Goal: Task Accomplishment & Management: Complete application form

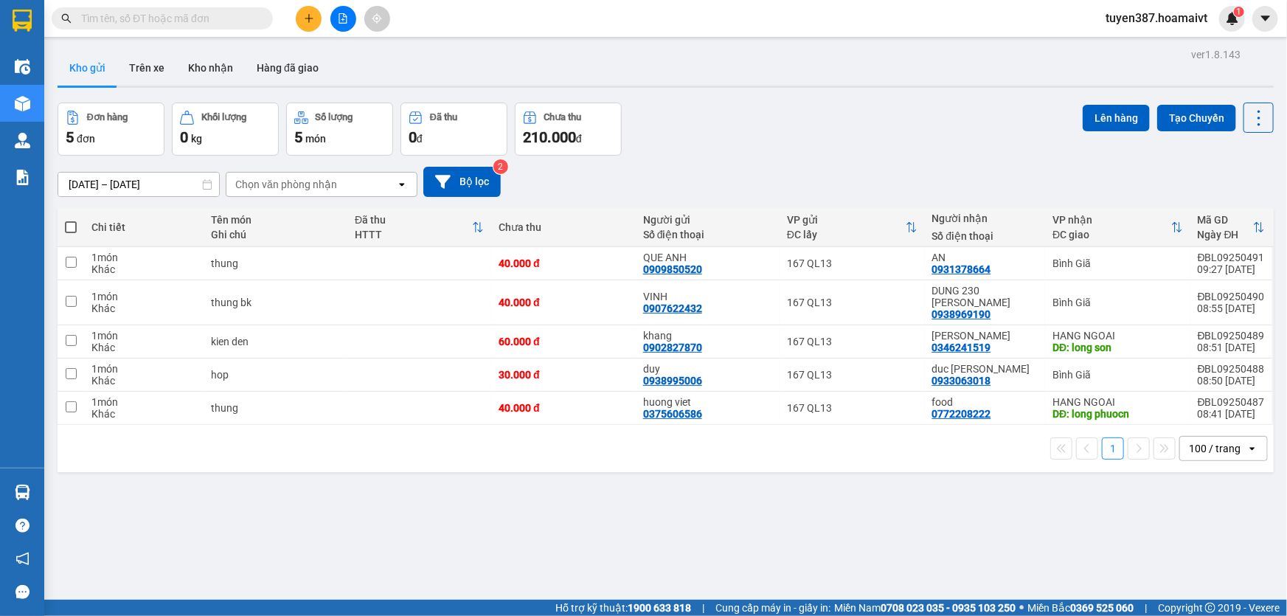
click at [310, 13] on icon "plus" at bounding box center [309, 18] width 10 height 10
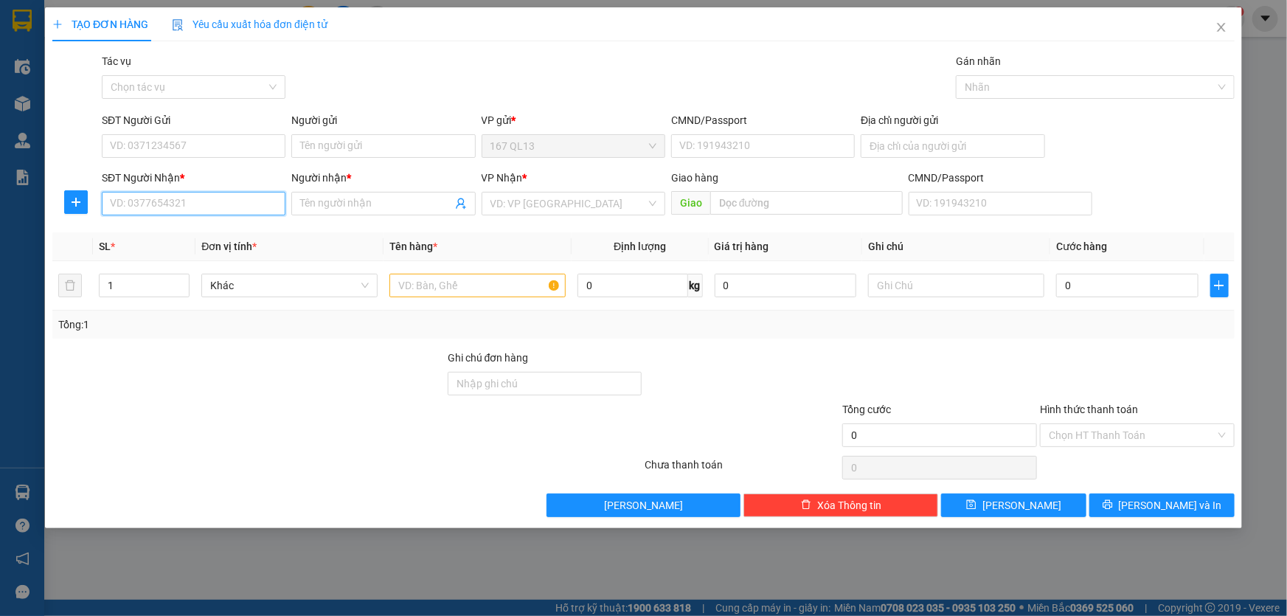
click at [264, 201] on input "SĐT Người Nhận *" at bounding box center [194, 204] width 184 height 24
drag, startPoint x: 193, startPoint y: 232, endPoint x: 193, endPoint y: 218, distance: 14.0
click at [193, 229] on div "0977593884 - Quang" at bounding box center [194, 233] width 166 height 16
type input "0977593884"
type input "Quang"
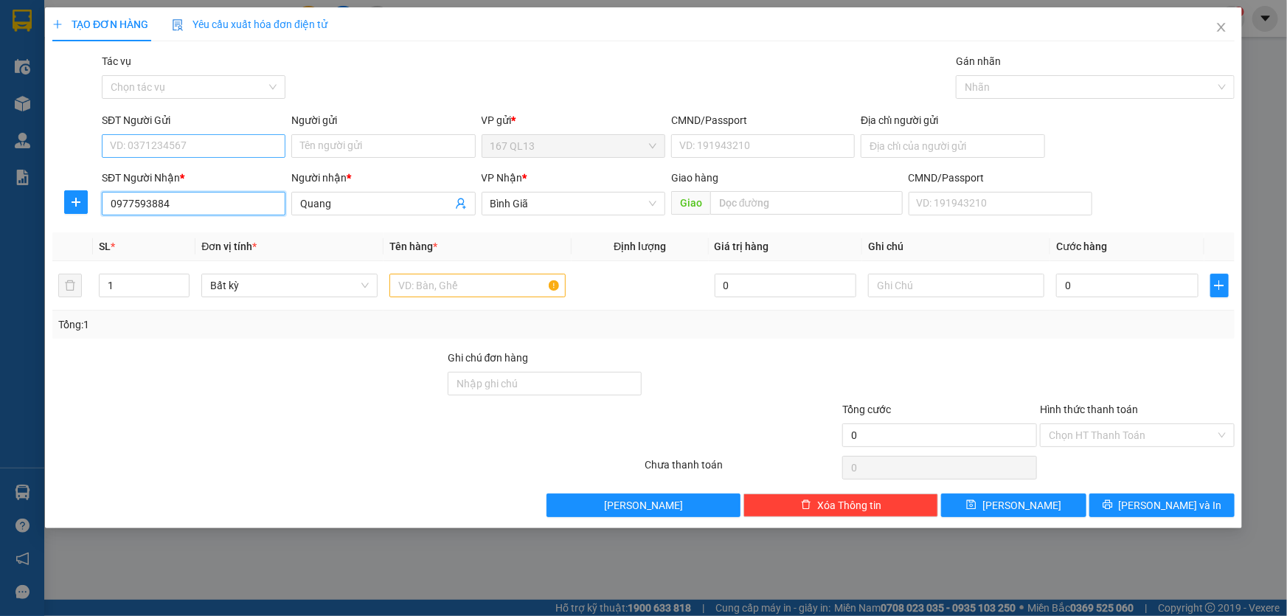
type input "0977593884"
click at [220, 140] on input "SĐT Người Gửi" at bounding box center [194, 146] width 184 height 24
drag, startPoint x: 195, startPoint y: 195, endPoint x: 234, endPoint y: 202, distance: 39.6
click at [195, 195] on div "0989235778 - PHƯỢNG" at bounding box center [194, 199] width 166 height 16
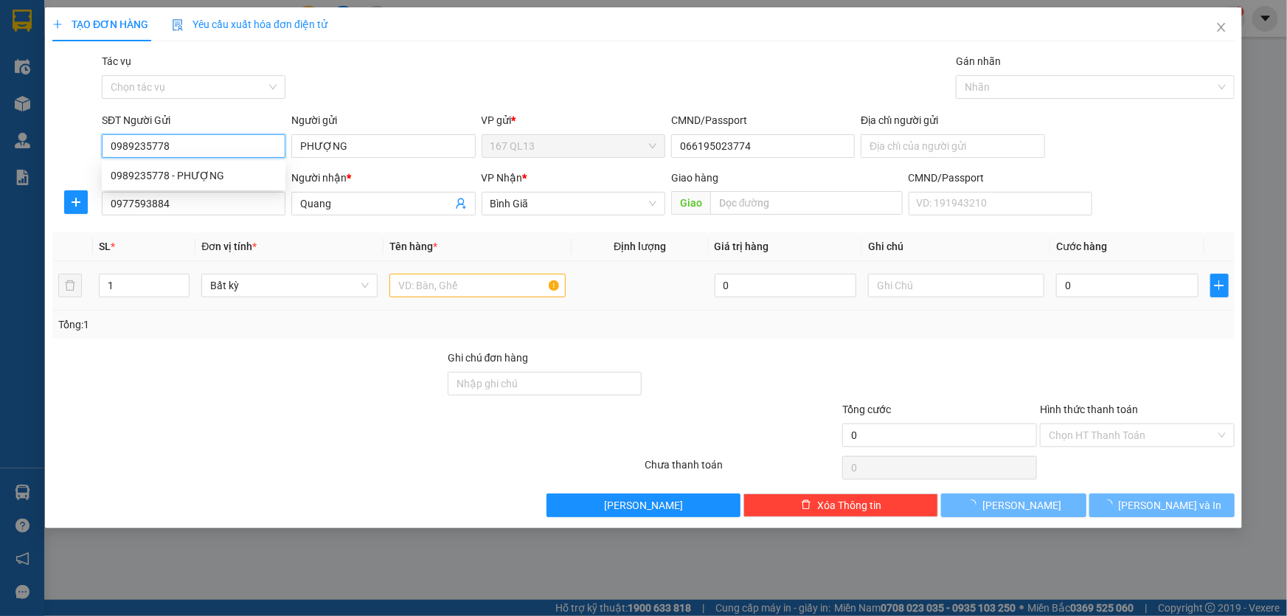
type input "0989235778"
type input "PHƯỢNG"
type input "066195023774"
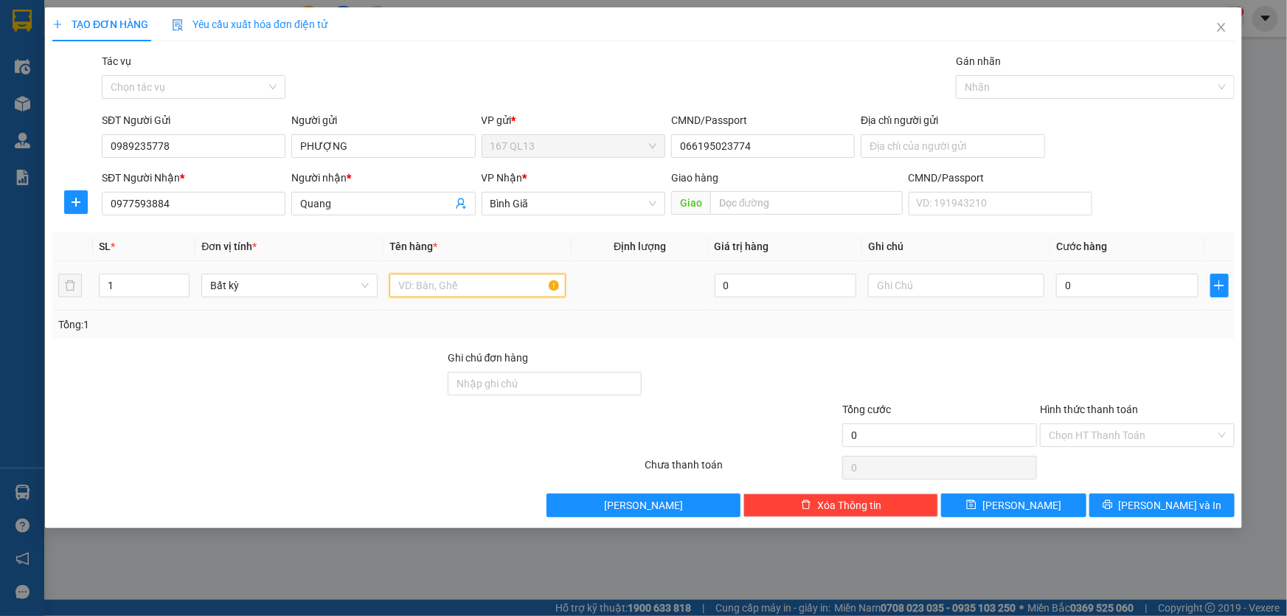
click at [492, 287] on input "text" at bounding box center [477, 286] width 176 height 24
type input "hop"
click at [1057, 282] on input "0" at bounding box center [1127, 286] width 142 height 24
type input "3"
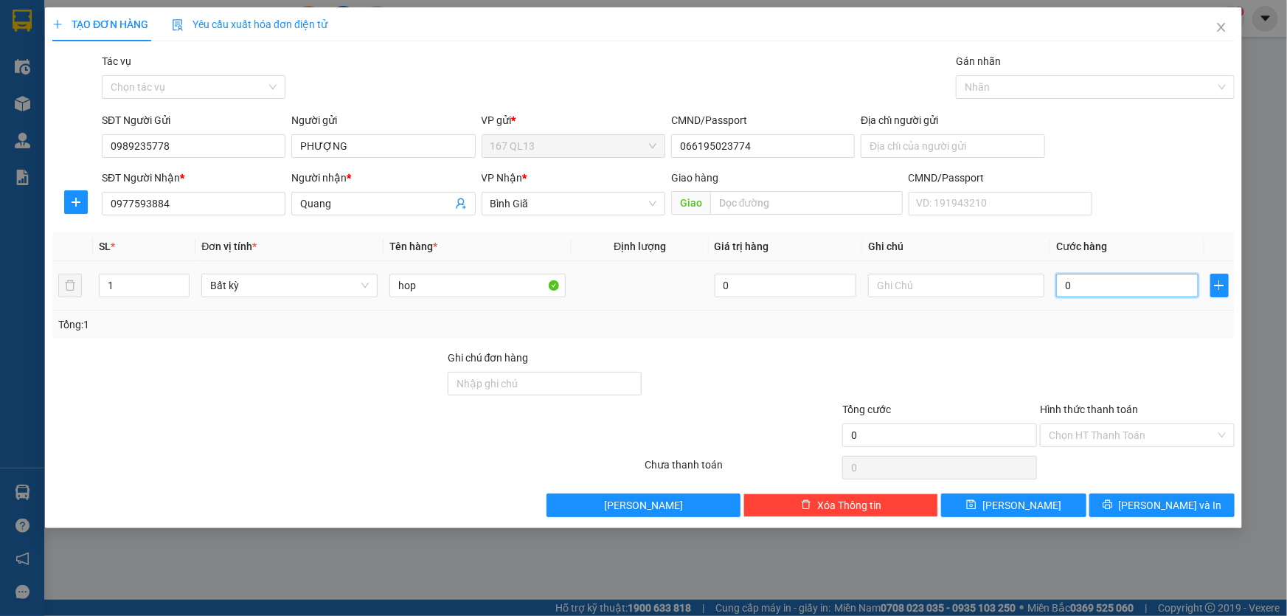
type input "3"
type input "30"
type input "30.000"
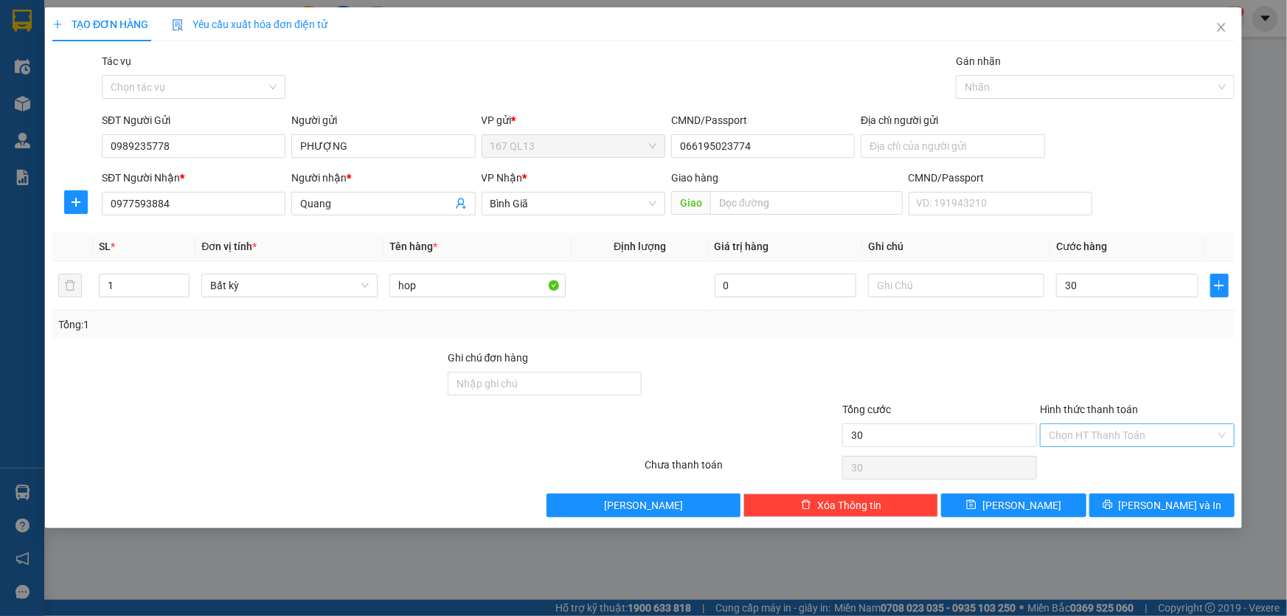
type input "30.000"
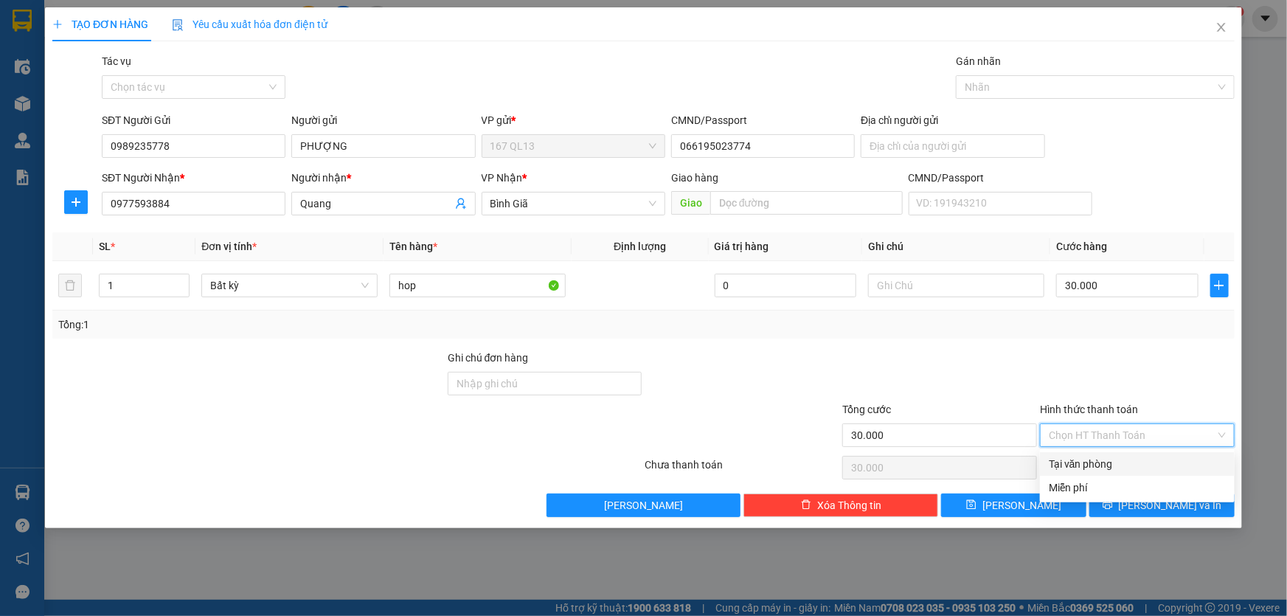
click at [1141, 433] on input "Hình thức thanh toán" at bounding box center [1132, 435] width 167 height 22
click at [1139, 456] on div "Tại văn phòng" at bounding box center [1137, 464] width 177 height 16
type input "0"
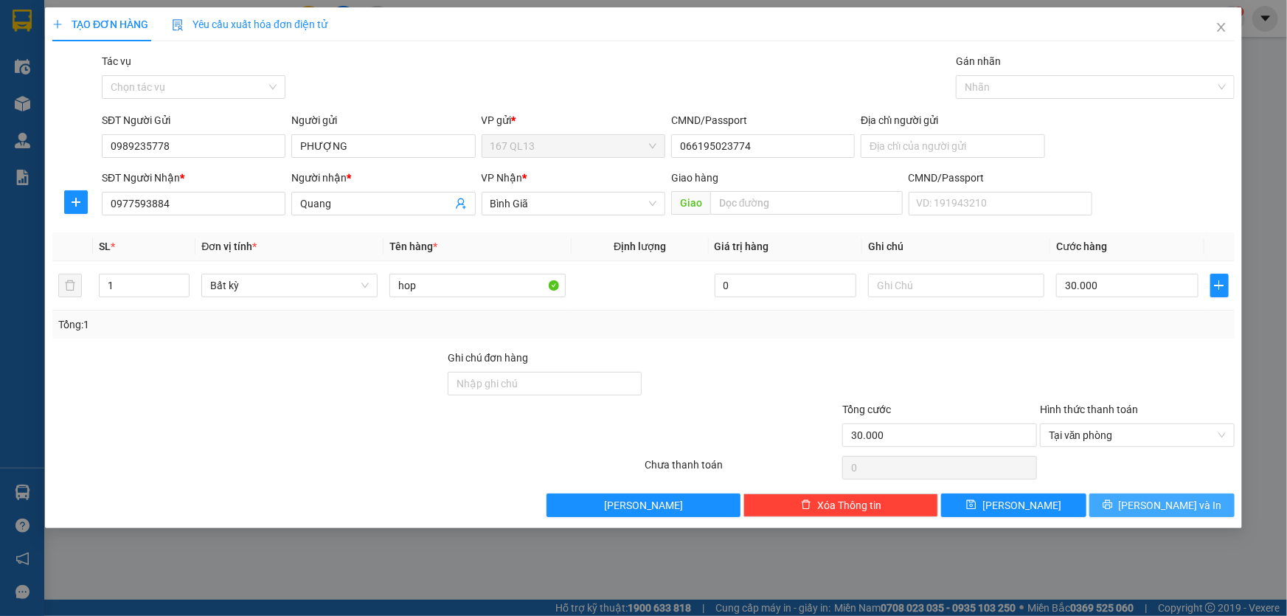
drag, startPoint x: 1159, startPoint y: 504, endPoint x: 1018, endPoint y: 223, distance: 314.0
click at [1159, 502] on span "[PERSON_NAME] và In" at bounding box center [1170, 505] width 103 height 16
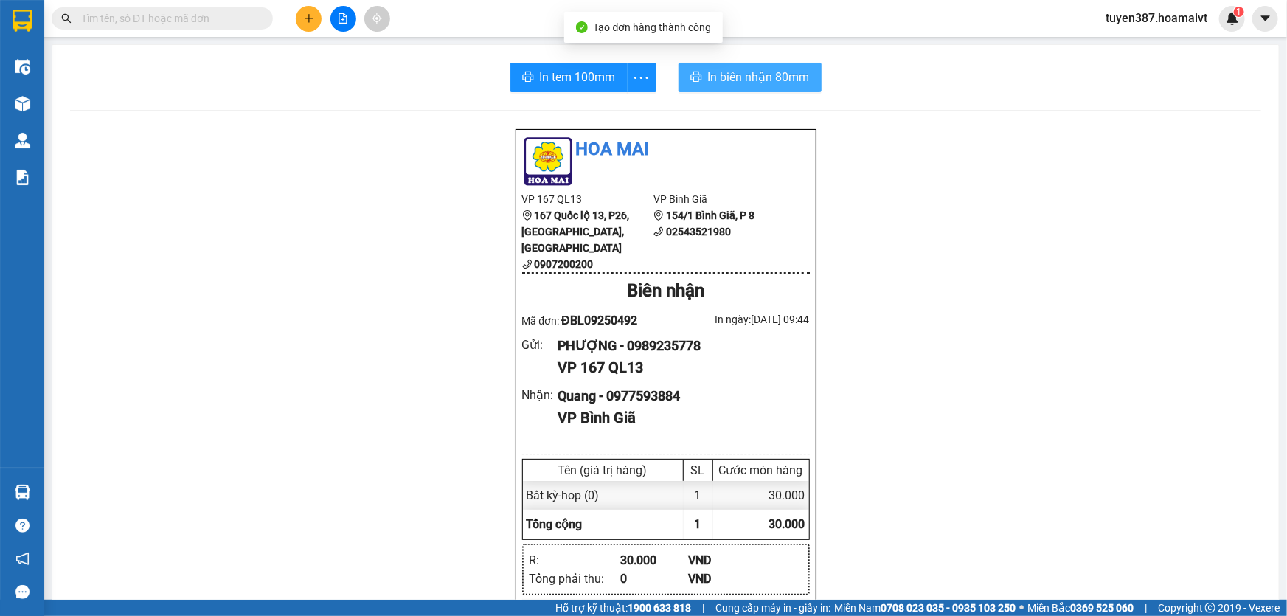
click at [729, 74] on span "In biên nhận 80mm" at bounding box center [759, 77] width 102 height 18
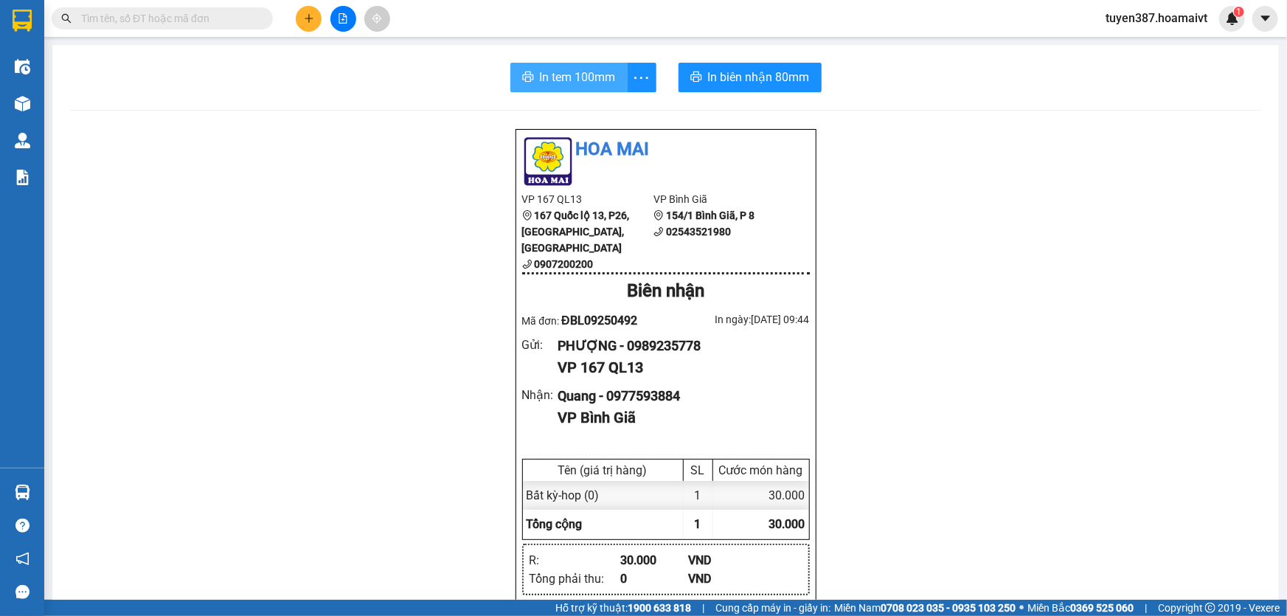
click at [561, 72] on span "In tem 100mm" at bounding box center [578, 77] width 76 height 18
click at [316, 15] on button at bounding box center [309, 19] width 26 height 26
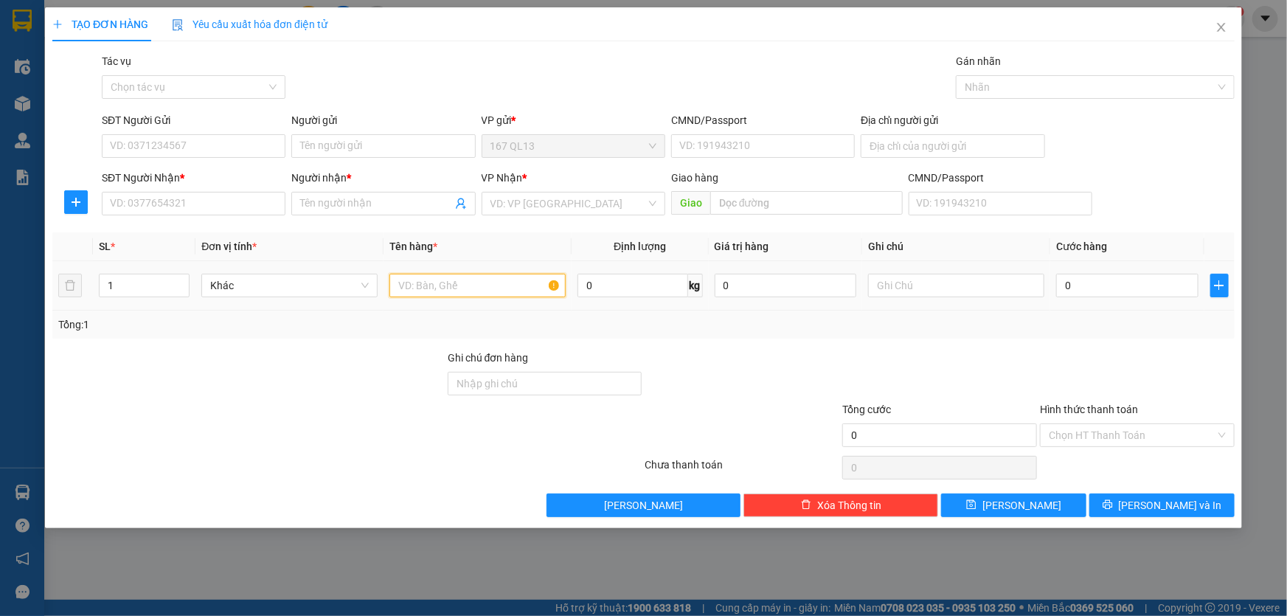
click at [489, 287] on input "text" at bounding box center [477, 286] width 176 height 24
type input "thung bk"
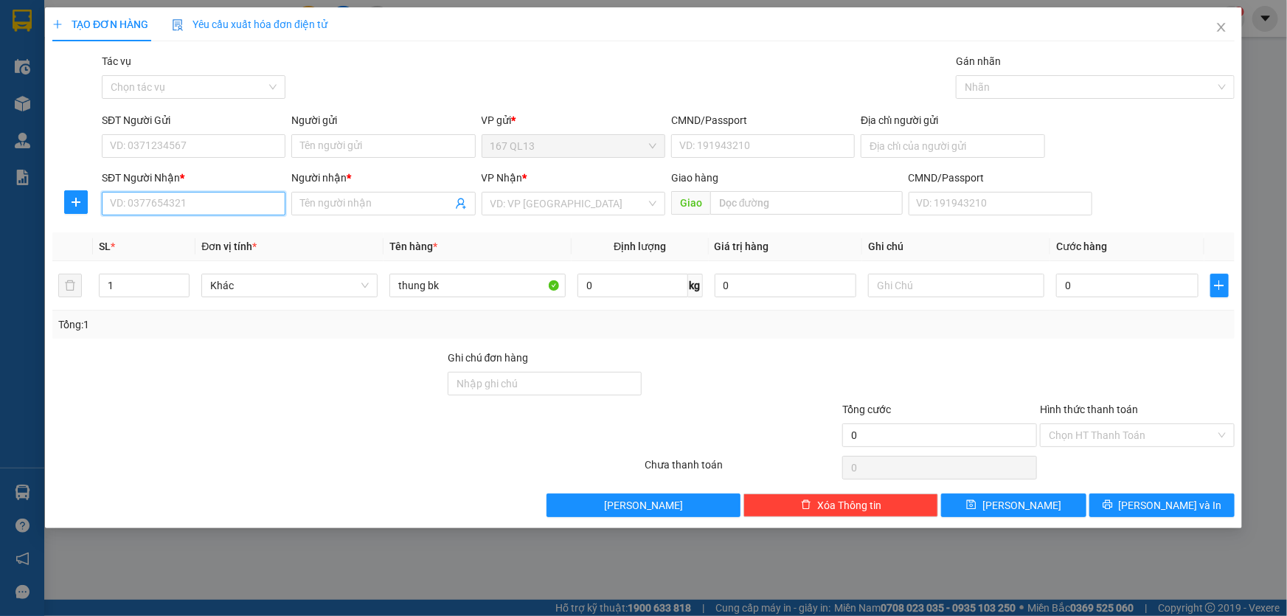
click at [212, 201] on input "SĐT Người Nhận *" at bounding box center [194, 204] width 184 height 24
type input "0906659617"
drag, startPoint x: 189, startPoint y: 229, endPoint x: 214, endPoint y: 159, distance: 75.1
click at [189, 229] on div "0906659617 - khánh" at bounding box center [194, 233] width 166 height 16
type input "khánh"
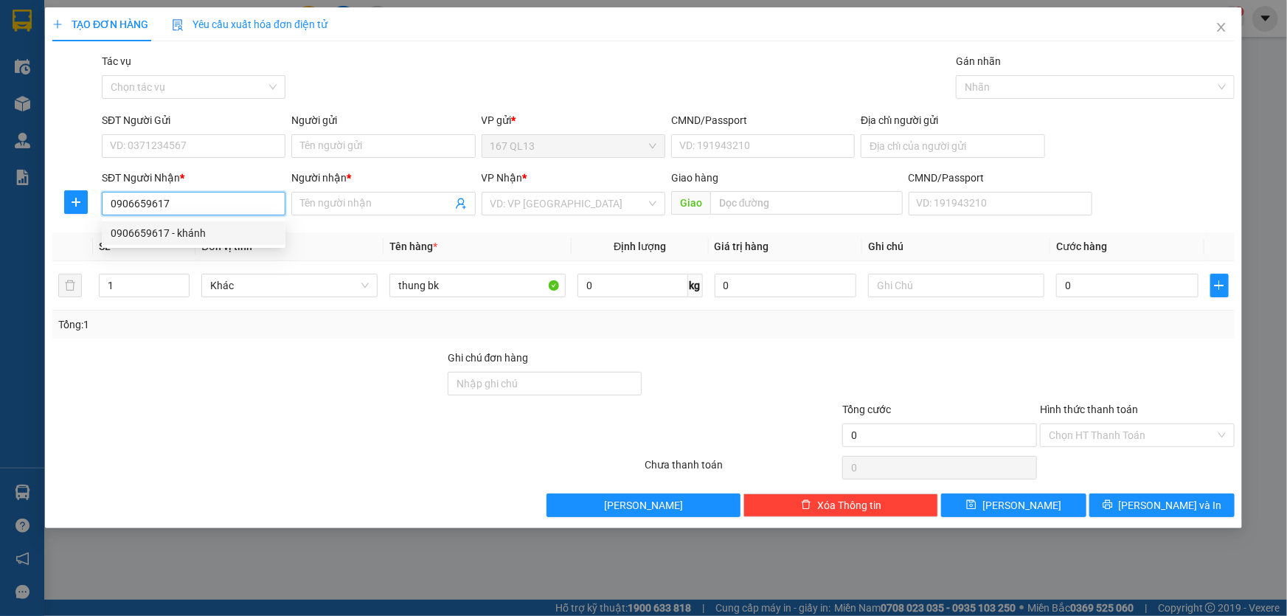
type input "tran long"
type input "0906659617"
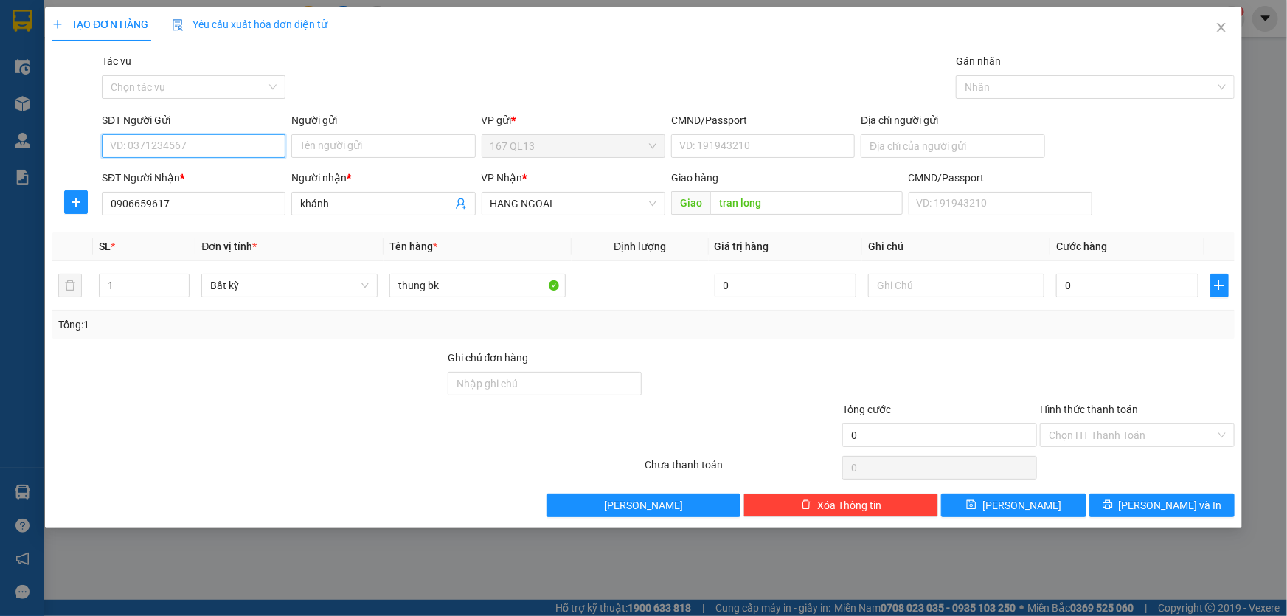
click at [218, 142] on input "SĐT Người Gửi" at bounding box center [194, 146] width 184 height 24
click at [196, 198] on div "0931345568 - silopha" at bounding box center [194, 199] width 166 height 16
type input "0931345568"
type input "silopha"
click at [1063, 282] on input "0" at bounding box center [1127, 286] width 142 height 24
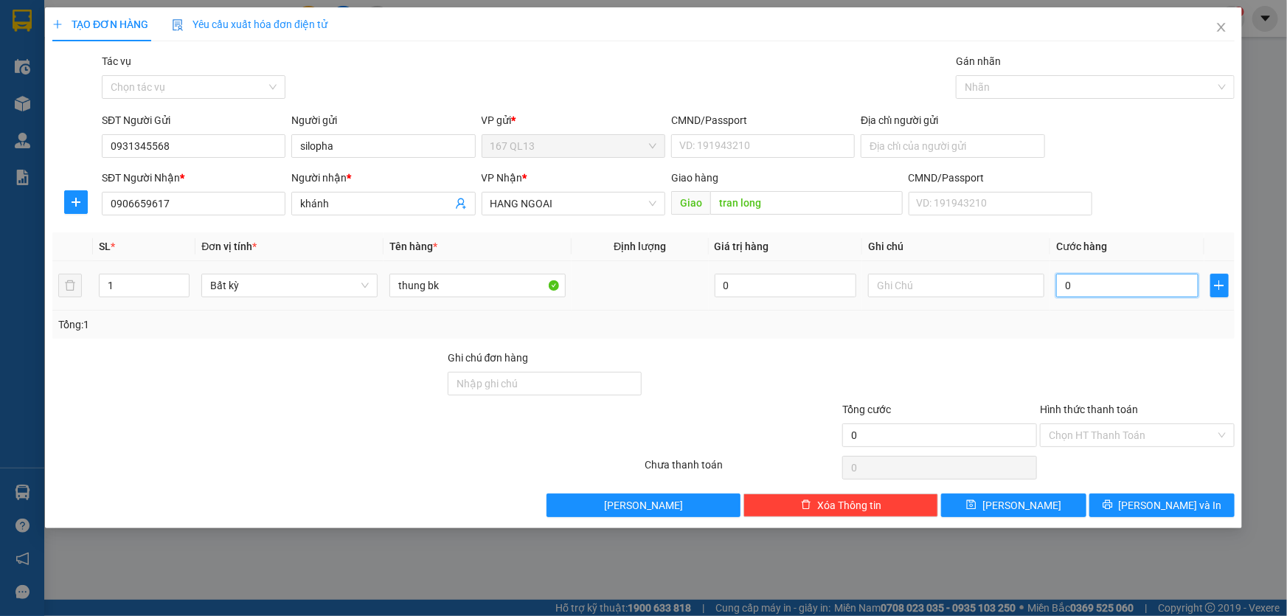
type input "7"
type input "0"
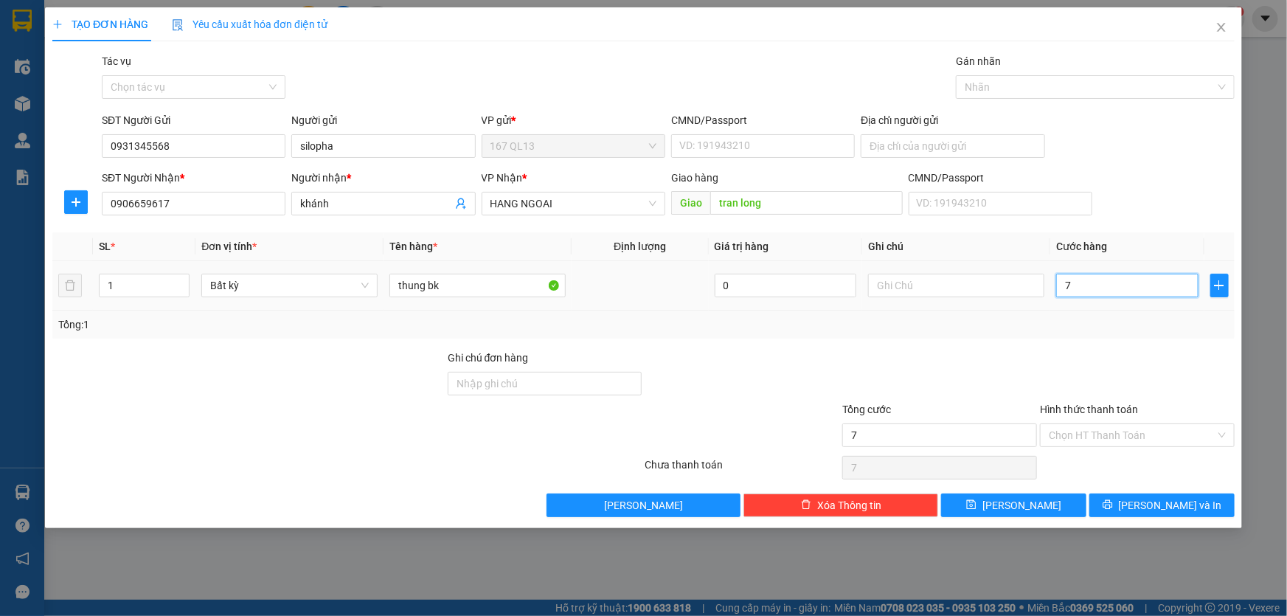
type input "0"
click at [1062, 282] on input "0" at bounding box center [1127, 286] width 142 height 24
type input "80"
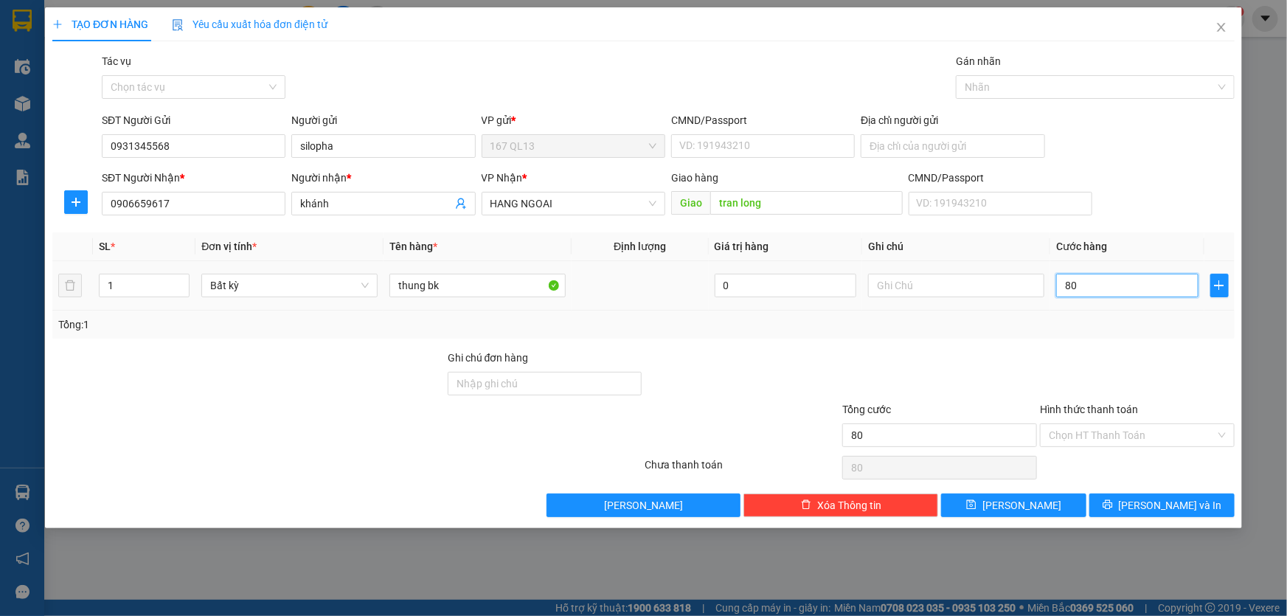
click at [1091, 282] on input "80" at bounding box center [1127, 286] width 142 height 24
type input "80.000"
drag, startPoint x: 1157, startPoint y: 498, endPoint x: 1150, endPoint y: 480, distance: 18.9
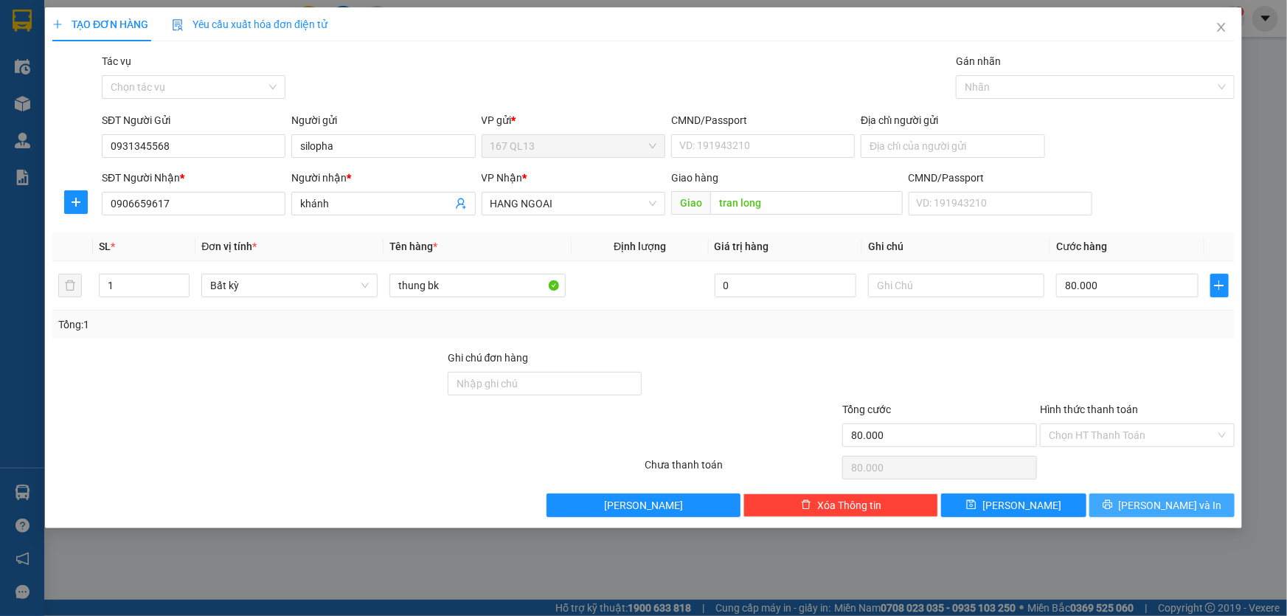
click at [1157, 497] on span "[PERSON_NAME] và In" at bounding box center [1170, 505] width 103 height 16
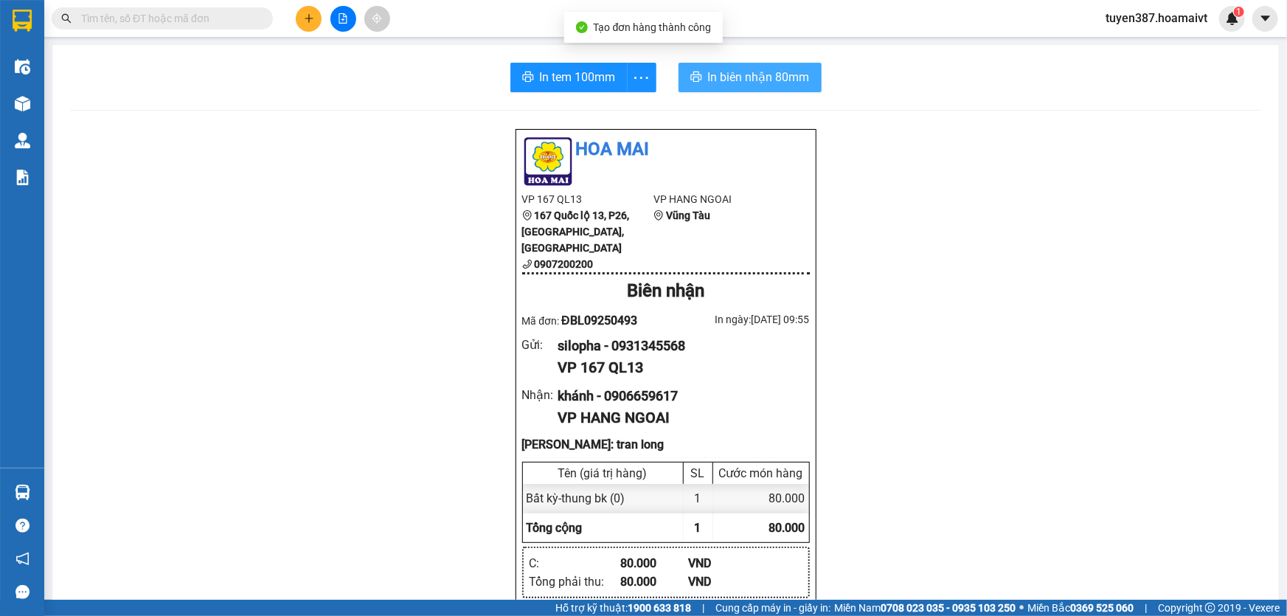
click at [727, 80] on span "In biên nhận 80mm" at bounding box center [759, 77] width 102 height 18
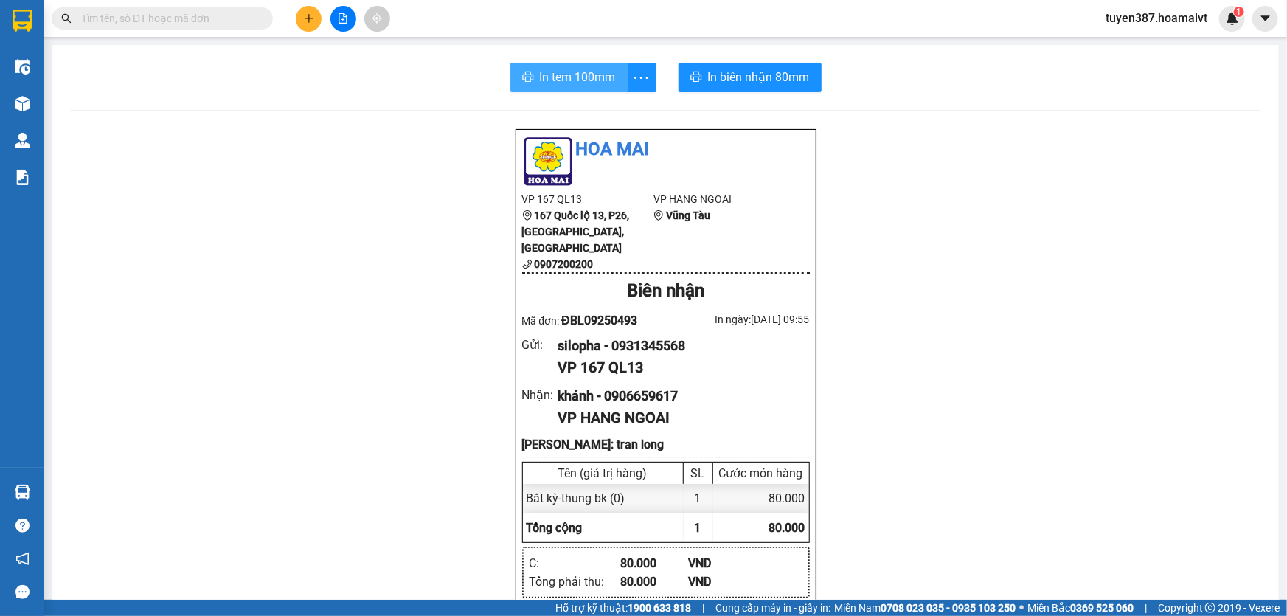
click at [561, 72] on span "In tem 100mm" at bounding box center [578, 77] width 76 height 18
click at [306, 18] on icon "plus" at bounding box center [309, 18] width 8 height 1
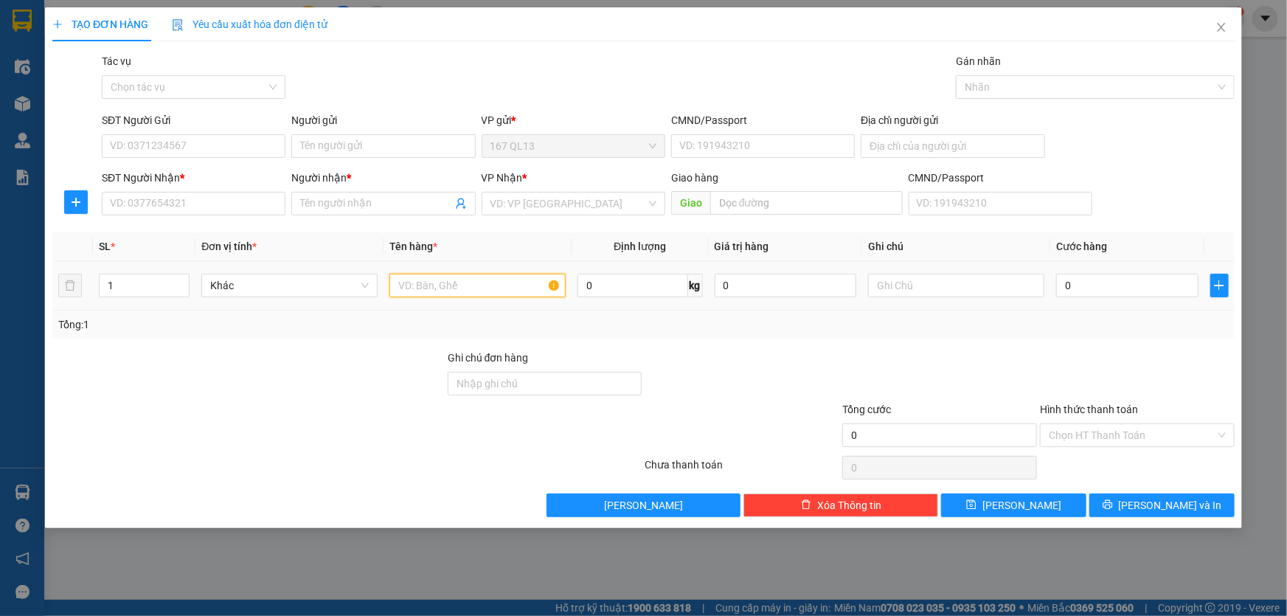
click at [456, 283] on input "text" at bounding box center [477, 286] width 176 height 24
click at [455, 282] on input "text" at bounding box center [477, 286] width 176 height 24
type input "may lanh"
click at [125, 281] on input "1" at bounding box center [144, 285] width 89 height 22
type input "3"
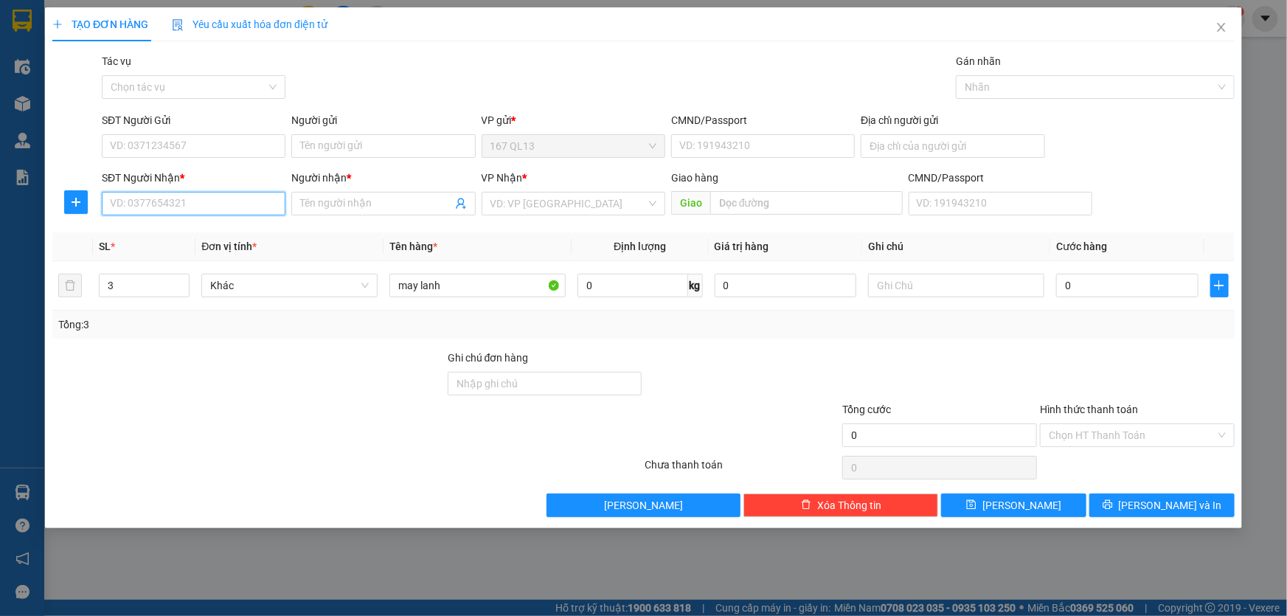
click at [229, 205] on input "SĐT Người Nhận *" at bounding box center [194, 204] width 184 height 24
click at [241, 143] on input "SĐT Người Gửi" at bounding box center [194, 146] width 184 height 24
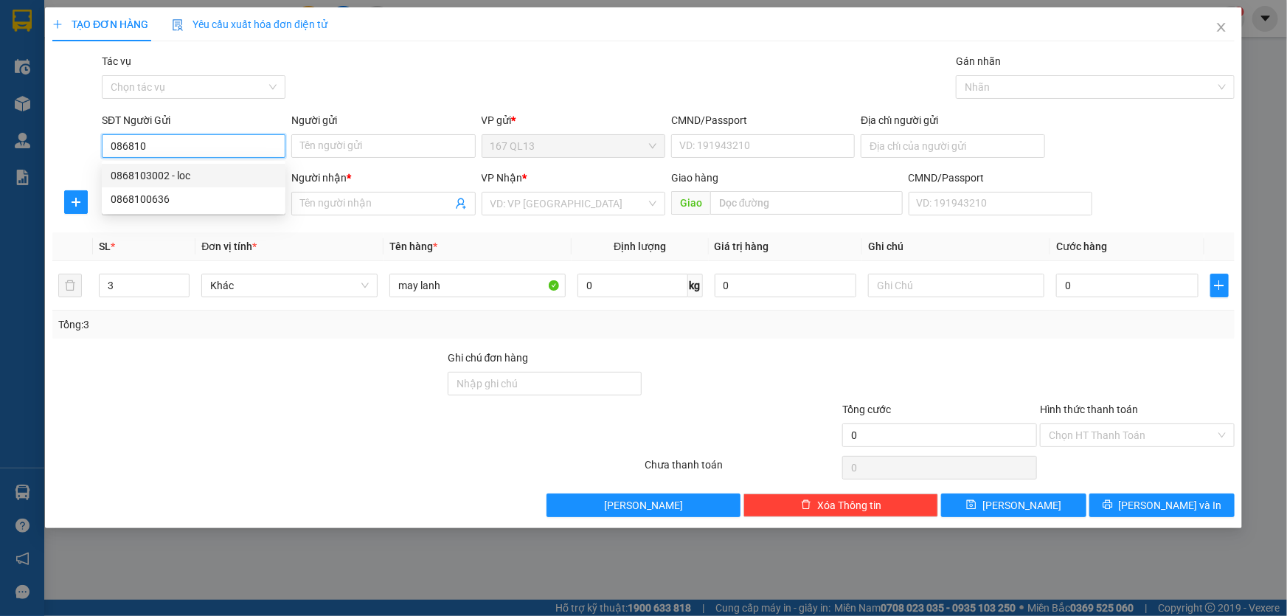
click at [193, 174] on div "0868103002 - loc" at bounding box center [194, 175] width 166 height 16
type input "0868103002"
type input "loc"
type input "060202001004"
type input "0904846856"
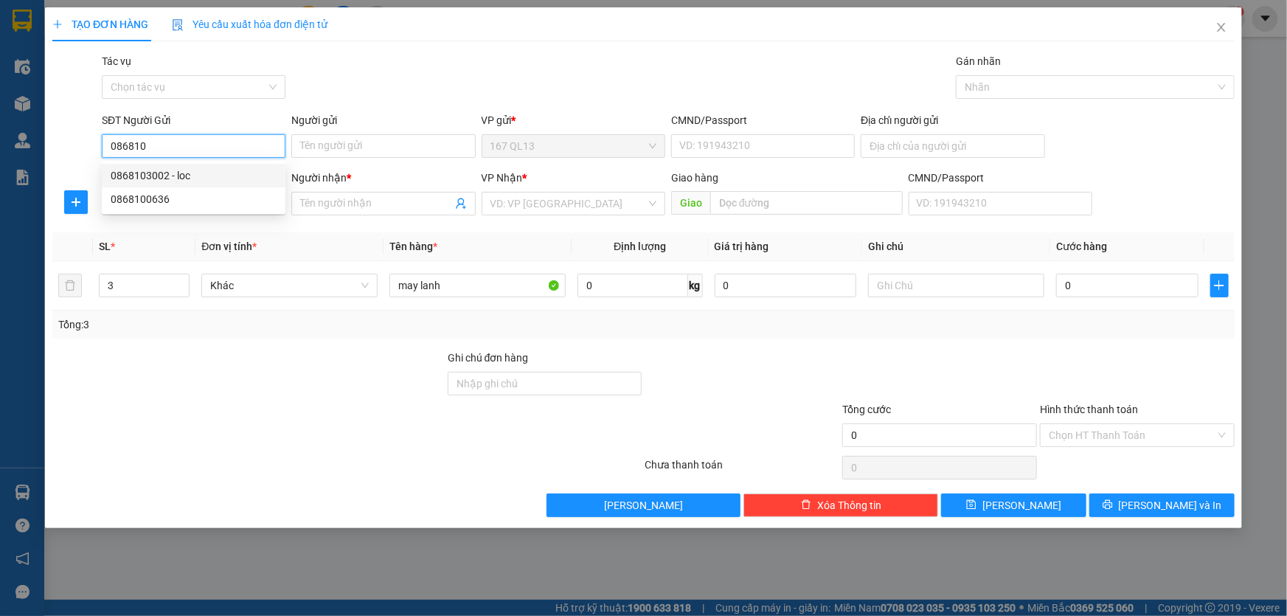
type input "trung"
type input "0868103002"
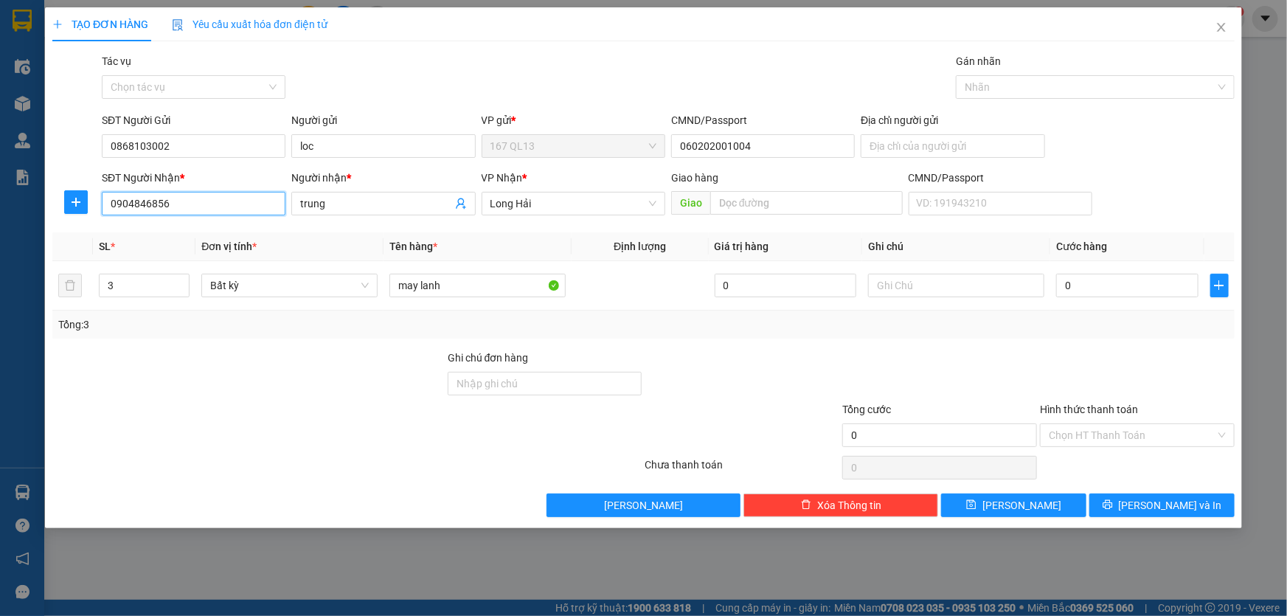
click at [235, 202] on input "0904846856" at bounding box center [194, 204] width 184 height 24
click at [214, 231] on div "0904846856 - trung" at bounding box center [194, 233] width 166 height 16
click at [1058, 280] on input "0" at bounding box center [1127, 286] width 142 height 24
type input "1"
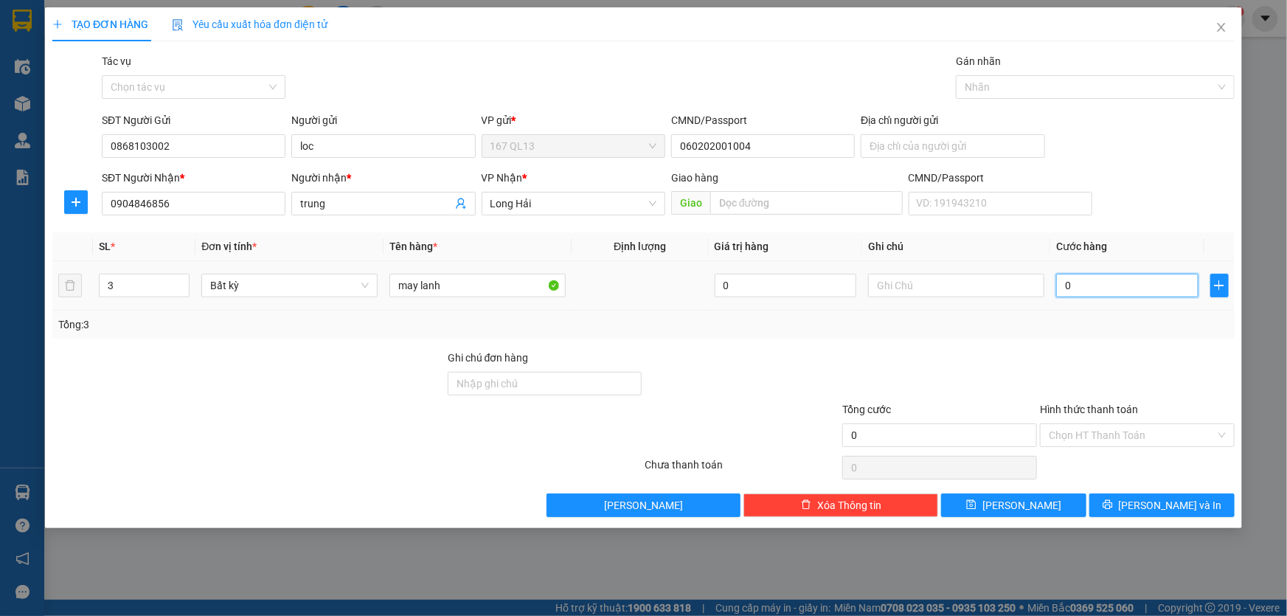
type input "1"
type input "18"
type input "180"
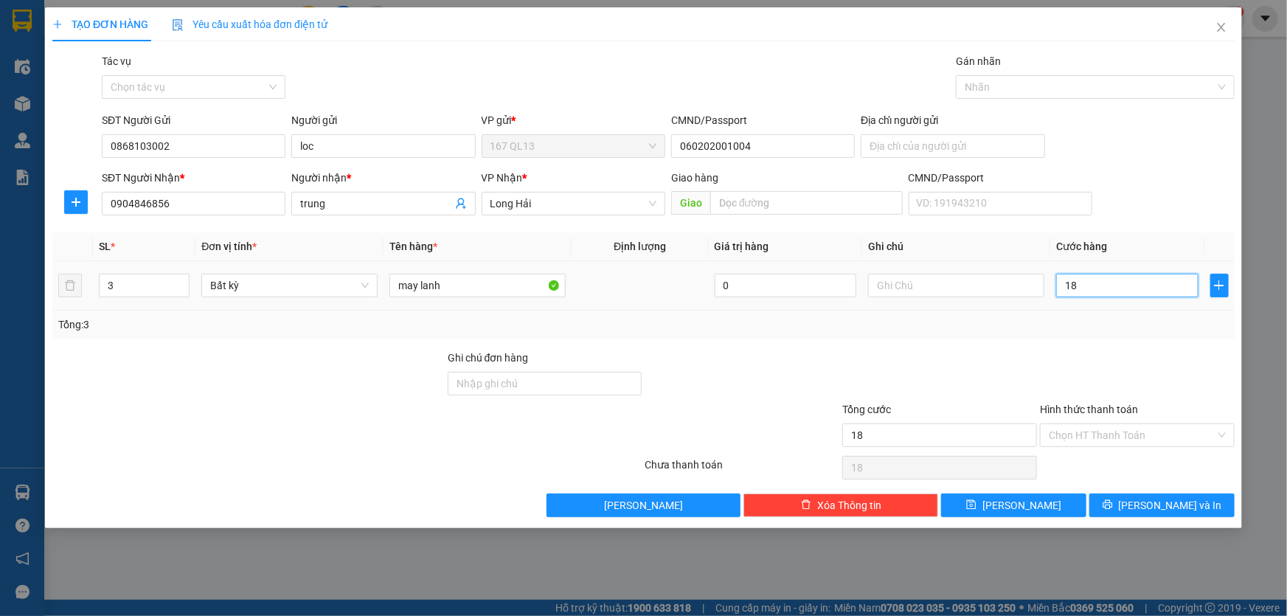
type input "180"
click at [1105, 283] on input "180" at bounding box center [1127, 286] width 142 height 24
type input "180.000"
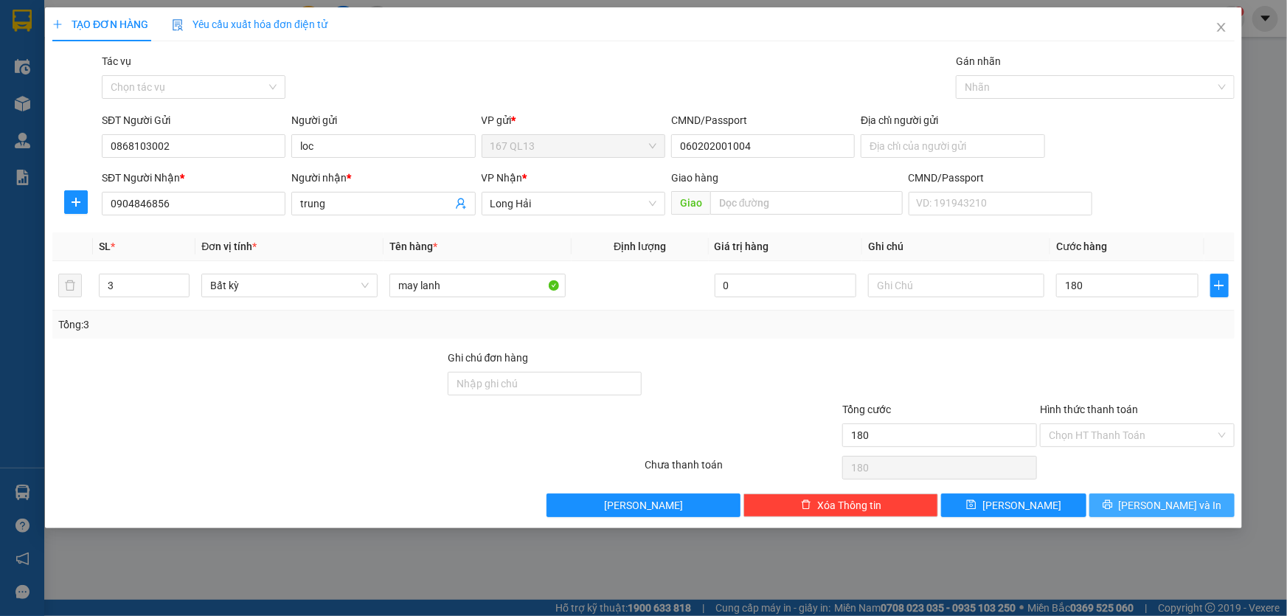
type input "180.000"
drag, startPoint x: 1158, startPoint y: 505, endPoint x: 1156, endPoint y: 493, distance: 12.7
click at [1159, 504] on span "[PERSON_NAME] và In" at bounding box center [1170, 505] width 103 height 16
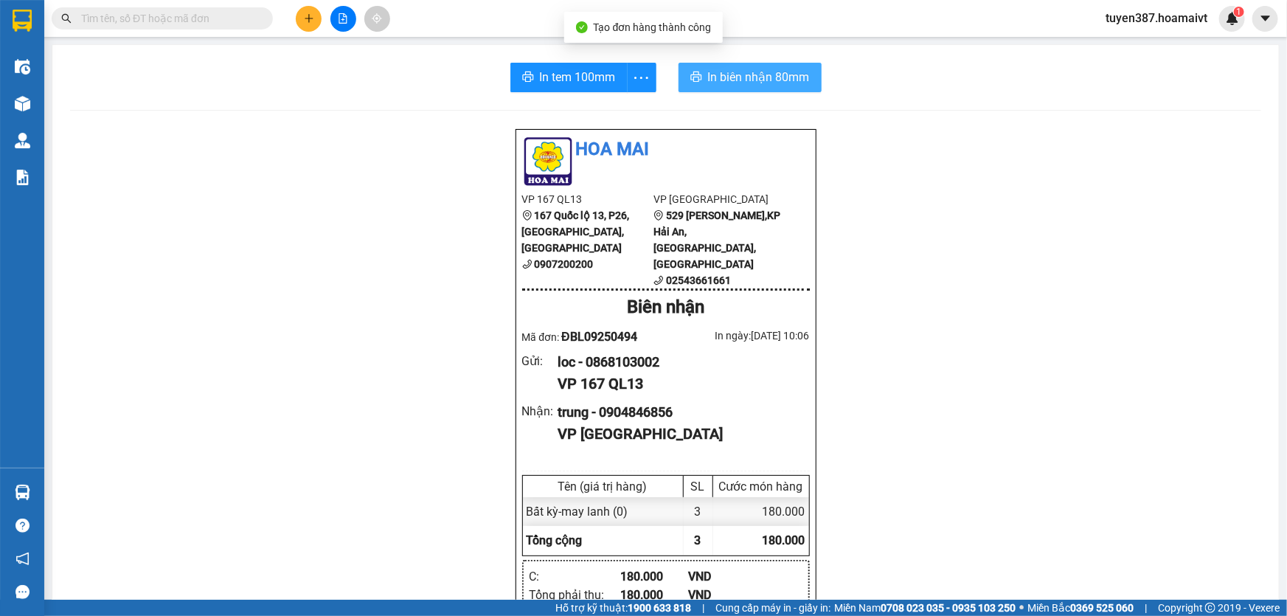
click at [730, 86] on span "In biên nhận 80mm" at bounding box center [759, 77] width 102 height 18
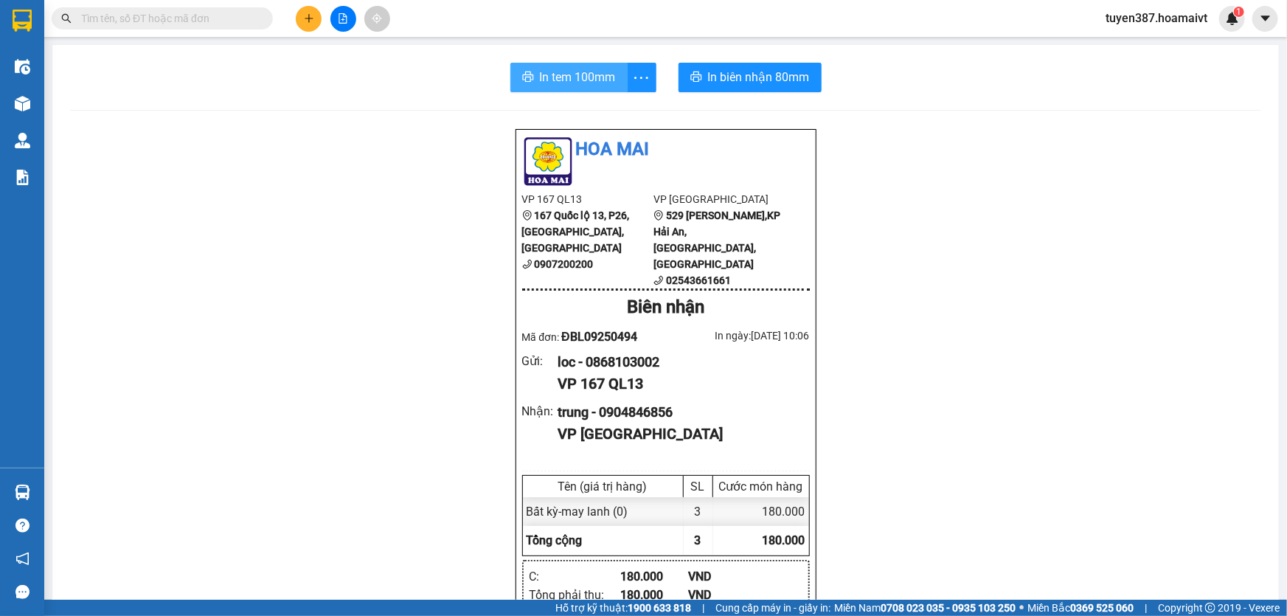
click at [574, 77] on span "In tem 100mm" at bounding box center [578, 77] width 76 height 18
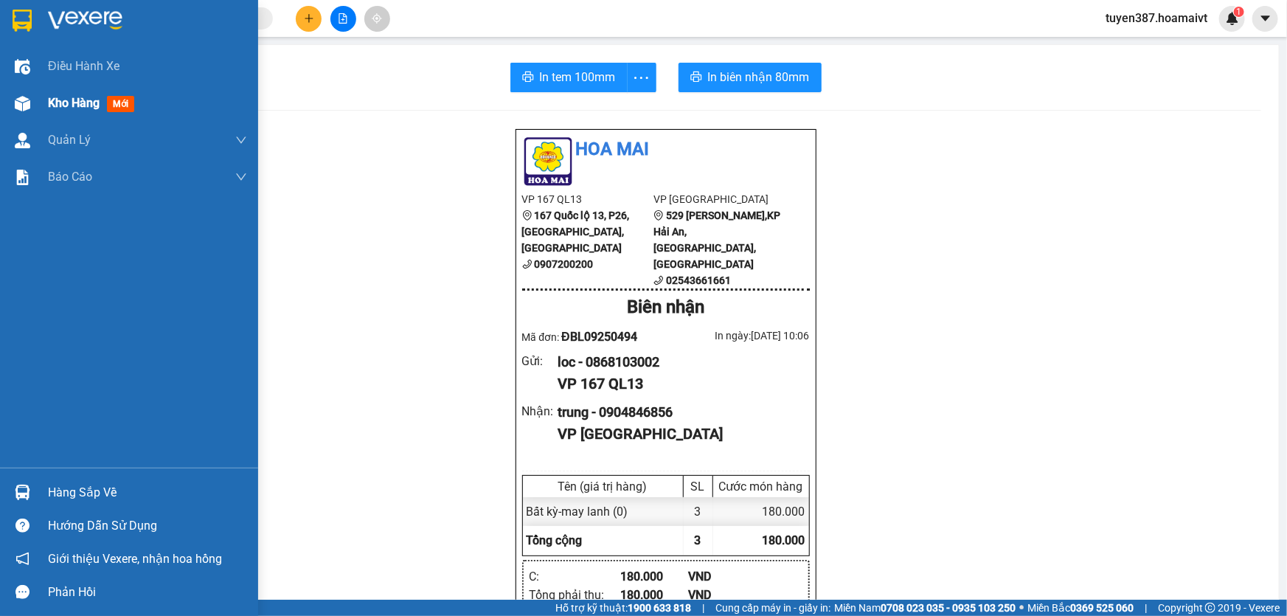
click at [117, 104] on span "mới" at bounding box center [120, 104] width 27 height 16
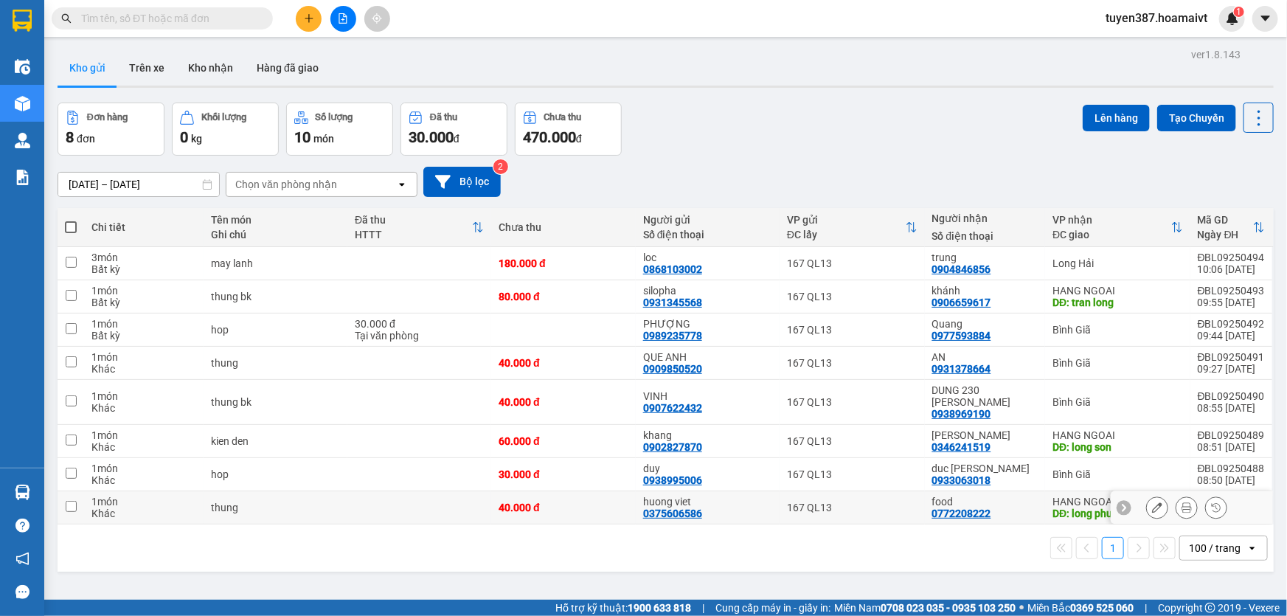
drag, startPoint x: 74, startPoint y: 494, endPoint x: 75, endPoint y: 482, distance: 11.9
click at [74, 501] on input "checkbox" at bounding box center [71, 506] width 11 height 11
checkbox input "true"
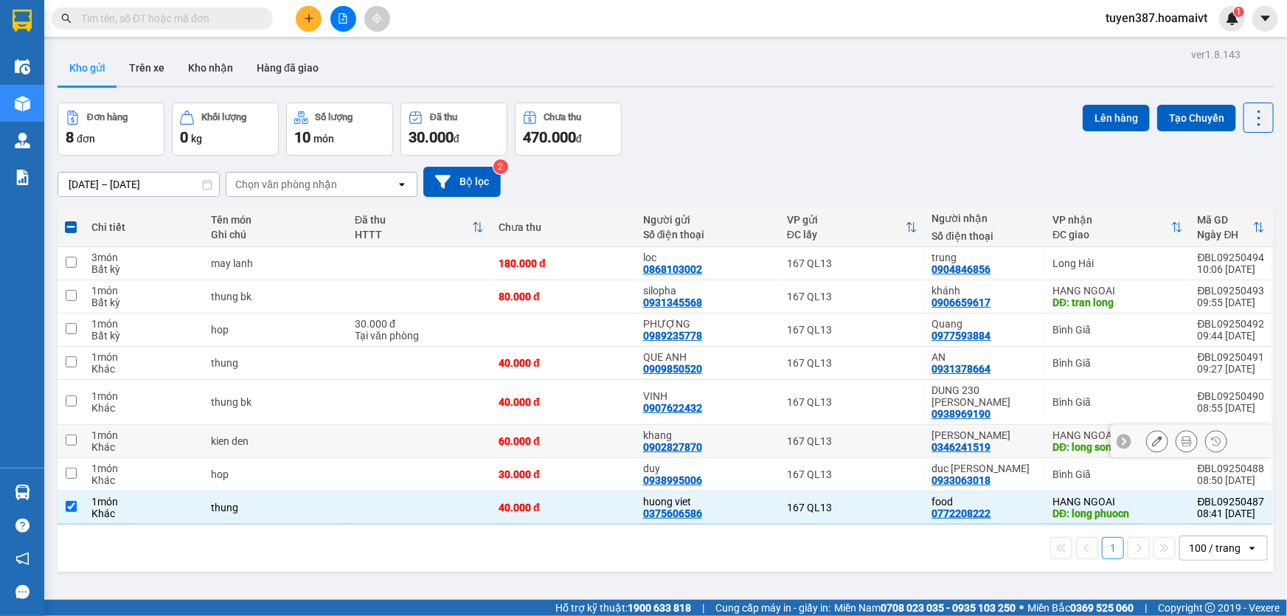
click at [74, 434] on input "checkbox" at bounding box center [71, 439] width 11 height 11
checkbox input "true"
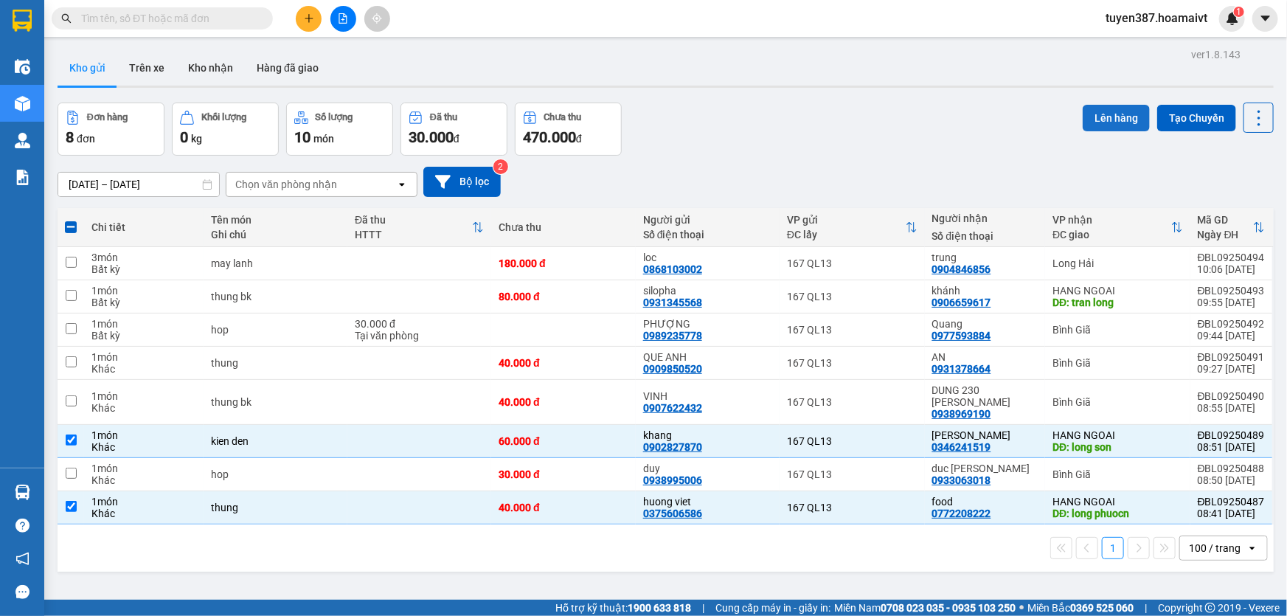
click at [1103, 114] on button "Lên hàng" at bounding box center [1116, 118] width 67 height 27
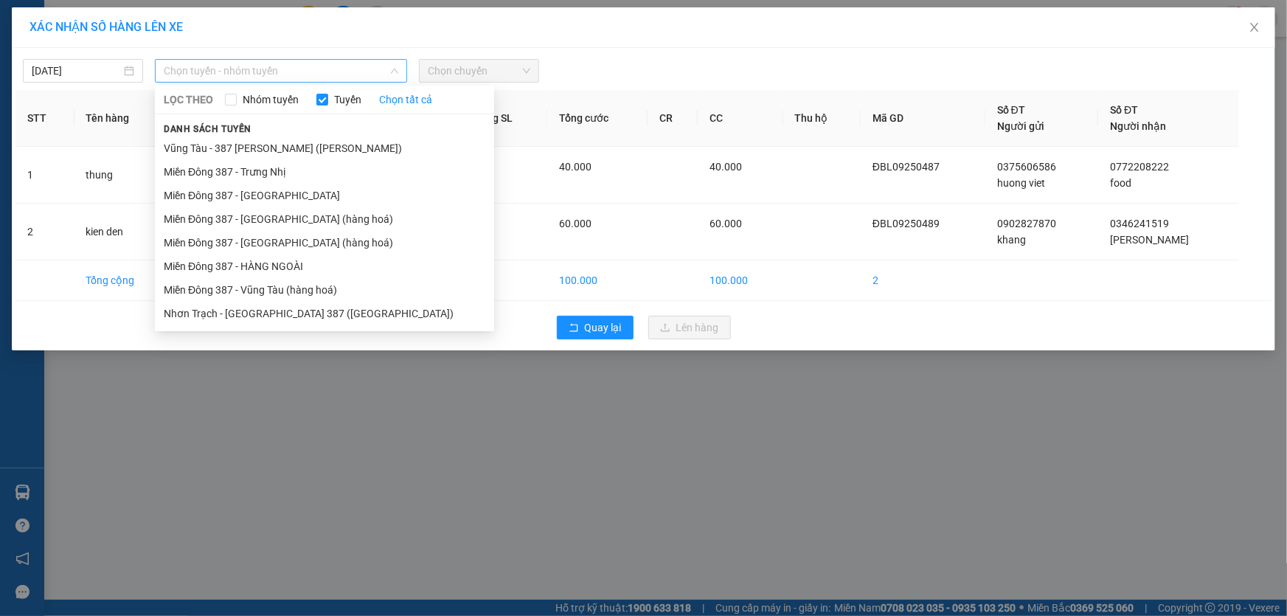
click at [284, 66] on span "Chọn tuyến - nhóm tuyến" at bounding box center [281, 71] width 235 height 22
drag, startPoint x: 254, startPoint y: 263, endPoint x: 353, endPoint y: 190, distance: 122.9
click at [255, 262] on li "Miền Đông 387 - HÀNG NGOÀI" at bounding box center [324, 266] width 339 height 24
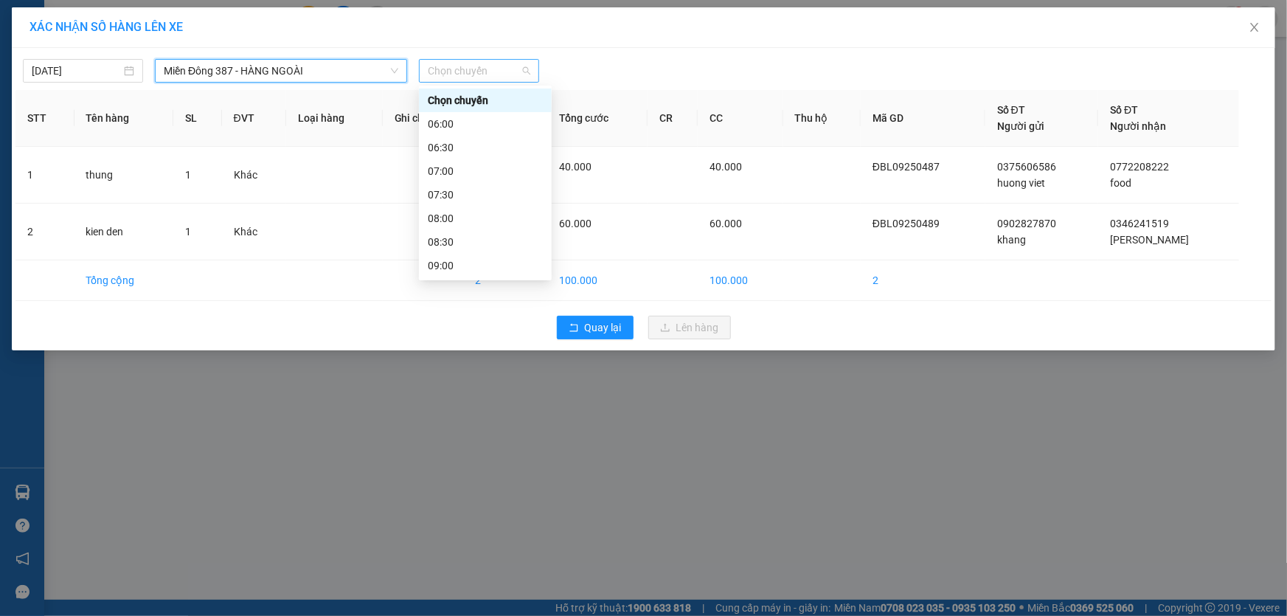
click at [501, 69] on span "Chọn chuyến" at bounding box center [479, 71] width 103 height 22
type input "10"
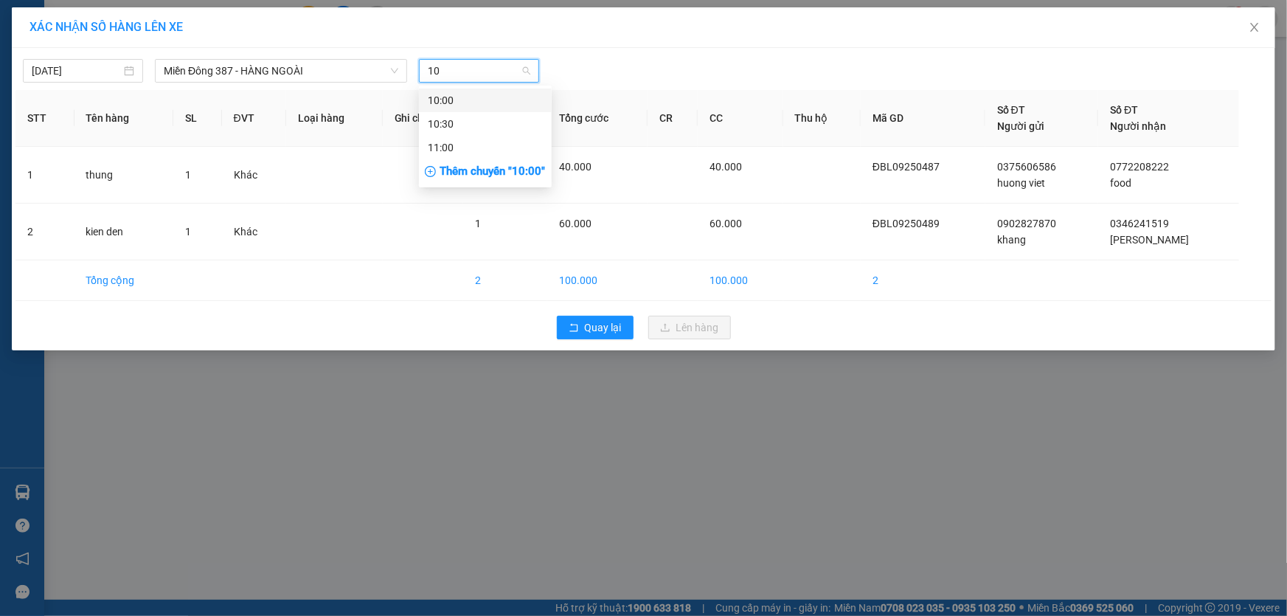
click at [458, 96] on div "10:00" at bounding box center [485, 100] width 115 height 16
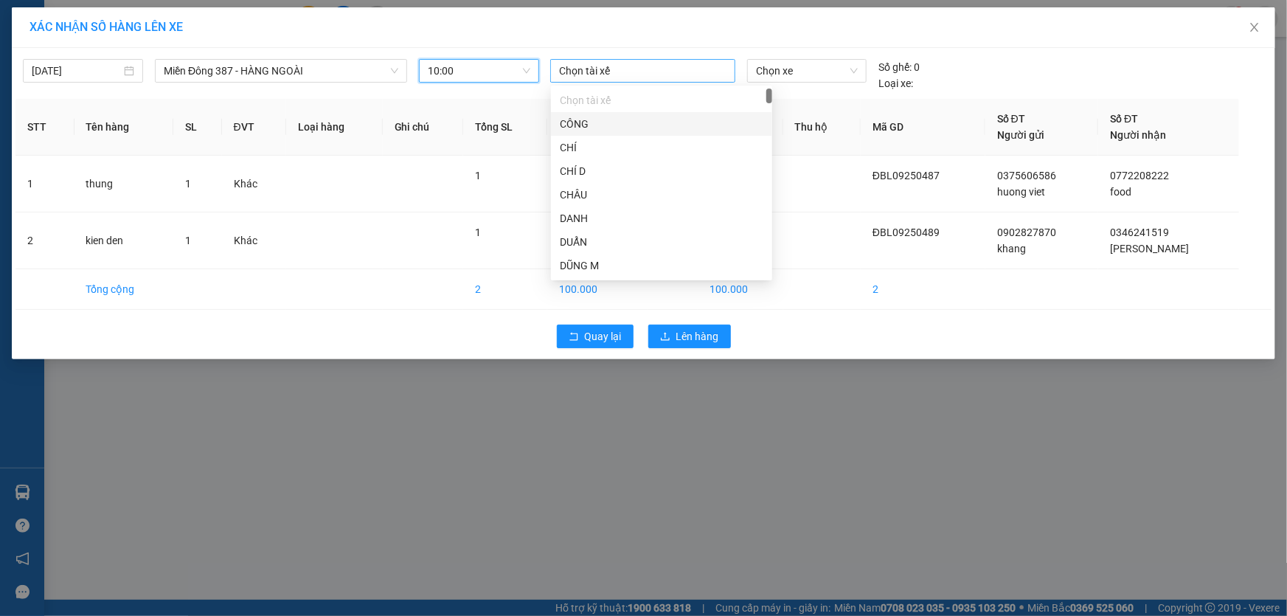
click at [631, 73] on div at bounding box center [643, 71] width 178 height 18
type input "hung"
click at [588, 305] on div "HÙNG B MĐ" at bounding box center [662, 313] width 204 height 16
click at [804, 73] on span "Chọn xe" at bounding box center [807, 71] width 102 height 22
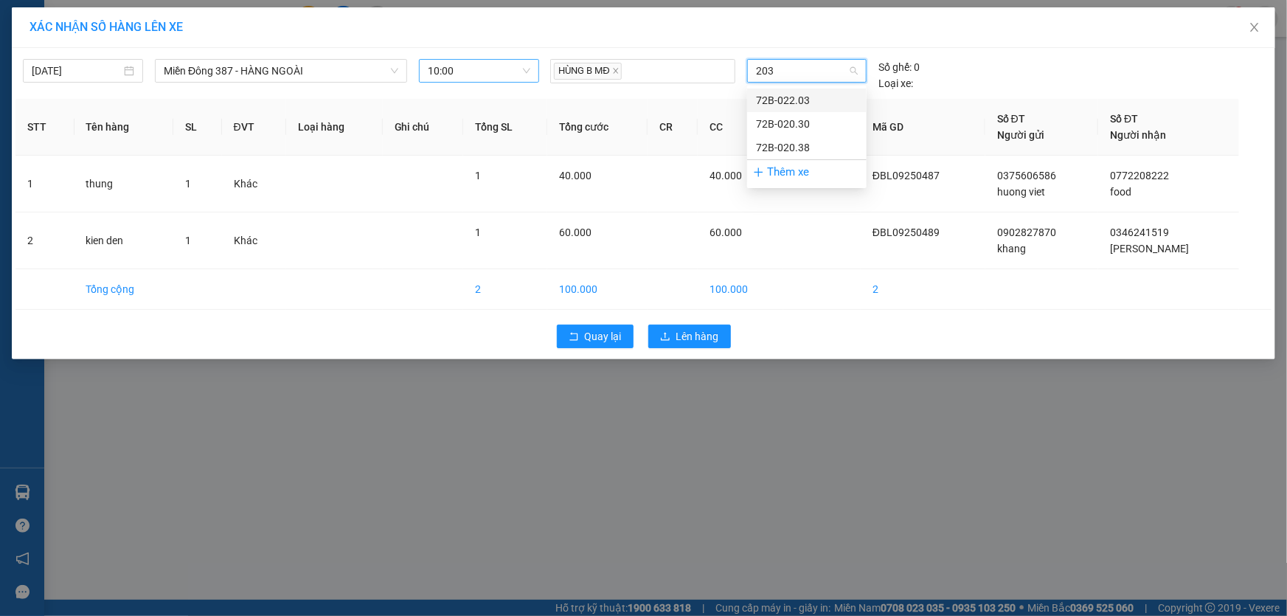
click at [799, 94] on div "72B-022.03" at bounding box center [807, 100] width 102 height 16
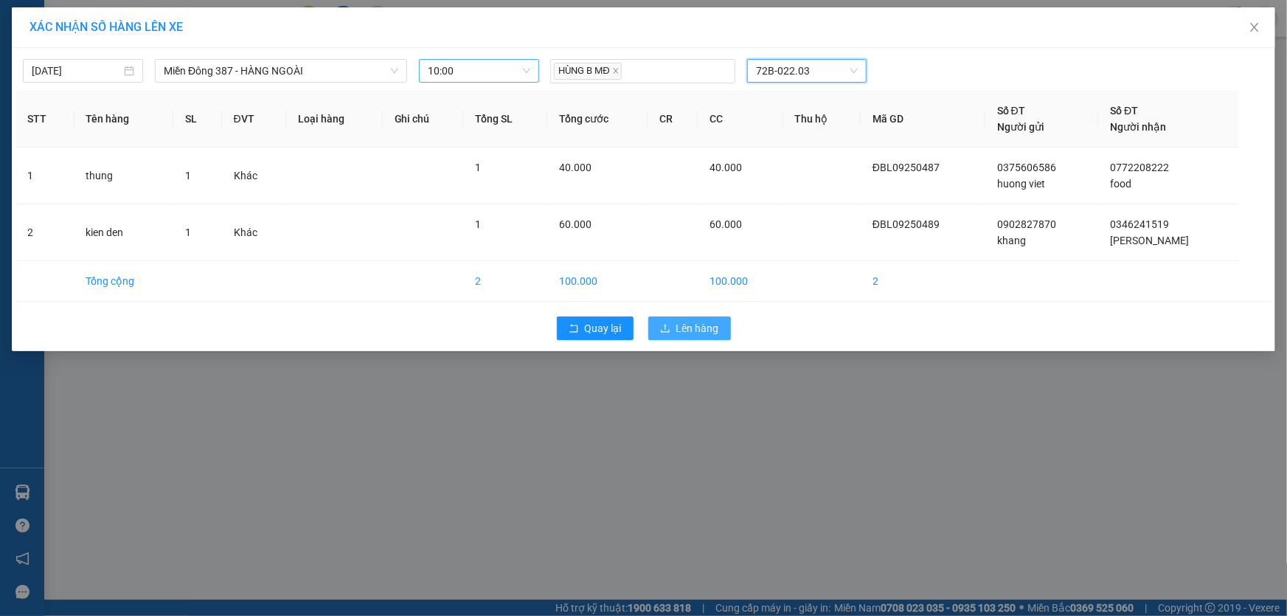
click at [705, 323] on span "Lên hàng" at bounding box center [697, 328] width 43 height 16
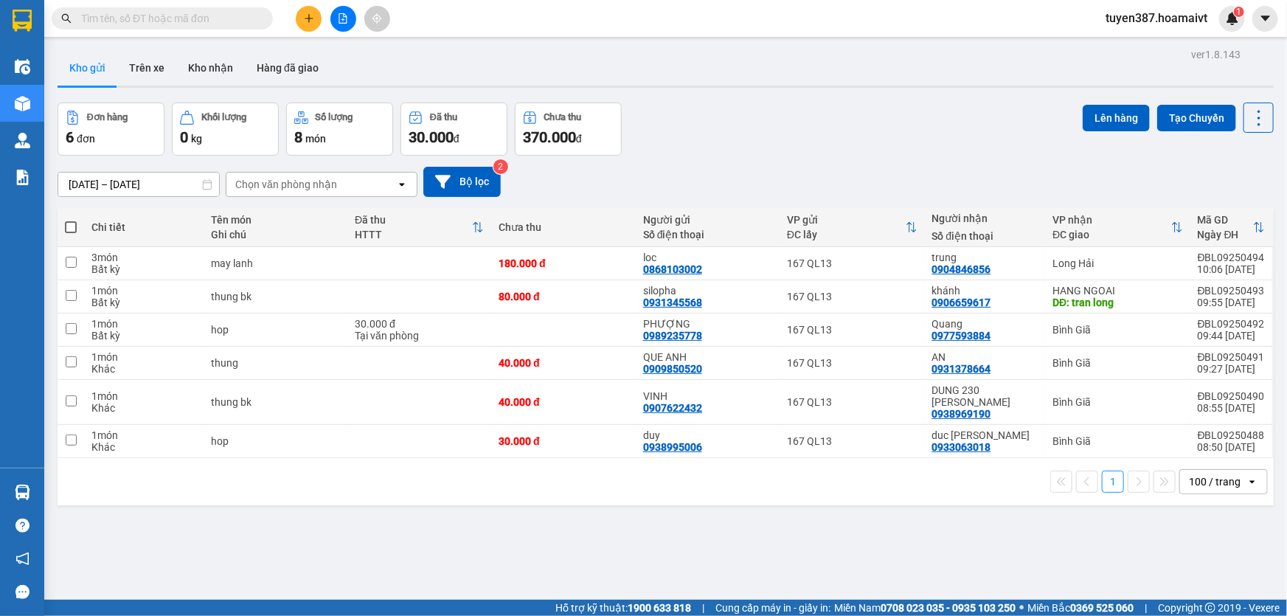
click at [339, 181] on div "Chọn văn phòng nhận" at bounding box center [311, 185] width 170 height 24
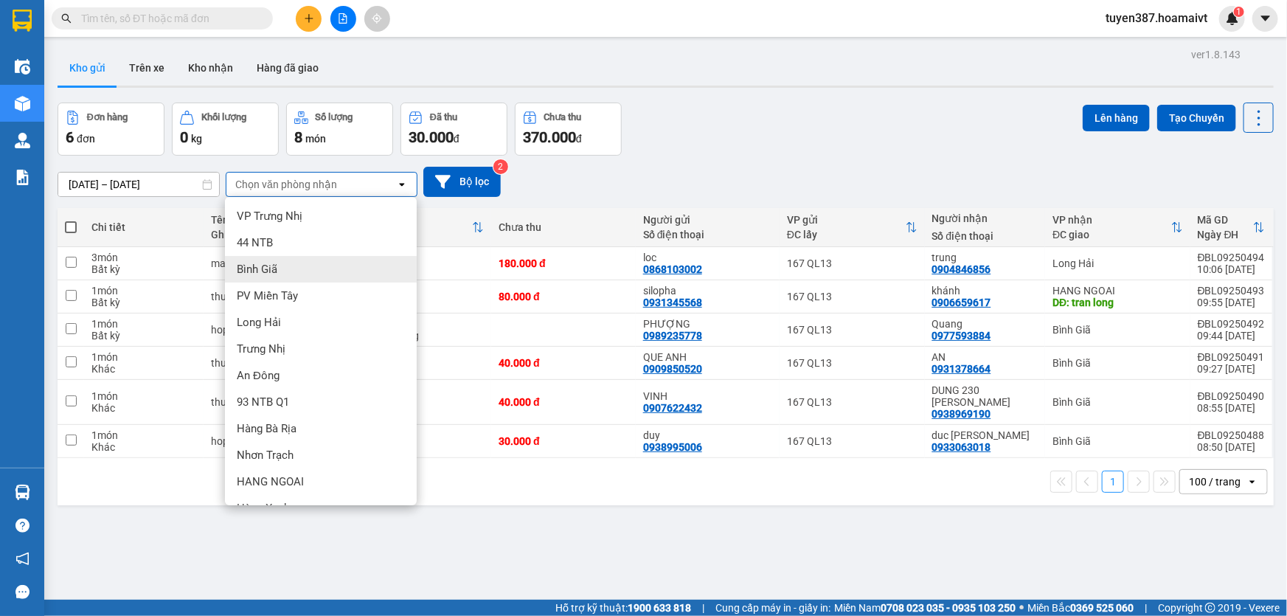
click at [291, 267] on div "Bình Giã" at bounding box center [321, 269] width 192 height 27
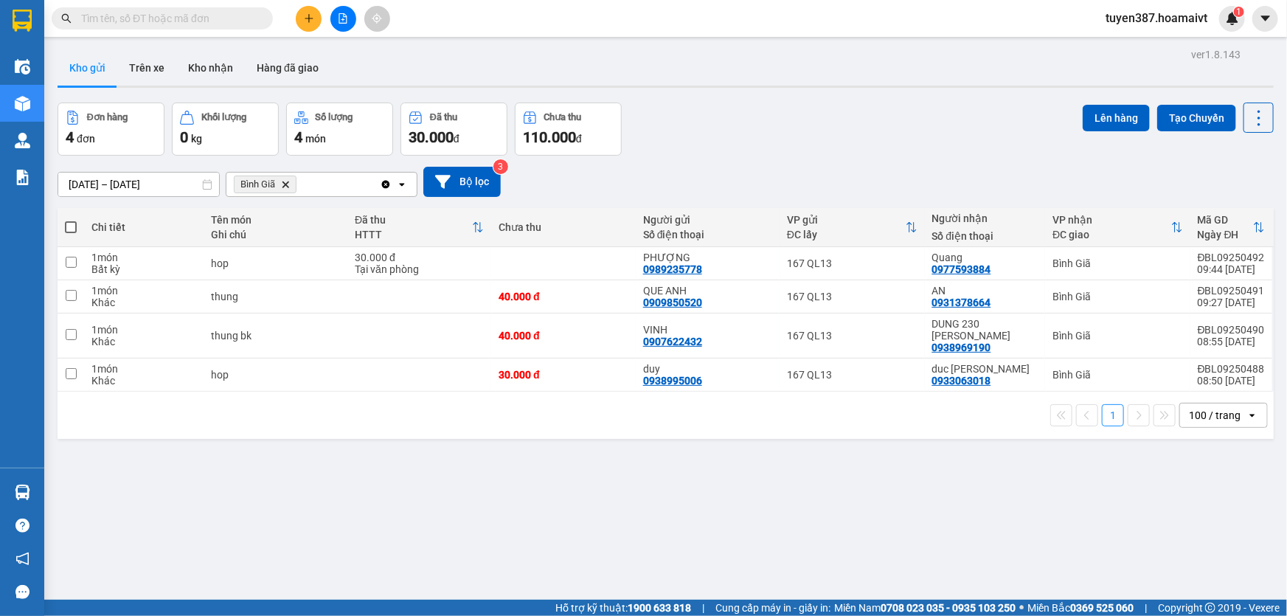
click at [70, 226] on span at bounding box center [71, 227] width 12 height 12
click at [71, 220] on input "checkbox" at bounding box center [71, 220] width 0 height 0
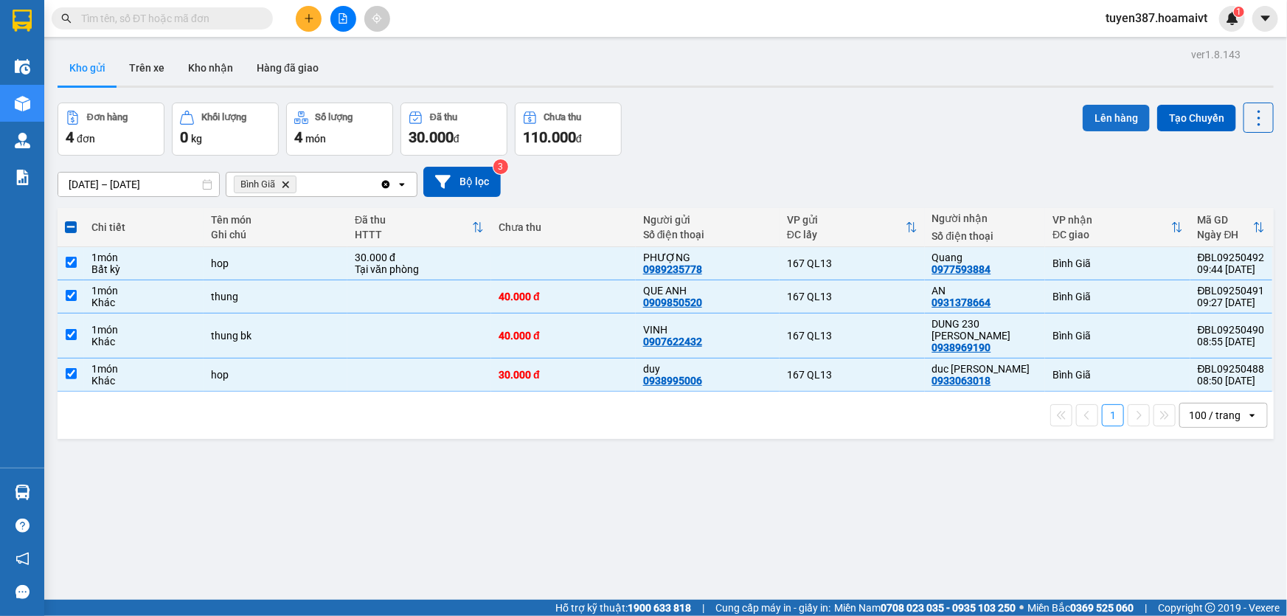
click at [1106, 117] on button "Lên hàng" at bounding box center [1116, 118] width 67 height 27
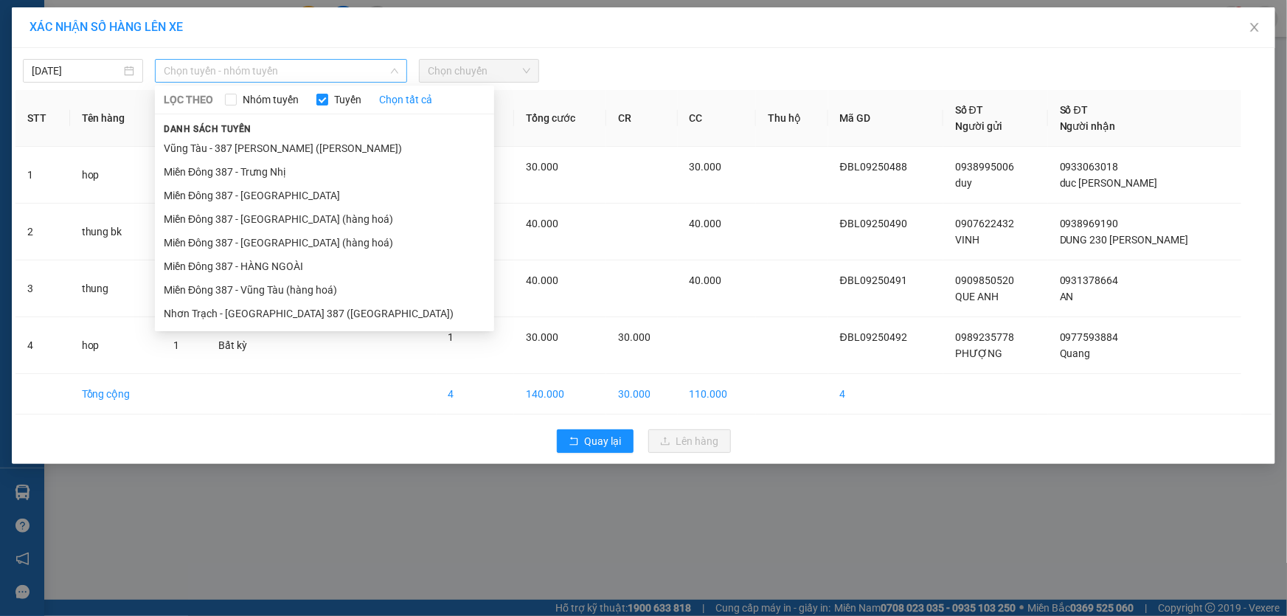
click at [286, 66] on span "Chọn tuyến - nhóm tuyến" at bounding box center [281, 71] width 235 height 22
drag, startPoint x: 262, startPoint y: 285, endPoint x: 268, endPoint y: 274, distance: 12.5
click at [261, 285] on li "Miền Đông 387 - Vũng Tàu (hàng hoá)" at bounding box center [324, 290] width 339 height 24
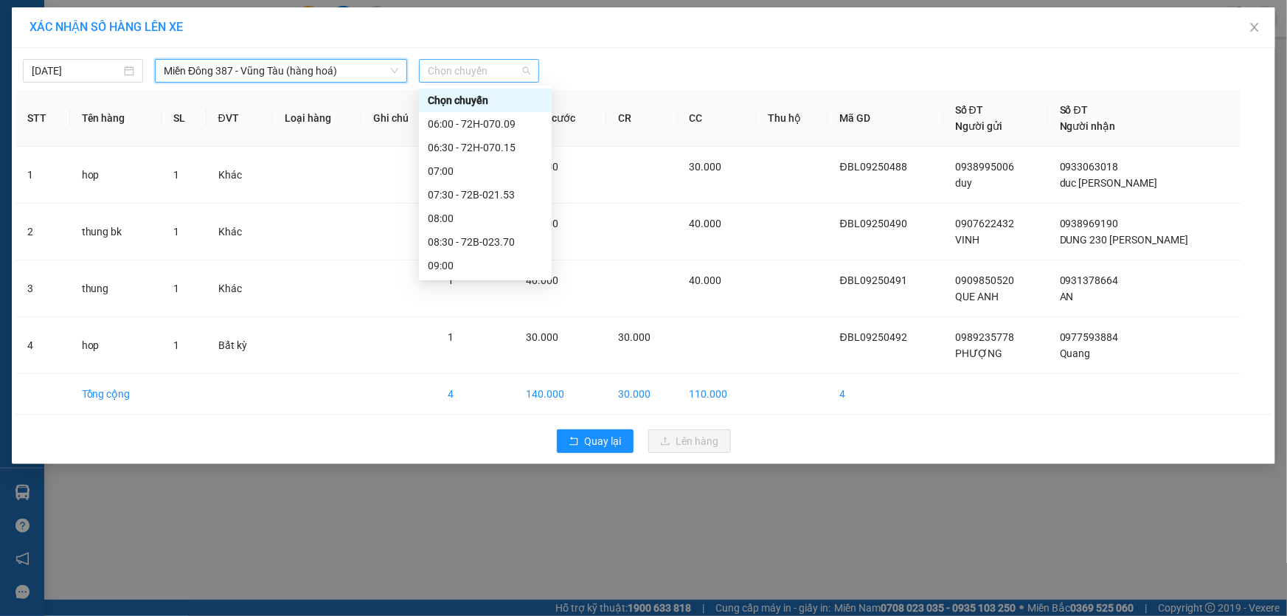
click at [499, 72] on span "Chọn chuyến" at bounding box center [479, 71] width 103 height 22
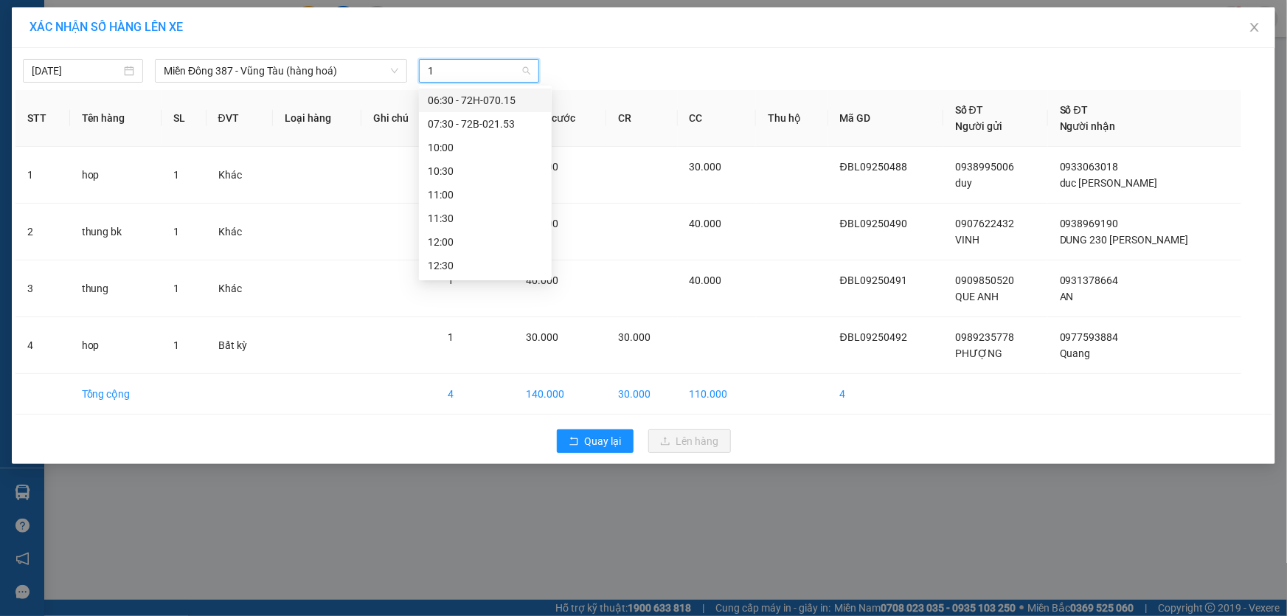
type input "10"
click at [454, 100] on div "10:00" at bounding box center [485, 100] width 115 height 16
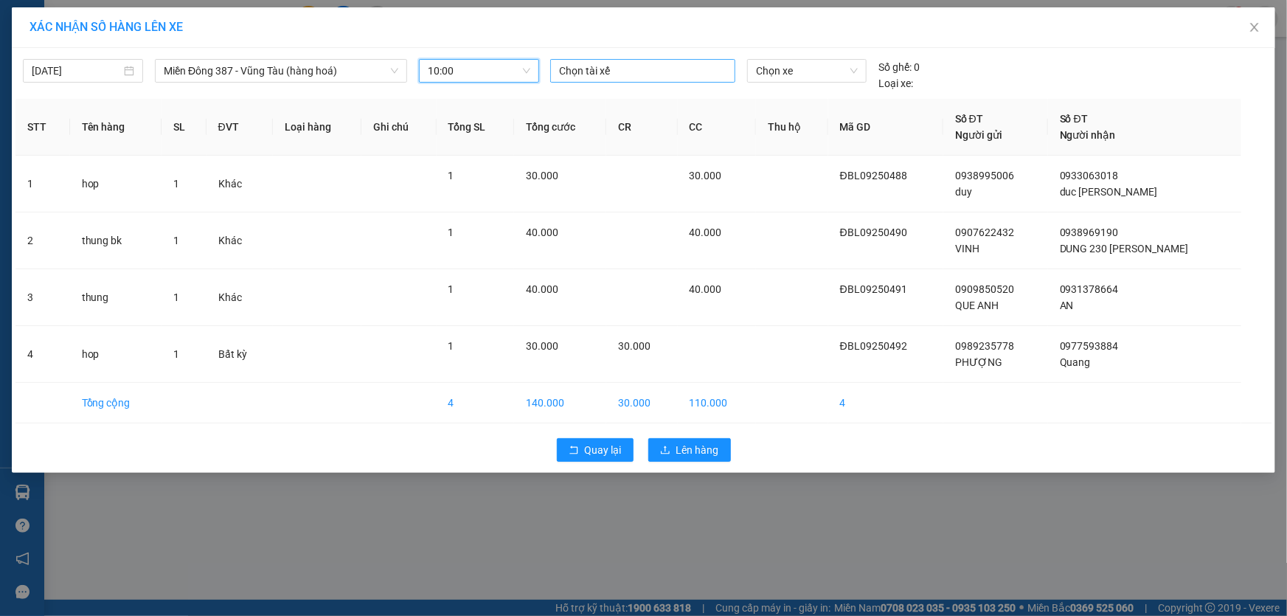
click at [628, 69] on div at bounding box center [643, 71] width 178 height 18
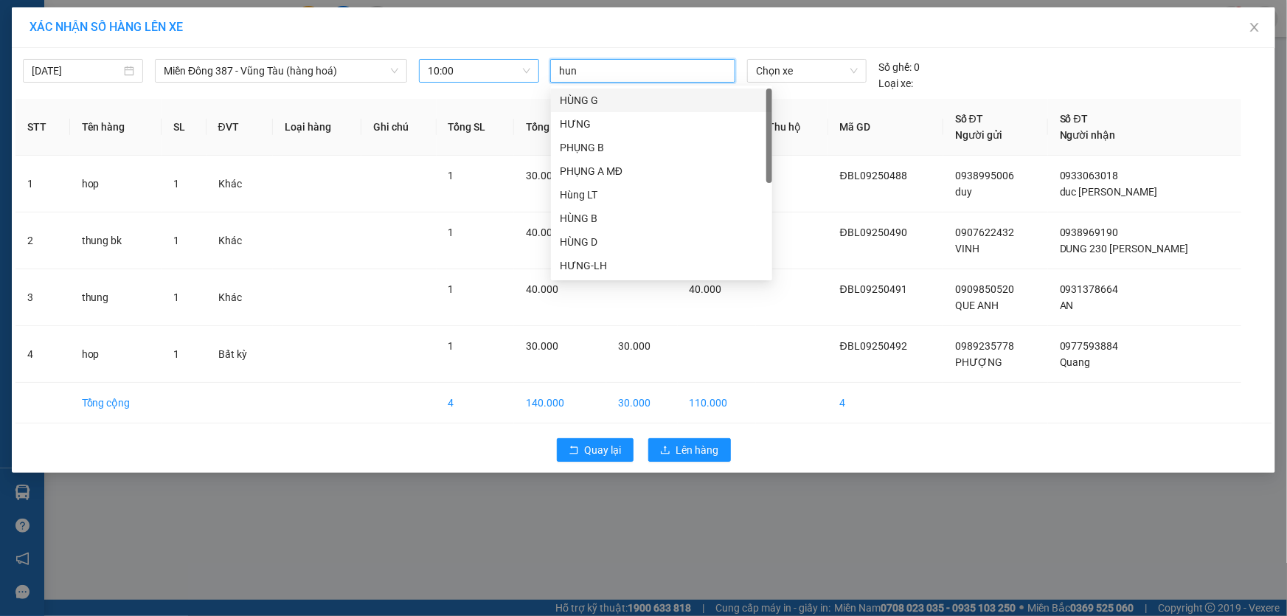
type input "hung"
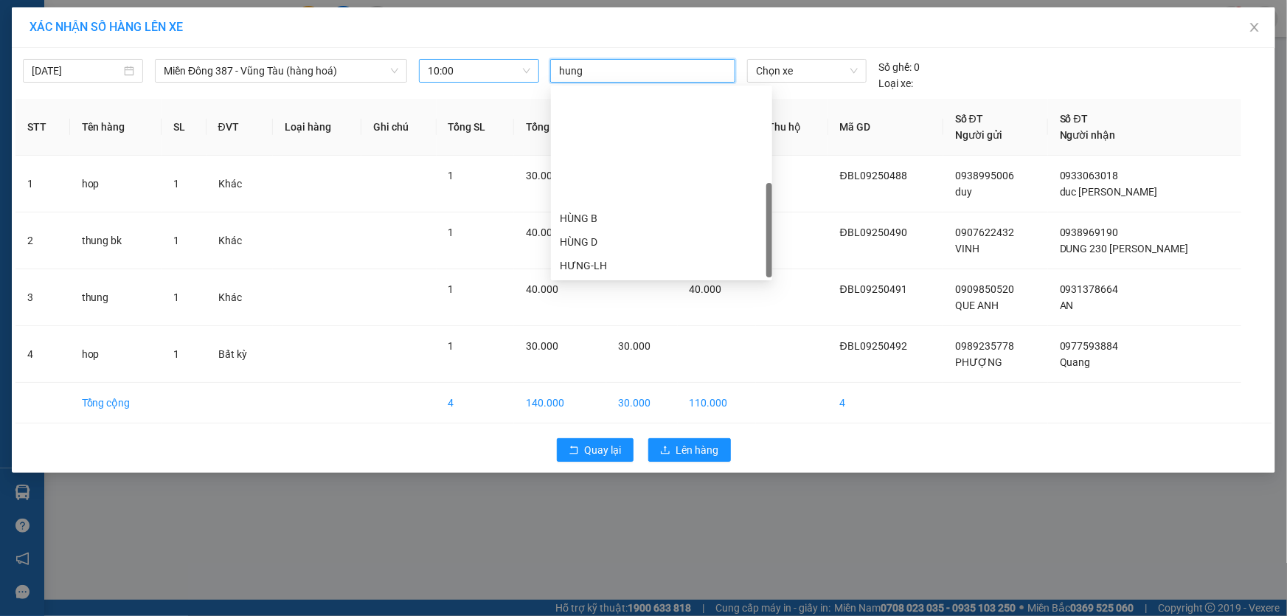
click at [580, 305] on div "HÙNG B MĐ" at bounding box center [662, 313] width 204 height 16
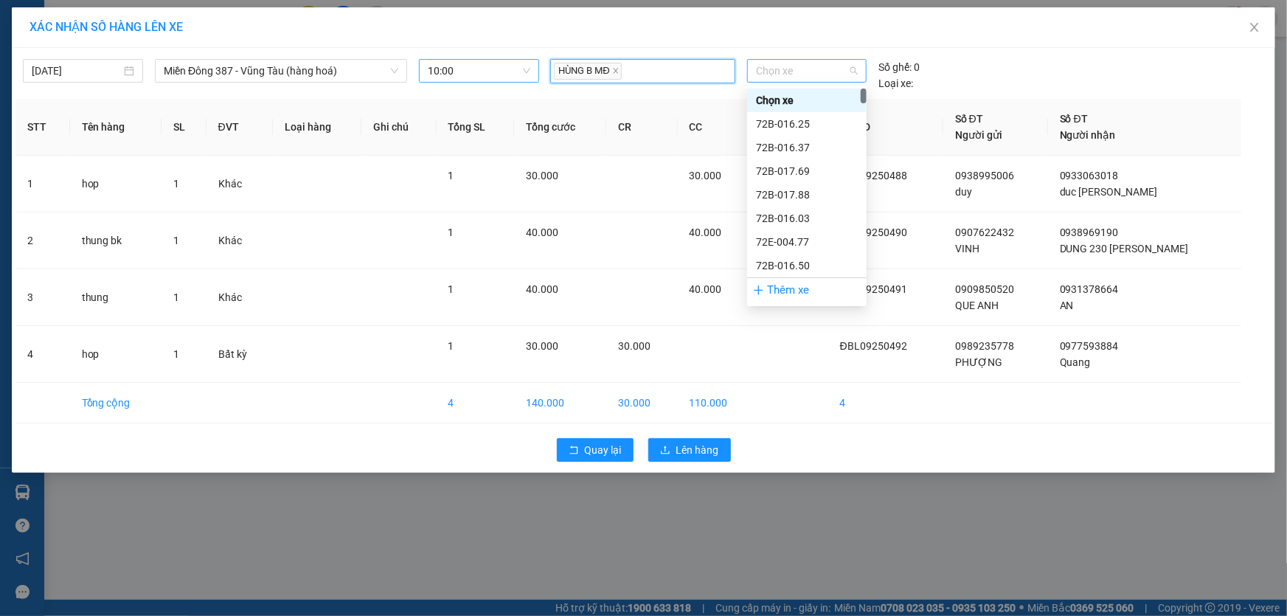
click at [806, 60] on span "Chọn xe" at bounding box center [807, 71] width 102 height 22
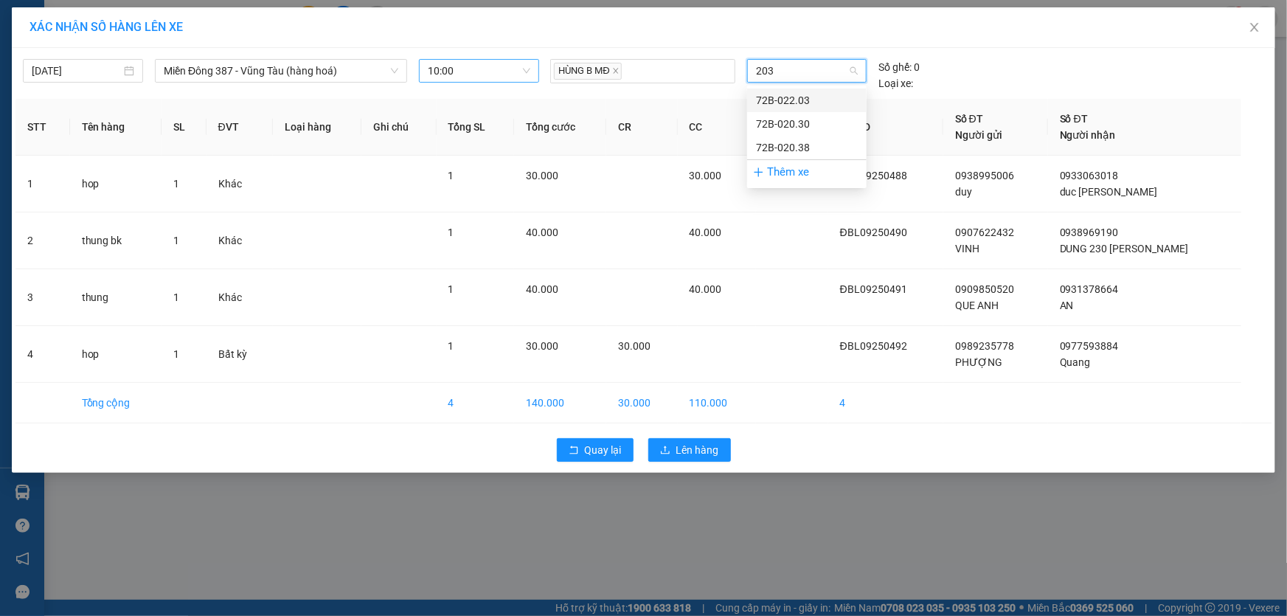
click at [765, 95] on div "72B-022.03" at bounding box center [807, 100] width 102 height 16
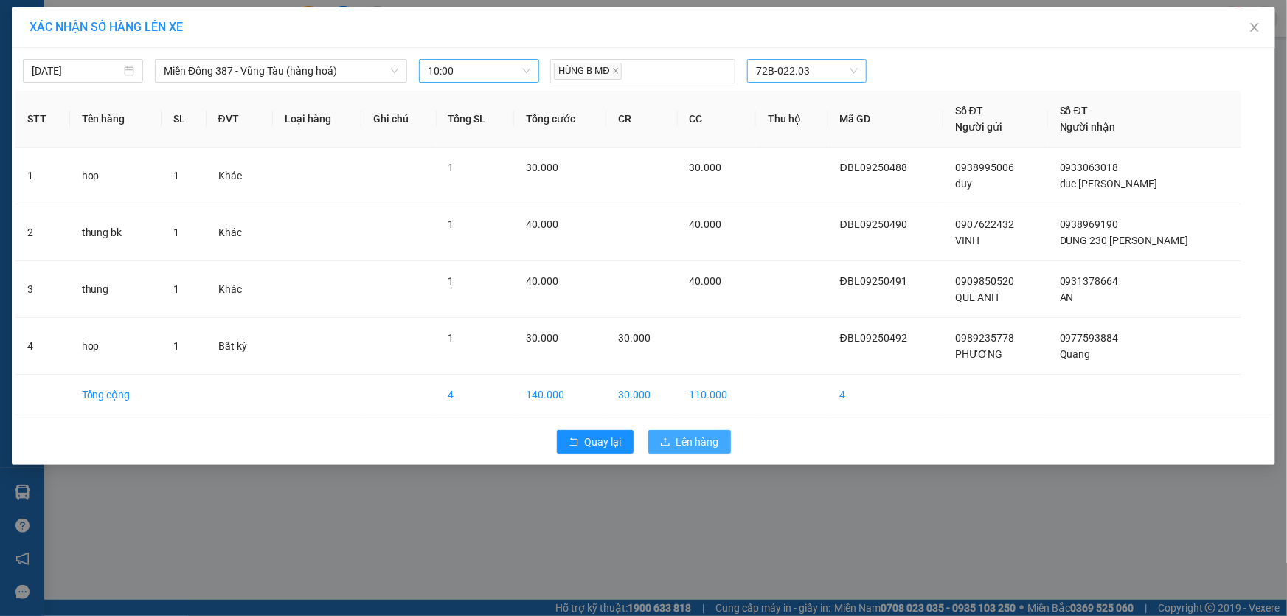
click at [698, 440] on span "Lên hàng" at bounding box center [697, 442] width 43 height 16
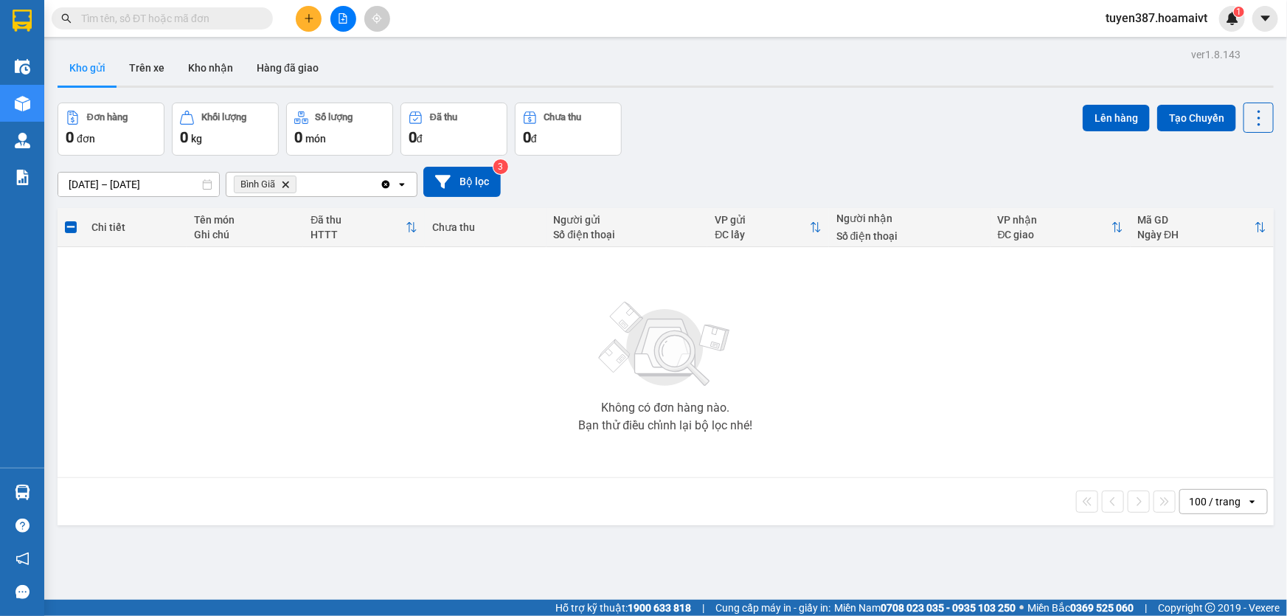
click at [285, 193] on div "Bình Giã Delete" at bounding box center [302, 185] width 153 height 24
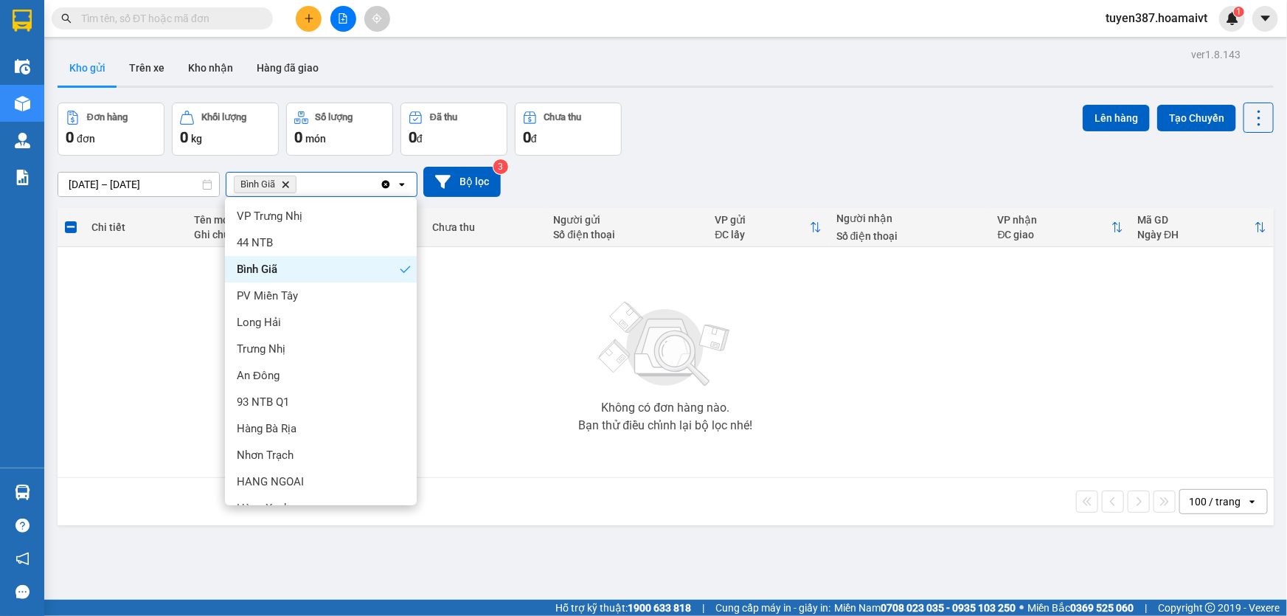
click at [285, 184] on icon "Bình Giã, close by backspace" at bounding box center [285, 184] width 7 height 7
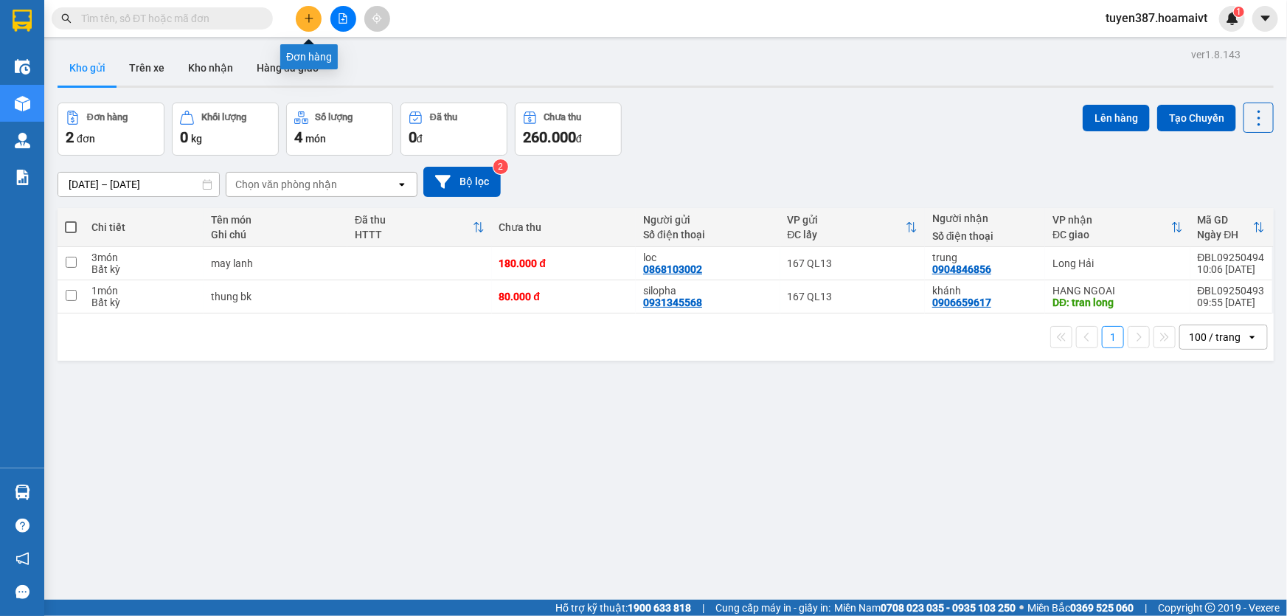
click at [308, 13] on icon "plus" at bounding box center [309, 18] width 10 height 10
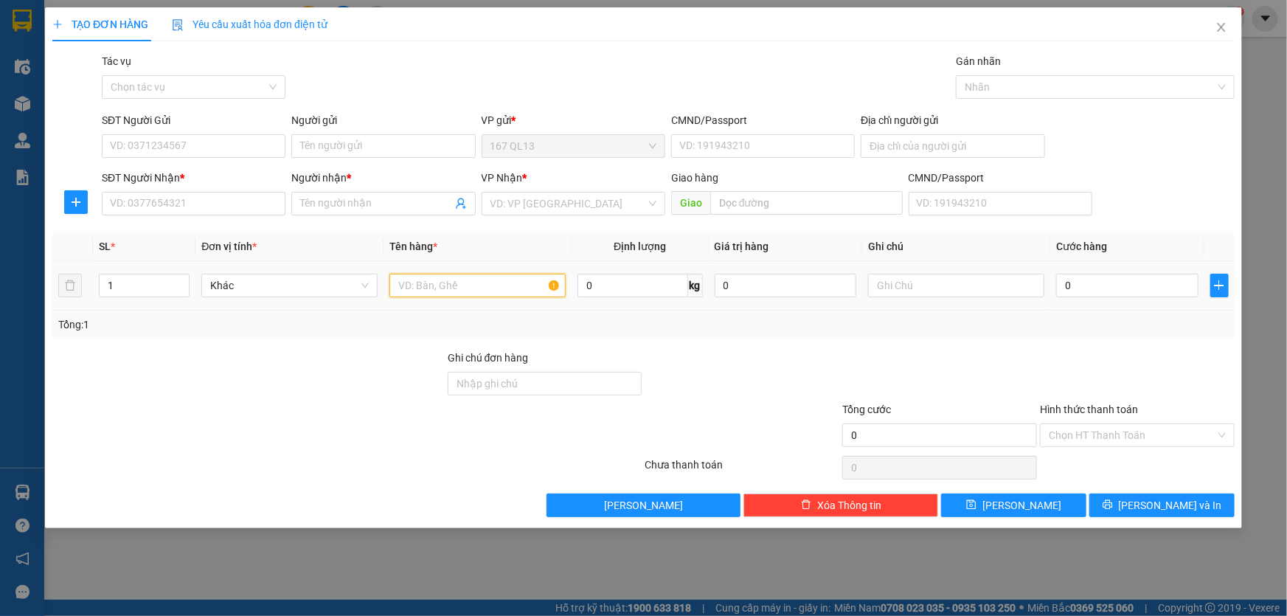
click at [483, 283] on input "text" at bounding box center [477, 286] width 176 height 24
click at [521, 291] on input "text" at bounding box center [477, 286] width 176 height 24
type input "hop bk"
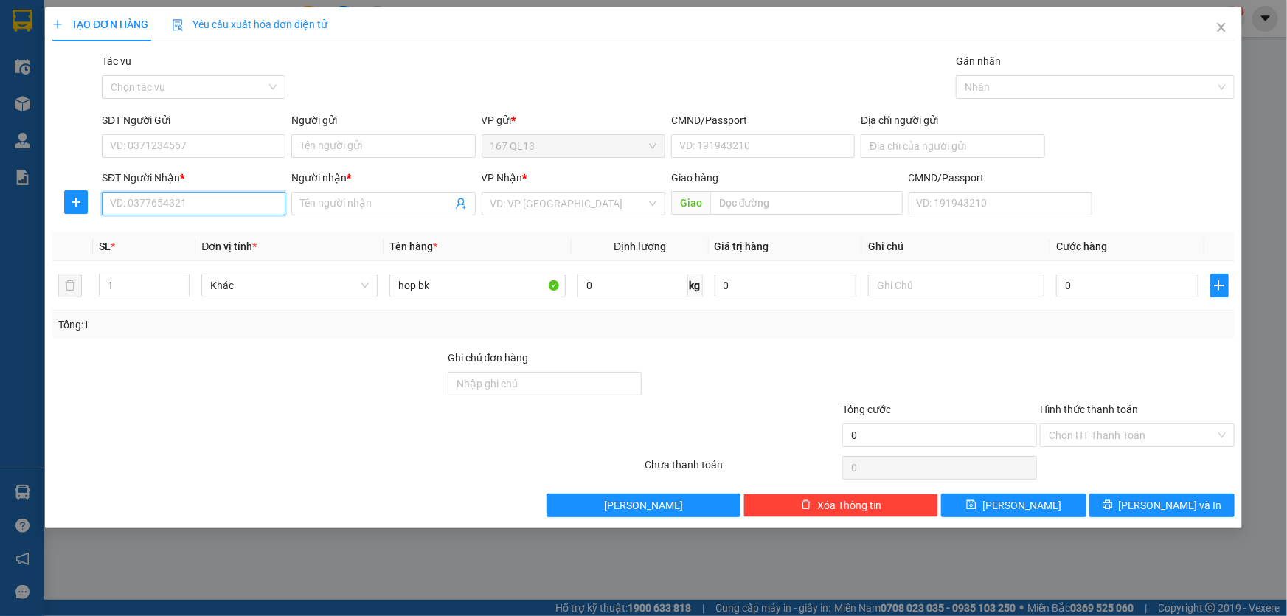
click at [256, 207] on input "SĐT Người Nhận *" at bounding box center [194, 204] width 184 height 24
drag, startPoint x: 167, startPoint y: 232, endPoint x: 188, endPoint y: 183, distance: 53.6
click at [167, 232] on div "0945904949 - THÀNH PHÁT" at bounding box center [194, 233] width 166 height 16
type input "0945904949"
type input "THÀNH PHÁT"
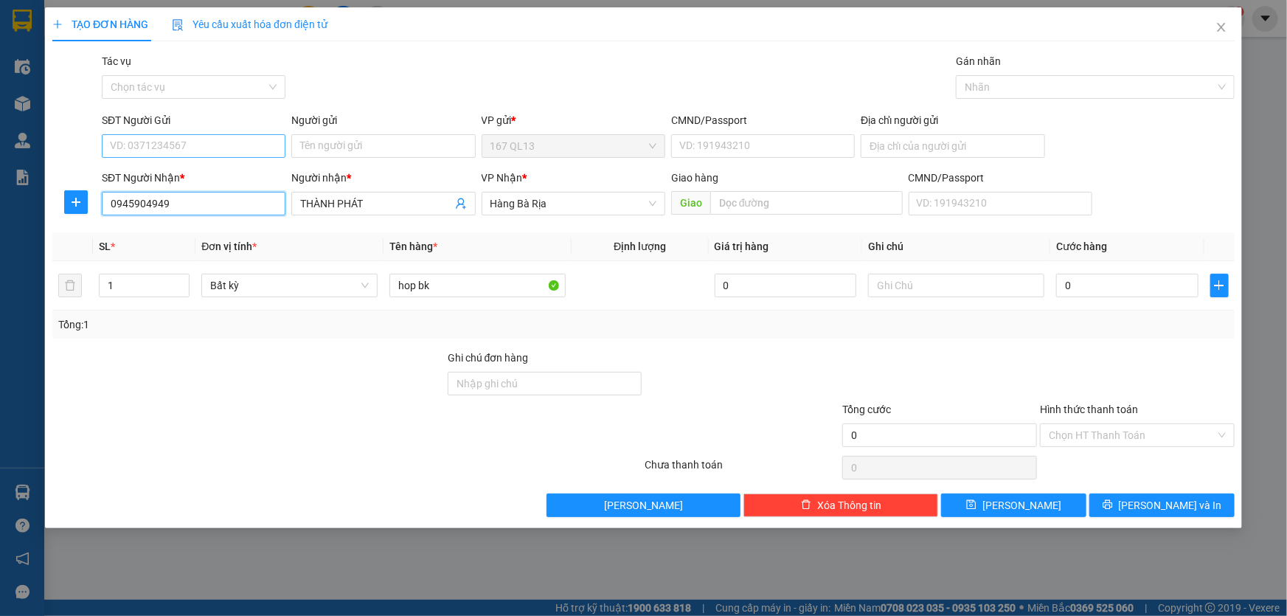
type input "0945904949"
click at [209, 135] on input "SĐT Người Gửi" at bounding box center [194, 146] width 184 height 24
type input "8"
click at [199, 173] on div "0865422896 - CHÂU" at bounding box center [194, 175] width 166 height 16
type input "0865422896"
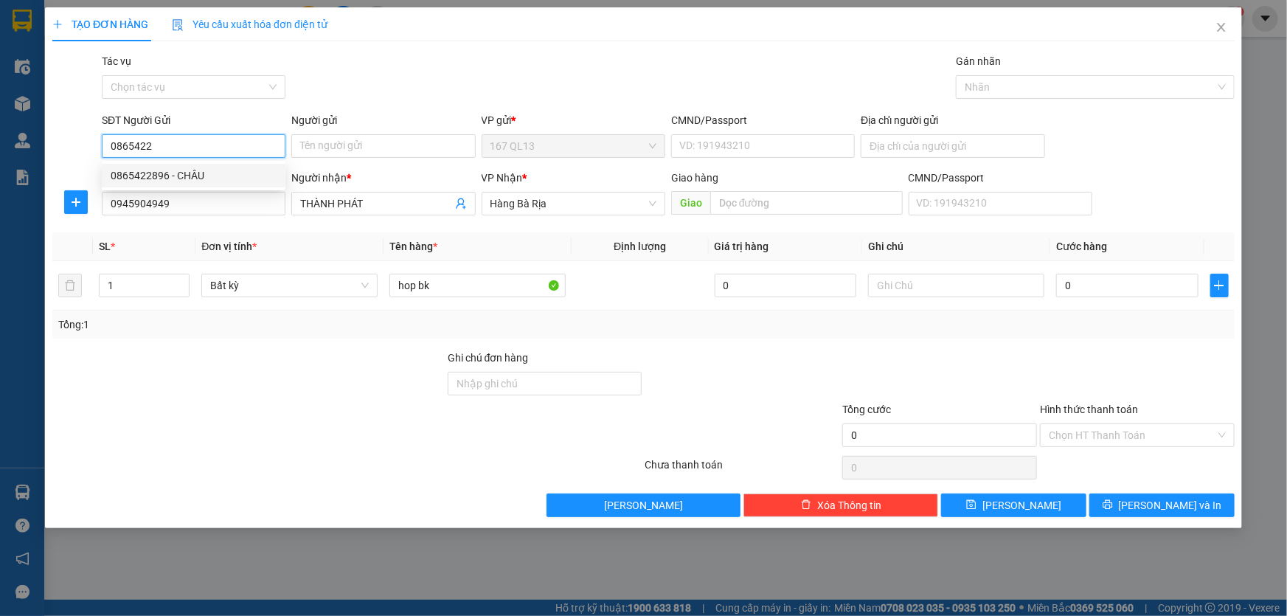
type input "CHÂU"
type input "052301002593"
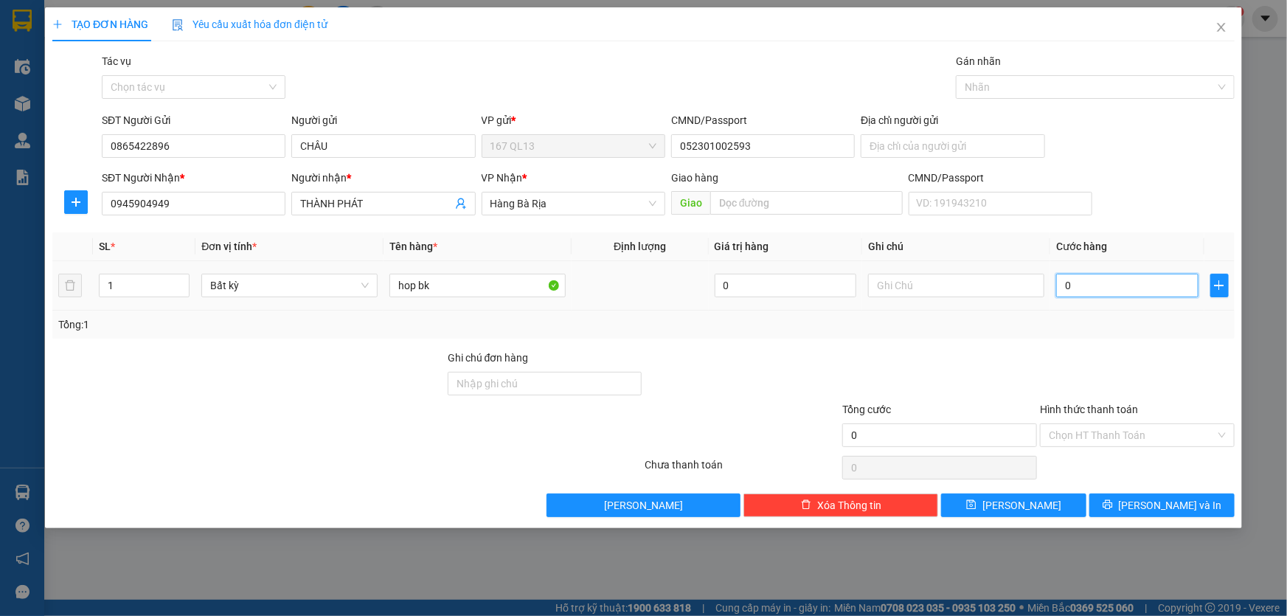
click at [1062, 279] on input "0" at bounding box center [1127, 286] width 142 height 24
click at [1175, 504] on span "[PERSON_NAME] và In" at bounding box center [1170, 505] width 103 height 16
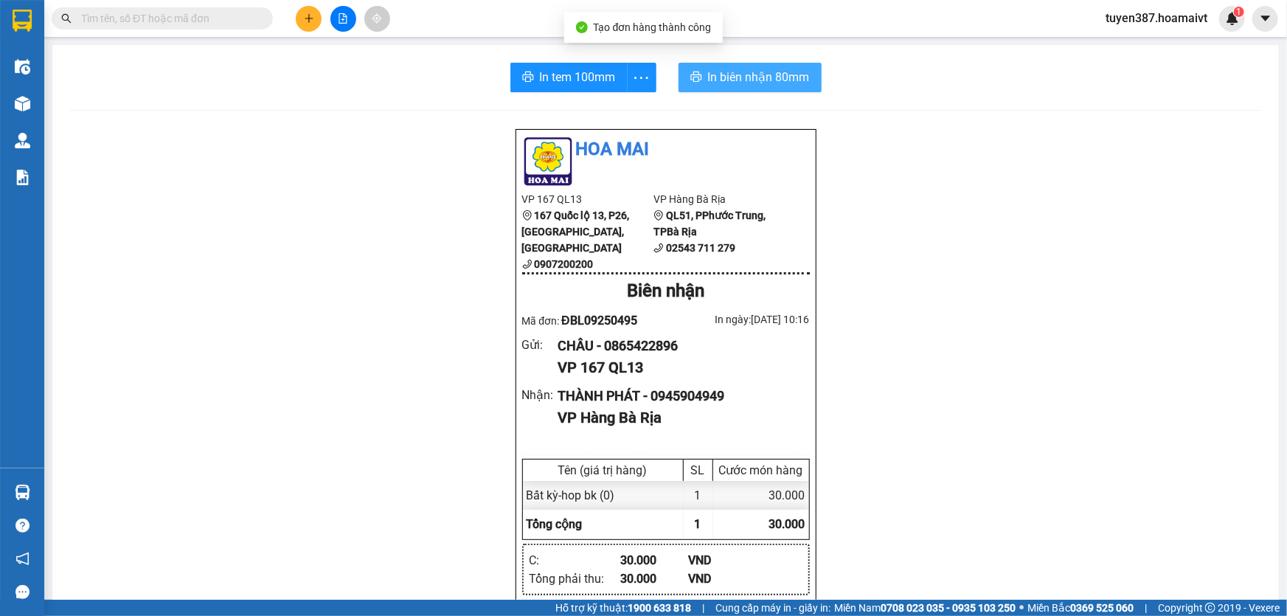
click at [720, 85] on span "In biên nhận 80mm" at bounding box center [759, 77] width 102 height 18
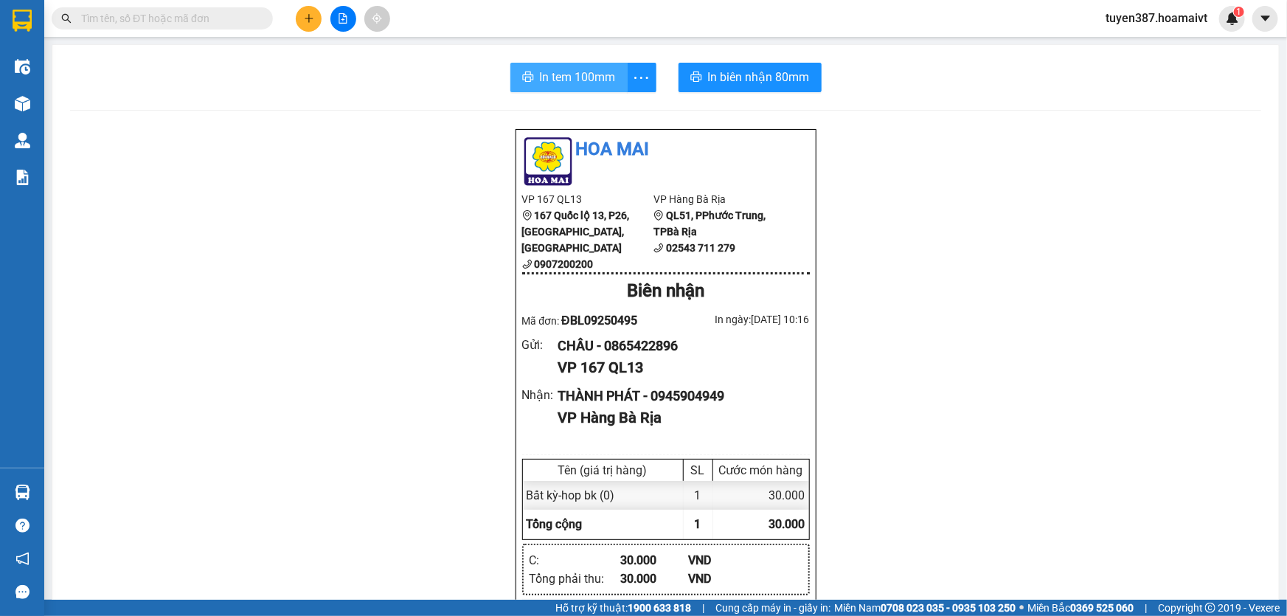
click at [557, 77] on span "In tem 100mm" at bounding box center [578, 77] width 76 height 18
click at [304, 21] on icon "plus" at bounding box center [309, 18] width 10 height 10
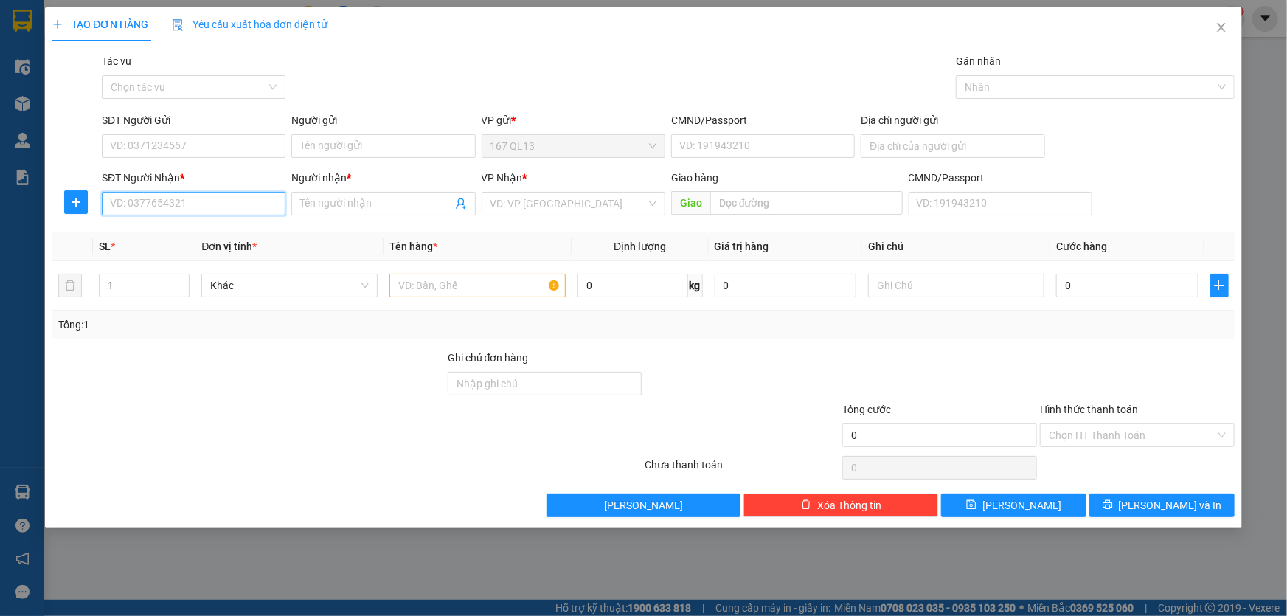
click at [258, 204] on input "SĐT Người Nhận *" at bounding box center [194, 204] width 184 height 24
type input "0937747572"
click at [353, 196] on input "Người nhận *" at bounding box center [375, 203] width 151 height 16
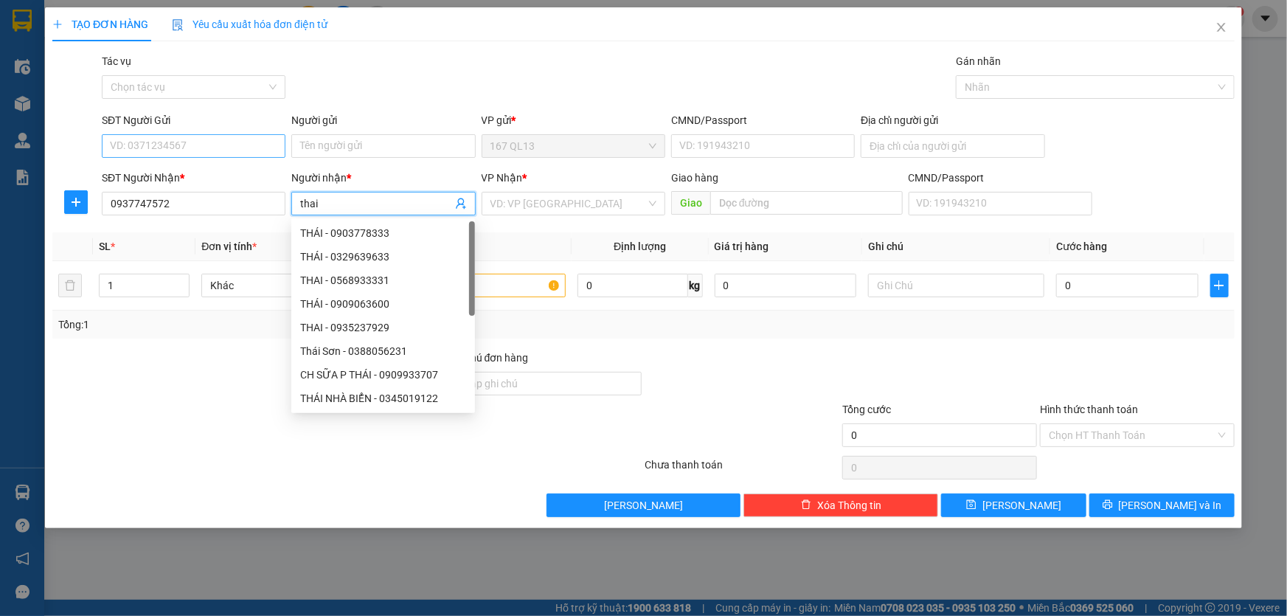
type input "thai"
click at [253, 147] on input "SĐT Người Gửi" at bounding box center [194, 146] width 184 height 24
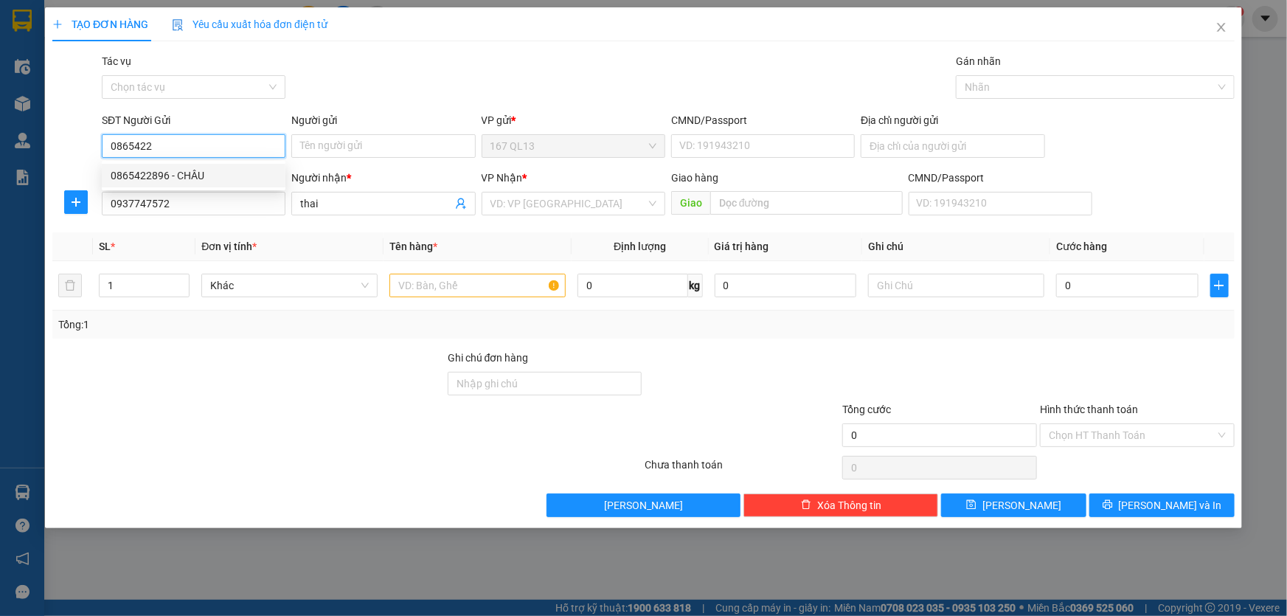
click at [201, 173] on div "0865422896 - CHÂU" at bounding box center [194, 175] width 166 height 16
type input "0865422896"
type input "CHÂU"
type input "052301002593"
type input "0865422896"
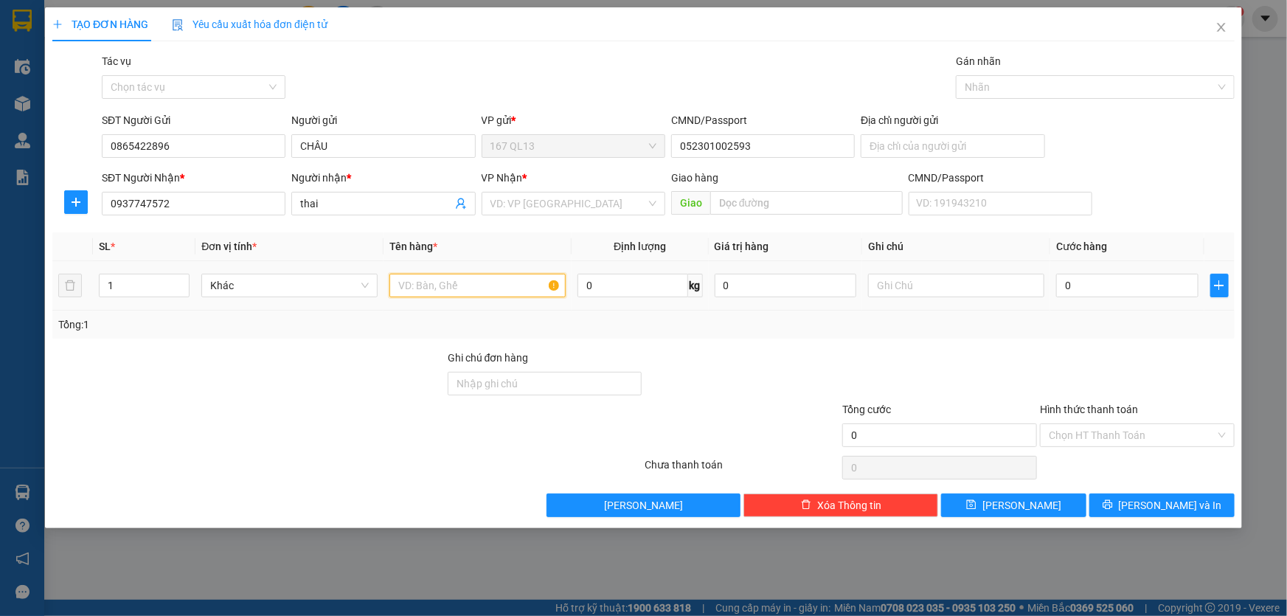
click at [500, 291] on input "text" at bounding box center [477, 286] width 176 height 24
type input "kien bk"
click at [587, 209] on input "search" at bounding box center [568, 203] width 156 height 22
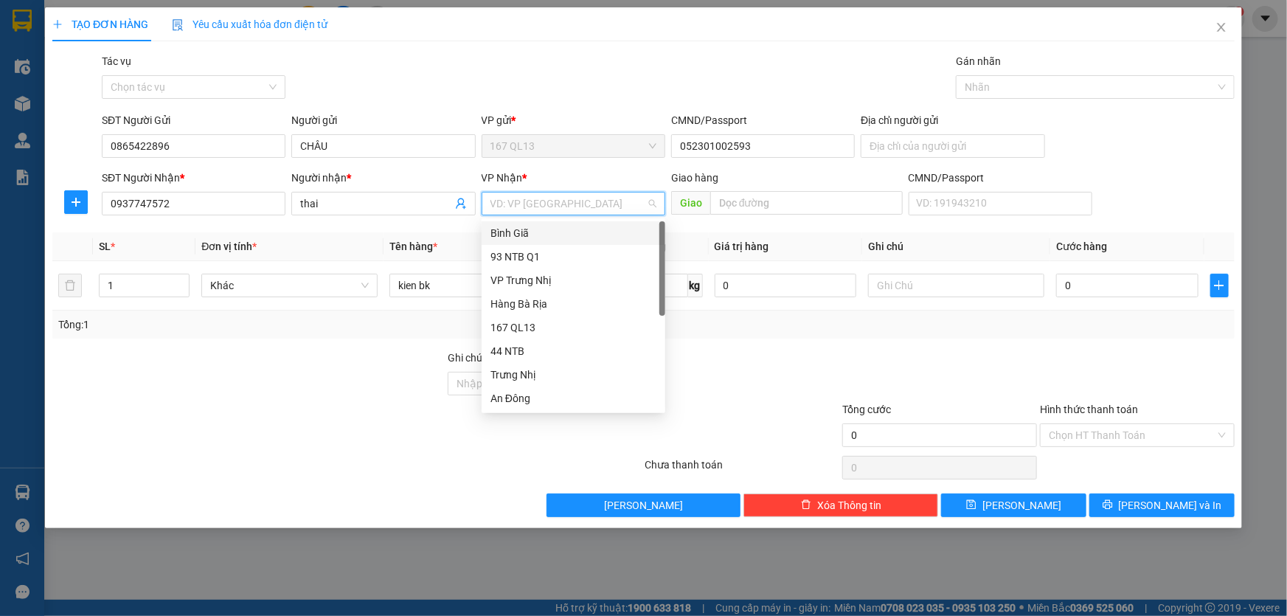
click at [553, 232] on div "Bình Giã" at bounding box center [573, 233] width 166 height 16
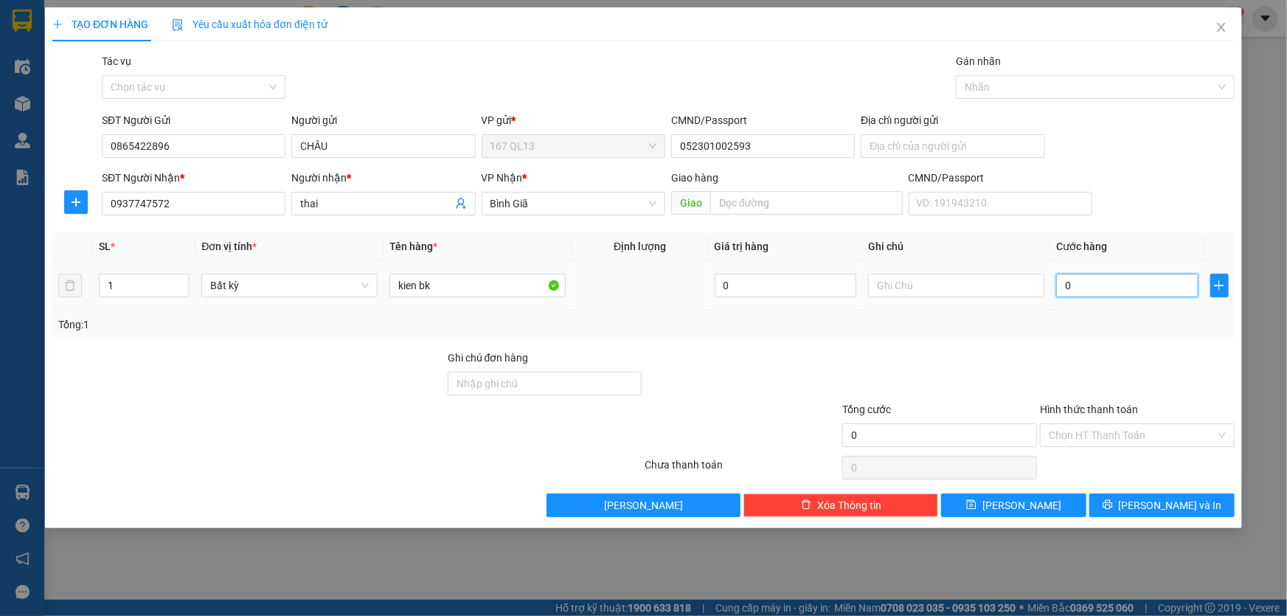
click at [1062, 274] on input "0" at bounding box center [1127, 286] width 142 height 24
type input "4"
type input "40"
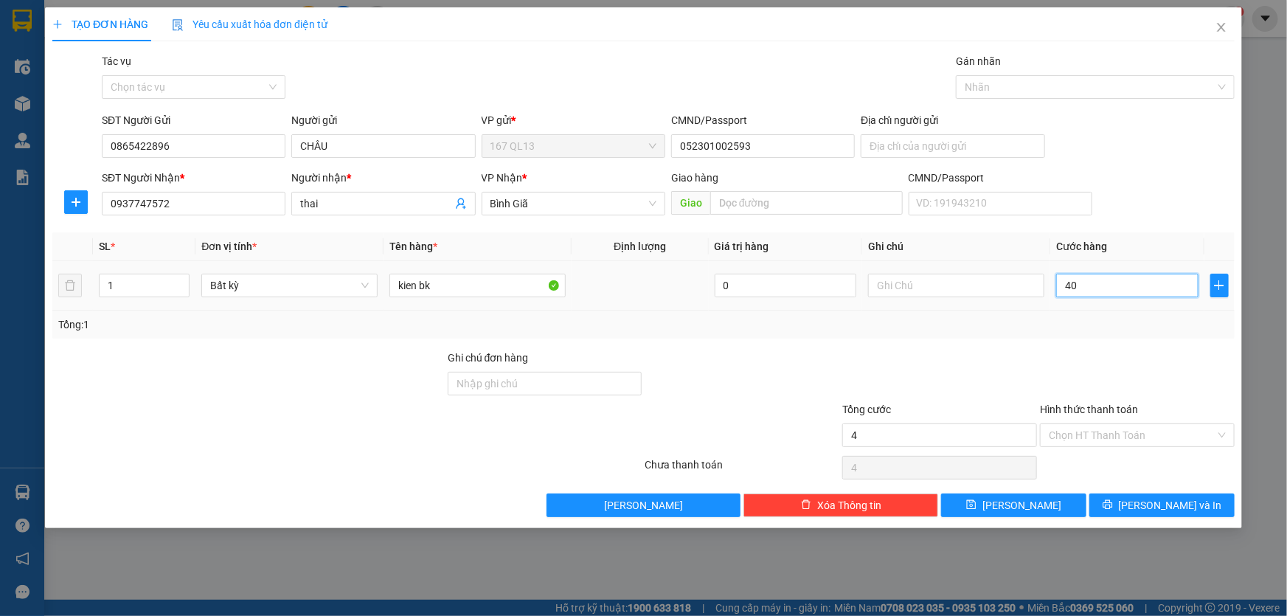
type input "40"
click at [1170, 499] on span "[PERSON_NAME] và In" at bounding box center [1170, 505] width 103 height 16
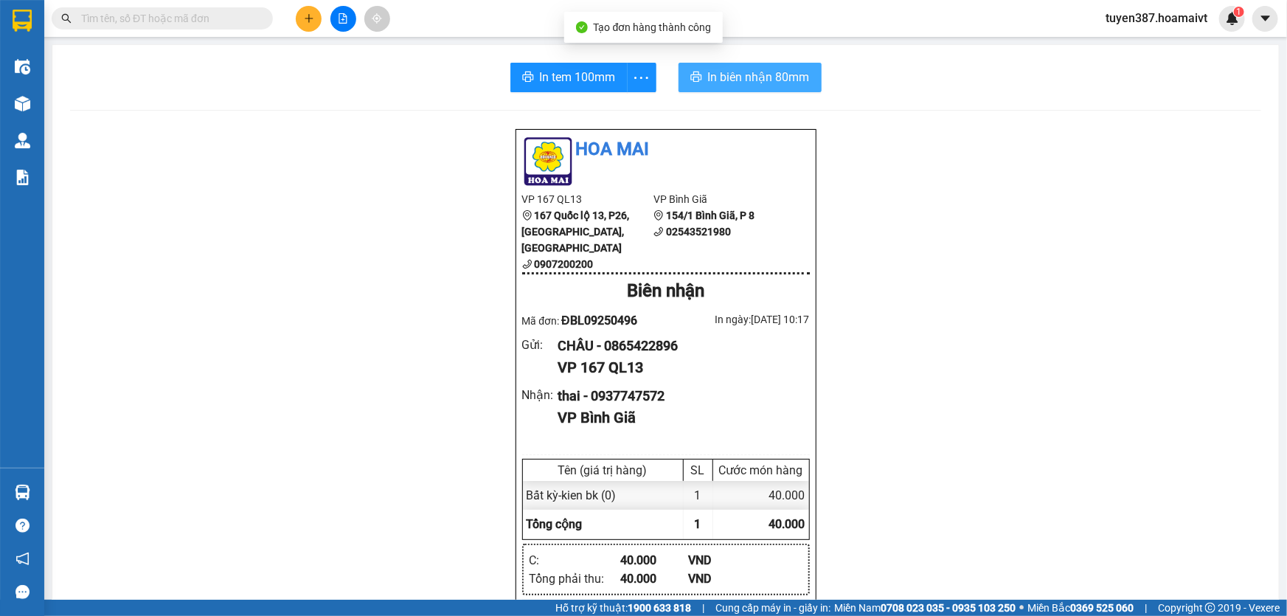
click at [719, 72] on span "In biên nhận 80mm" at bounding box center [759, 77] width 102 height 18
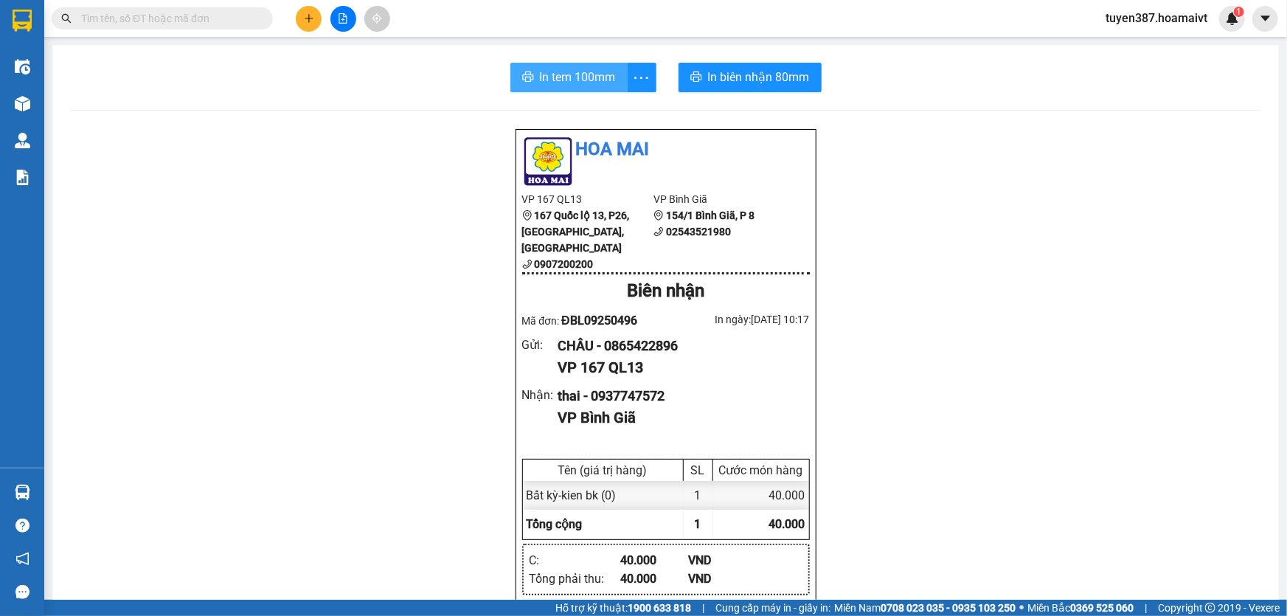
click at [570, 72] on span "In tem 100mm" at bounding box center [578, 77] width 76 height 18
click at [305, 11] on button at bounding box center [309, 19] width 26 height 26
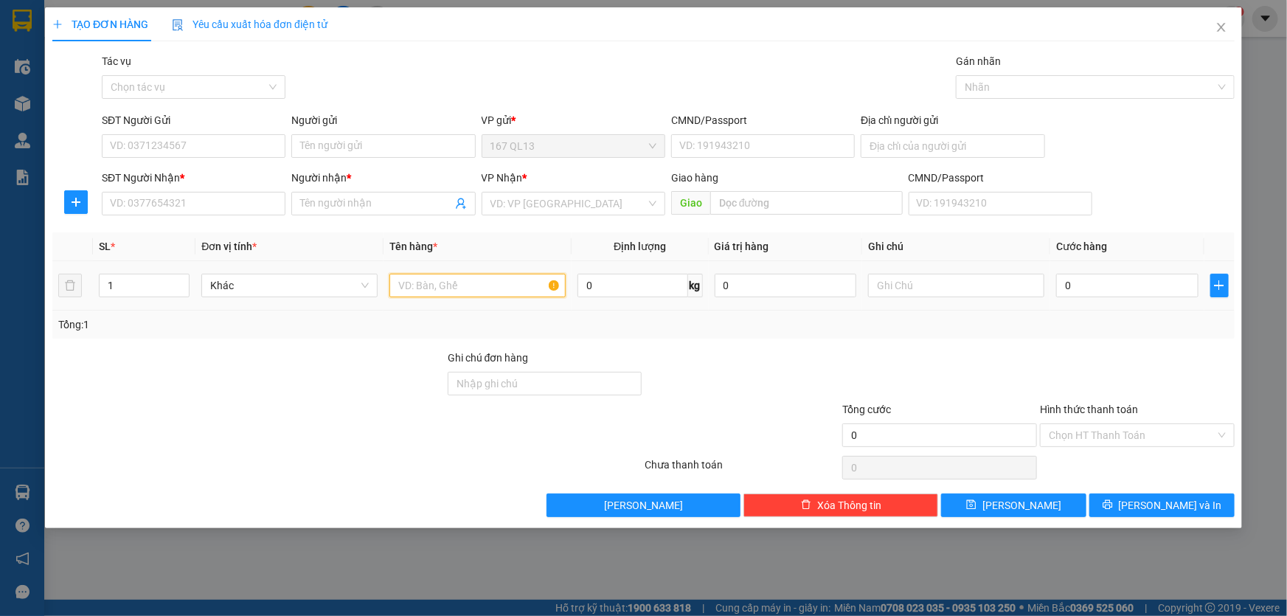
click at [487, 284] on input "text" at bounding box center [477, 286] width 176 height 24
type input "hop bich"
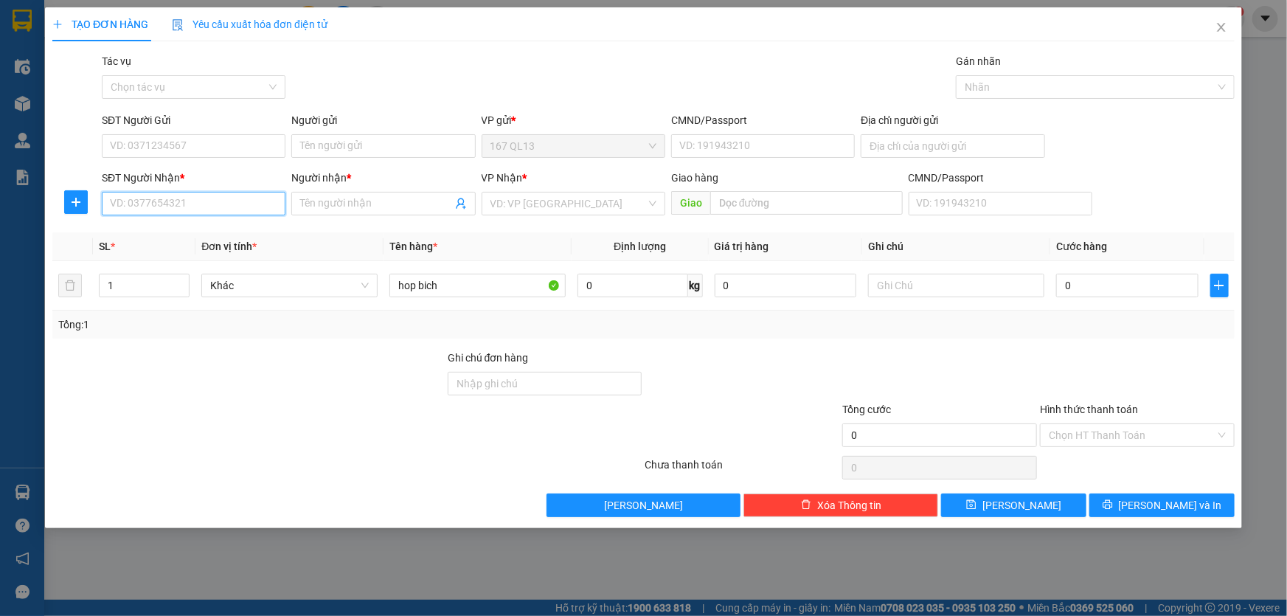
click at [232, 200] on input "SĐT Người Nhận *" at bounding box center [194, 204] width 184 height 24
type input "0707565598"
click at [352, 204] on input "Người nhận *" at bounding box center [375, 203] width 151 height 16
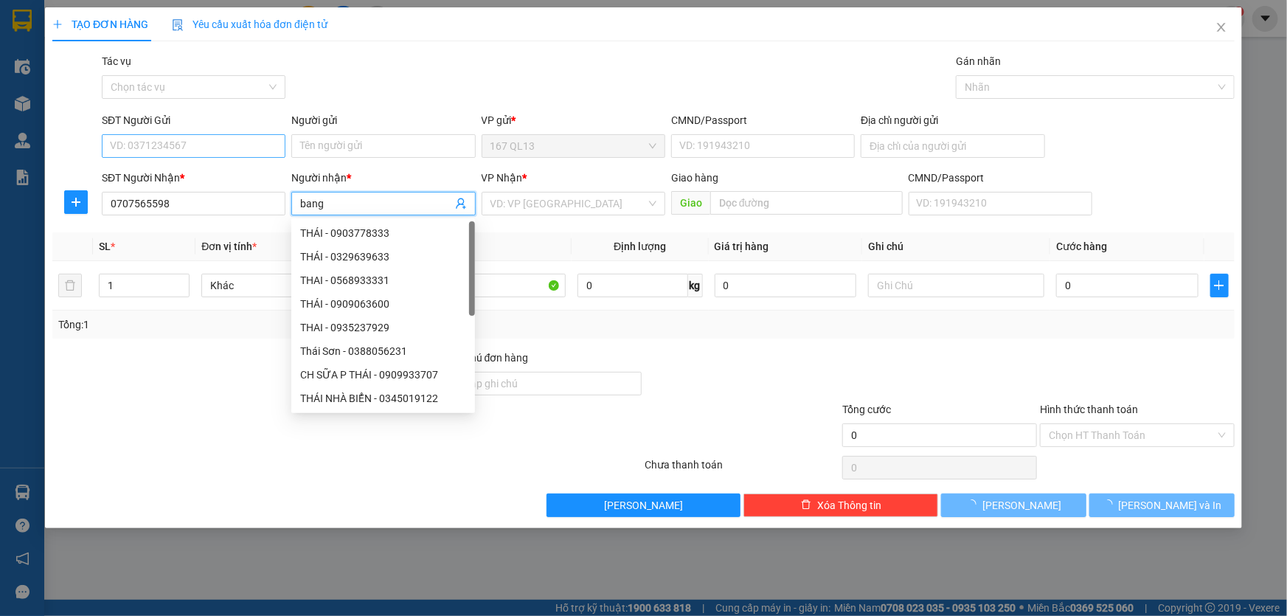
type input "bang"
click at [246, 145] on input "SĐT Người Gửi" at bounding box center [194, 146] width 184 height 24
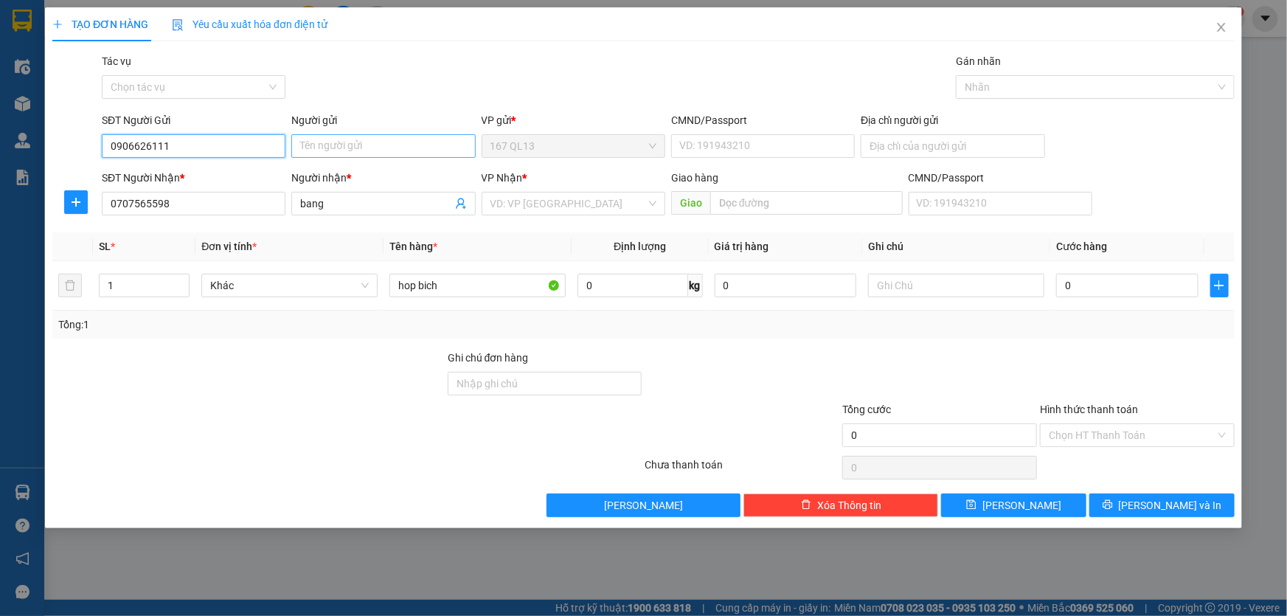
type input "0906626111"
click at [377, 145] on input "Người gửi" at bounding box center [383, 146] width 184 height 24
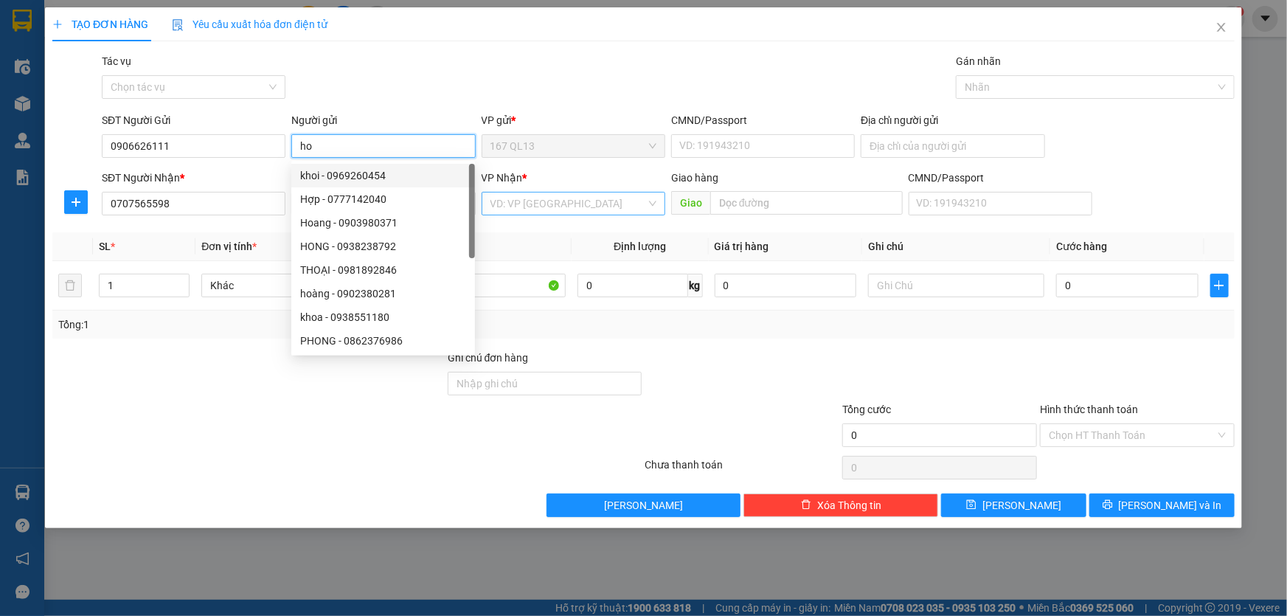
type input "ho"
click at [554, 205] on input "search" at bounding box center [568, 203] width 156 height 22
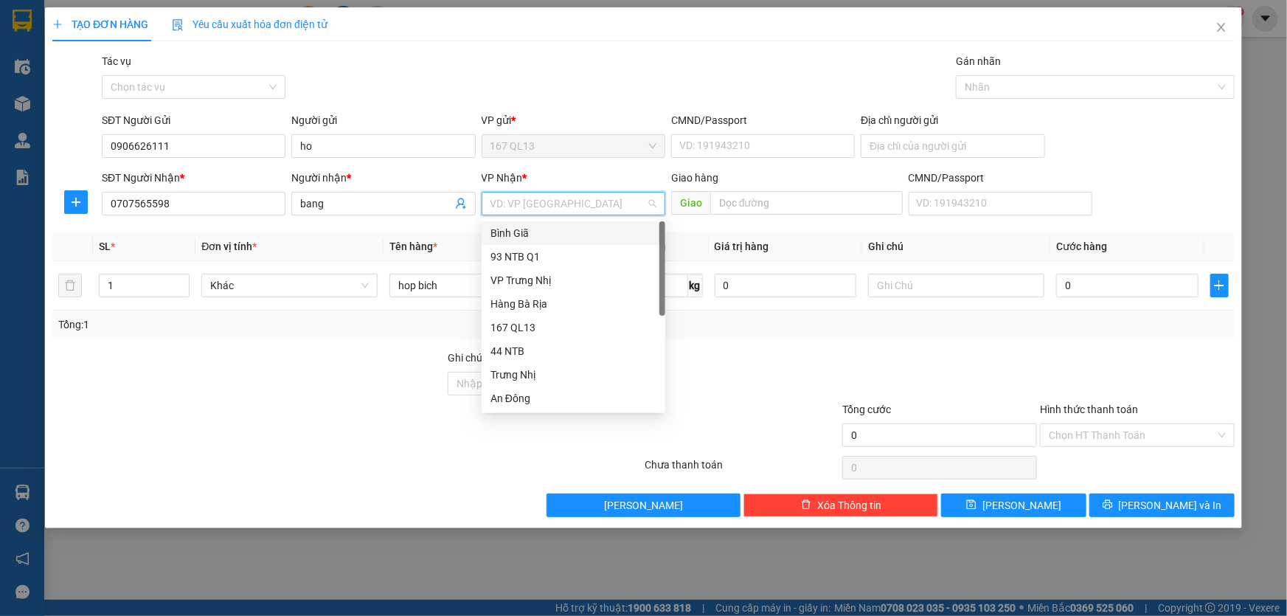
click at [535, 231] on div "Bình Giã" at bounding box center [573, 233] width 166 height 16
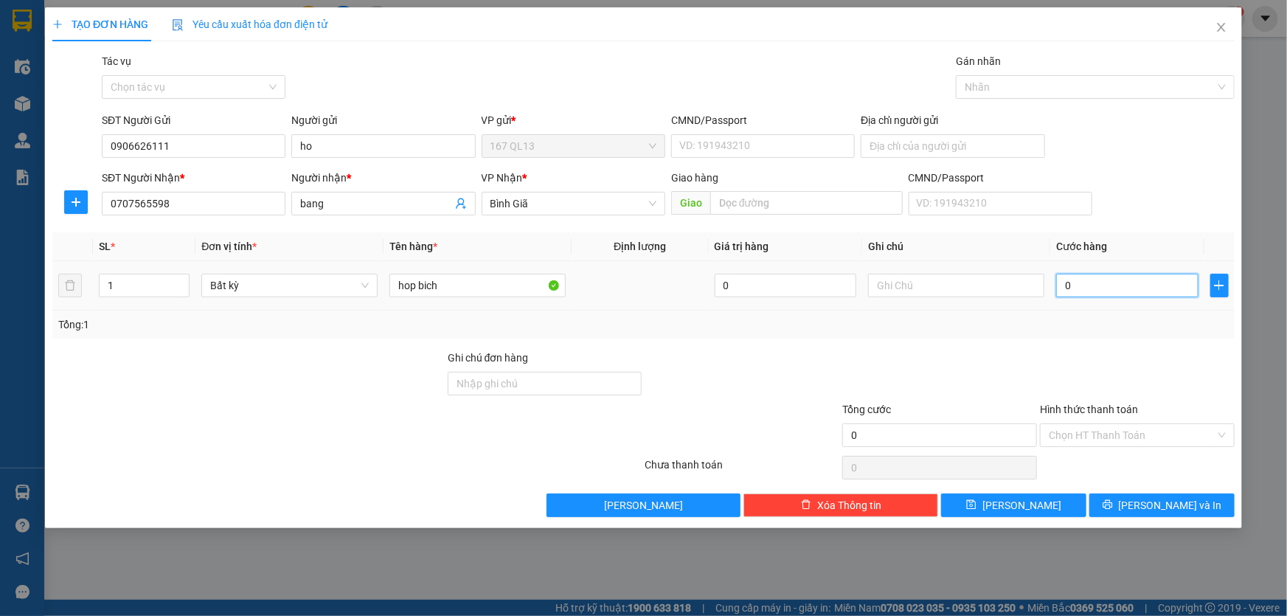
click at [1056, 281] on input "0" at bounding box center [1127, 286] width 142 height 24
type input "3"
type input "30"
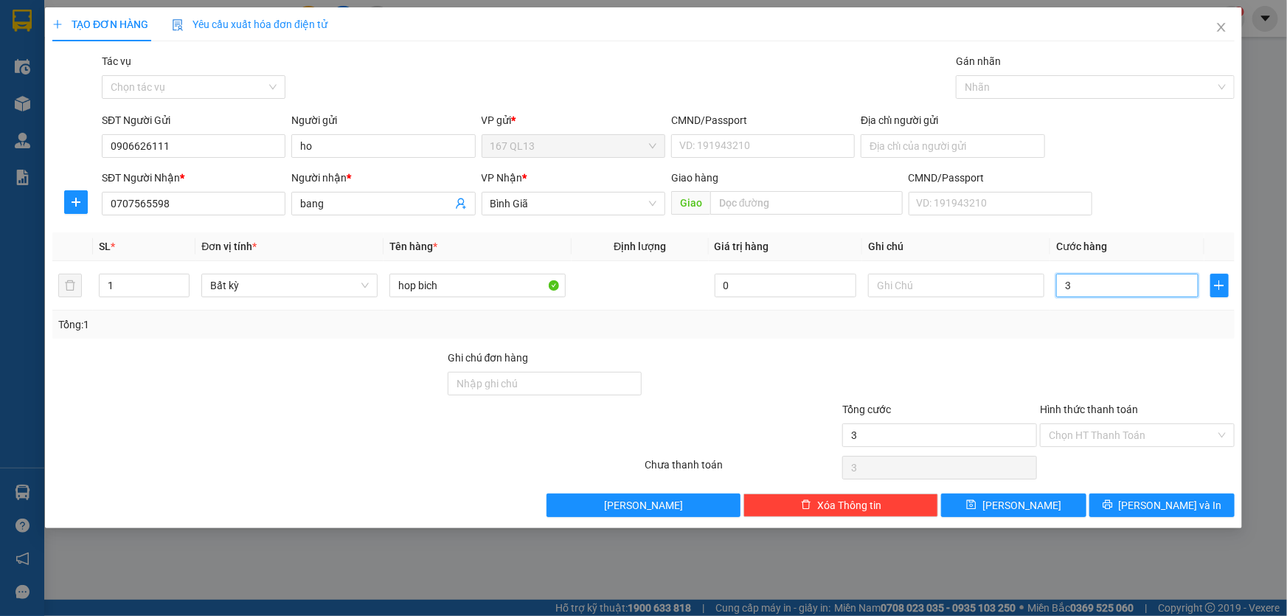
type input "30"
click at [1173, 497] on span "[PERSON_NAME] và In" at bounding box center [1170, 505] width 103 height 16
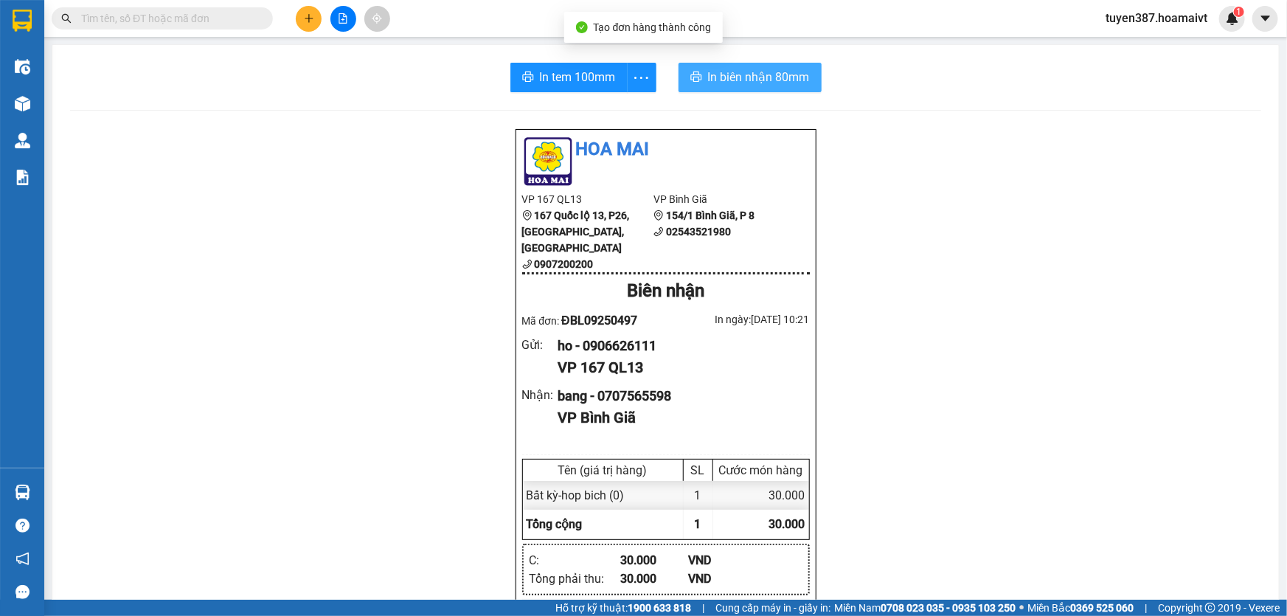
click at [732, 71] on span "In biên nhận 80mm" at bounding box center [759, 77] width 102 height 18
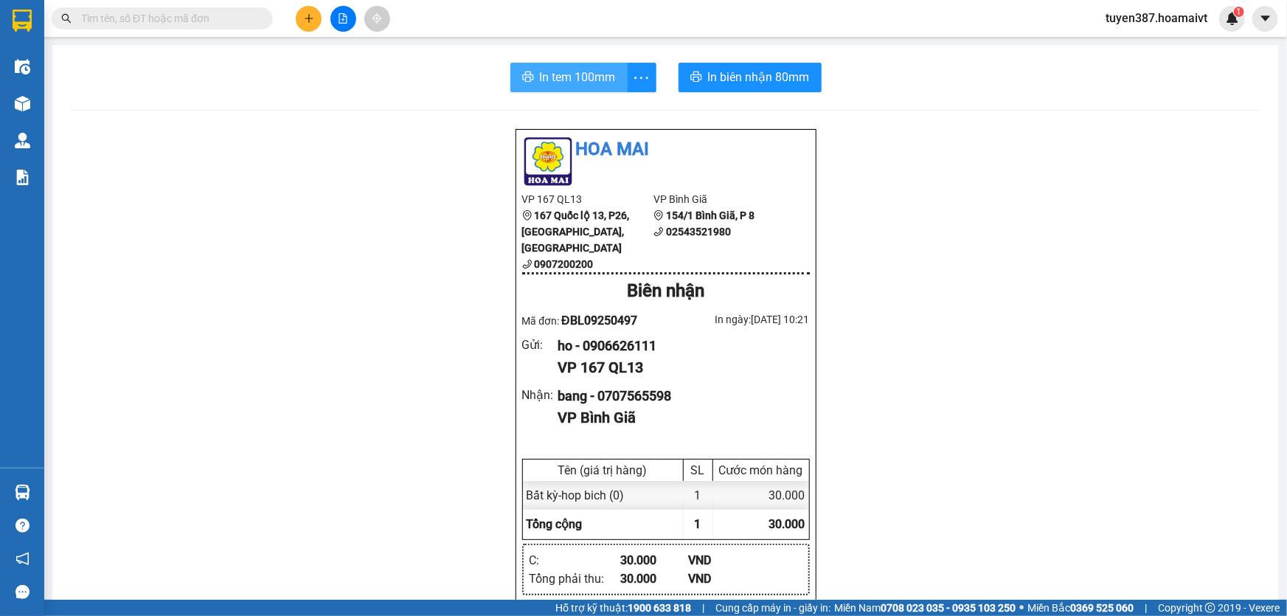
click at [548, 74] on span "In tem 100mm" at bounding box center [578, 77] width 76 height 18
click at [308, 21] on icon "plus" at bounding box center [309, 18] width 10 height 10
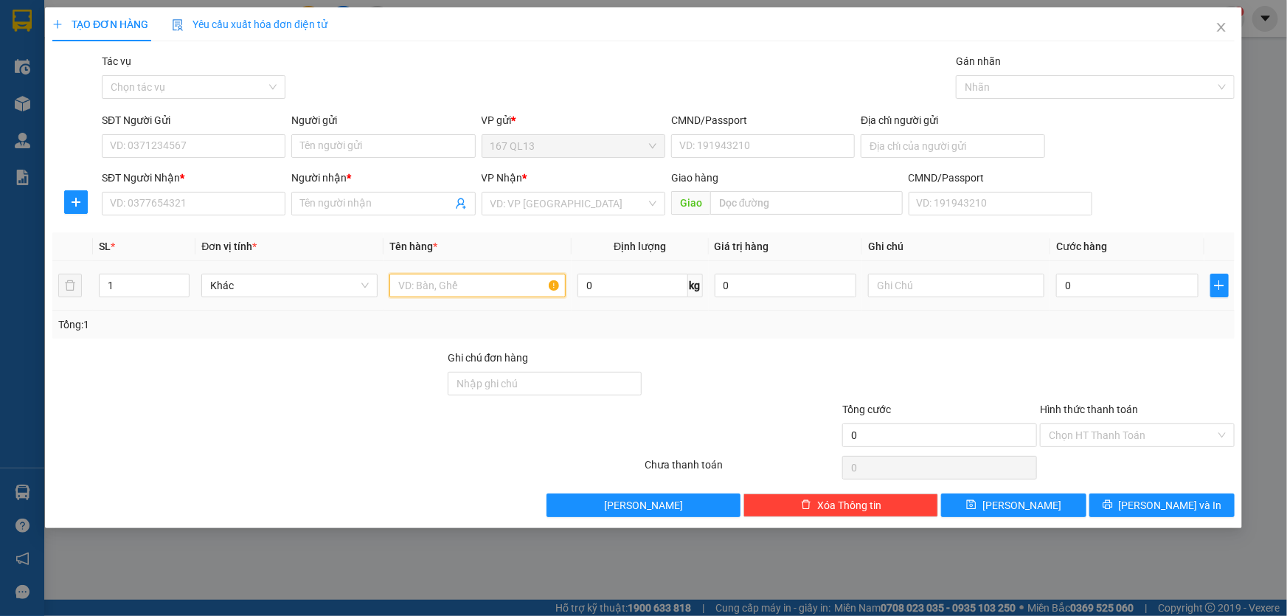
click at [464, 282] on input "text" at bounding box center [477, 286] width 176 height 24
type input "hop"
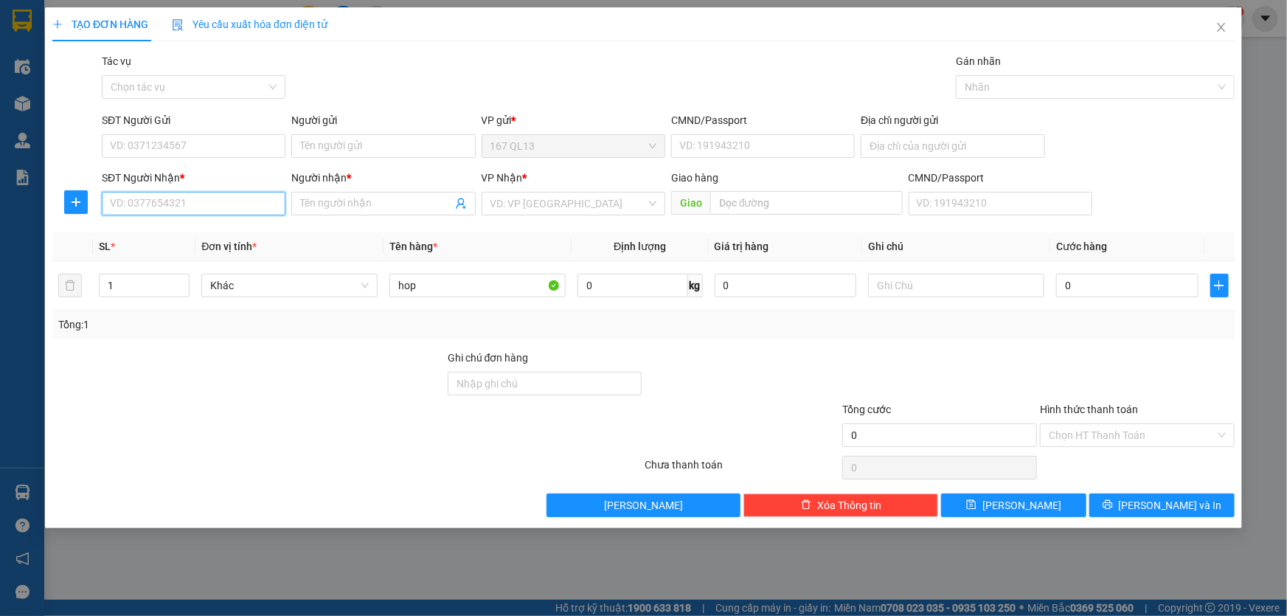
click at [232, 206] on input "SĐT Người Nhận *" at bounding box center [194, 204] width 184 height 24
drag, startPoint x: 170, startPoint y: 224, endPoint x: 169, endPoint y: 189, distance: 35.4
click at [170, 225] on div "0342439979 - tham" at bounding box center [194, 233] width 166 height 16
type input "0342439979"
type input "tham"
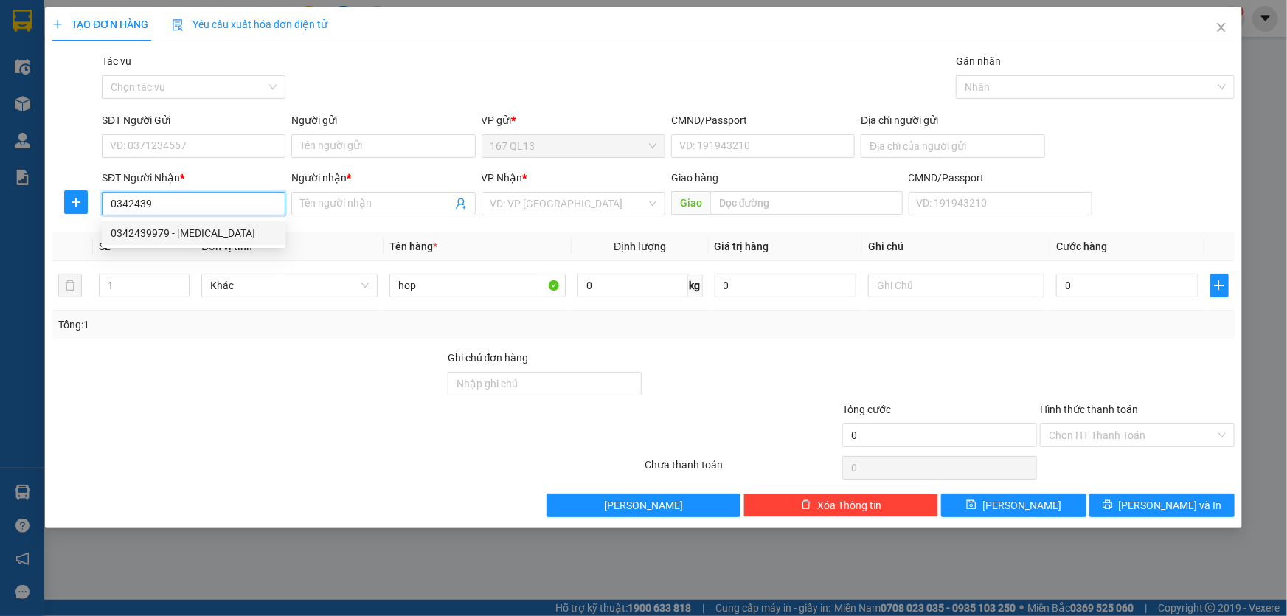
type input "l phuoc v"
type input "0342439979"
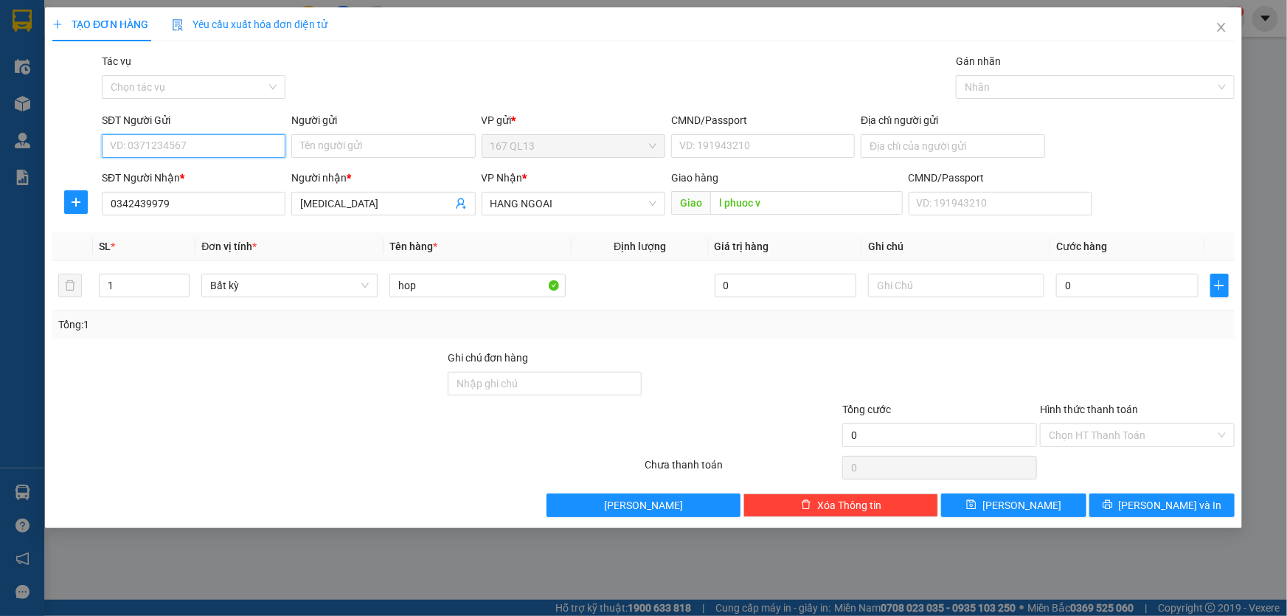
click at [187, 142] on input "SĐT Người Gửi" at bounding box center [194, 146] width 184 height 24
type input "0856233393"
click at [335, 149] on input "Người gửi" at bounding box center [383, 146] width 184 height 24
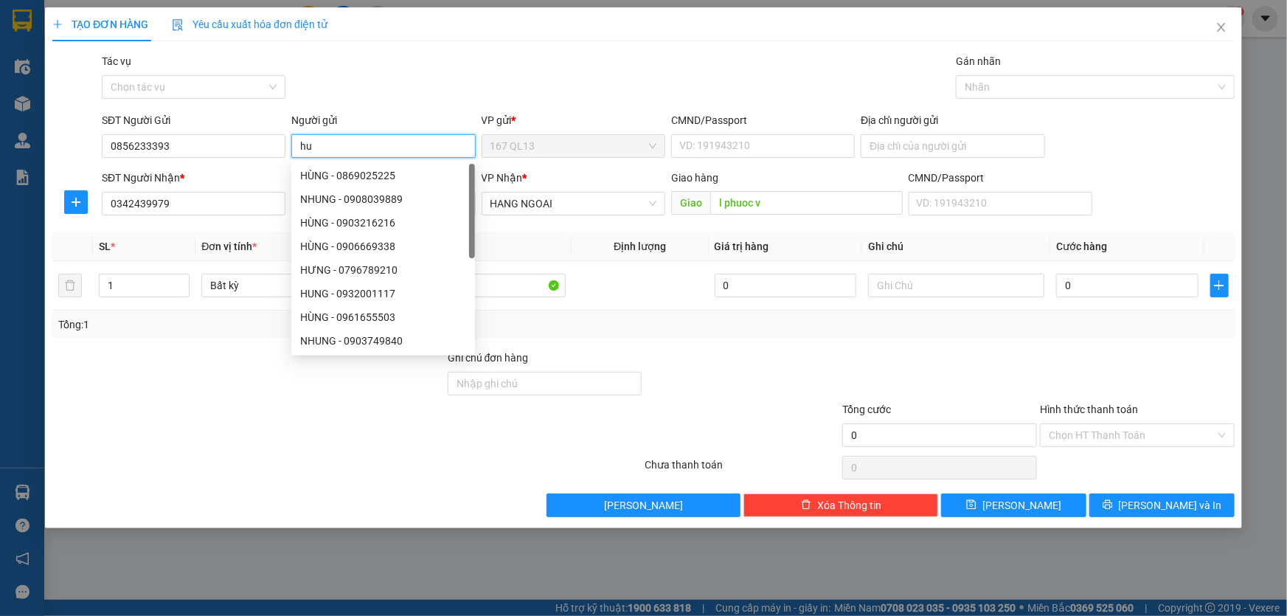
type input "h"
type input "phuong"
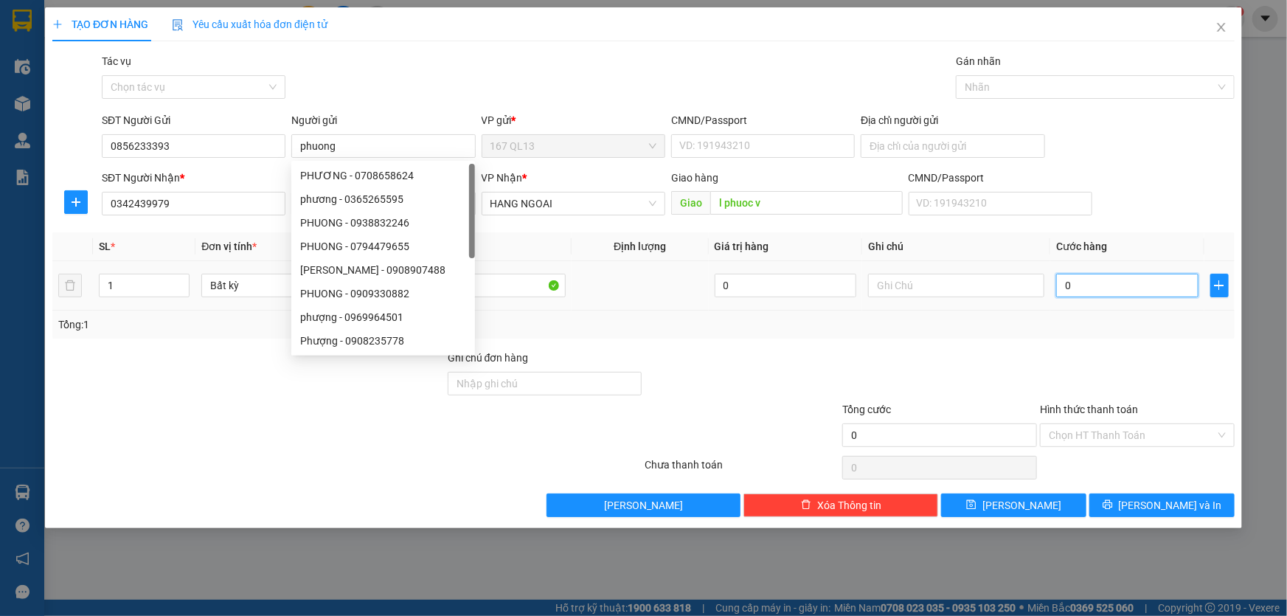
click at [1064, 284] on input "0" at bounding box center [1127, 286] width 142 height 24
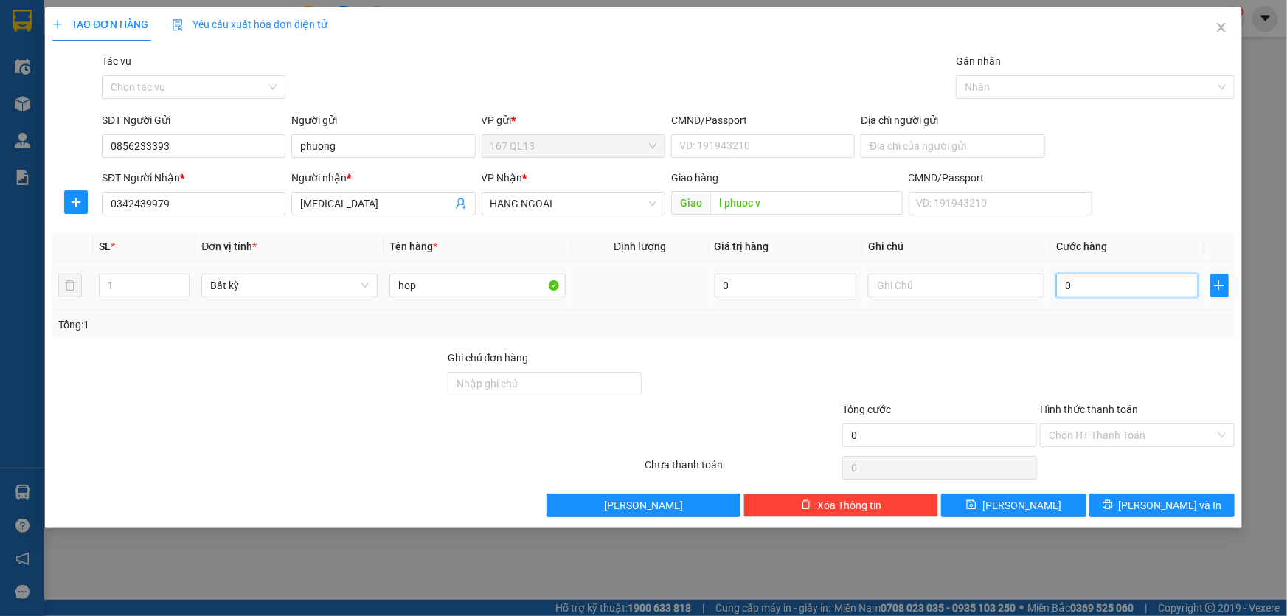
type input "3"
type input "0"
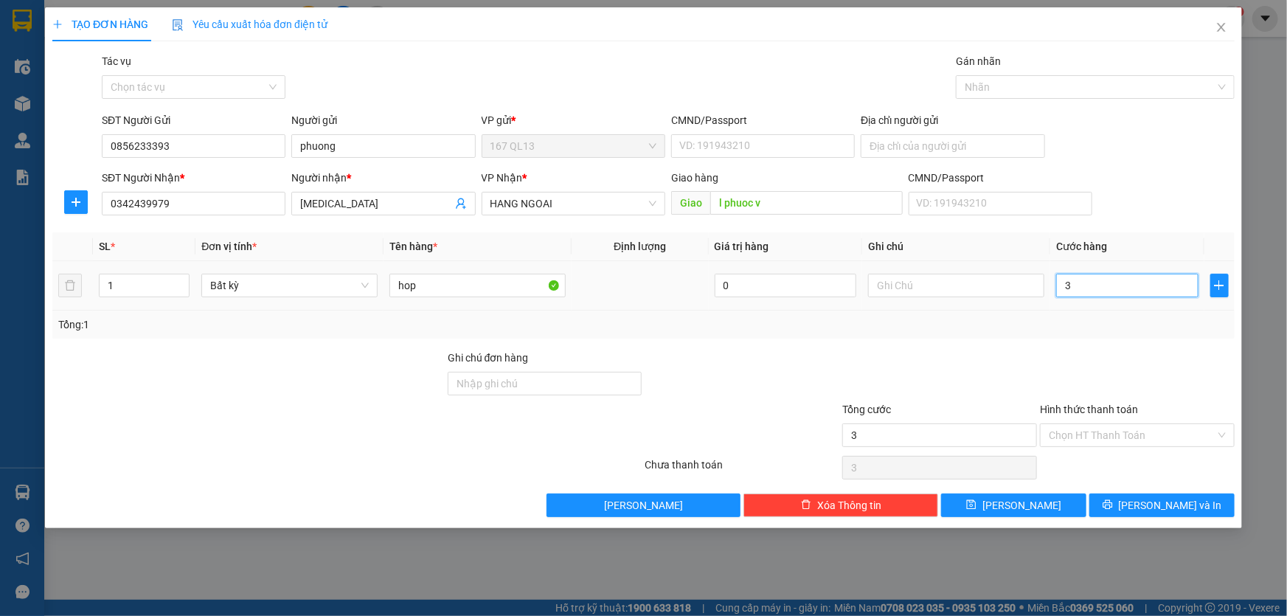
type input "0"
click at [1063, 282] on input "0" at bounding box center [1127, 286] width 142 height 24
type input "40"
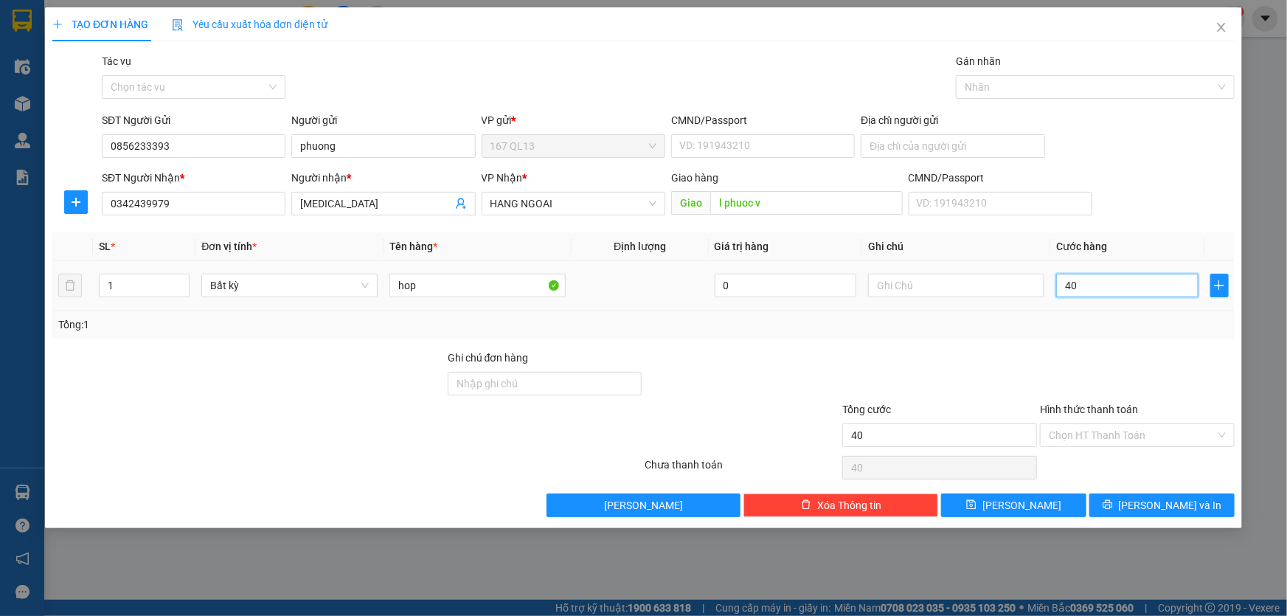
click at [1114, 293] on input "40" at bounding box center [1127, 286] width 142 height 24
click at [1168, 495] on button "[PERSON_NAME] và In" at bounding box center [1161, 505] width 145 height 24
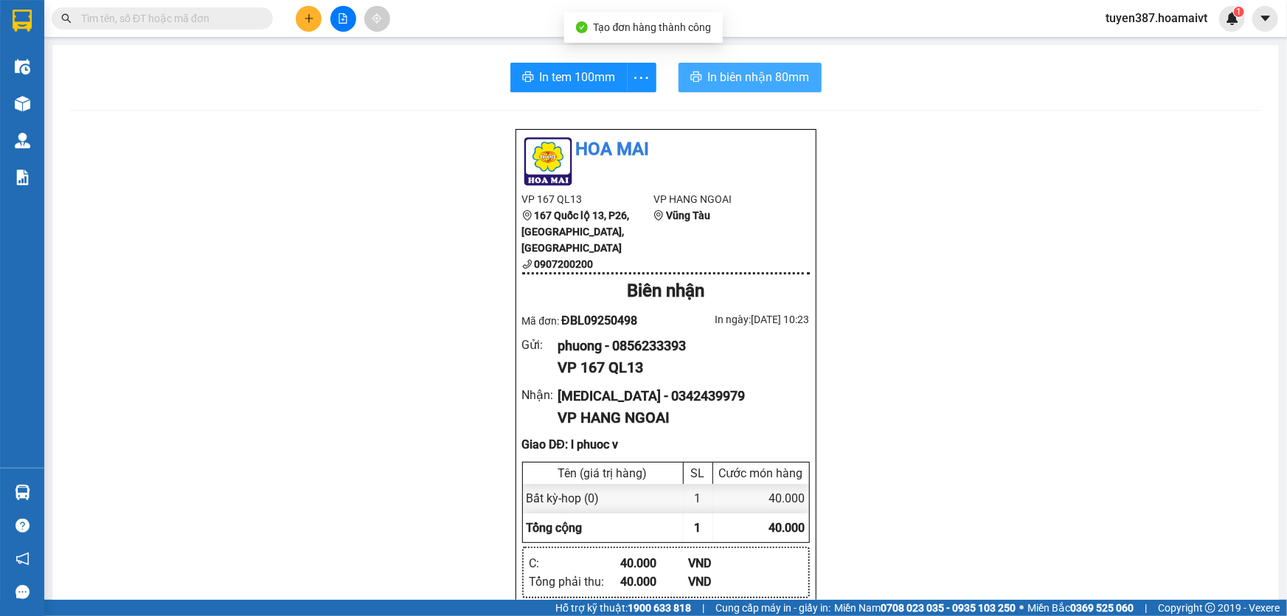
drag, startPoint x: 725, startPoint y: 67, endPoint x: 841, endPoint y: 28, distance: 122.2
click at [725, 66] on button "In biên nhận 80mm" at bounding box center [749, 77] width 143 height 29
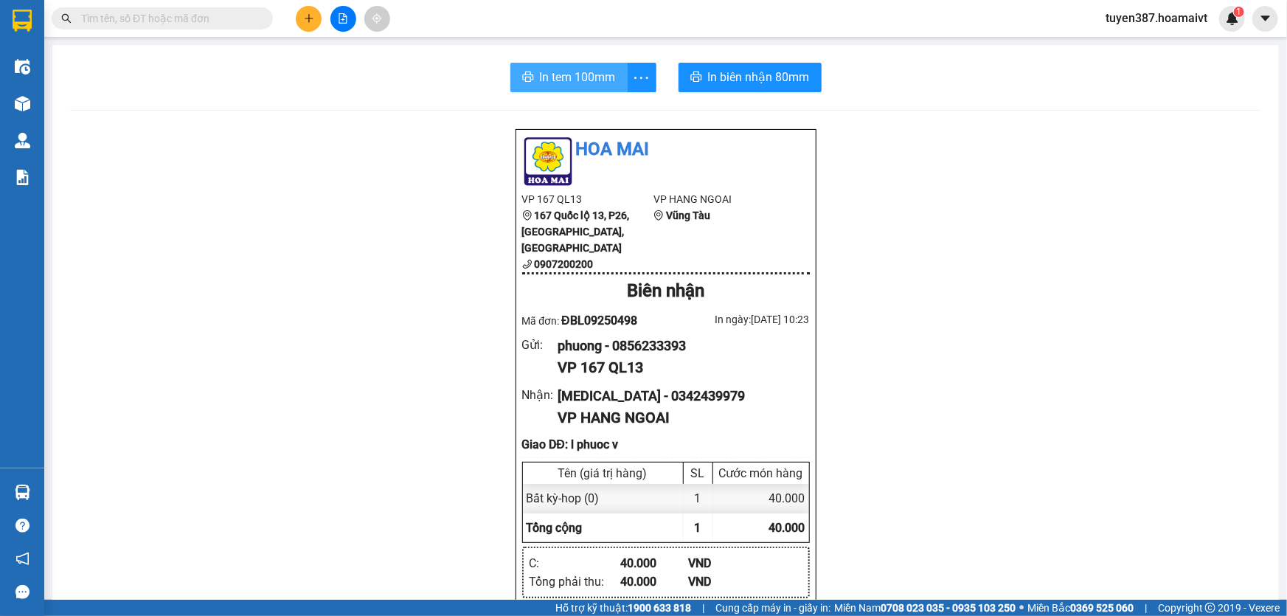
click at [546, 69] on span "In tem 100mm" at bounding box center [578, 77] width 76 height 18
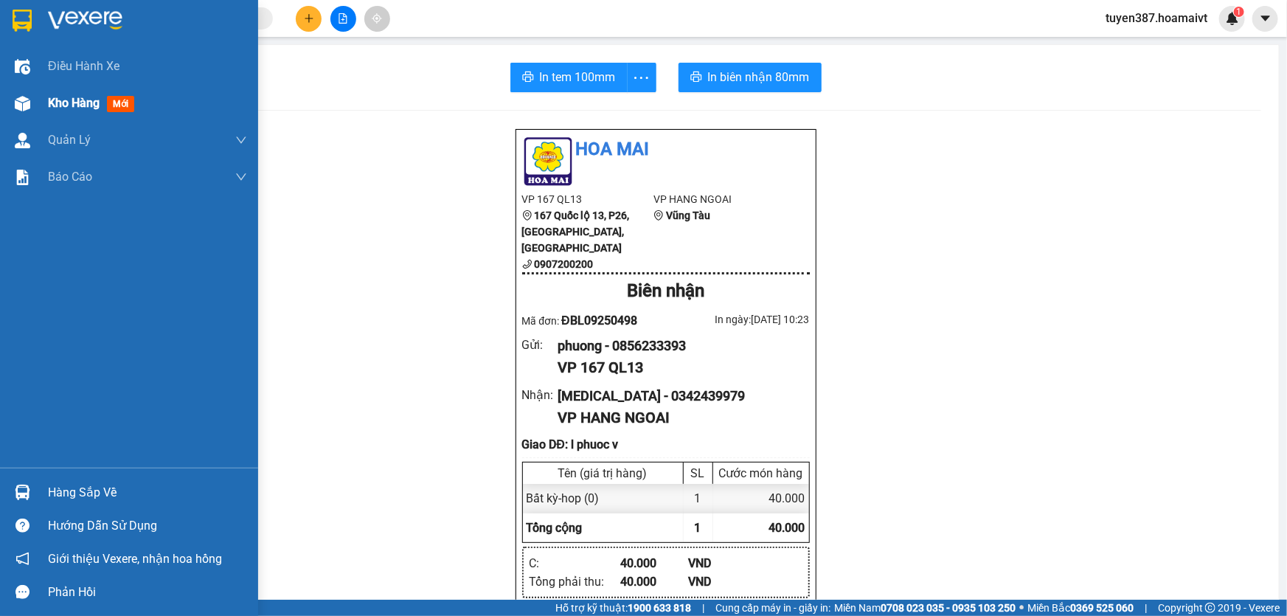
click at [122, 105] on span "mới" at bounding box center [120, 104] width 27 height 16
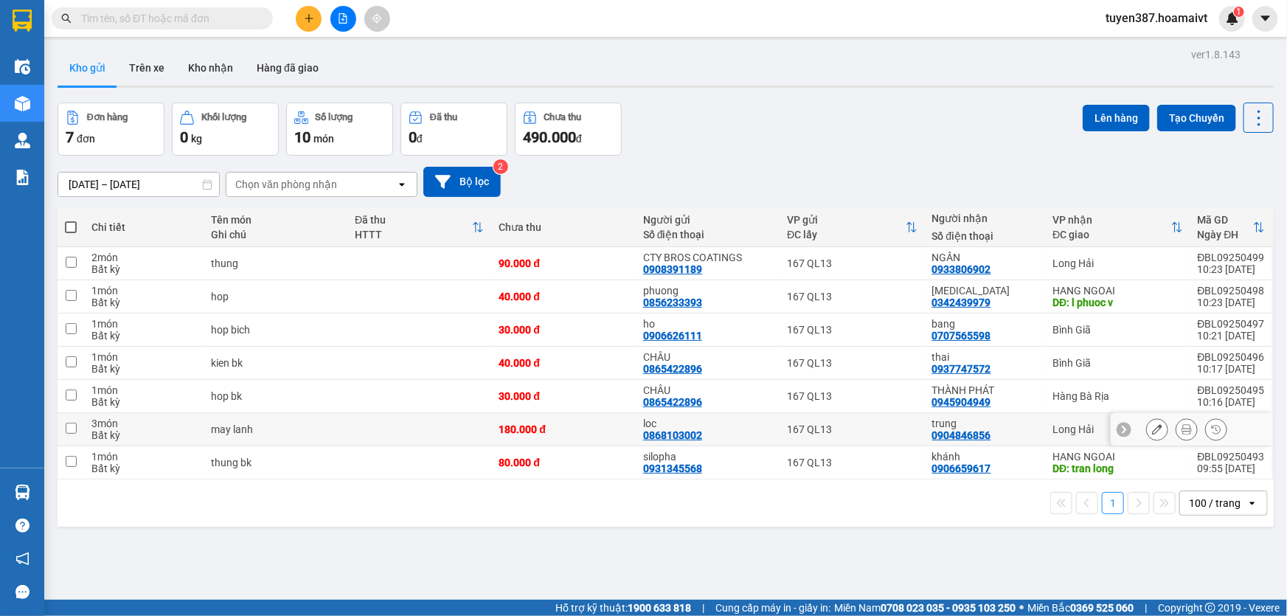
click at [72, 426] on input "checkbox" at bounding box center [71, 428] width 11 height 11
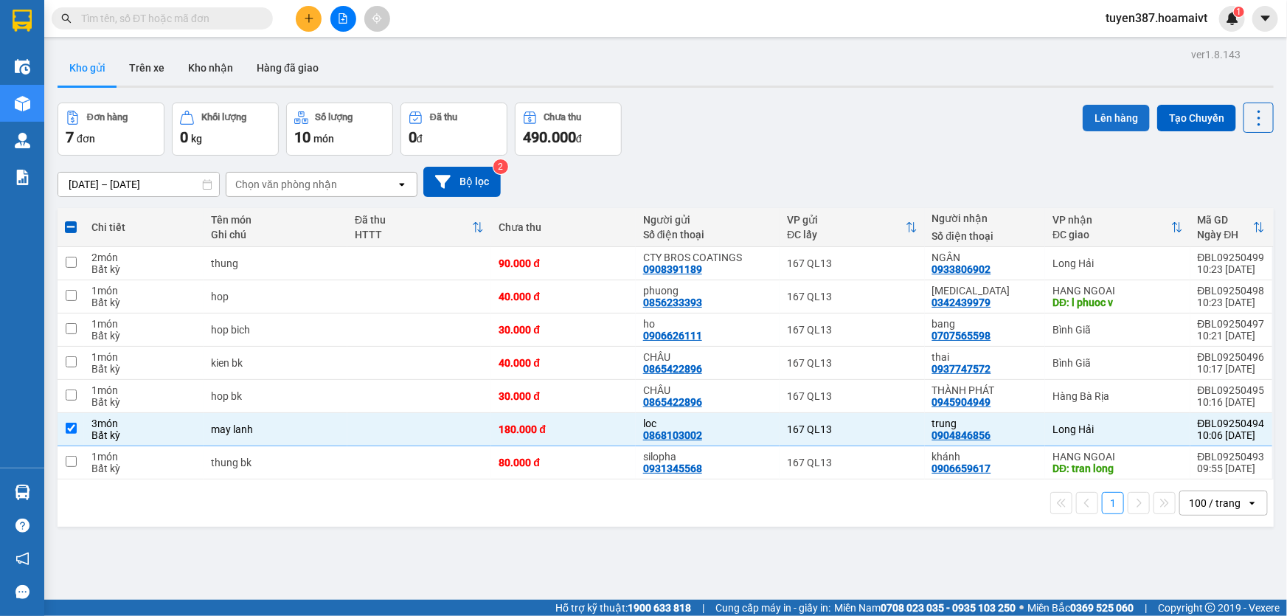
click at [1098, 111] on button "Lên hàng" at bounding box center [1116, 118] width 67 height 27
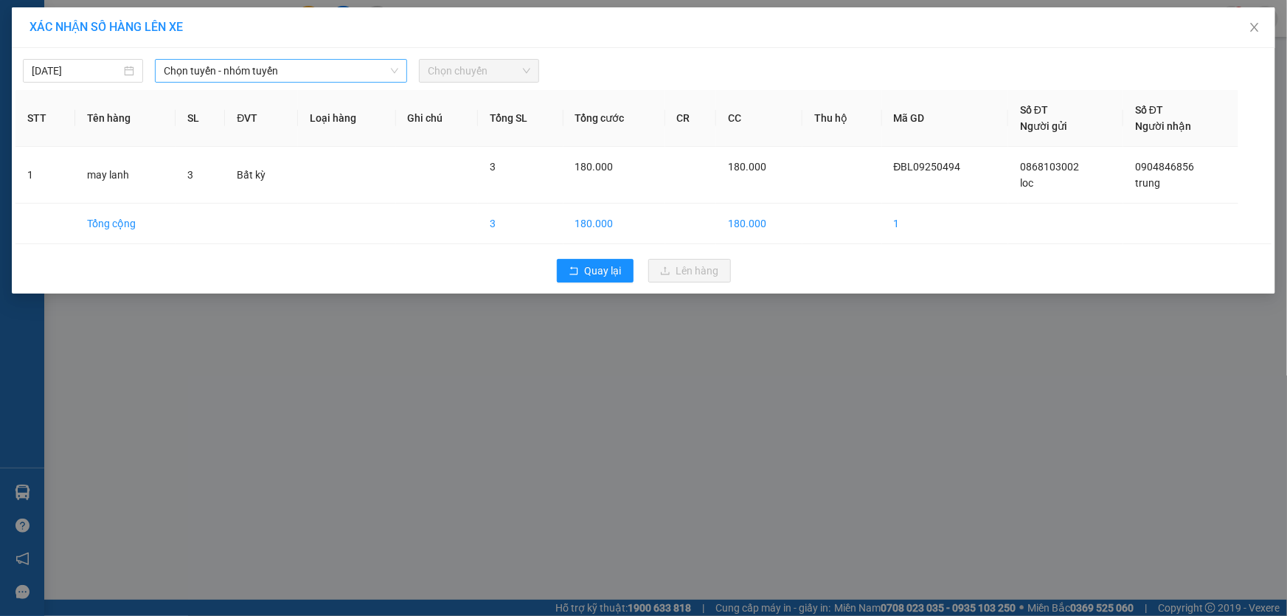
click at [296, 69] on span "Chọn tuyến - nhóm tuyến" at bounding box center [281, 71] width 235 height 22
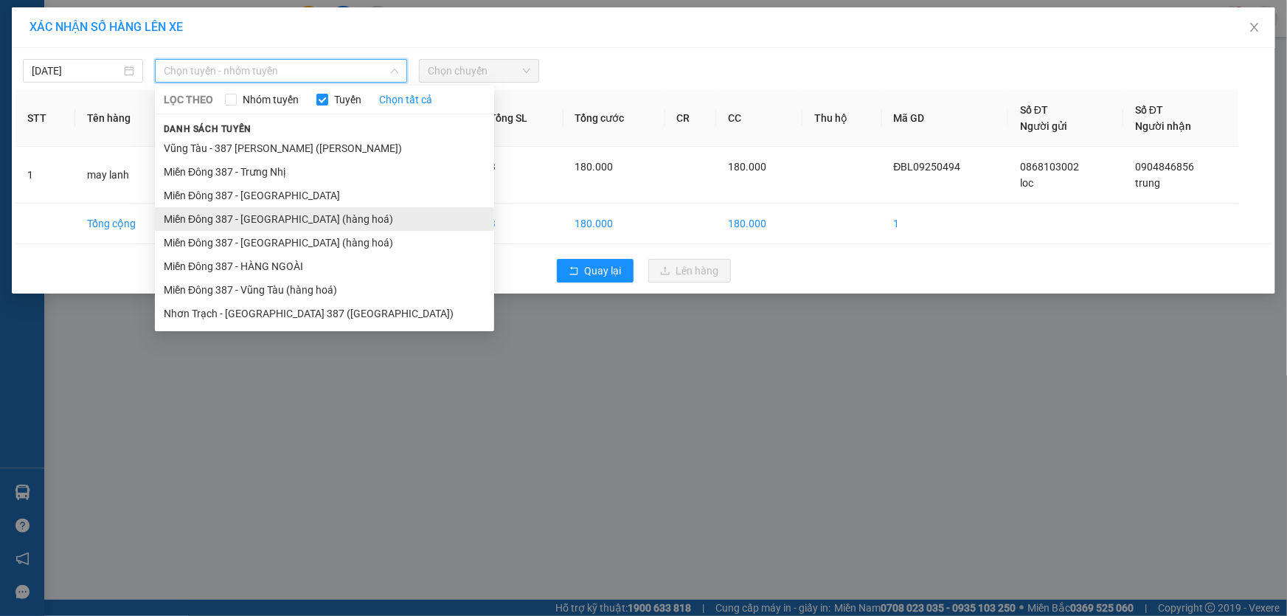
click at [263, 212] on li "Miền Đông 387 - [GEOGRAPHIC_DATA] (hàng hoá)" at bounding box center [324, 219] width 339 height 24
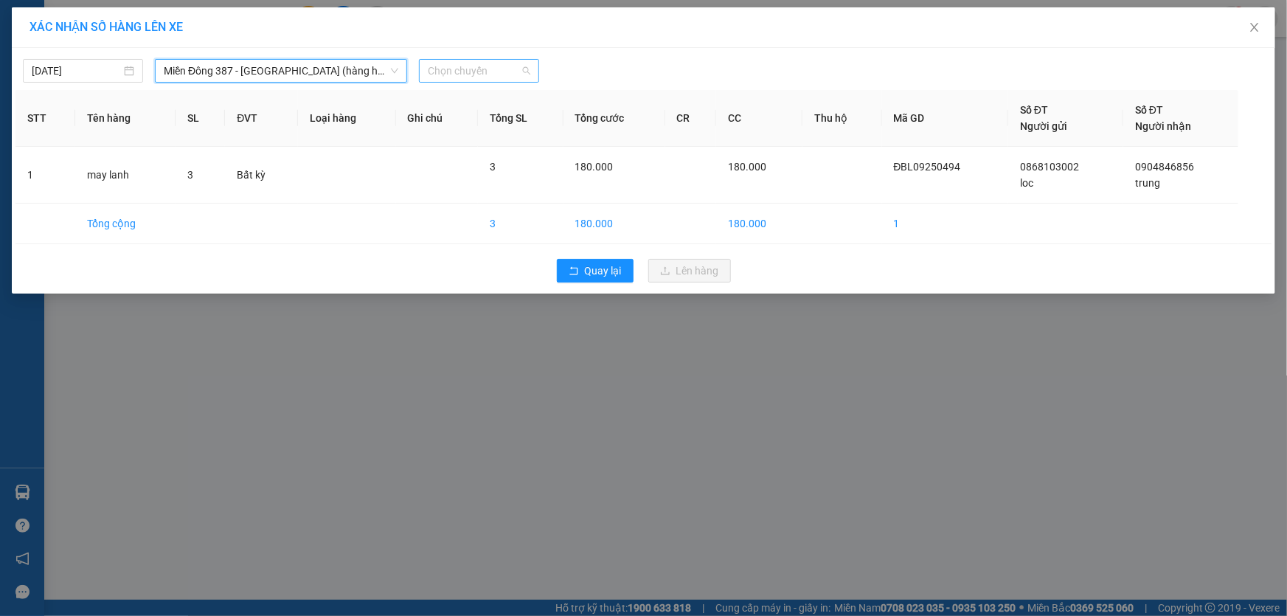
click at [489, 69] on span "Chọn chuyến" at bounding box center [479, 71] width 103 height 22
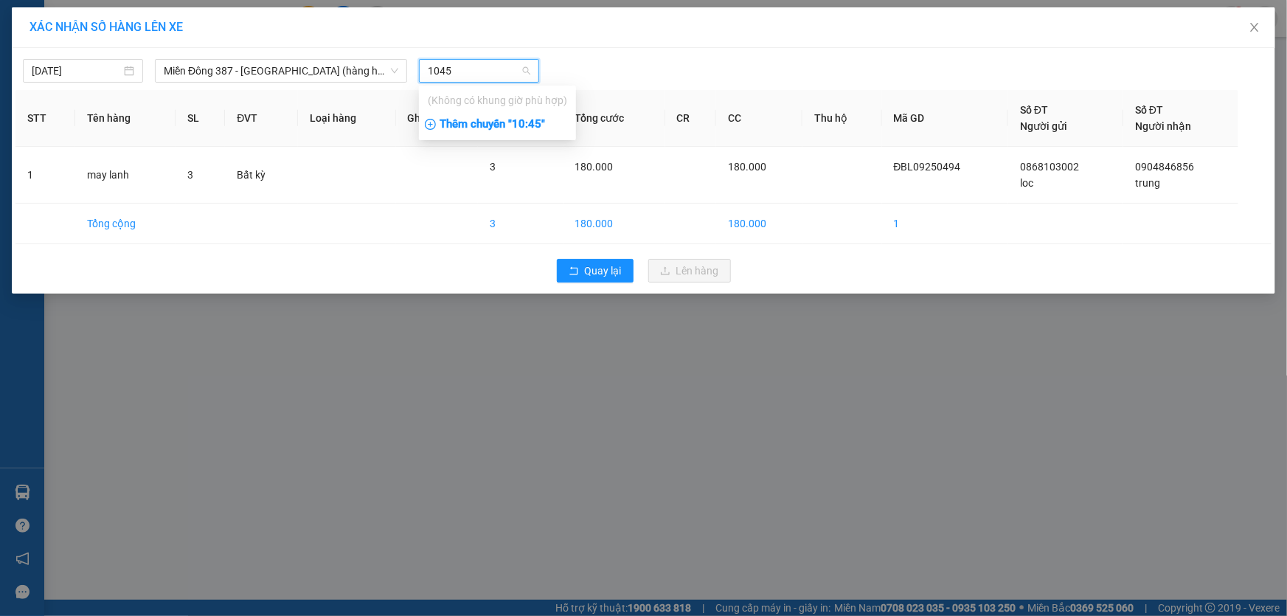
type input "1045"
click at [535, 125] on div "Thêm chuyến " 10:45 "" at bounding box center [497, 124] width 157 height 25
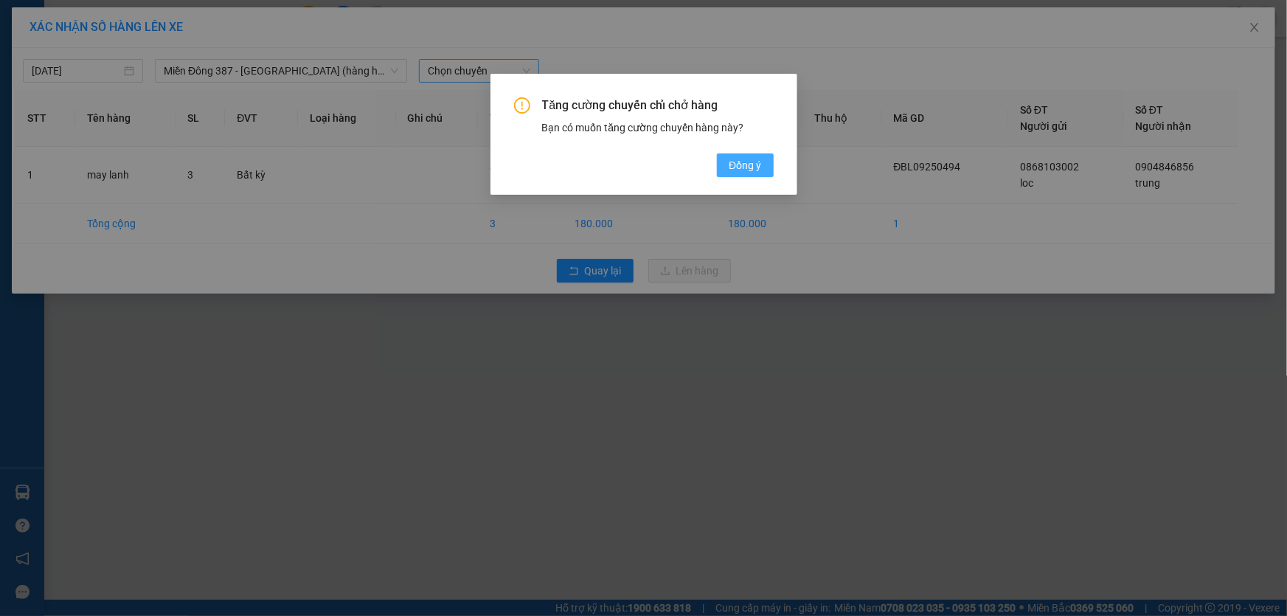
drag, startPoint x: 741, startPoint y: 159, endPoint x: 689, endPoint y: 125, distance: 62.0
click at [742, 158] on span "Đồng ý" at bounding box center [745, 165] width 32 height 16
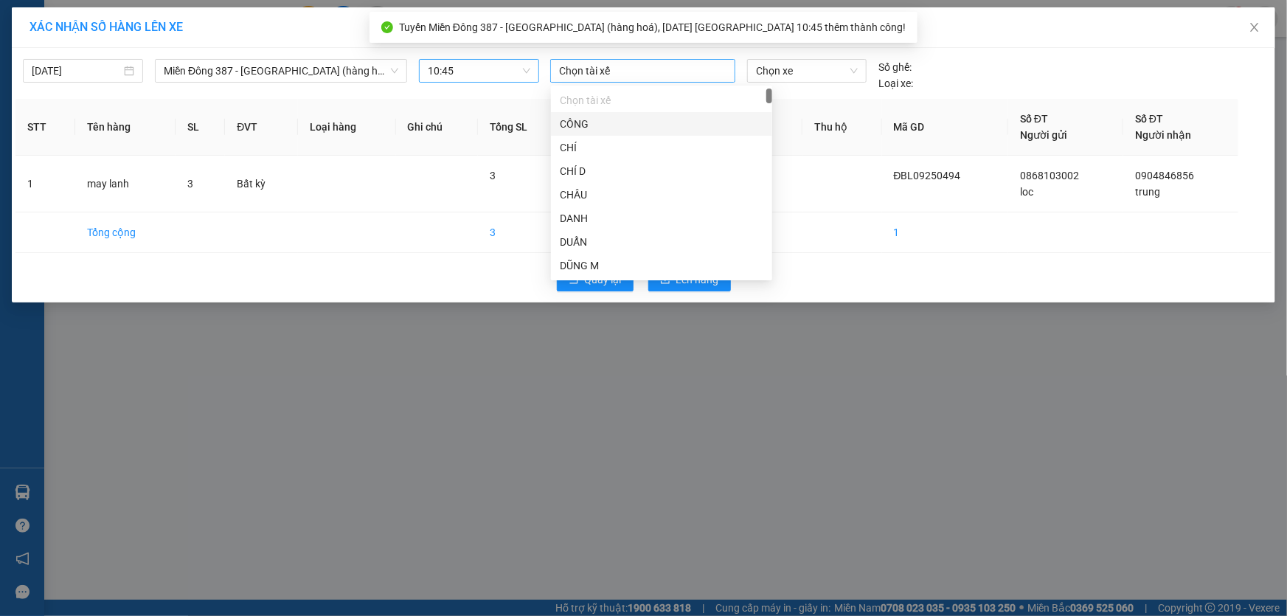
click at [614, 72] on div at bounding box center [643, 71] width 178 height 18
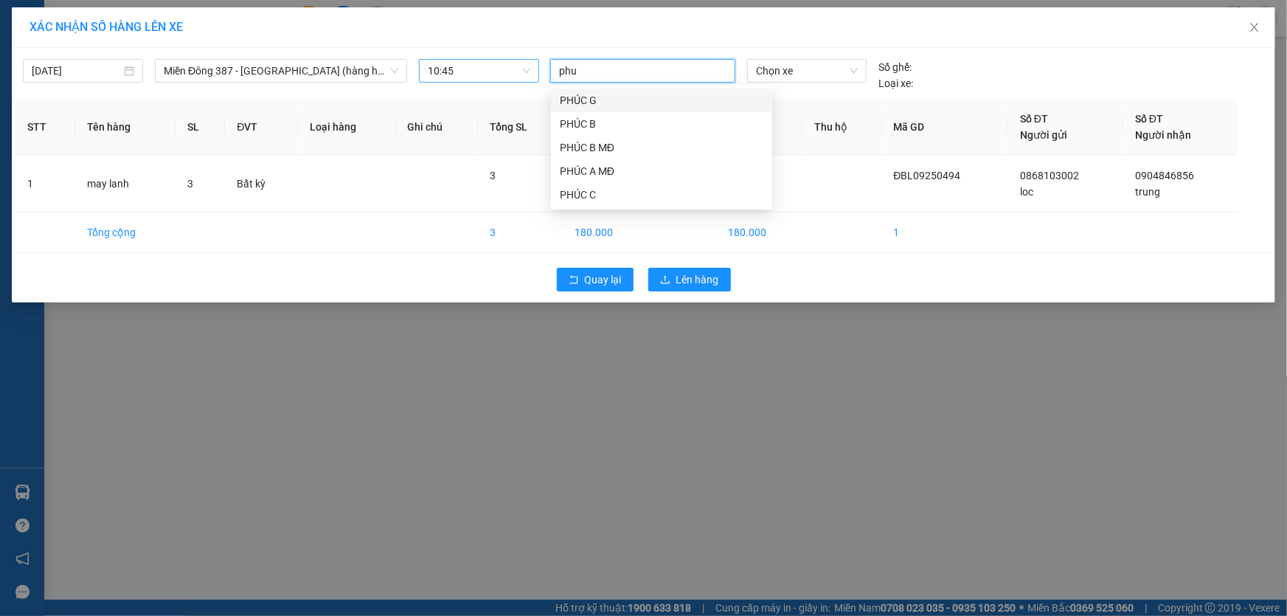
type input "phuc"
click at [580, 167] on div "PHÚC A MĐ" at bounding box center [662, 171] width 204 height 16
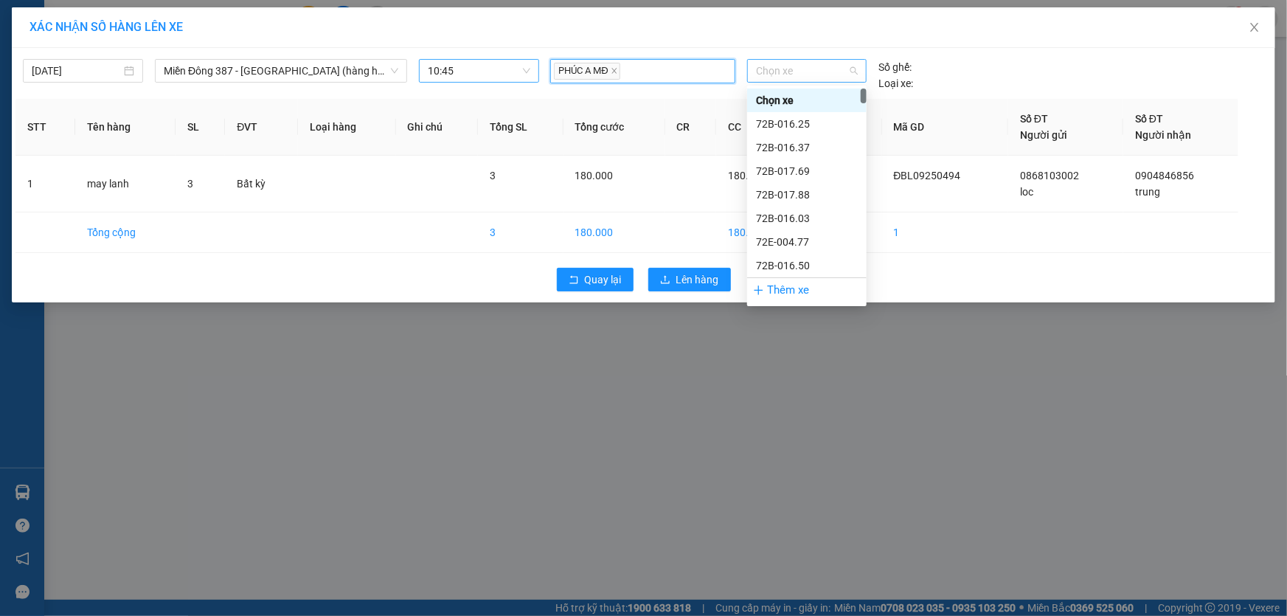
click at [799, 72] on span "Chọn xe" at bounding box center [807, 71] width 102 height 22
type input "017"
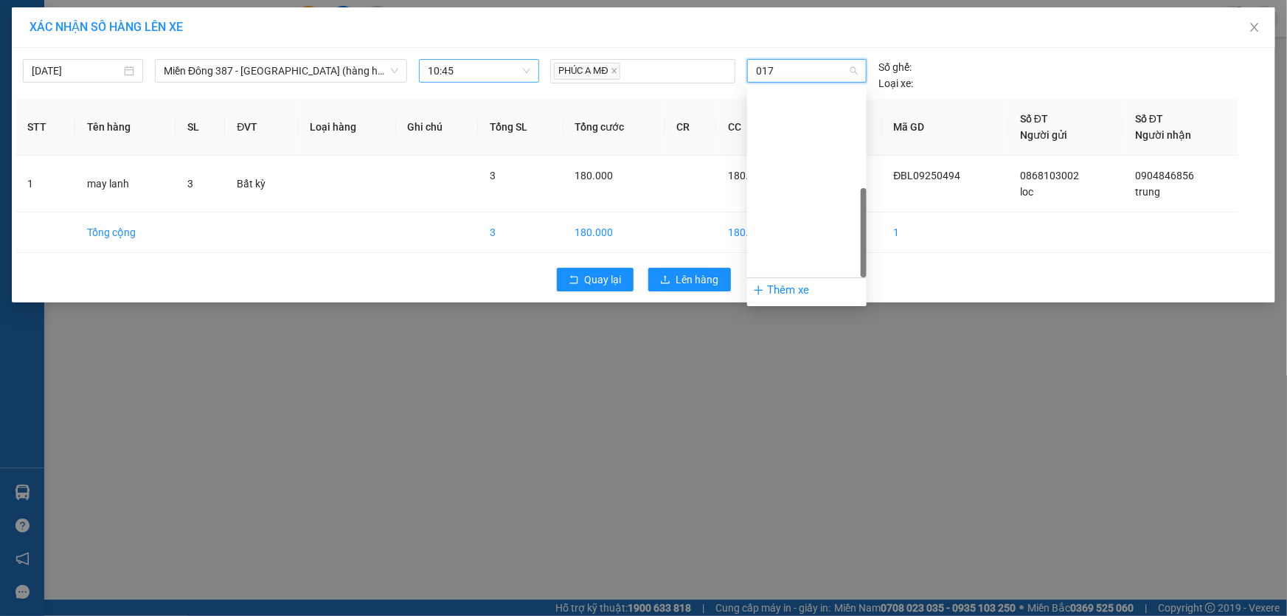
click at [774, 564] on div "72H-070.17" at bounding box center [807, 572] width 102 height 16
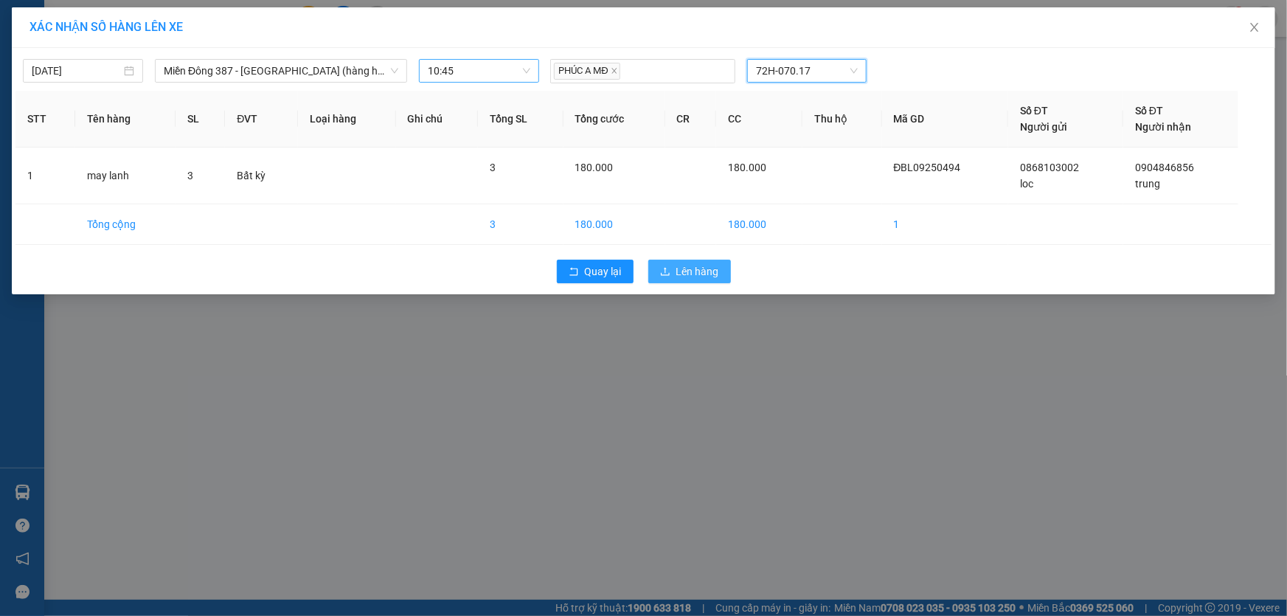
click at [707, 265] on span "Lên hàng" at bounding box center [697, 271] width 43 height 16
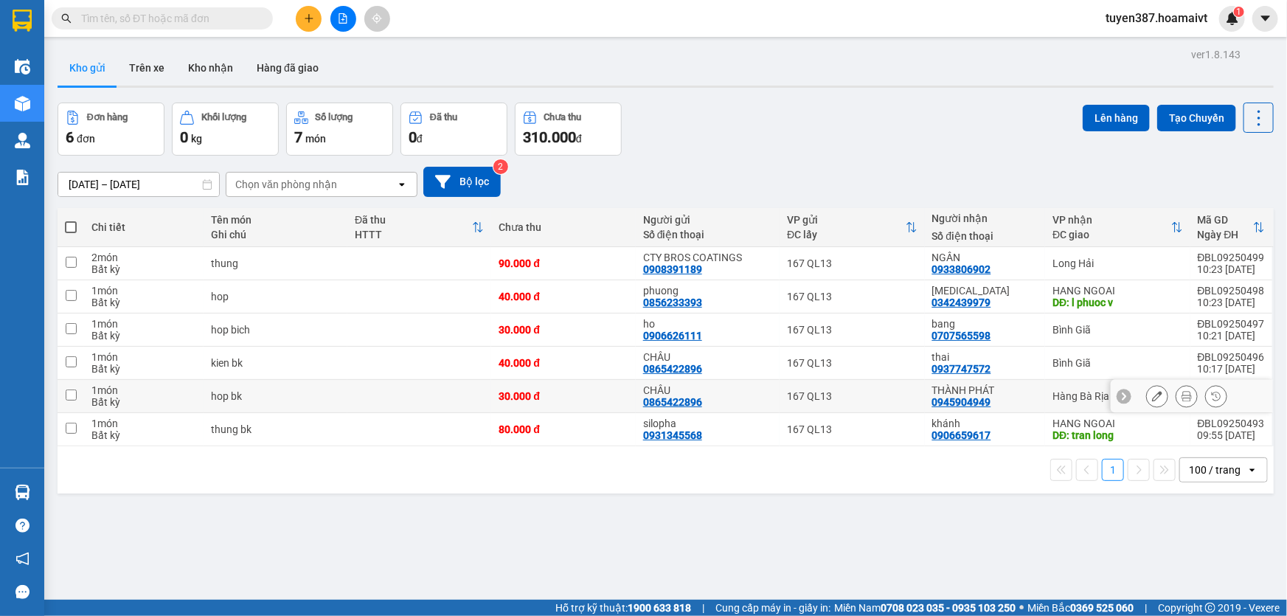
click at [73, 396] on input "checkbox" at bounding box center [71, 394] width 11 height 11
checkbox input "true"
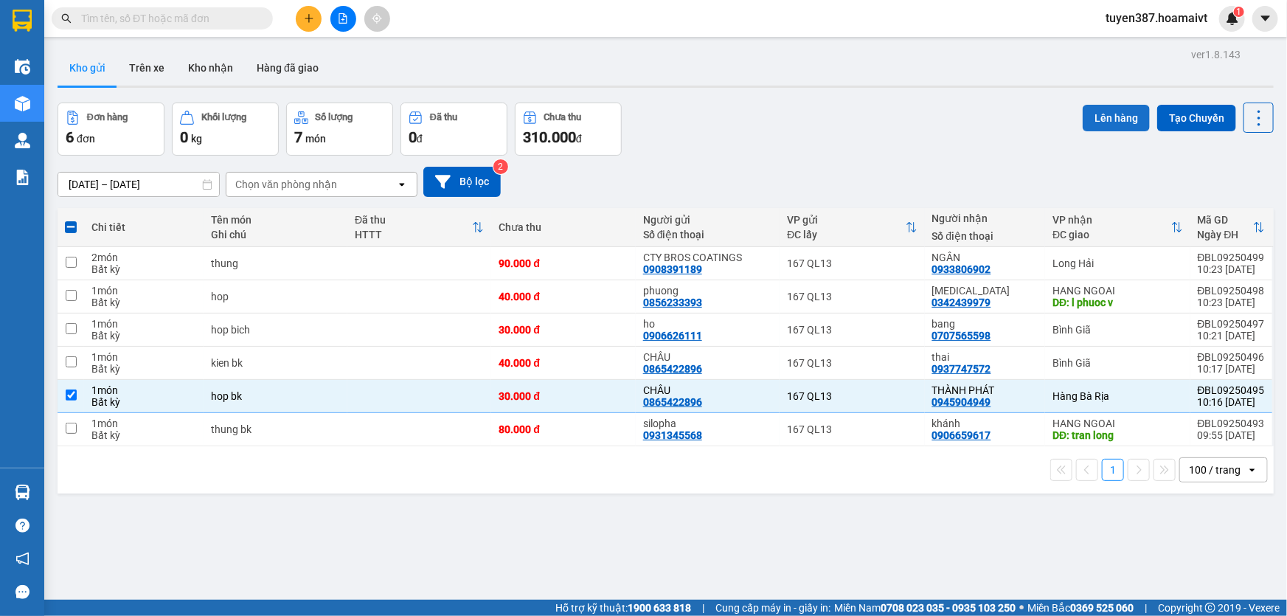
click at [1109, 111] on button "Lên hàng" at bounding box center [1116, 118] width 67 height 27
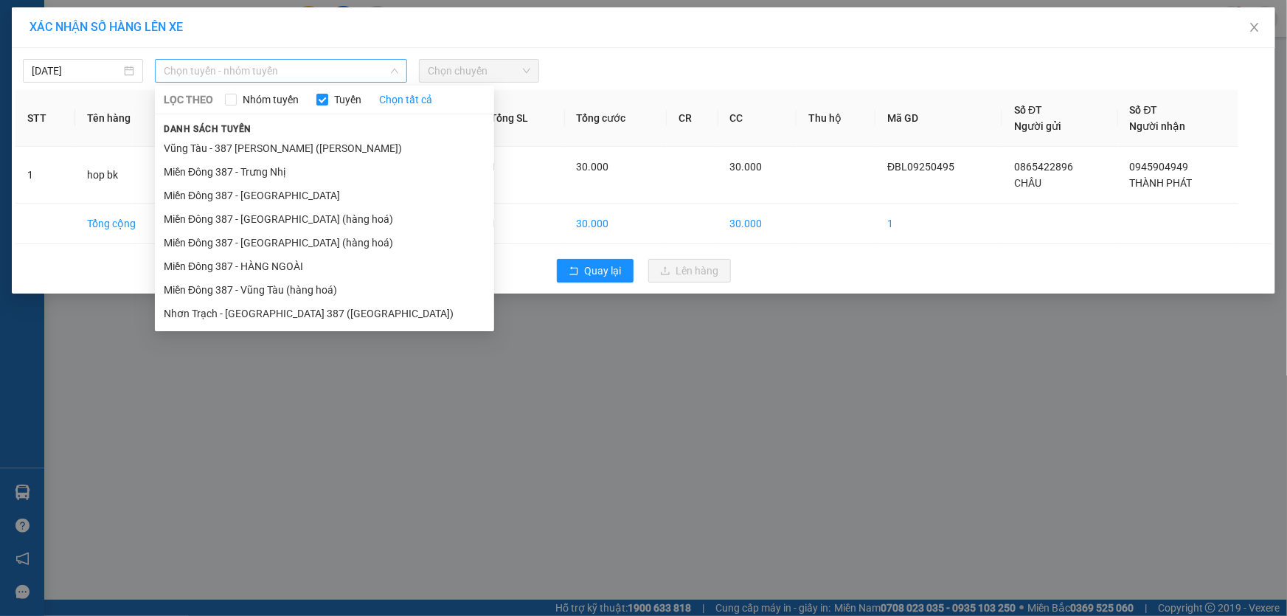
click at [290, 71] on span "Chọn tuyến - nhóm tuyến" at bounding box center [281, 71] width 235 height 22
click at [258, 237] on li "Miền Đông 387 - [GEOGRAPHIC_DATA] (hàng hoá)" at bounding box center [324, 243] width 339 height 24
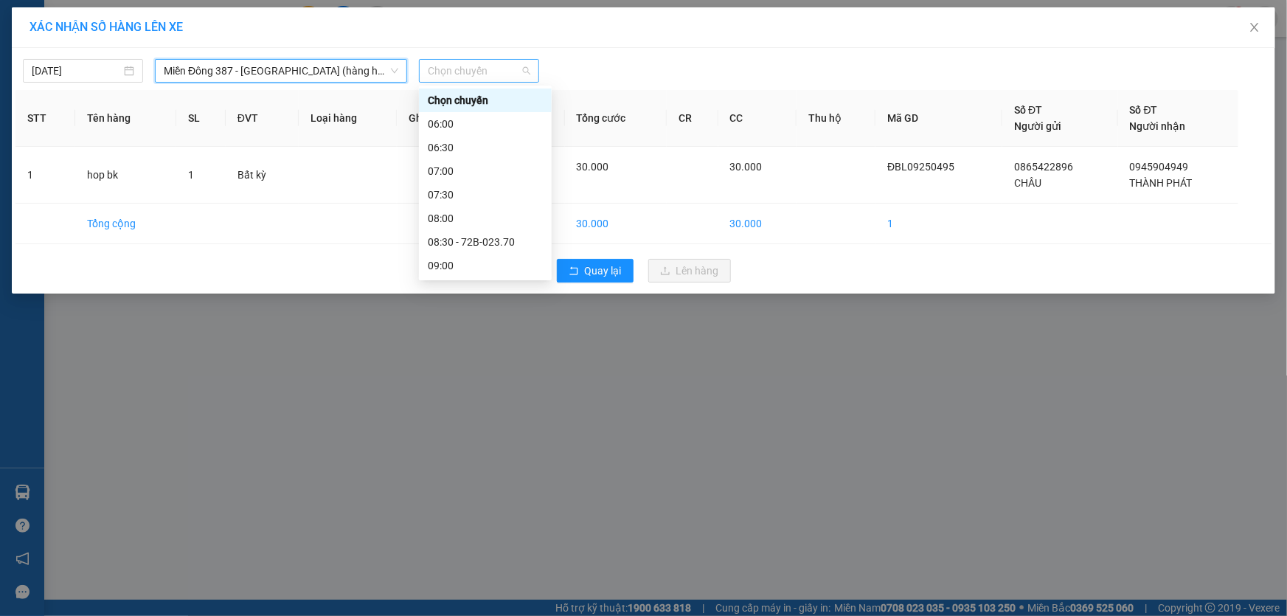
click at [500, 69] on span "Chọn chuyến" at bounding box center [479, 71] width 103 height 22
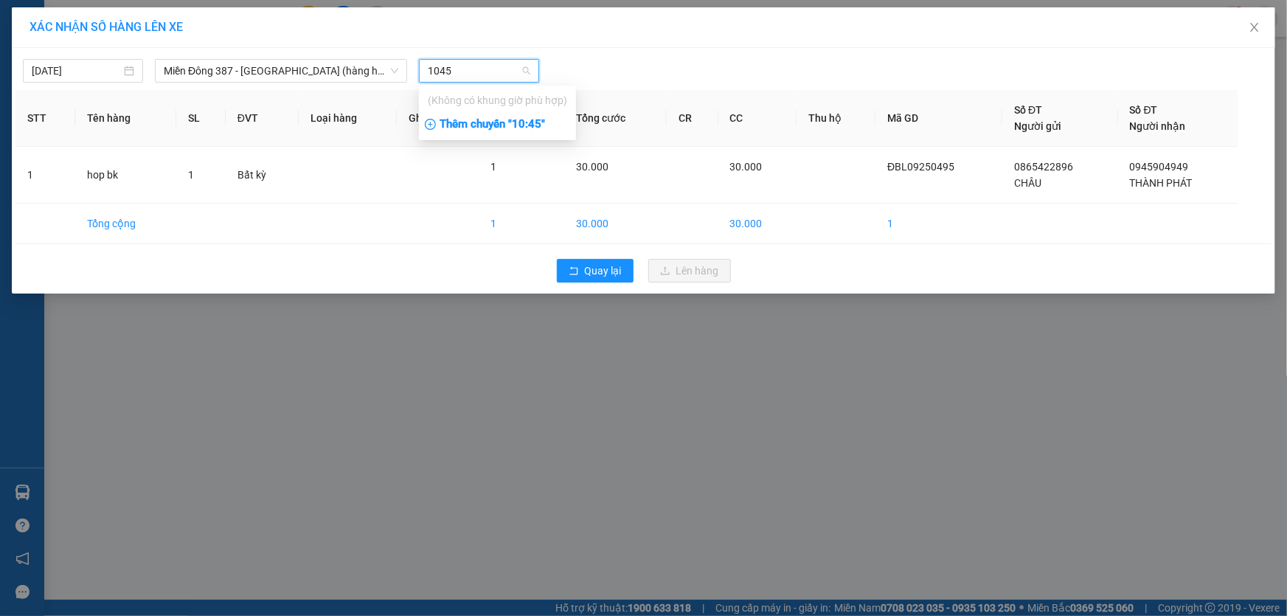
type input "1045"
click at [544, 125] on div "Thêm chuyến " 10:45 "" at bounding box center [497, 124] width 157 height 25
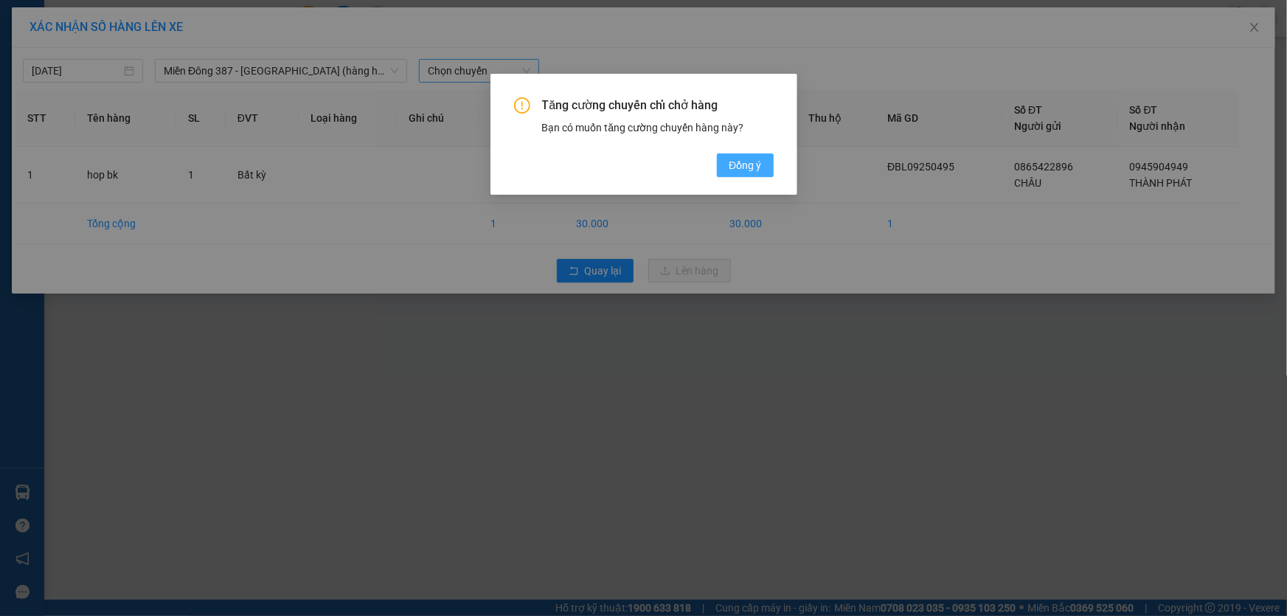
click at [743, 159] on span "Đồng ý" at bounding box center [745, 165] width 32 height 16
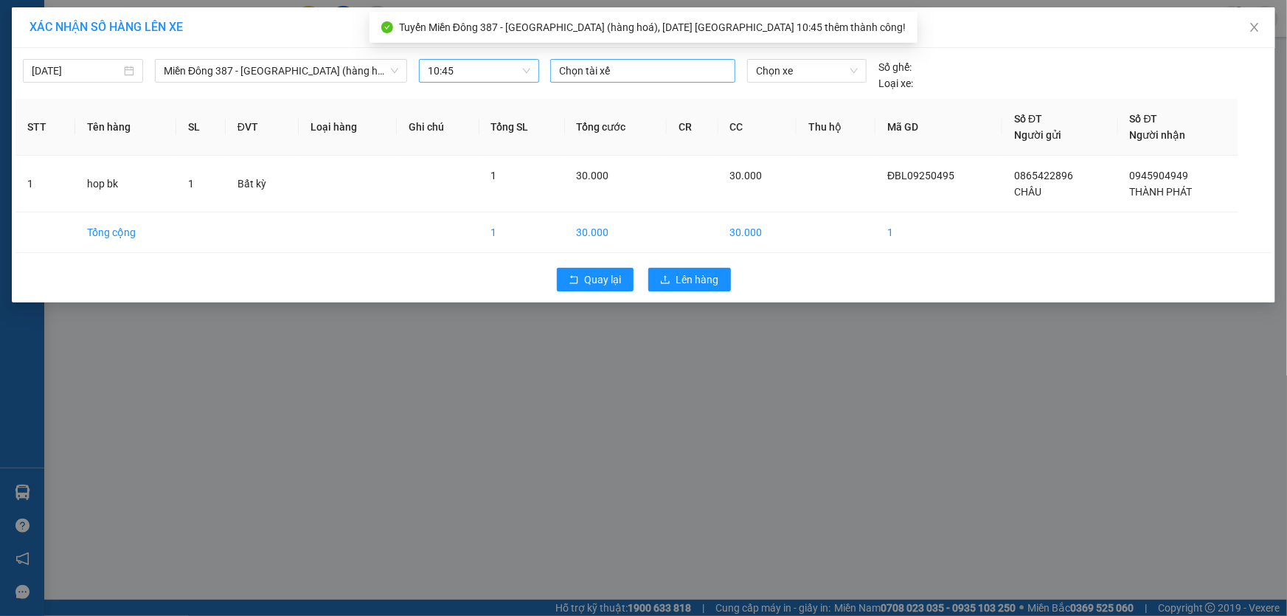
click at [654, 62] on div at bounding box center [643, 71] width 178 height 18
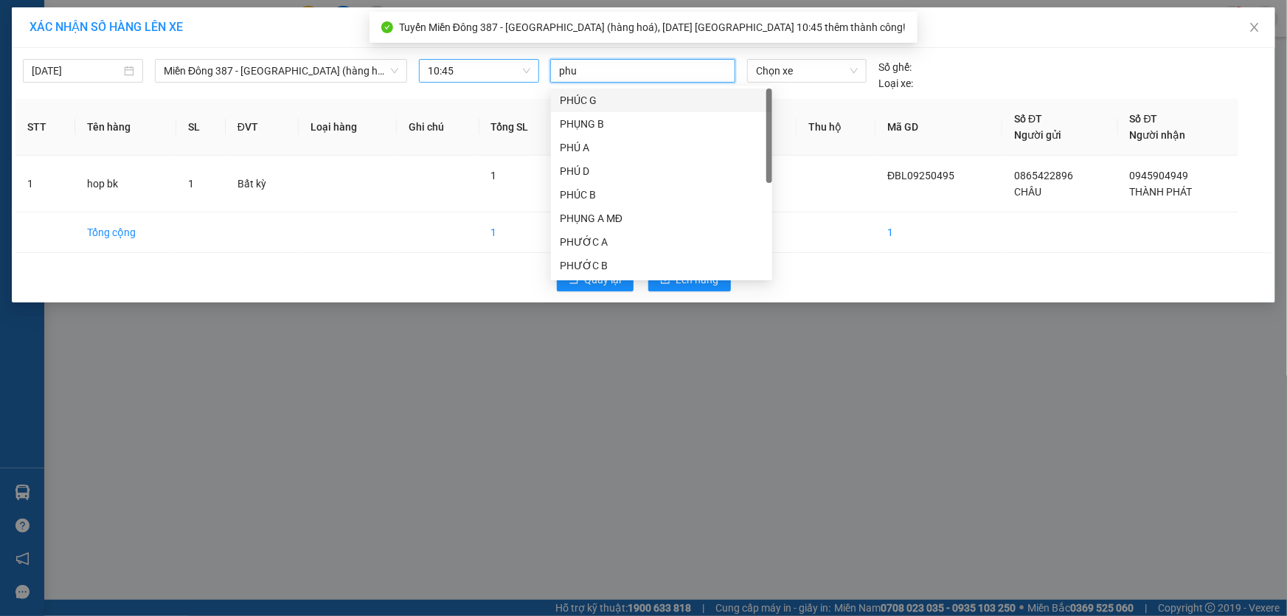
type input "phuc"
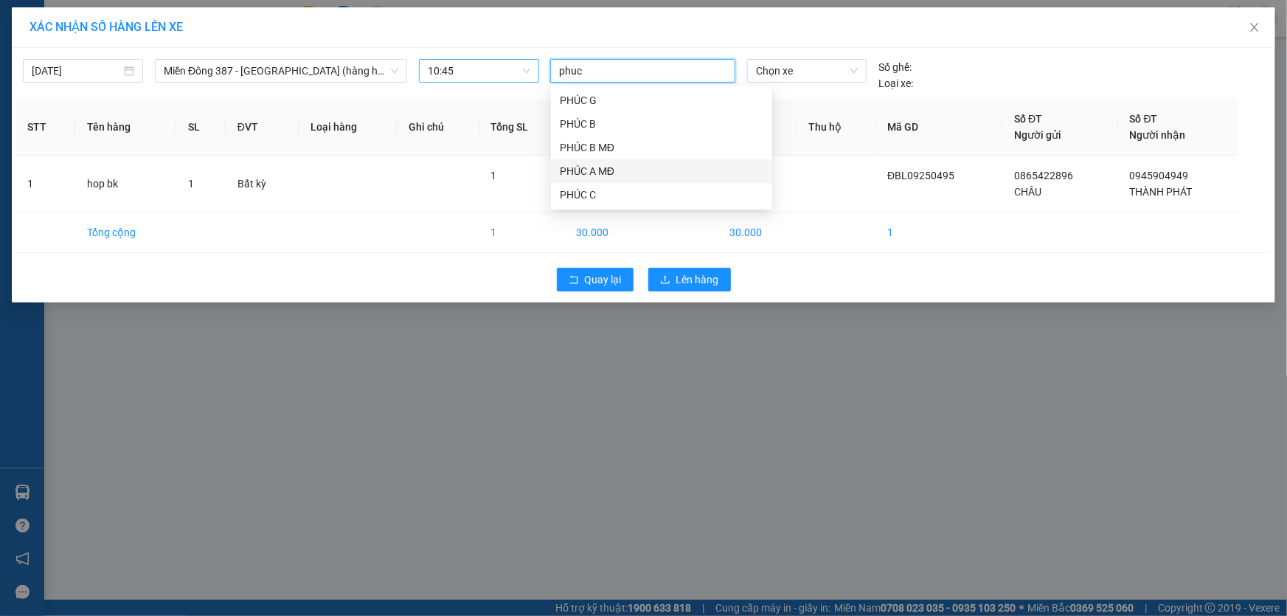
click at [577, 169] on div "PHÚC A MĐ" at bounding box center [662, 171] width 204 height 16
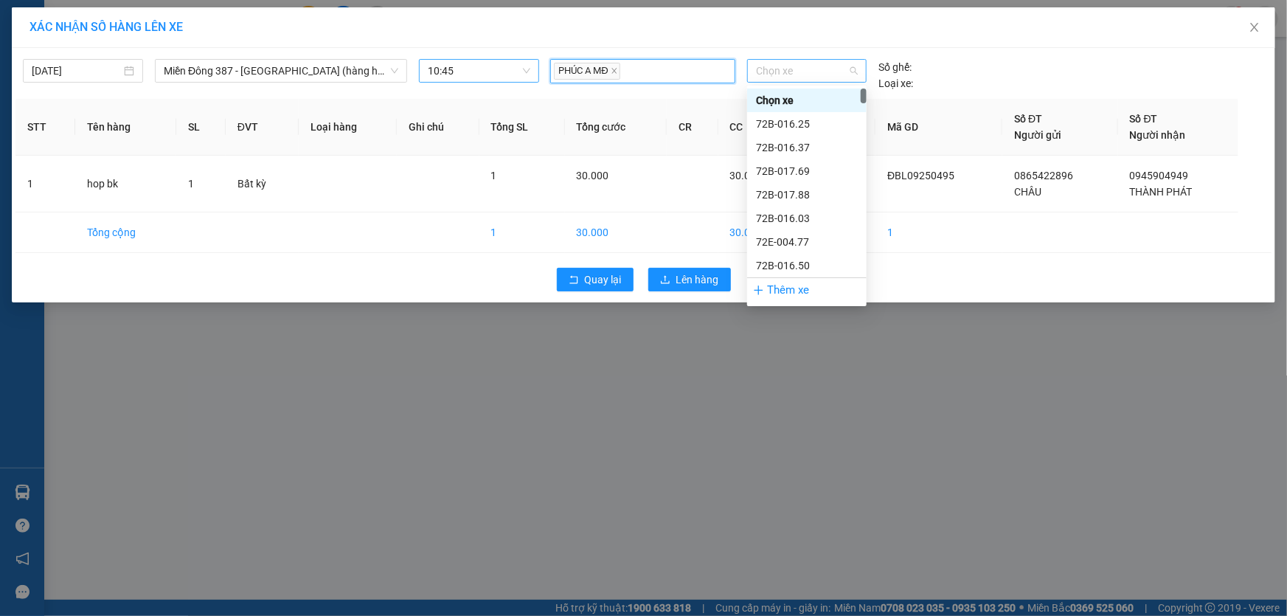
click at [803, 68] on span "Chọn xe" at bounding box center [807, 71] width 102 height 22
type input "01"
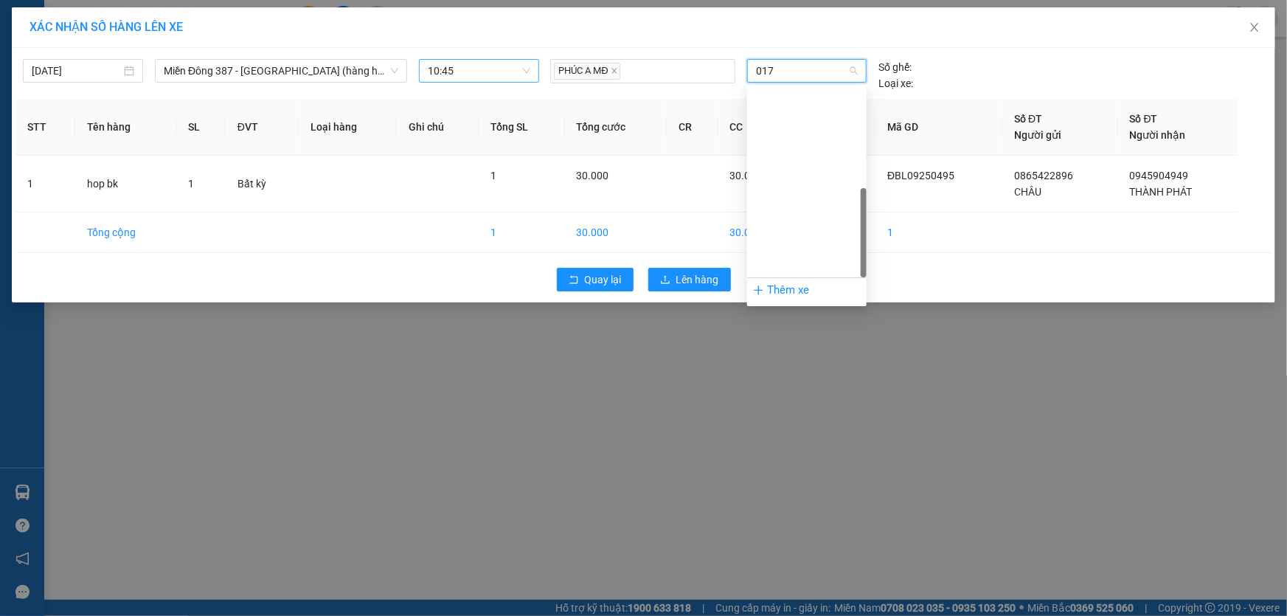
click at [765, 564] on div "72H-070.17" at bounding box center [807, 572] width 102 height 16
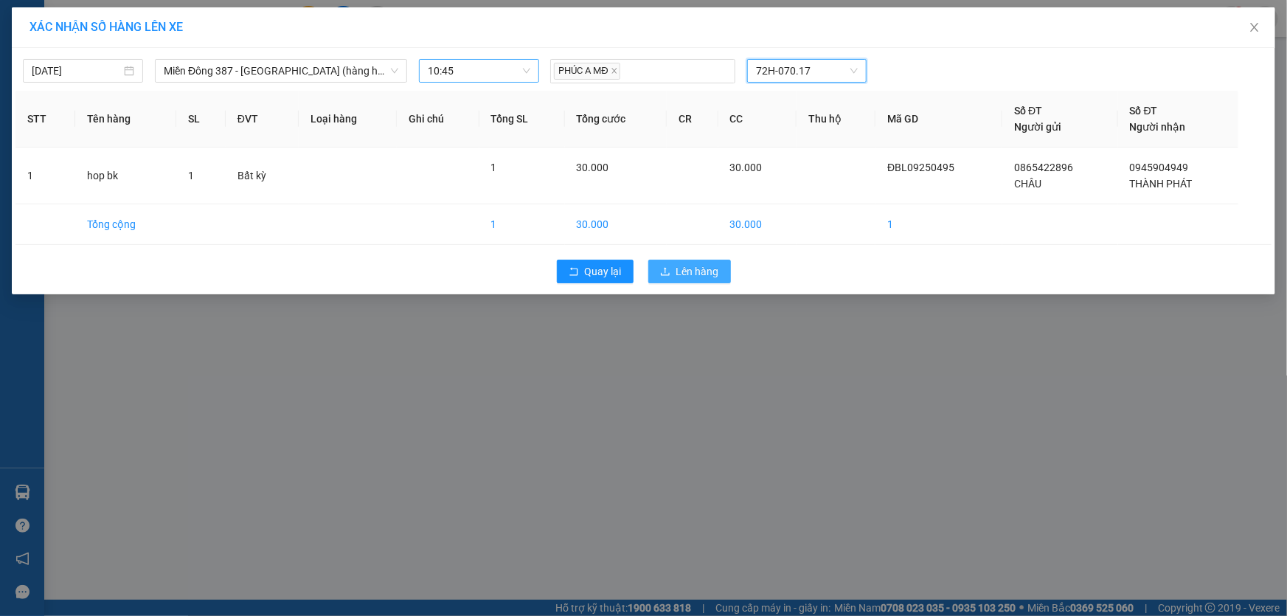
click at [704, 265] on span "Lên hàng" at bounding box center [697, 271] width 43 height 16
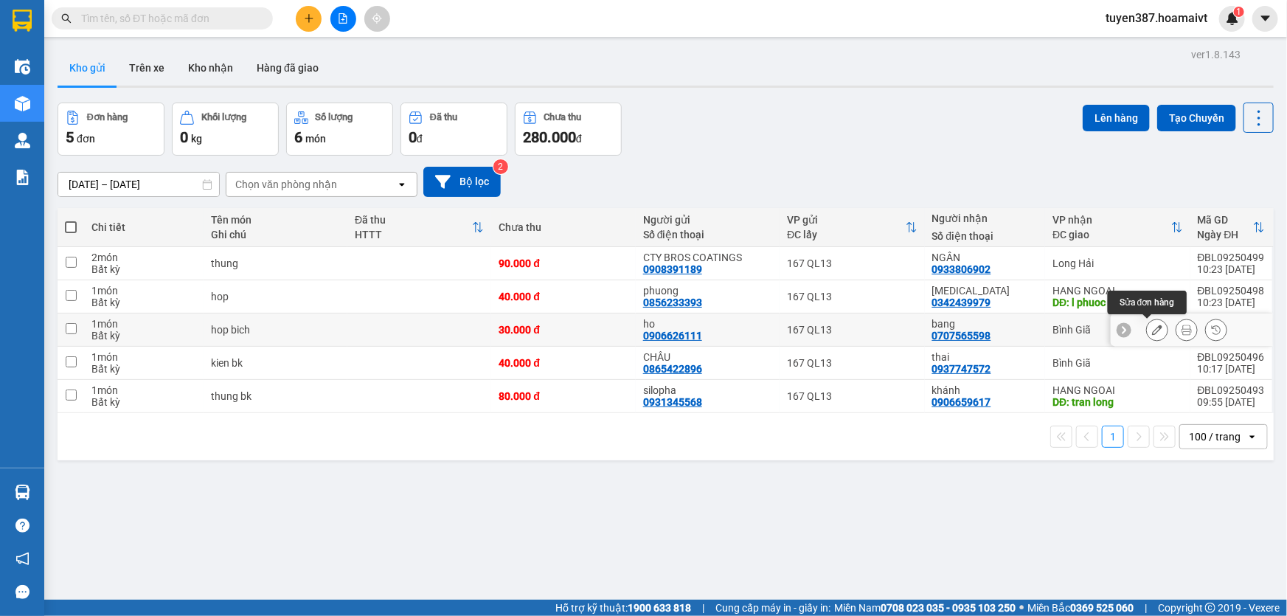
click at [1150, 324] on button at bounding box center [1157, 330] width 21 height 26
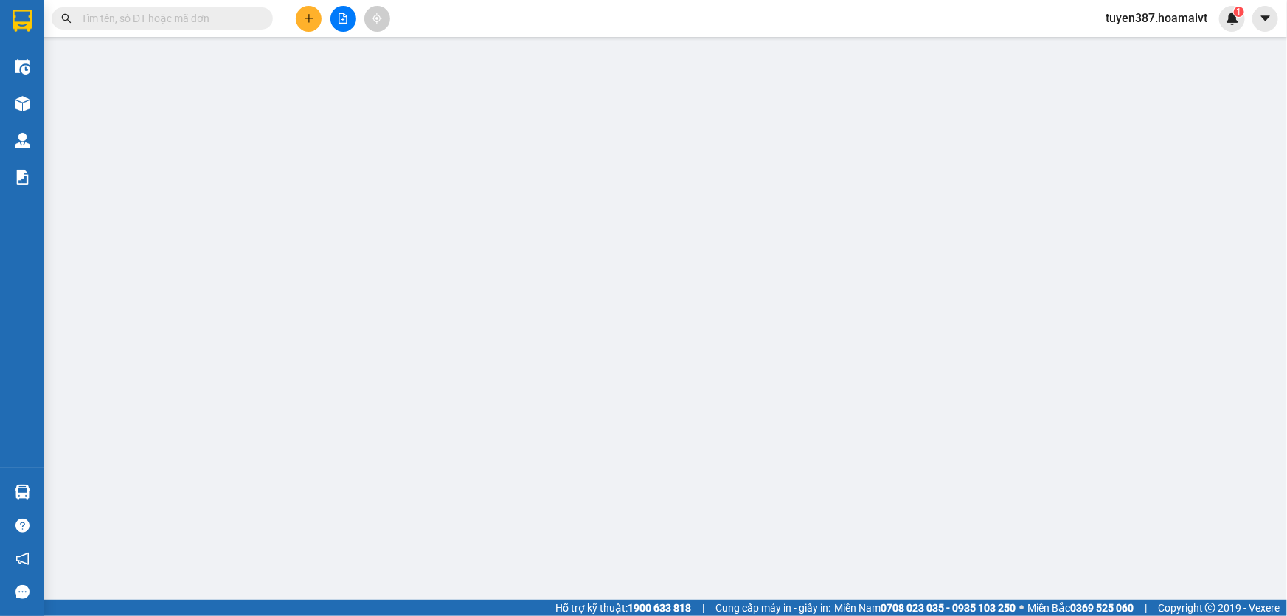
type input "0906626111"
type input "ho"
type input "0707565598"
type input "bang"
type input "30.000"
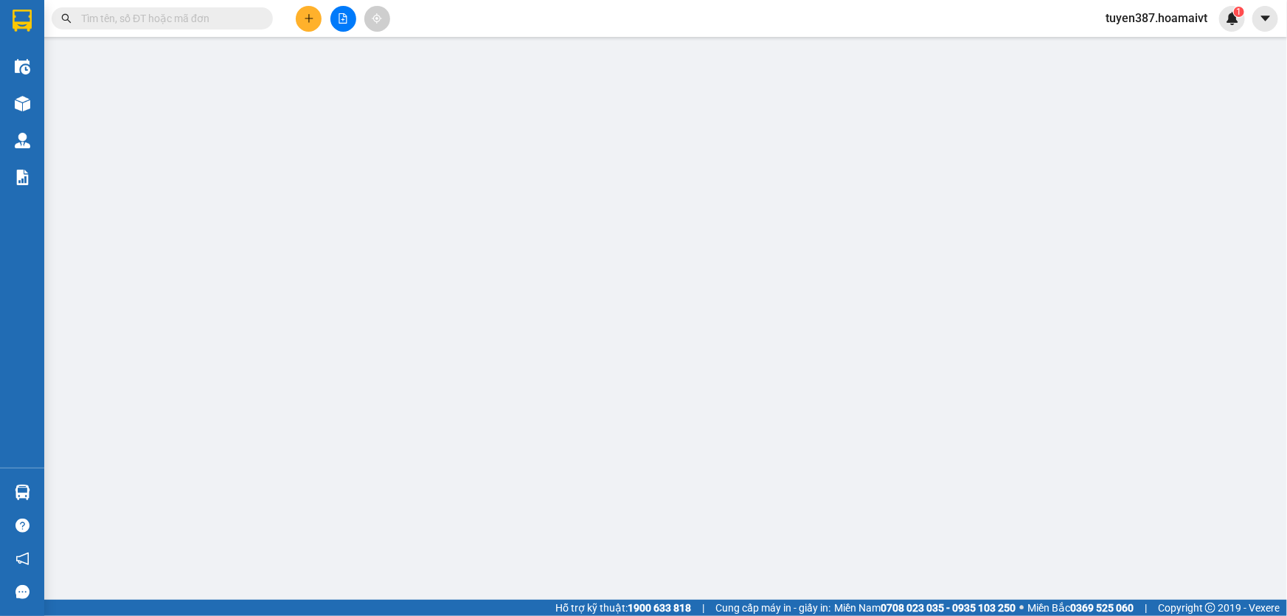
type input "30.000"
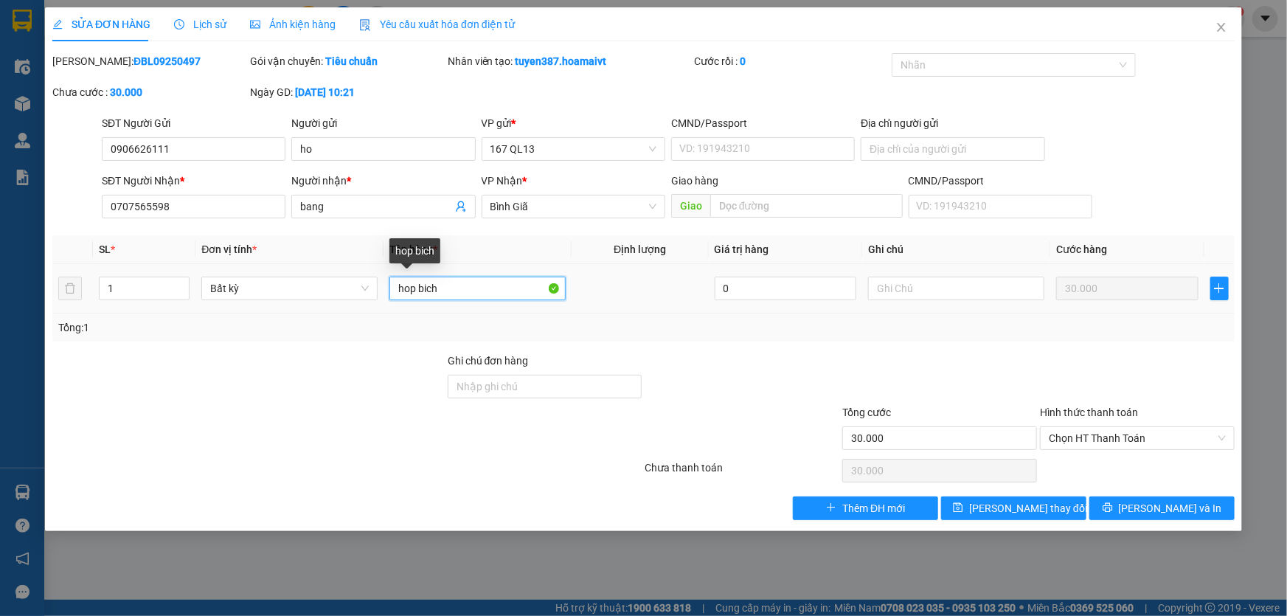
click at [476, 291] on input "hop bich" at bounding box center [477, 289] width 176 height 24
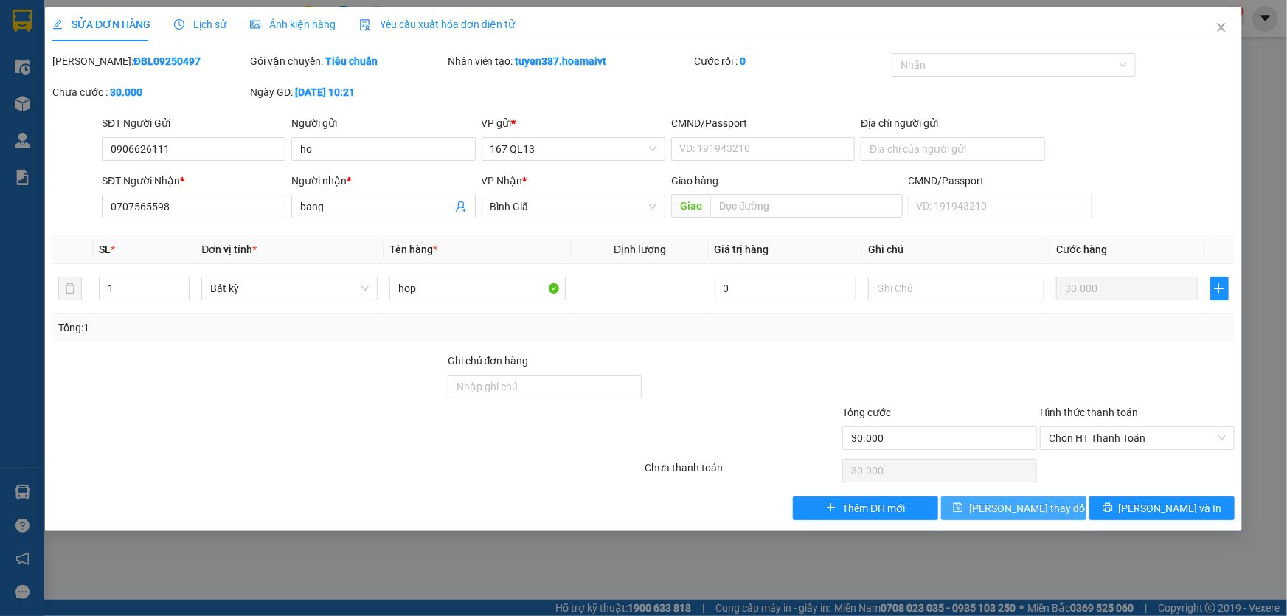
click at [1018, 504] on span "Lưu thay đổi" at bounding box center [1028, 508] width 118 height 16
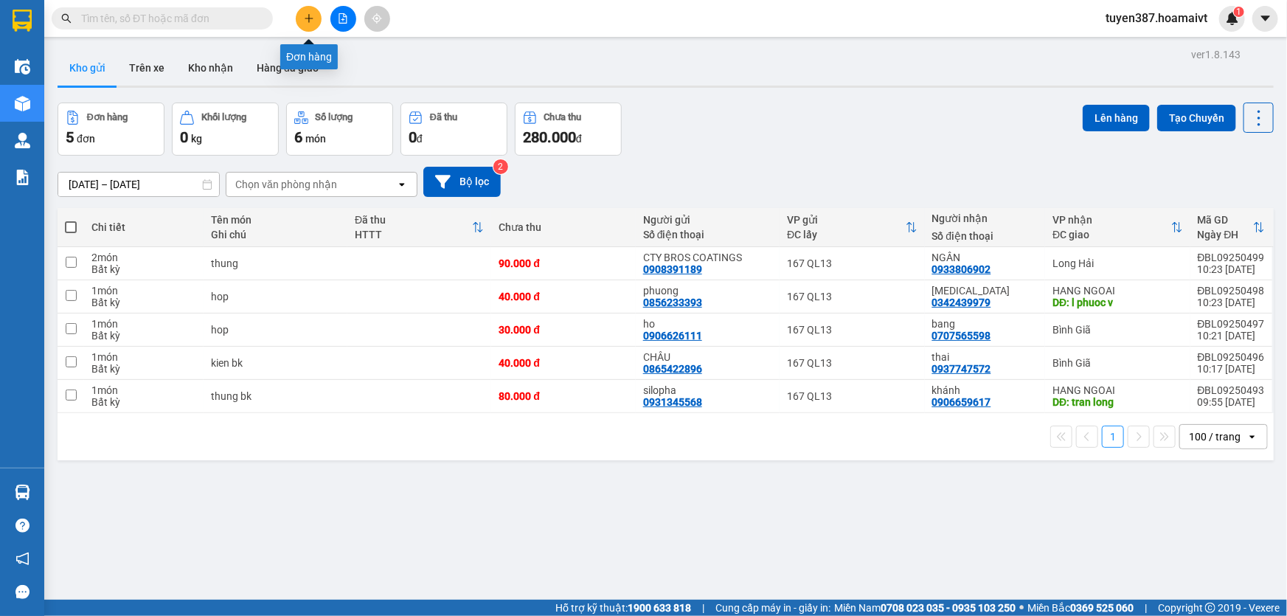
click at [310, 15] on icon "plus" at bounding box center [309, 18] width 10 height 10
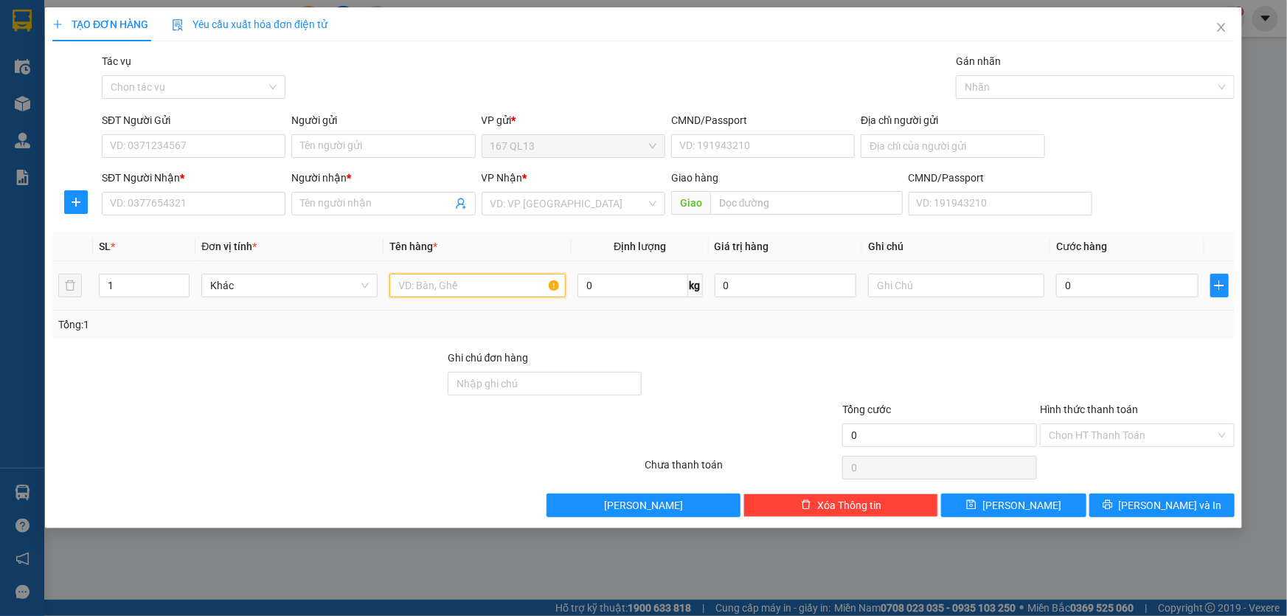
click at [513, 282] on input "text" at bounding box center [477, 286] width 176 height 24
type input "xop"
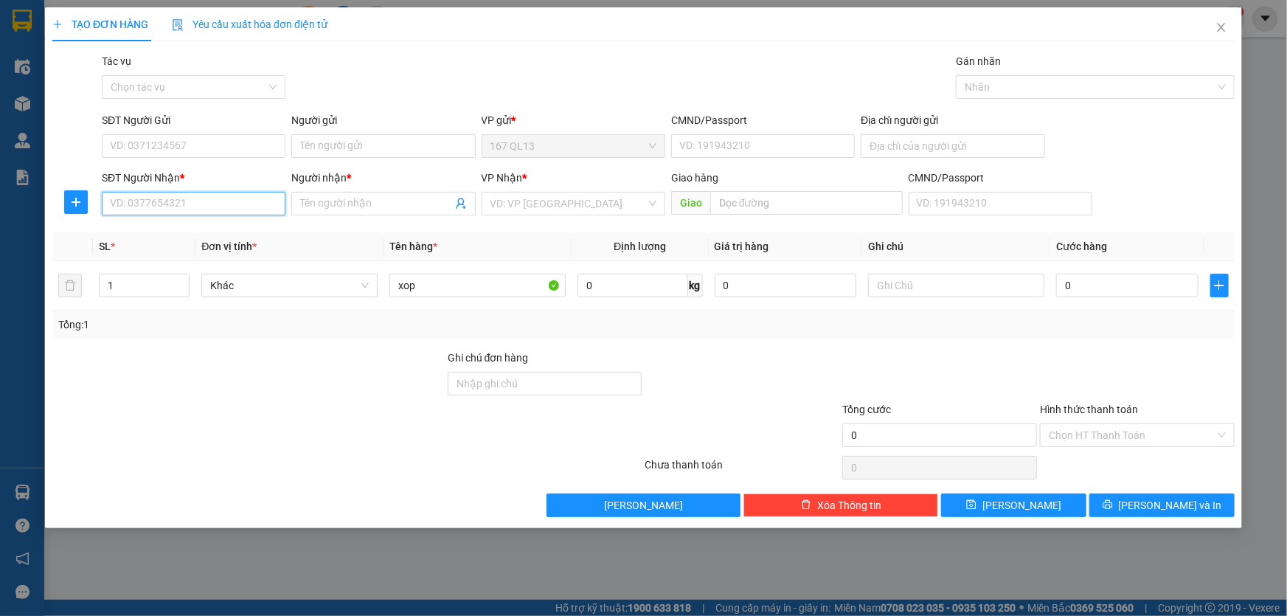
click at [267, 205] on input "SĐT Người Nhận *" at bounding box center [194, 204] width 184 height 24
click at [192, 232] on div "0929214214 - thắng" at bounding box center [194, 233] width 166 height 16
type input "0929214214"
type input "thắng"
type input "0929214214"
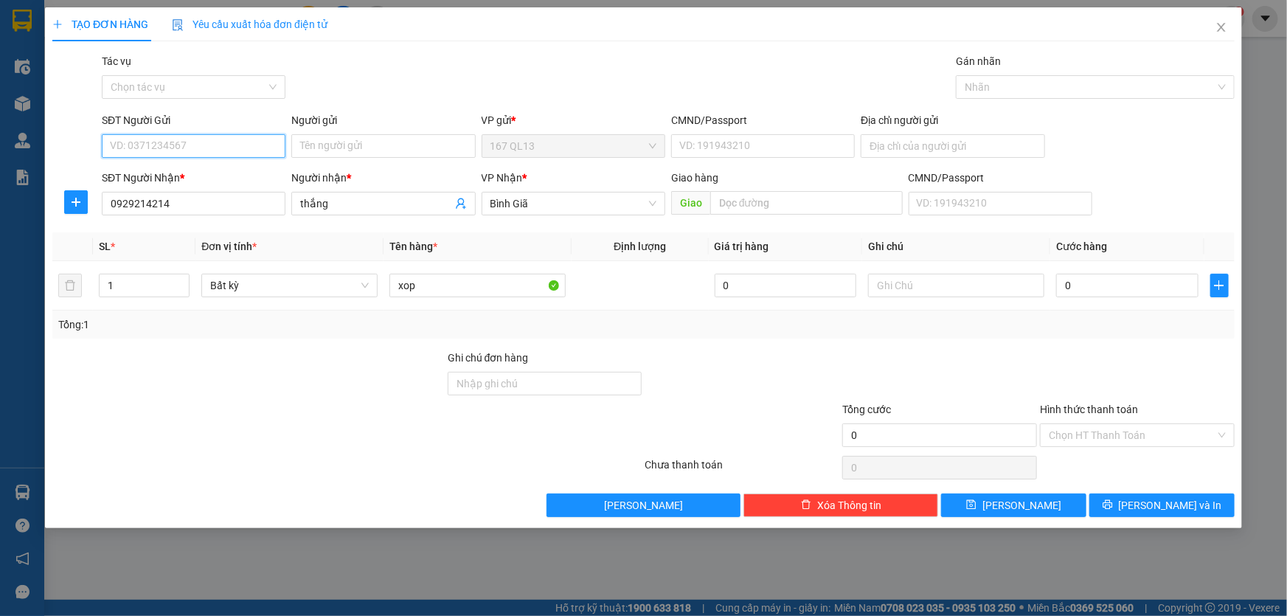
click at [216, 142] on input "SĐT Người Gửi" at bounding box center [194, 146] width 184 height 24
click at [199, 171] on div "0935987086 - trung" at bounding box center [194, 175] width 166 height 16
type input "0935987086"
type input "trung"
type input "054093004136"
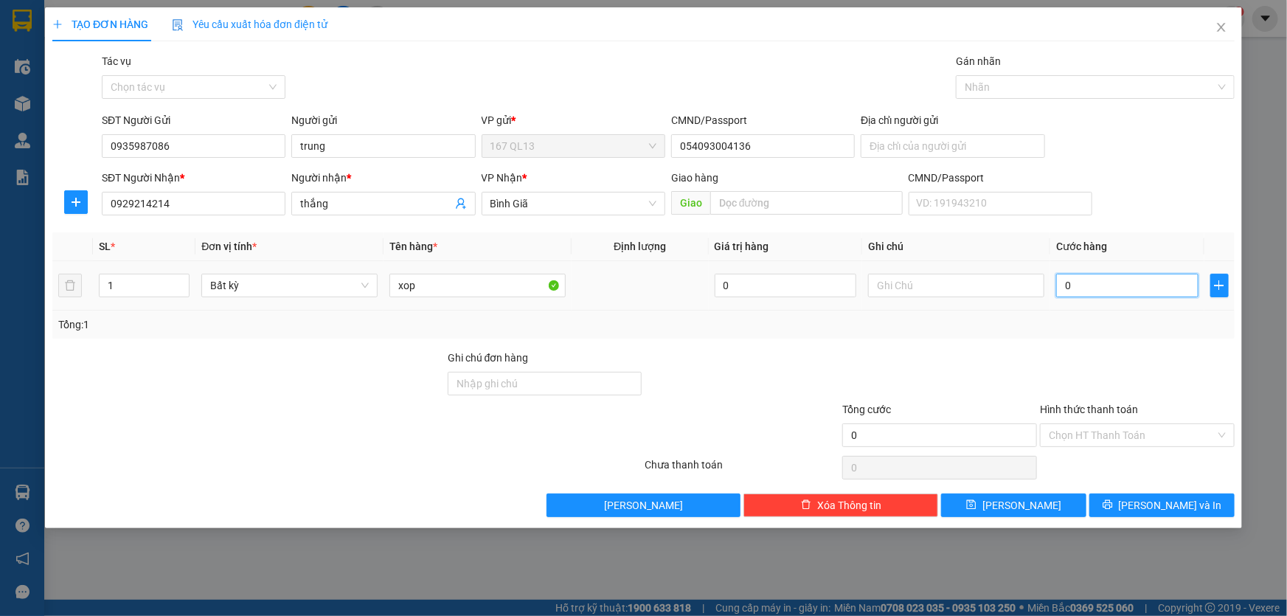
click at [1062, 276] on input "0" at bounding box center [1127, 286] width 142 height 24
type input "6"
type input "60"
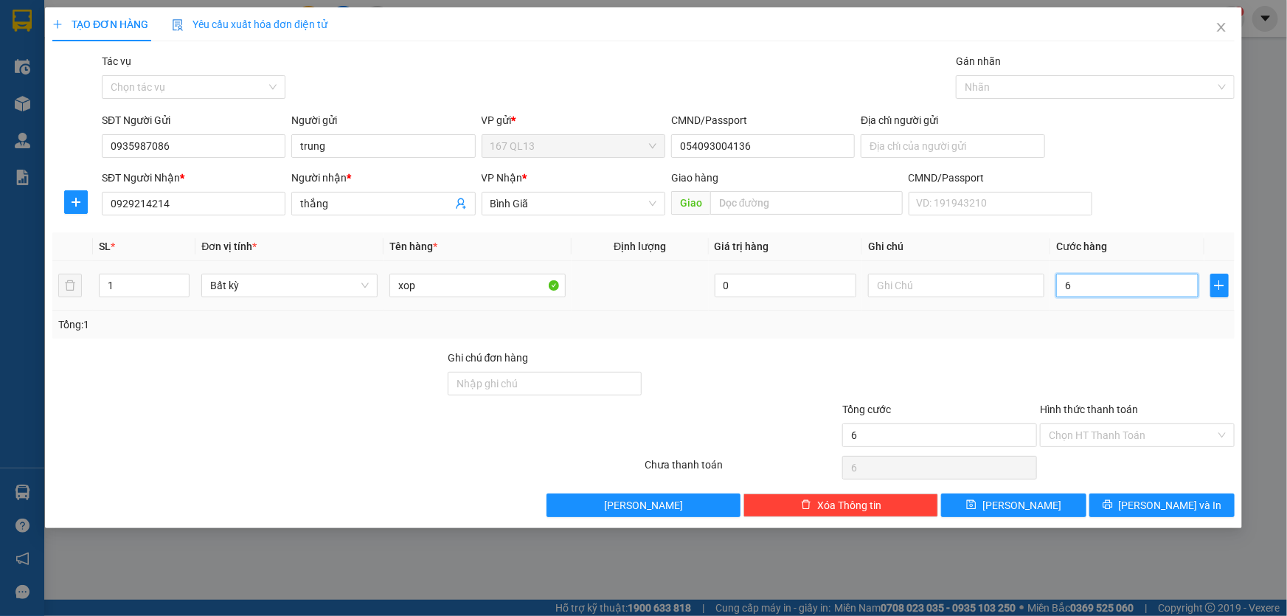
type input "60"
click at [1168, 497] on span "[PERSON_NAME] và In" at bounding box center [1170, 505] width 103 height 16
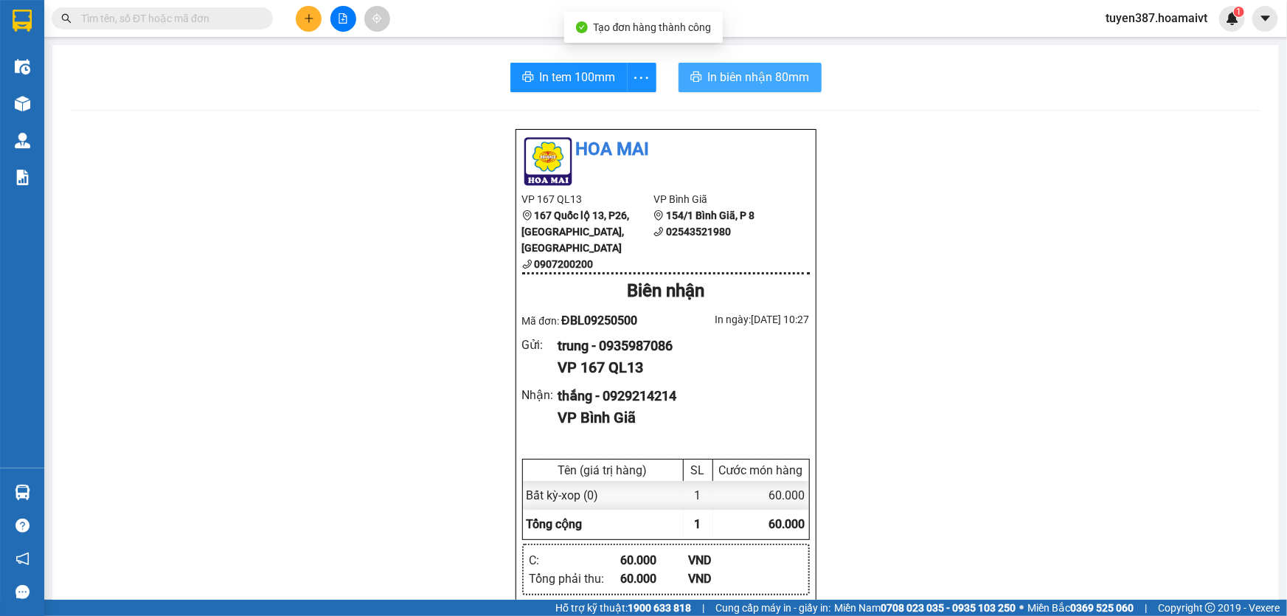
click at [715, 80] on span "In biên nhận 80mm" at bounding box center [759, 77] width 102 height 18
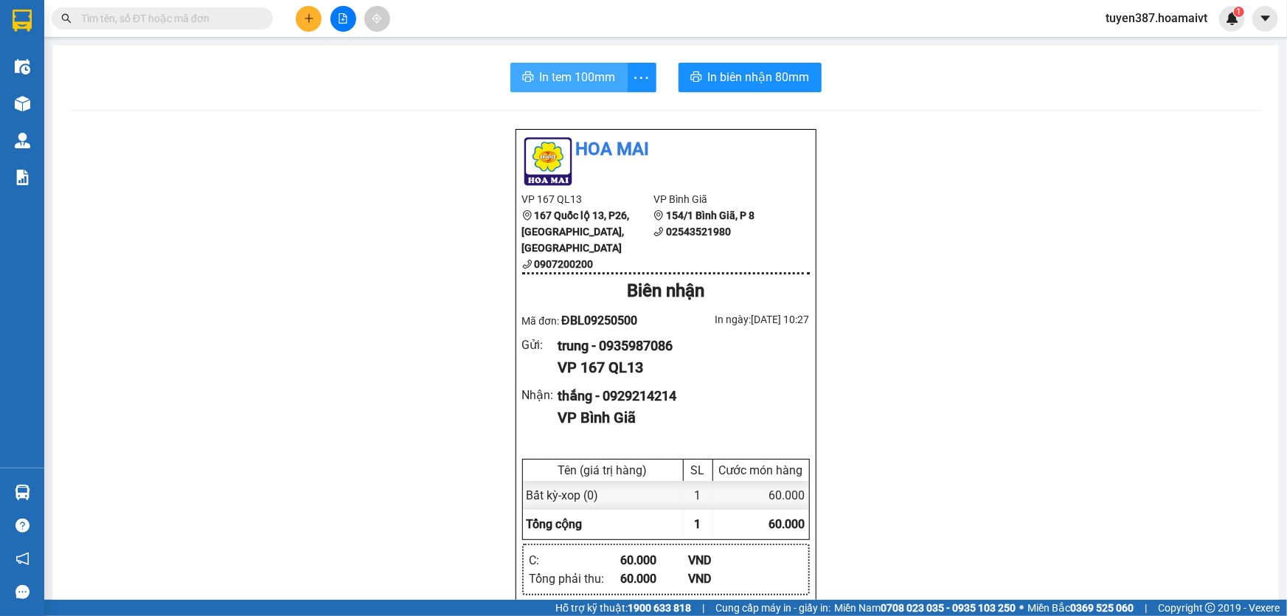
click at [567, 70] on span "In tem 100mm" at bounding box center [578, 77] width 76 height 18
click at [305, 16] on icon "plus" at bounding box center [309, 18] width 10 height 10
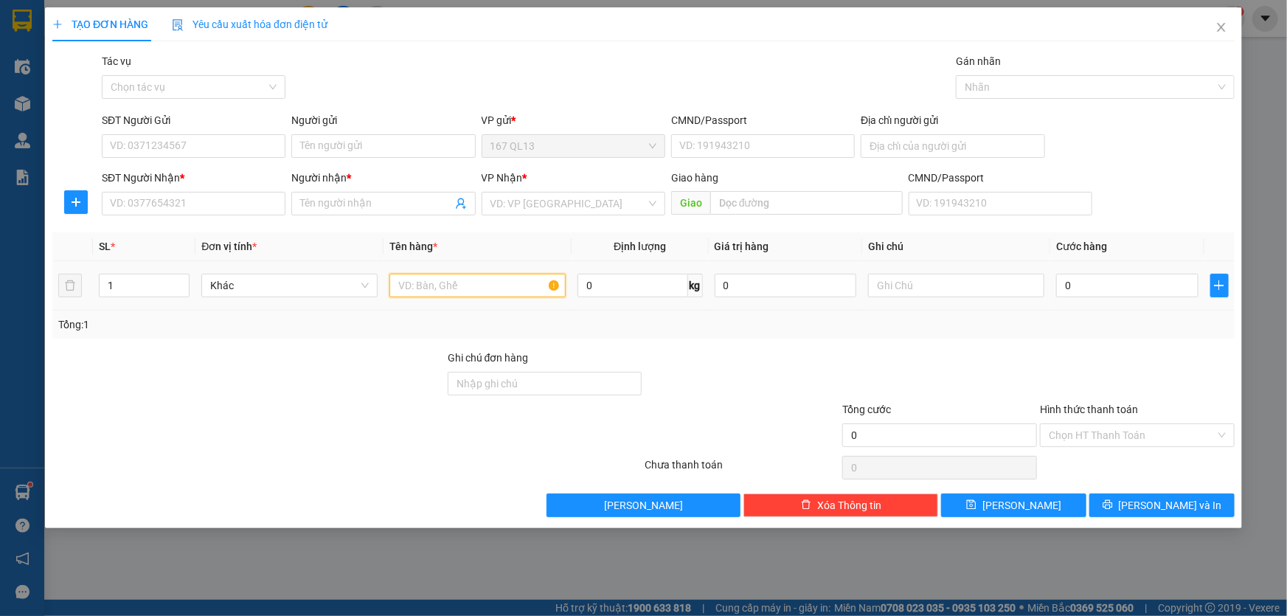
click at [500, 278] on input "text" at bounding box center [477, 286] width 176 height 24
type input "thung +kien"
click at [125, 288] on input "1" at bounding box center [144, 285] width 89 height 22
type input "7"
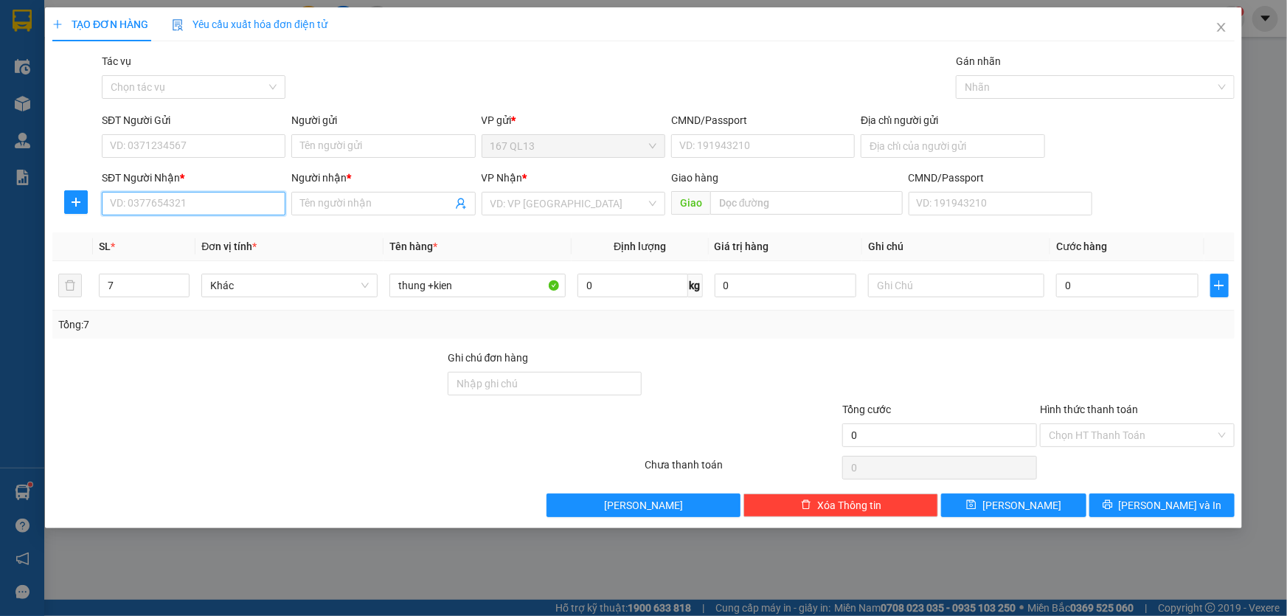
click at [214, 204] on input "SĐT Người Nhận *" at bounding box center [194, 204] width 184 height 24
click at [218, 140] on input "SĐT Người Gửi" at bounding box center [194, 146] width 184 height 24
click at [181, 173] on div "0372407113 - trang" at bounding box center [194, 175] width 166 height 16
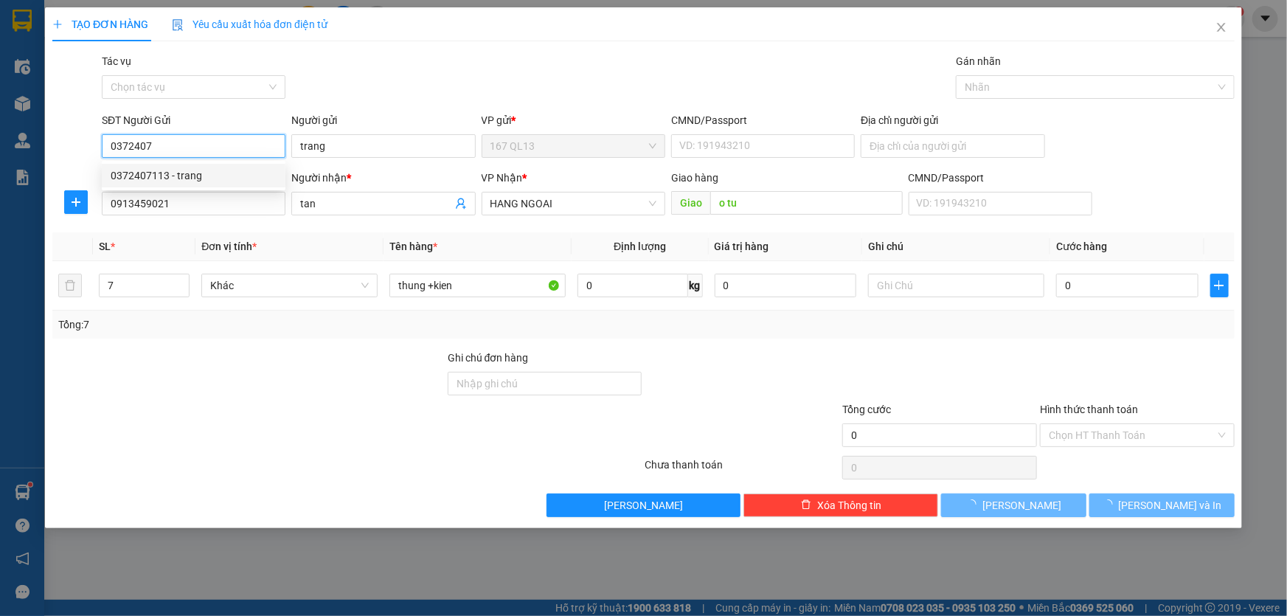
type input "0372407113"
type input "trang"
type input "0913459021"
type input "tan"
type input "o tu"
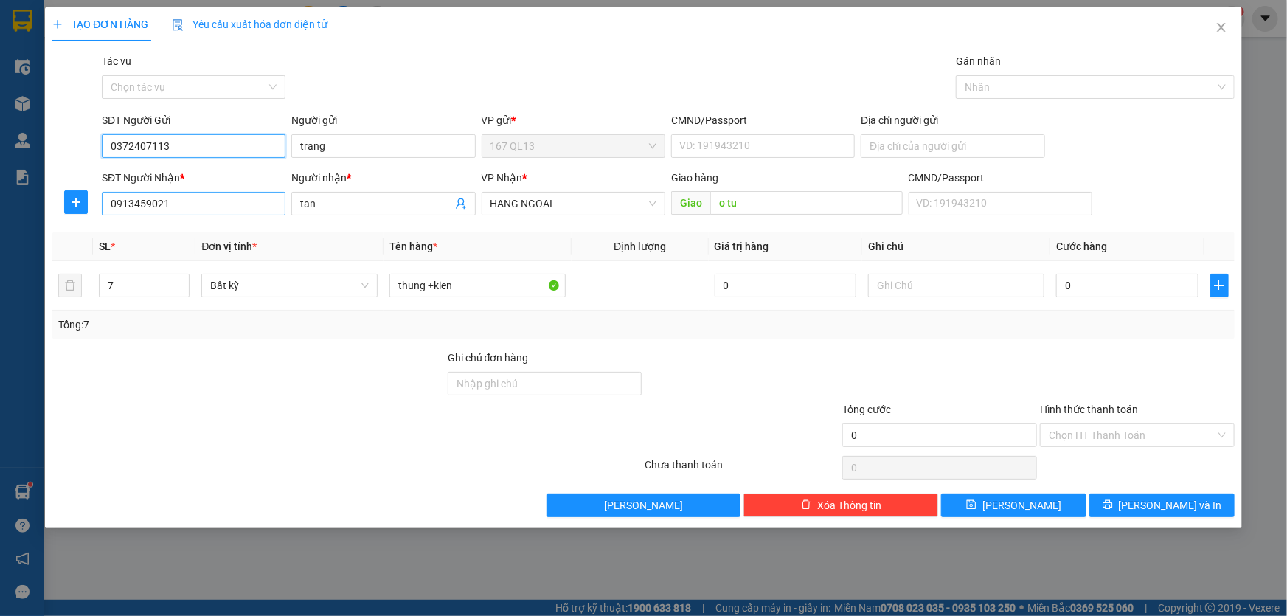
type input "0372407113"
click at [199, 202] on input "0913459021" at bounding box center [194, 204] width 184 height 24
click at [198, 232] on div "0913459021 - tan" at bounding box center [194, 233] width 166 height 16
click at [1060, 285] on input "0" at bounding box center [1127, 286] width 142 height 24
type input "2"
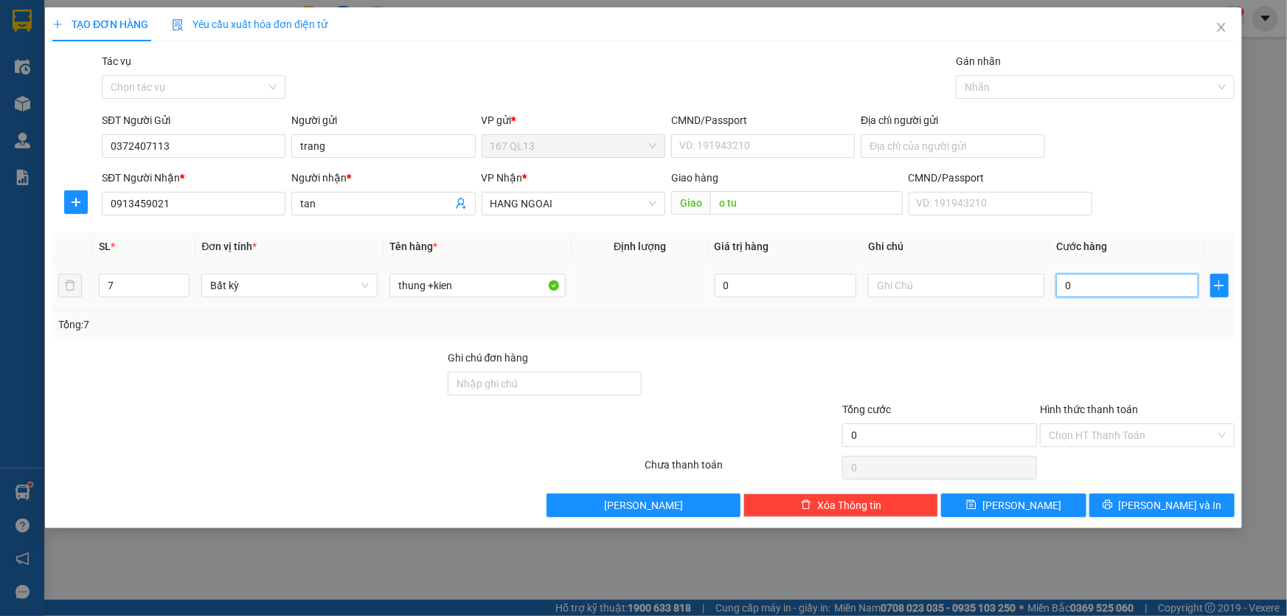
type input "2"
type input "26"
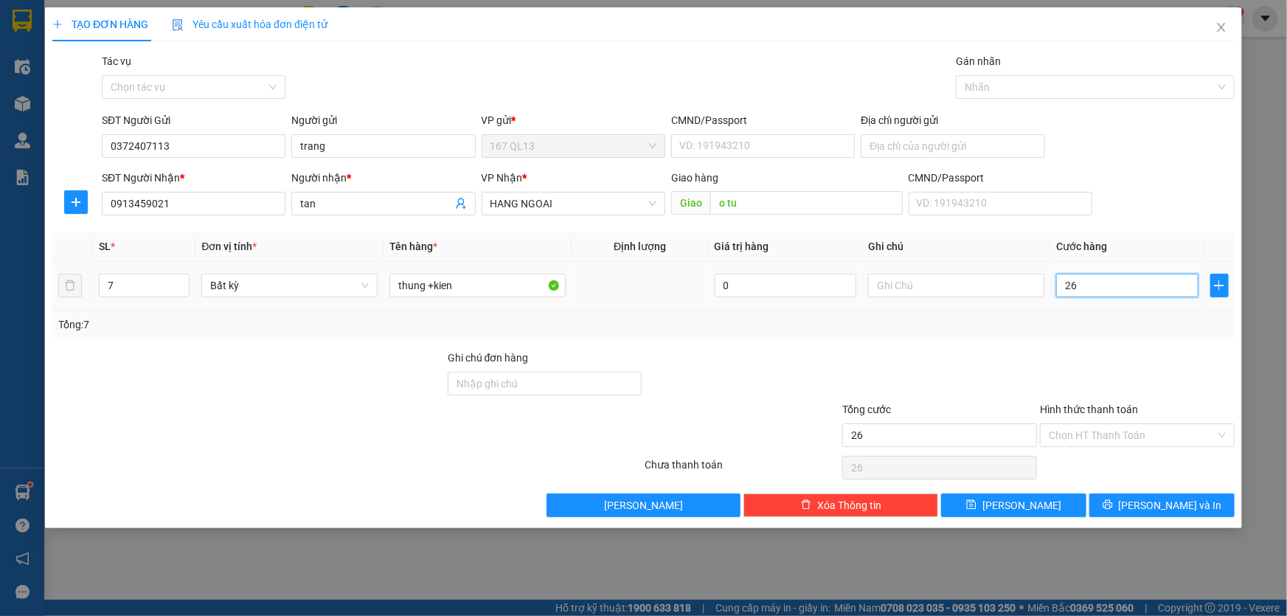
type input "260"
click at [1173, 504] on span "[PERSON_NAME] và In" at bounding box center [1170, 505] width 103 height 16
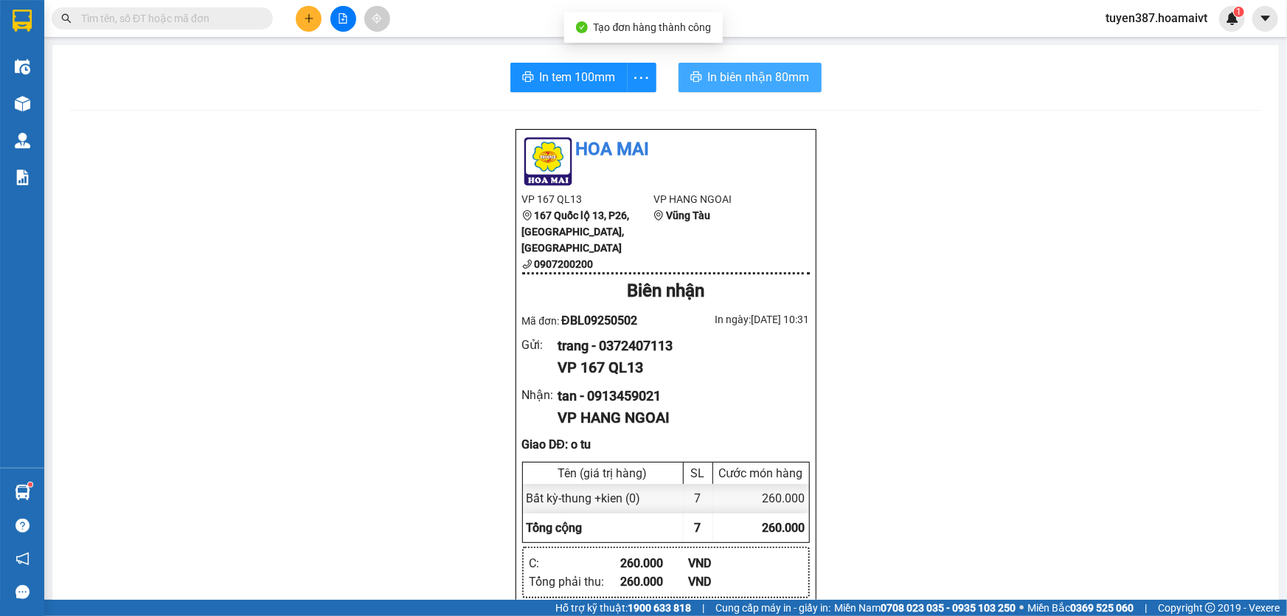
click at [716, 72] on span "In biên nhận 80mm" at bounding box center [759, 77] width 102 height 18
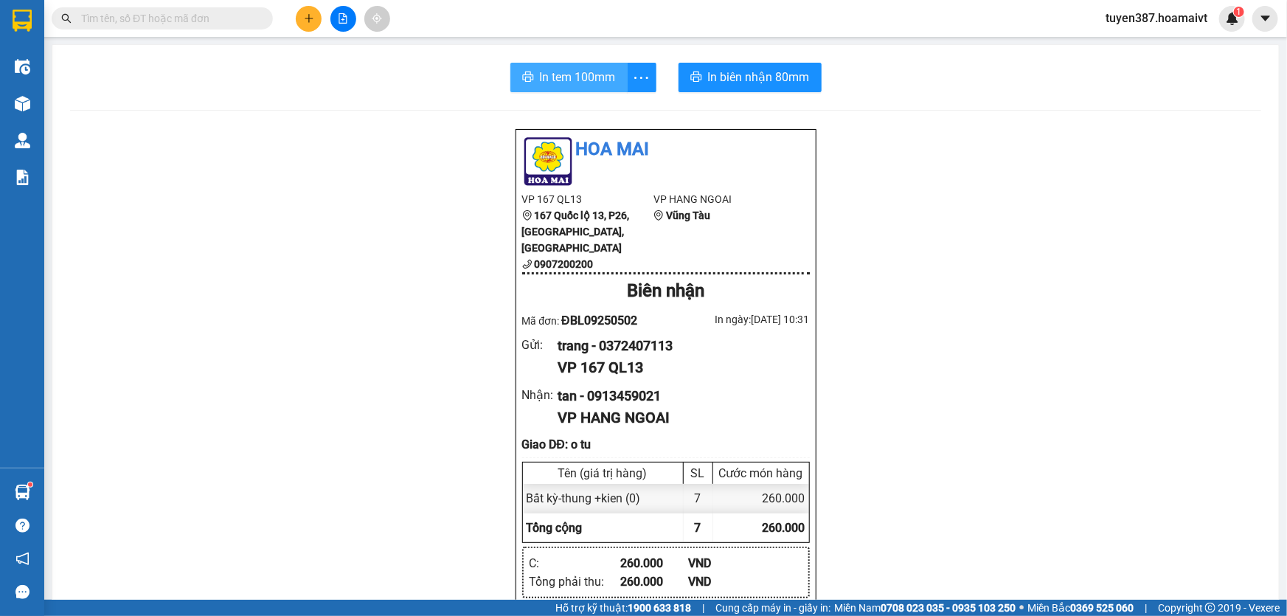
click at [553, 74] on span "In tem 100mm" at bounding box center [578, 77] width 76 height 18
click at [305, 15] on icon "plus" at bounding box center [309, 18] width 10 height 10
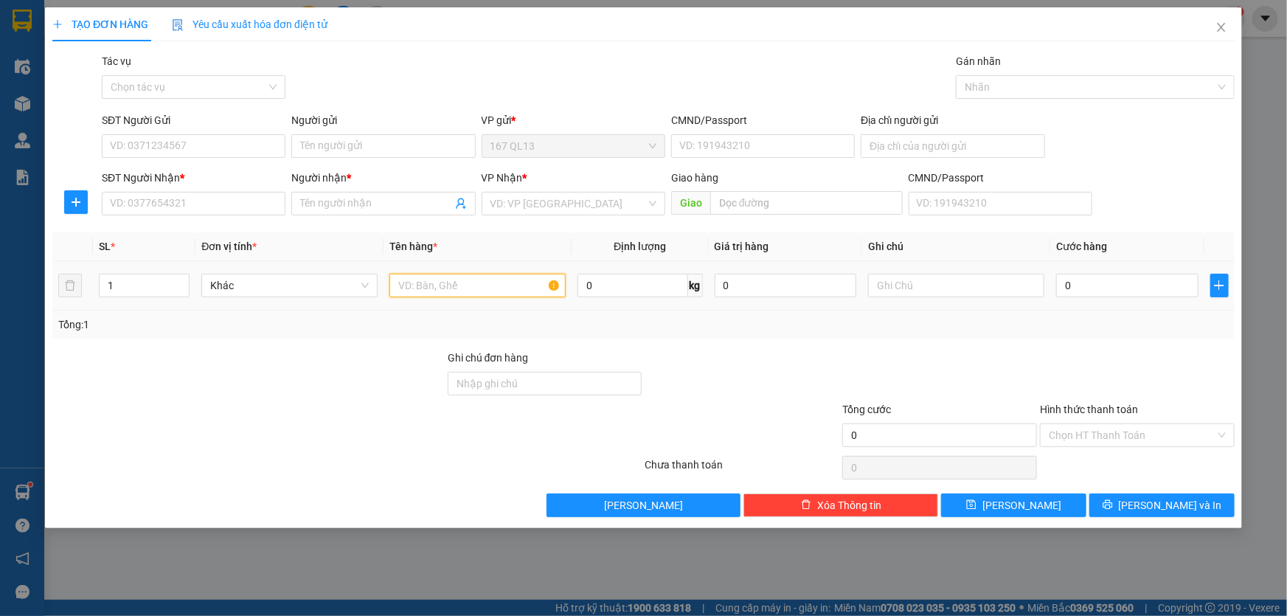
click at [487, 282] on input "text" at bounding box center [477, 286] width 176 height 24
type input "thung"
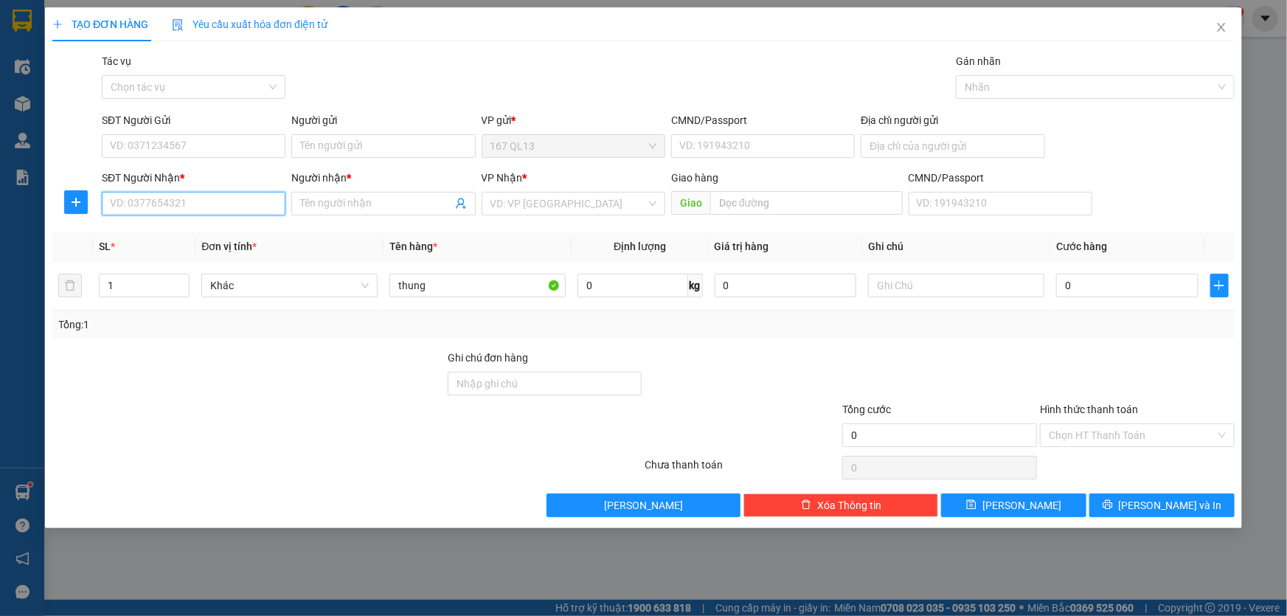
click at [219, 201] on input "SĐT Người Nhận *" at bounding box center [194, 204] width 184 height 24
type input "0933409560"
click at [352, 201] on input "Người nhận *" at bounding box center [375, 203] width 151 height 16
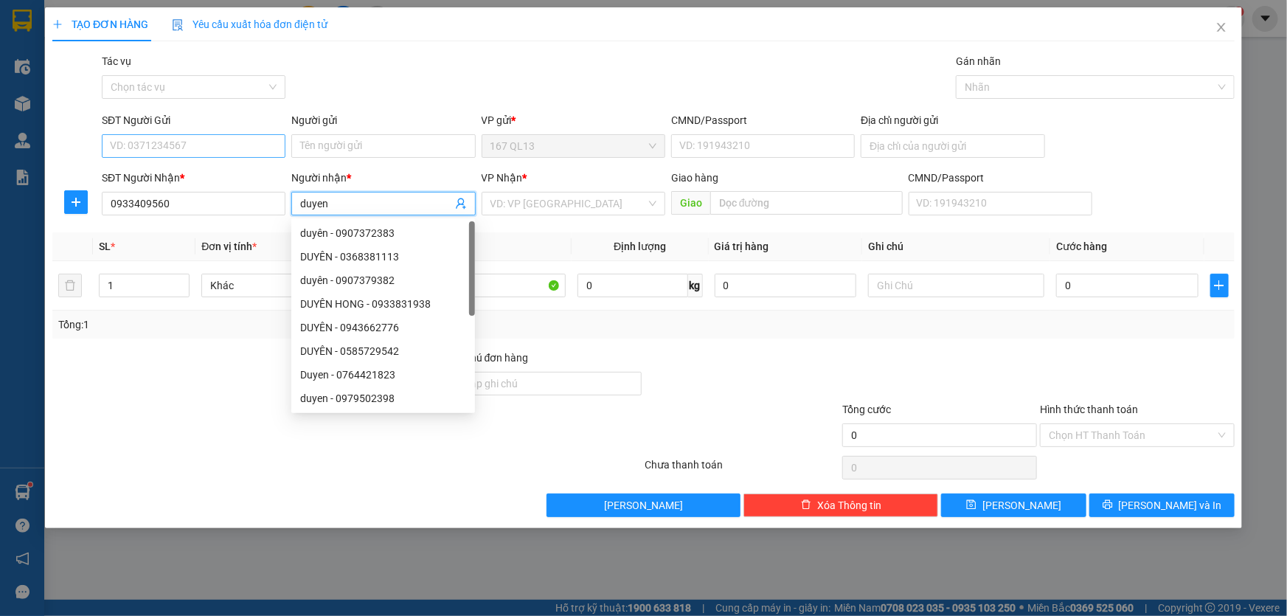
type input "duyen"
click at [230, 144] on input "SĐT Người Gửi" at bounding box center [194, 146] width 184 height 24
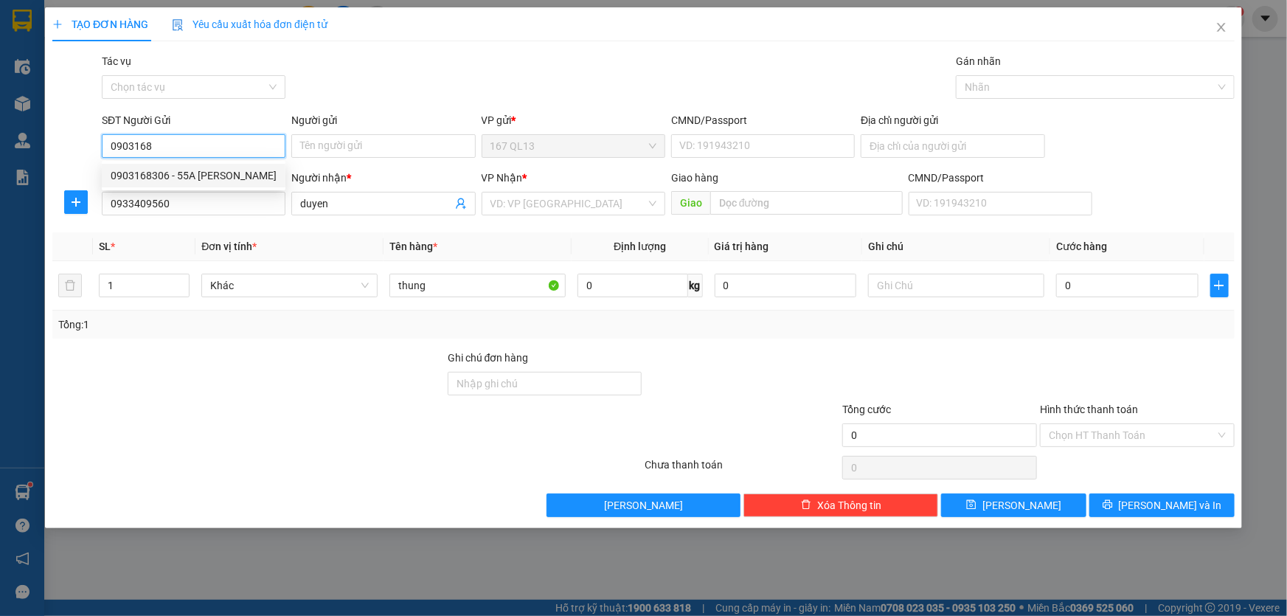
click at [207, 173] on div "0903168306 - 55A HOANG VIET" at bounding box center [194, 175] width 166 height 16
type input "0903168306"
type input "55A HOANG VIET"
type input "082206005699"
type input "0903168306"
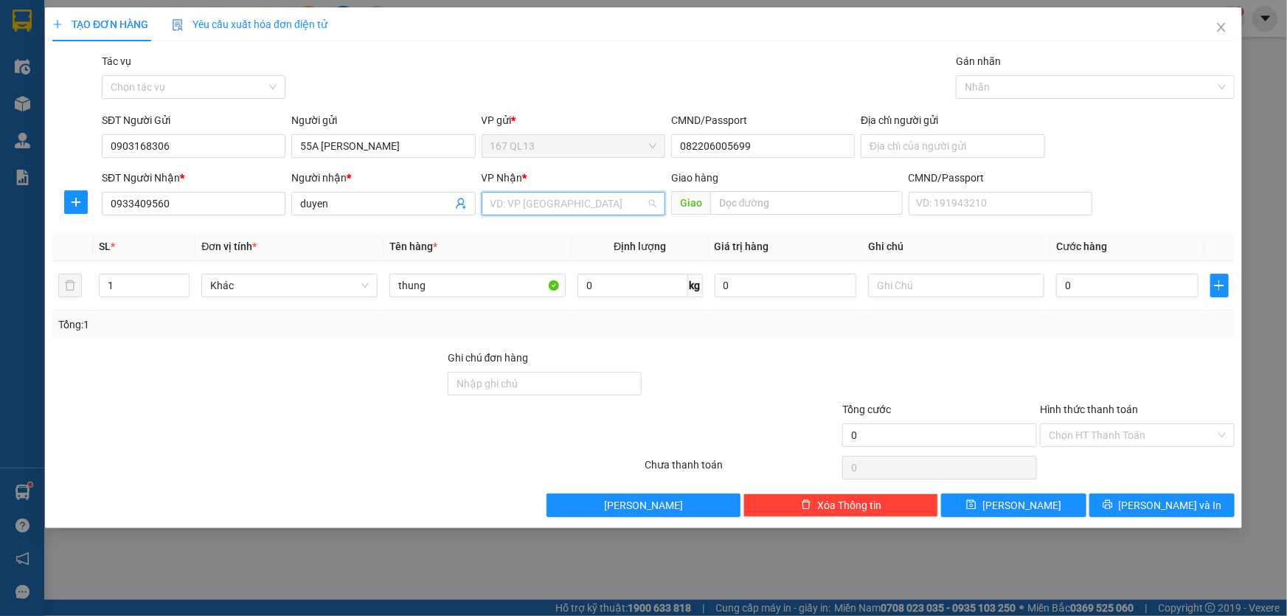
click at [544, 204] on input "search" at bounding box center [568, 203] width 156 height 22
click at [532, 229] on div "Bình Giã" at bounding box center [573, 233] width 166 height 16
click at [1063, 280] on input "0" at bounding box center [1127, 286] width 142 height 24
type input "3"
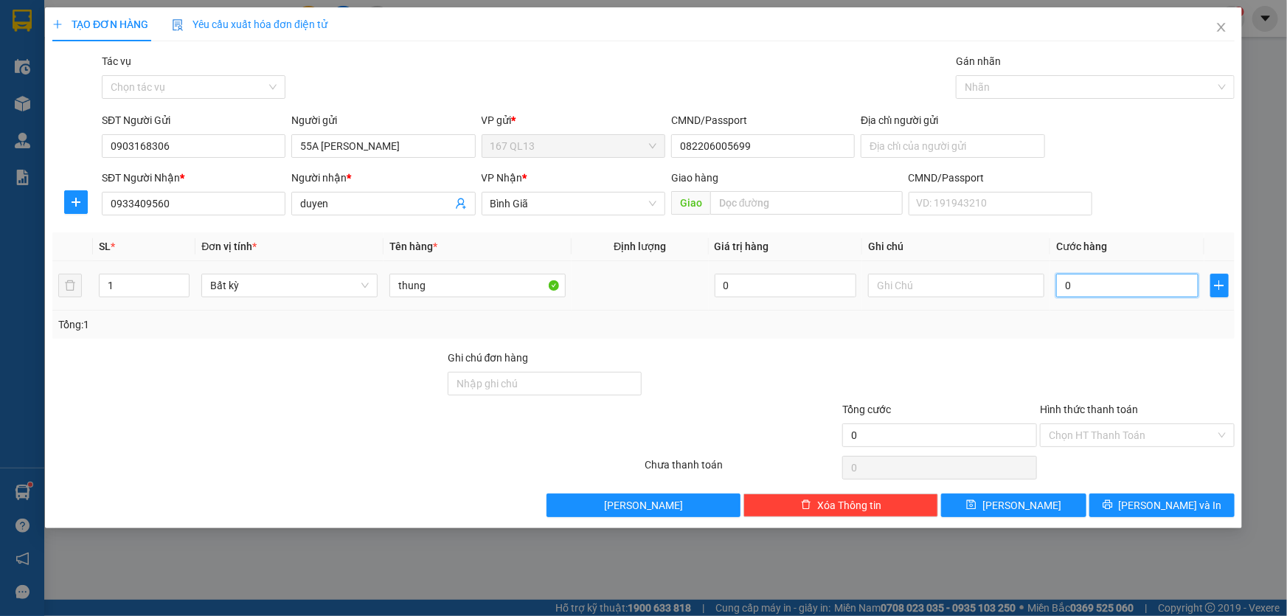
type input "3"
type input "30"
click at [1160, 500] on span "[PERSON_NAME] và In" at bounding box center [1170, 505] width 103 height 16
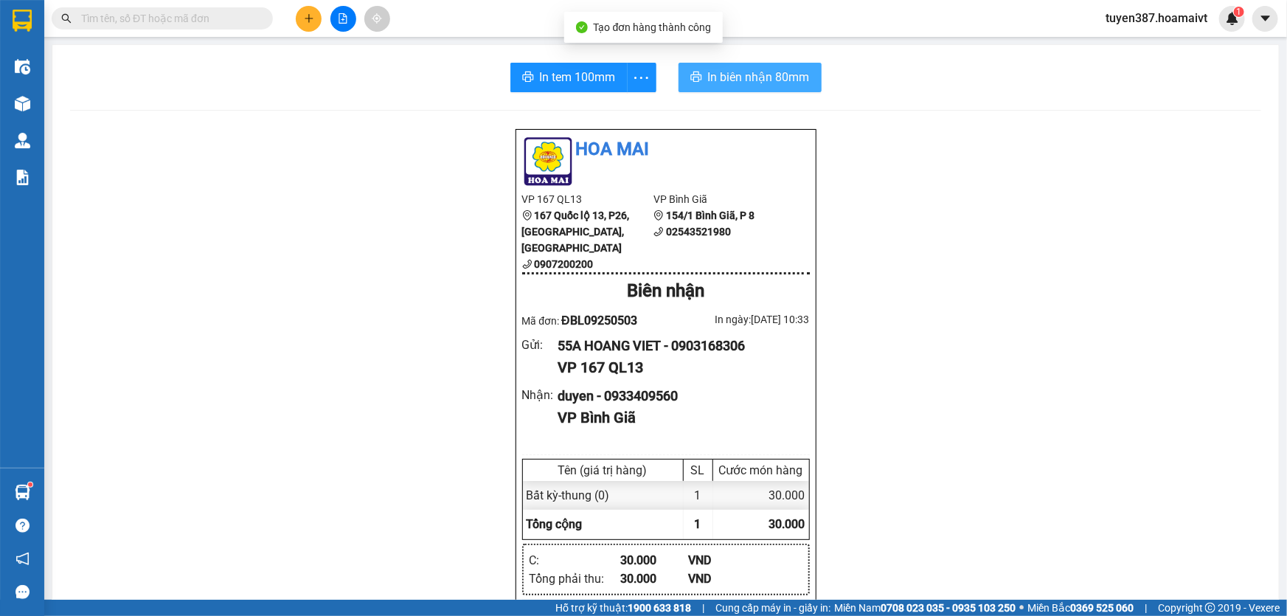
click at [719, 73] on span "In biên nhận 80mm" at bounding box center [759, 77] width 102 height 18
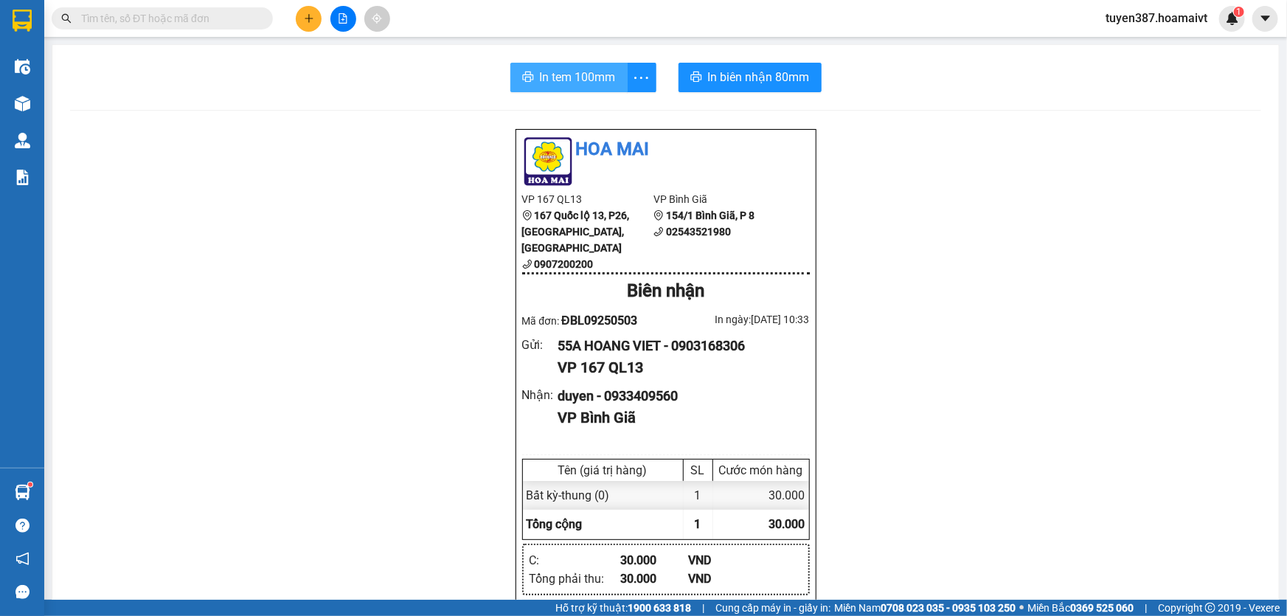
click at [541, 77] on span "In tem 100mm" at bounding box center [578, 77] width 76 height 18
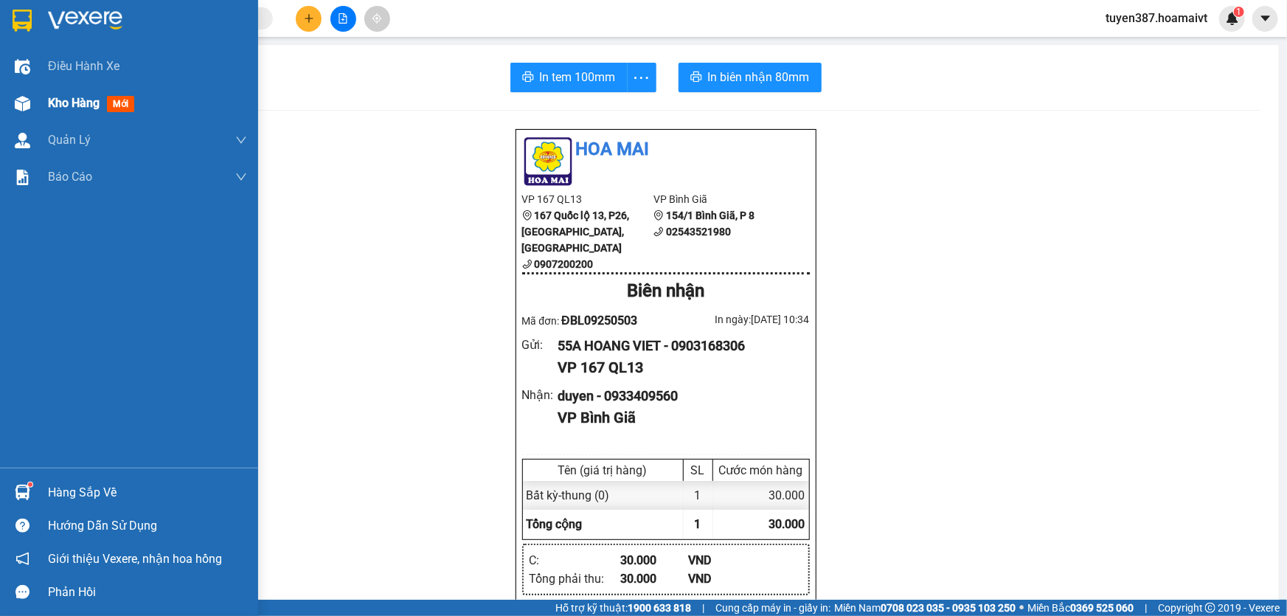
click at [118, 105] on span "mới" at bounding box center [120, 104] width 27 height 16
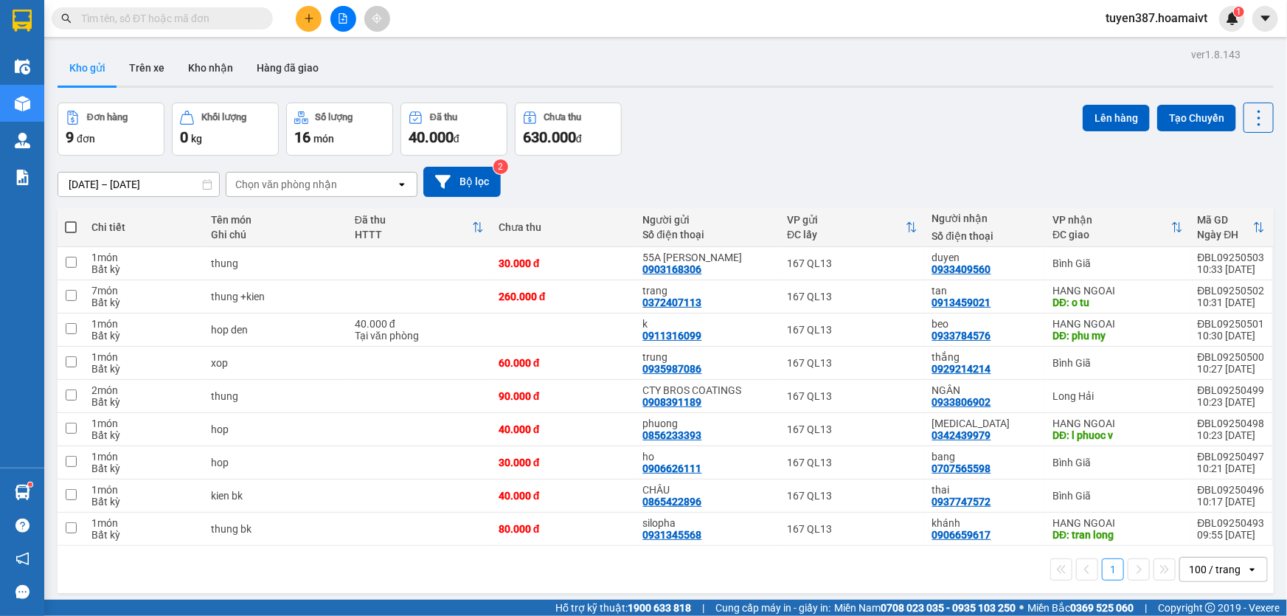
click at [349, 182] on div "Chọn văn phòng nhận" at bounding box center [311, 185] width 170 height 24
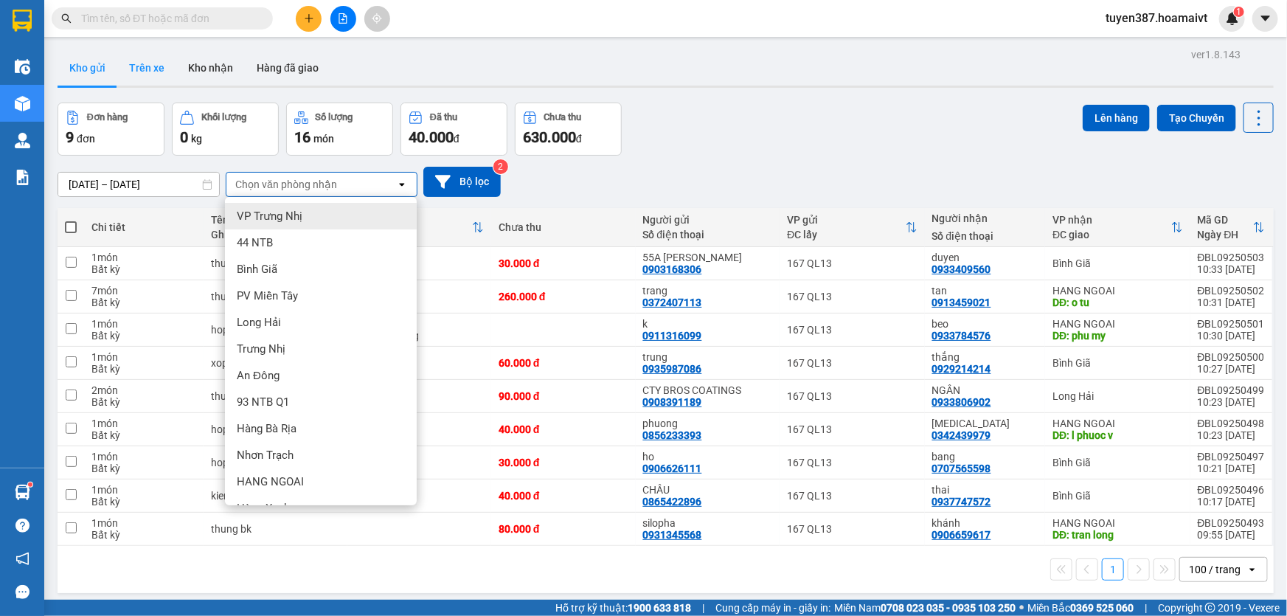
click at [145, 66] on button "Trên xe" at bounding box center [146, 67] width 59 height 35
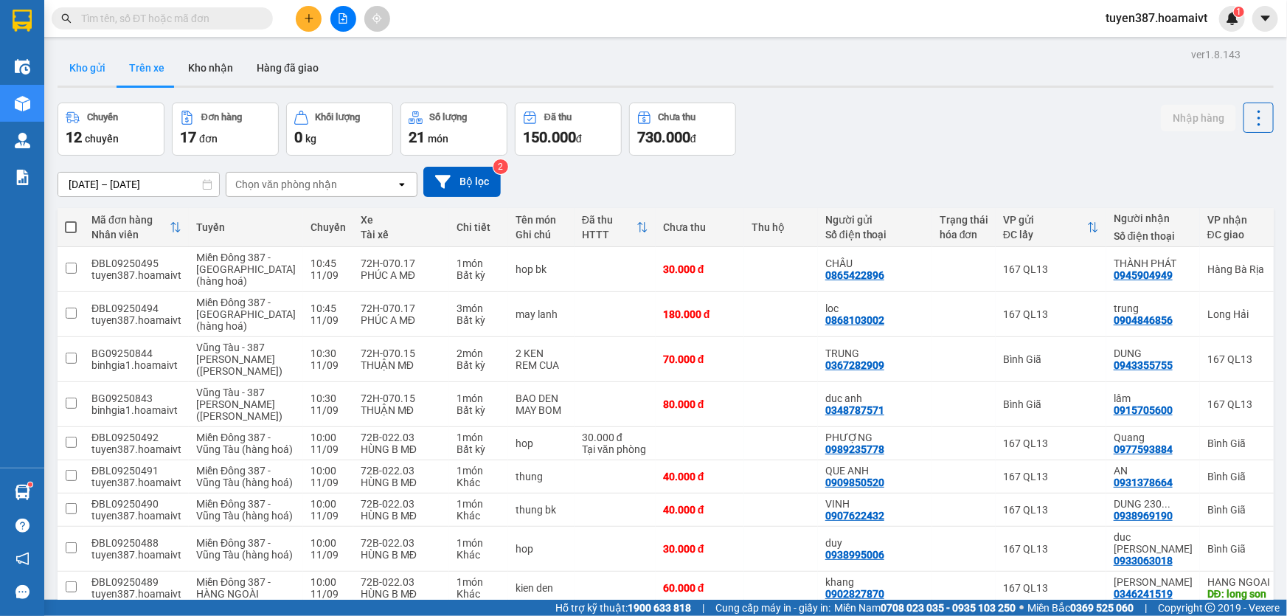
click at [80, 66] on button "Kho gửi" at bounding box center [88, 67] width 60 height 35
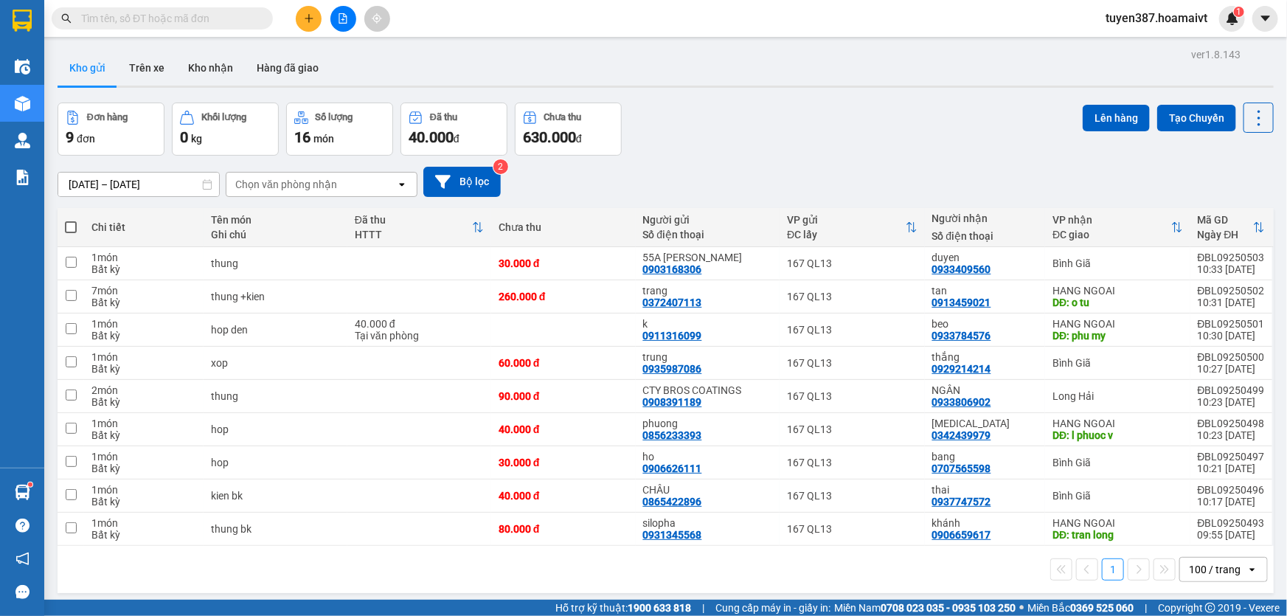
click at [346, 181] on div "Chọn văn phòng nhận" at bounding box center [311, 185] width 170 height 24
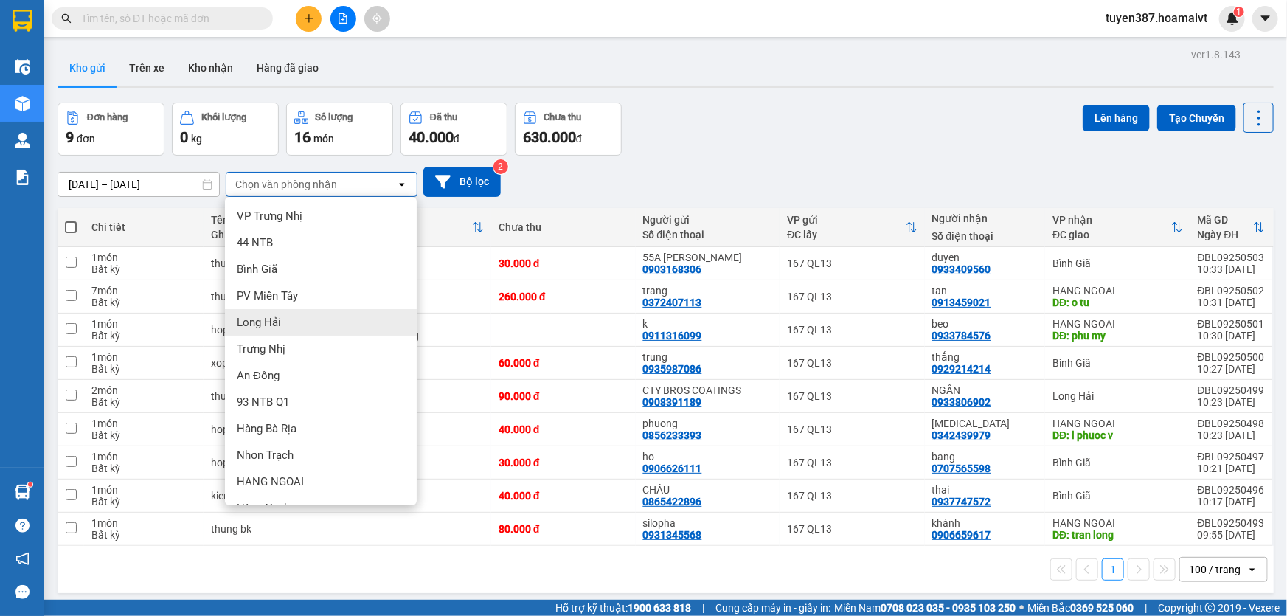
click at [265, 318] on span "Long Hải" at bounding box center [259, 322] width 44 height 15
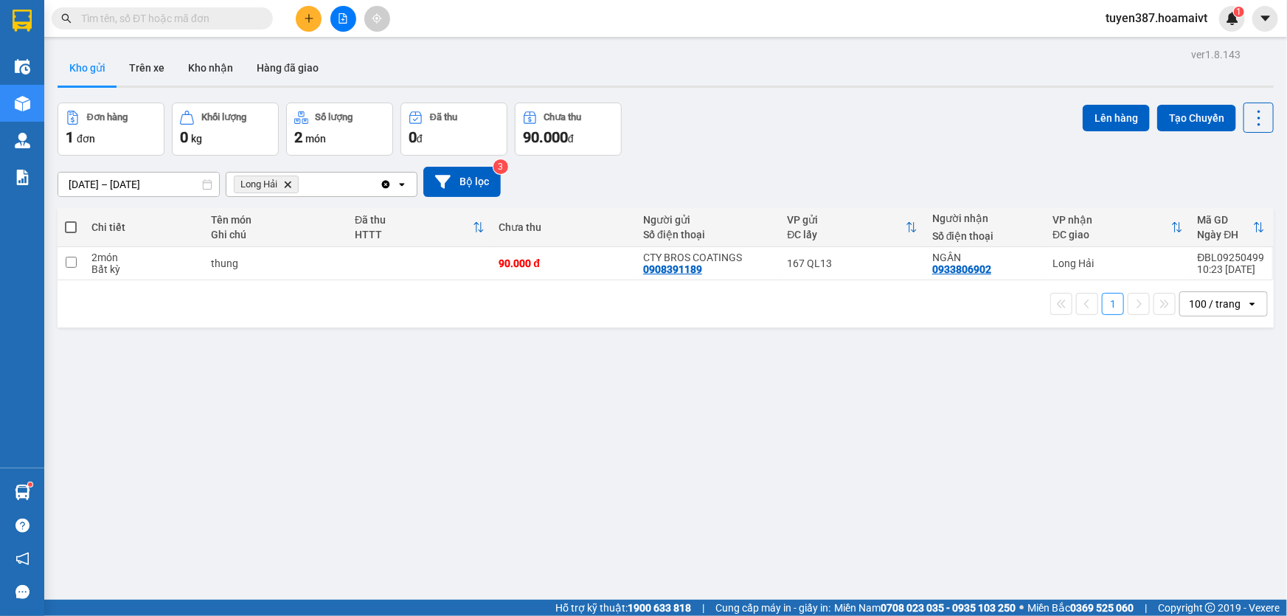
click at [72, 226] on span at bounding box center [71, 227] width 12 height 12
click at [71, 220] on input "checkbox" at bounding box center [71, 220] width 0 height 0
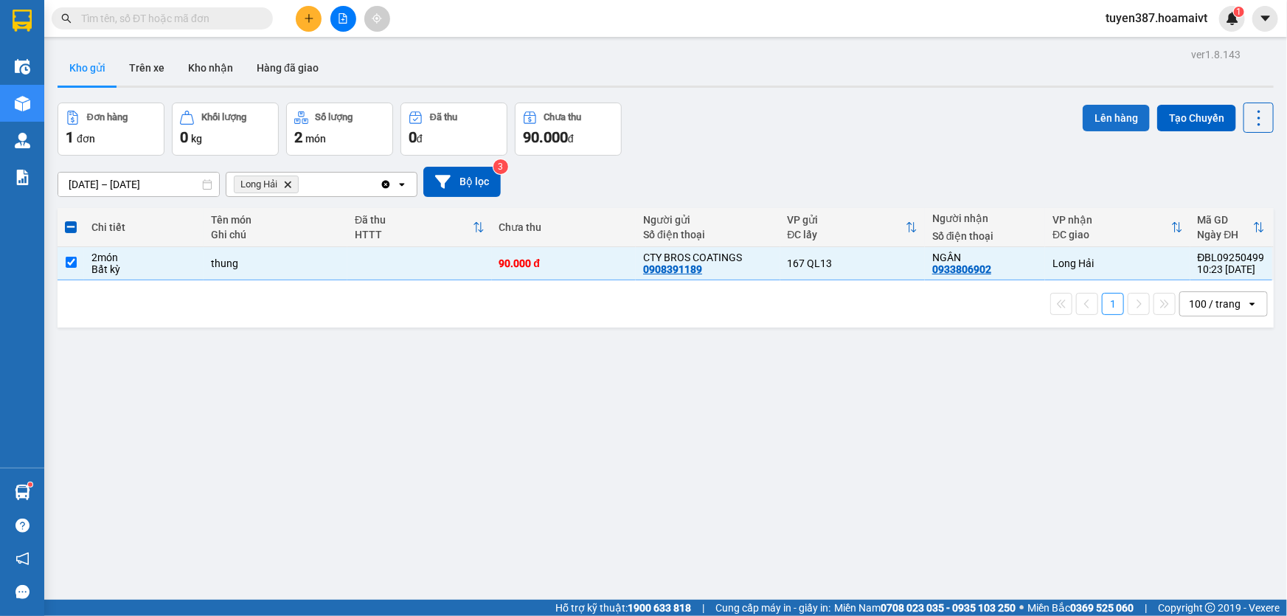
click at [1106, 113] on button "Lên hàng" at bounding box center [1116, 118] width 67 height 27
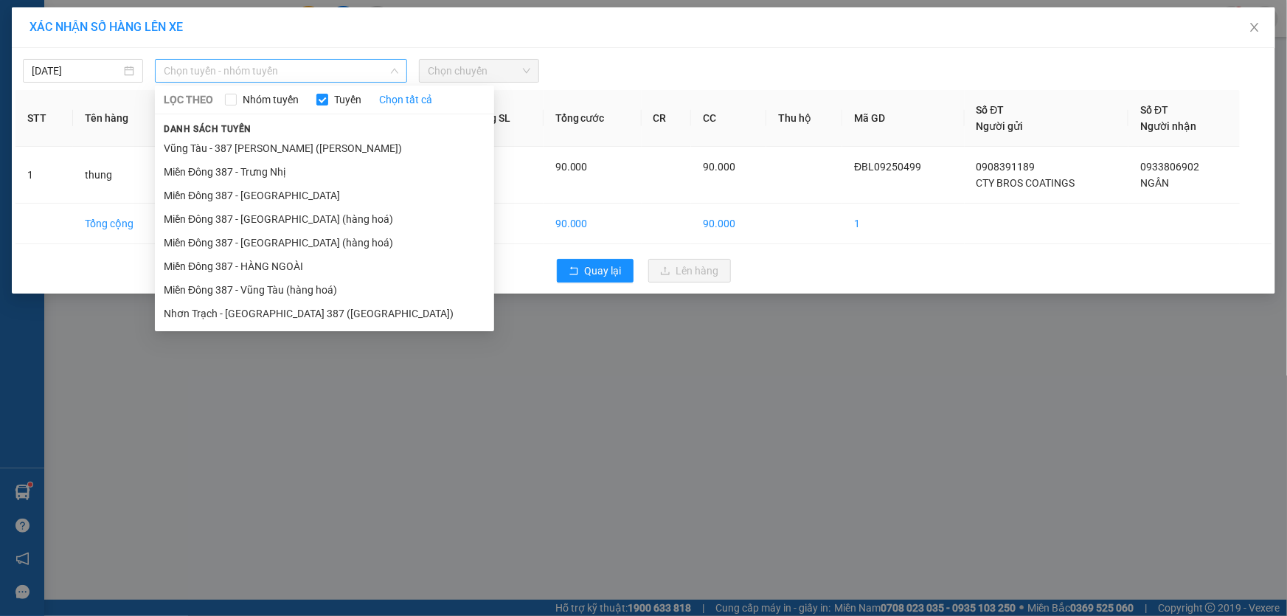
click at [282, 66] on span "Chọn tuyến - nhóm tuyến" at bounding box center [281, 71] width 235 height 22
click at [240, 214] on li "Miền Đông 387 - [GEOGRAPHIC_DATA] (hàng hoá)" at bounding box center [324, 219] width 339 height 24
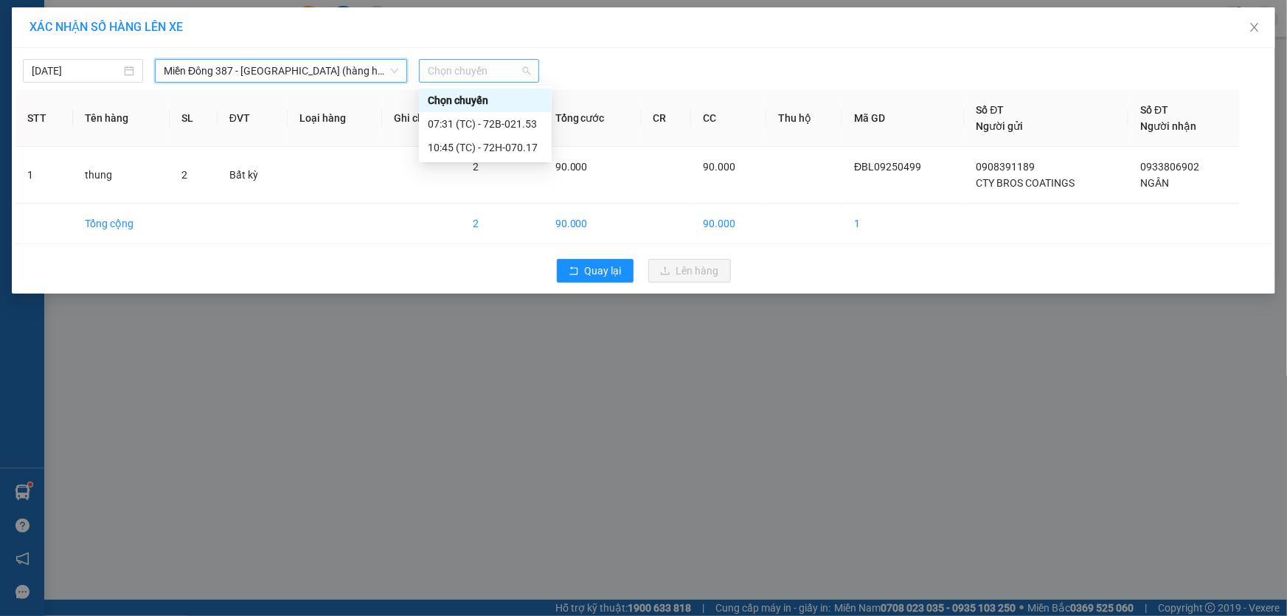
click at [493, 72] on span "Chọn chuyến" at bounding box center [479, 71] width 103 height 22
click at [438, 145] on div "10:45 (TC) - 72H-070.17" at bounding box center [485, 147] width 115 height 16
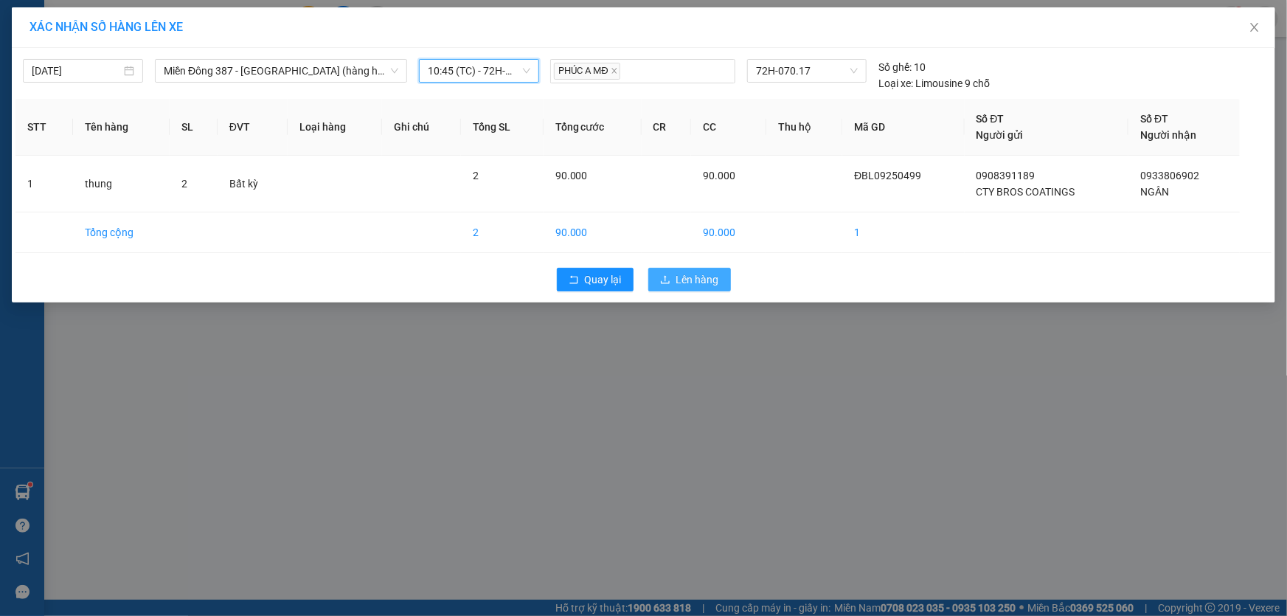
click at [706, 277] on span "Lên hàng" at bounding box center [697, 279] width 43 height 16
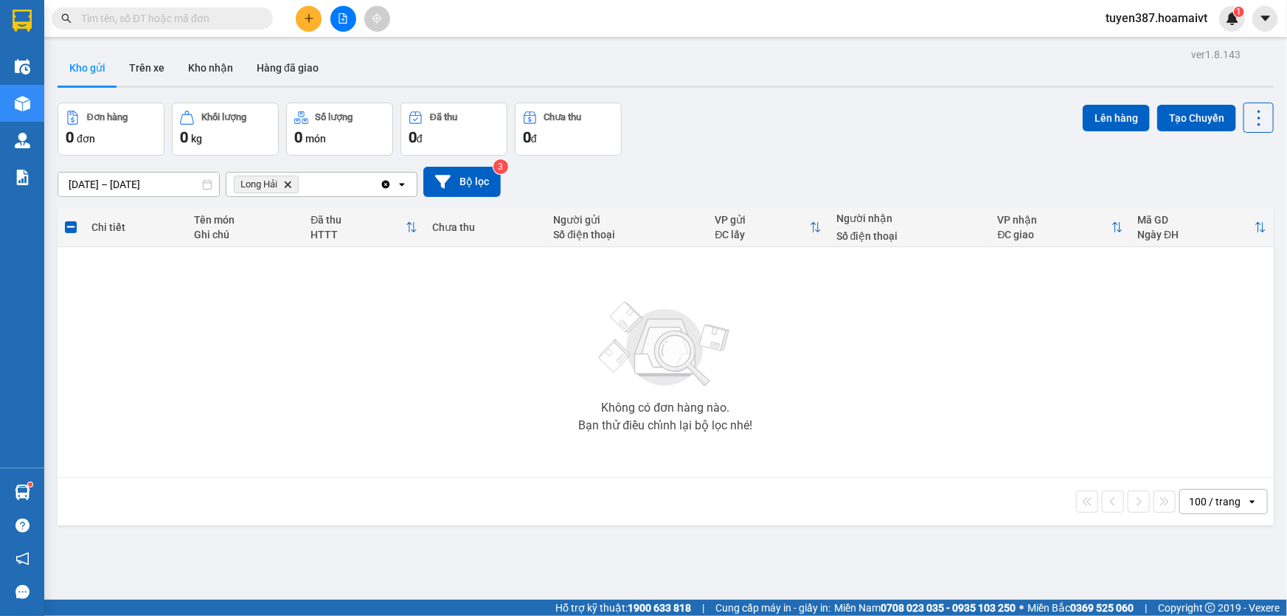
click at [288, 181] on icon "Delete" at bounding box center [287, 184] width 9 height 9
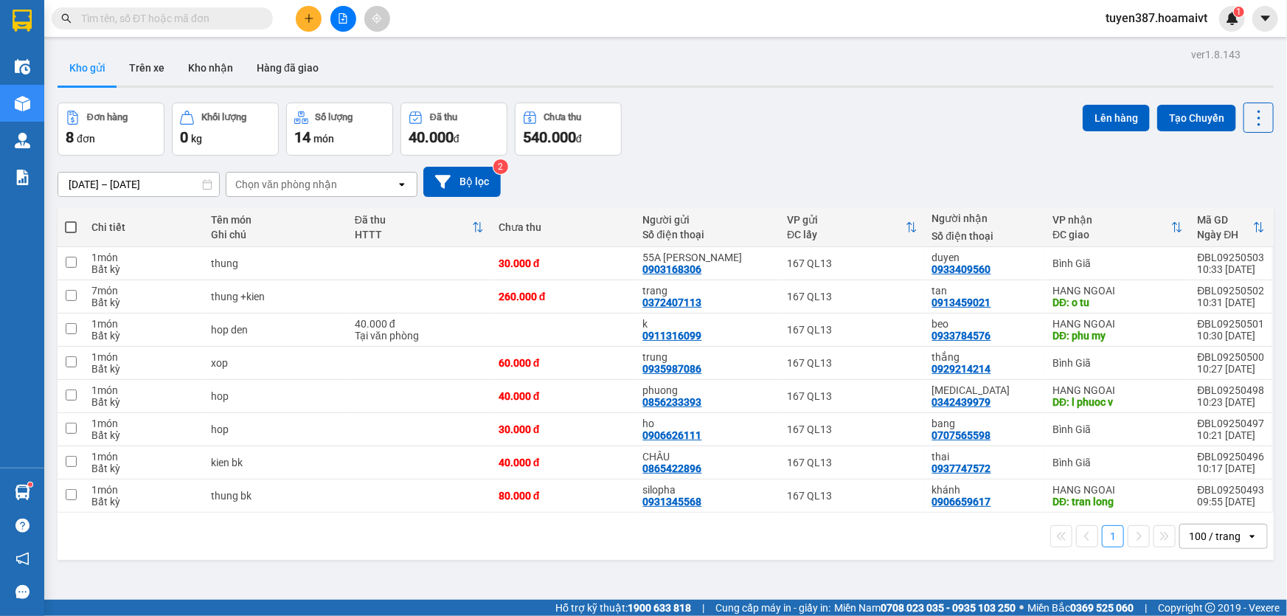
click at [349, 184] on div "Chọn văn phòng nhận" at bounding box center [311, 185] width 170 height 24
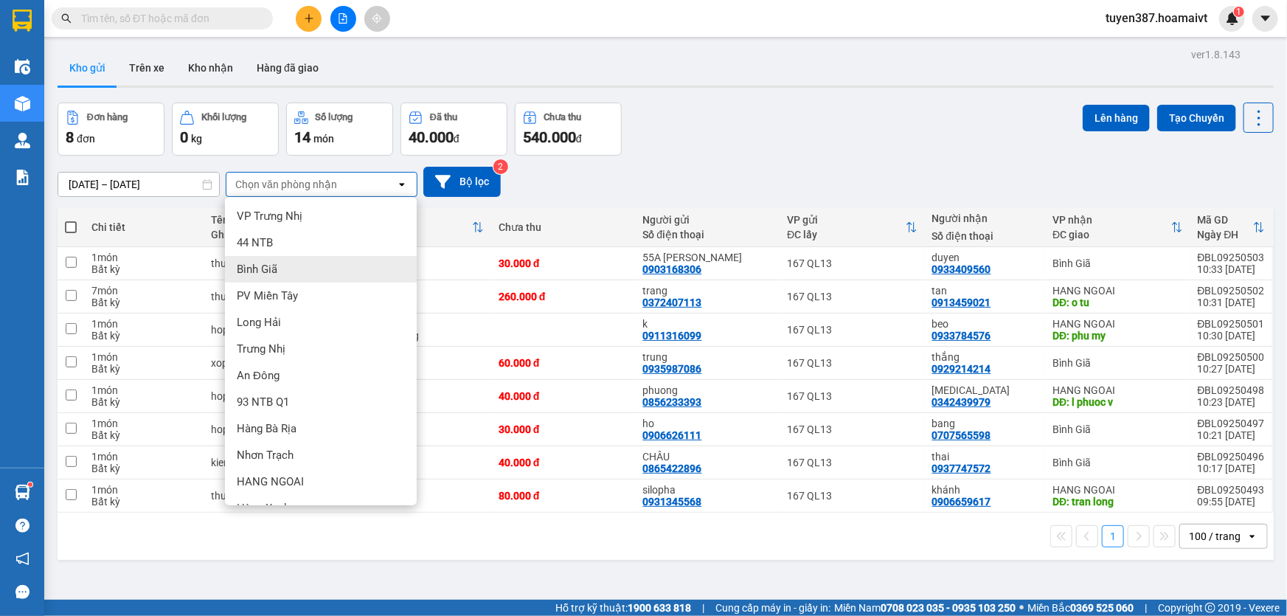
click at [284, 263] on div "Bình Giã" at bounding box center [321, 269] width 192 height 27
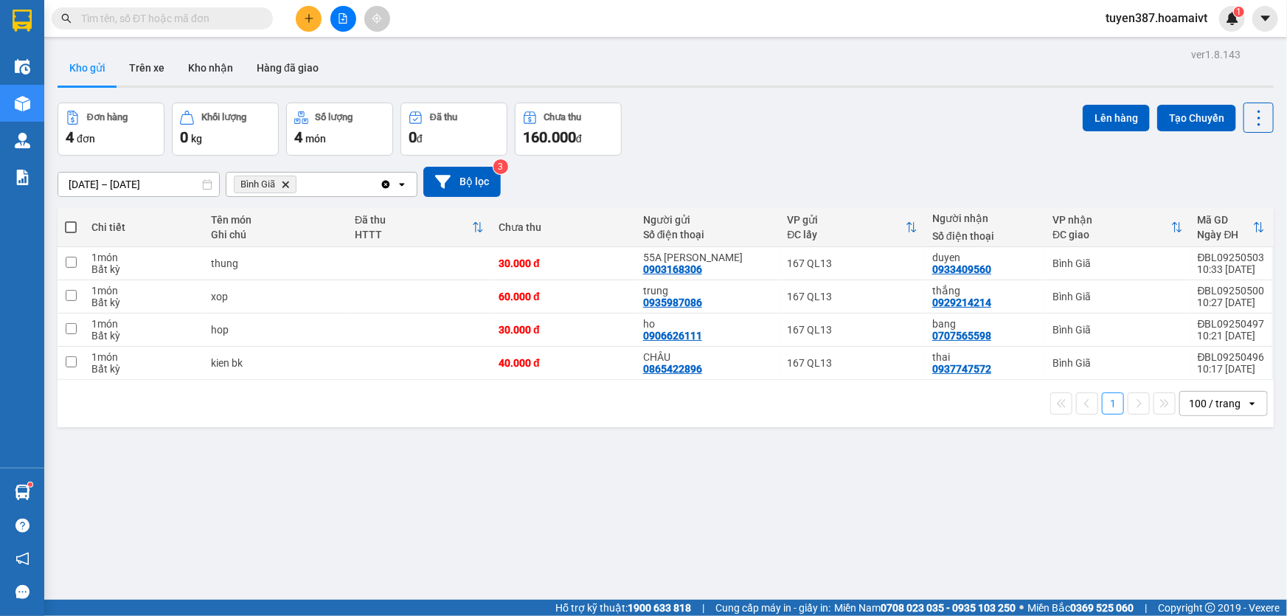
drag, startPoint x: 72, startPoint y: 223, endPoint x: 84, endPoint y: 221, distance: 11.9
click at [74, 223] on span at bounding box center [71, 227] width 12 height 12
click at [71, 220] on input "checkbox" at bounding box center [71, 220] width 0 height 0
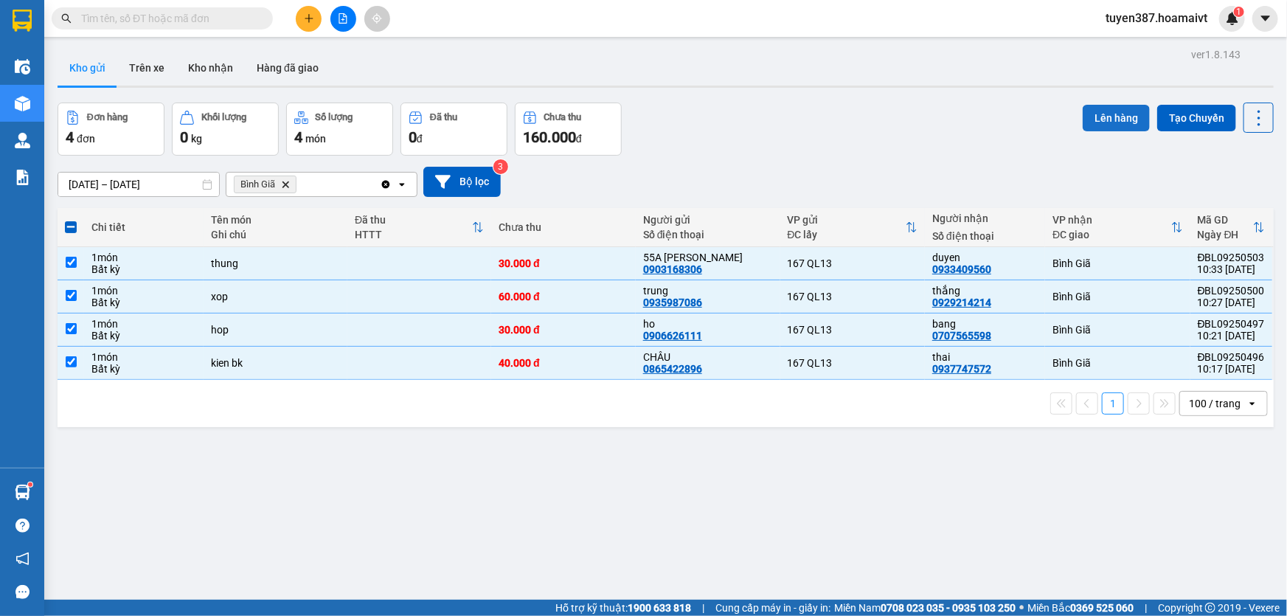
click at [1105, 122] on button "Lên hàng" at bounding box center [1116, 118] width 67 height 27
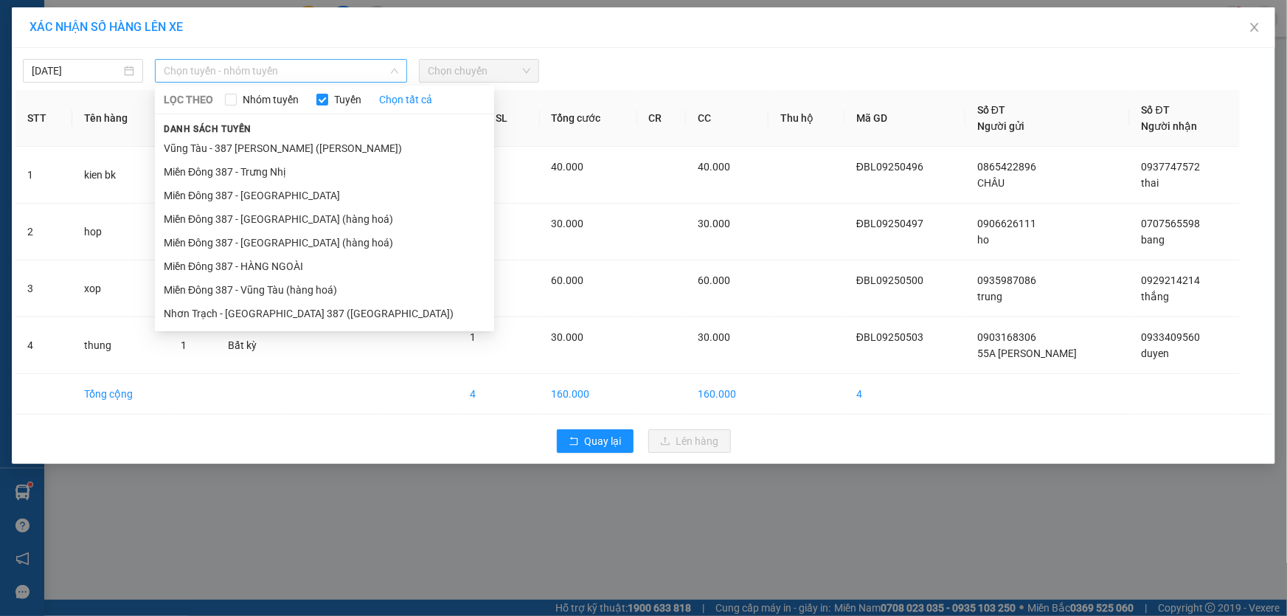
click at [310, 66] on span "Chọn tuyến - nhóm tuyến" at bounding box center [281, 71] width 235 height 22
click at [258, 282] on li "Miền Đông 387 - Vũng Tàu (hàng hoá)" at bounding box center [324, 290] width 339 height 24
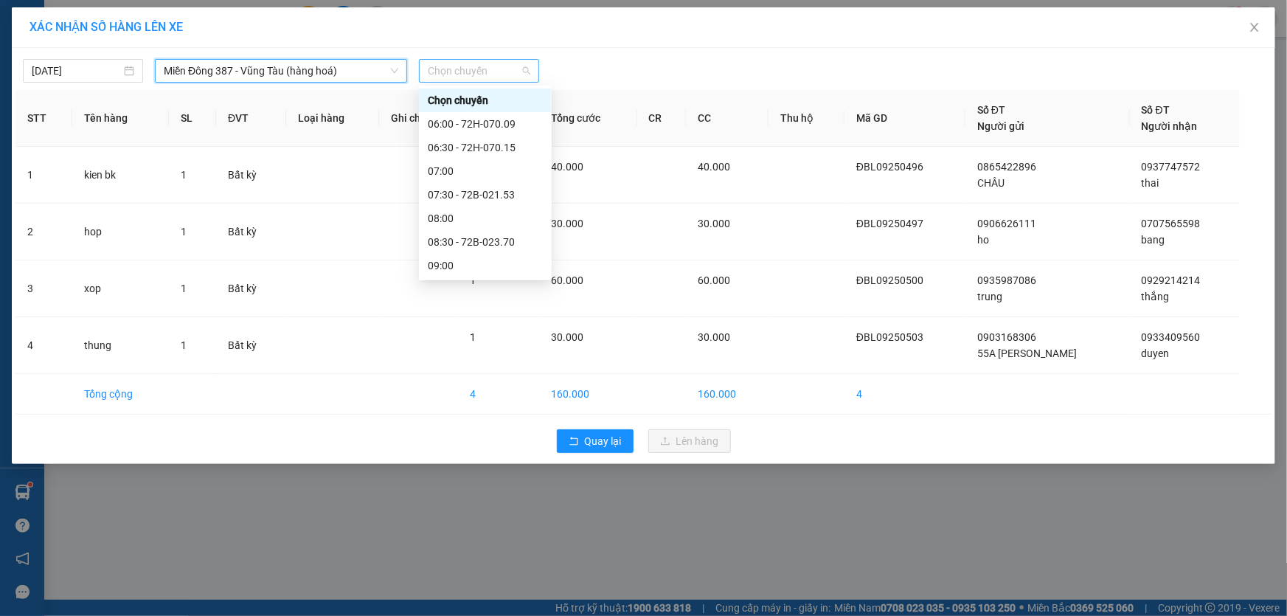
click at [499, 72] on span "Chọn chuyến" at bounding box center [479, 71] width 103 height 22
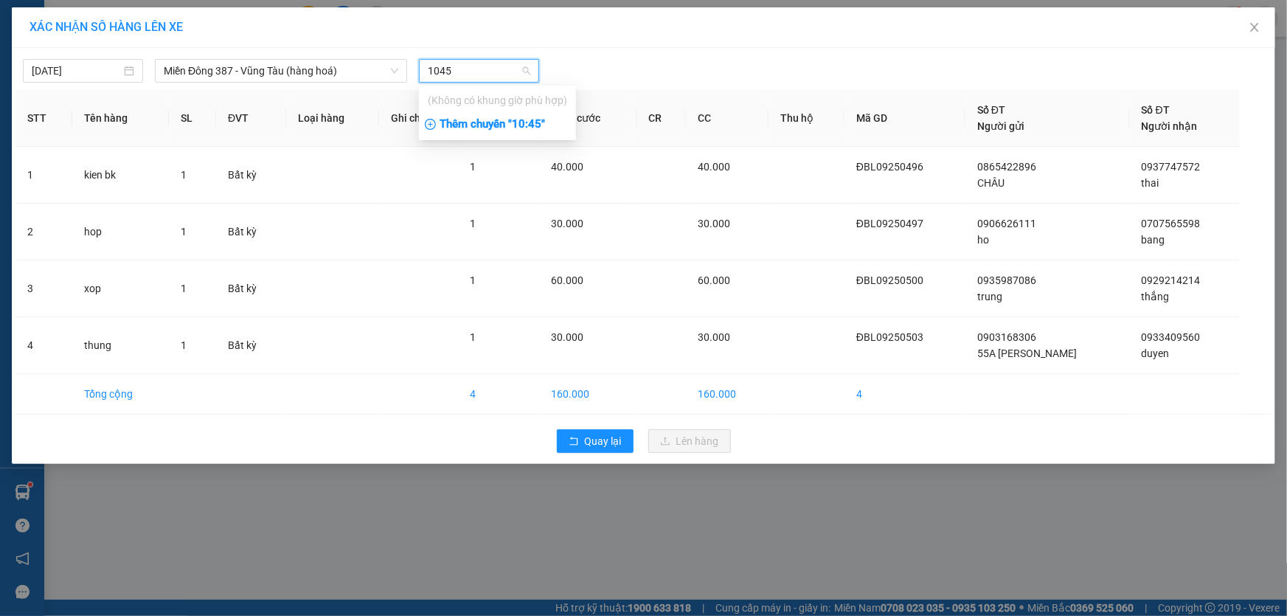
type input "1045"
click at [534, 118] on div "Thêm chuyến " 10:45 "" at bounding box center [497, 124] width 157 height 25
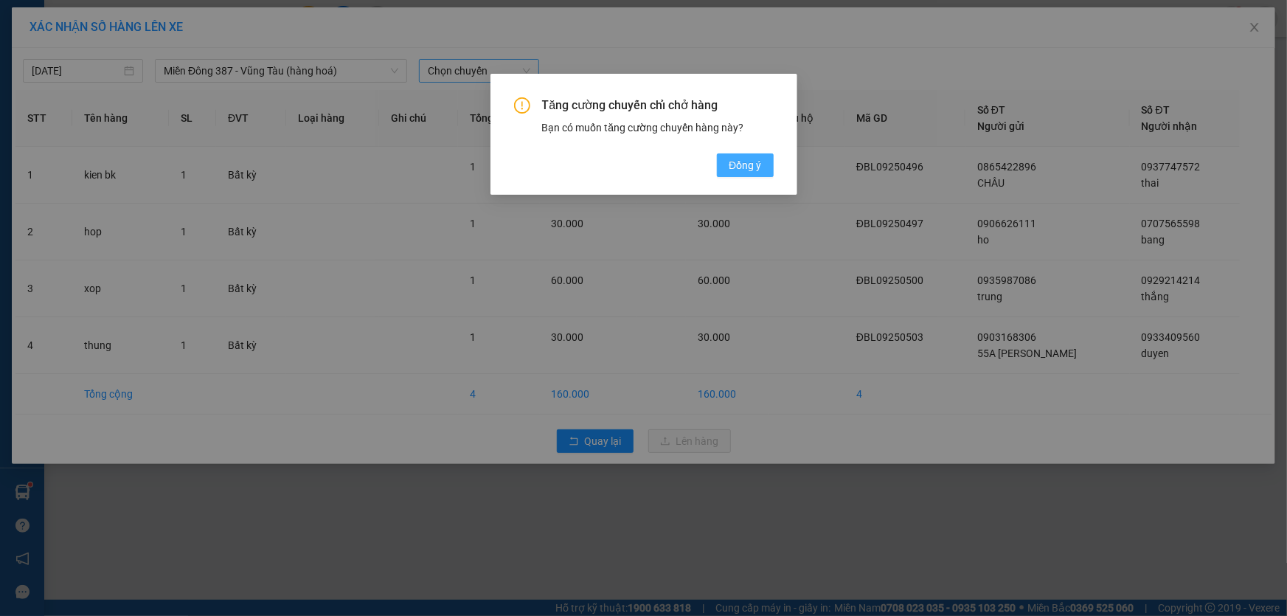
click at [745, 163] on span "Đồng ý" at bounding box center [745, 165] width 32 height 16
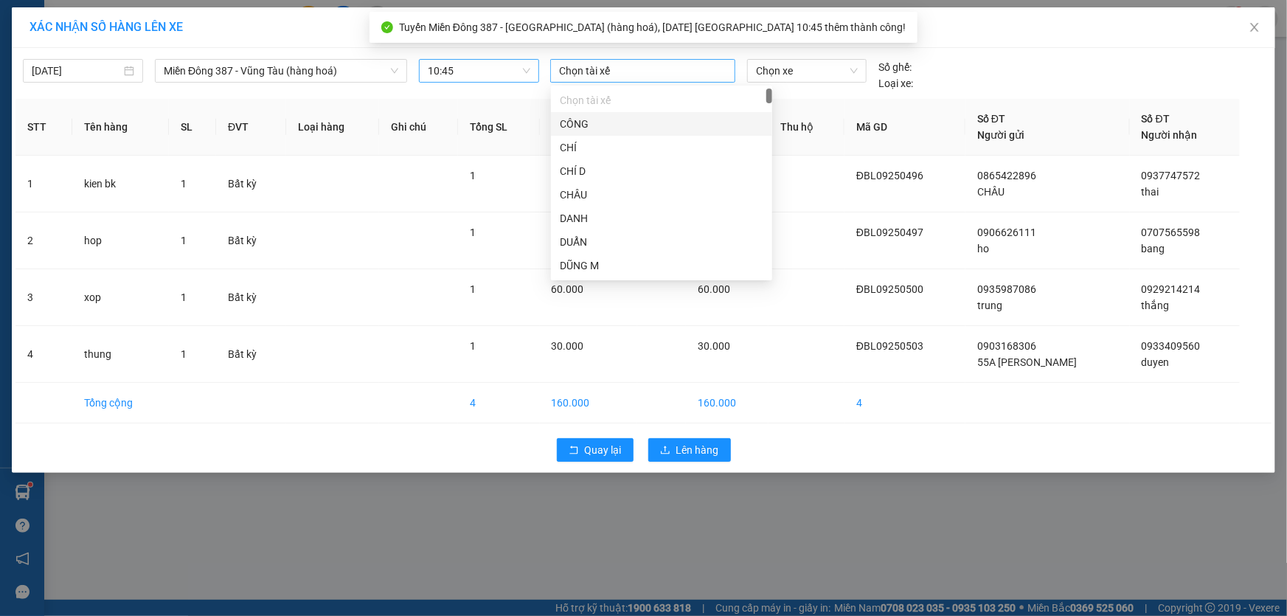
click at [628, 72] on div at bounding box center [643, 71] width 178 height 18
type input "phuc"
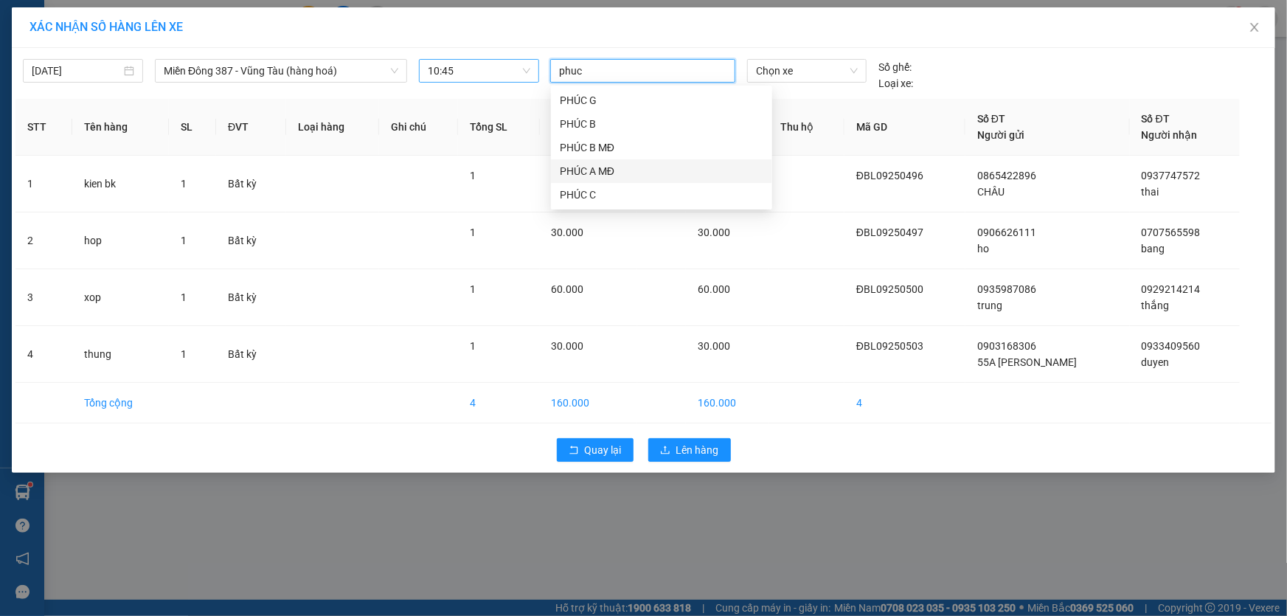
click at [585, 168] on div "PHÚC A MĐ" at bounding box center [662, 171] width 204 height 16
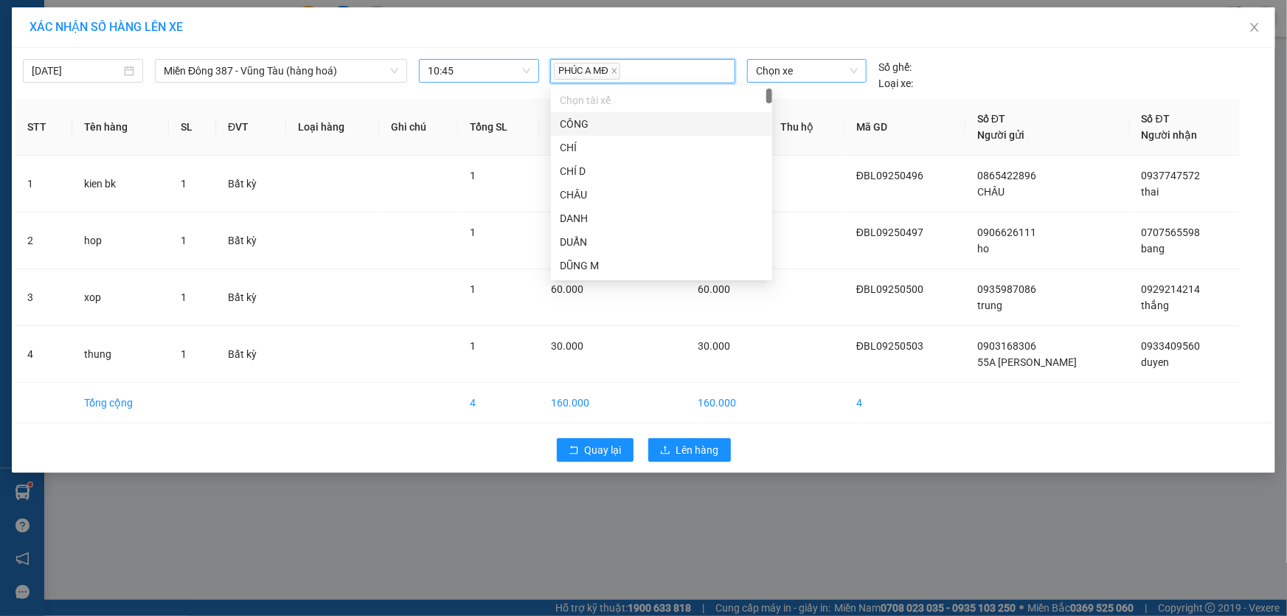
click at [809, 70] on span "Chọn xe" at bounding box center [807, 71] width 102 height 22
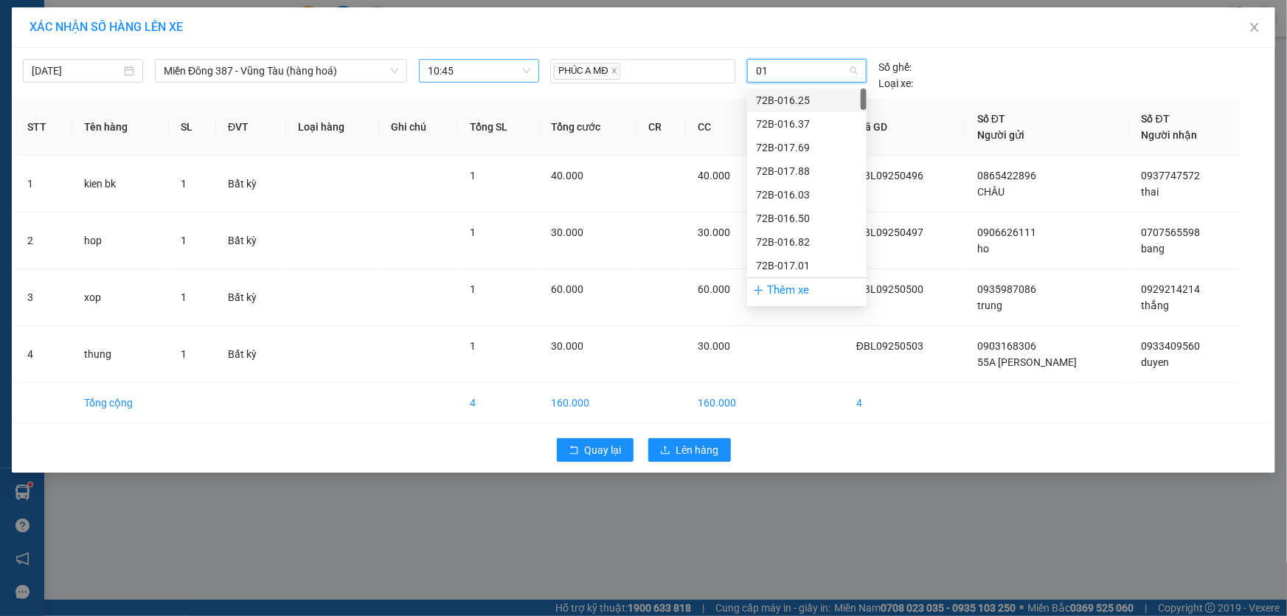
type input "017"
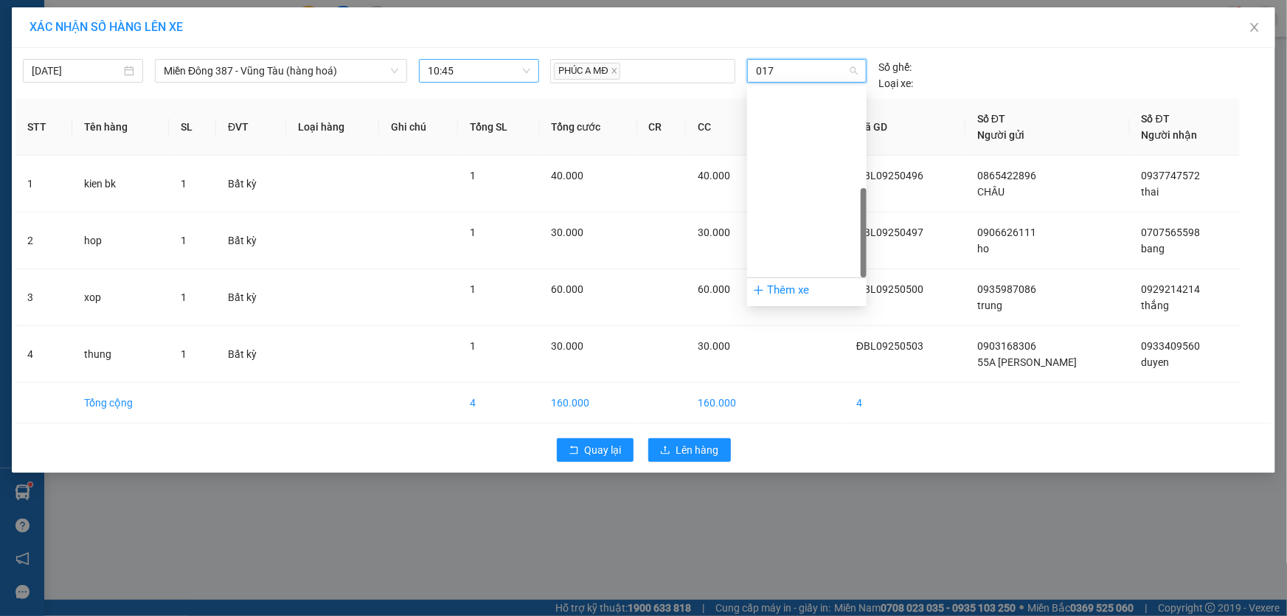
click at [787, 564] on div "72H-070.17" at bounding box center [807, 572] width 102 height 16
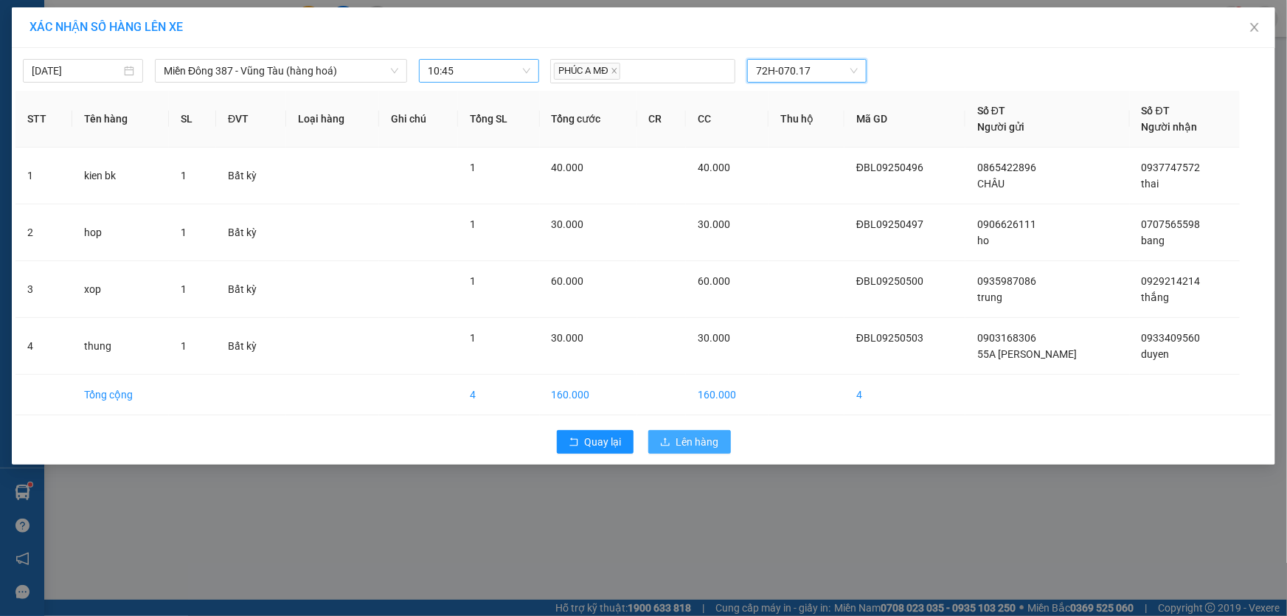
click at [709, 442] on span "Lên hàng" at bounding box center [697, 442] width 43 height 16
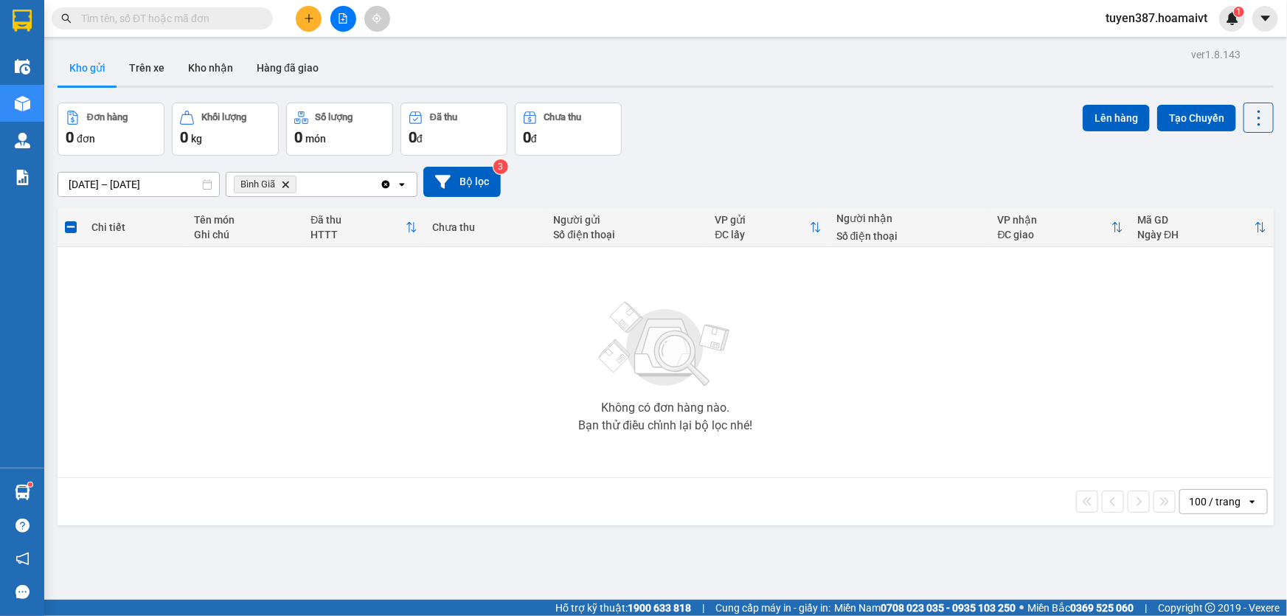
click at [285, 183] on icon "Delete" at bounding box center [285, 184] width 9 height 9
click at [158, 66] on button "Trên xe" at bounding box center [146, 67] width 59 height 35
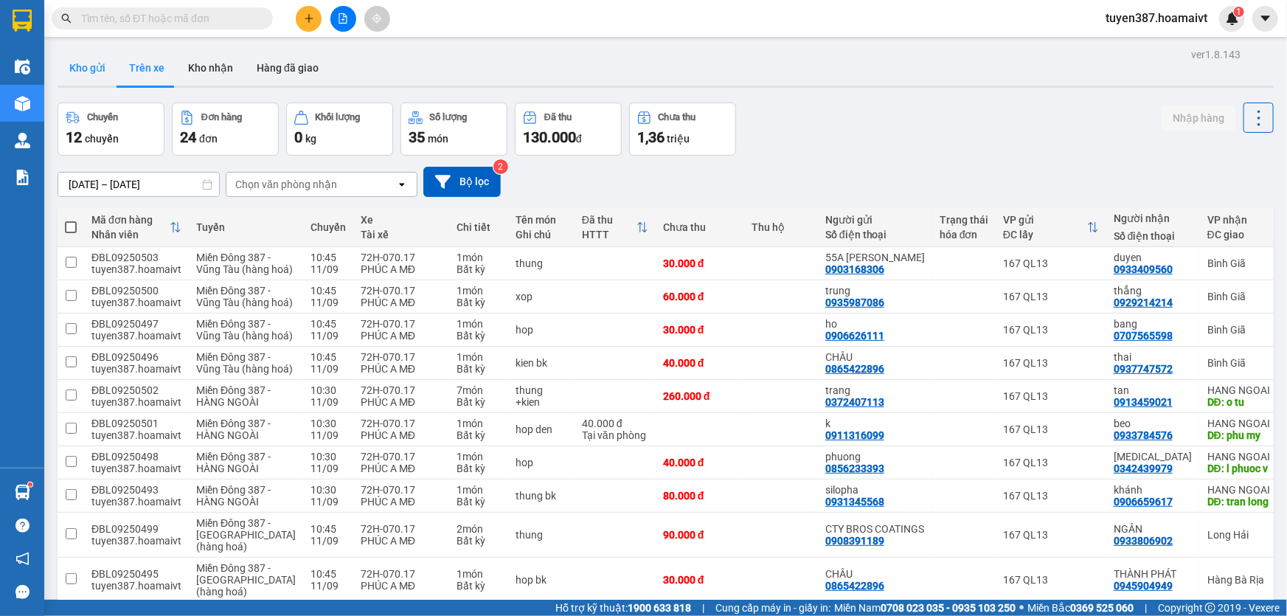
click at [74, 60] on button "Kho gửi" at bounding box center [88, 67] width 60 height 35
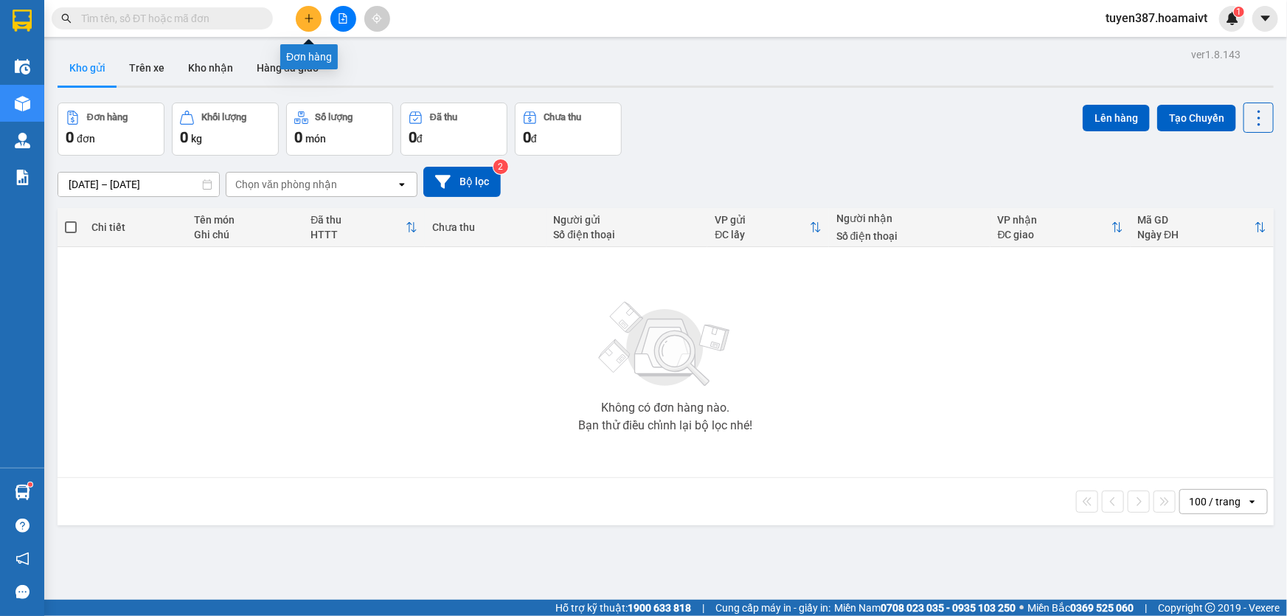
click at [310, 15] on icon "plus" at bounding box center [309, 18] width 10 height 10
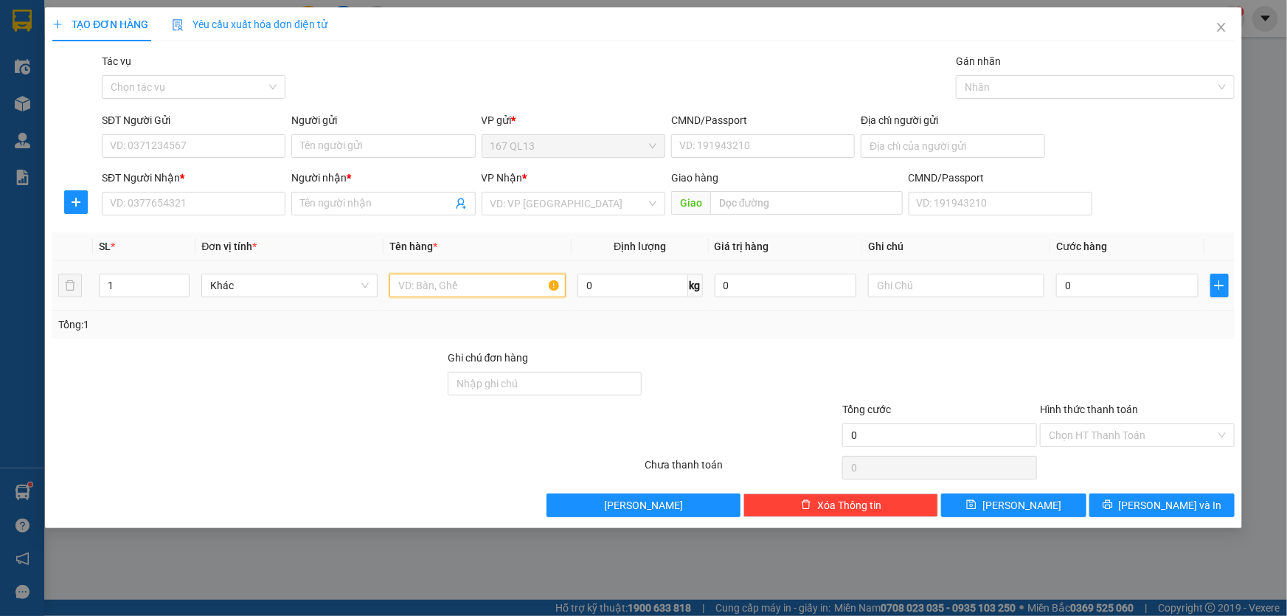
click at [491, 283] on input "text" at bounding box center [477, 286] width 176 height 24
type input "thung son"
click at [129, 284] on input "1" at bounding box center [144, 285] width 89 height 22
type input "7"
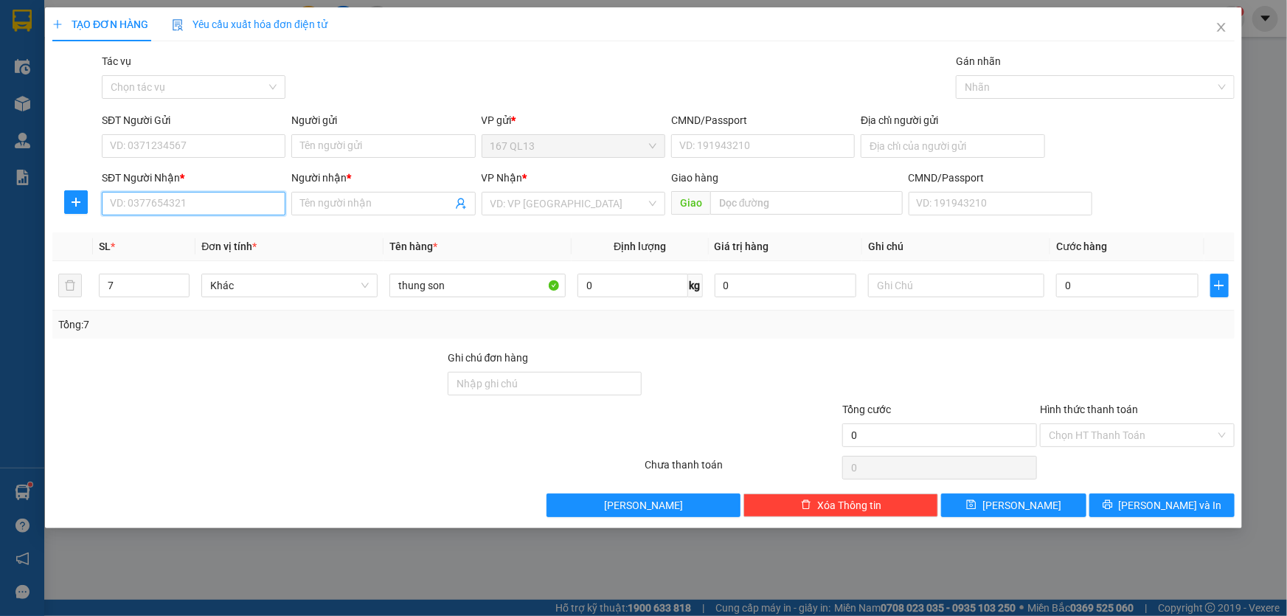
click at [208, 198] on input "SĐT Người Nhận *" at bounding box center [194, 204] width 184 height 24
click at [169, 232] on div "0902778737 - Nha" at bounding box center [194, 233] width 166 height 16
type input "0902778737"
type input "Nha"
type input "0902778737"
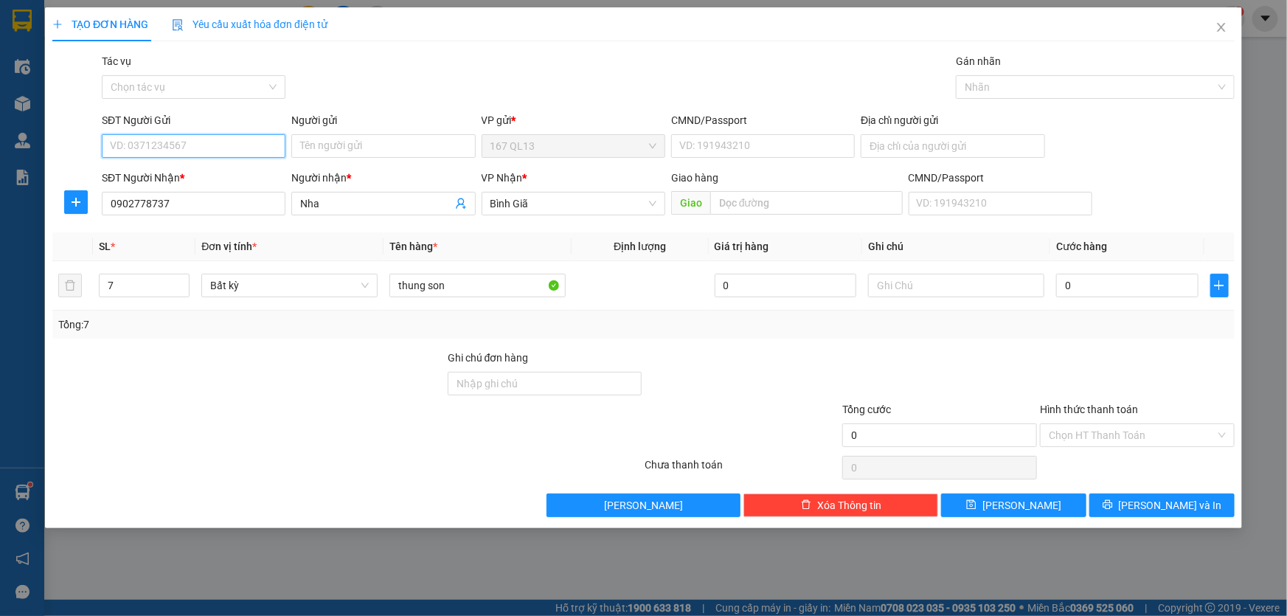
click at [178, 140] on input "SĐT Người Gửi" at bounding box center [194, 146] width 184 height 24
click at [220, 174] on div "0968533161 - c ty van phat" at bounding box center [194, 175] width 166 height 16
type input "0968533161"
type input "c ty van phat"
type input "036183011674"
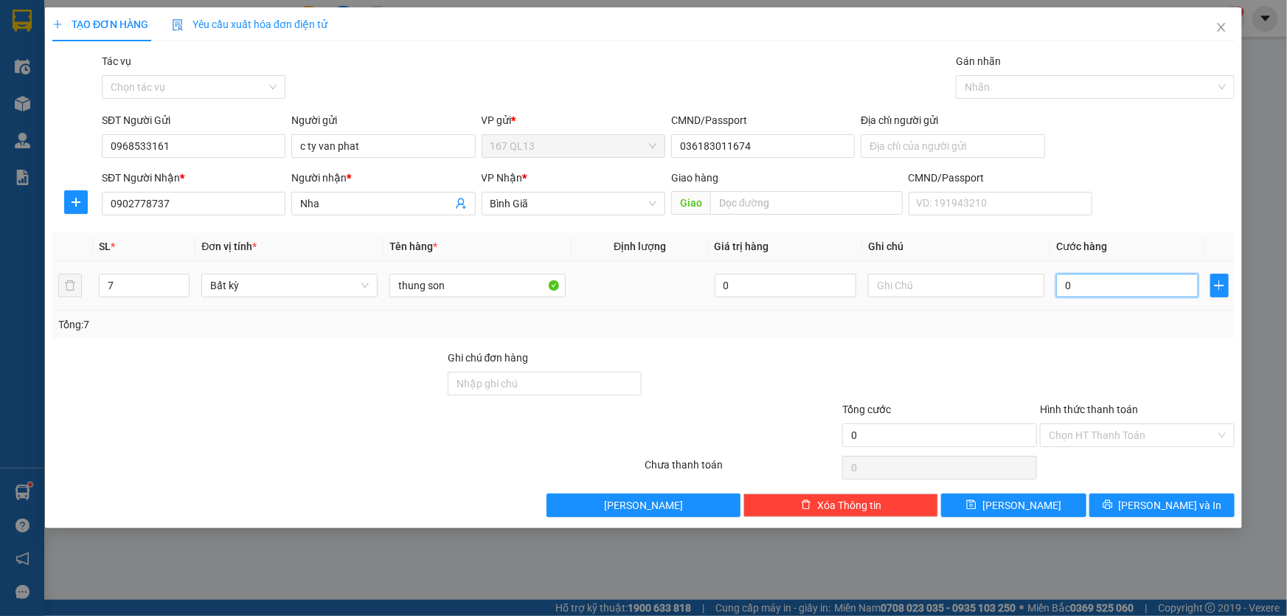
click at [1063, 279] on input "0" at bounding box center [1127, 286] width 142 height 24
click at [1061, 282] on input "0" at bounding box center [1127, 286] width 142 height 24
type input "20"
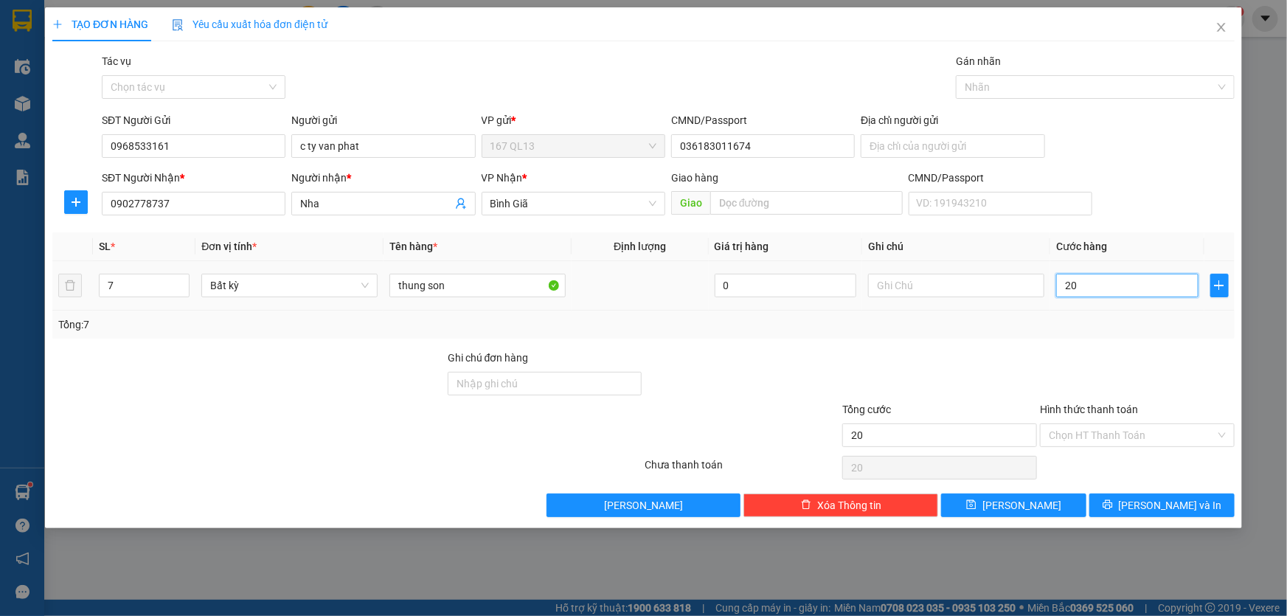
type input "280"
type input "2.800"
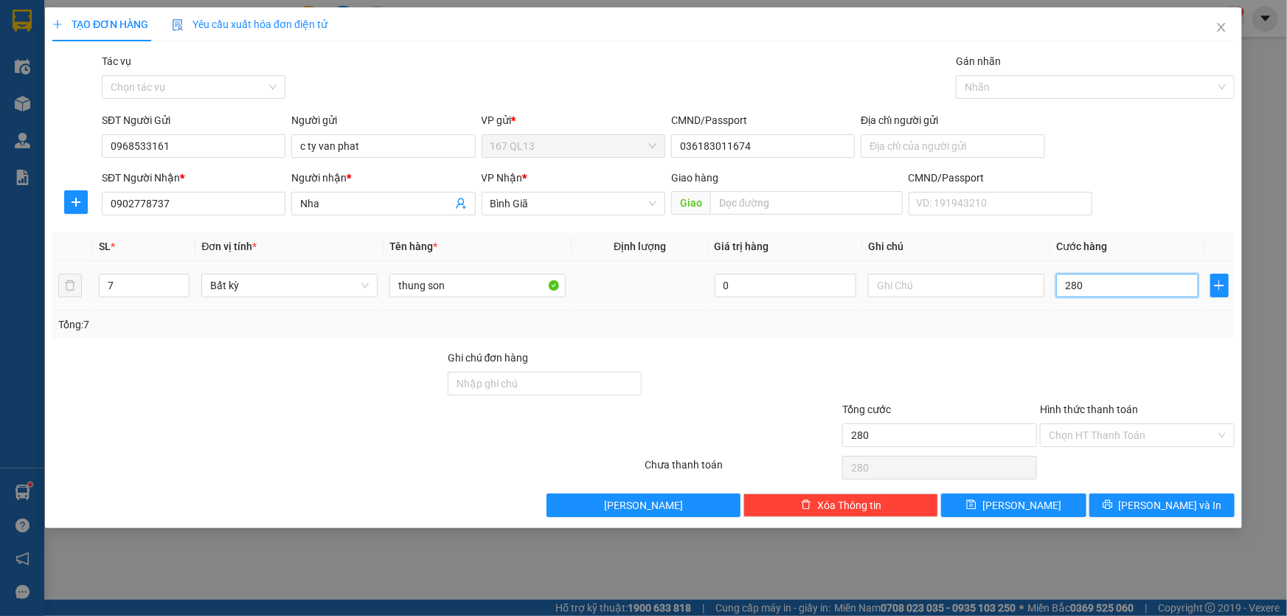
type input "2.800"
type input "280"
click at [1161, 498] on span "[PERSON_NAME] và In" at bounding box center [1170, 505] width 103 height 16
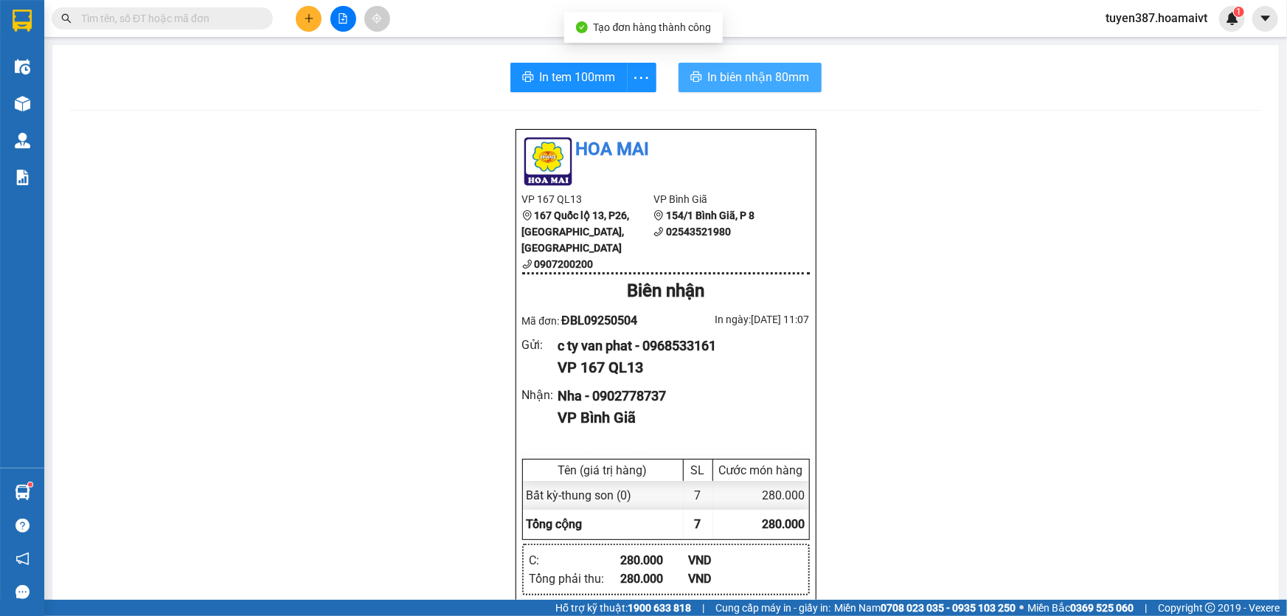
click at [715, 77] on span "In biên nhận 80mm" at bounding box center [759, 77] width 102 height 18
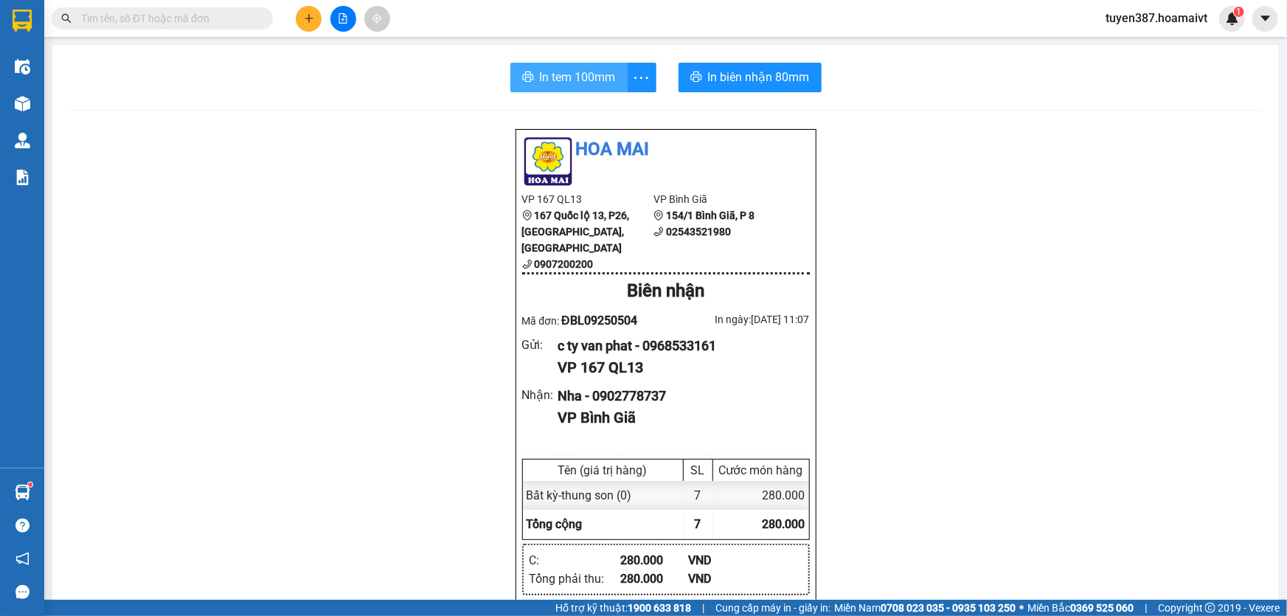
click at [570, 79] on span "In tem 100mm" at bounding box center [578, 77] width 76 height 18
click at [308, 15] on icon "plus" at bounding box center [309, 18] width 10 height 10
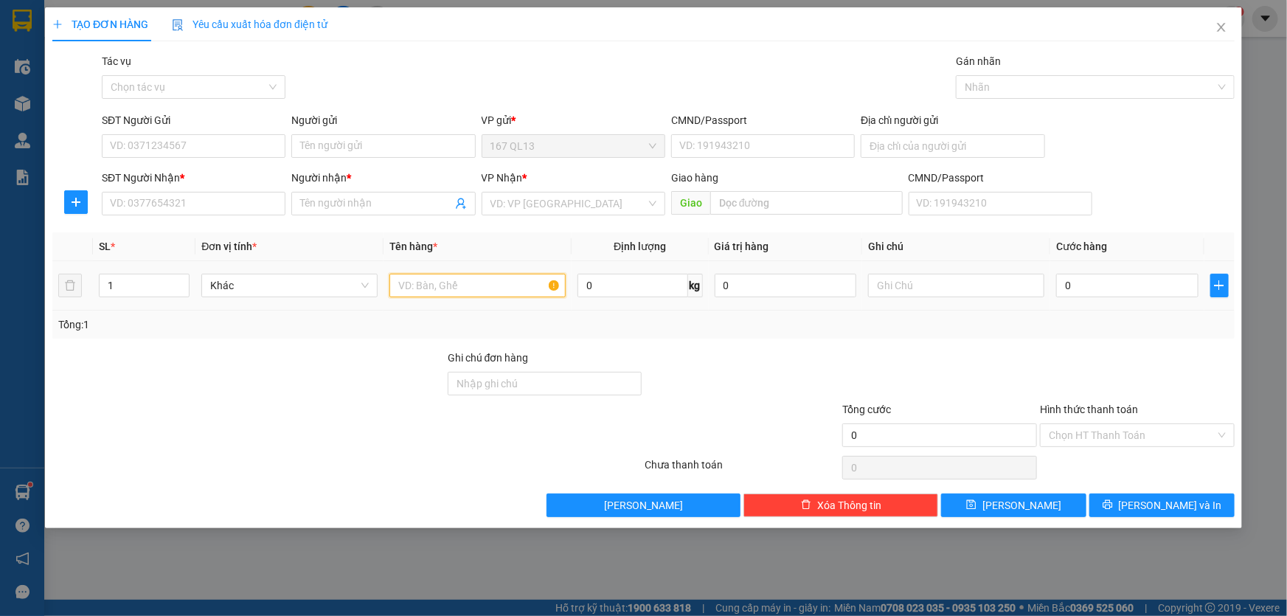
click at [472, 288] on input "text" at bounding box center [477, 286] width 176 height 24
type input "thung bk"
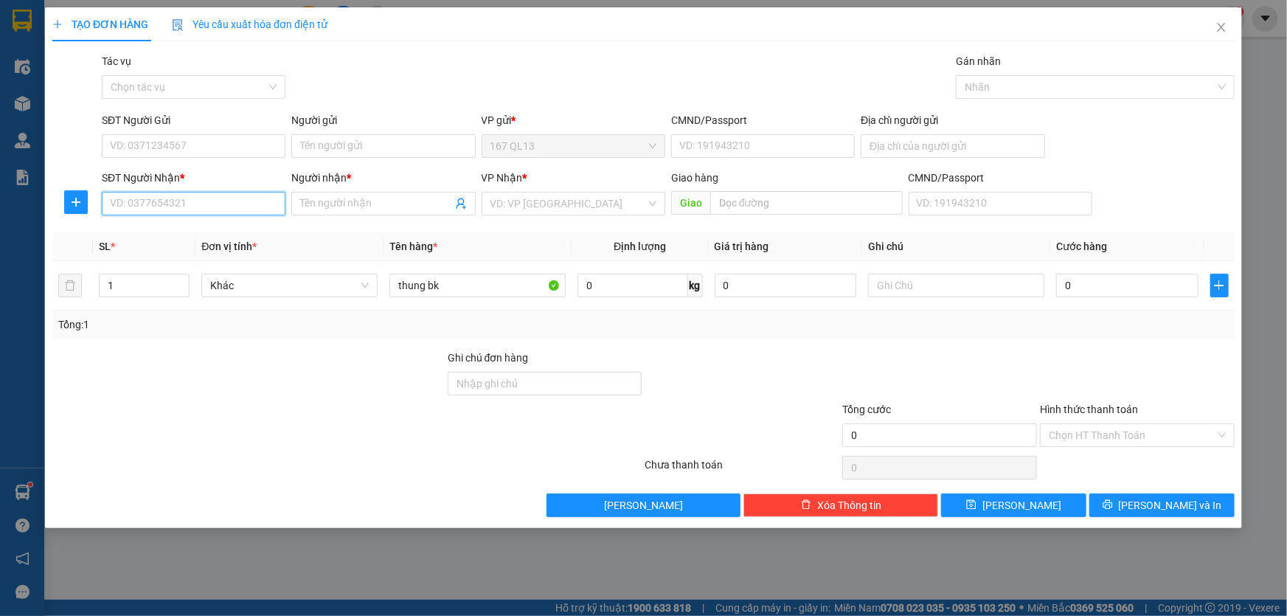
click at [241, 206] on input "SĐT Người Nhận *" at bounding box center [194, 204] width 184 height 24
click at [324, 199] on input "Người nhận *" at bounding box center [375, 203] width 151 height 16
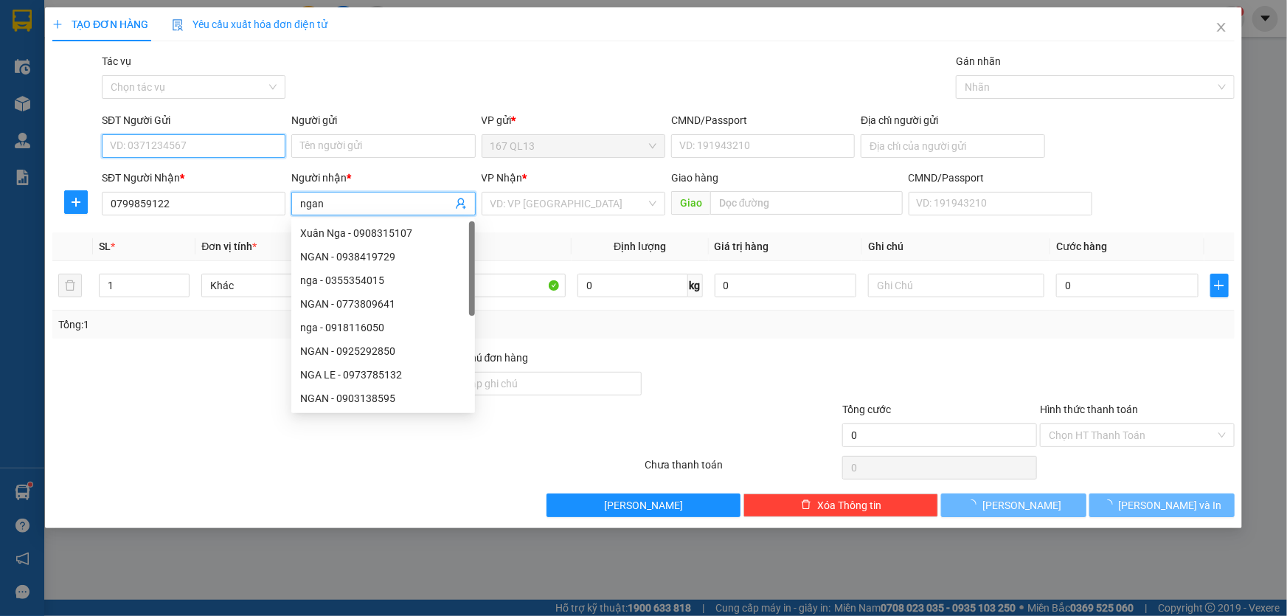
click at [217, 134] on input "SĐT Người Gửi" at bounding box center [194, 146] width 184 height 24
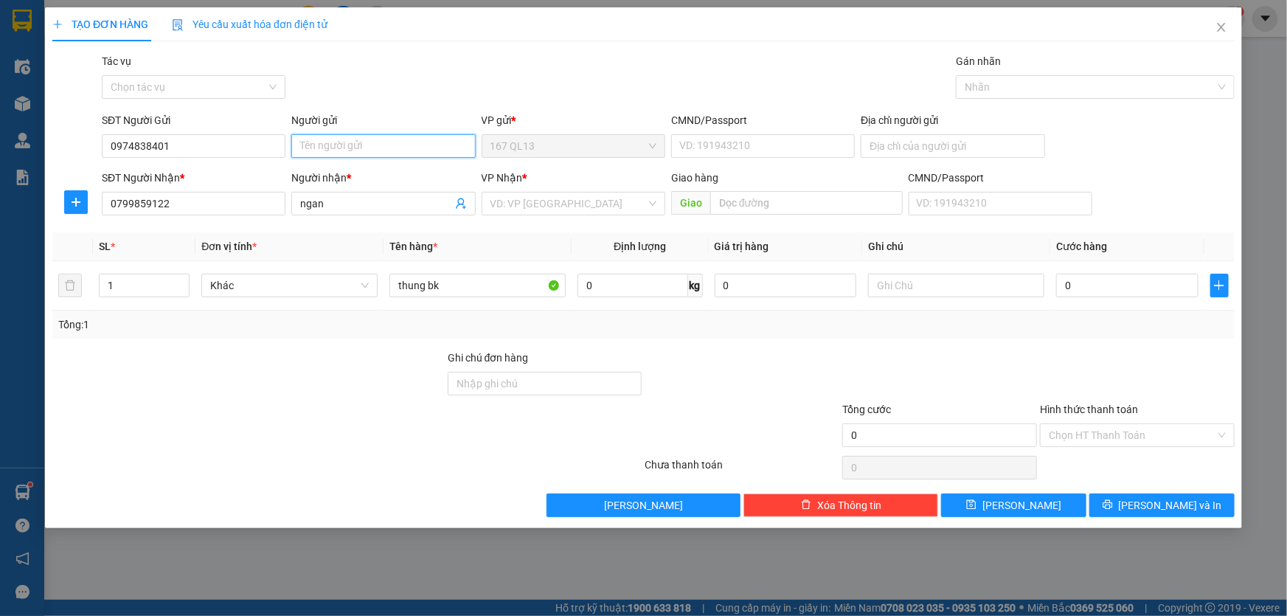
click at [360, 144] on input "Người gửi" at bounding box center [383, 146] width 184 height 24
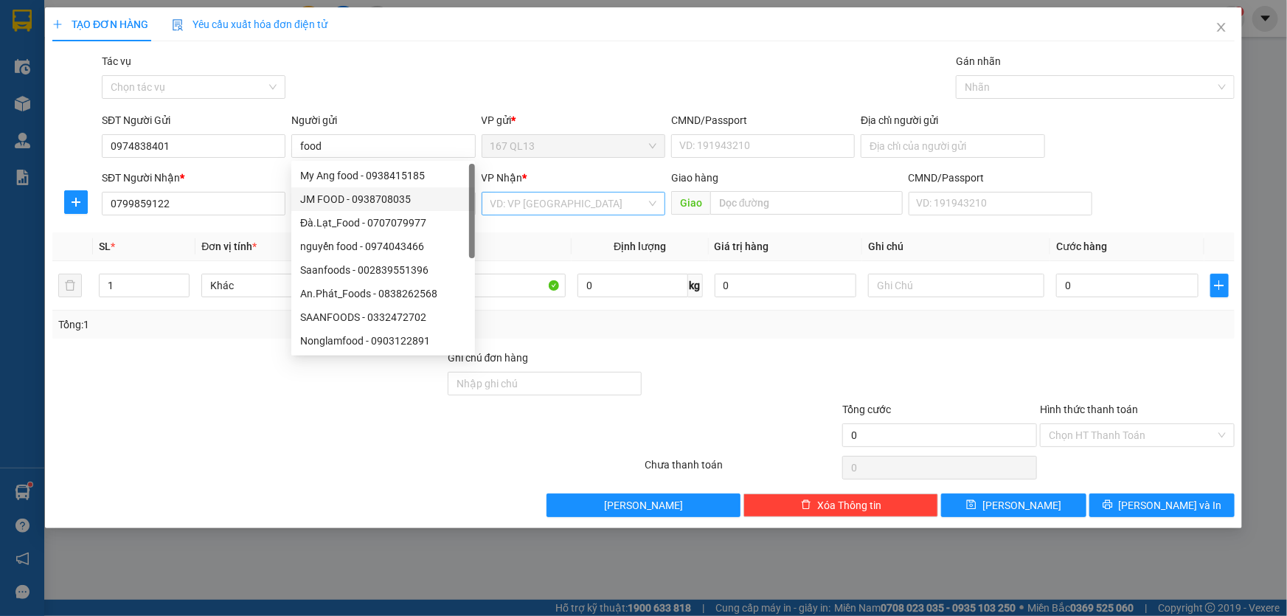
click at [550, 204] on input "search" at bounding box center [568, 203] width 156 height 22
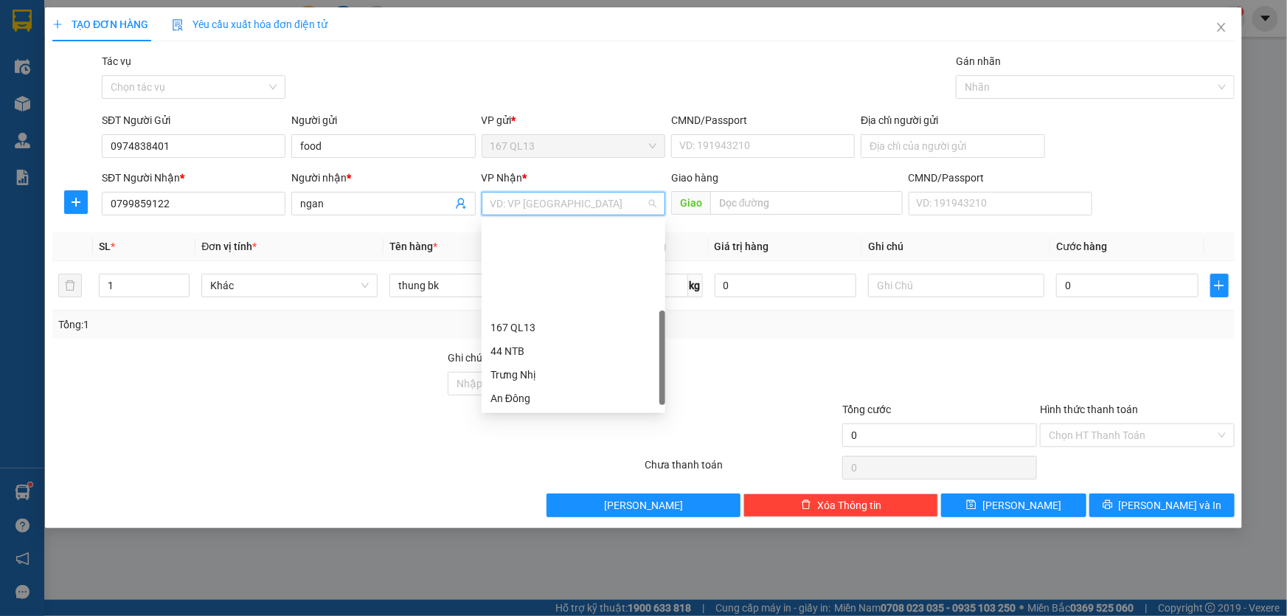
click at [553, 485] on div "HANG NGOAI" at bounding box center [573, 493] width 166 height 16
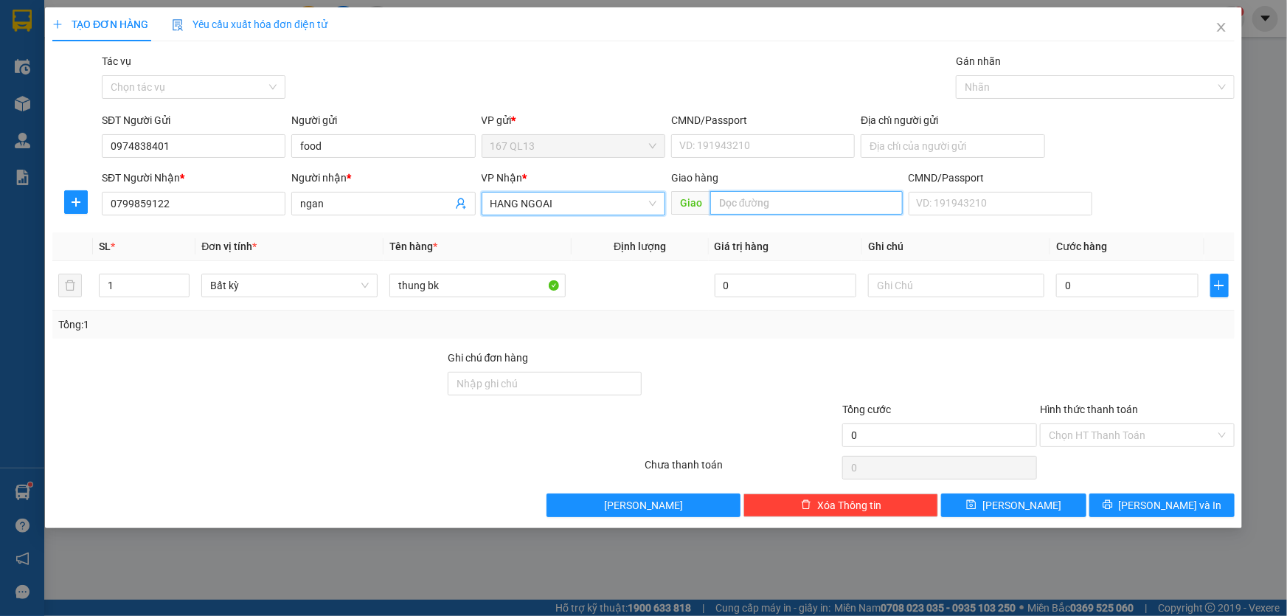
click at [786, 204] on input "text" at bounding box center [806, 203] width 192 height 24
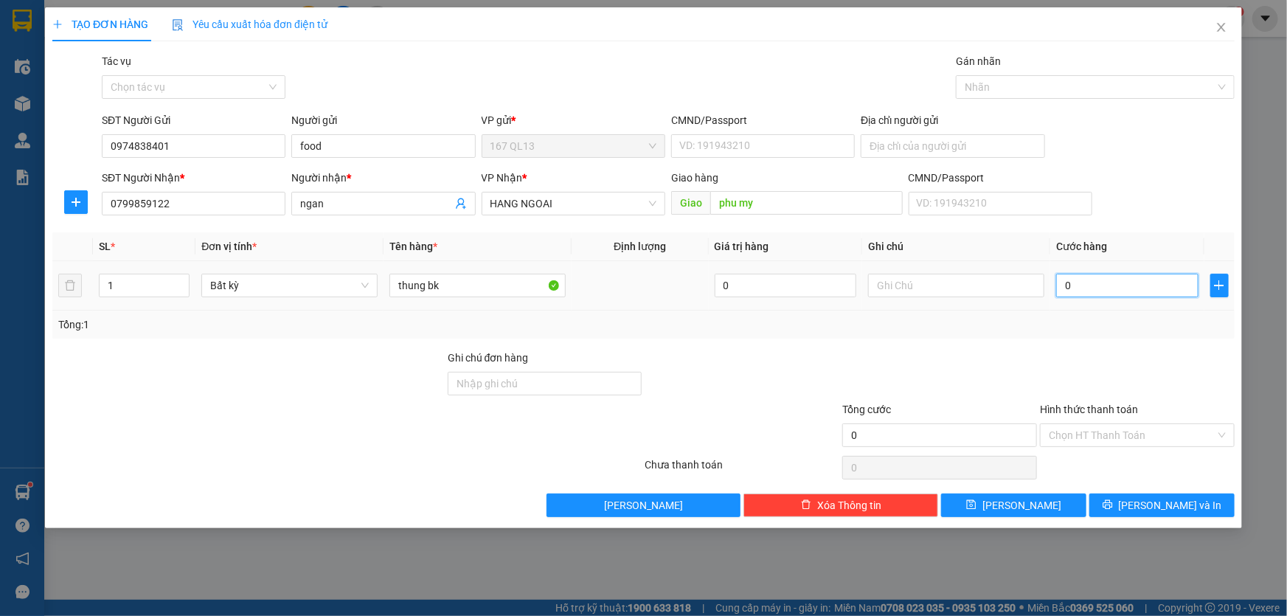
click at [1061, 284] on input "0" at bounding box center [1127, 286] width 142 height 24
click at [125, 285] on input "1" at bounding box center [144, 285] width 89 height 22
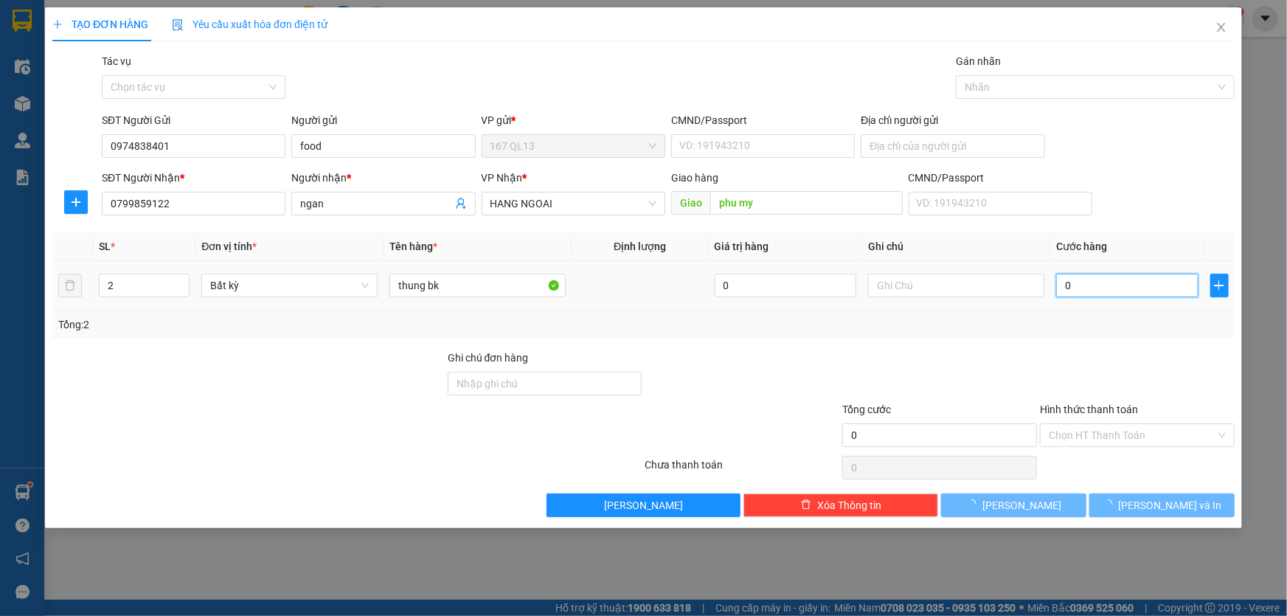
click at [1062, 288] on input "0" at bounding box center [1127, 286] width 142 height 24
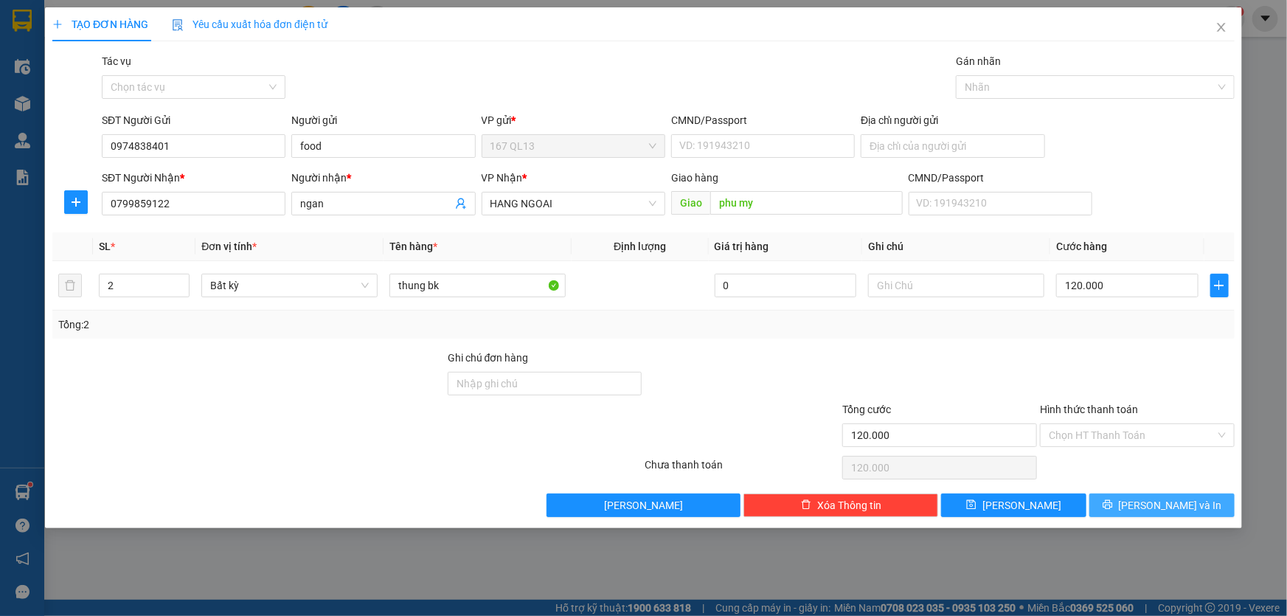
click at [1167, 498] on span "[PERSON_NAME] và In" at bounding box center [1170, 505] width 103 height 16
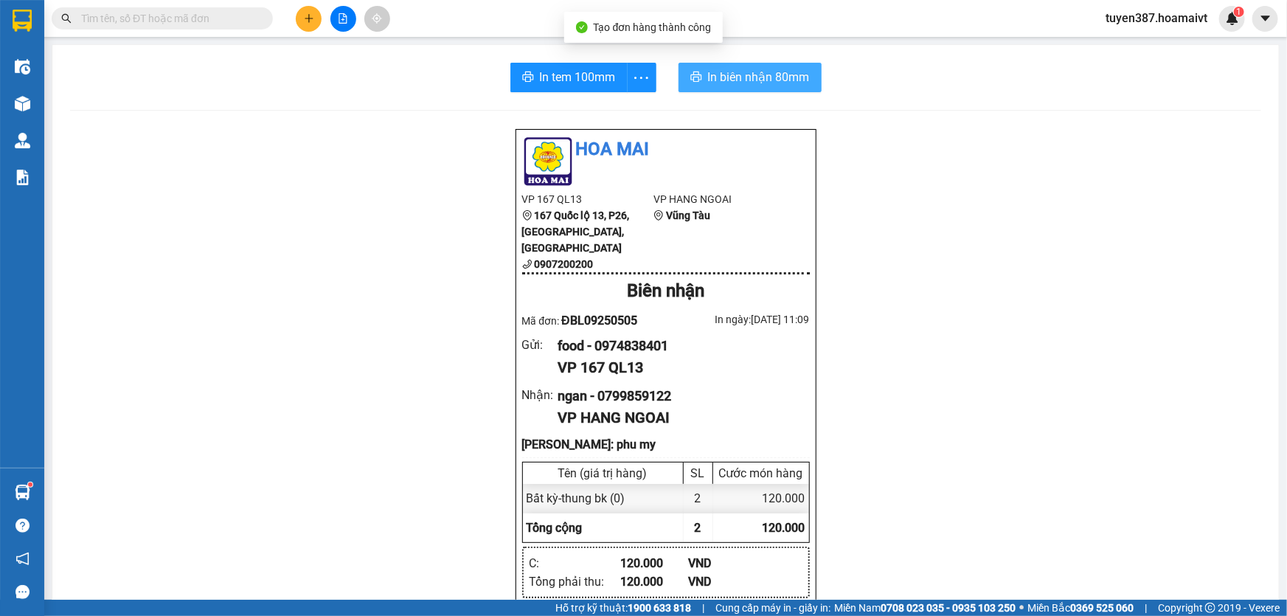
click at [717, 82] on span "In biên nhận 80mm" at bounding box center [759, 77] width 102 height 18
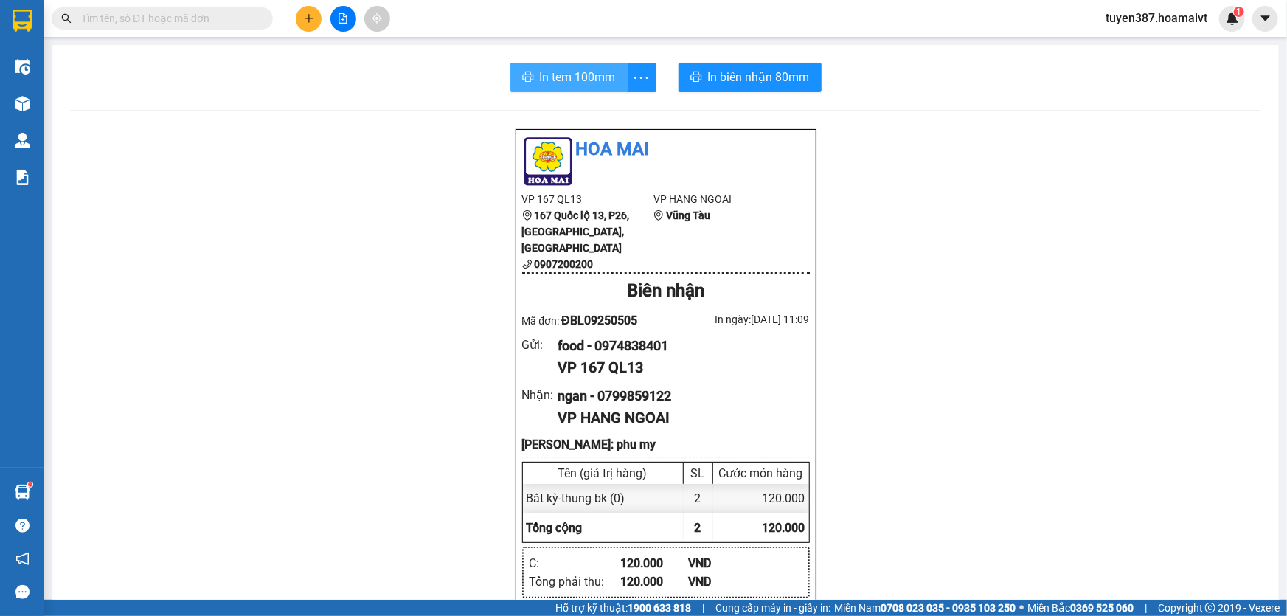
click at [555, 72] on span "In tem 100mm" at bounding box center [578, 77] width 76 height 18
click at [310, 21] on icon "plus" at bounding box center [309, 18] width 10 height 10
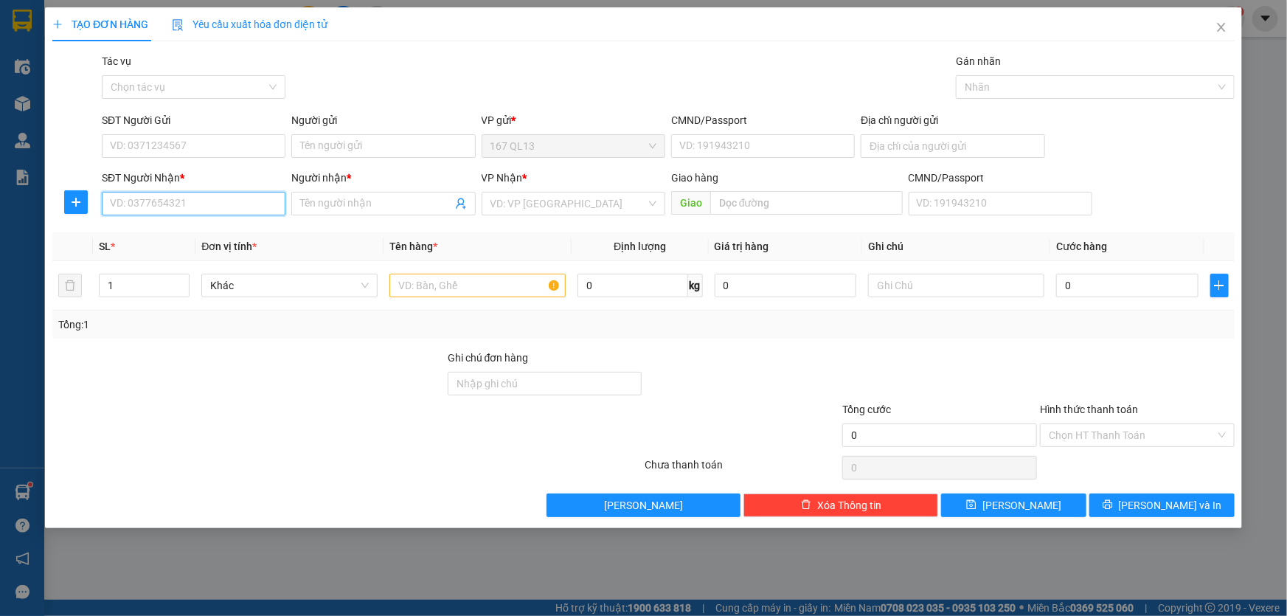
click at [231, 206] on input "SĐT Người Nhận *" at bounding box center [194, 204] width 184 height 24
click at [188, 231] on div "0937228706 - quynh" at bounding box center [194, 233] width 166 height 16
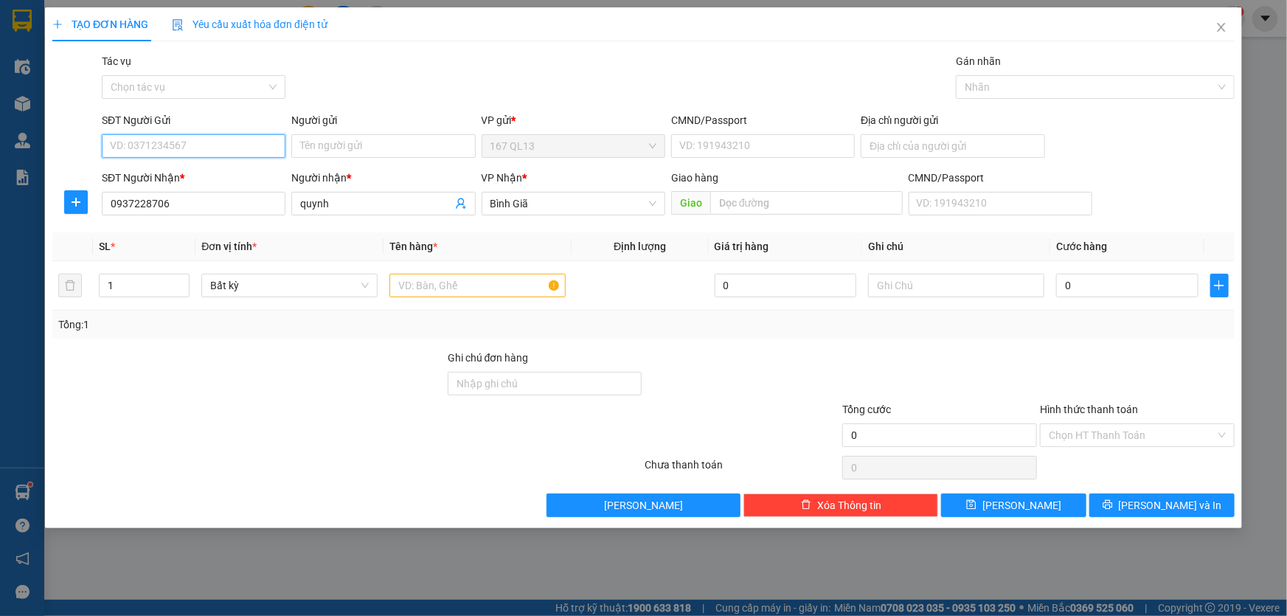
click at [206, 144] on input "SĐT Người Gửi" at bounding box center [194, 146] width 184 height 24
drag, startPoint x: 203, startPoint y: 173, endPoint x: 241, endPoint y: 186, distance: 40.3
click at [210, 176] on div "0918386583 - tram" at bounding box center [194, 175] width 166 height 16
click at [468, 288] on input "text" at bounding box center [477, 286] width 176 height 24
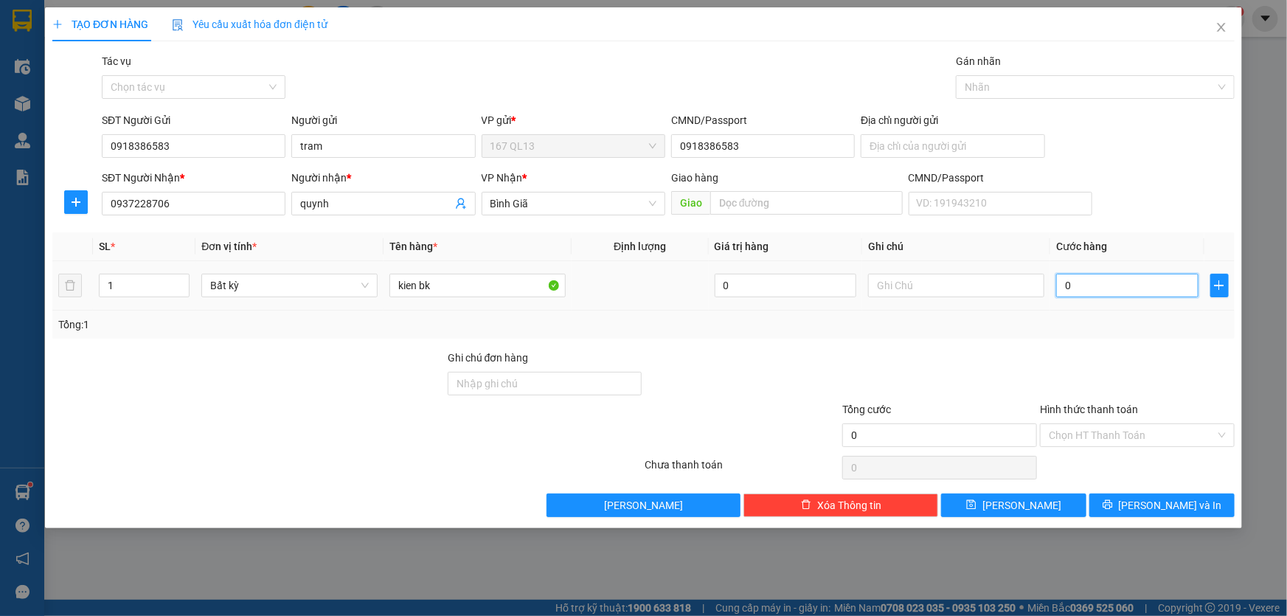
click at [1058, 285] on input "0" at bounding box center [1127, 286] width 142 height 24
click at [1158, 494] on button "[PERSON_NAME] và In" at bounding box center [1161, 505] width 145 height 24
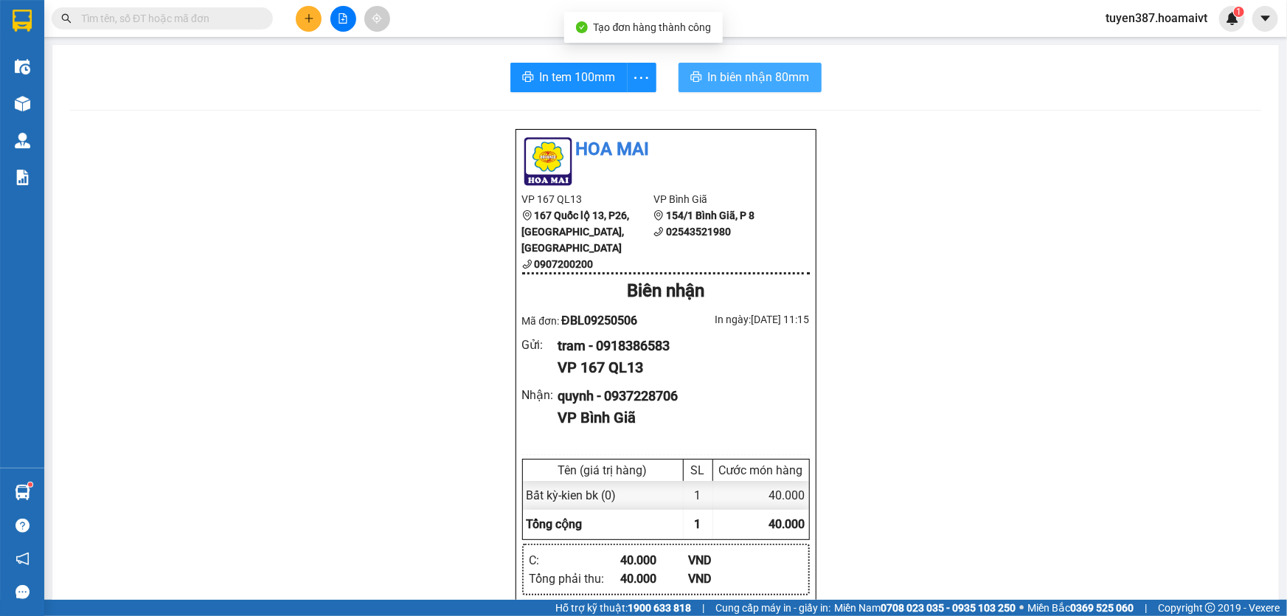
click at [723, 76] on span "In biên nhận 80mm" at bounding box center [759, 77] width 102 height 18
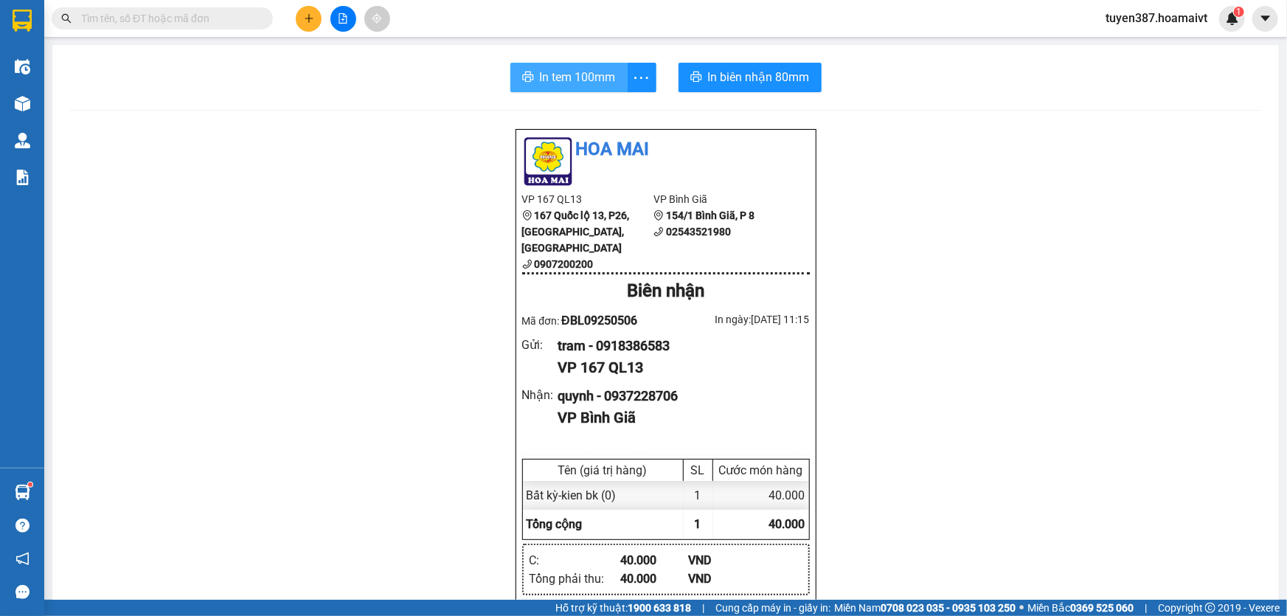
click at [554, 78] on span "In tem 100mm" at bounding box center [578, 77] width 76 height 18
click at [313, 13] on icon "plus" at bounding box center [309, 18] width 10 height 10
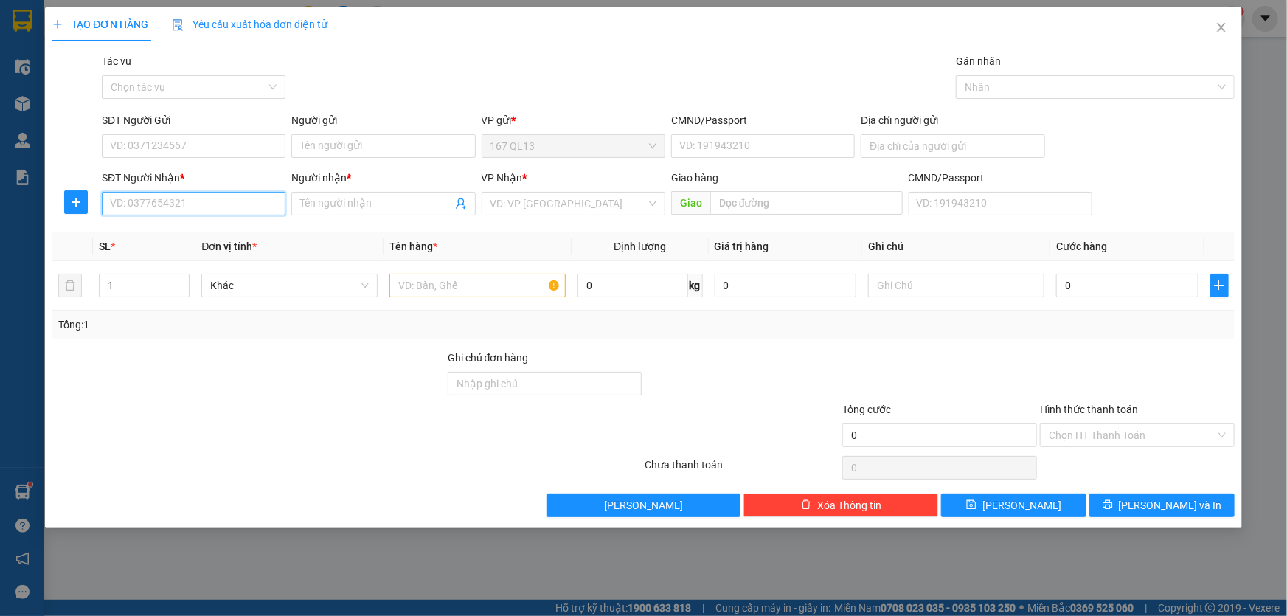
click at [254, 200] on input "SĐT Người Nhận *" at bounding box center [194, 204] width 184 height 24
click at [188, 233] on div "0382837945 - nhựt linh" at bounding box center [194, 233] width 166 height 16
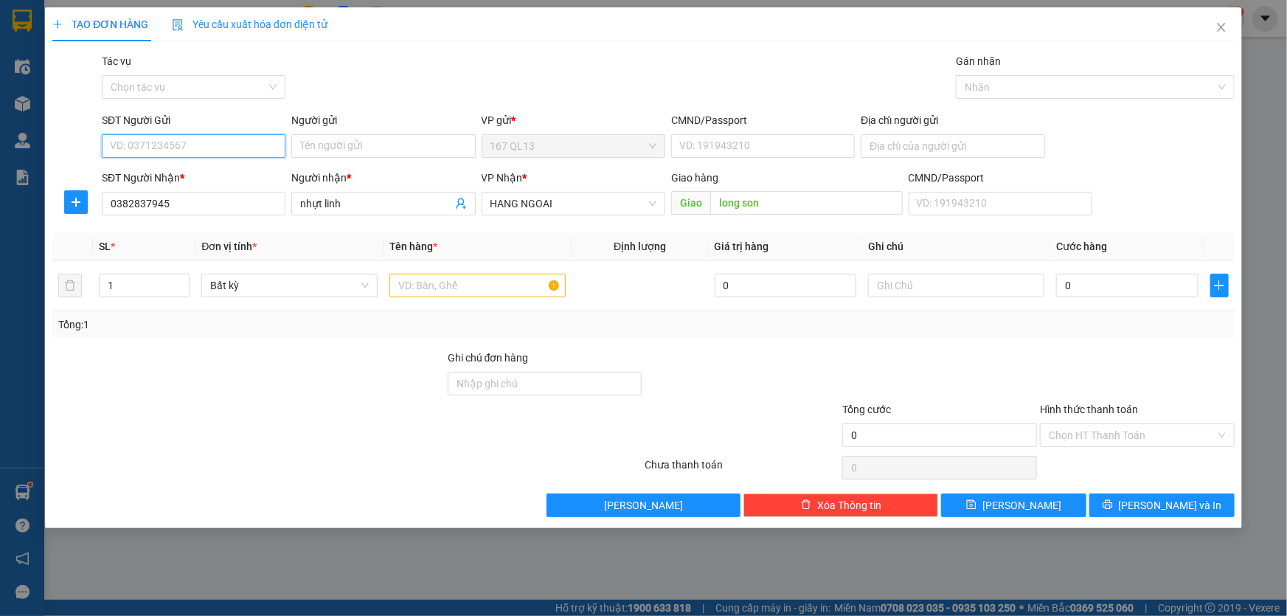
click at [200, 144] on input "SĐT Người Gửi" at bounding box center [194, 146] width 184 height 24
click at [193, 174] on div "0968463523 - TÙNG" at bounding box center [194, 175] width 166 height 16
click at [473, 282] on input "text" at bounding box center [477, 286] width 176 height 24
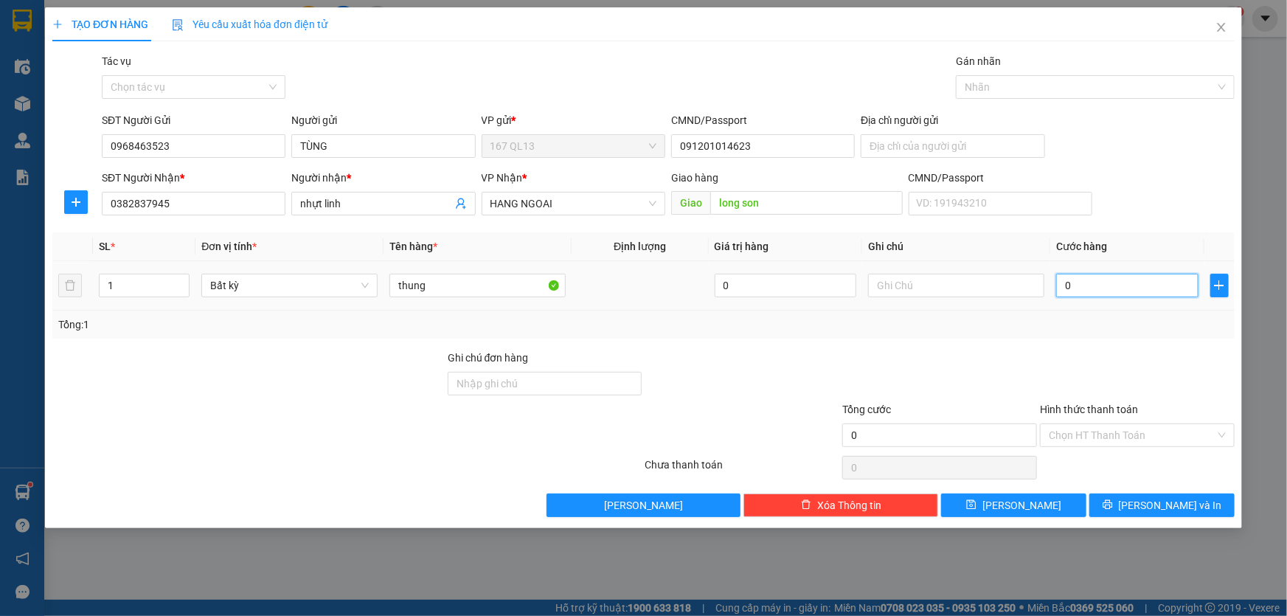
click at [1060, 284] on input "0" at bounding box center [1127, 286] width 142 height 24
drag, startPoint x: 1157, startPoint y: 500, endPoint x: 1093, endPoint y: 385, distance: 131.7
click at [1157, 501] on span "[PERSON_NAME] và In" at bounding box center [1170, 505] width 103 height 16
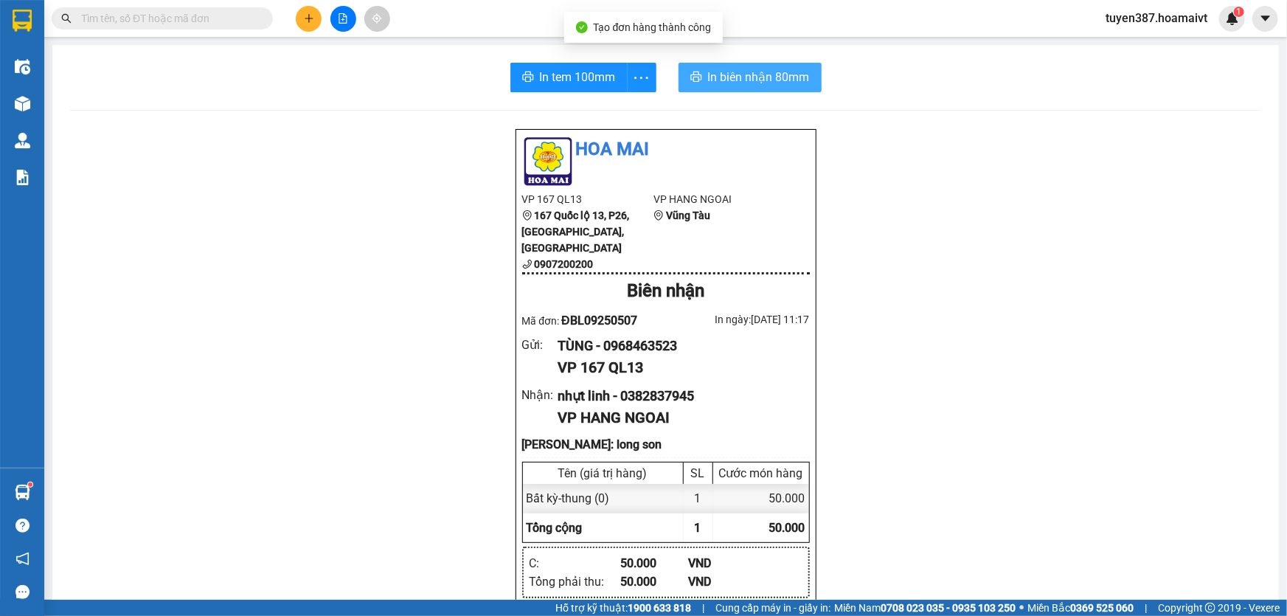
click at [716, 69] on span "In biên nhận 80mm" at bounding box center [759, 77] width 102 height 18
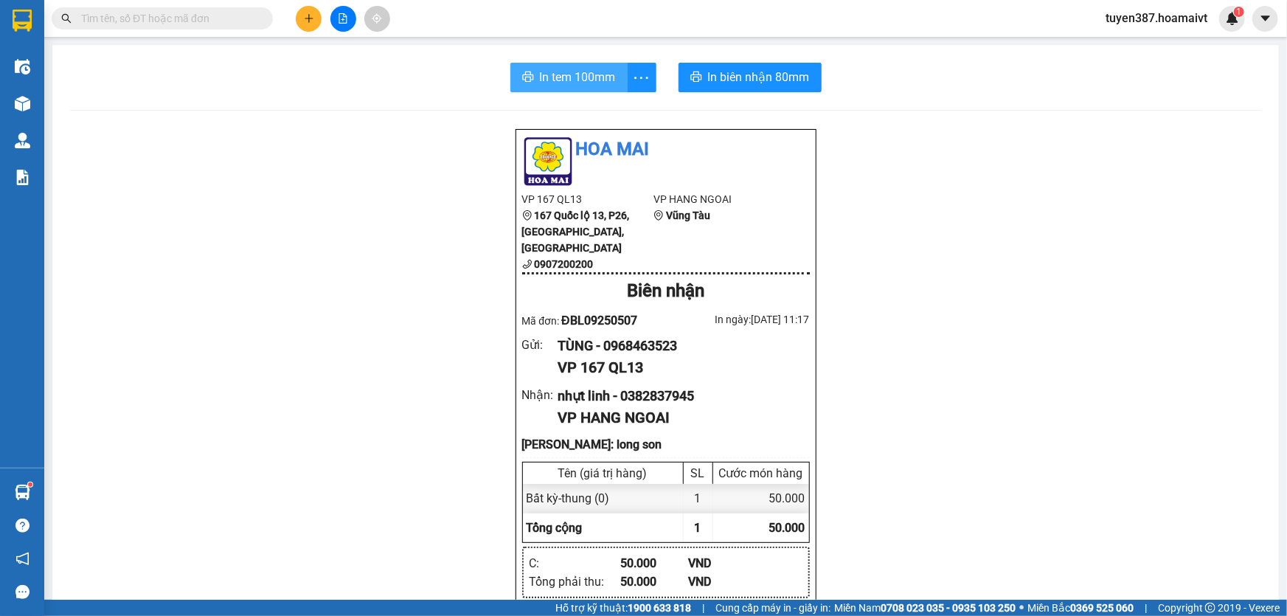
click at [548, 80] on span "In tem 100mm" at bounding box center [578, 77] width 76 height 18
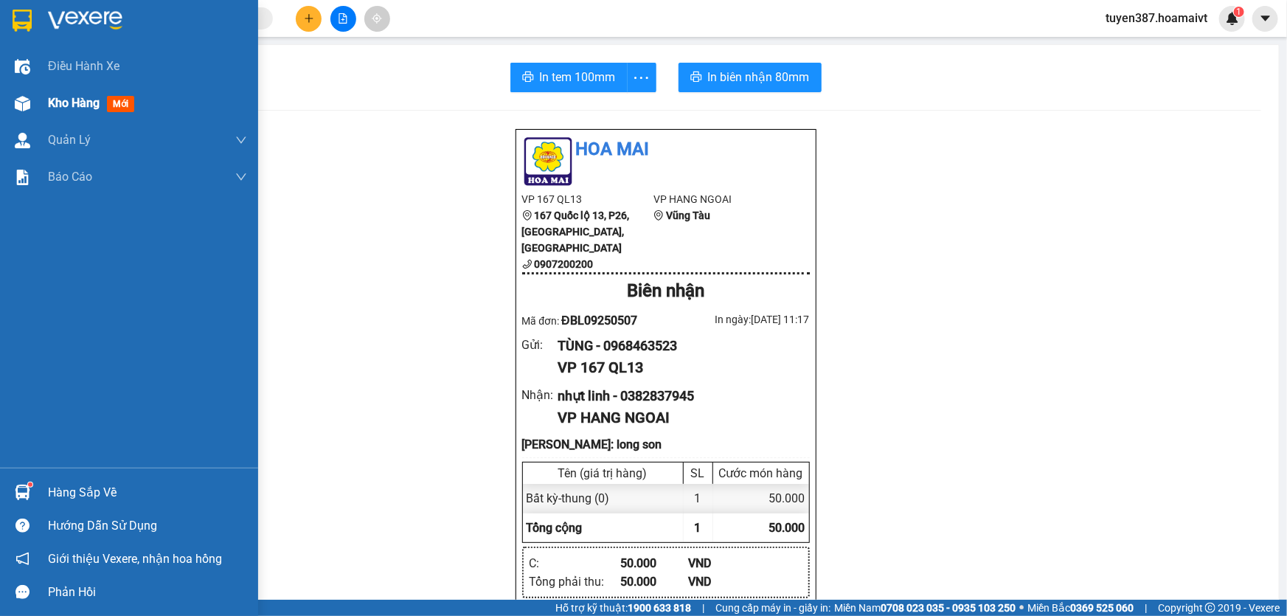
click at [119, 98] on span "mới" at bounding box center [120, 104] width 27 height 16
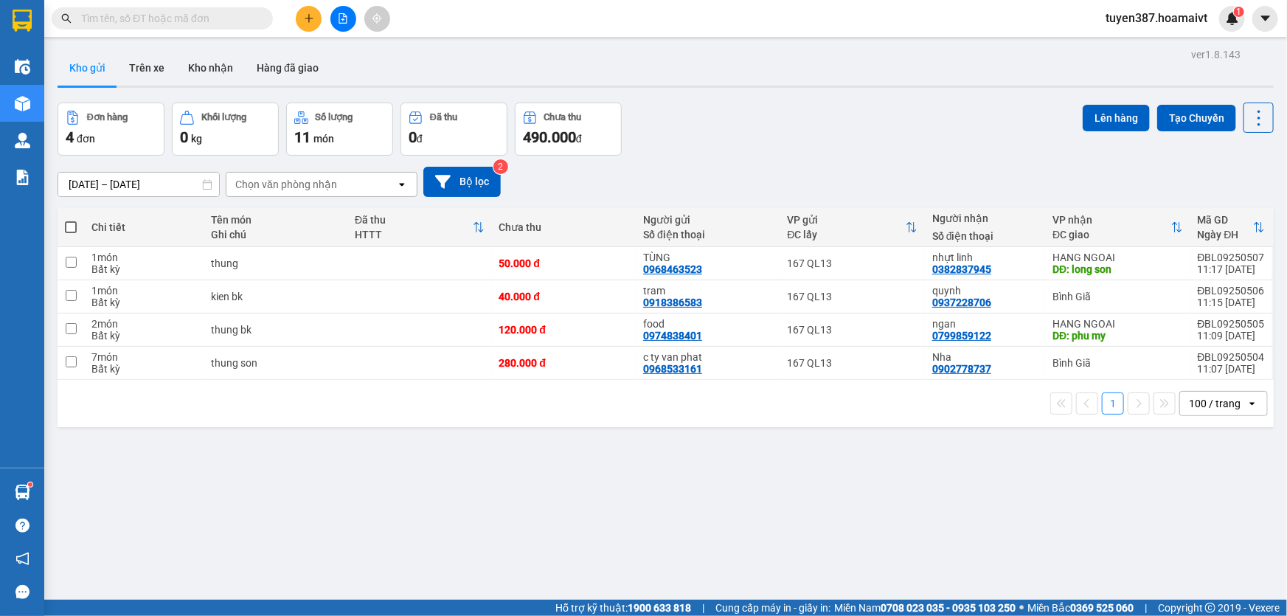
click at [342, 187] on div "Chọn văn phòng nhận" at bounding box center [311, 185] width 170 height 24
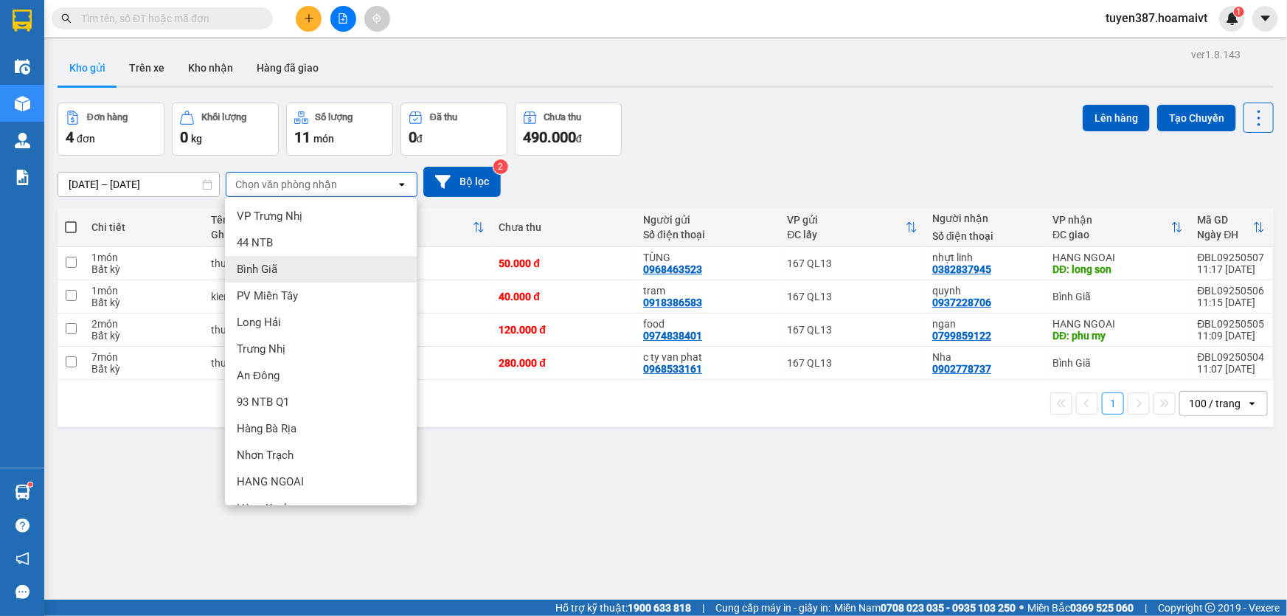
click at [277, 265] on div "Bình Giã" at bounding box center [321, 269] width 192 height 27
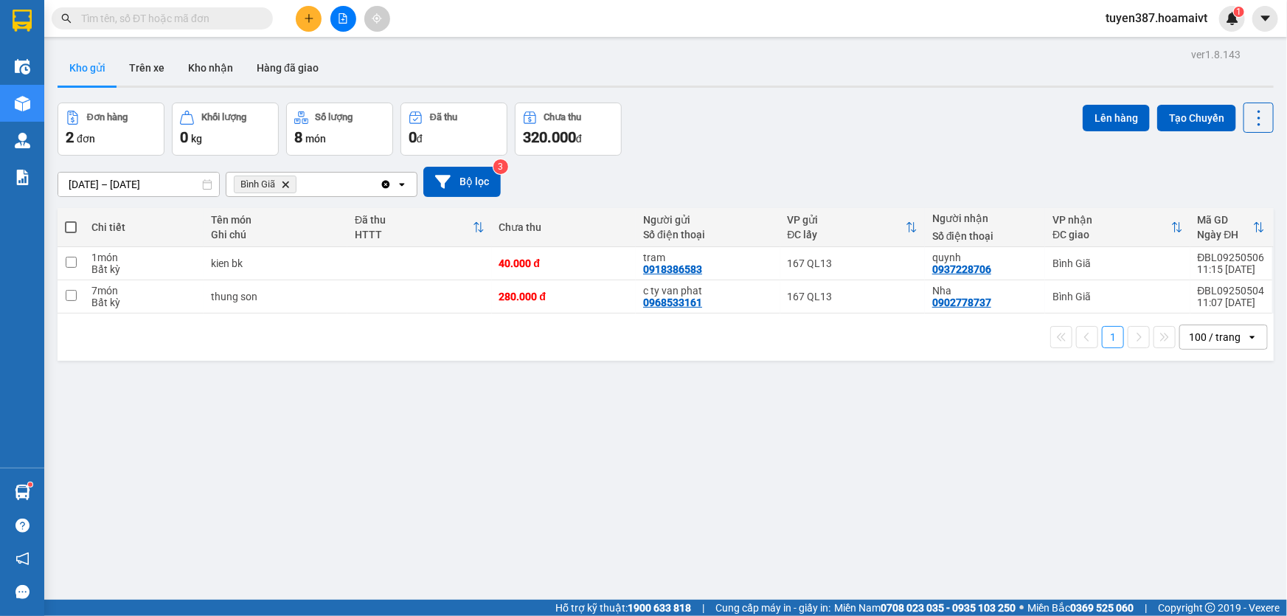
click at [70, 221] on span at bounding box center [71, 227] width 12 height 12
click at [71, 220] on input "checkbox" at bounding box center [71, 220] width 0 height 0
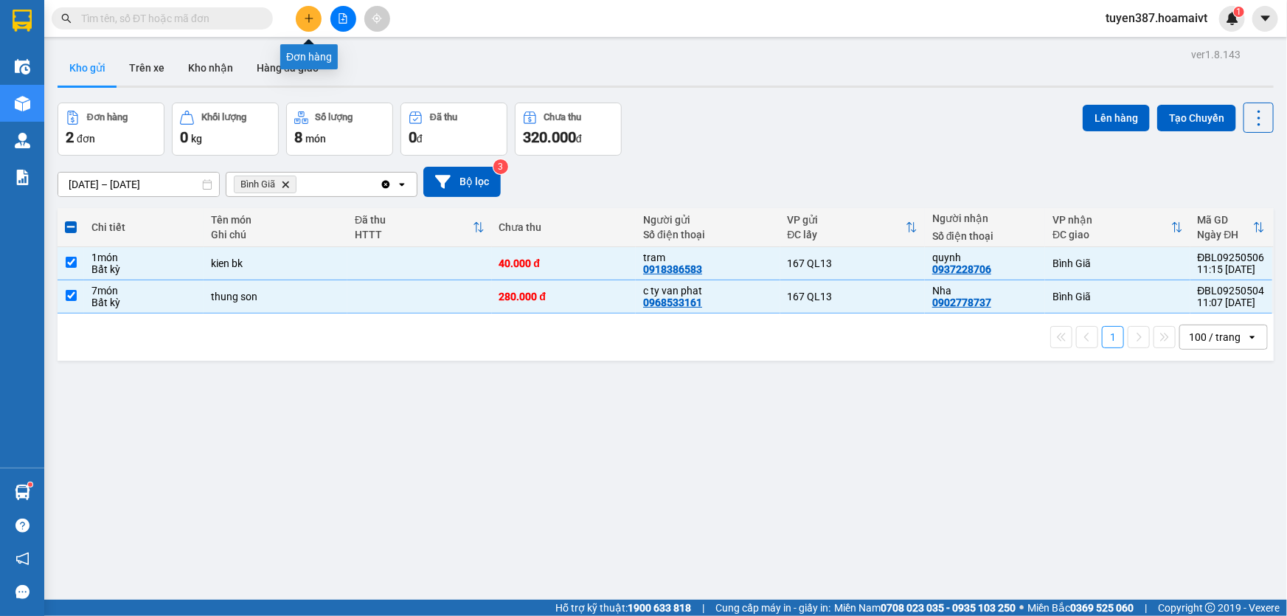
click at [302, 9] on button at bounding box center [309, 19] width 26 height 26
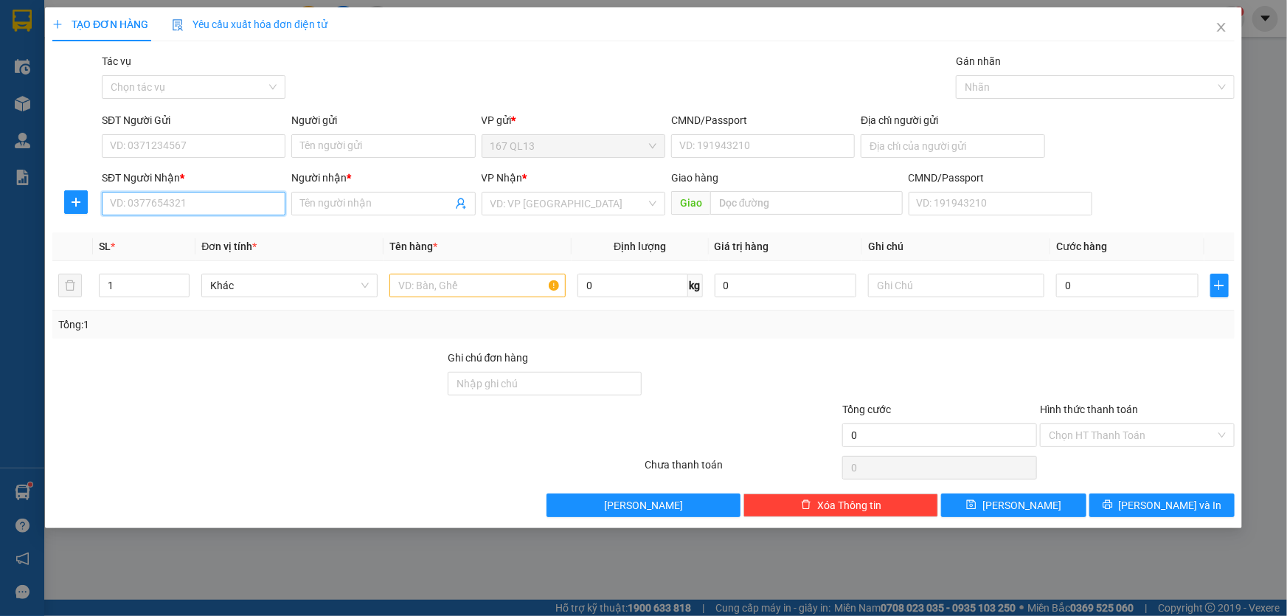
click at [235, 209] on input "SĐT Người Nhận *" at bounding box center [194, 204] width 184 height 24
click at [353, 206] on input "Người nhận *" at bounding box center [375, 203] width 151 height 16
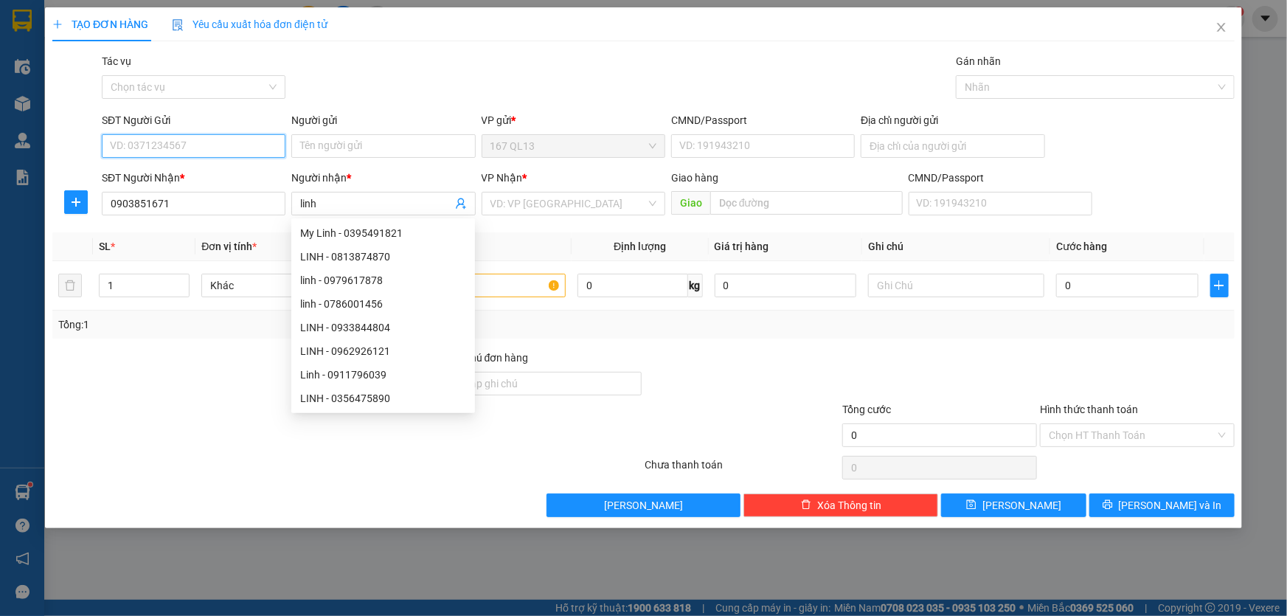
click at [214, 145] on input "SĐT Người Gửi" at bounding box center [194, 146] width 184 height 24
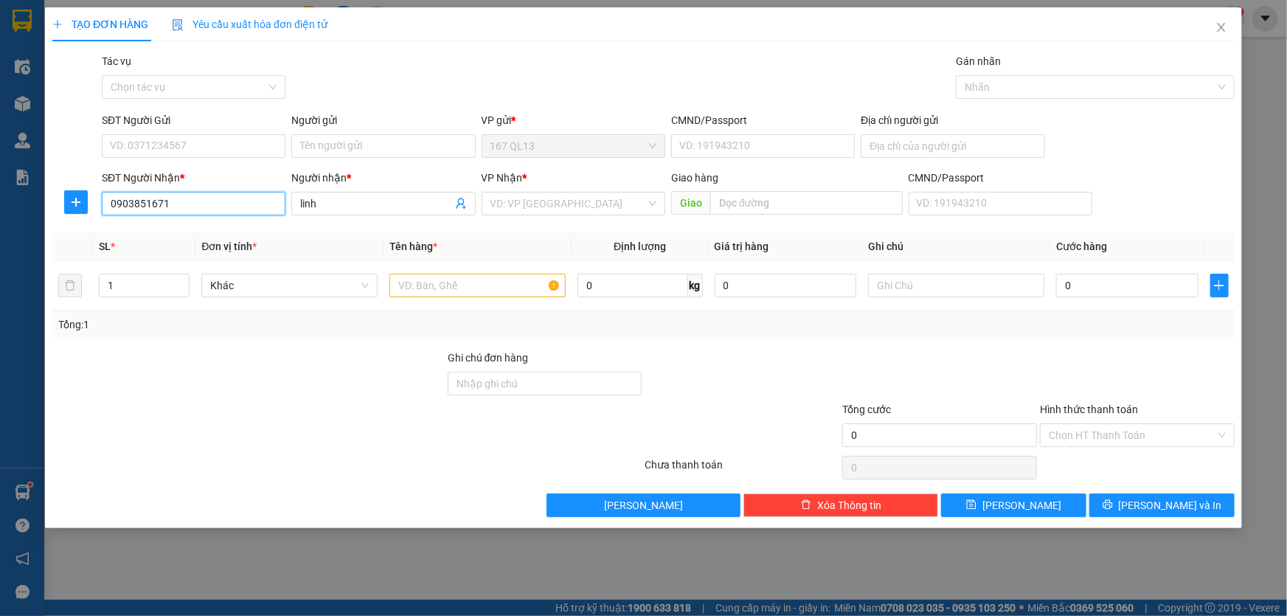
click at [243, 204] on input "0903851671" at bounding box center [194, 204] width 184 height 24
click at [331, 199] on input "linh" at bounding box center [375, 203] width 151 height 16
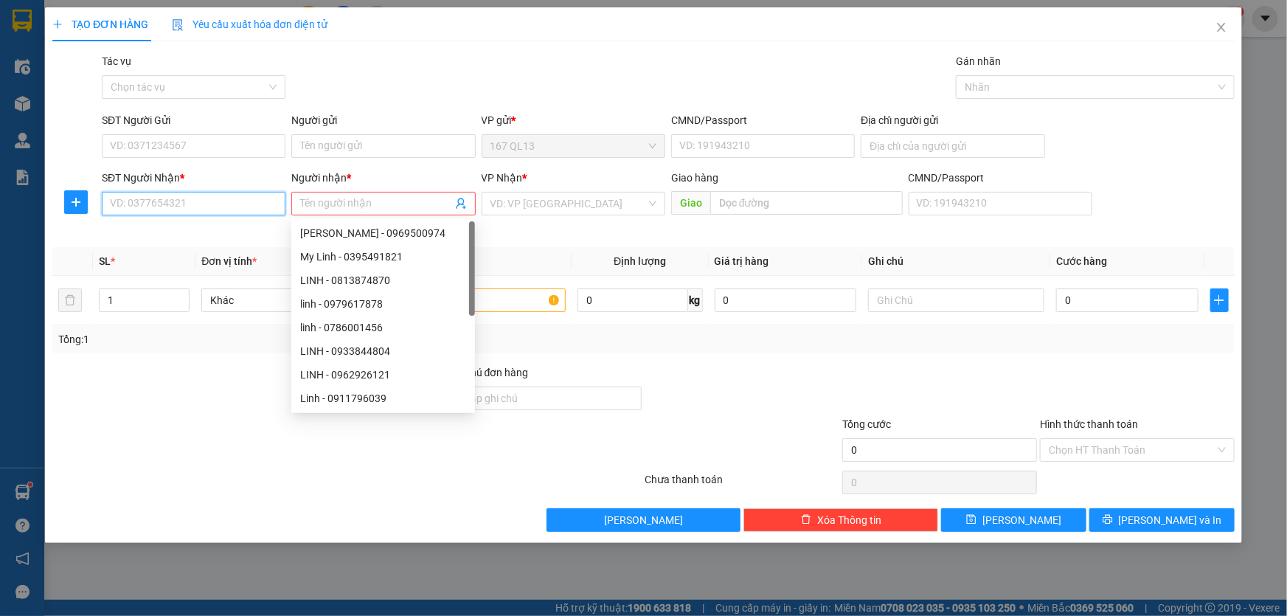
click at [240, 206] on input "SĐT Người Nhận *" at bounding box center [194, 204] width 184 height 24
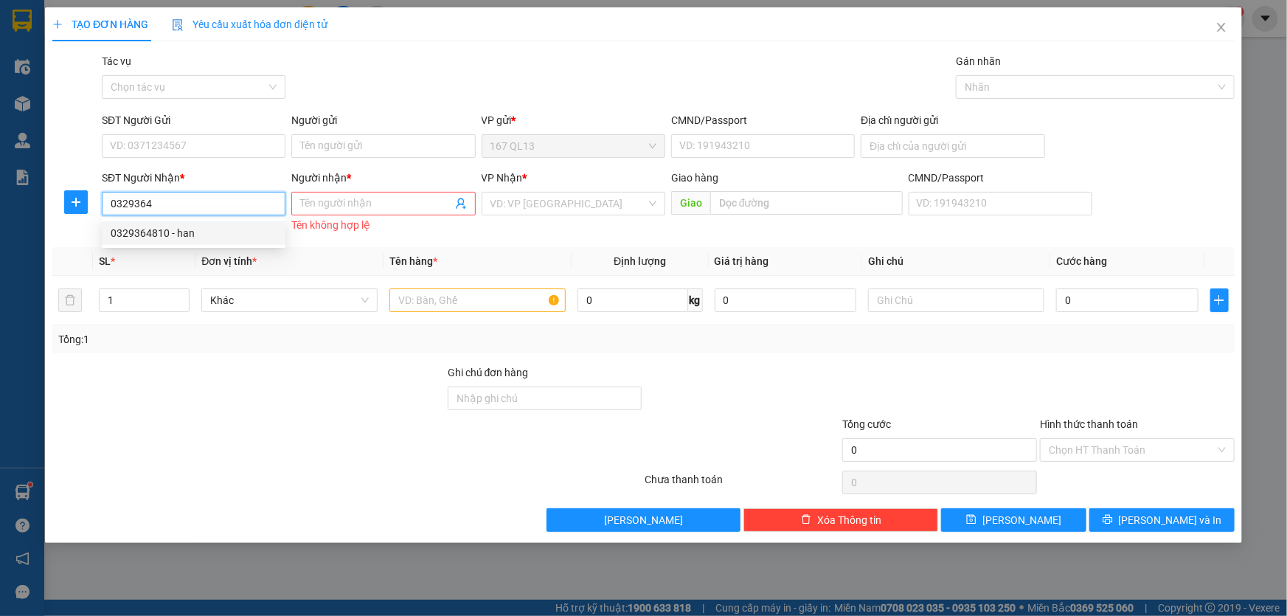
click at [204, 232] on div "0329364810 - han" at bounding box center [194, 233] width 166 height 16
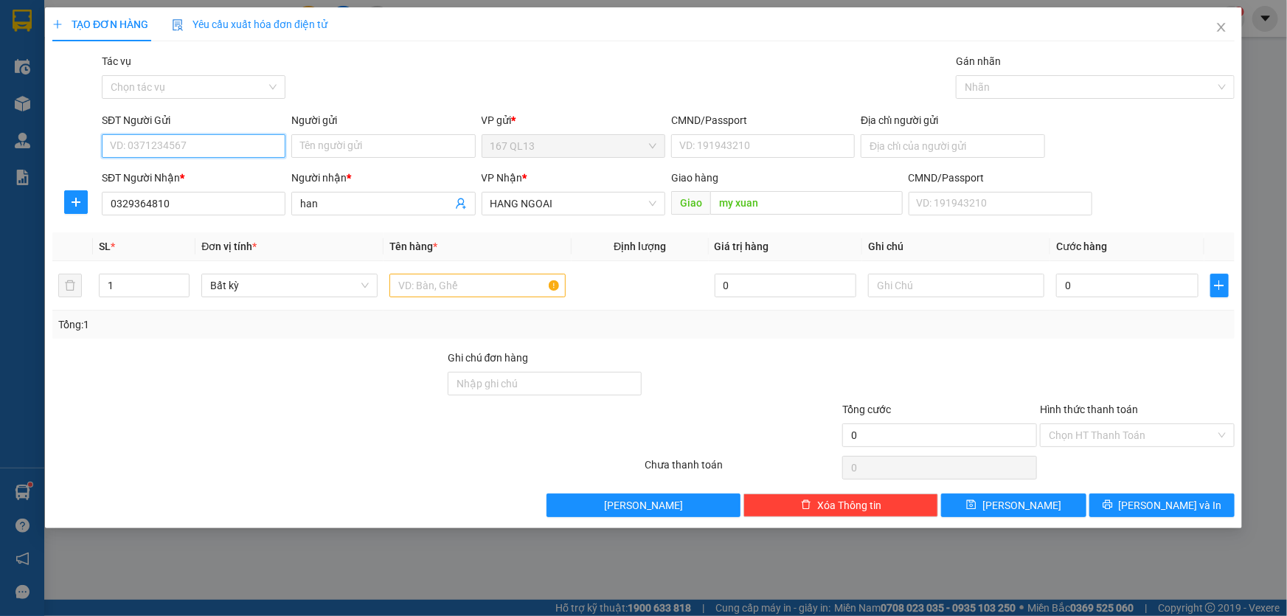
click at [189, 146] on input "SĐT Người Gửi" at bounding box center [194, 146] width 184 height 24
click at [338, 140] on input "Người gửi" at bounding box center [383, 146] width 184 height 24
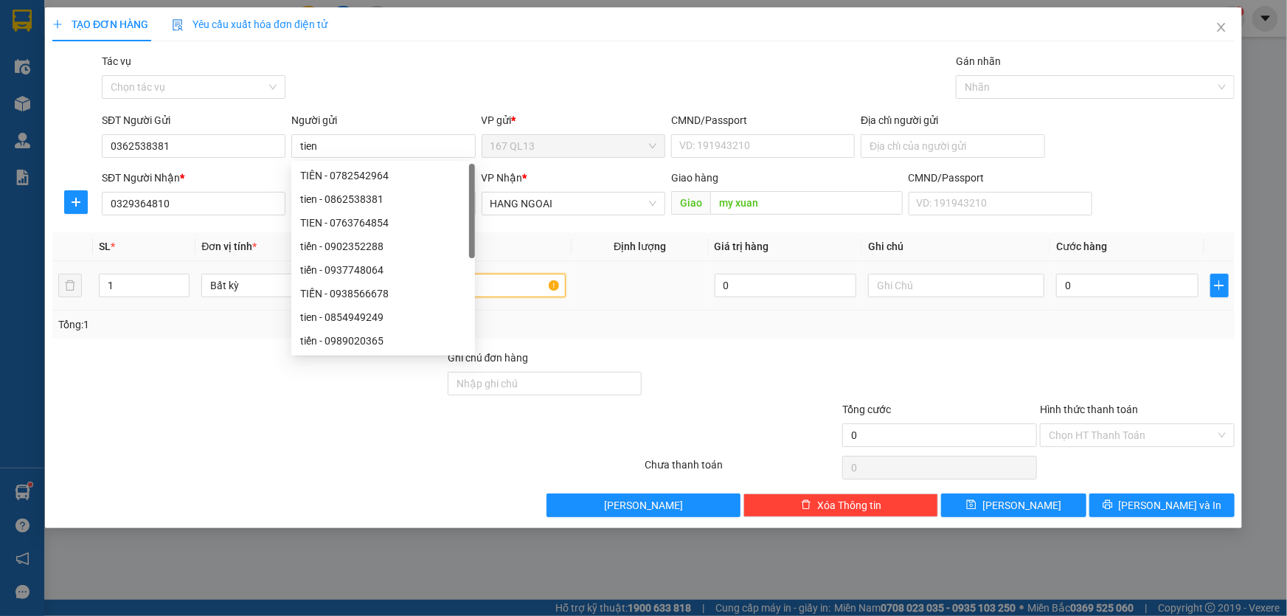
click at [535, 288] on input "text" at bounding box center [477, 286] width 176 height 24
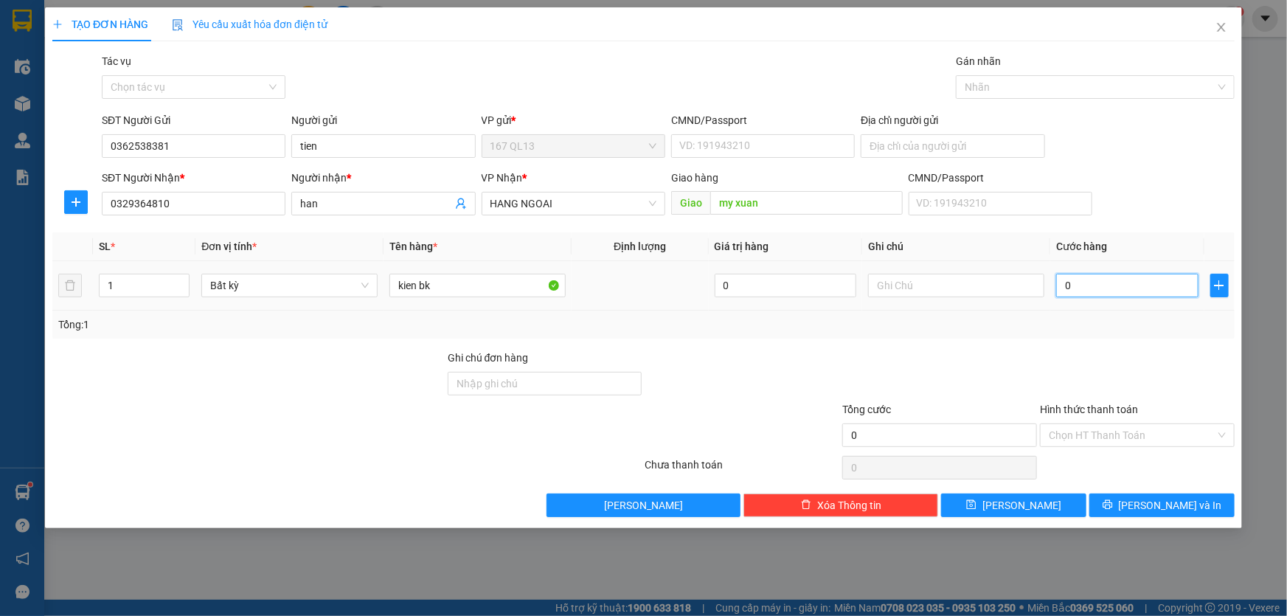
click at [1060, 285] on input "0" at bounding box center [1127, 286] width 142 height 24
click at [1128, 434] on input "Hình thức thanh toán" at bounding box center [1132, 435] width 167 height 22
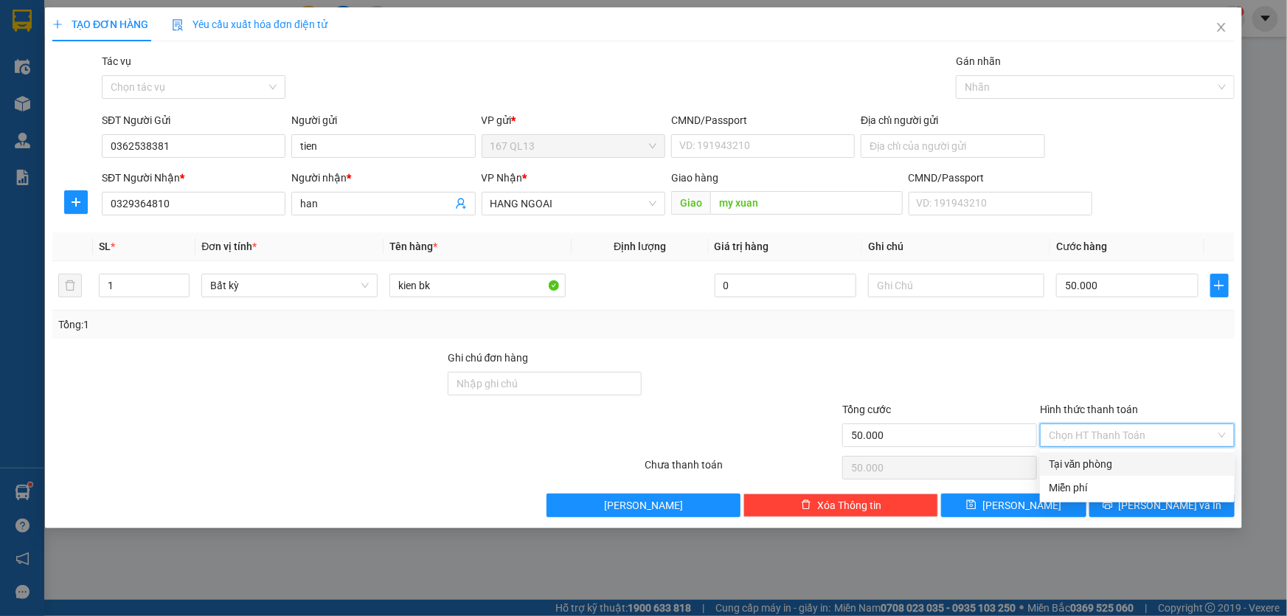
click at [1134, 456] on div "Tại văn phòng" at bounding box center [1137, 464] width 177 height 16
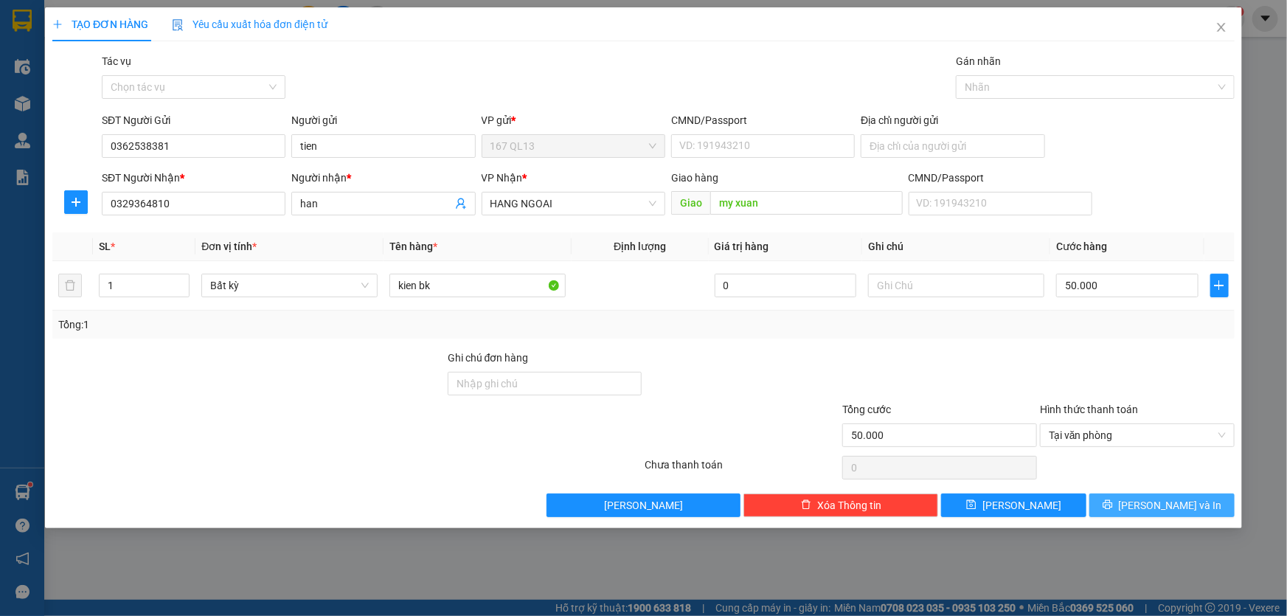
click at [1164, 503] on span "[PERSON_NAME] và In" at bounding box center [1170, 505] width 103 height 16
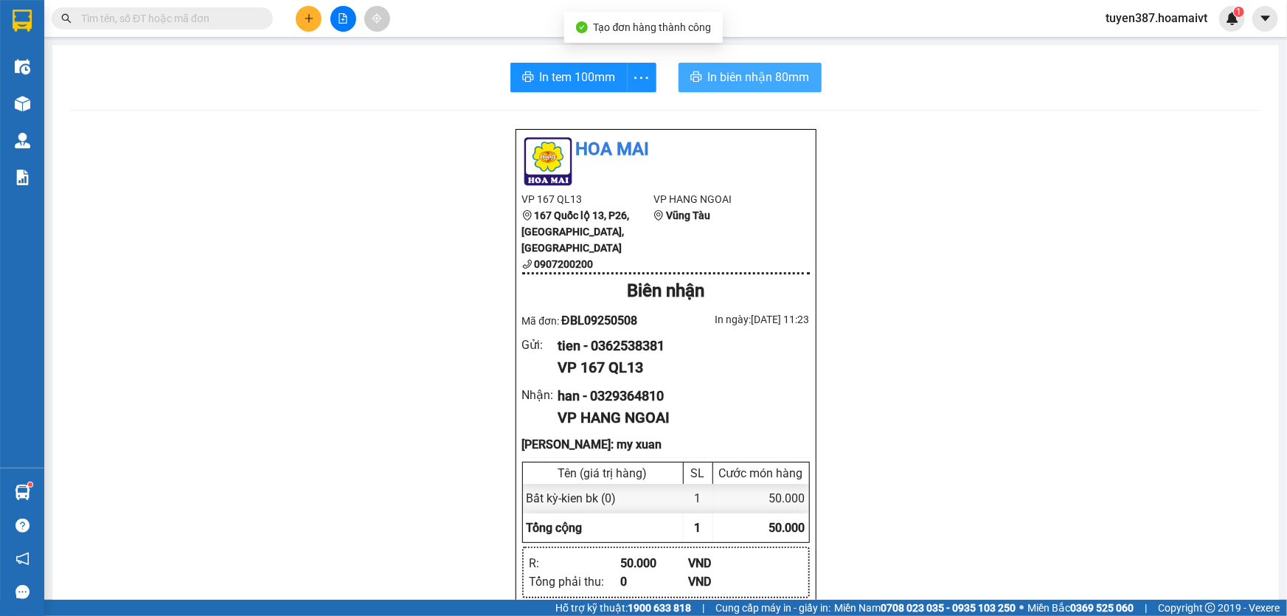
click at [723, 72] on span "In biên nhận 80mm" at bounding box center [759, 77] width 102 height 18
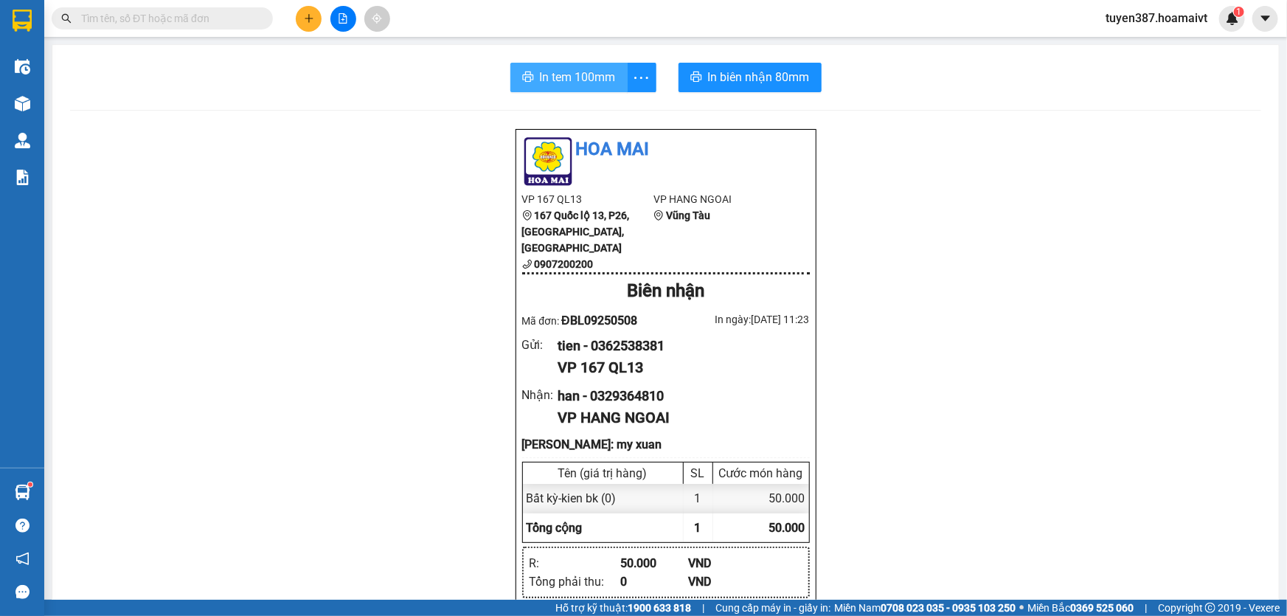
click at [558, 72] on span "In tem 100mm" at bounding box center [578, 77] width 76 height 18
click at [311, 18] on icon "plus" at bounding box center [309, 18] width 8 height 1
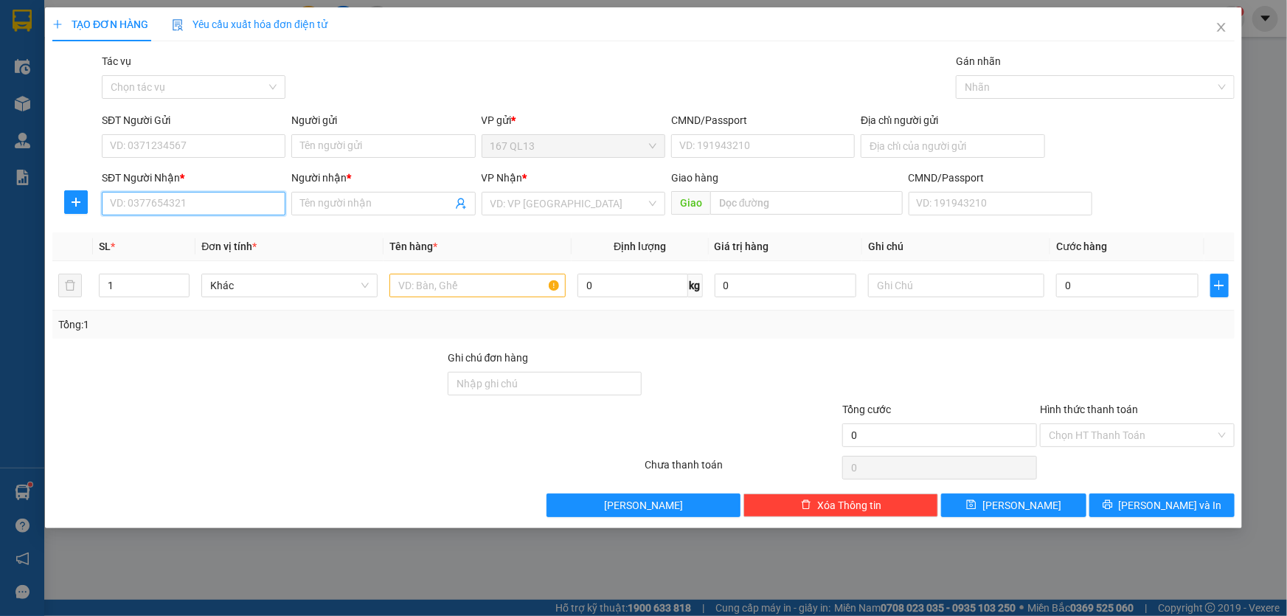
click at [226, 203] on input "SĐT Người Nhận *" at bounding box center [194, 204] width 184 height 24
click at [344, 199] on input "Người nhận *" at bounding box center [375, 203] width 151 height 16
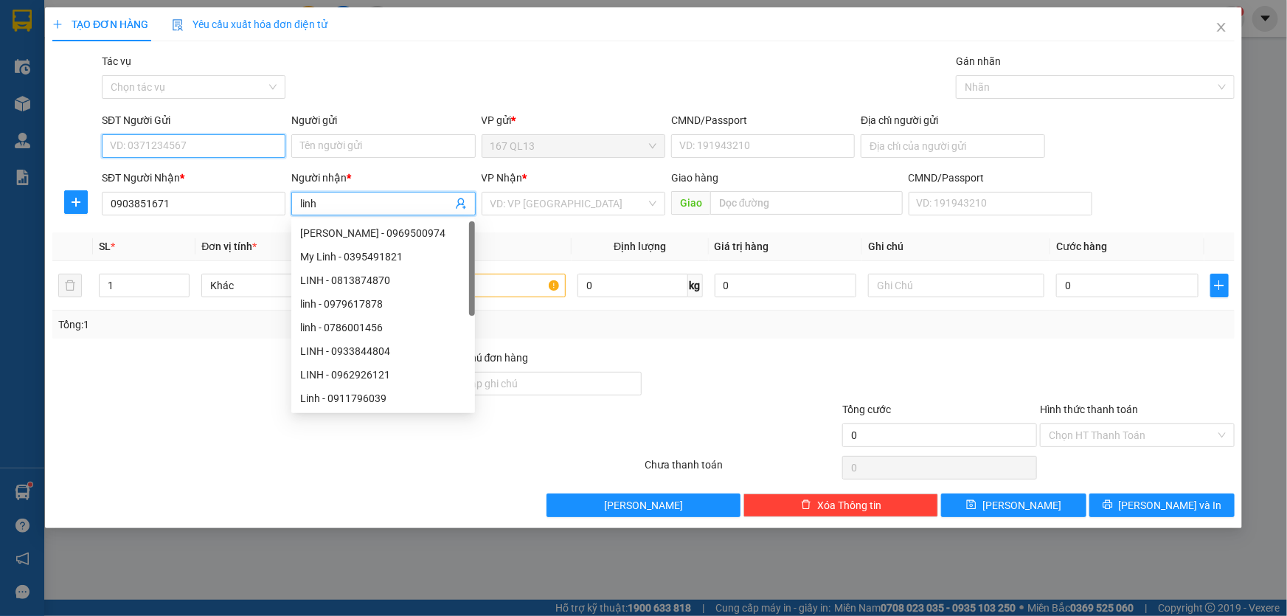
click at [227, 144] on input "SĐT Người Gửi" at bounding box center [194, 146] width 184 height 24
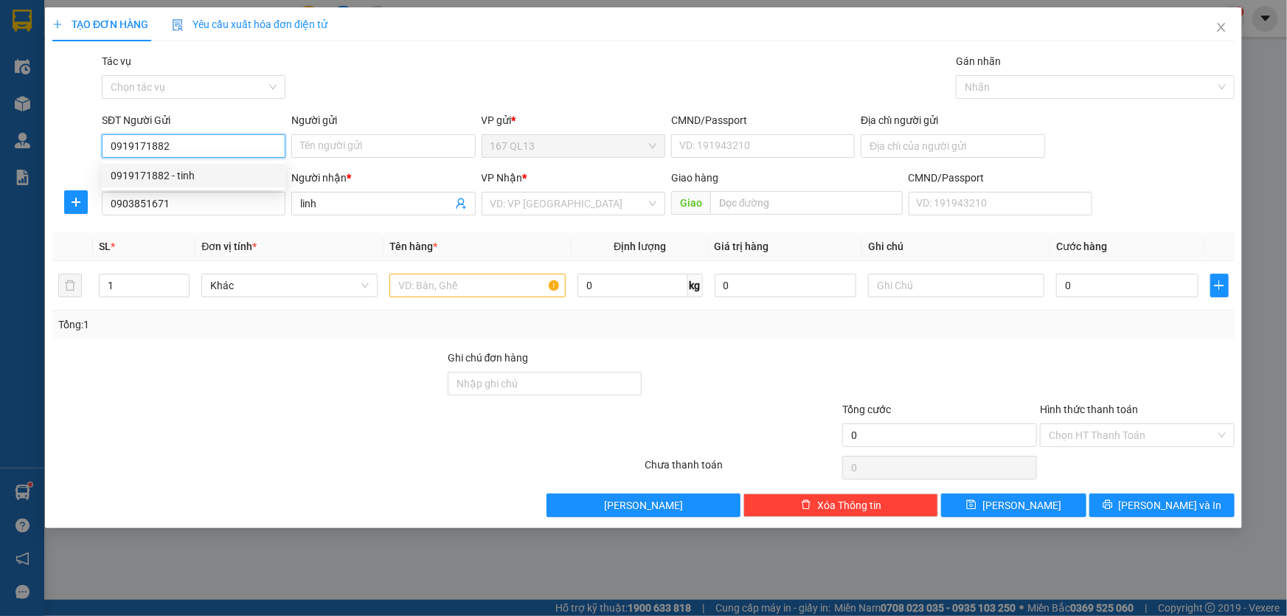
click at [191, 173] on div "0919171882 - tinh" at bounding box center [194, 175] width 166 height 16
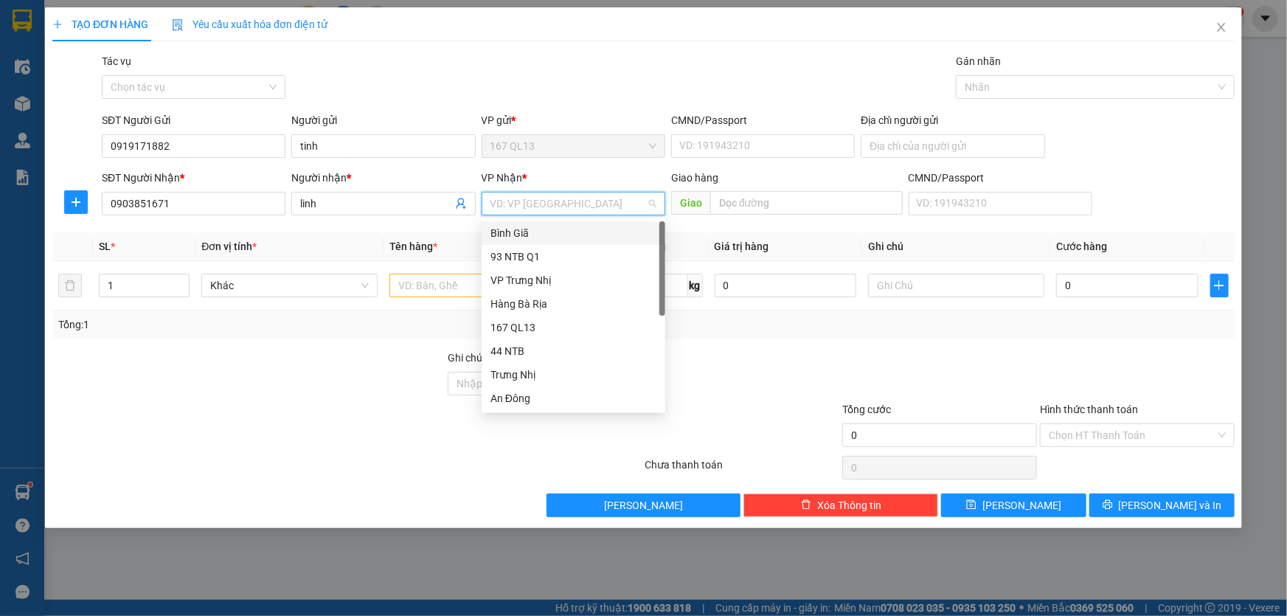
click at [551, 203] on input "search" at bounding box center [568, 203] width 156 height 22
drag, startPoint x: 538, startPoint y: 400, endPoint x: 492, endPoint y: 310, distance: 101.3
click at [535, 504] on div "Nhơn Trạch" at bounding box center [574, 516] width 184 height 24
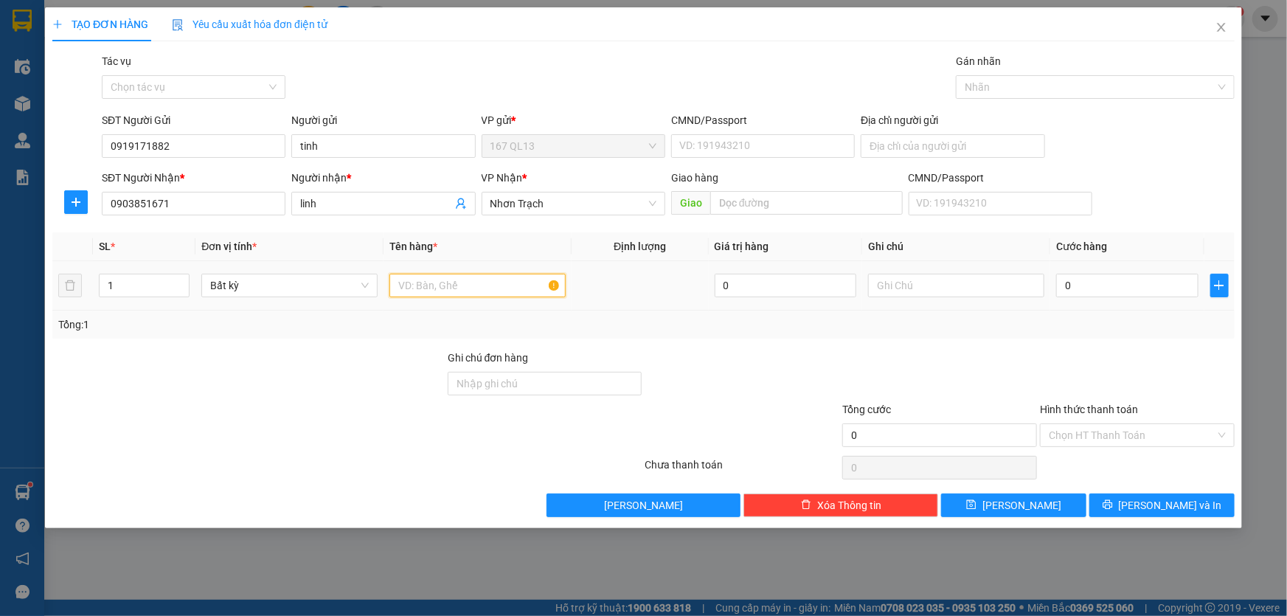
click at [477, 280] on input "text" at bounding box center [477, 286] width 176 height 24
click at [142, 280] on input "1" at bounding box center [144, 285] width 89 height 22
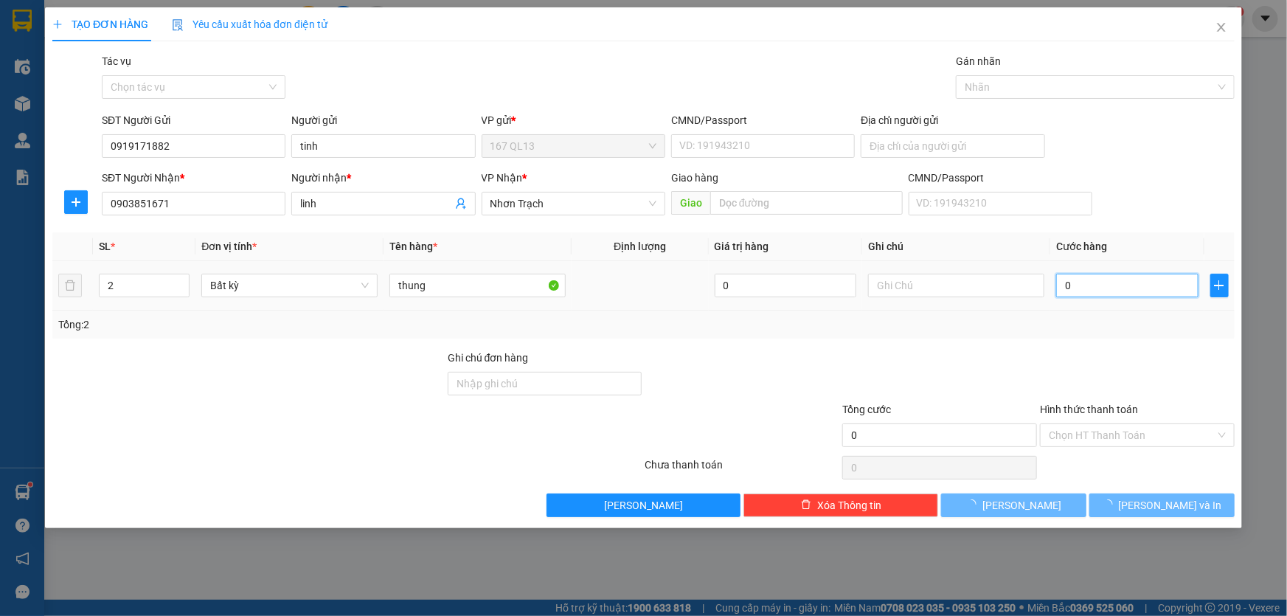
click at [1061, 280] on input "0" at bounding box center [1127, 286] width 142 height 24
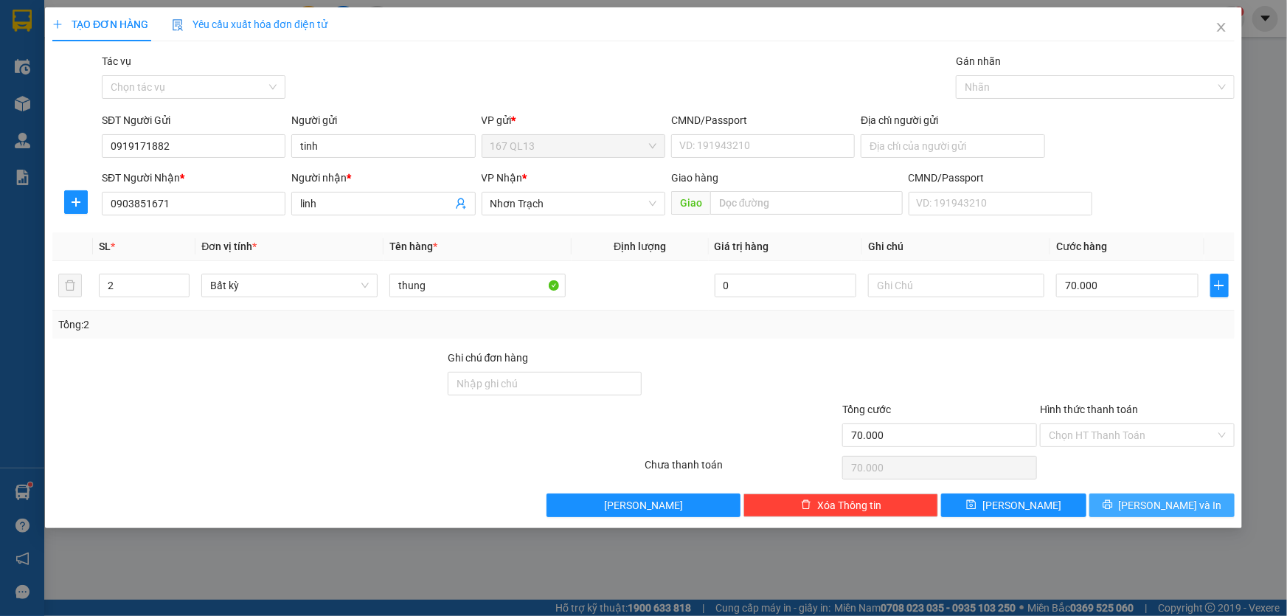
click at [1174, 507] on span "[PERSON_NAME] và In" at bounding box center [1170, 505] width 103 height 16
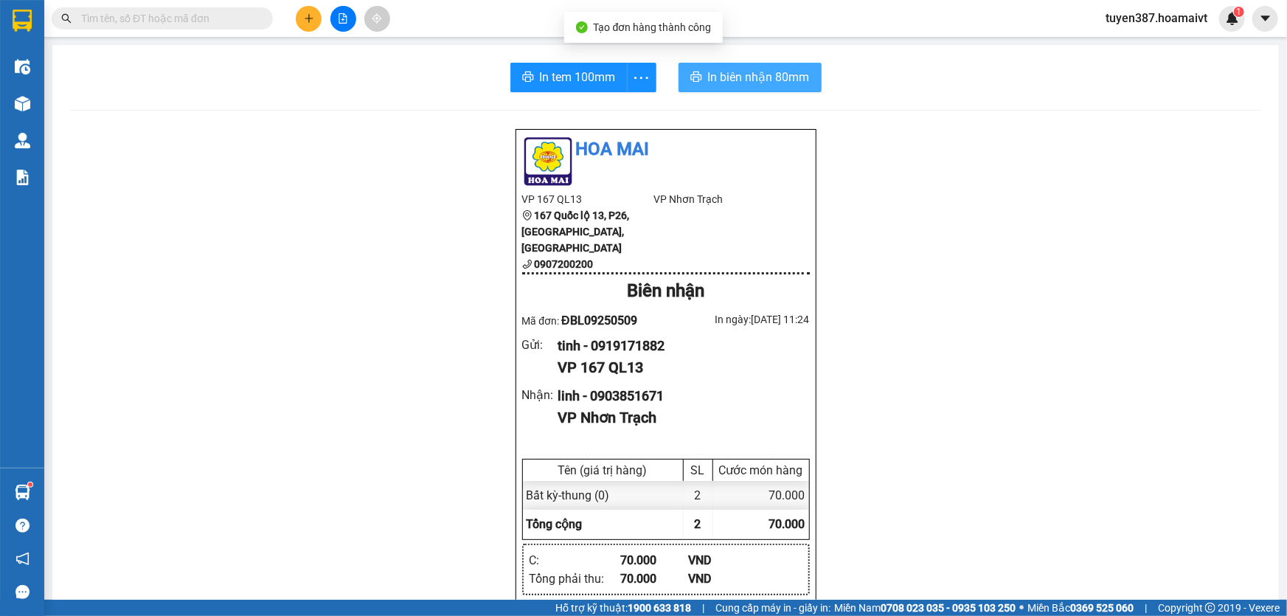
click at [729, 69] on span "In biên nhận 80mm" at bounding box center [759, 77] width 102 height 18
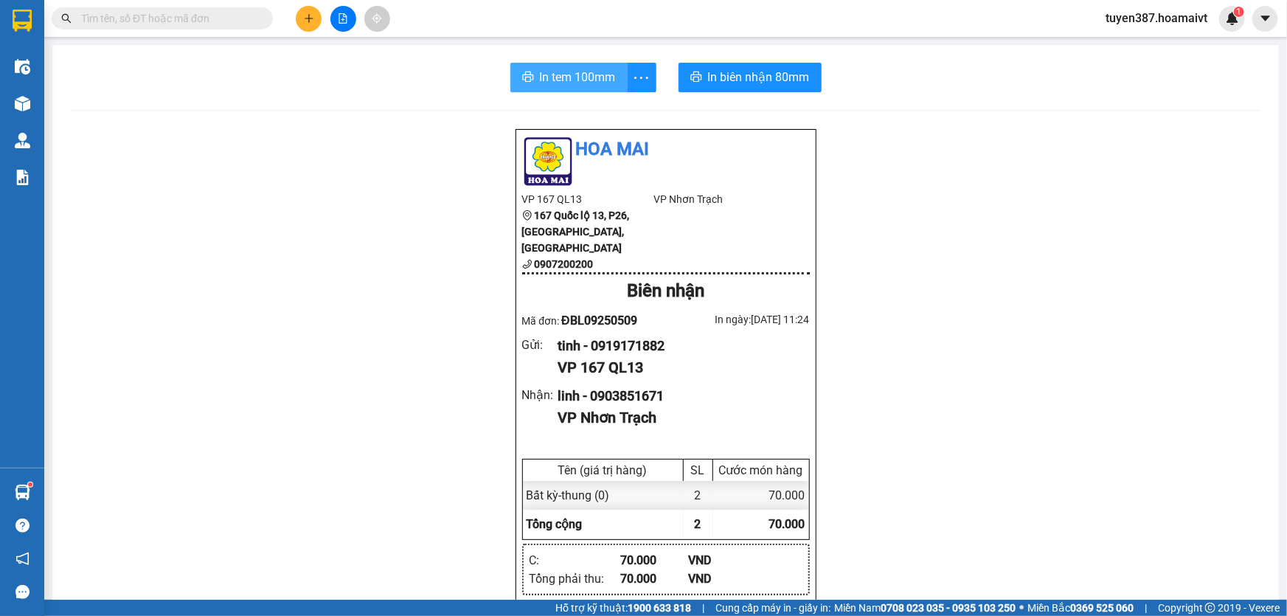
click at [546, 77] on span "In tem 100mm" at bounding box center [578, 77] width 76 height 18
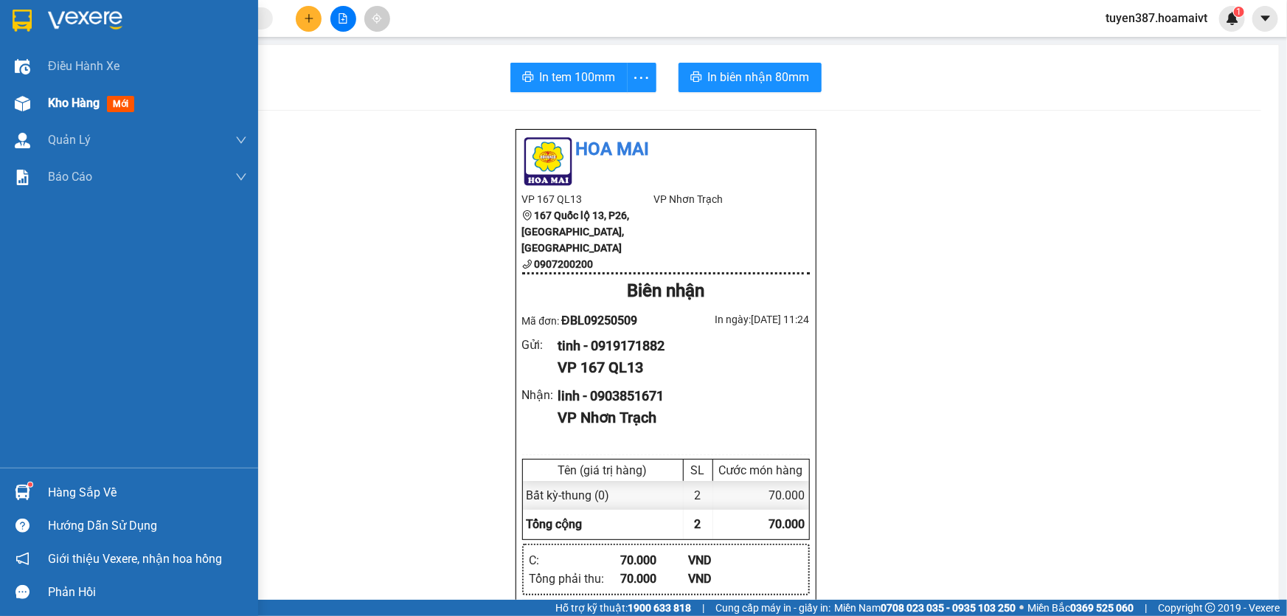
click at [119, 103] on span "mới" at bounding box center [120, 104] width 27 height 16
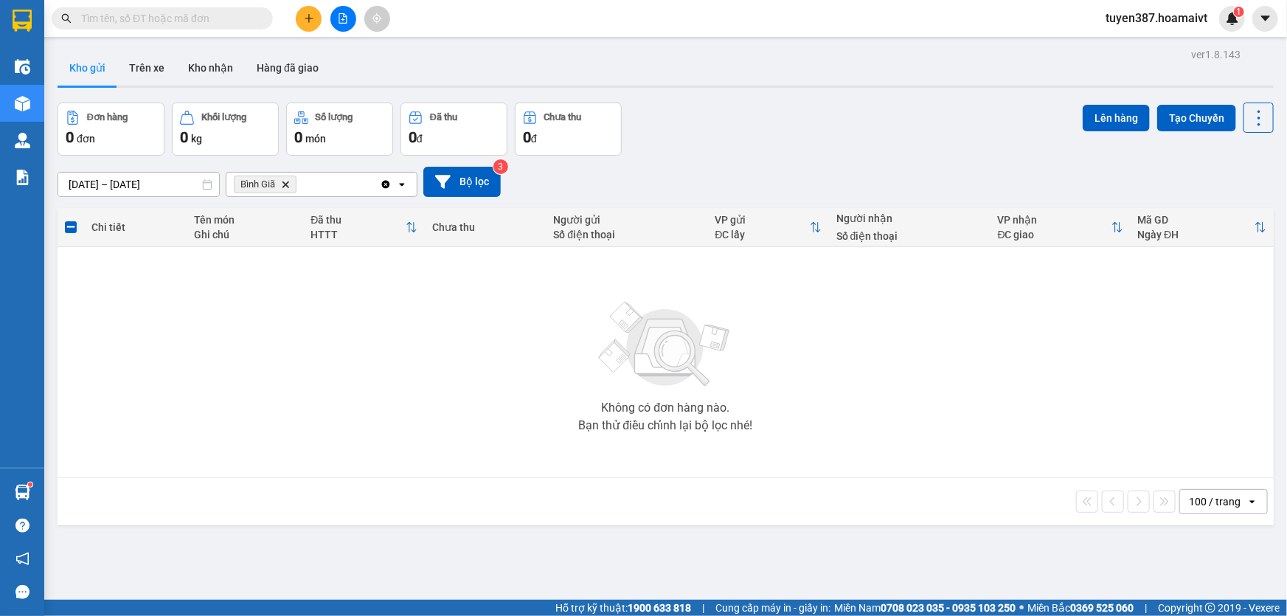
click at [285, 183] on icon "Delete" at bounding box center [285, 184] width 9 height 9
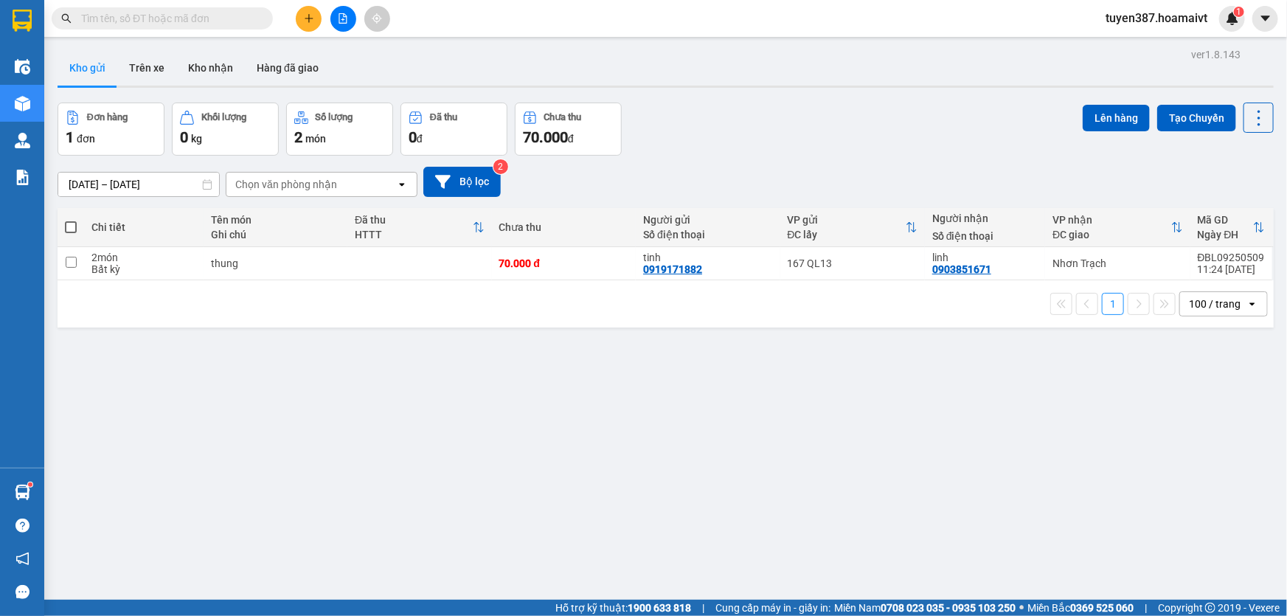
click at [67, 224] on span at bounding box center [71, 227] width 12 height 12
click at [71, 220] on input "checkbox" at bounding box center [71, 220] width 0 height 0
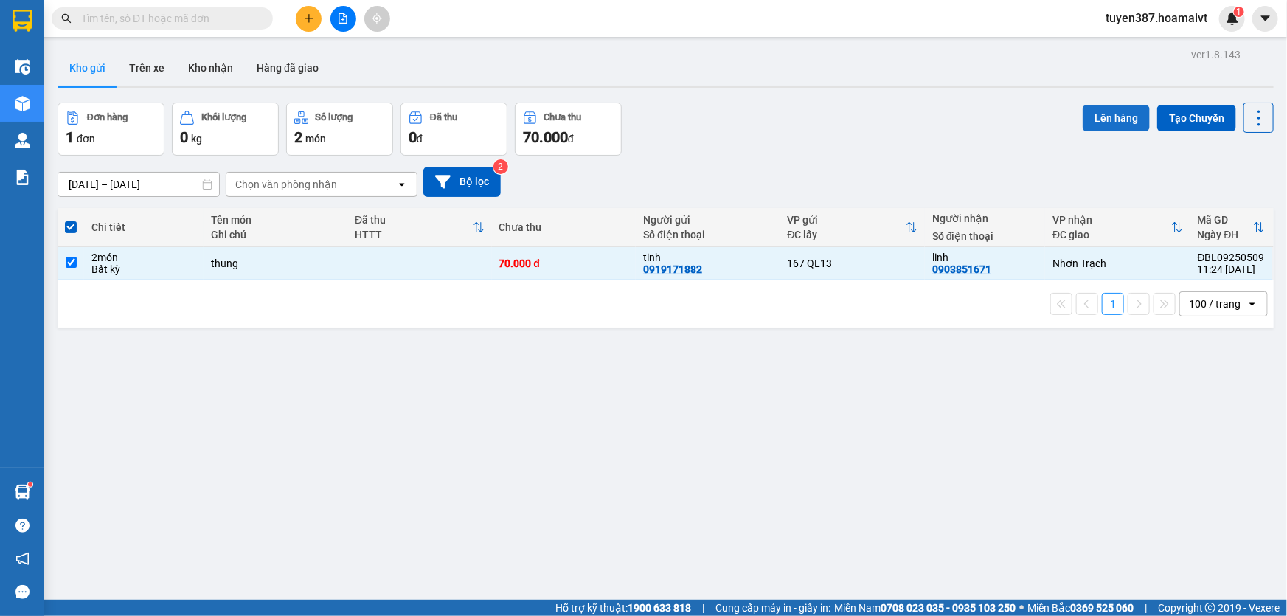
click at [1093, 114] on button "Lên hàng" at bounding box center [1116, 118] width 67 height 27
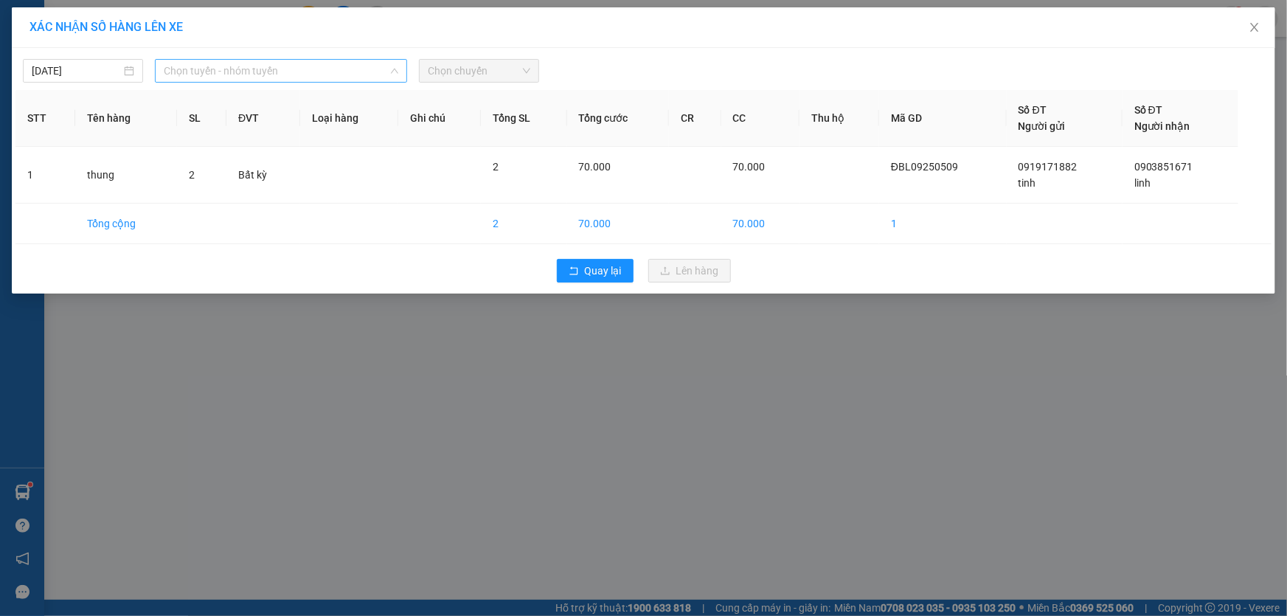
click at [309, 61] on span "Chọn tuyến - nhóm tuyến" at bounding box center [281, 71] width 235 height 22
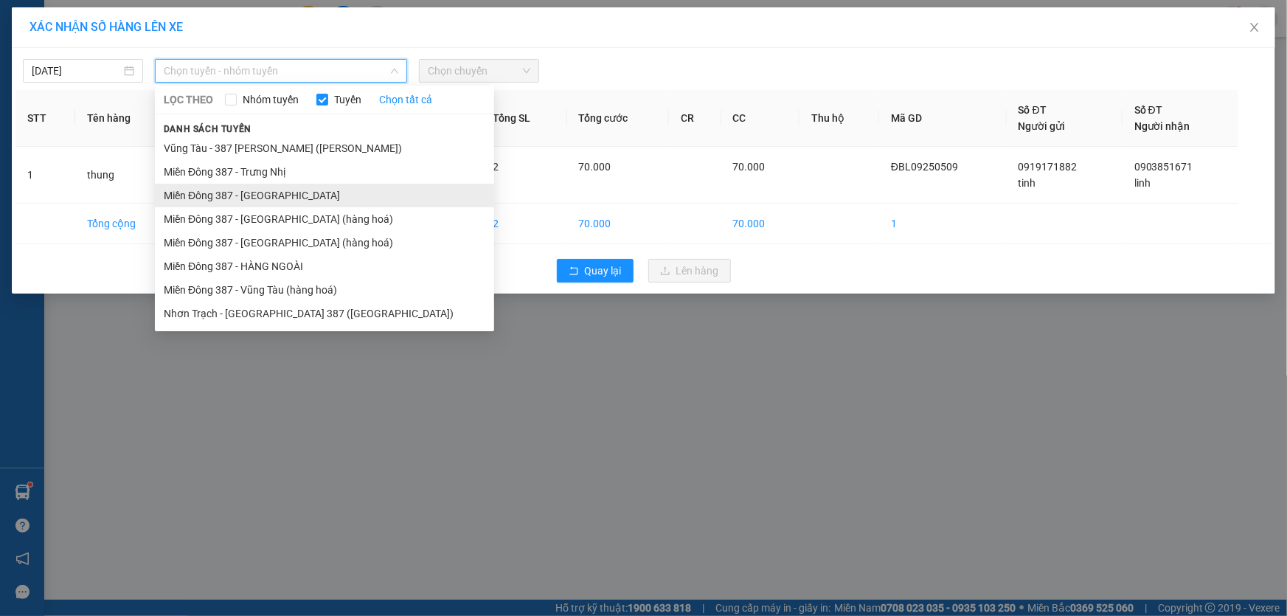
click at [250, 186] on li "Miền Đông 387 - [GEOGRAPHIC_DATA]" at bounding box center [324, 196] width 339 height 24
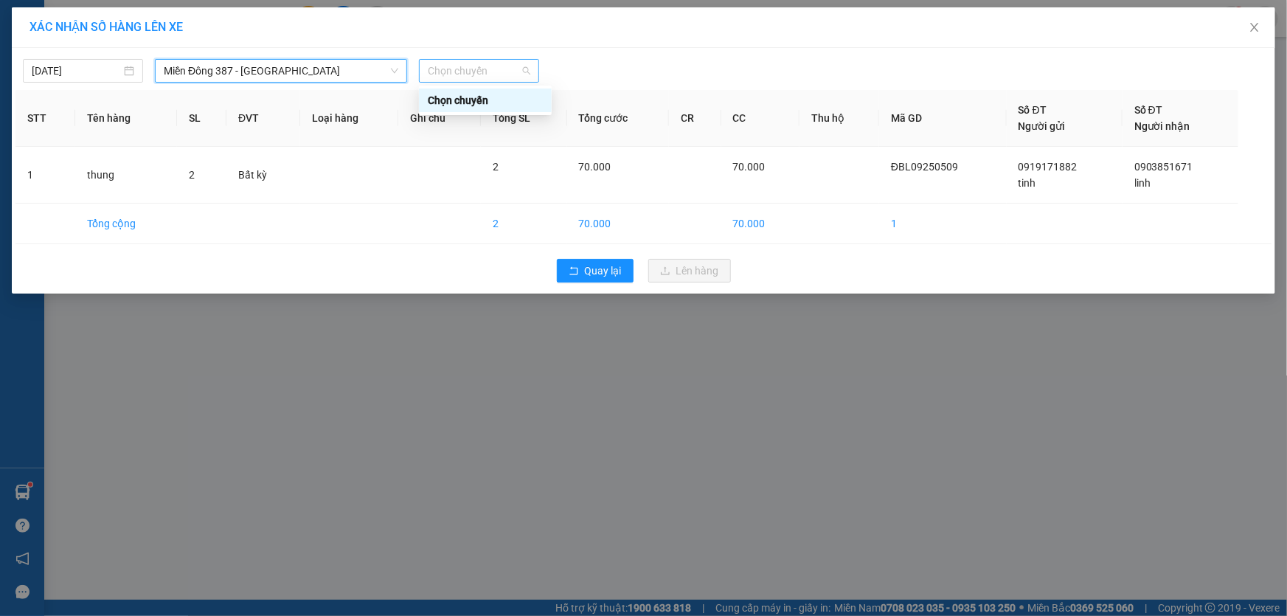
click at [493, 60] on span "Chọn chuyến" at bounding box center [479, 71] width 103 height 22
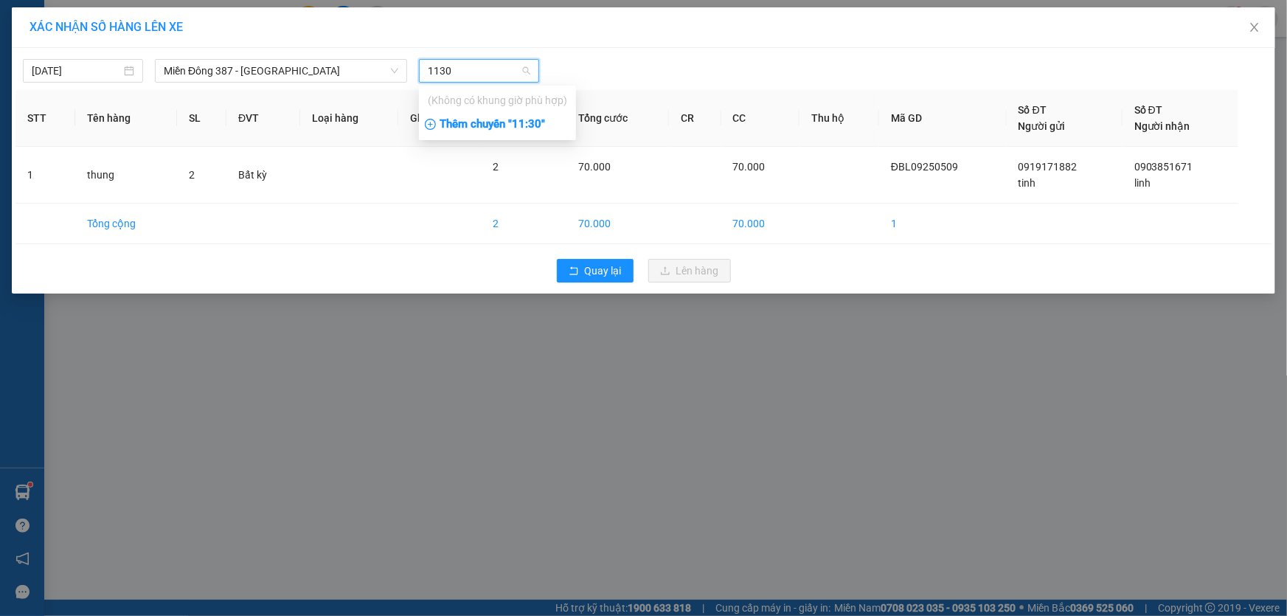
click at [534, 122] on div "Thêm chuyến " 11:30 "" at bounding box center [497, 124] width 157 height 25
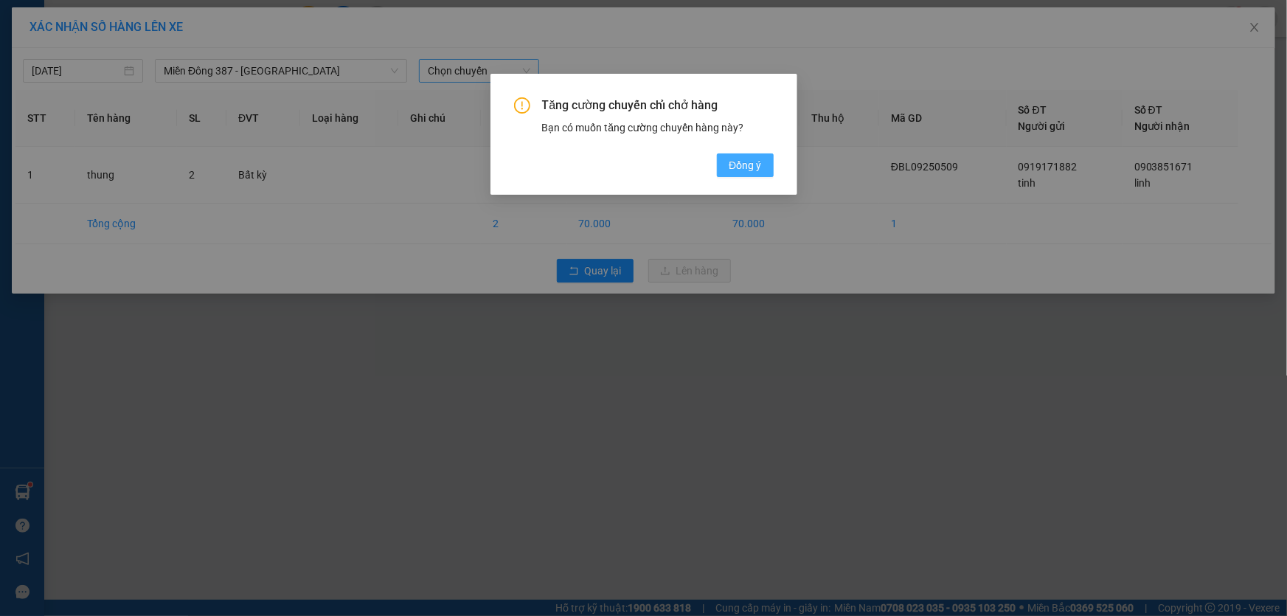
click at [751, 163] on span "Đồng ý" at bounding box center [745, 165] width 32 height 16
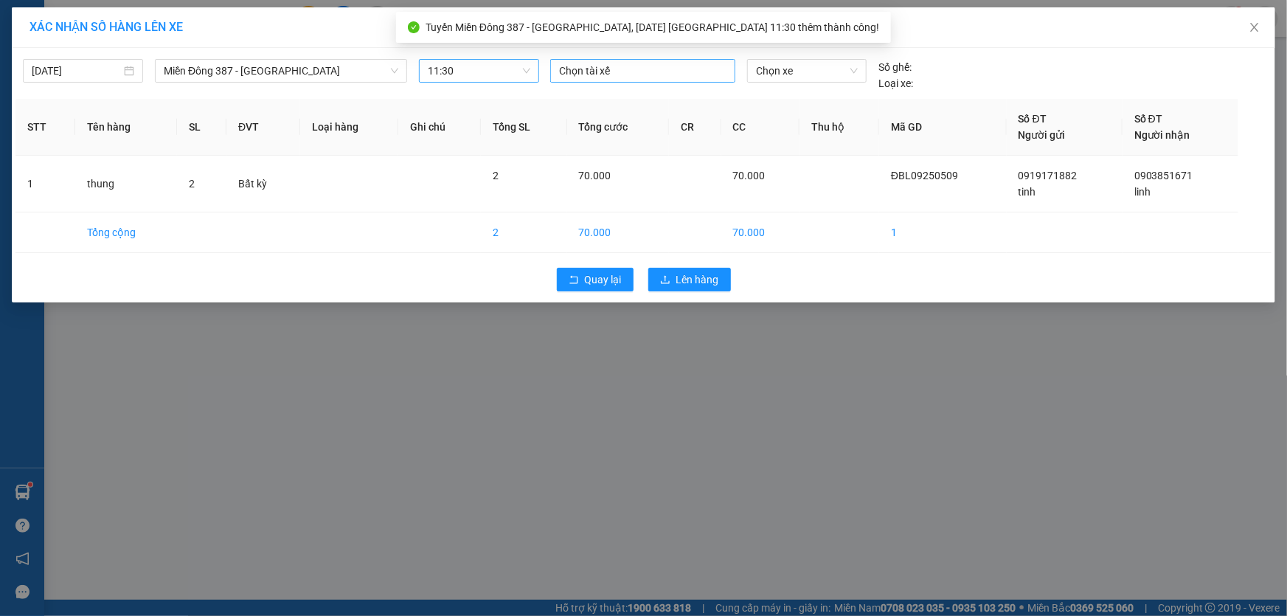
click at [639, 74] on div at bounding box center [643, 71] width 178 height 18
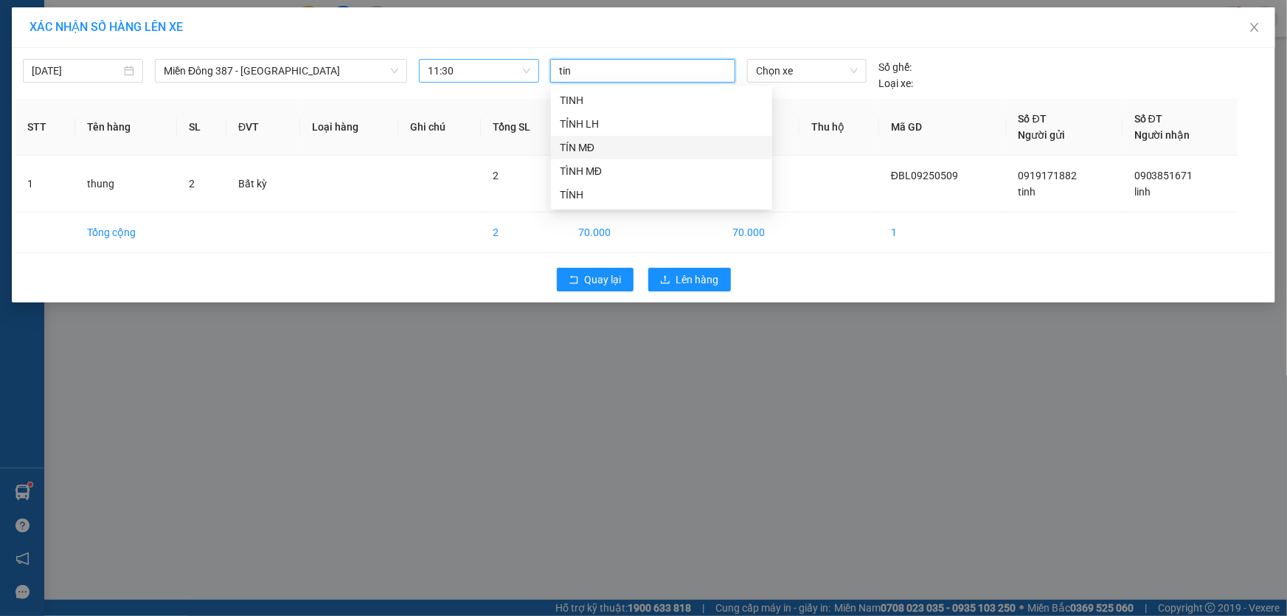
click at [579, 145] on div "TÍN MĐ" at bounding box center [662, 147] width 204 height 16
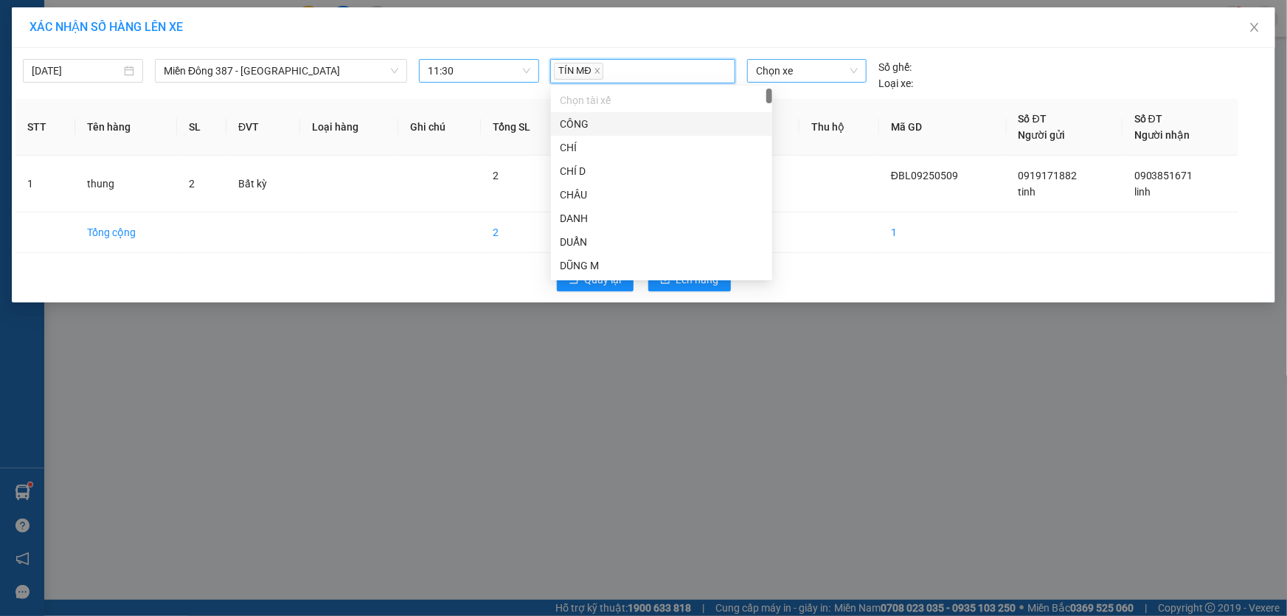
click at [812, 71] on span "Chọn xe" at bounding box center [807, 71] width 102 height 22
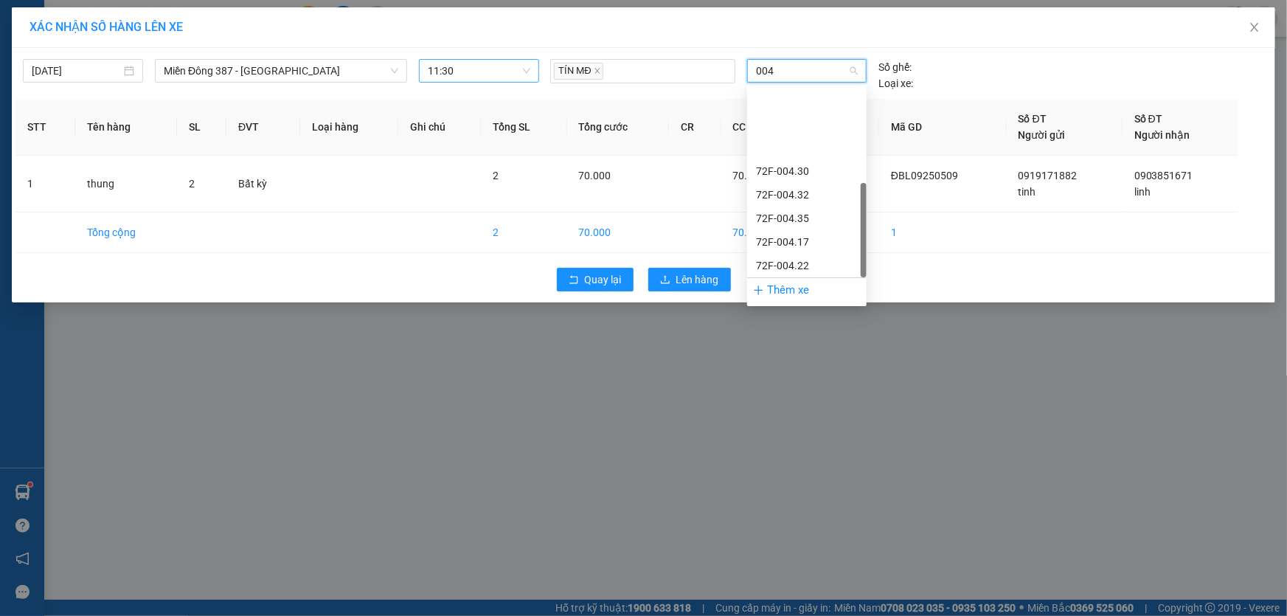
click at [777, 352] on div "72H-070.04" at bounding box center [807, 360] width 102 height 16
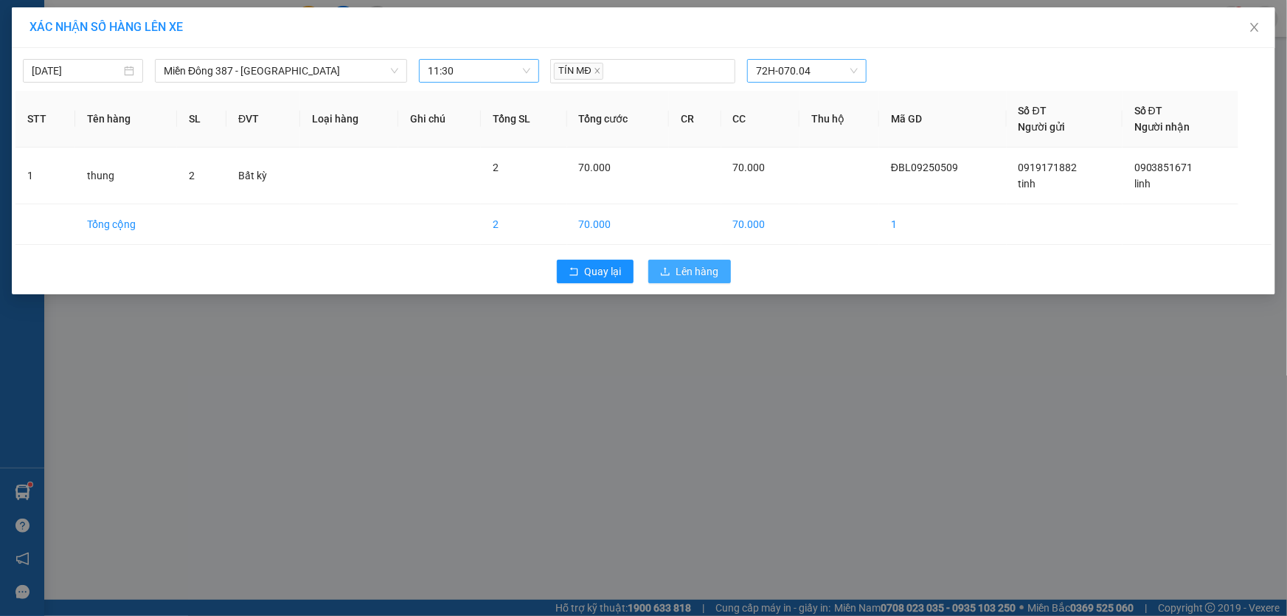
click at [686, 268] on span "Lên hàng" at bounding box center [697, 271] width 43 height 16
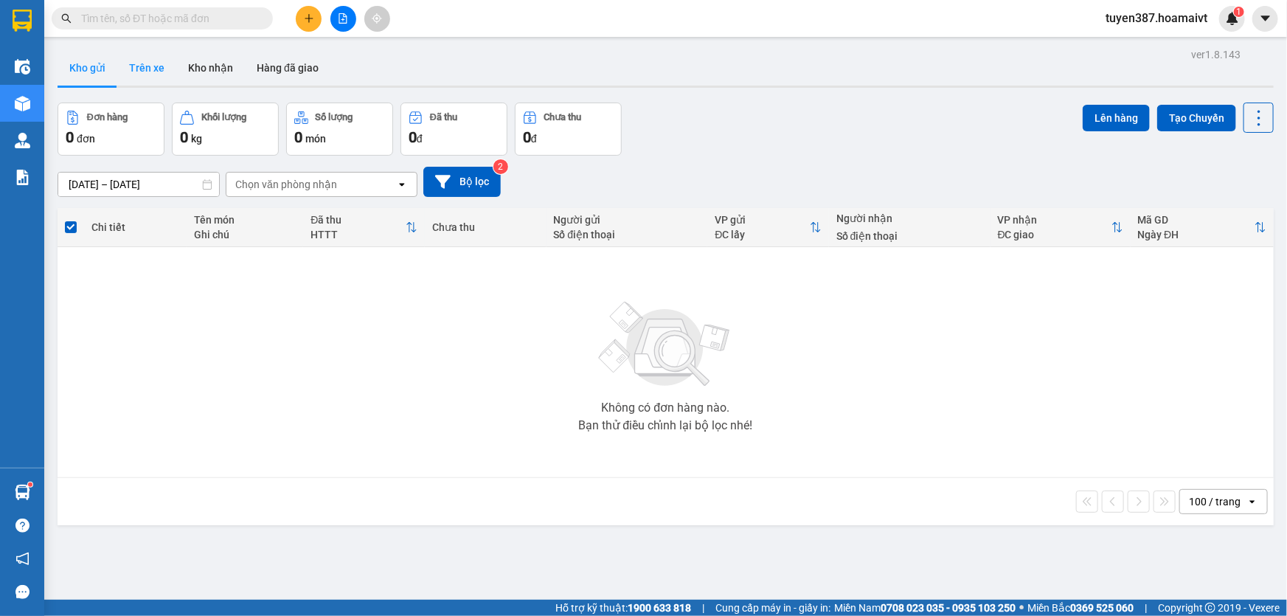
click at [142, 69] on button "Trên xe" at bounding box center [146, 67] width 59 height 35
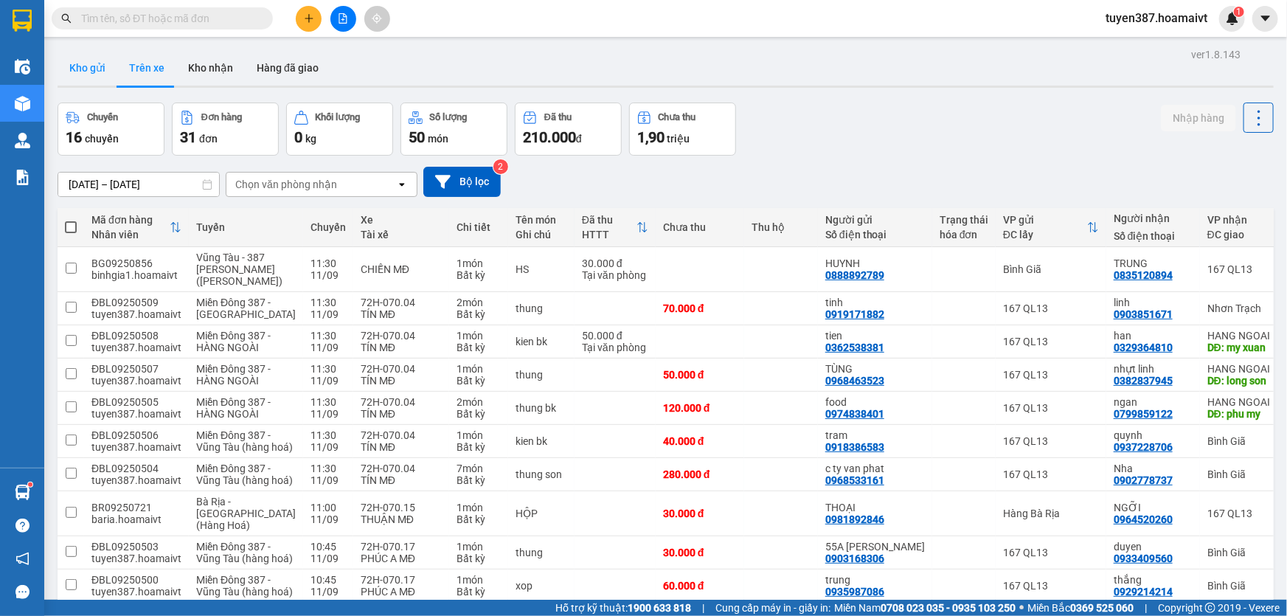
click at [85, 64] on button "Kho gửi" at bounding box center [88, 67] width 60 height 35
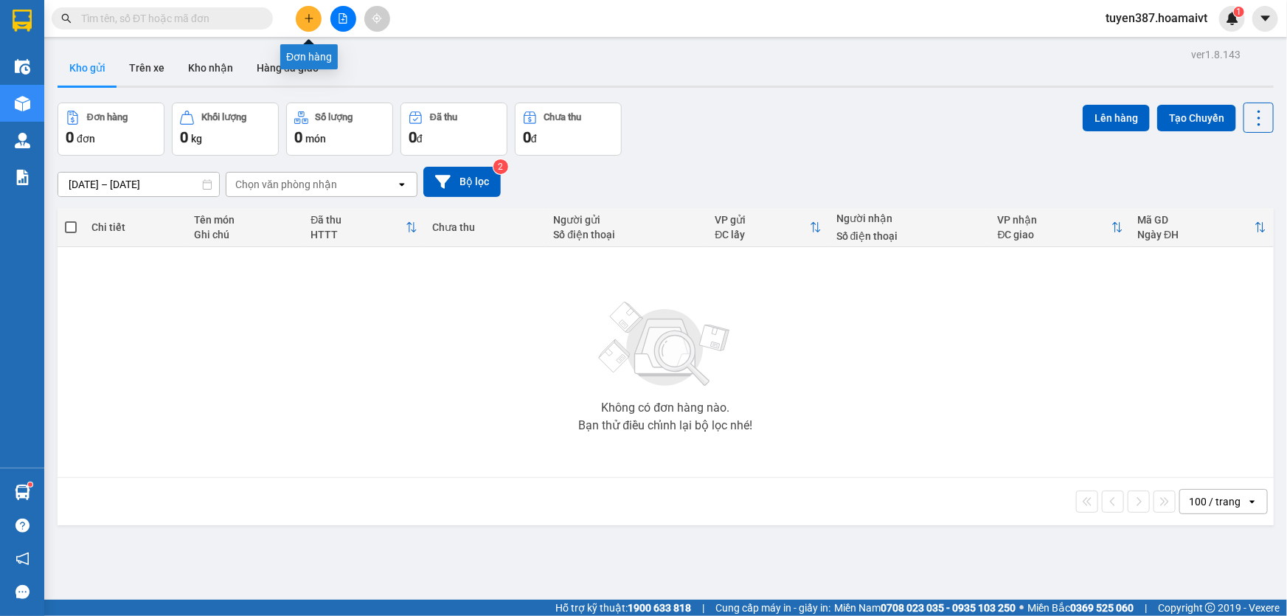
click at [308, 11] on button at bounding box center [309, 19] width 26 height 26
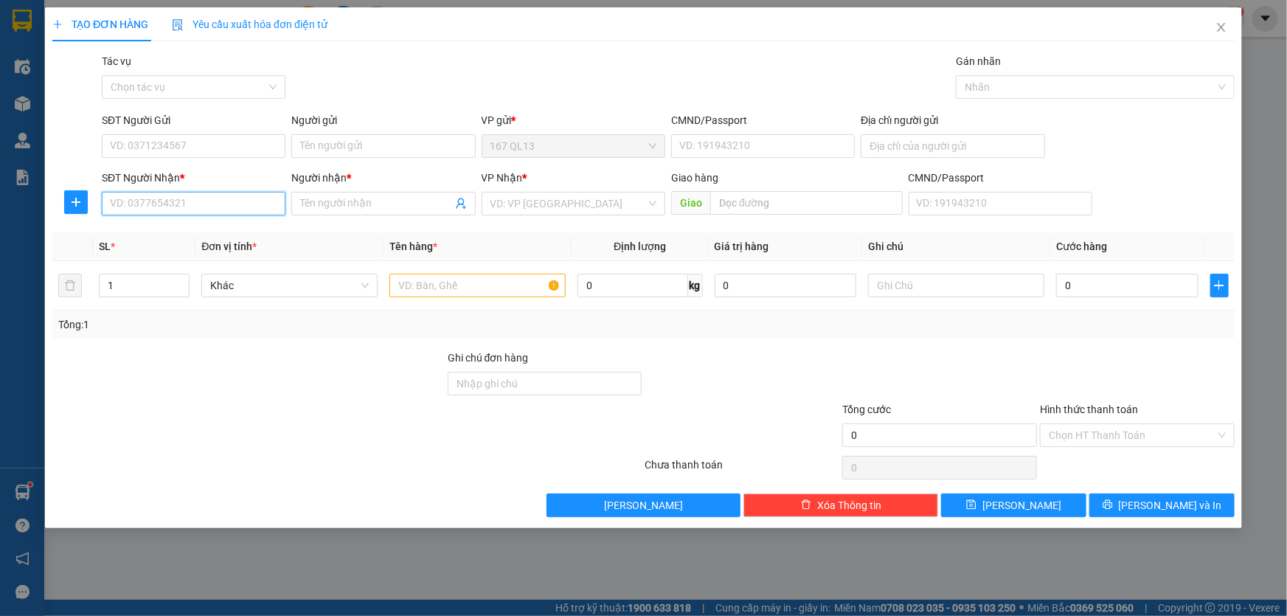
click at [253, 199] on input "SĐT Người Nhận *" at bounding box center [194, 204] width 184 height 24
click at [338, 206] on input "Người nhận *" at bounding box center [375, 203] width 151 height 16
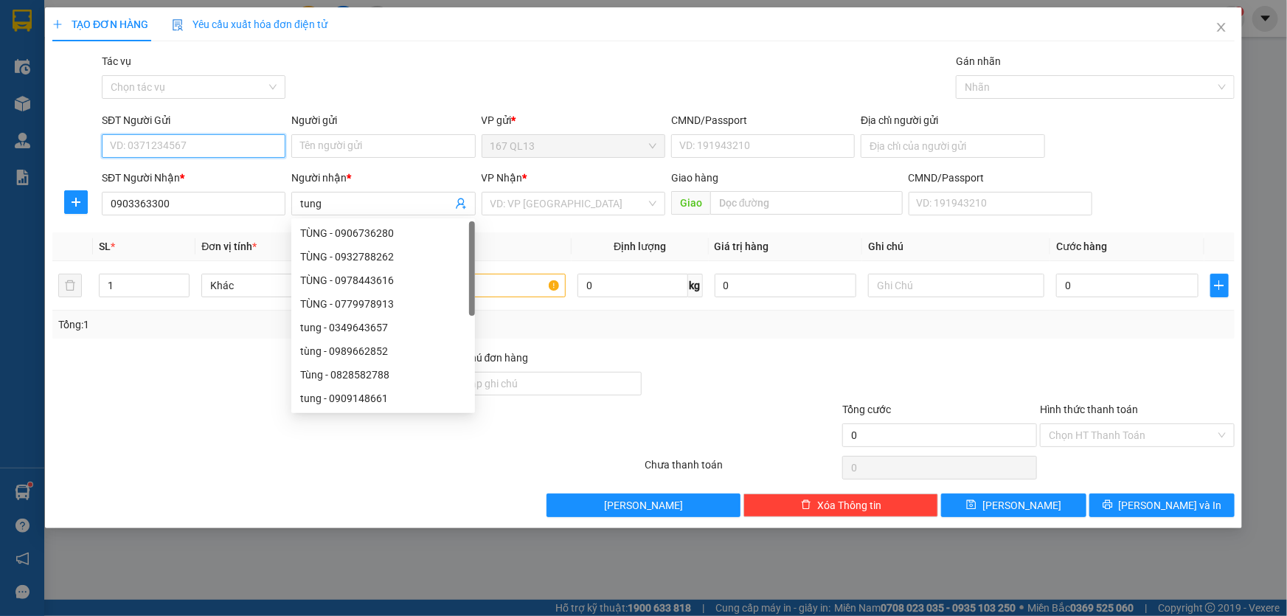
click at [227, 142] on input "SĐT Người Gửi" at bounding box center [194, 146] width 184 height 24
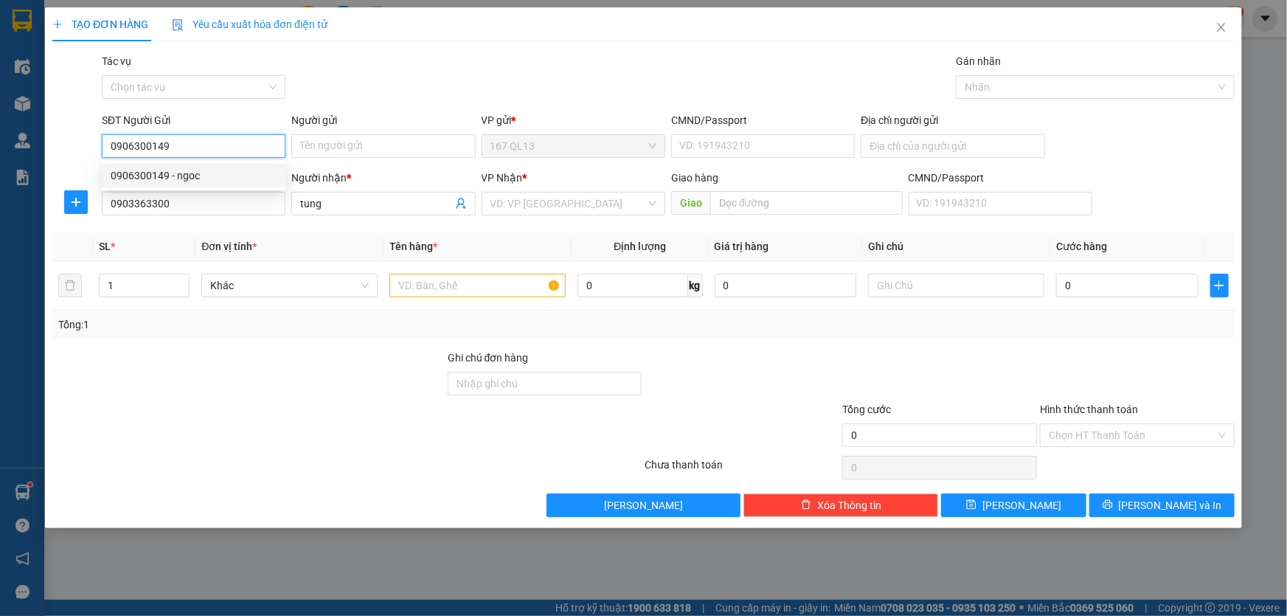
click at [210, 174] on div "0906300149 - ngoc" at bounding box center [194, 175] width 166 height 16
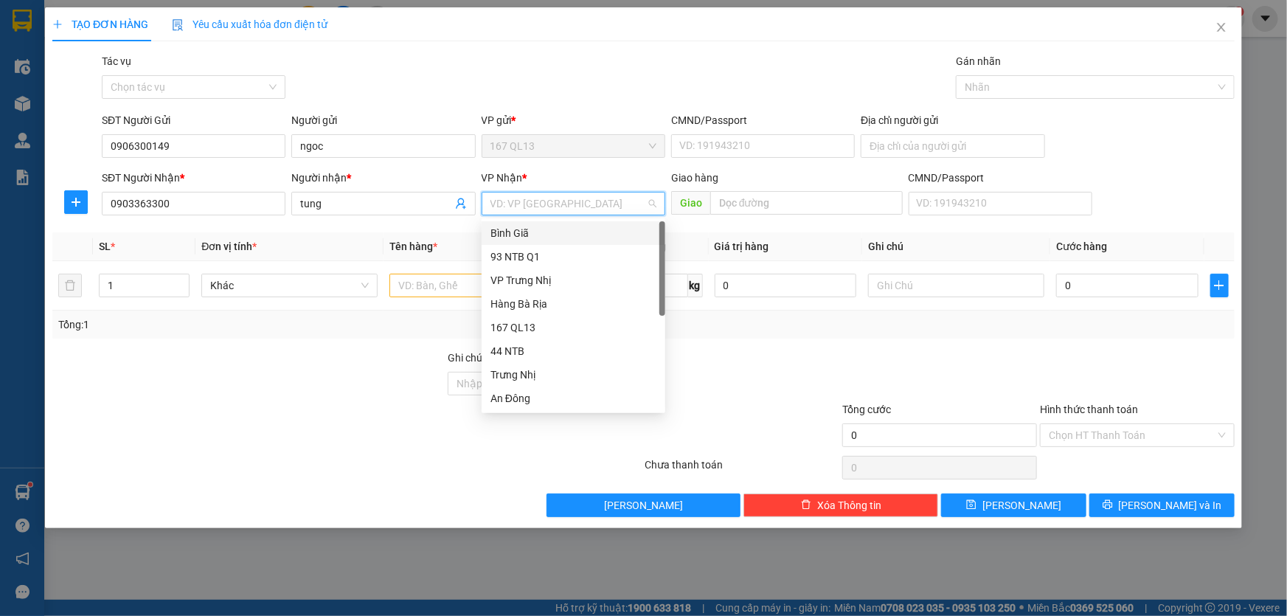
click at [537, 200] on input "search" at bounding box center [568, 203] width 156 height 22
click at [532, 231] on div "Bình Giã" at bounding box center [573, 233] width 166 height 16
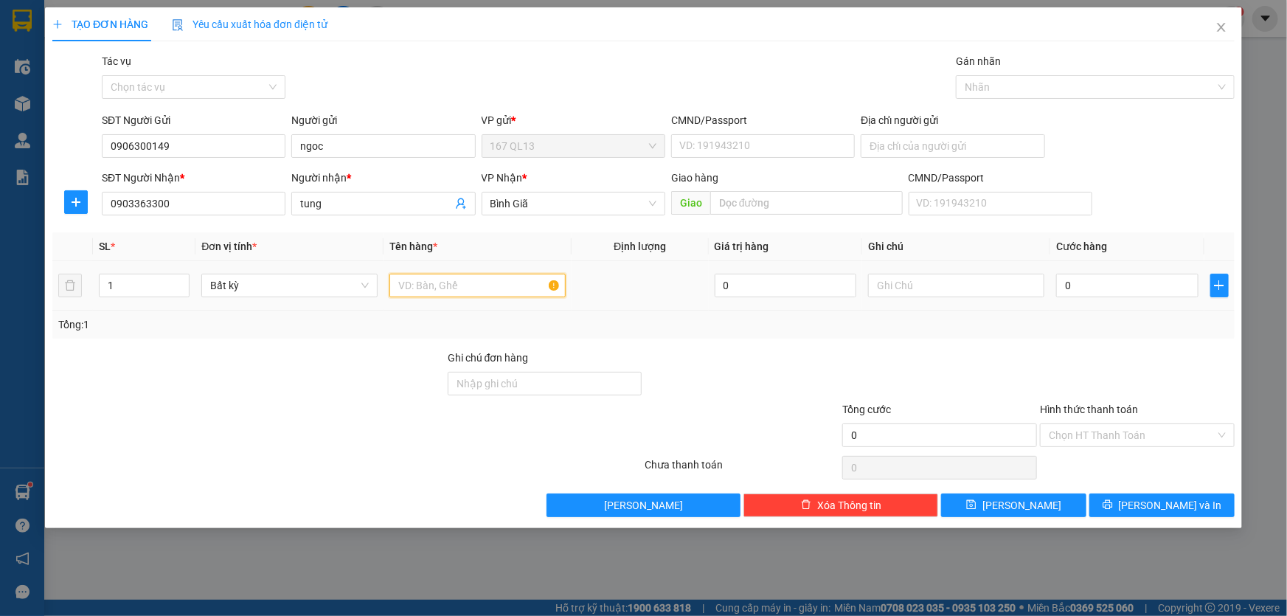
click at [490, 285] on input "text" at bounding box center [477, 286] width 176 height 24
click at [1058, 285] on input "0" at bounding box center [1127, 286] width 142 height 24
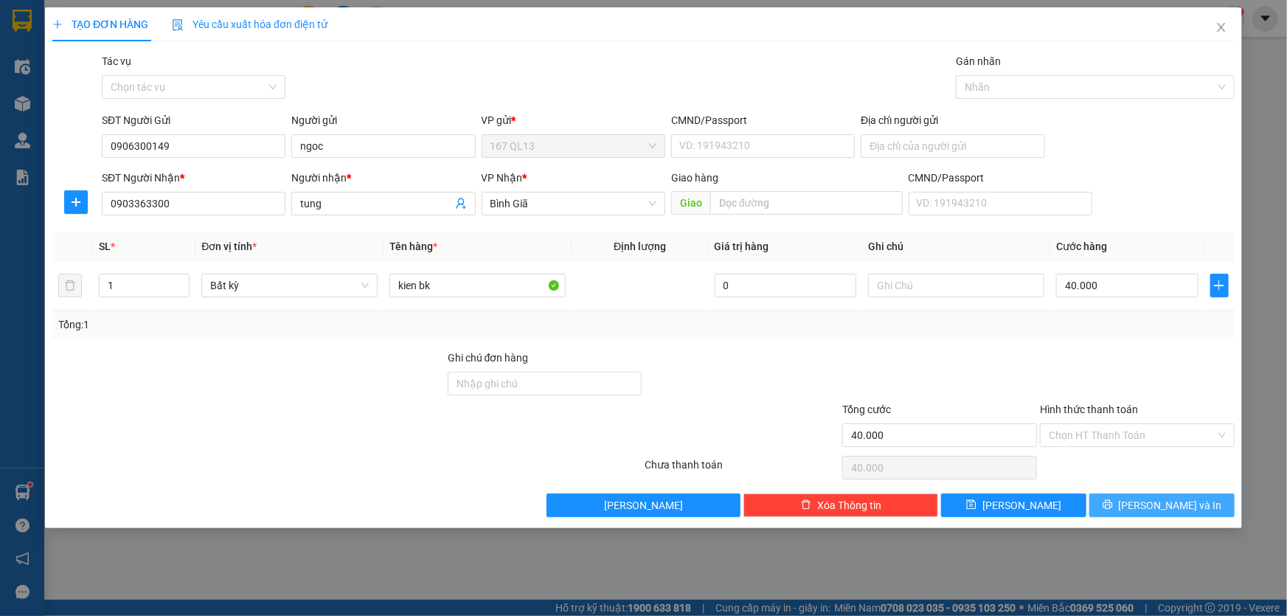
drag, startPoint x: 1162, startPoint y: 503, endPoint x: 1148, endPoint y: 472, distance: 34.0
click at [1161, 503] on span "[PERSON_NAME] và In" at bounding box center [1170, 505] width 103 height 16
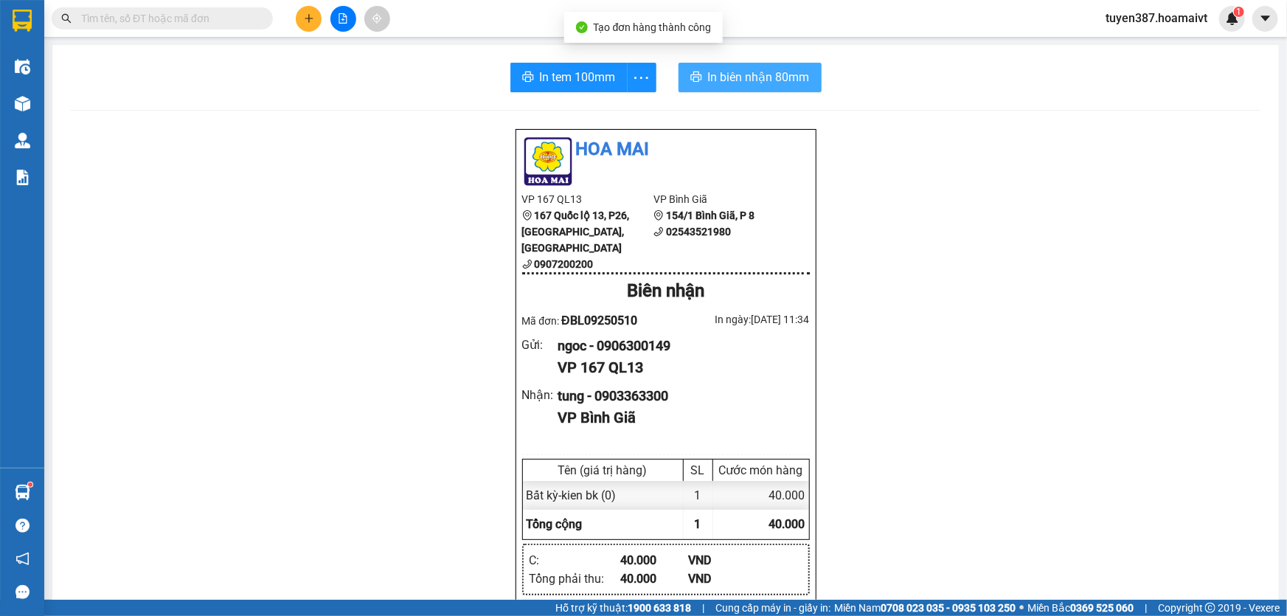
click at [732, 86] on span "In biên nhận 80mm" at bounding box center [759, 77] width 102 height 18
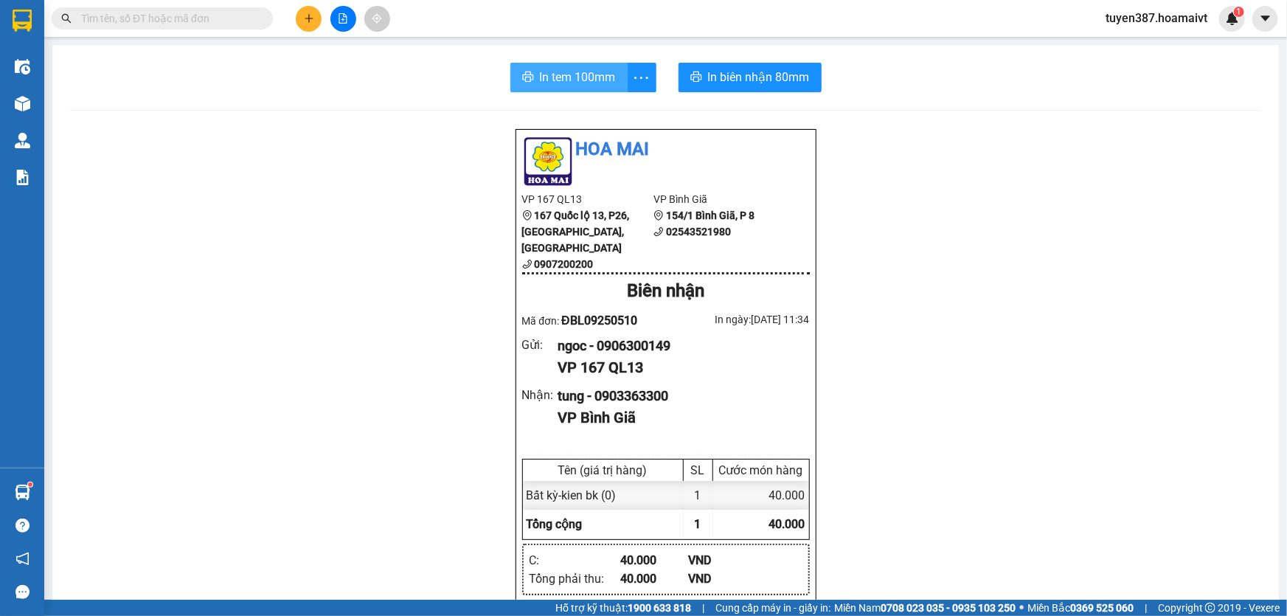
click at [559, 78] on span "In tem 100mm" at bounding box center [578, 77] width 76 height 18
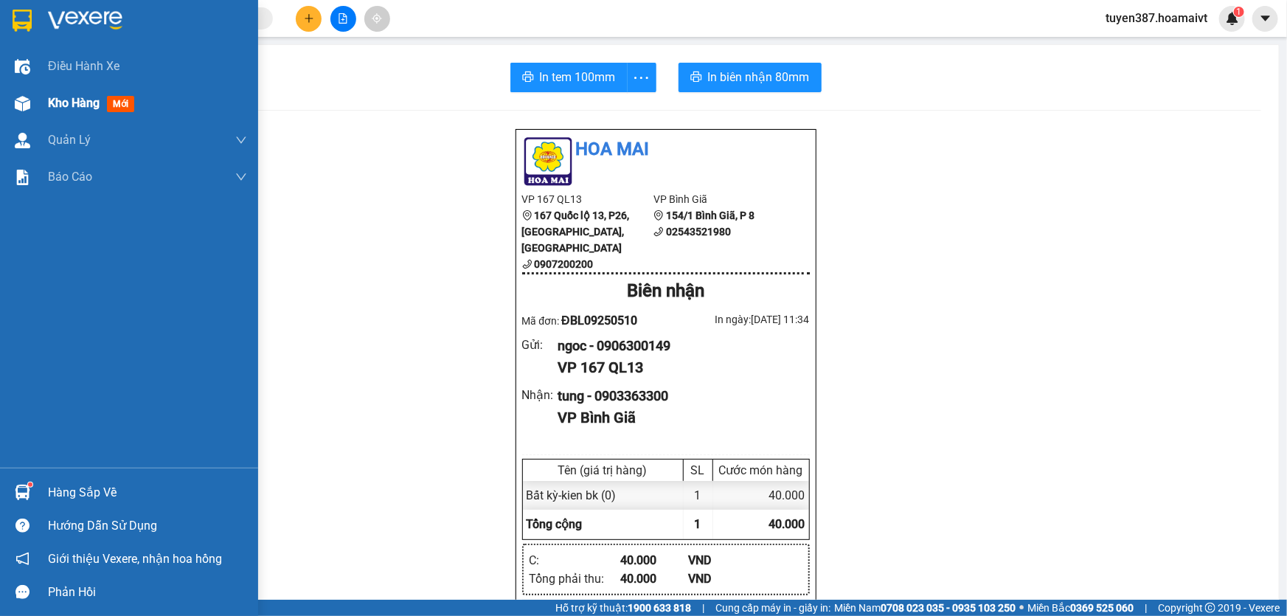
click at [125, 100] on span "mới" at bounding box center [120, 104] width 27 height 16
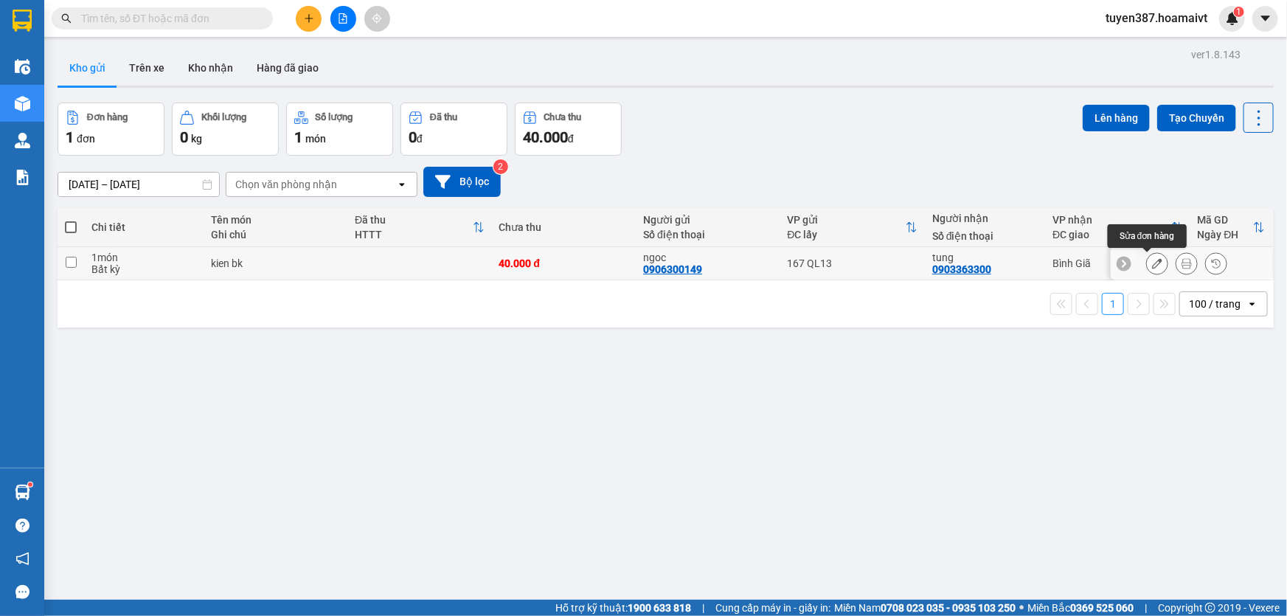
click at [1152, 259] on icon at bounding box center [1157, 263] width 10 height 10
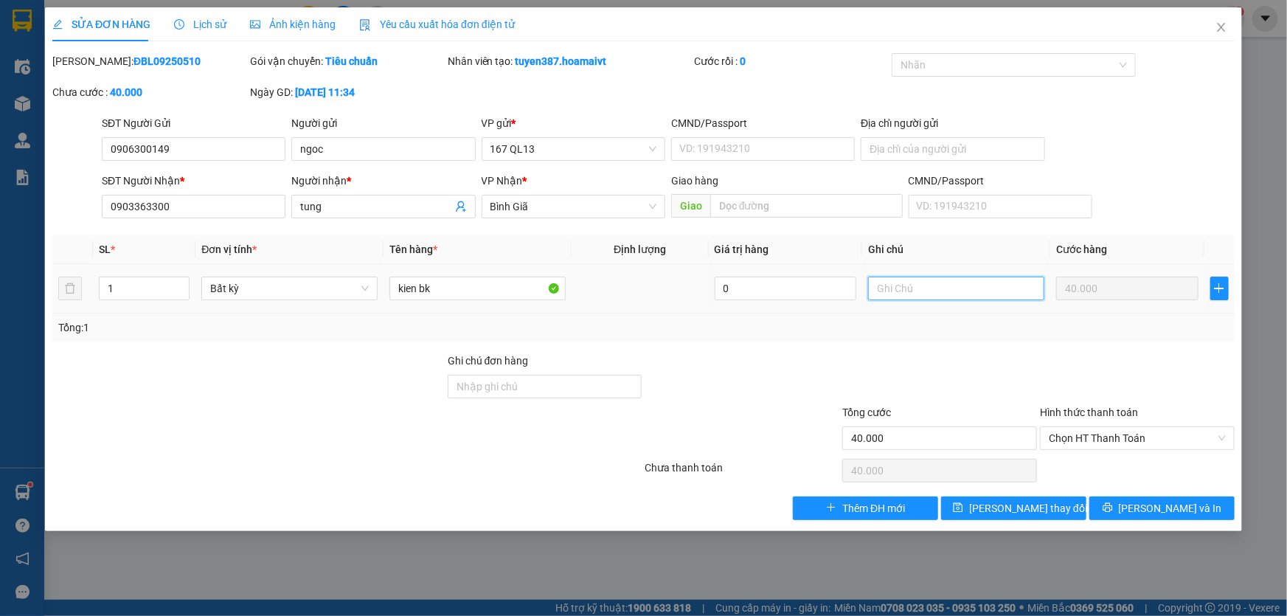
click at [947, 288] on input "text" at bounding box center [956, 289] width 176 height 24
click at [1021, 503] on span "Lưu thay đổi" at bounding box center [1028, 508] width 118 height 16
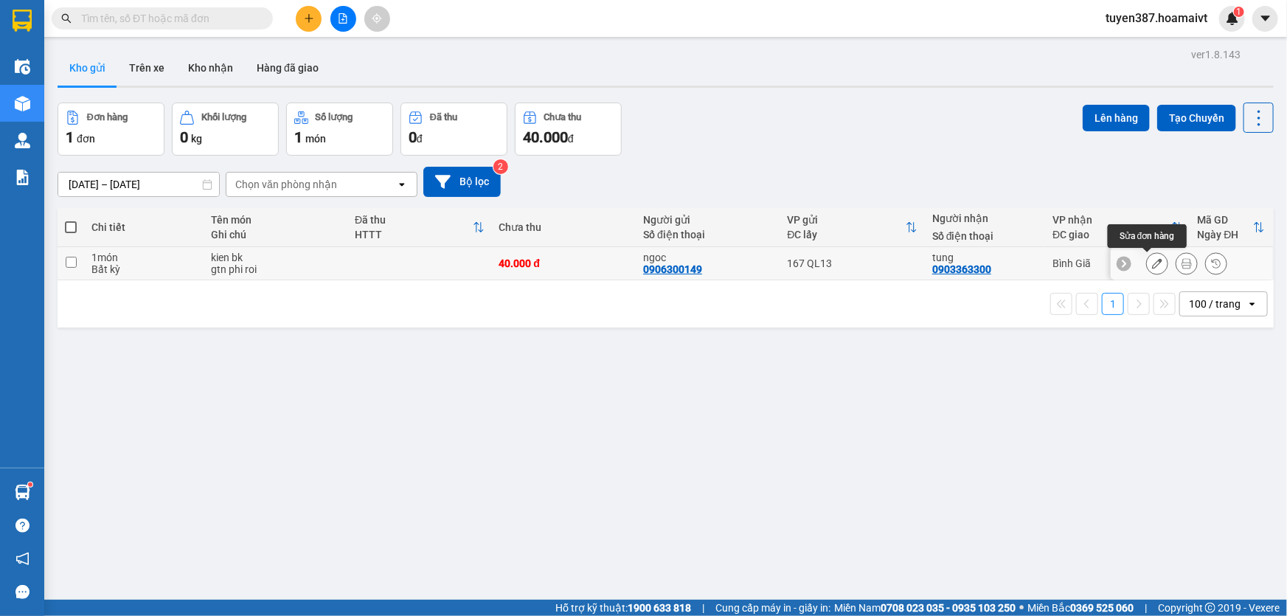
click at [1152, 258] on icon at bounding box center [1157, 263] width 10 height 10
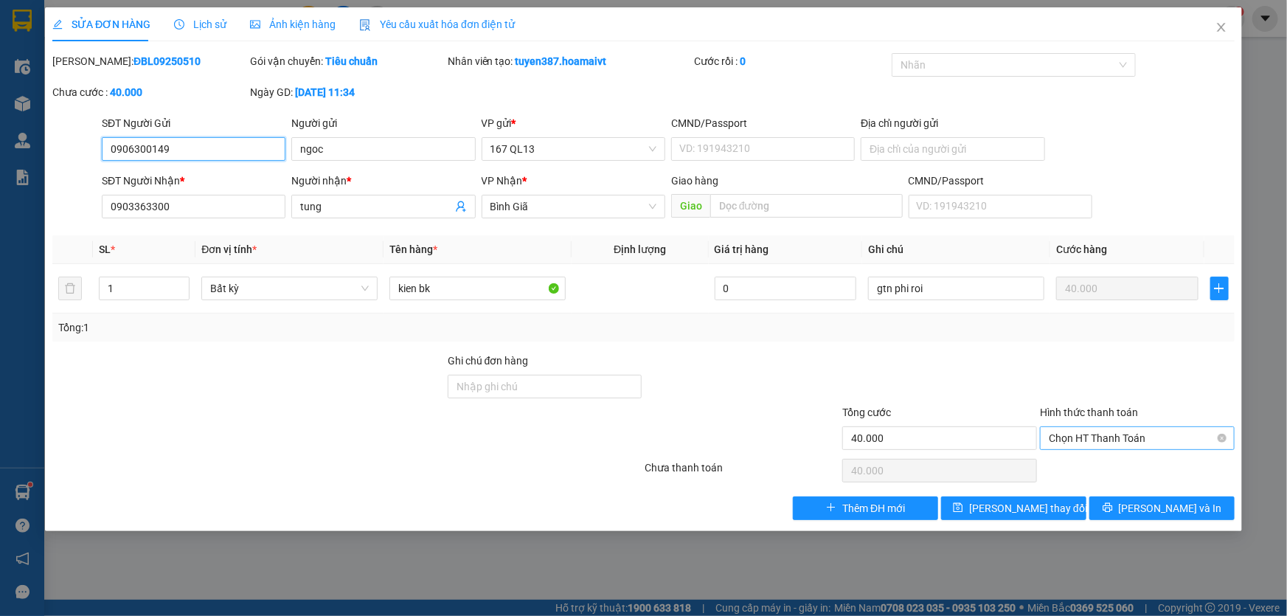
click at [1117, 431] on span "Chọn HT Thanh Toán" at bounding box center [1137, 438] width 177 height 22
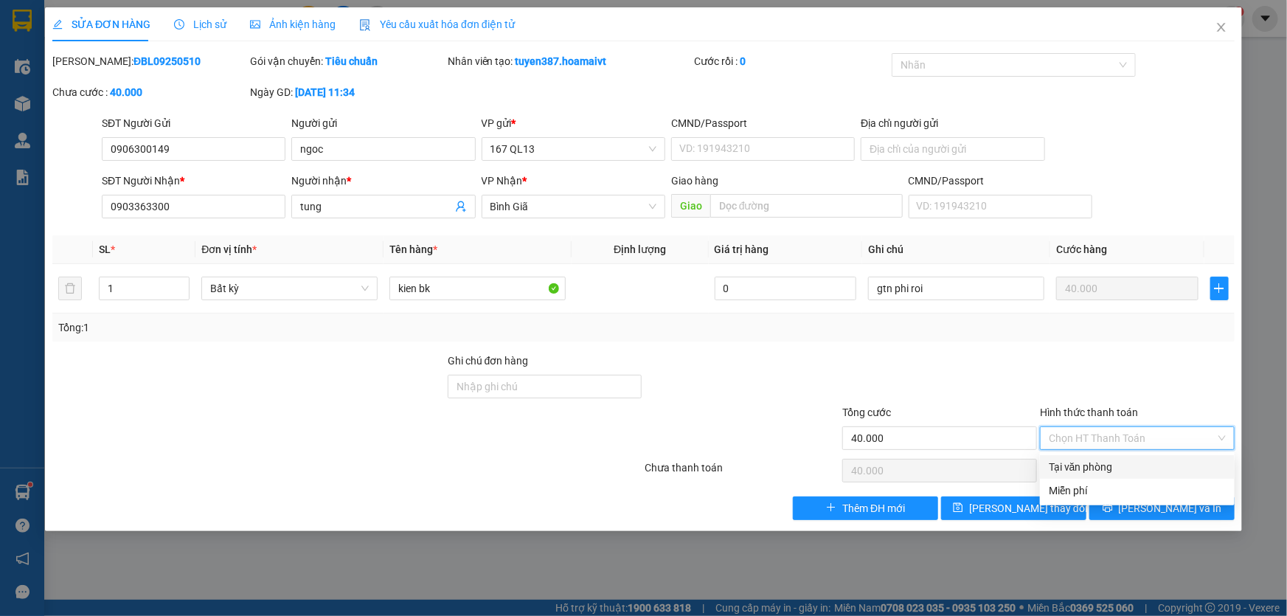
click at [1083, 463] on div "Tại văn phòng" at bounding box center [1137, 467] width 177 height 16
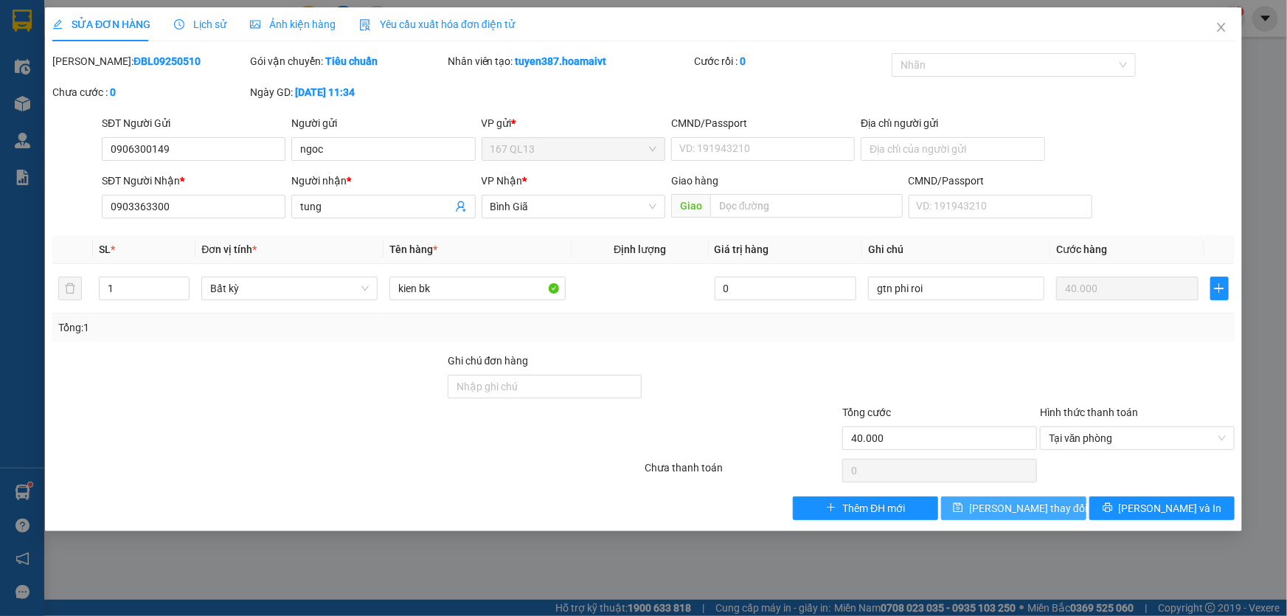
click at [1022, 503] on span "Lưu thay đổi" at bounding box center [1028, 508] width 118 height 16
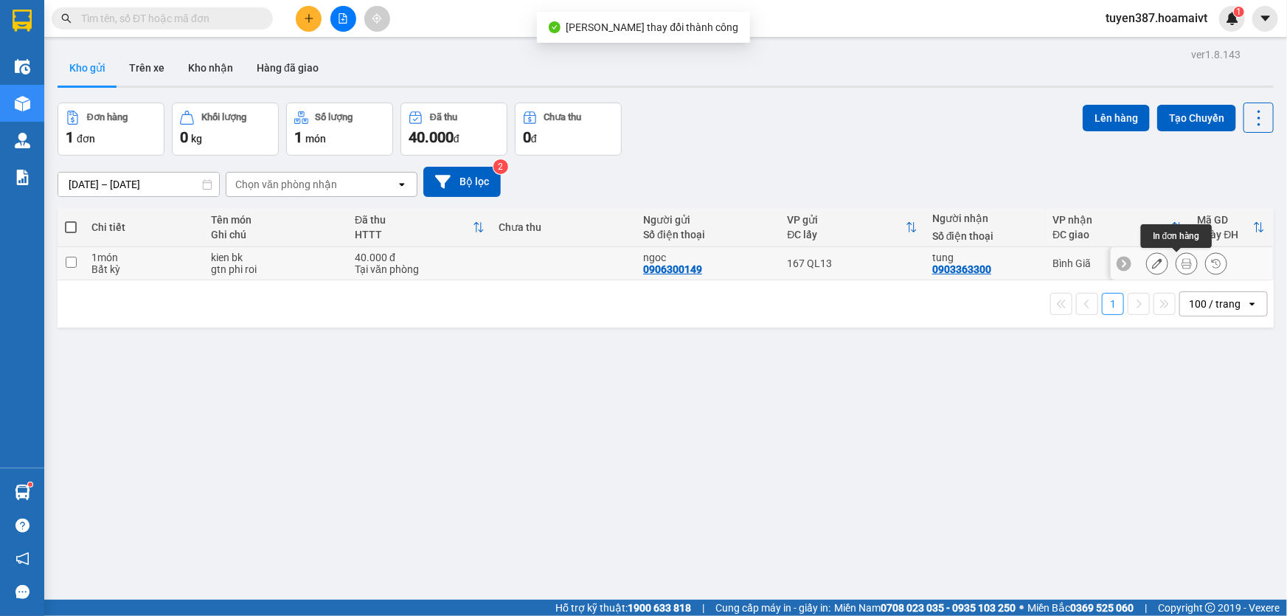
click at [1181, 261] on icon at bounding box center [1186, 263] width 10 height 10
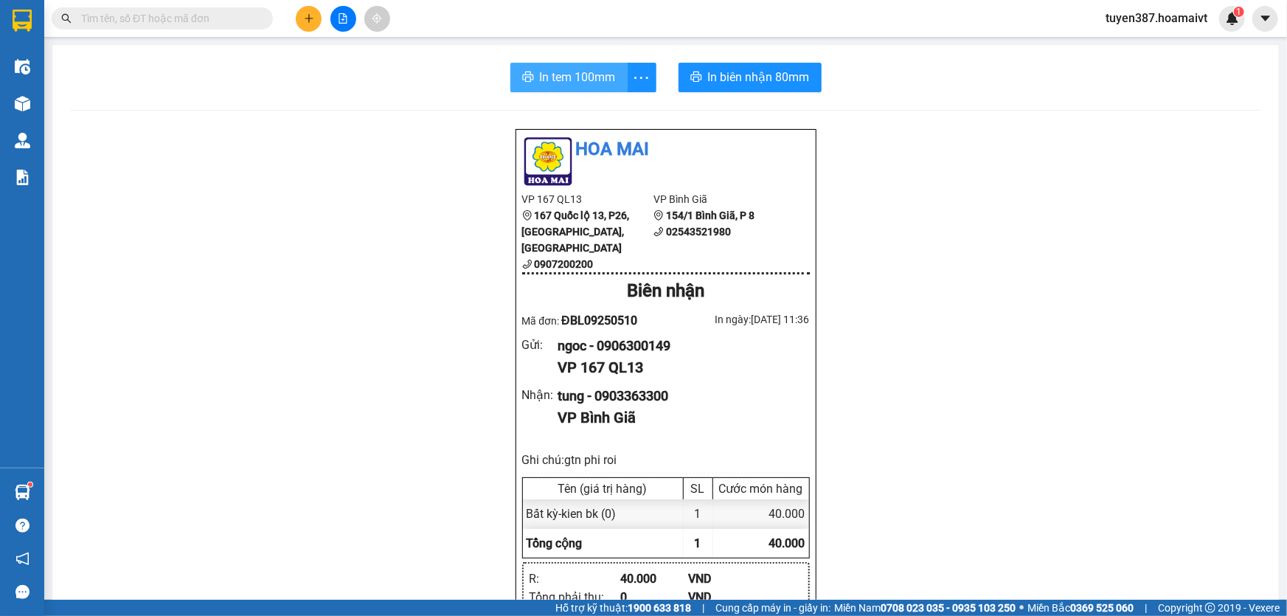
click at [560, 74] on span "In tem 100mm" at bounding box center [578, 77] width 76 height 18
click at [729, 75] on span "In biên nhận 80mm" at bounding box center [759, 77] width 102 height 18
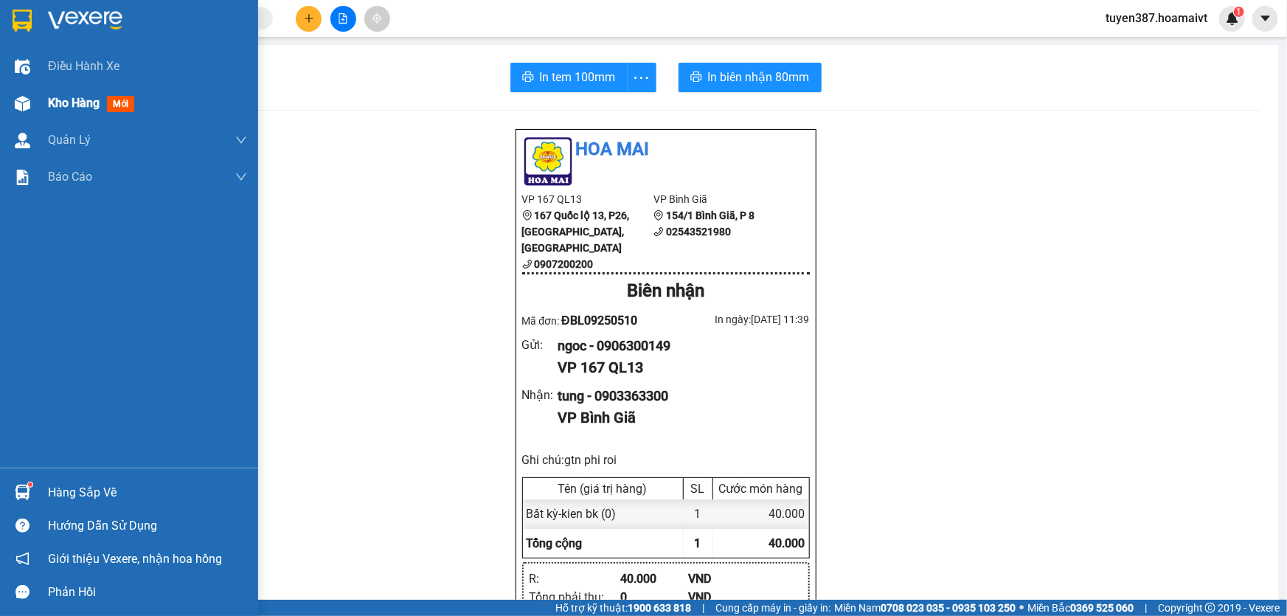
click at [125, 103] on span "mới" at bounding box center [120, 104] width 27 height 16
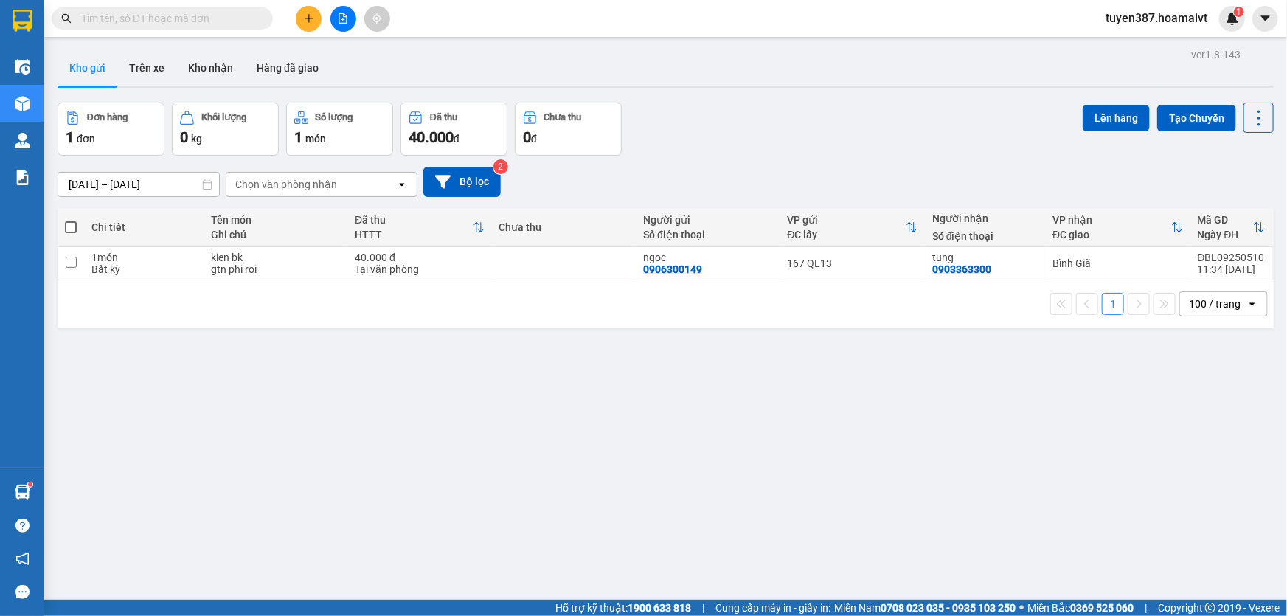
click at [69, 228] on span at bounding box center [71, 227] width 12 height 12
click at [71, 220] on input "checkbox" at bounding box center [71, 220] width 0 height 0
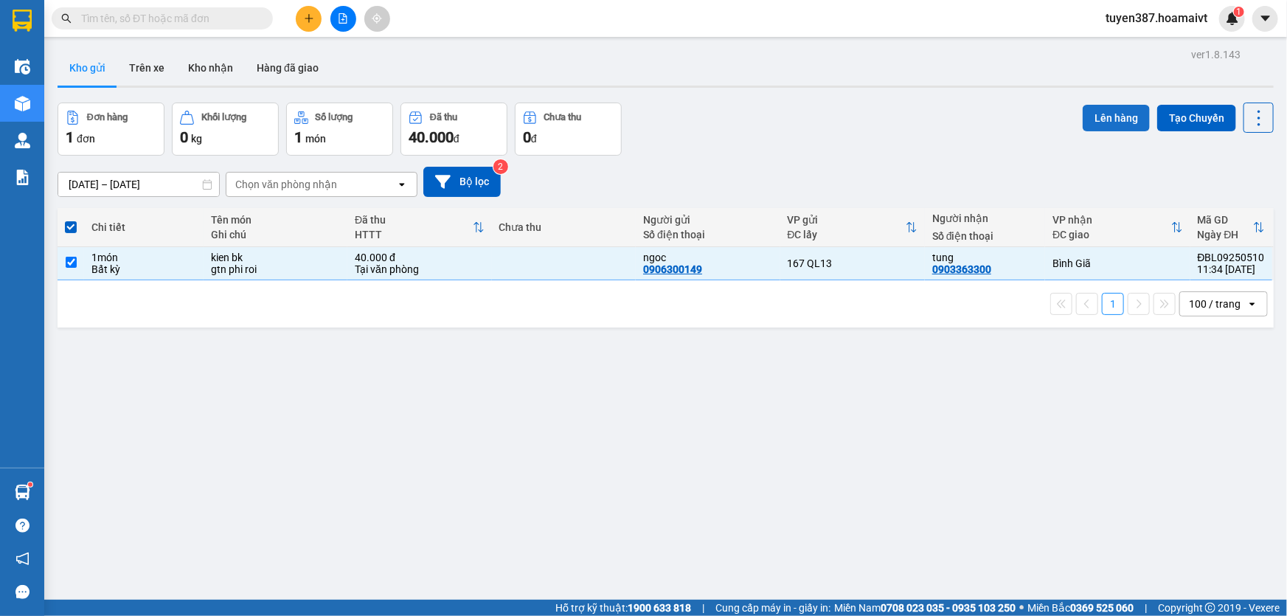
click at [1111, 117] on button "Lên hàng" at bounding box center [1116, 118] width 67 height 27
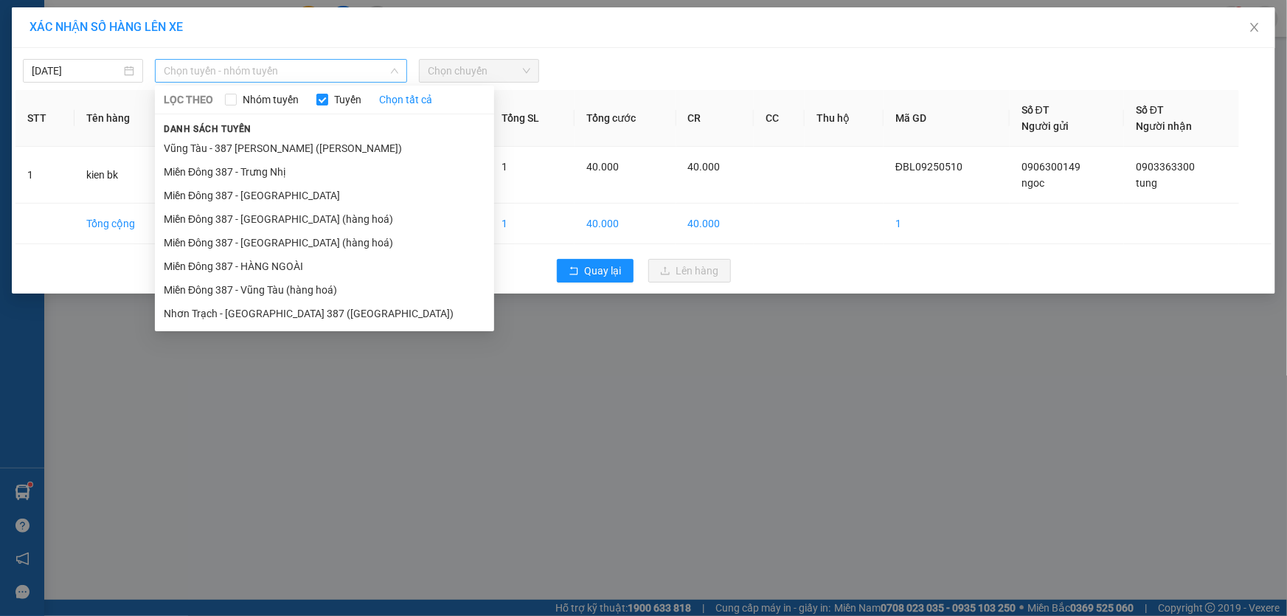
click at [333, 73] on span "Chọn tuyến - nhóm tuyến" at bounding box center [281, 71] width 235 height 22
drag, startPoint x: 274, startPoint y: 284, endPoint x: 277, endPoint y: 276, distance: 8.9
click at [274, 282] on li "Miền Đông 387 - Vũng Tàu (hàng hoá)" at bounding box center [324, 290] width 339 height 24
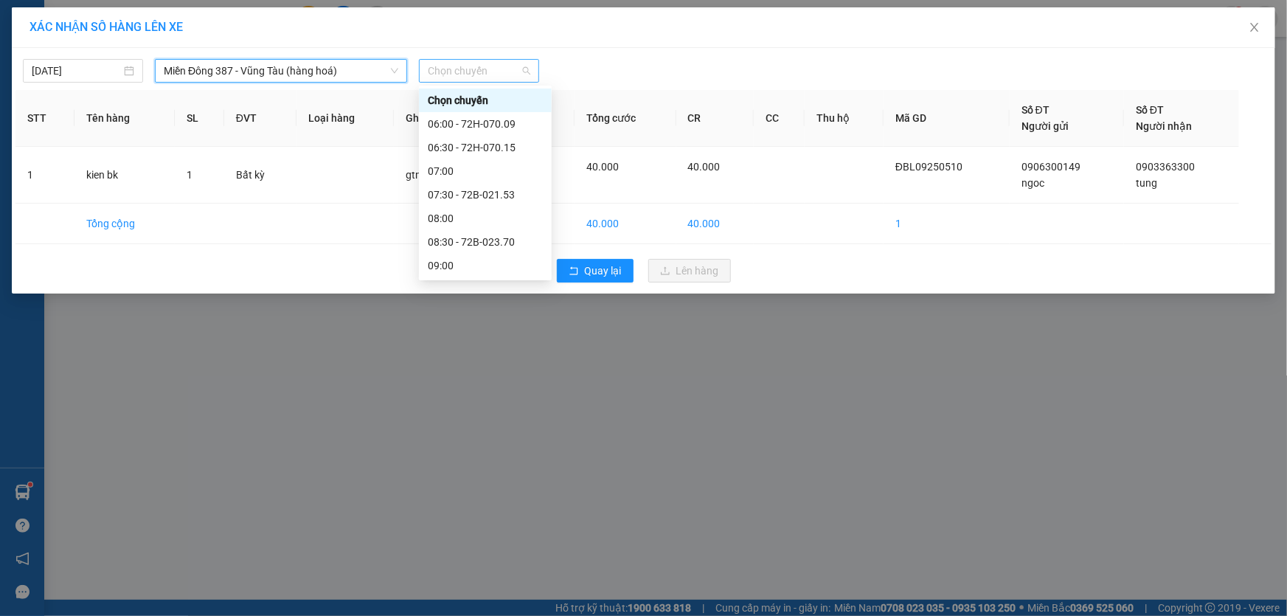
click at [505, 66] on span "Chọn chuyến" at bounding box center [479, 71] width 103 height 22
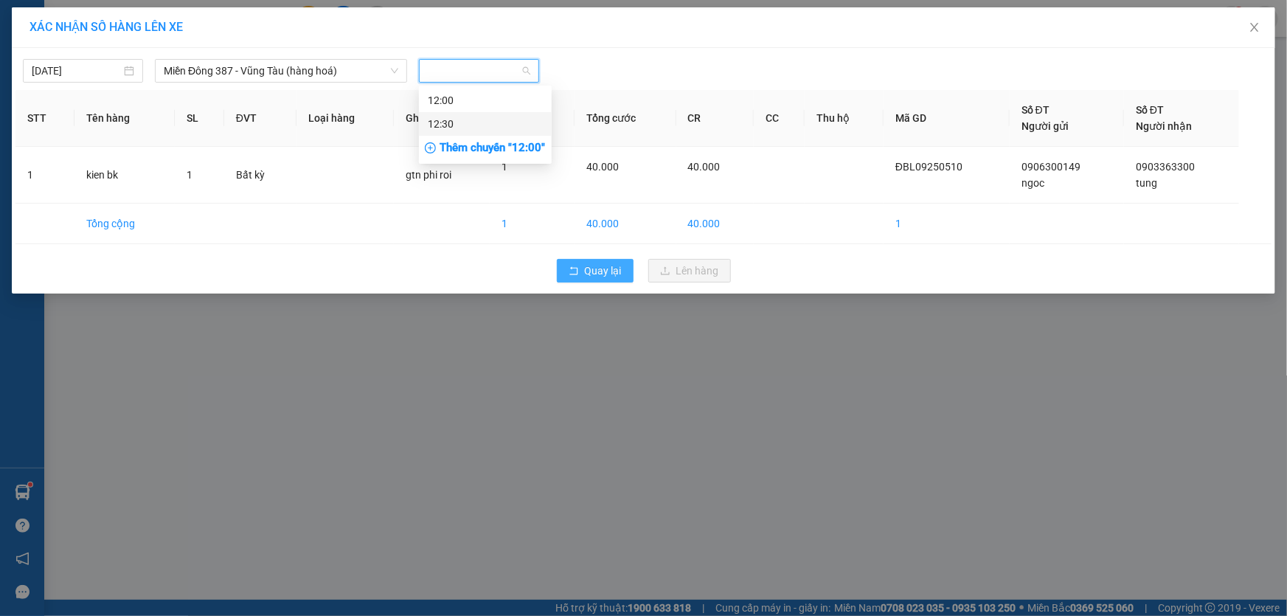
click at [613, 269] on span "Quay lại" at bounding box center [603, 271] width 37 height 16
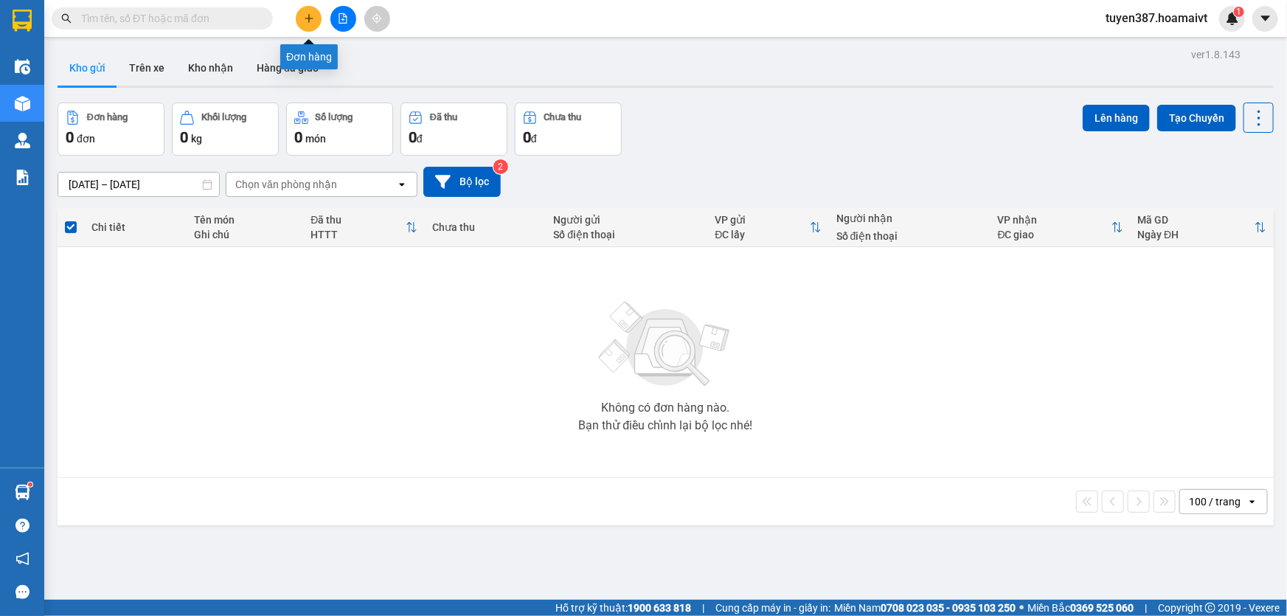
click at [310, 15] on icon "plus" at bounding box center [309, 18] width 10 height 10
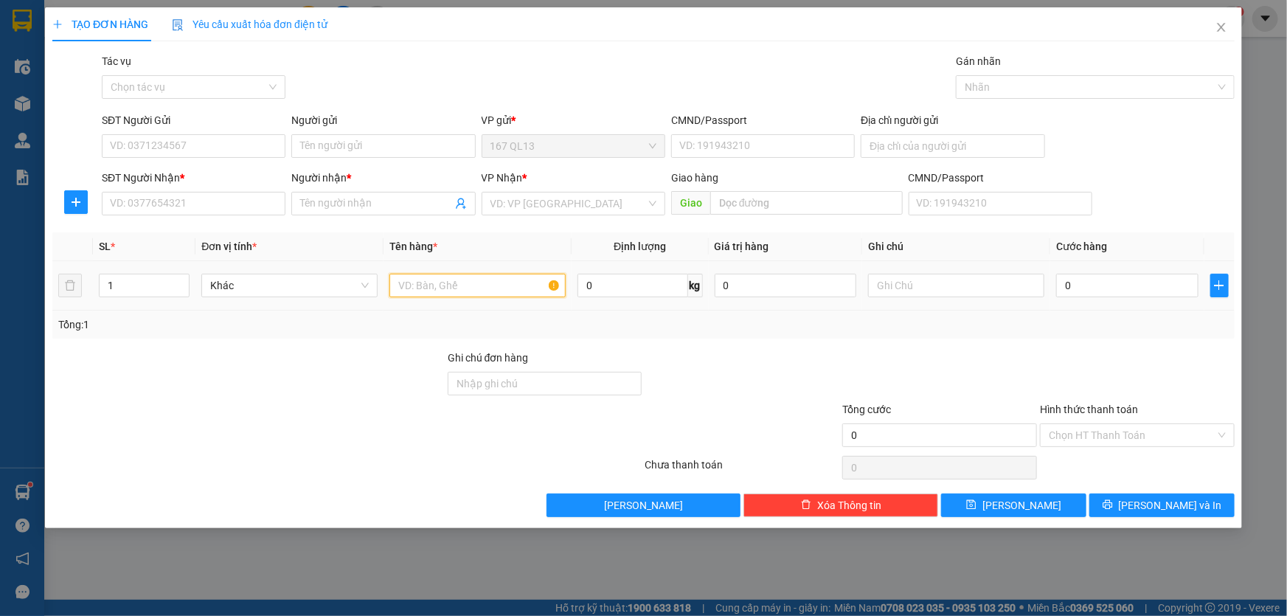
click at [478, 282] on input "text" at bounding box center [477, 286] width 176 height 24
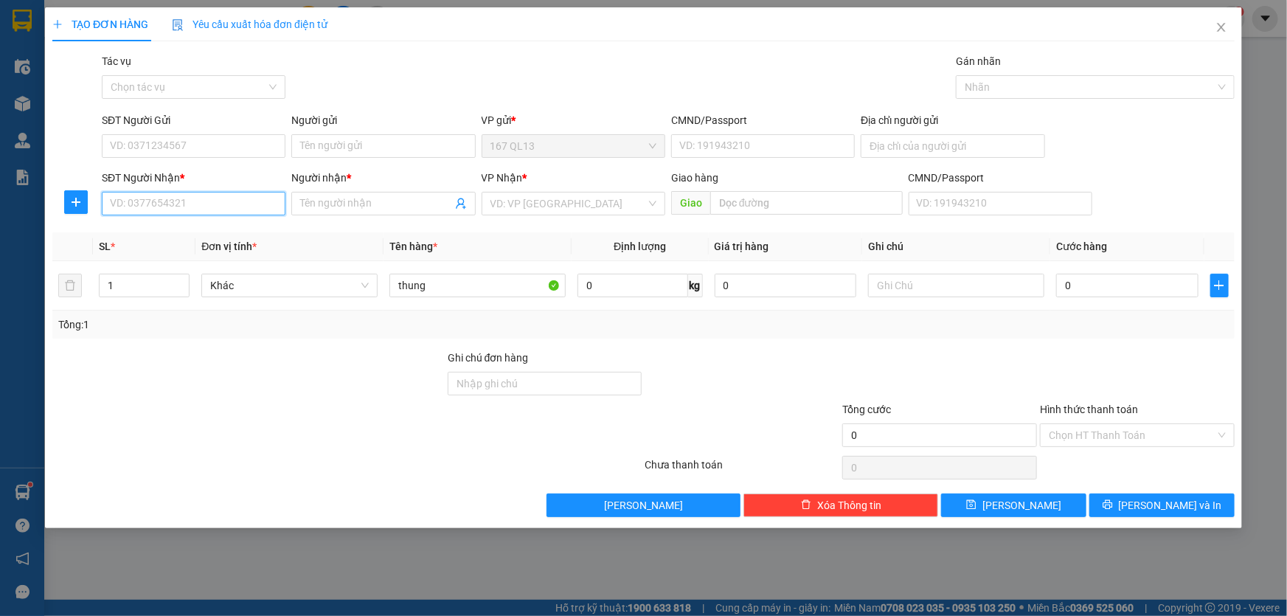
click at [232, 206] on input "SĐT Người Nhận *" at bounding box center [194, 204] width 184 height 24
drag, startPoint x: 203, startPoint y: 229, endPoint x: 229, endPoint y: 178, distance: 57.1
click at [205, 223] on div "0937542444 - hồng" at bounding box center [194, 233] width 184 height 24
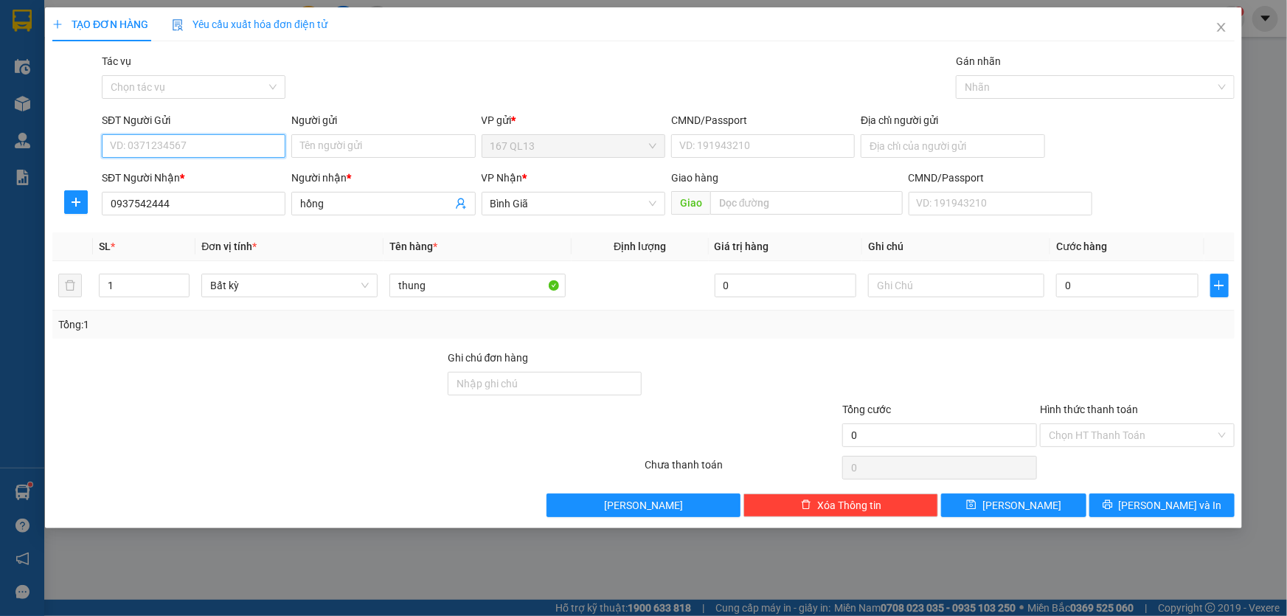
click at [226, 142] on input "SĐT Người Gửi" at bounding box center [194, 146] width 184 height 24
click at [197, 176] on div "0985815739 - SƠN" at bounding box center [194, 175] width 166 height 16
click at [1058, 283] on input "0" at bounding box center [1127, 286] width 142 height 24
click at [1170, 500] on span "[PERSON_NAME] và In" at bounding box center [1170, 505] width 103 height 16
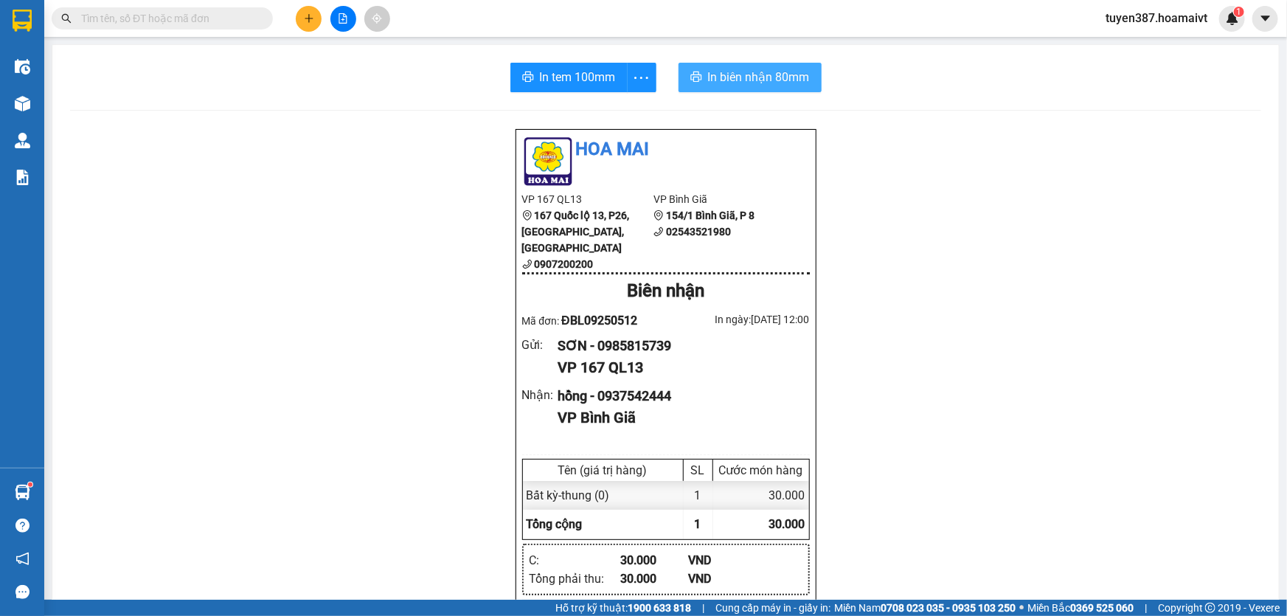
click at [718, 74] on span "In biên nhận 80mm" at bounding box center [759, 77] width 102 height 18
click at [560, 81] on span "In tem 100mm" at bounding box center [578, 77] width 76 height 18
click at [311, 12] on button at bounding box center [309, 19] width 26 height 26
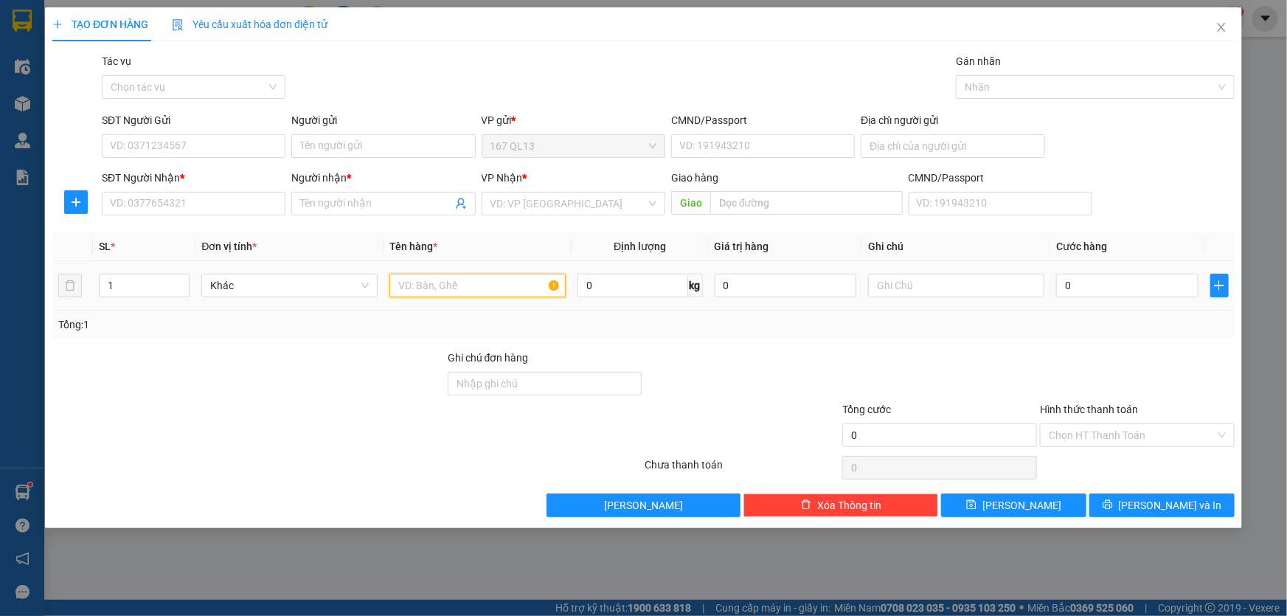
click at [513, 291] on input "text" at bounding box center [477, 286] width 176 height 24
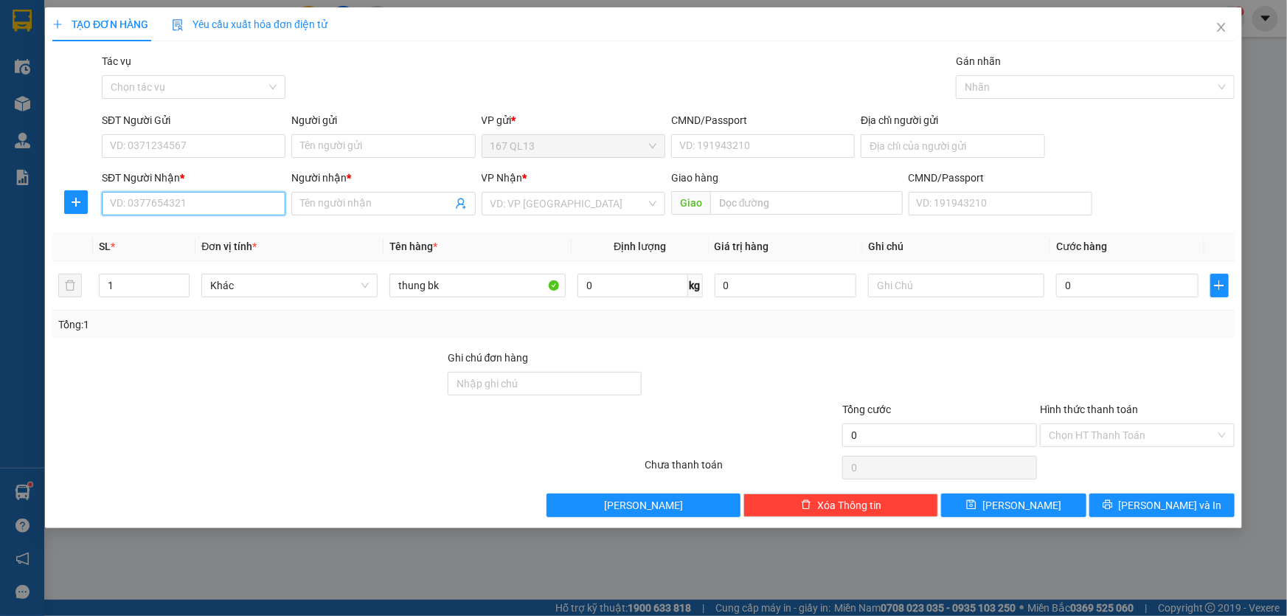
click at [232, 209] on input "SĐT Người Nhận *" at bounding box center [194, 204] width 184 height 24
drag, startPoint x: 221, startPoint y: 234, endPoint x: 212, endPoint y: 184, distance: 51.1
click at [221, 233] on div "0379956740 - tu" at bounding box center [194, 233] width 166 height 16
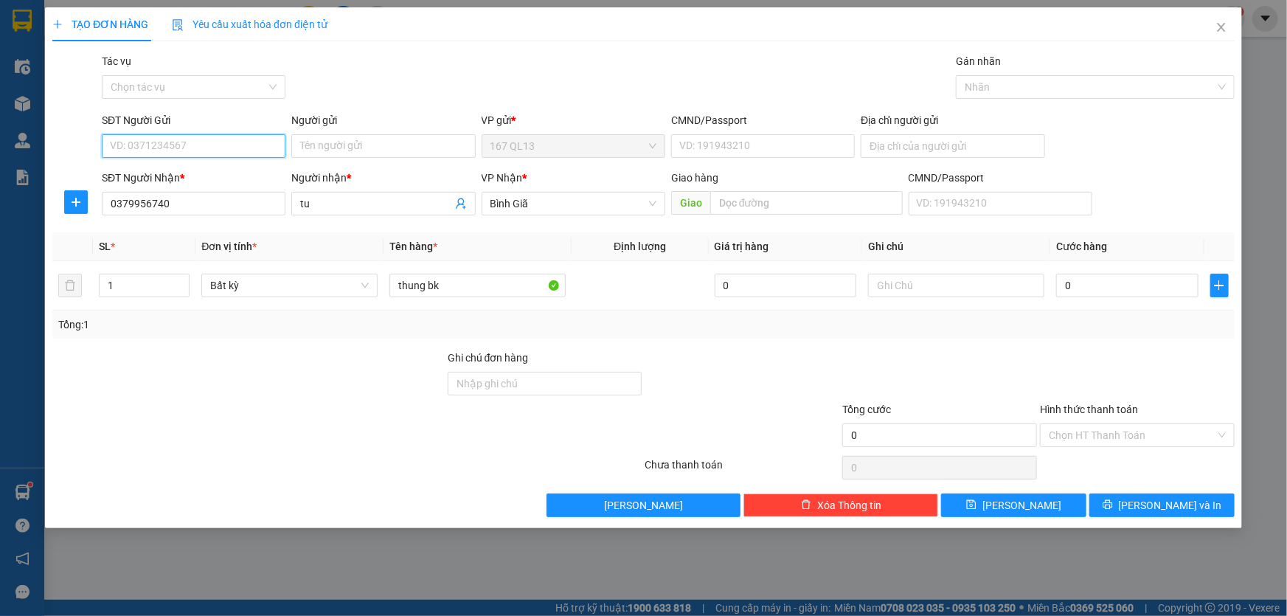
click at [209, 147] on input "SĐT Người Gửi" at bounding box center [194, 146] width 184 height 24
click at [201, 176] on div "0935293599 - sang" at bounding box center [194, 175] width 166 height 16
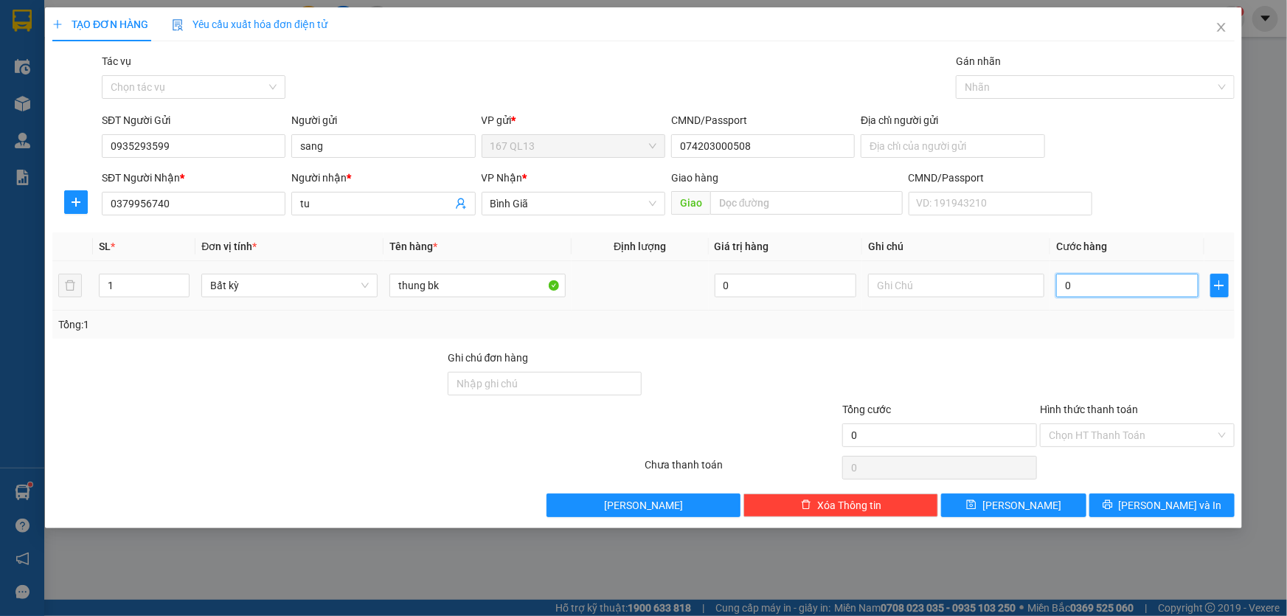
click at [1059, 281] on input "0" at bounding box center [1127, 286] width 142 height 24
drag, startPoint x: 1177, startPoint y: 501, endPoint x: 1167, endPoint y: 482, distance: 21.4
click at [1177, 500] on span "[PERSON_NAME] và In" at bounding box center [1170, 505] width 103 height 16
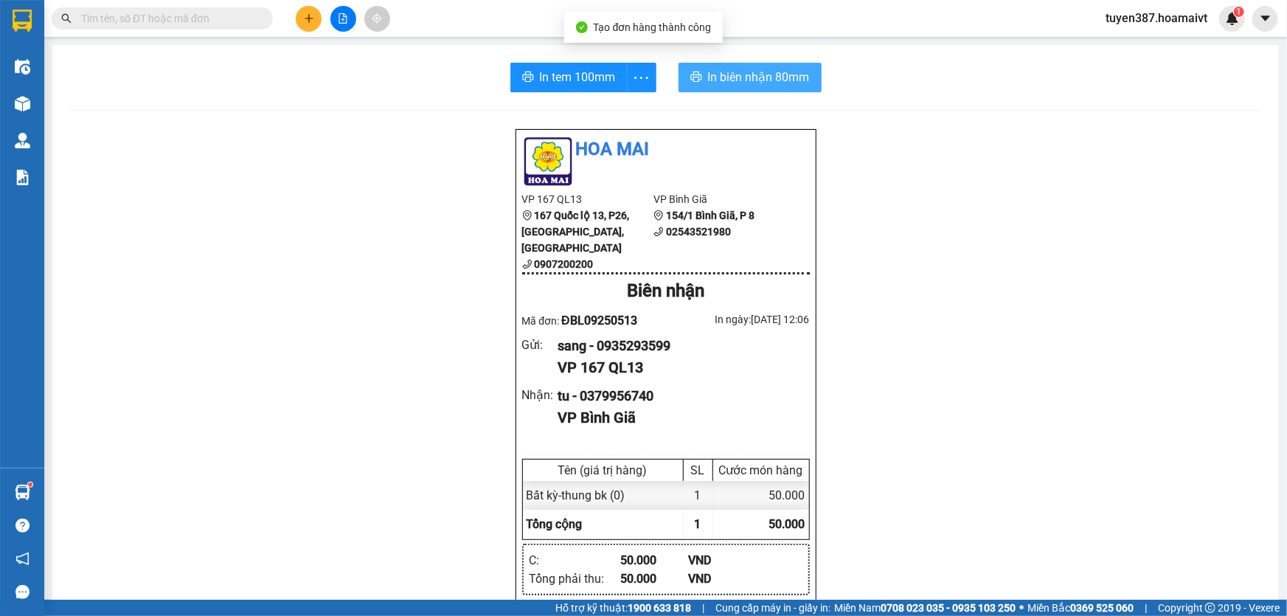
click at [733, 76] on span "In biên nhận 80mm" at bounding box center [759, 77] width 102 height 18
drag, startPoint x: 568, startPoint y: 74, endPoint x: 722, endPoint y: 68, distance: 154.2
click at [568, 74] on span "In tem 100mm" at bounding box center [578, 77] width 76 height 18
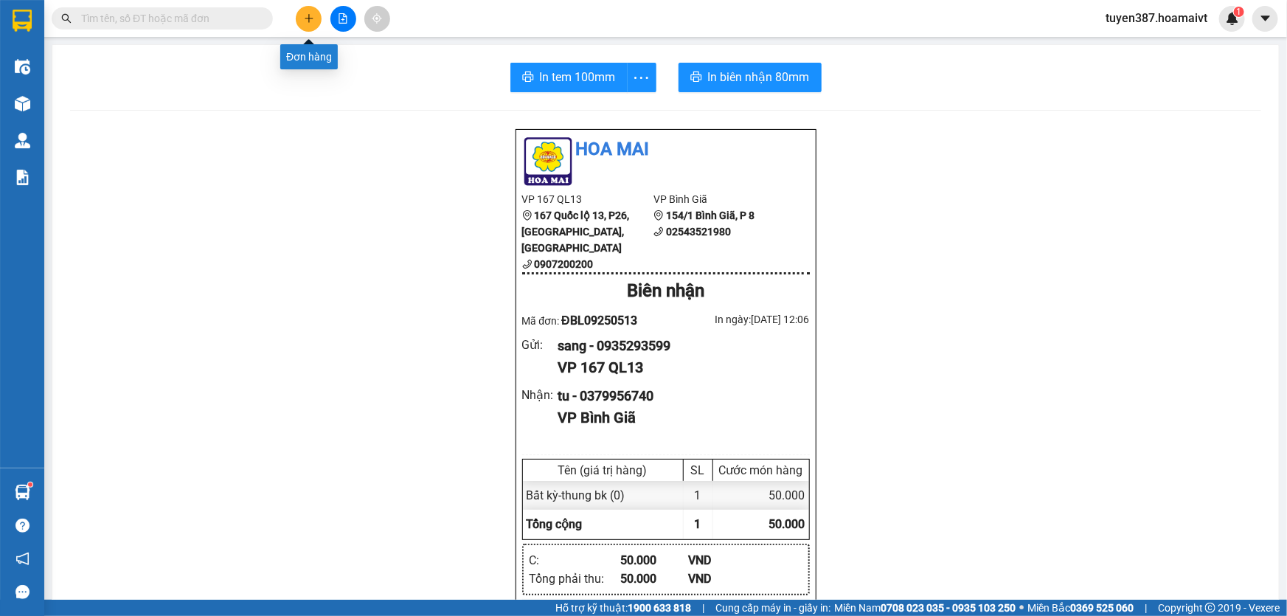
click at [306, 18] on icon "plus" at bounding box center [309, 18] width 8 height 1
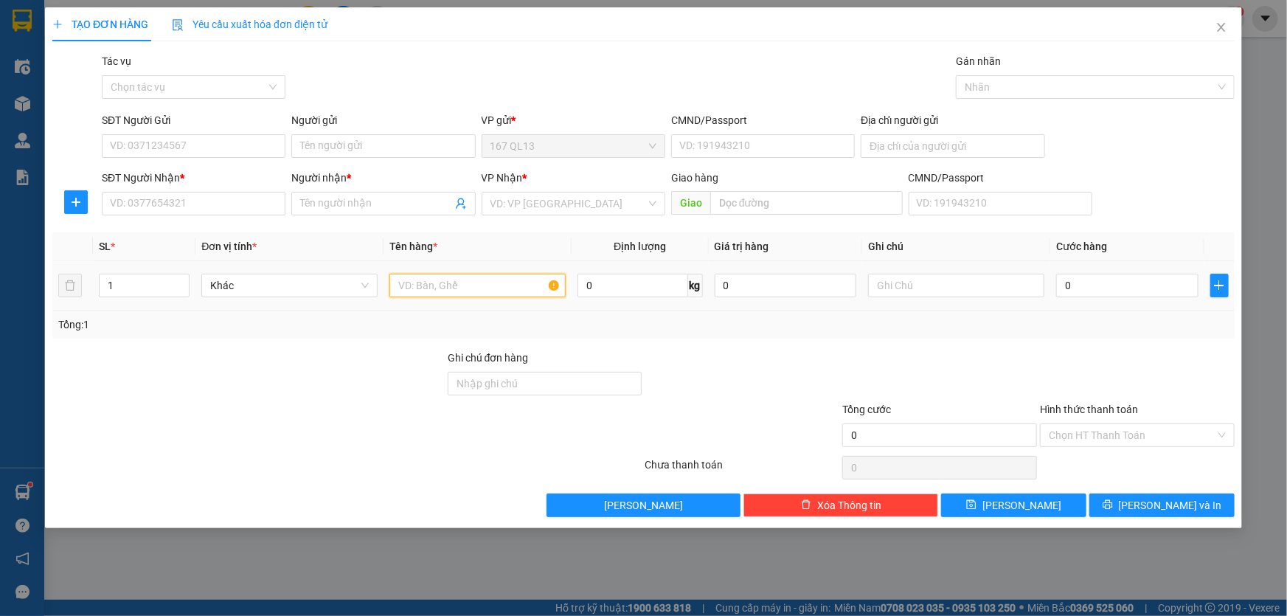
click at [479, 281] on input "text" at bounding box center [477, 286] width 176 height 24
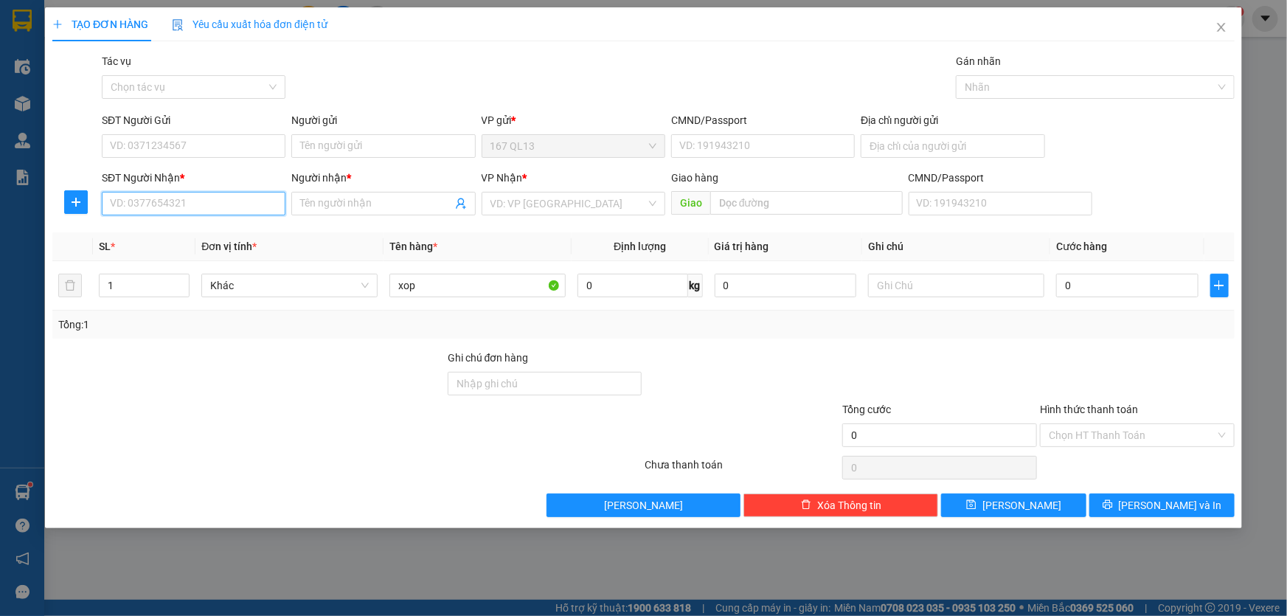
click at [242, 200] on input "SĐT Người Nhận *" at bounding box center [194, 204] width 184 height 24
click at [331, 201] on input "Người nhận *" at bounding box center [375, 203] width 151 height 16
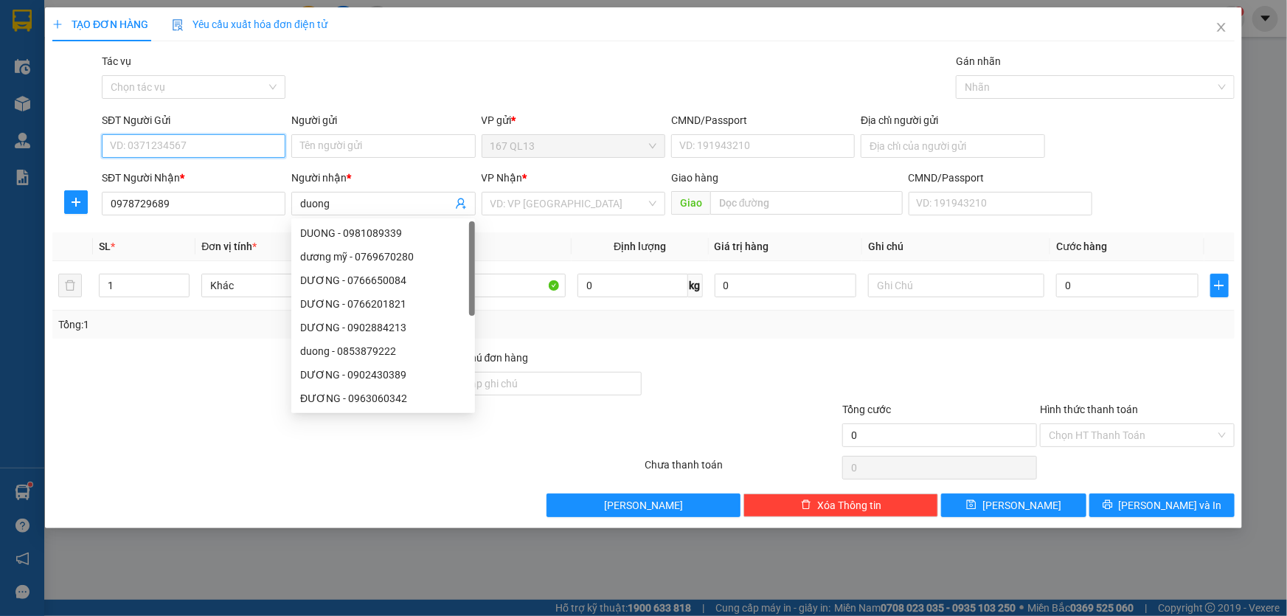
click at [218, 145] on input "SĐT Người Gửi" at bounding box center [194, 146] width 184 height 24
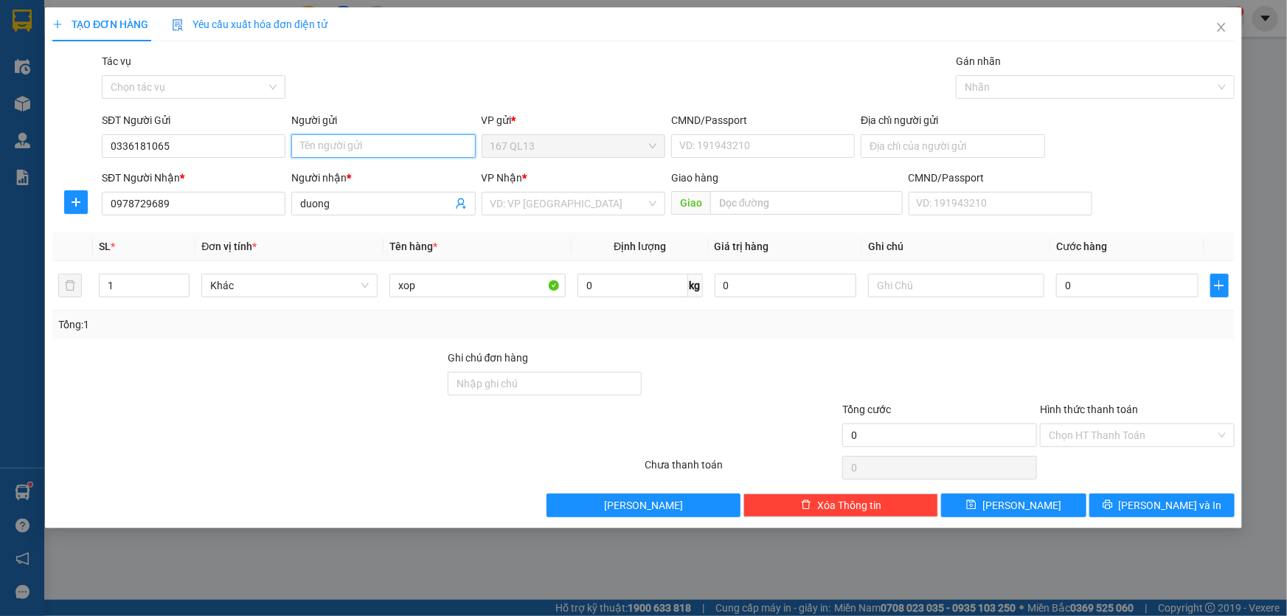
click at [314, 150] on input "Người gửi" at bounding box center [383, 146] width 184 height 24
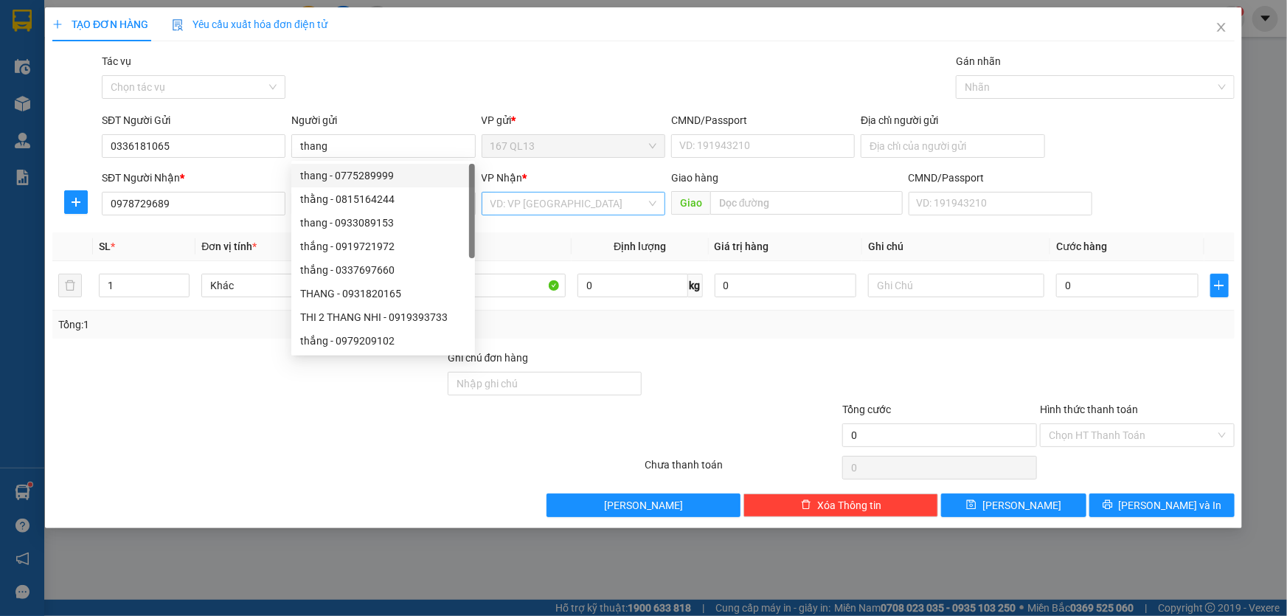
click at [542, 204] on input "search" at bounding box center [568, 203] width 156 height 22
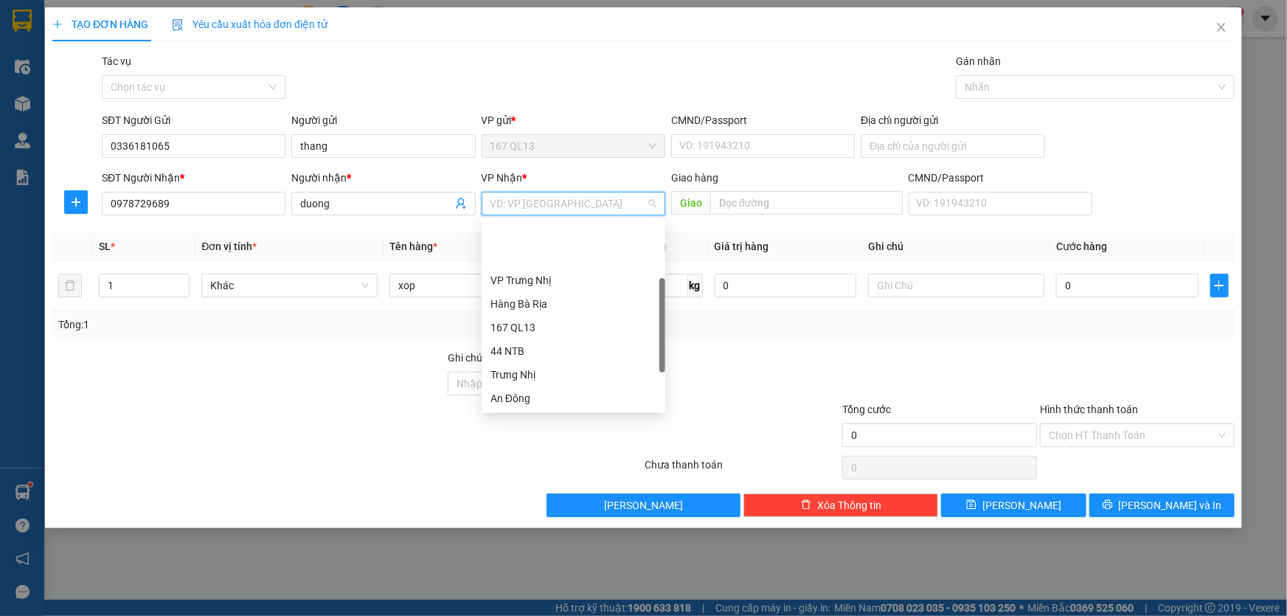
click at [532, 461] on div "Long Hải" at bounding box center [573, 469] width 166 height 16
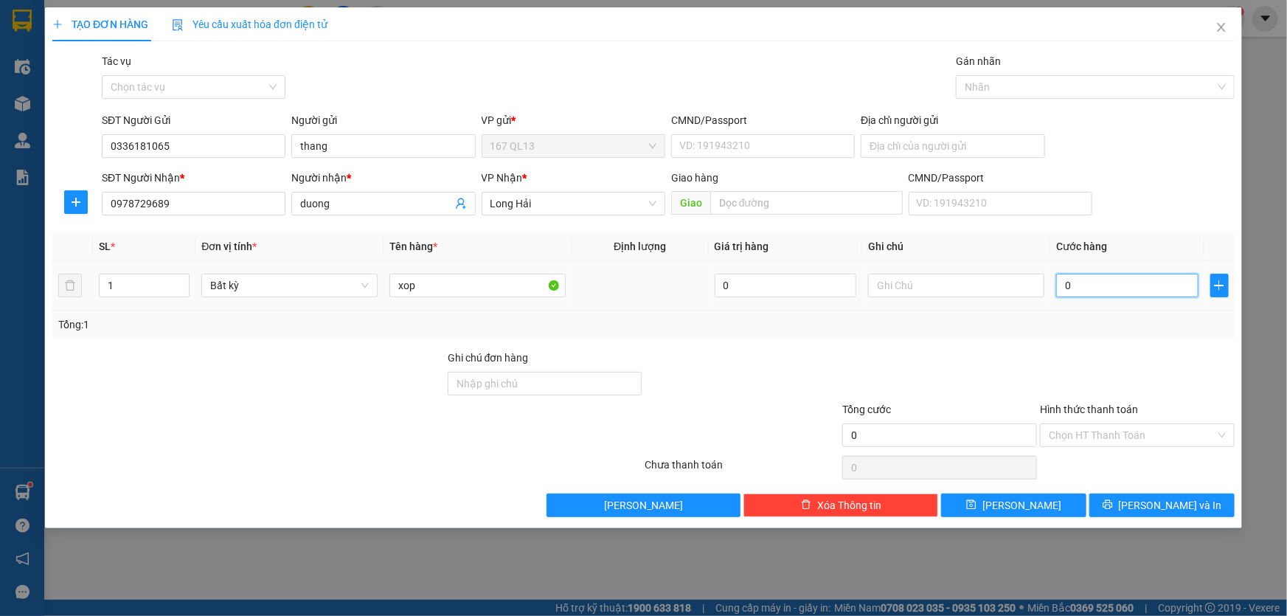
click at [1056, 287] on input "0" at bounding box center [1127, 286] width 142 height 24
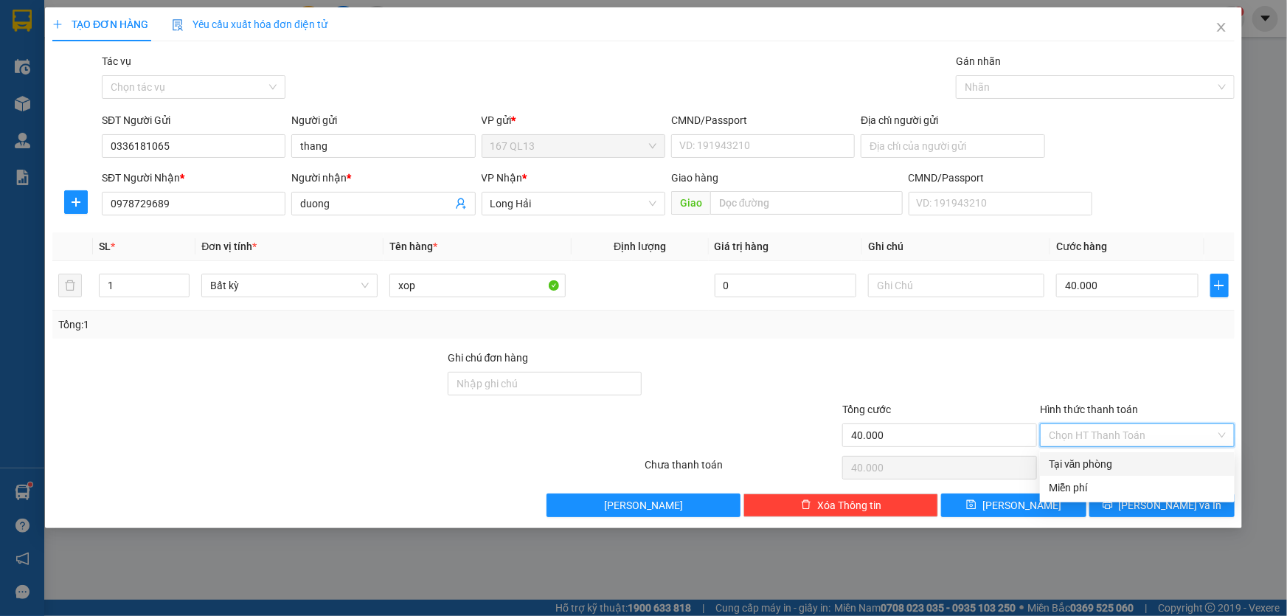
click at [1139, 432] on input "Hình thức thanh toán" at bounding box center [1132, 435] width 167 height 22
click at [1128, 459] on div "Tại văn phòng" at bounding box center [1137, 464] width 177 height 16
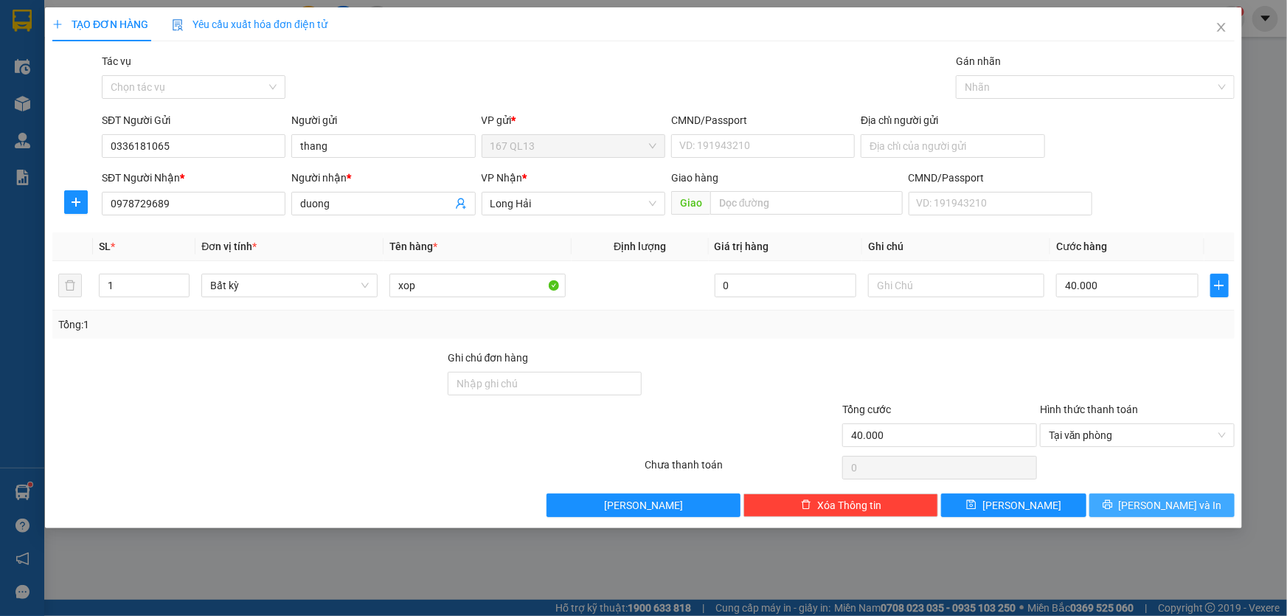
click at [1167, 498] on span "[PERSON_NAME] và In" at bounding box center [1170, 505] width 103 height 16
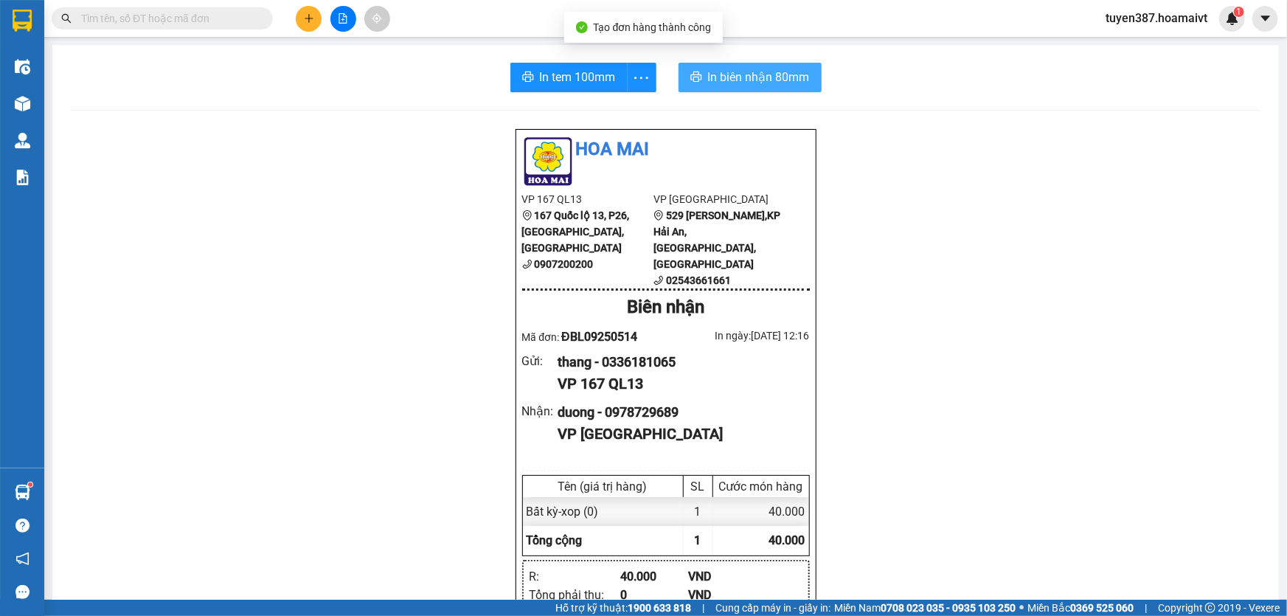
click at [718, 74] on span "In biên nhận 80mm" at bounding box center [759, 77] width 102 height 18
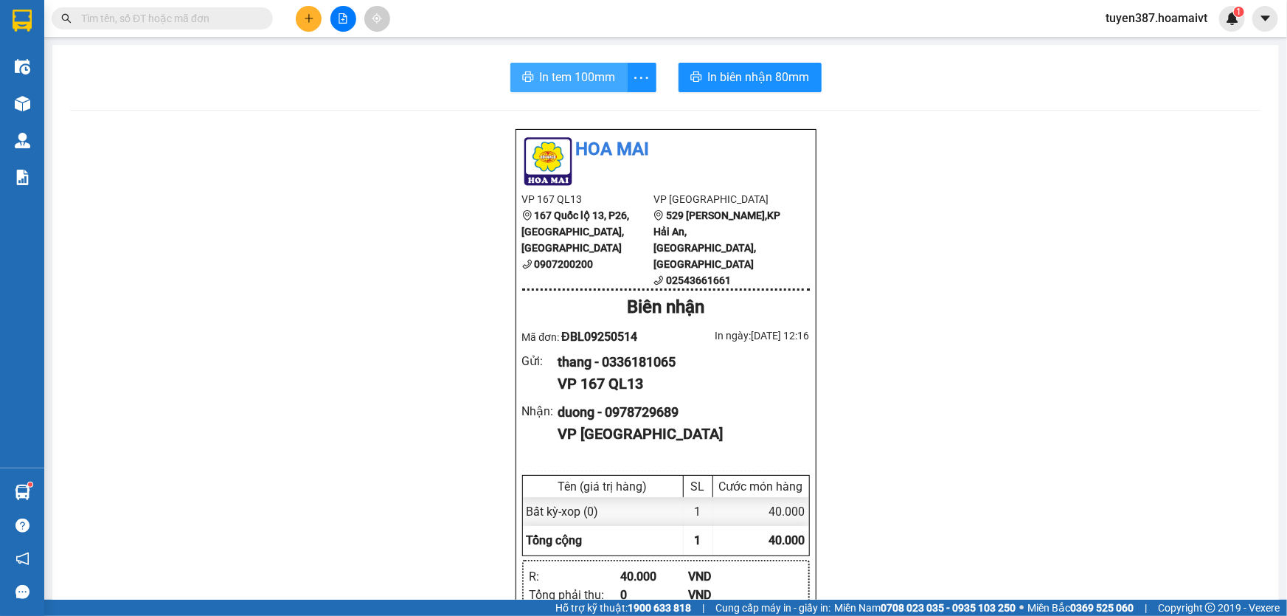
click at [559, 81] on span "In tem 100mm" at bounding box center [578, 77] width 76 height 18
click at [305, 15] on icon "plus" at bounding box center [309, 18] width 10 height 10
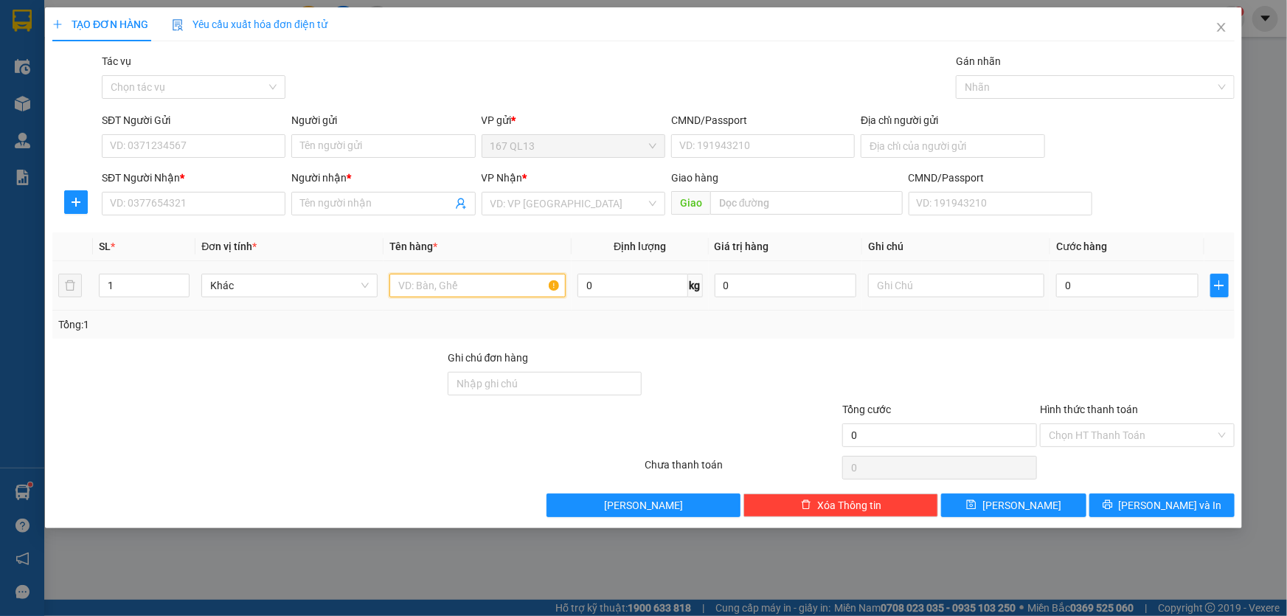
click at [501, 280] on input "text" at bounding box center [477, 286] width 176 height 24
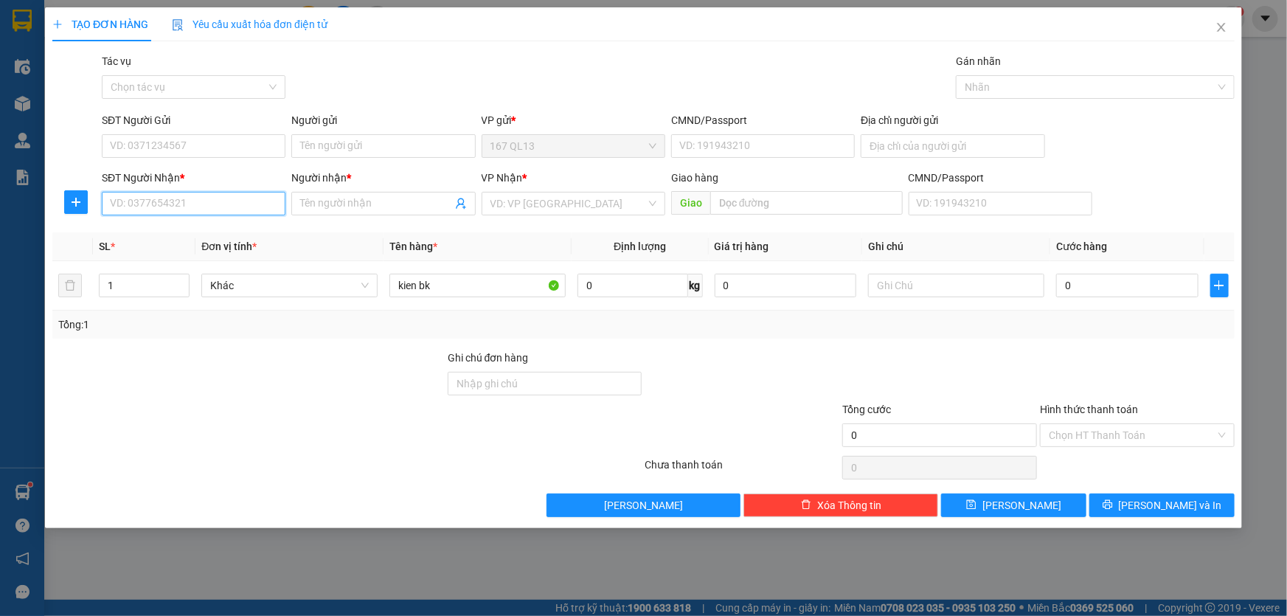
click at [243, 206] on input "SĐT Người Nhận *" at bounding box center [194, 204] width 184 height 24
click at [350, 199] on input "Người nhận *" at bounding box center [375, 203] width 151 height 16
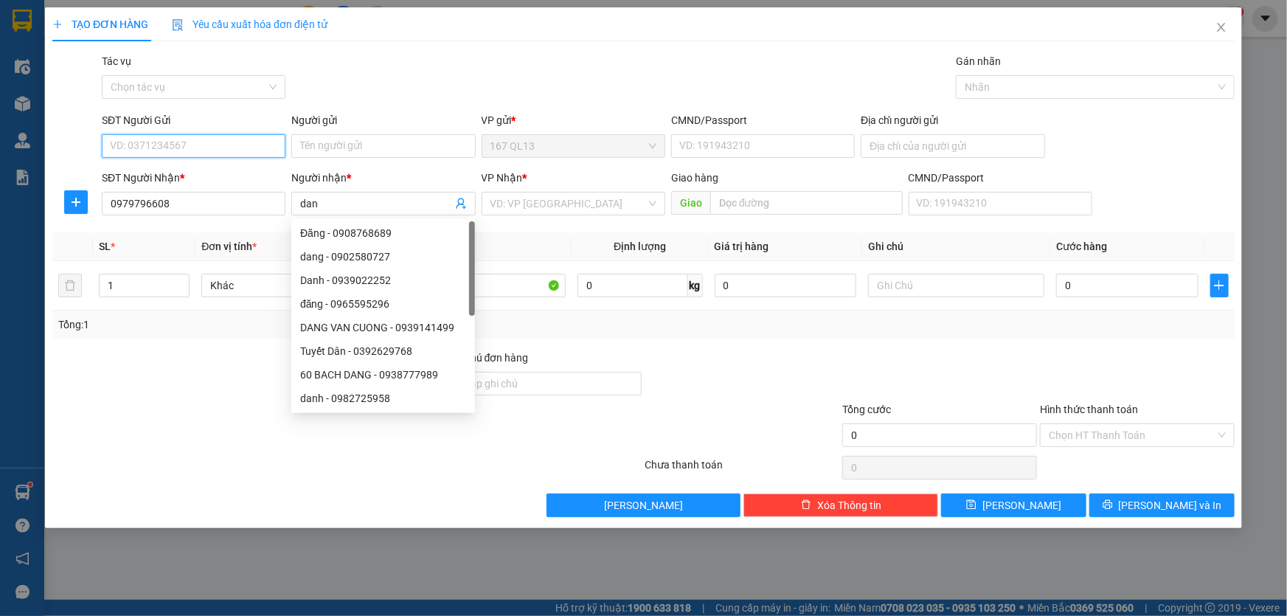
click at [214, 149] on input "SĐT Người Gửi" at bounding box center [194, 146] width 184 height 24
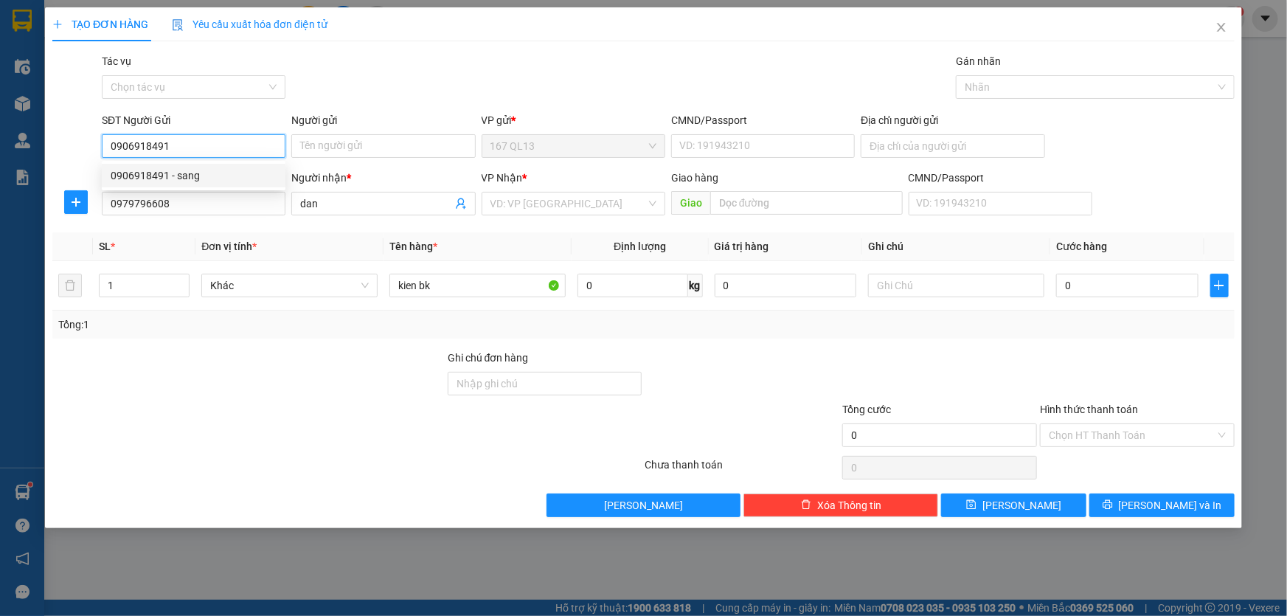
drag, startPoint x: 206, startPoint y: 176, endPoint x: 243, endPoint y: 170, distance: 37.3
click at [215, 172] on div "0906918491 - sang" at bounding box center [194, 175] width 166 height 16
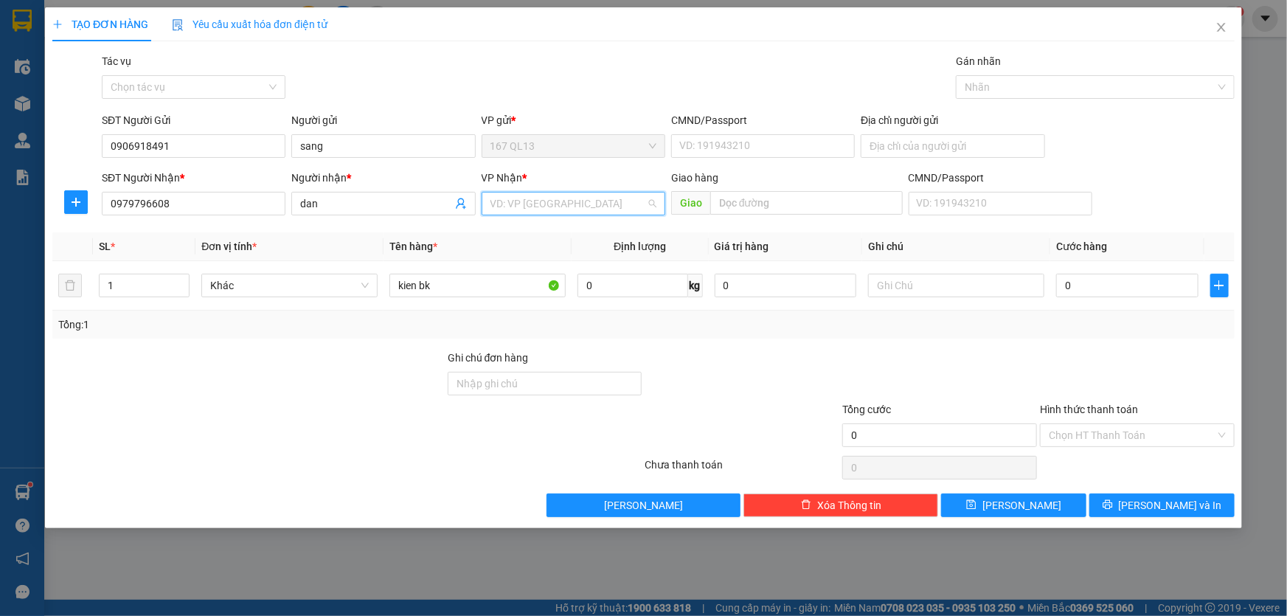
click at [536, 206] on input "search" at bounding box center [568, 203] width 156 height 22
drag, startPoint x: 552, startPoint y: 377, endPoint x: 622, endPoint y: 322, distance: 89.3
click at [552, 485] on div "HANG NGOAI" at bounding box center [573, 493] width 166 height 16
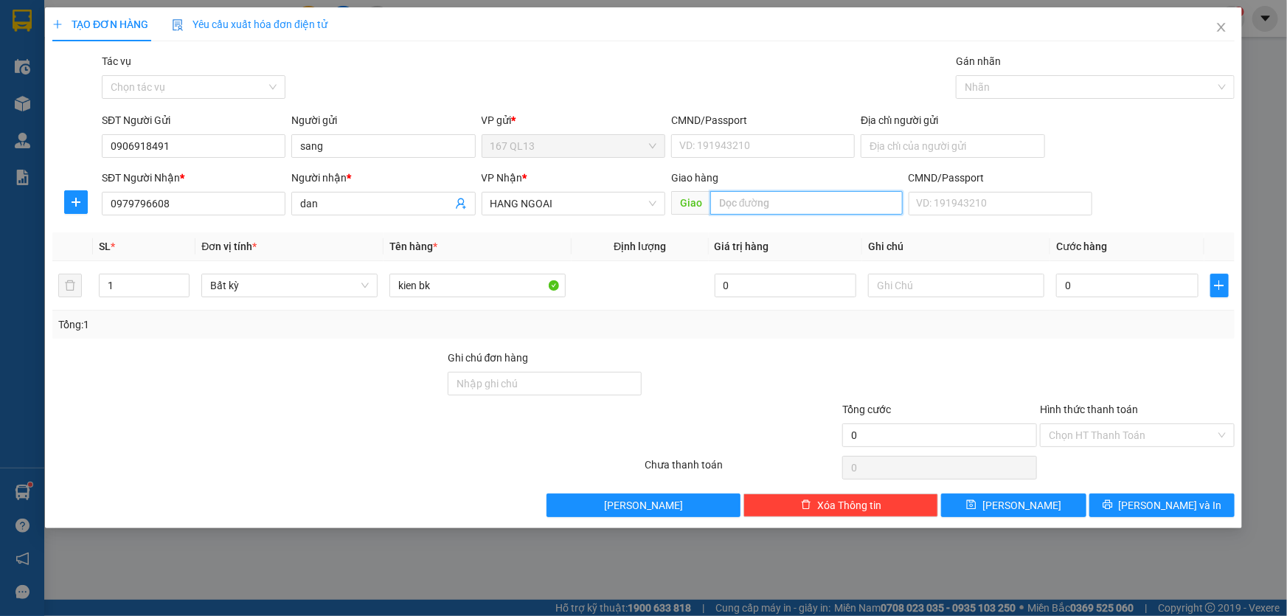
click at [788, 206] on input "text" at bounding box center [806, 203] width 192 height 24
click at [1058, 278] on input "0" at bounding box center [1127, 286] width 142 height 24
click at [1061, 286] on input "0" at bounding box center [1127, 286] width 142 height 24
click at [1094, 288] on input "40" at bounding box center [1127, 286] width 142 height 24
click at [1178, 503] on span "[PERSON_NAME] và In" at bounding box center [1170, 505] width 103 height 16
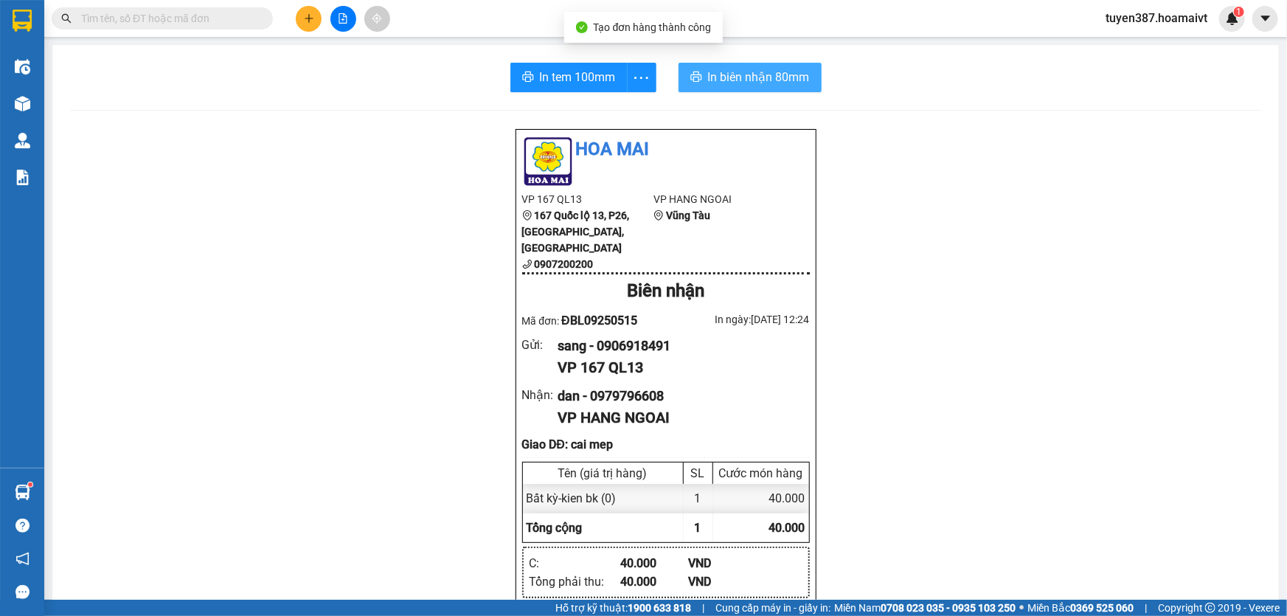
drag, startPoint x: 722, startPoint y: 74, endPoint x: 843, endPoint y: 55, distance: 122.3
click at [723, 74] on span "In biên nhận 80mm" at bounding box center [759, 77] width 102 height 18
drag, startPoint x: 574, startPoint y: 77, endPoint x: 771, endPoint y: 72, distance: 196.3
click at [581, 74] on span "In tem 100mm" at bounding box center [578, 77] width 76 height 18
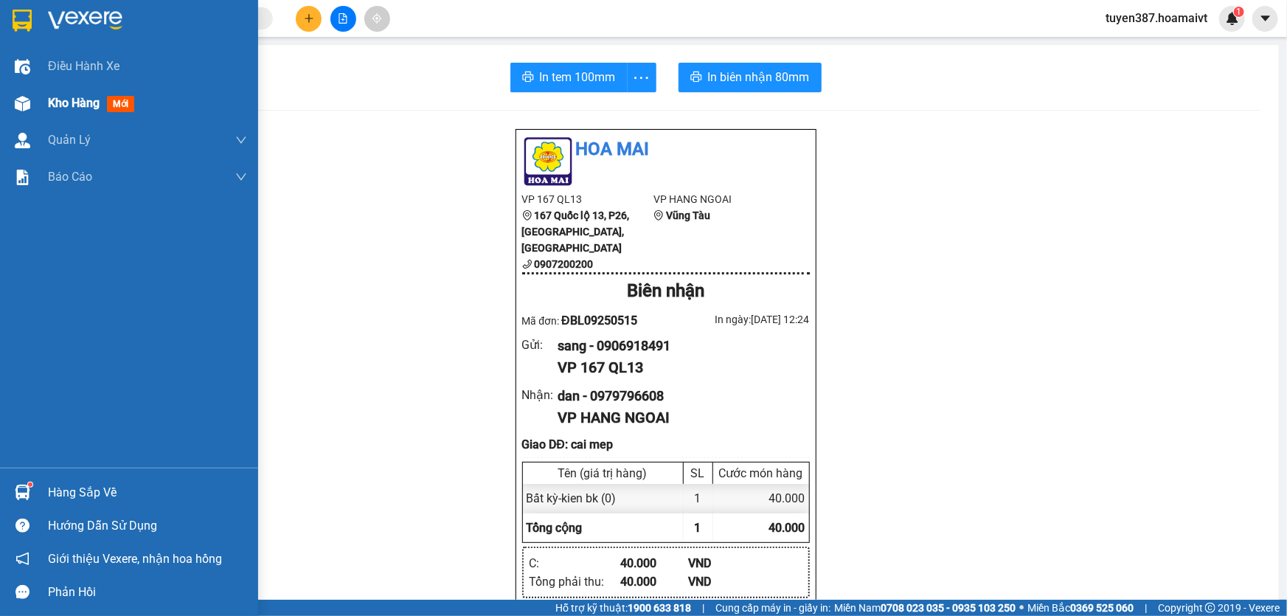
click at [131, 101] on span "mới" at bounding box center [120, 104] width 27 height 16
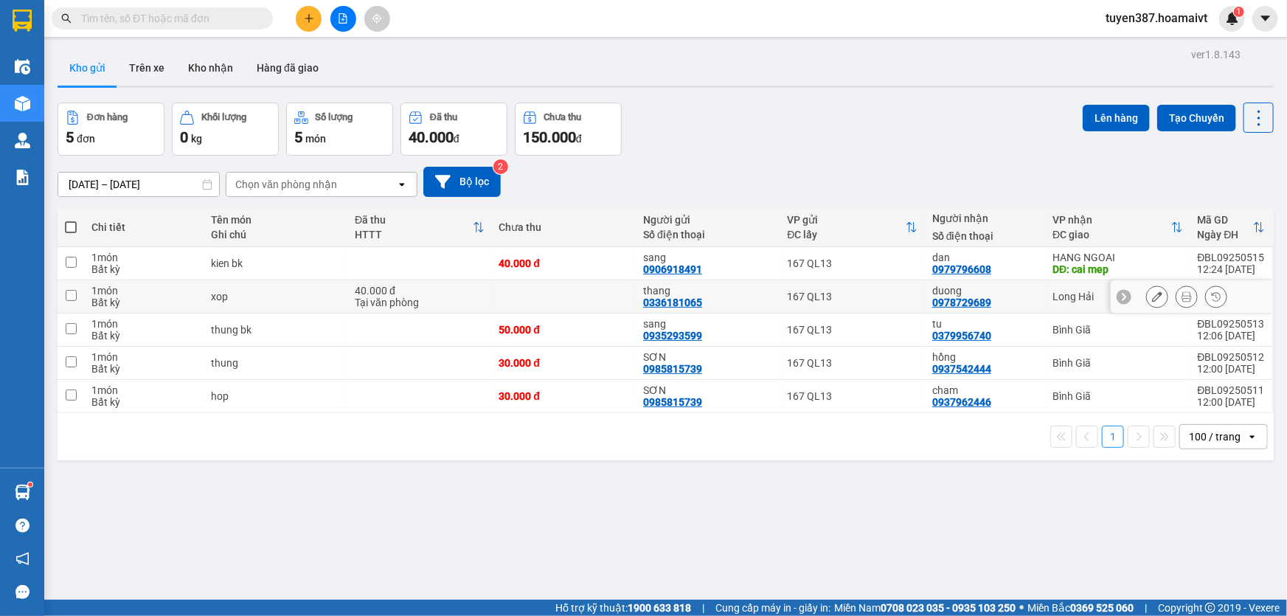
click at [72, 294] on input "checkbox" at bounding box center [71, 295] width 11 height 11
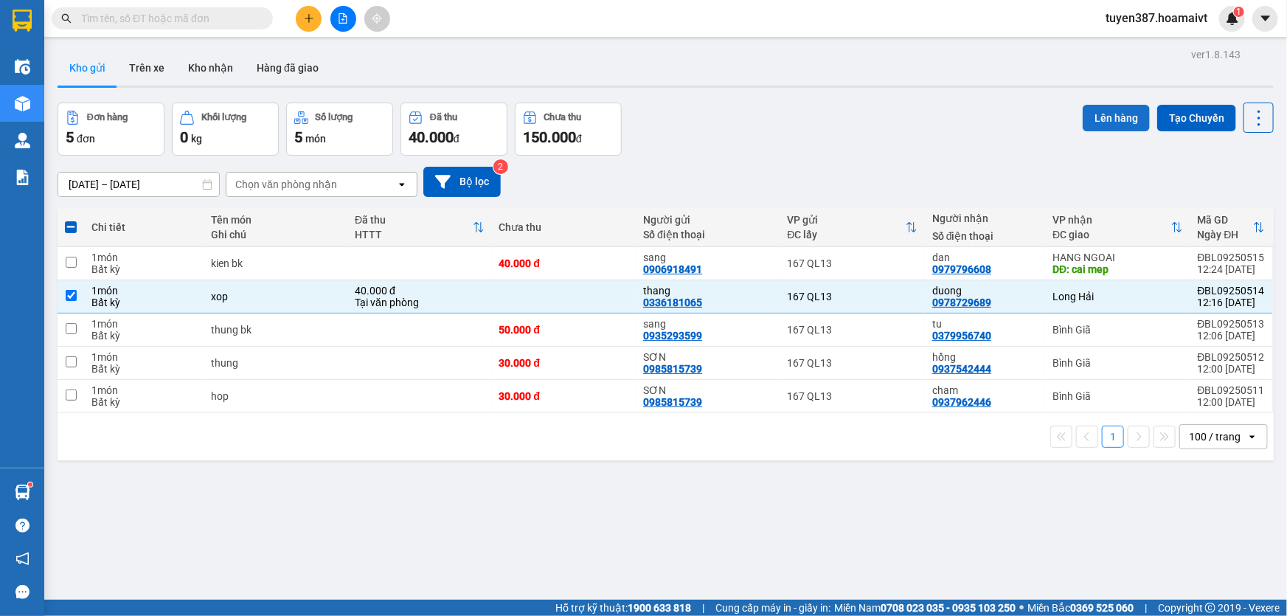
click at [1105, 121] on button "Lên hàng" at bounding box center [1116, 118] width 67 height 27
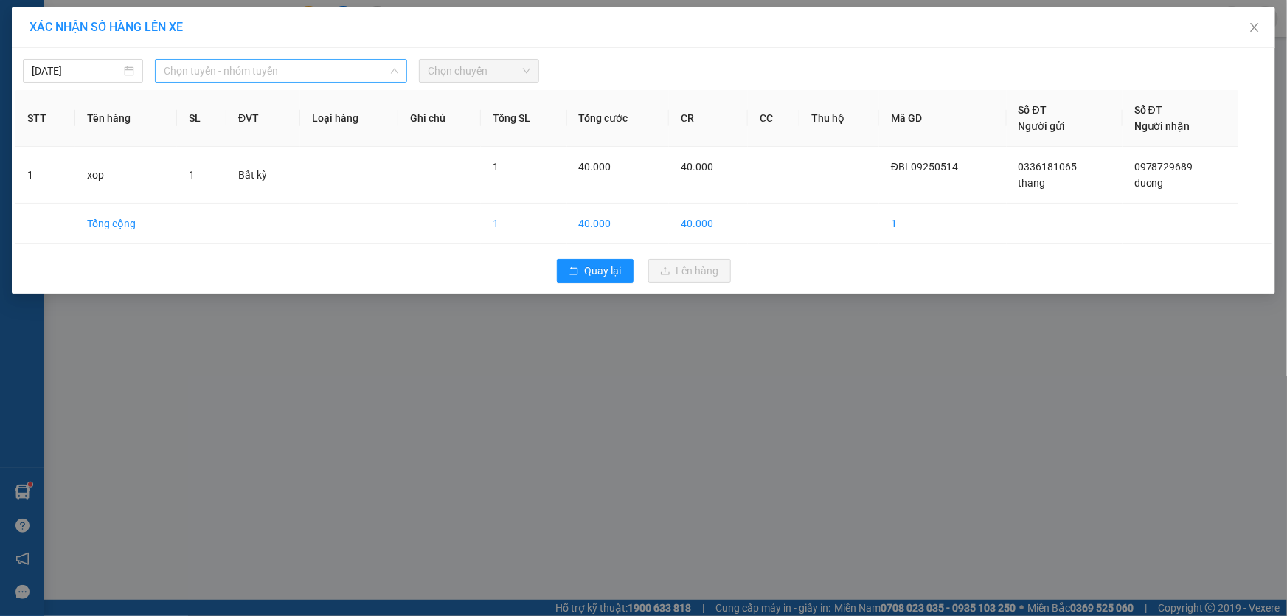
click at [288, 66] on span "Chọn tuyến - nhóm tuyến" at bounding box center [281, 71] width 235 height 22
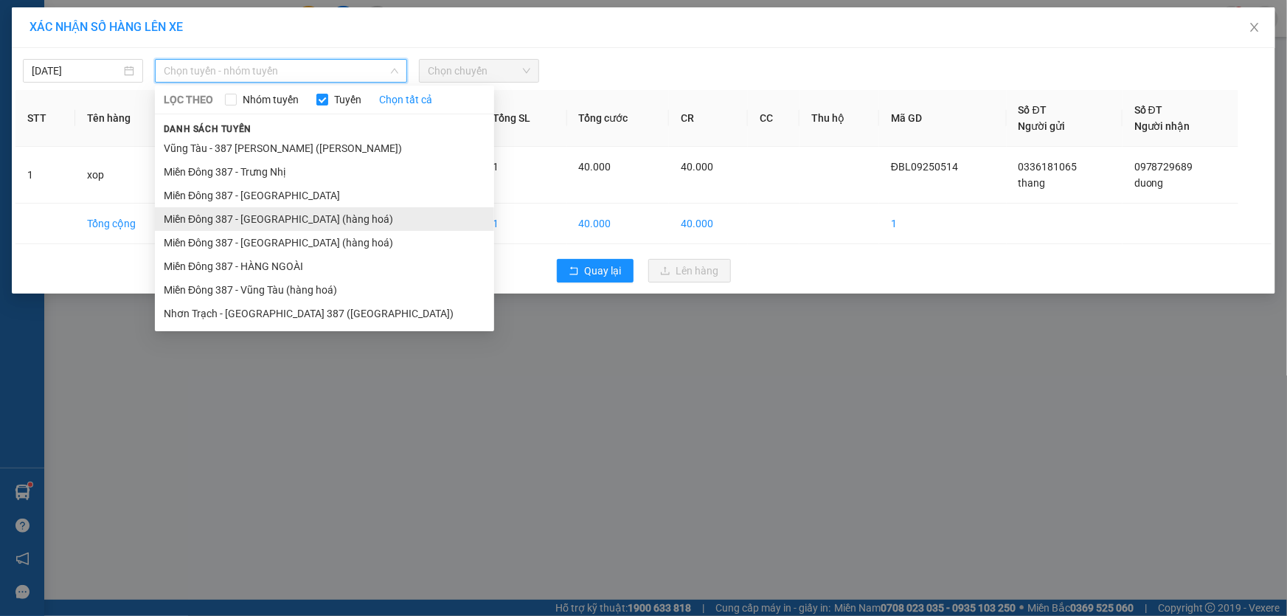
click at [255, 215] on li "Miền Đông 387 - [GEOGRAPHIC_DATA] (hàng hoá)" at bounding box center [324, 219] width 339 height 24
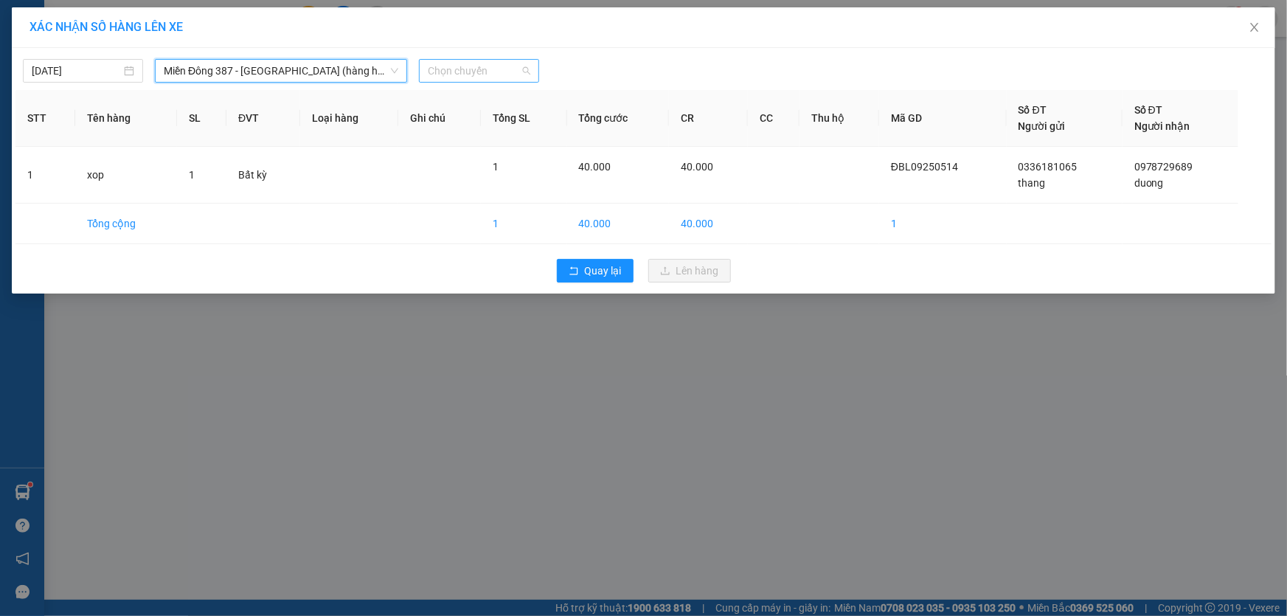
click at [502, 71] on span "Chọn chuyến" at bounding box center [479, 71] width 103 height 22
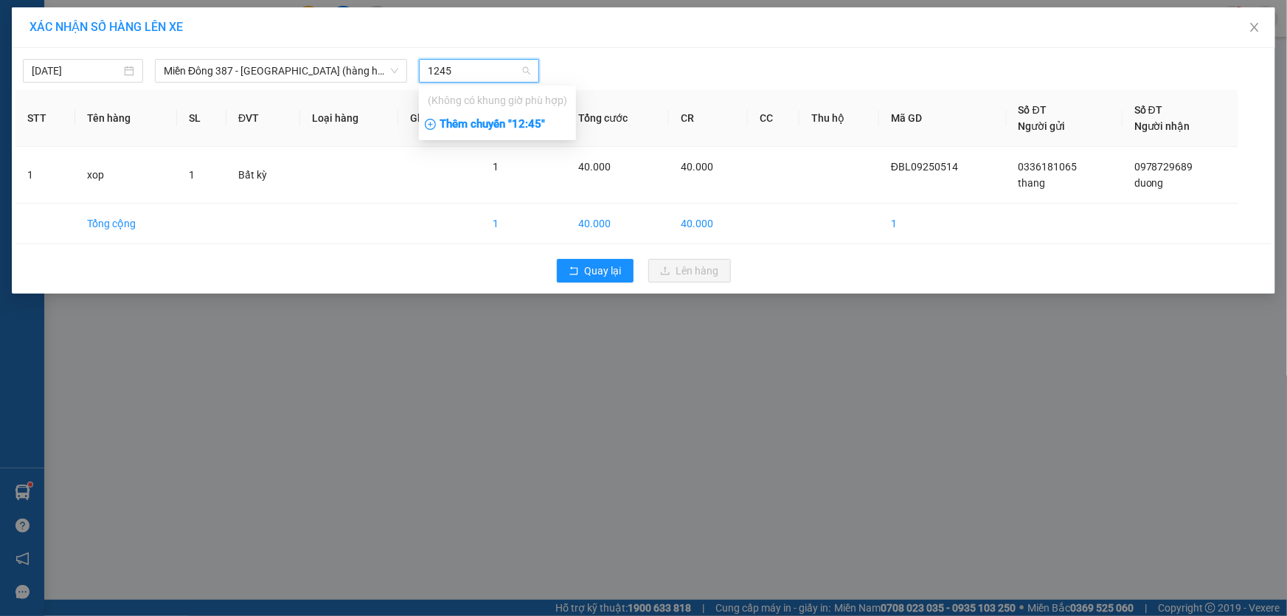
click at [529, 122] on div "Thêm chuyến " 12:45 "" at bounding box center [497, 124] width 157 height 25
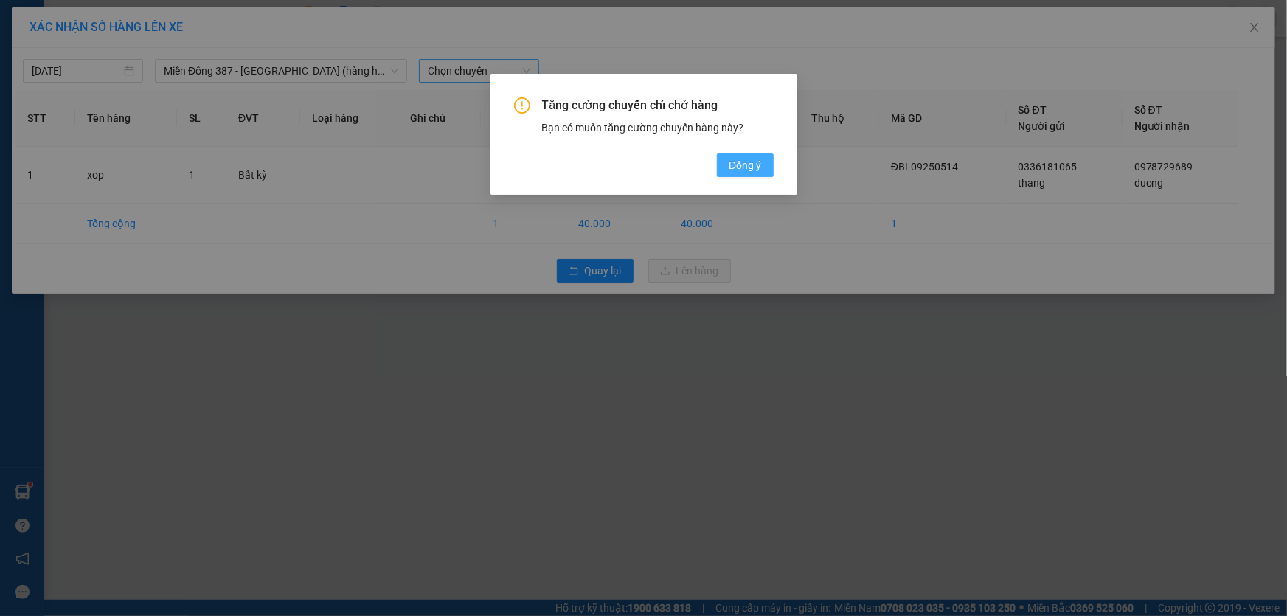
click at [743, 164] on span "Đồng ý" at bounding box center [745, 165] width 32 height 16
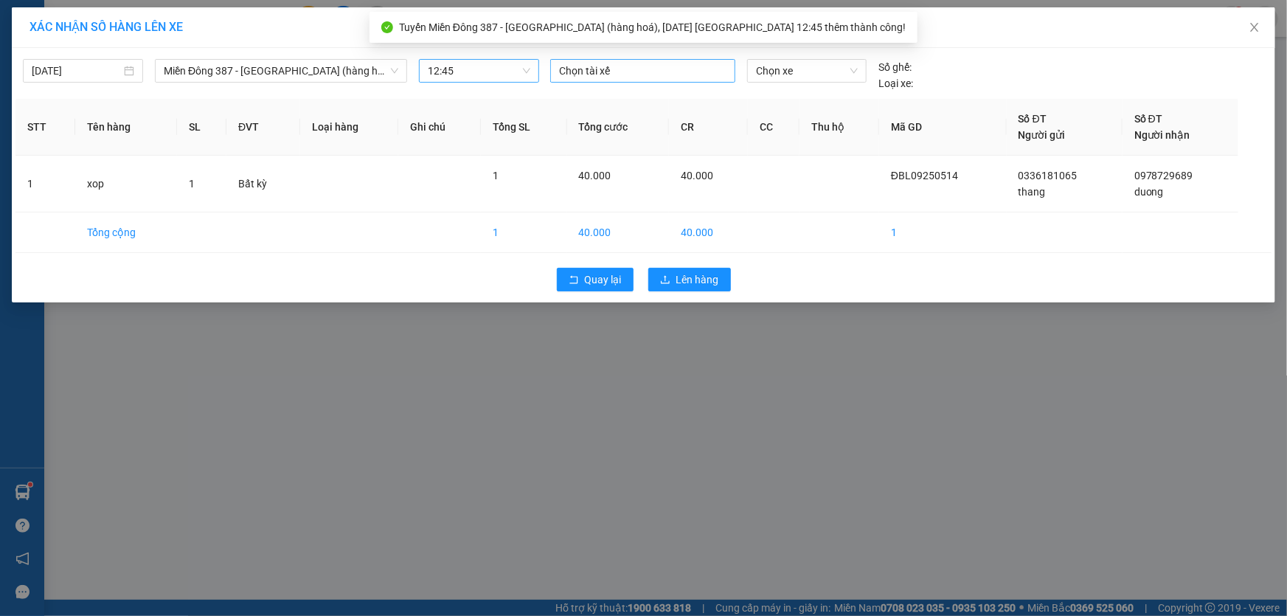
click at [622, 64] on div at bounding box center [643, 71] width 178 height 18
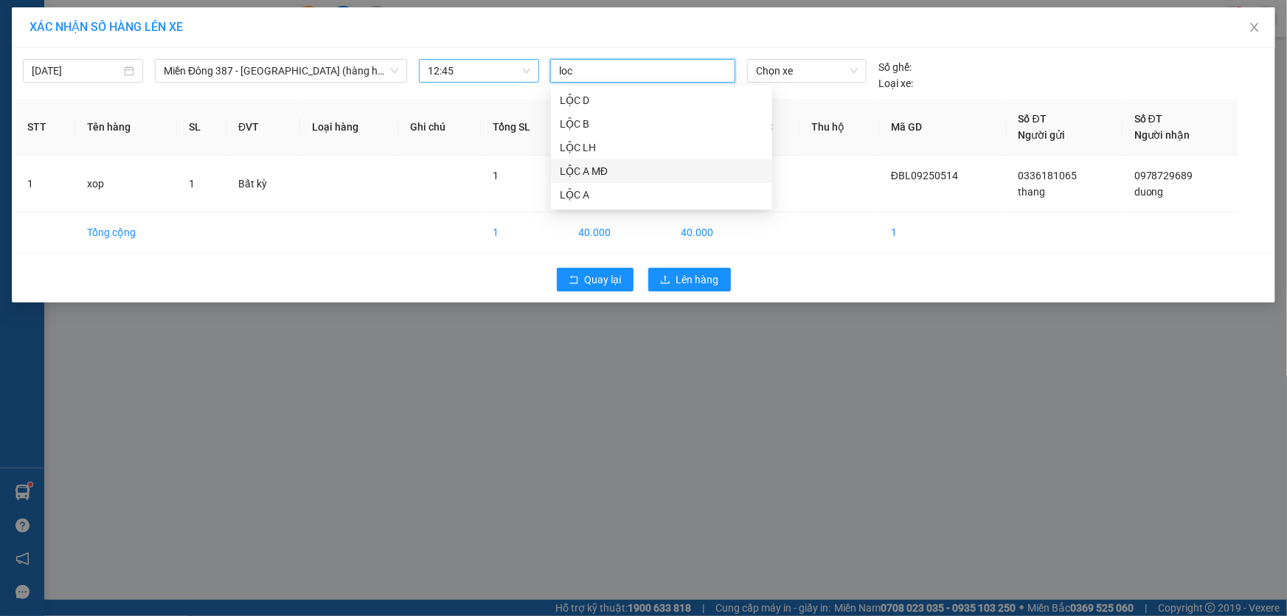
click at [583, 163] on div "LỘC A MĐ" at bounding box center [662, 171] width 204 height 16
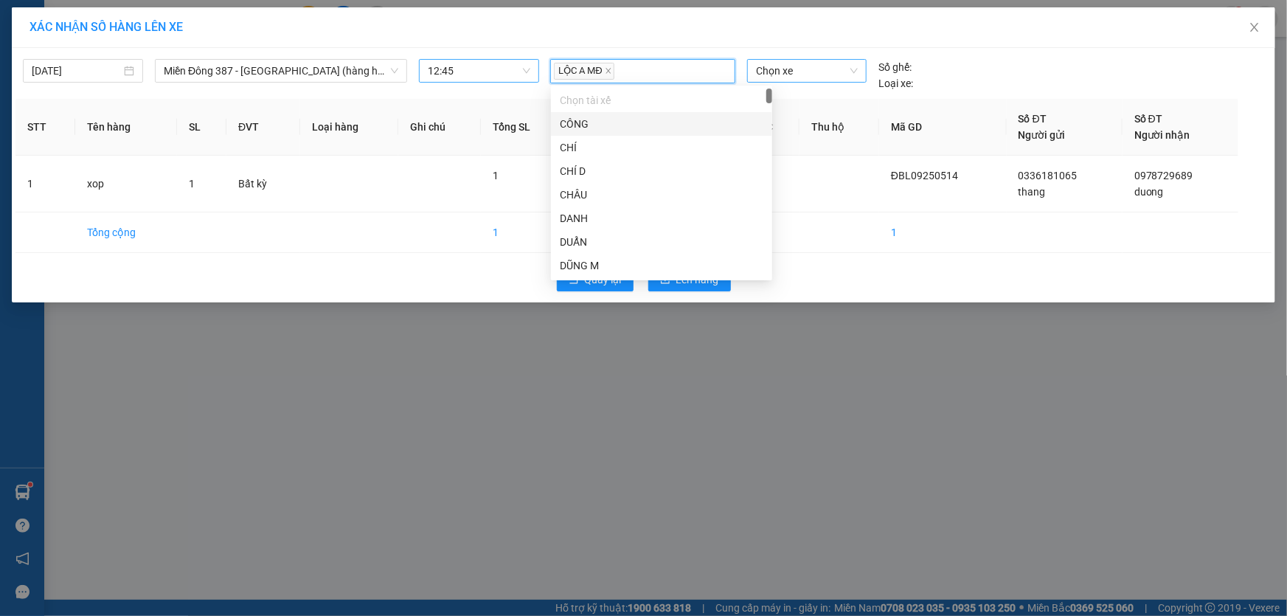
click at [808, 67] on span "Chọn xe" at bounding box center [807, 71] width 102 height 22
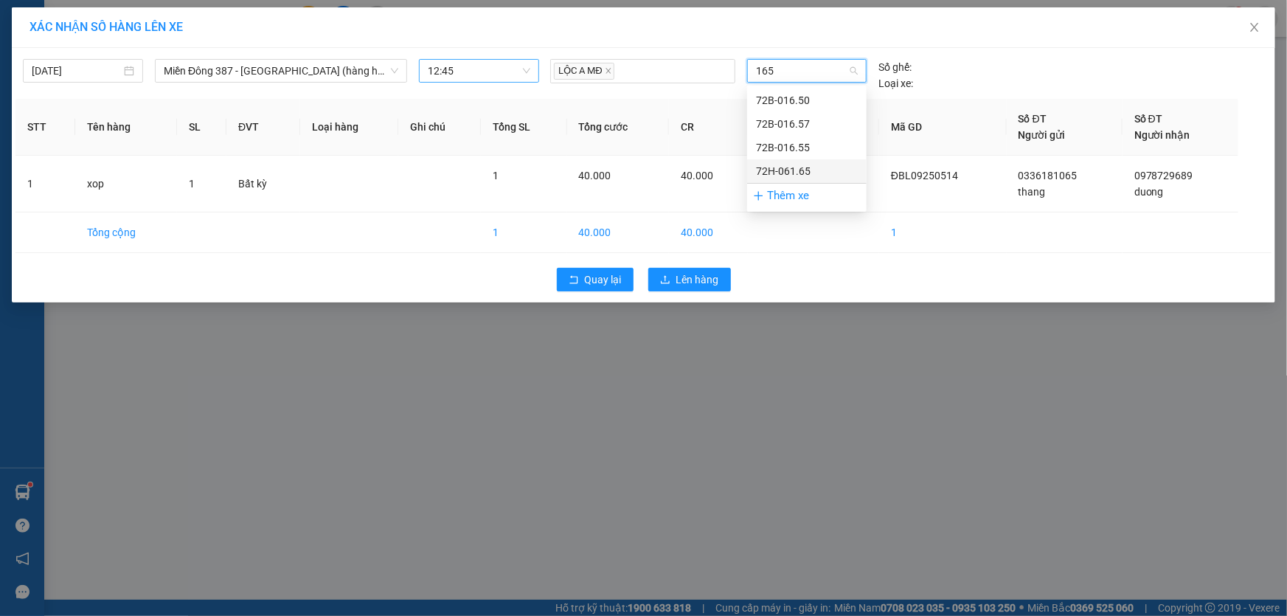
click at [778, 168] on div "72H-061.65" at bounding box center [807, 171] width 102 height 16
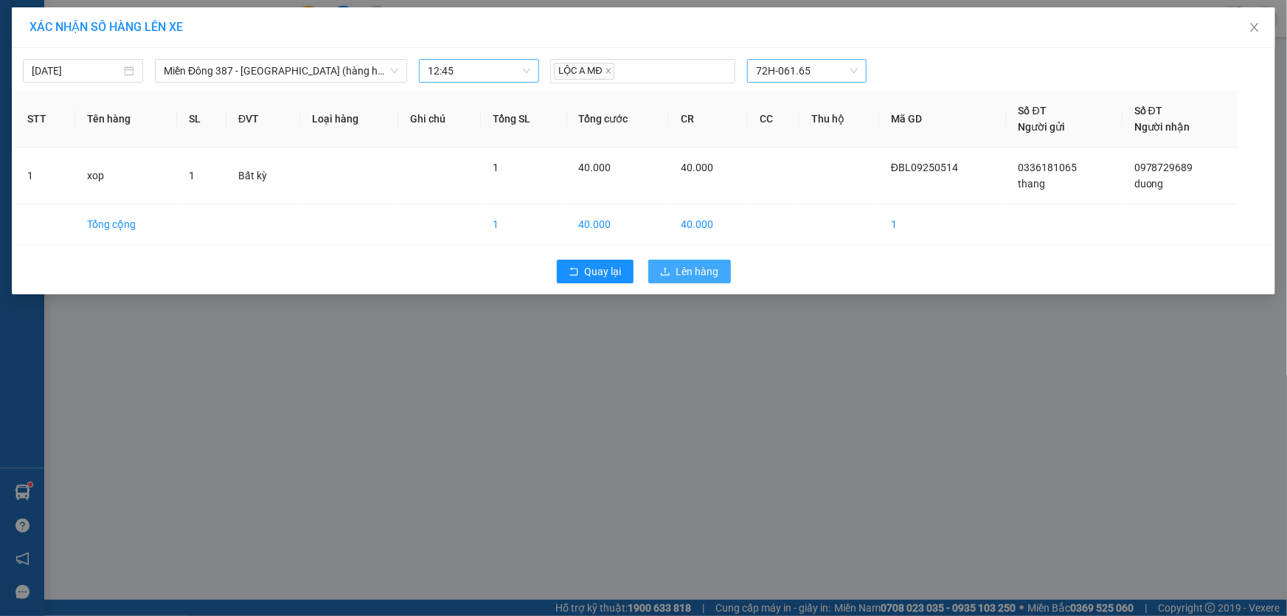
click at [695, 264] on span "Lên hàng" at bounding box center [697, 271] width 43 height 16
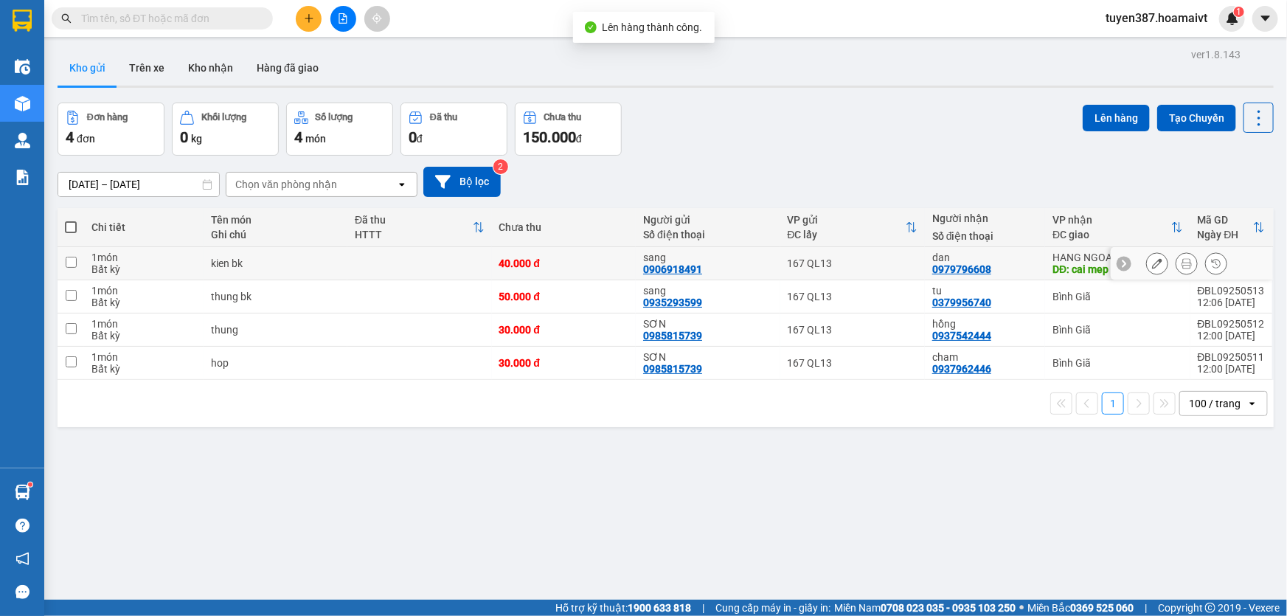
click at [72, 261] on input "checkbox" at bounding box center [71, 262] width 11 height 11
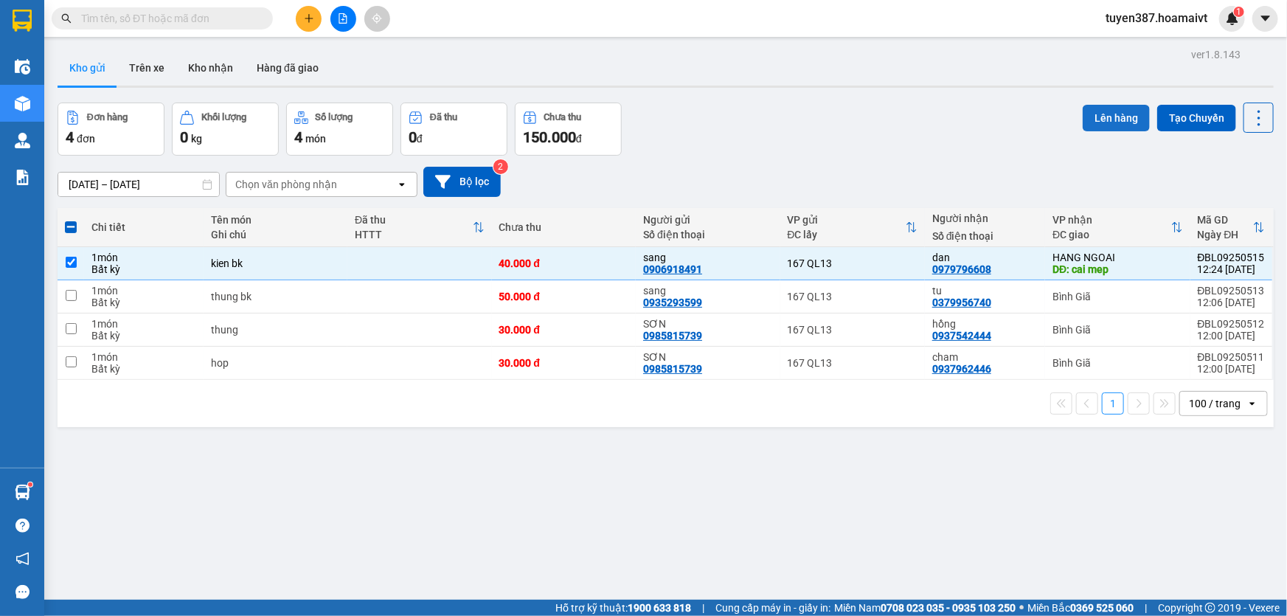
click at [1100, 114] on button "Lên hàng" at bounding box center [1116, 118] width 67 height 27
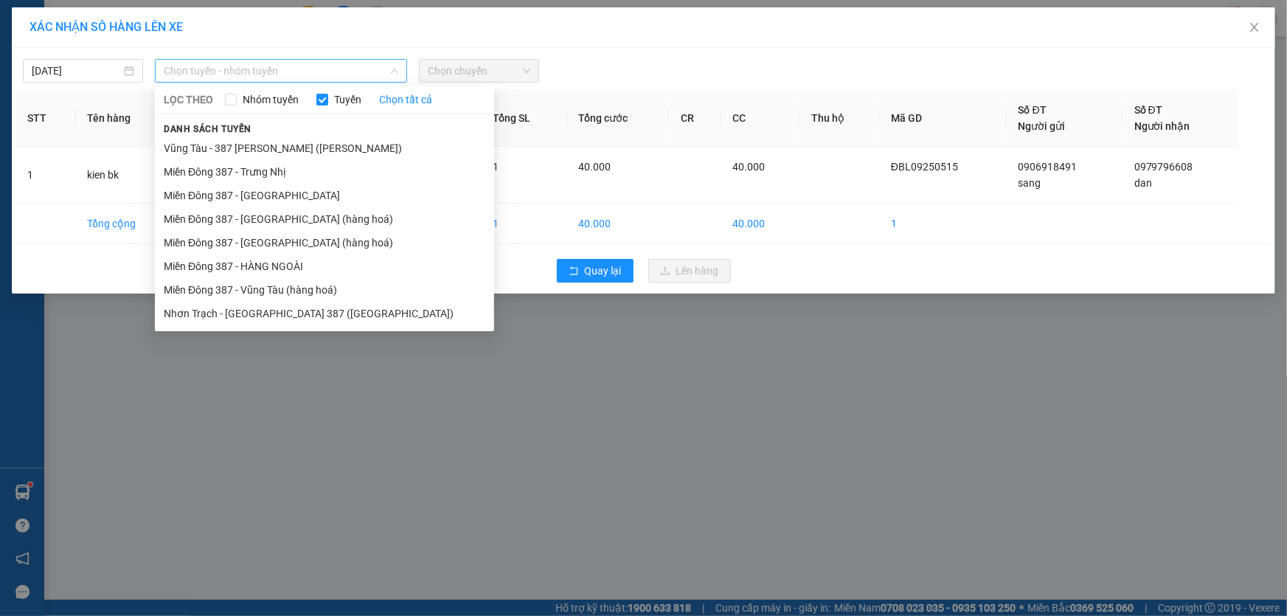
click at [290, 66] on span "Chọn tuyến - nhóm tuyến" at bounding box center [281, 71] width 235 height 22
drag, startPoint x: 246, startPoint y: 264, endPoint x: 303, endPoint y: 243, distance: 61.1
click at [249, 261] on li "Miền Đông 387 - HÀNG NGOÀI" at bounding box center [324, 266] width 339 height 24
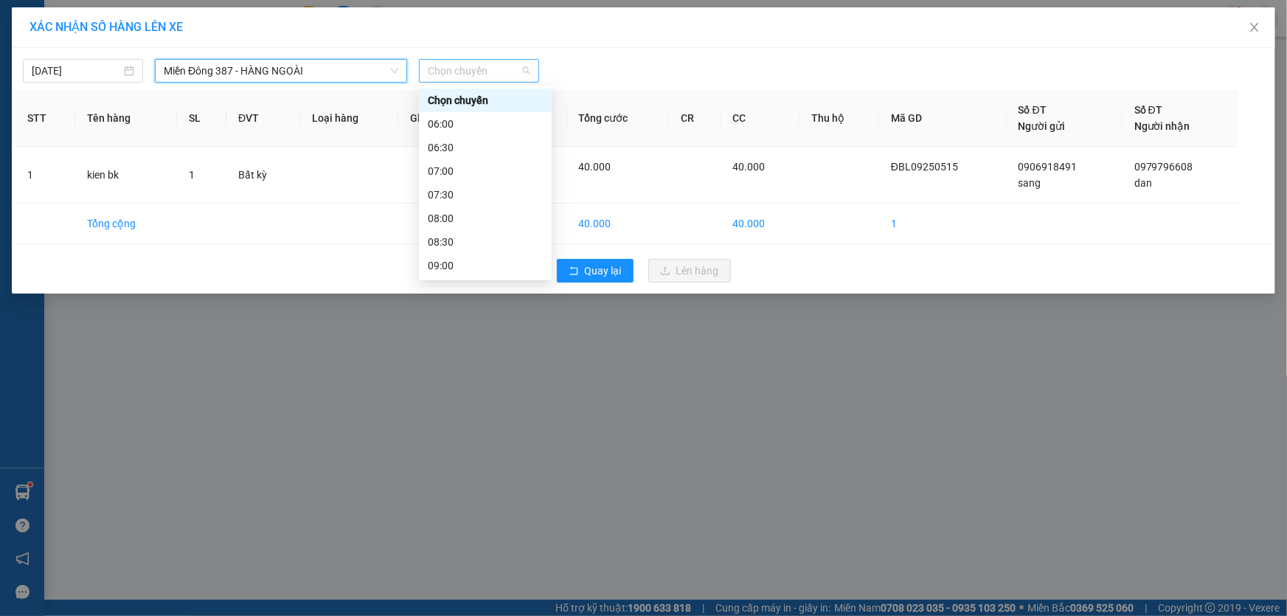
click at [504, 66] on span "Chọn chuyến" at bounding box center [479, 71] width 103 height 22
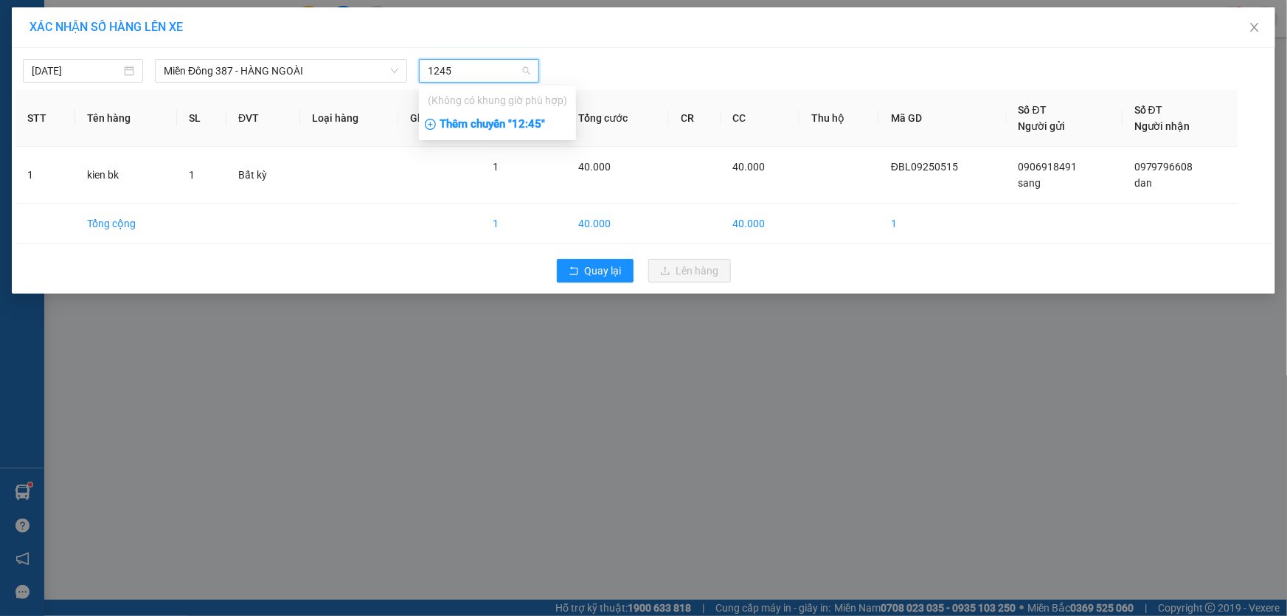
click at [534, 123] on div "Thêm chuyến " 12:45 "" at bounding box center [497, 124] width 157 height 25
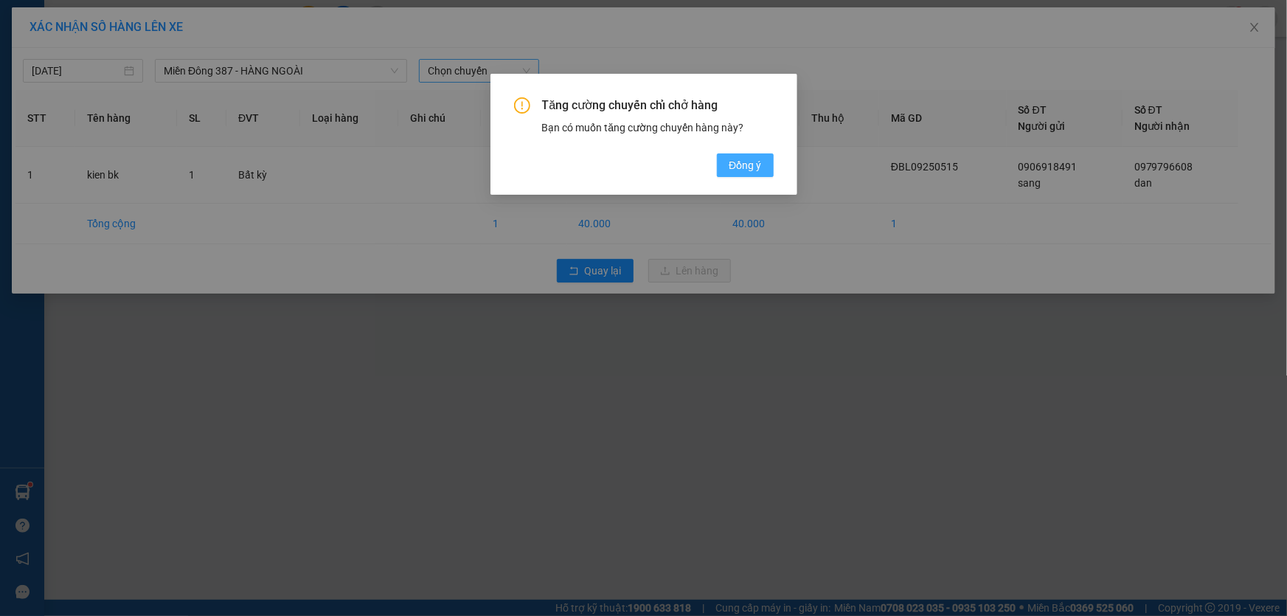
click at [749, 166] on span "Đồng ý" at bounding box center [745, 165] width 32 height 16
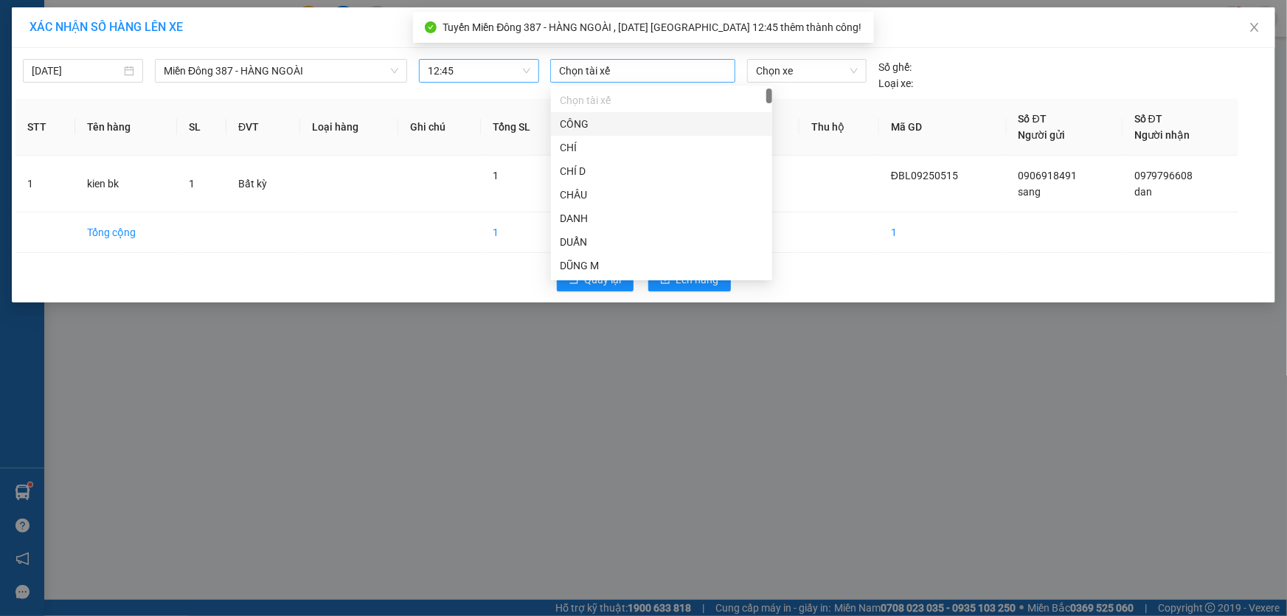
click at [631, 64] on div at bounding box center [643, 71] width 178 height 18
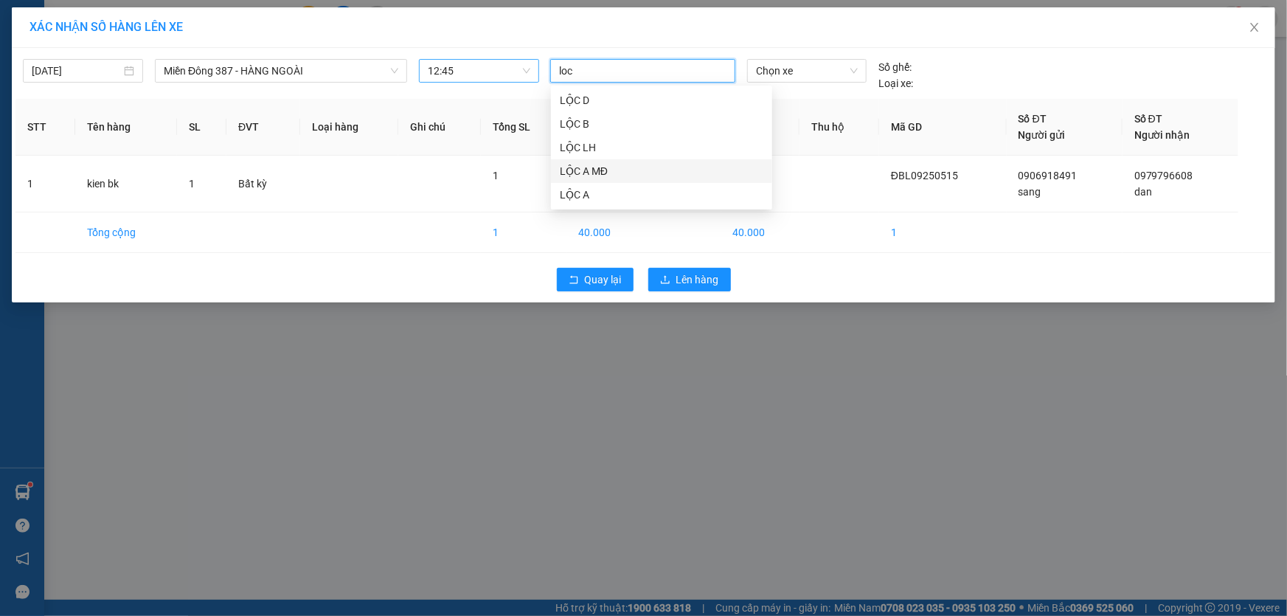
click at [576, 166] on div "LỘC A MĐ" at bounding box center [662, 171] width 204 height 16
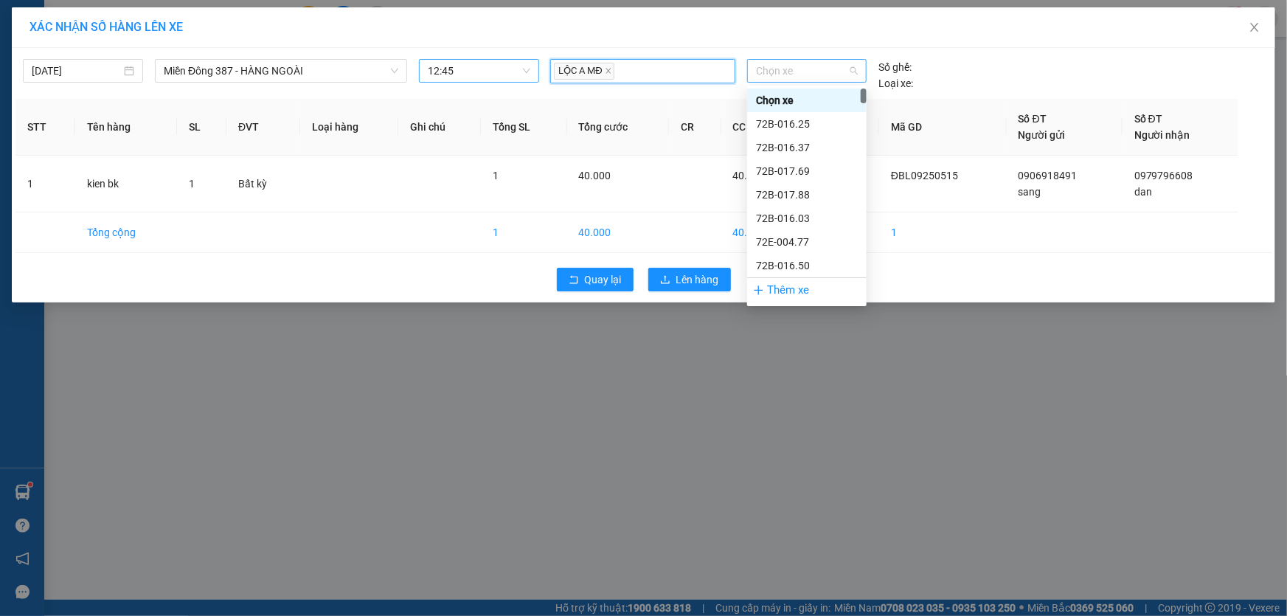
click at [803, 69] on span "Chọn xe" at bounding box center [807, 71] width 102 height 22
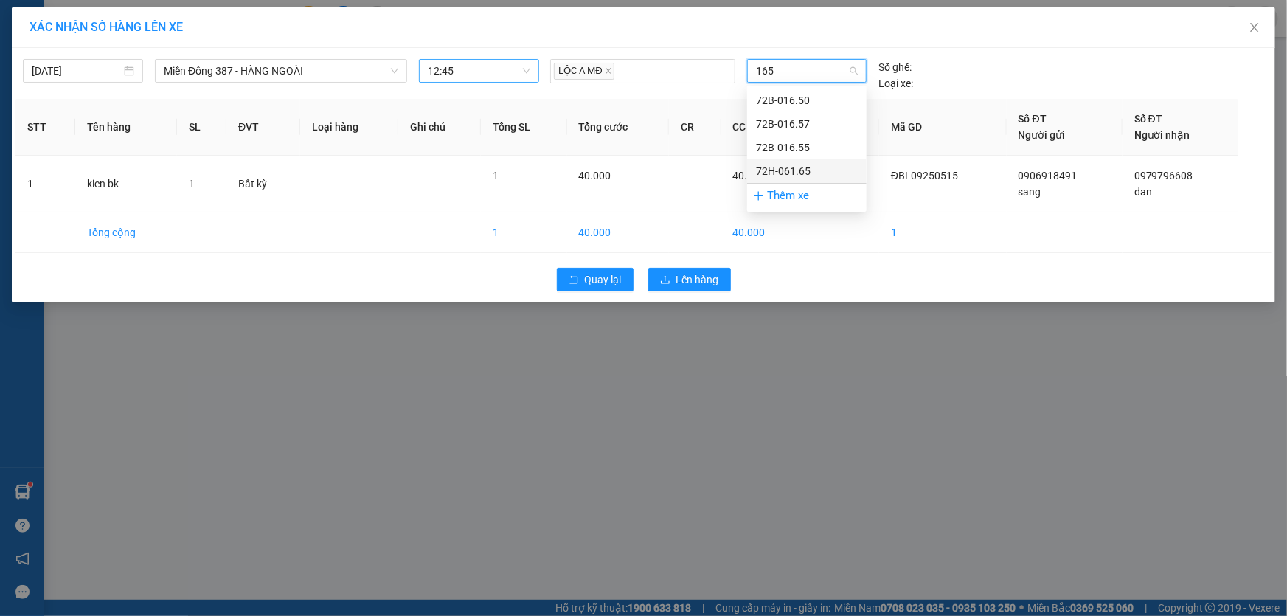
click at [777, 169] on div "72H-061.65" at bounding box center [807, 171] width 102 height 16
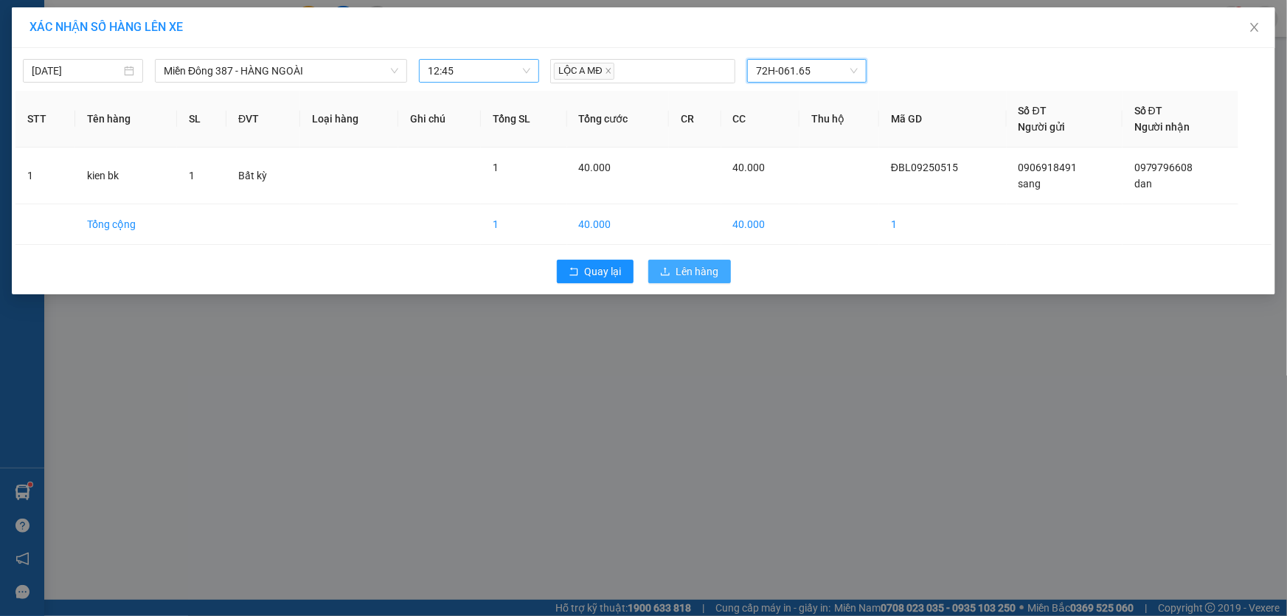
click at [696, 268] on span "Lên hàng" at bounding box center [697, 271] width 43 height 16
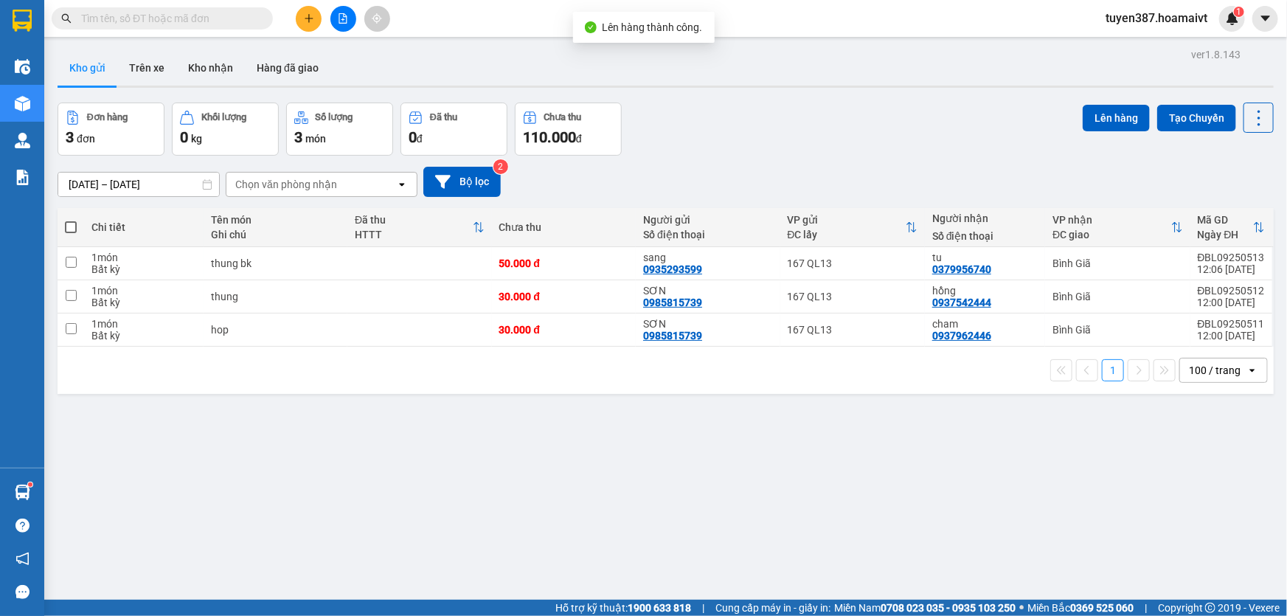
click at [70, 225] on span at bounding box center [71, 227] width 12 height 12
click at [71, 220] on input "checkbox" at bounding box center [71, 220] width 0 height 0
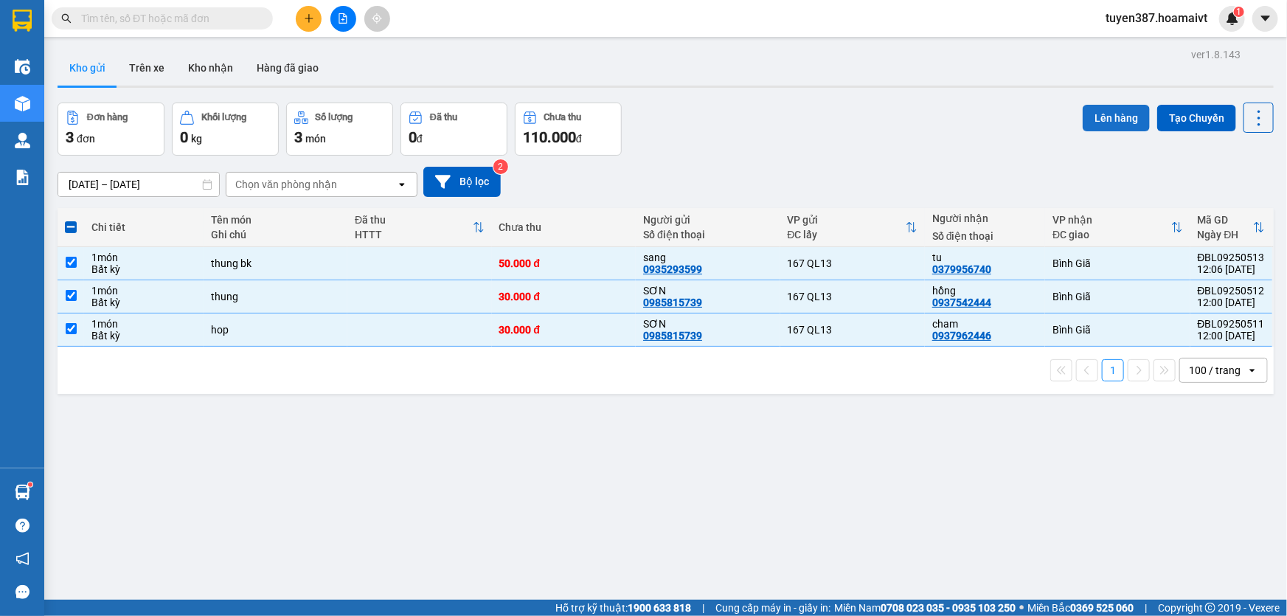
click at [1106, 114] on button "Lên hàng" at bounding box center [1116, 118] width 67 height 27
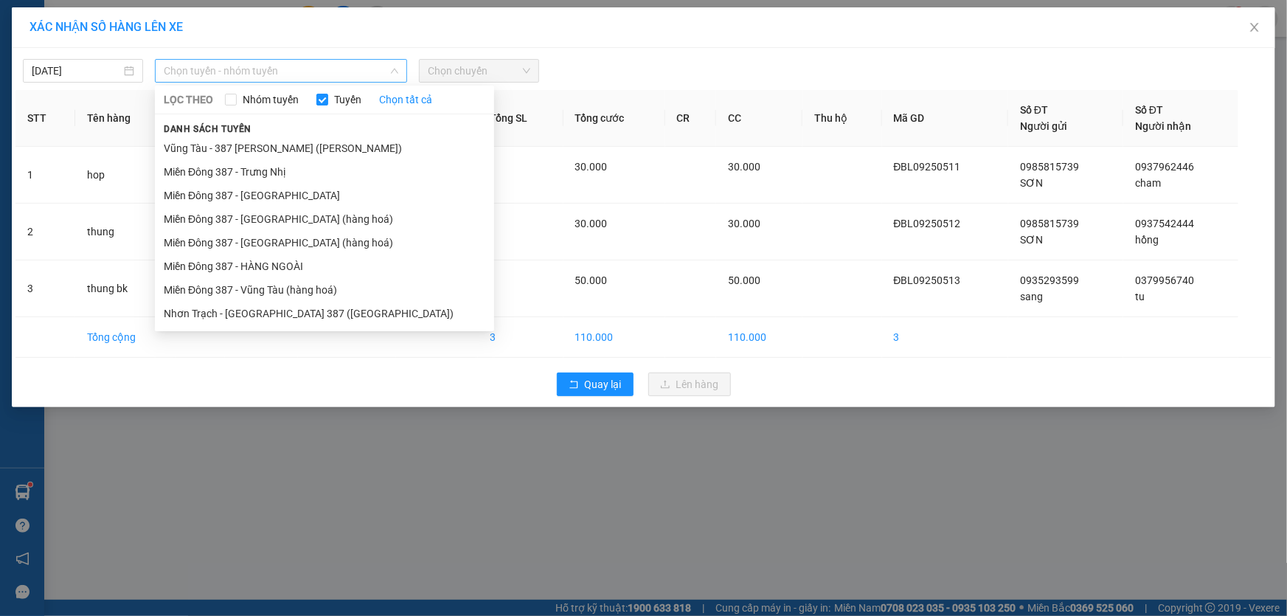
click at [312, 73] on span "Chọn tuyến - nhóm tuyến" at bounding box center [281, 71] width 235 height 22
drag, startPoint x: 261, startPoint y: 288, endPoint x: 313, endPoint y: 254, distance: 62.4
click at [263, 285] on li "Miền Đông 387 - Vũng Tàu (hàng hoá)" at bounding box center [324, 290] width 339 height 24
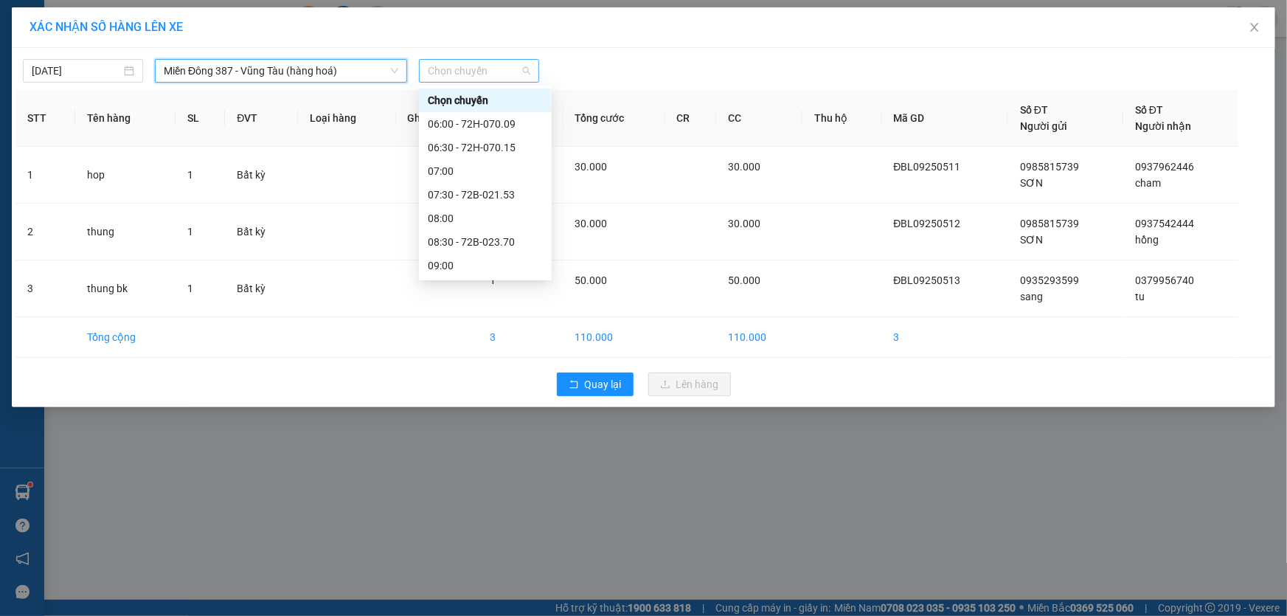
click at [499, 68] on span "Chọn chuyến" at bounding box center [479, 71] width 103 height 22
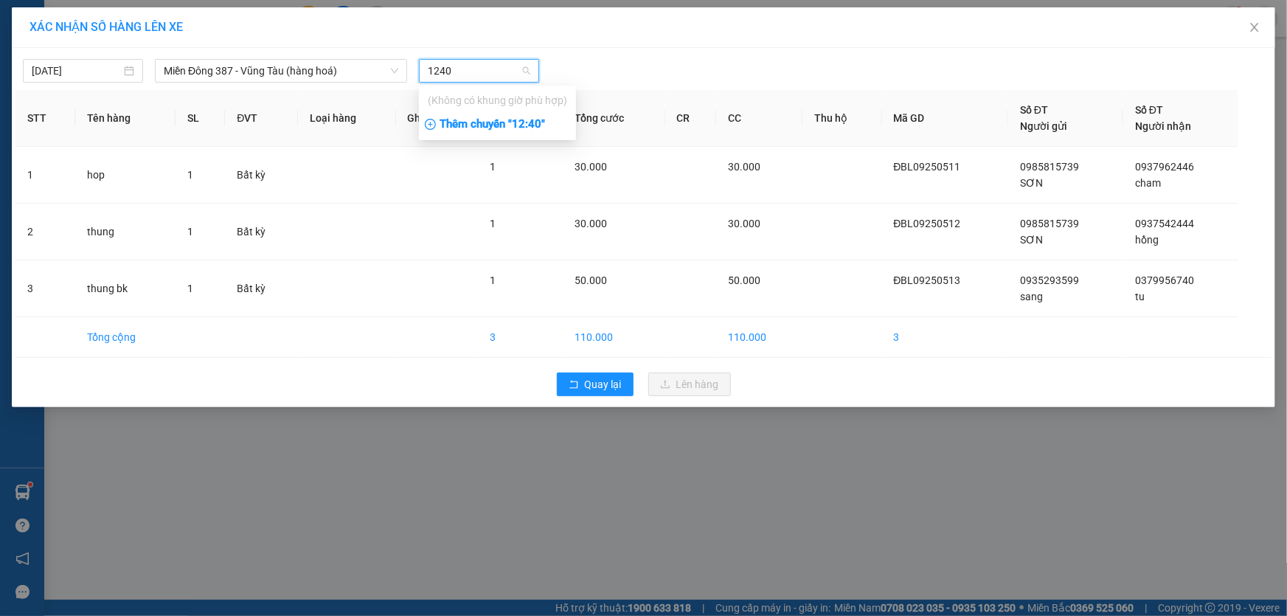
click at [544, 119] on div "Thêm chuyến " 12:40 "" at bounding box center [497, 124] width 157 height 25
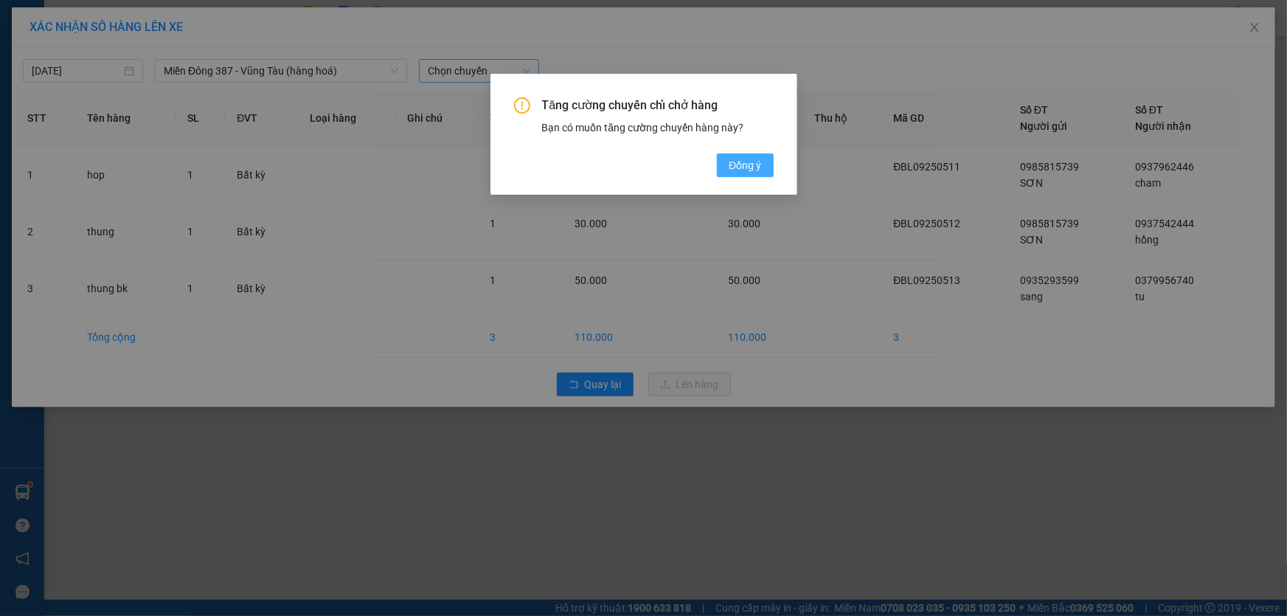
click at [757, 162] on span "Đồng ý" at bounding box center [745, 165] width 32 height 16
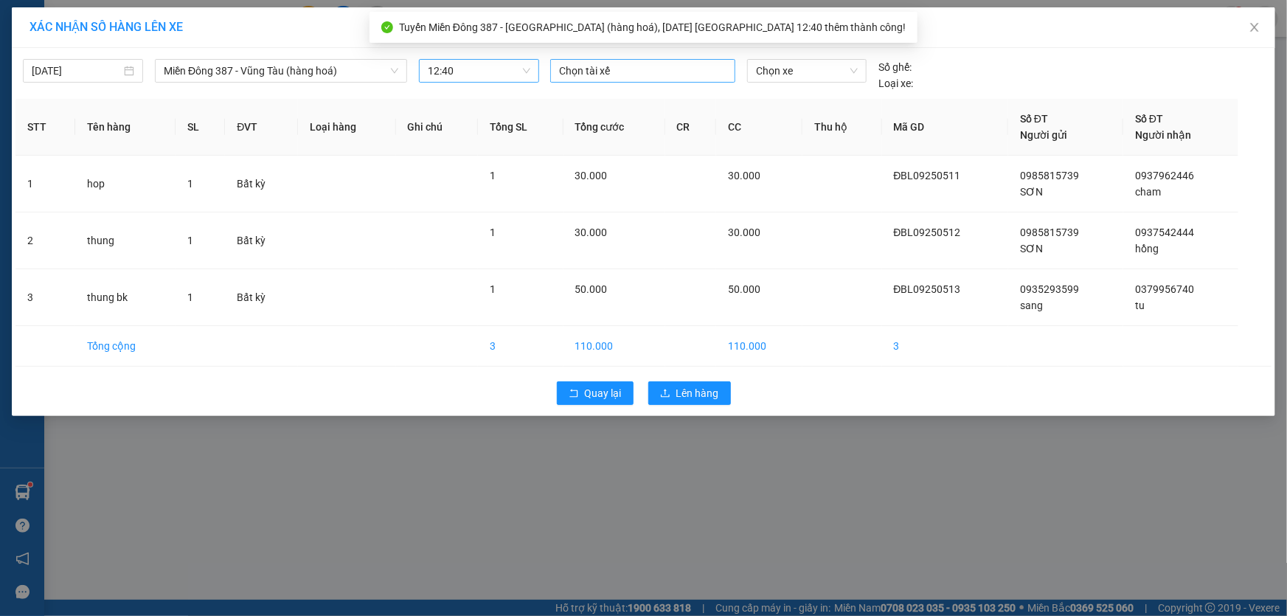
click at [635, 66] on div at bounding box center [643, 71] width 178 height 18
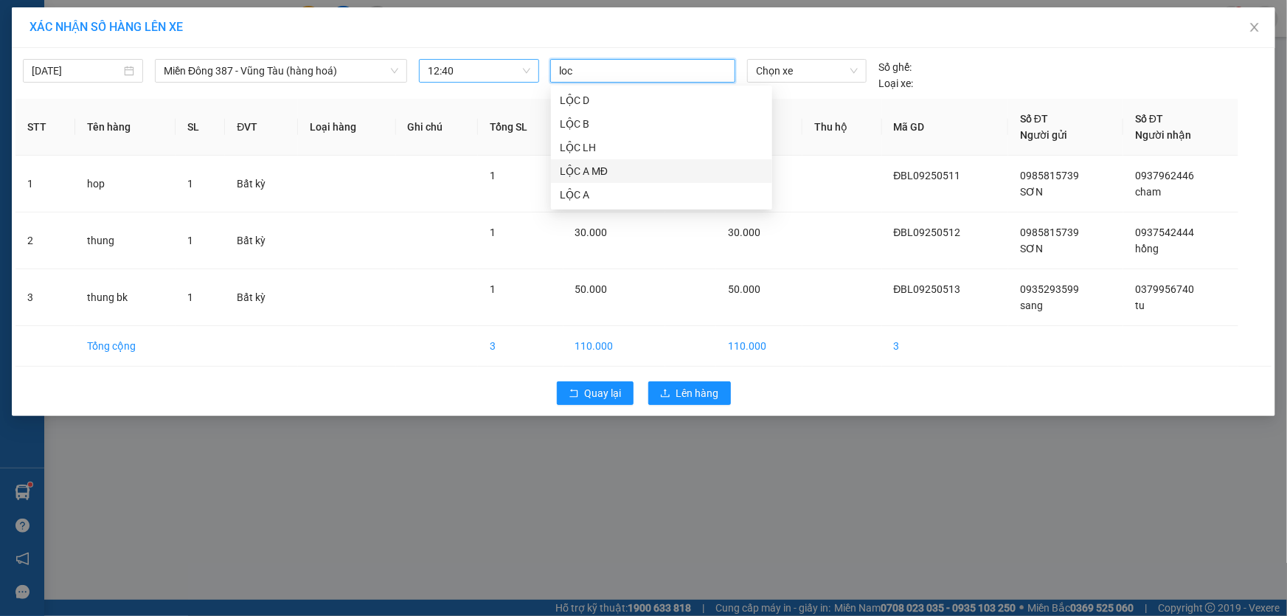
click at [586, 162] on div "LỘC A MĐ" at bounding box center [661, 171] width 221 height 24
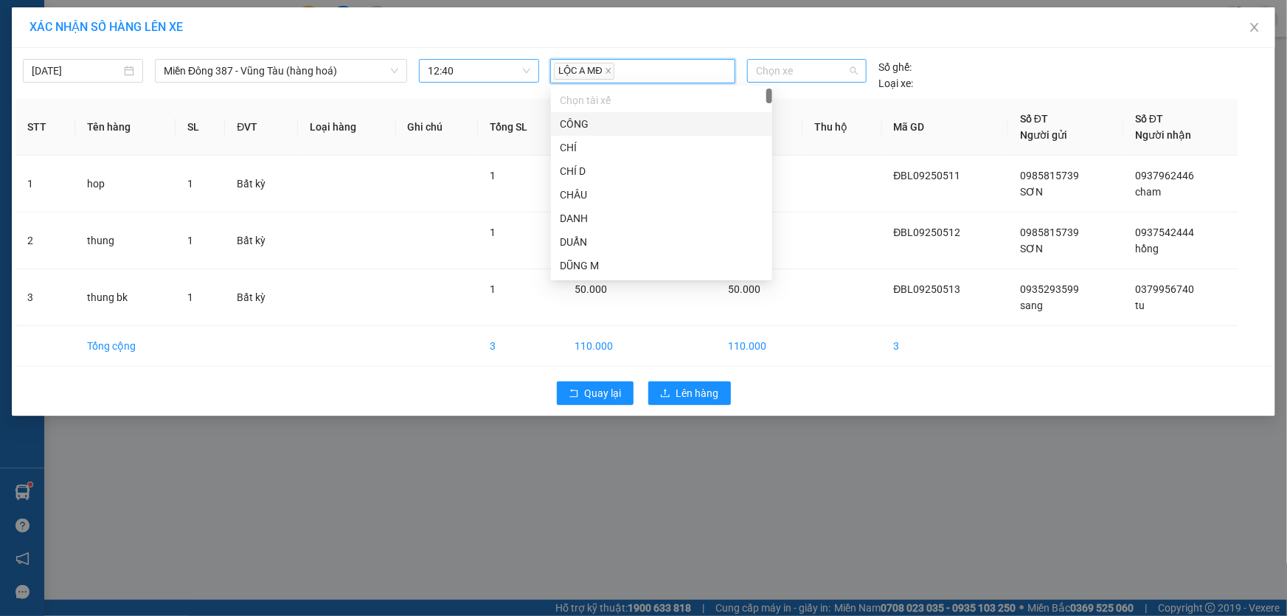
click at [799, 69] on span "Chọn xe" at bounding box center [807, 71] width 102 height 22
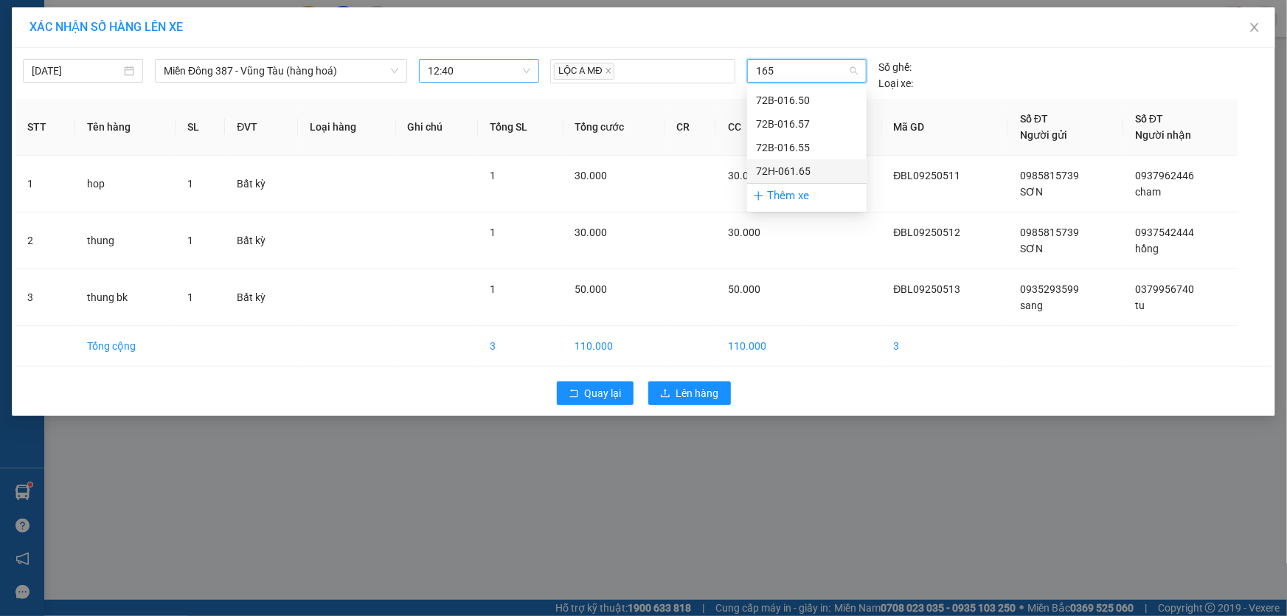
drag, startPoint x: 777, startPoint y: 165, endPoint x: 751, endPoint y: 218, distance: 58.4
click at [777, 166] on div "72H-061.65" at bounding box center [807, 171] width 102 height 16
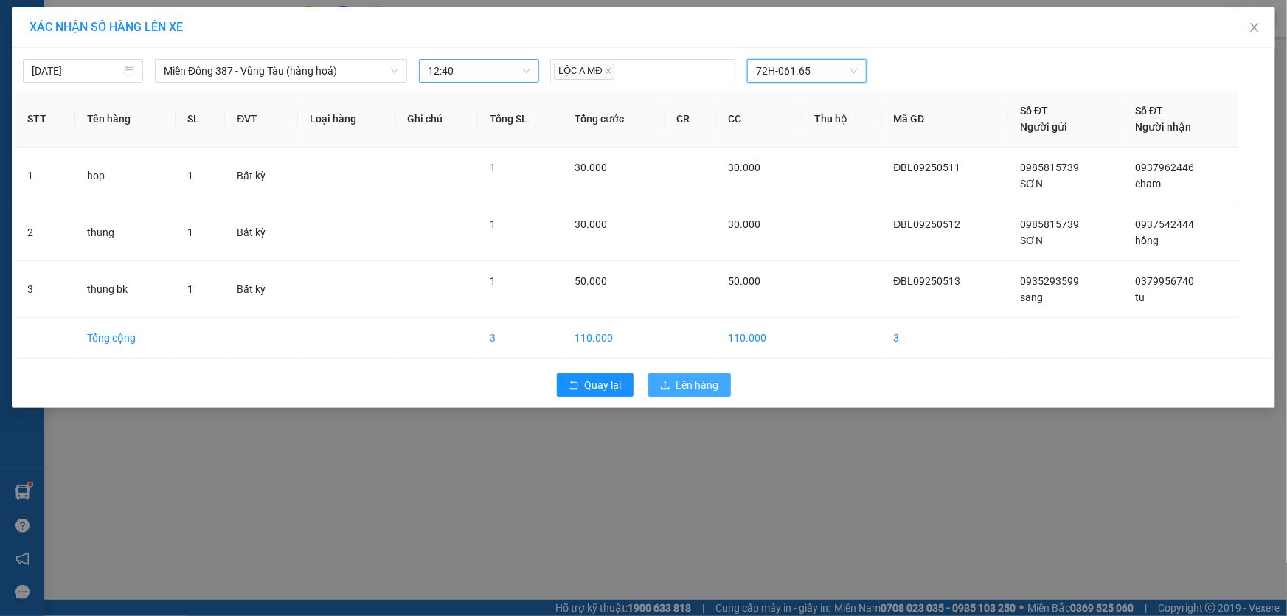
click at [698, 379] on span "Lên hàng" at bounding box center [697, 385] width 43 height 16
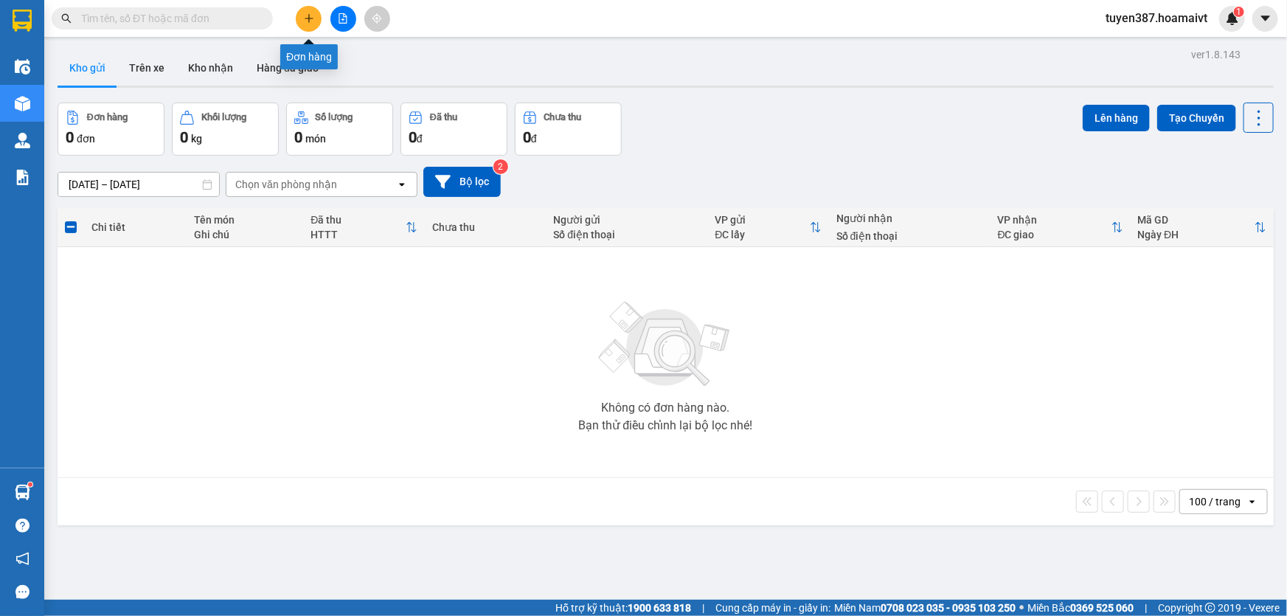
click at [305, 11] on button at bounding box center [309, 19] width 26 height 26
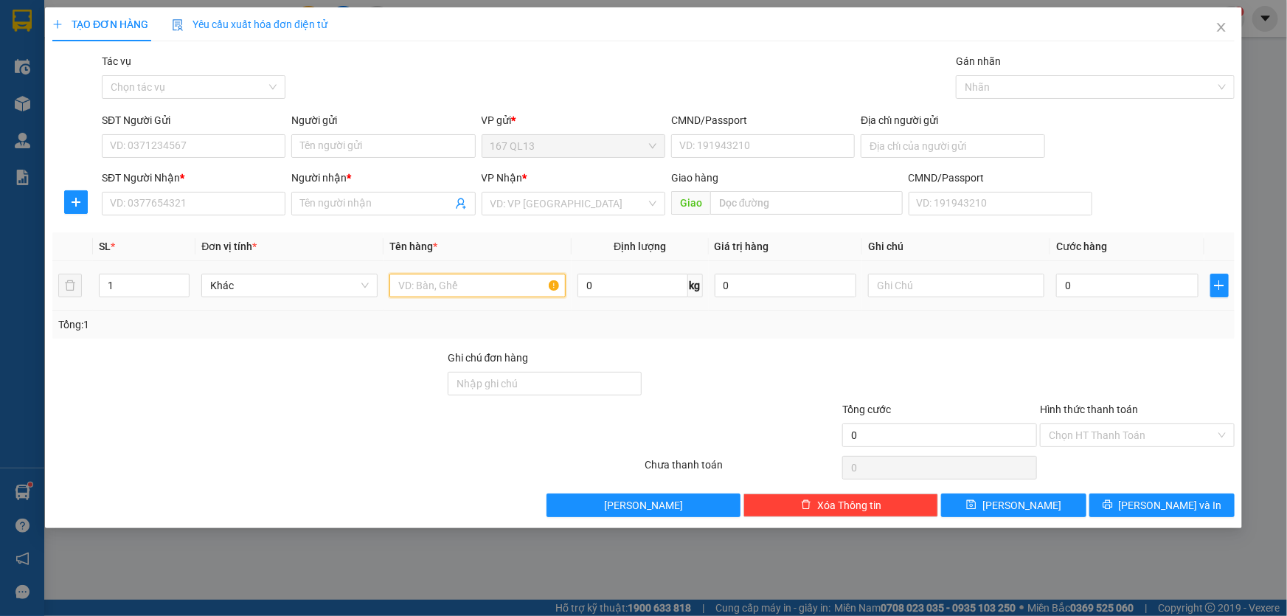
click at [477, 278] on input "text" at bounding box center [477, 286] width 176 height 24
click at [133, 285] on input "1" at bounding box center [144, 285] width 89 height 22
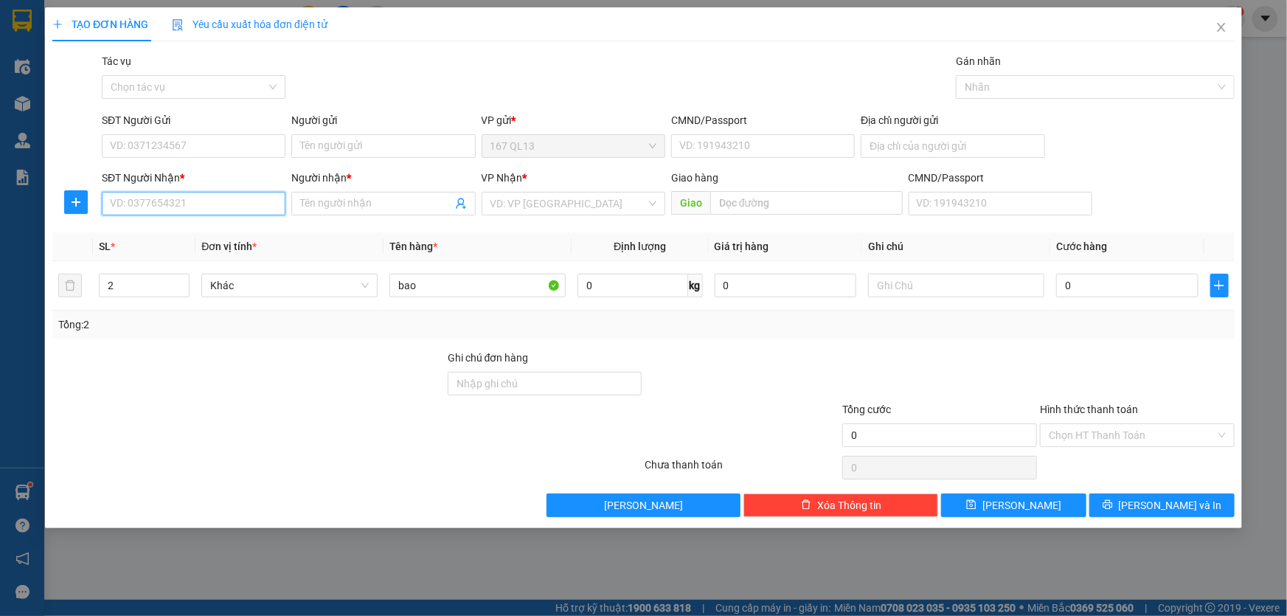
click at [241, 201] on input "SĐT Người Nhận *" at bounding box center [194, 204] width 184 height 24
click at [214, 146] on input "SĐT Người Gửi" at bounding box center [194, 146] width 184 height 24
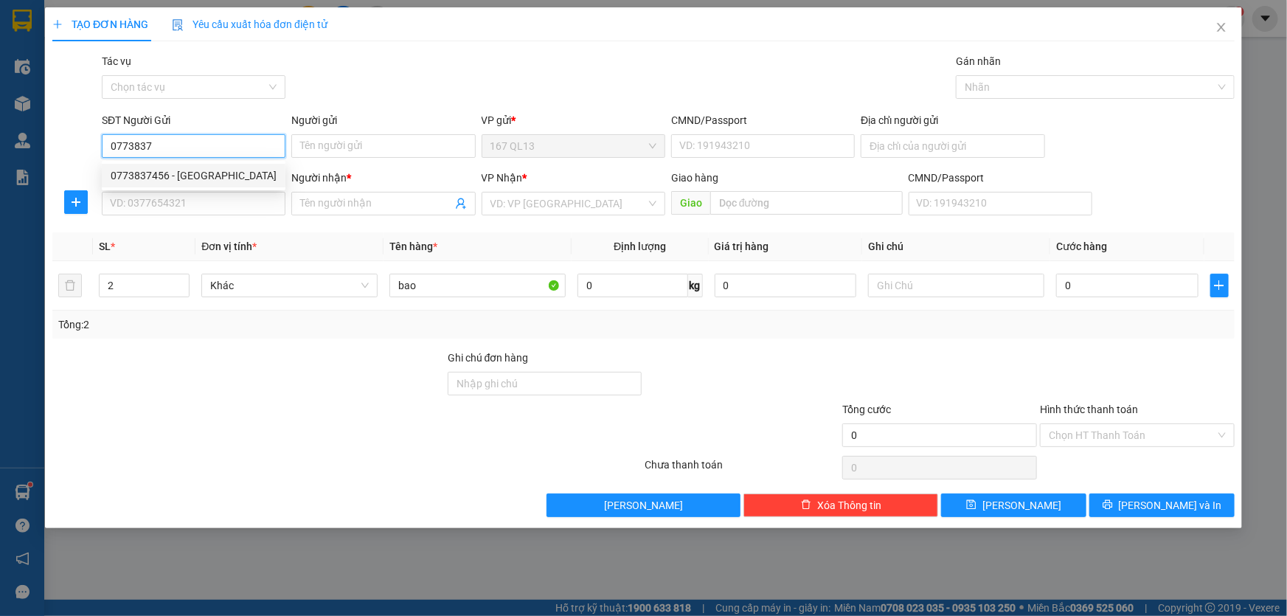
click at [176, 169] on div "0773837456 - KHO GAO" at bounding box center [194, 175] width 166 height 16
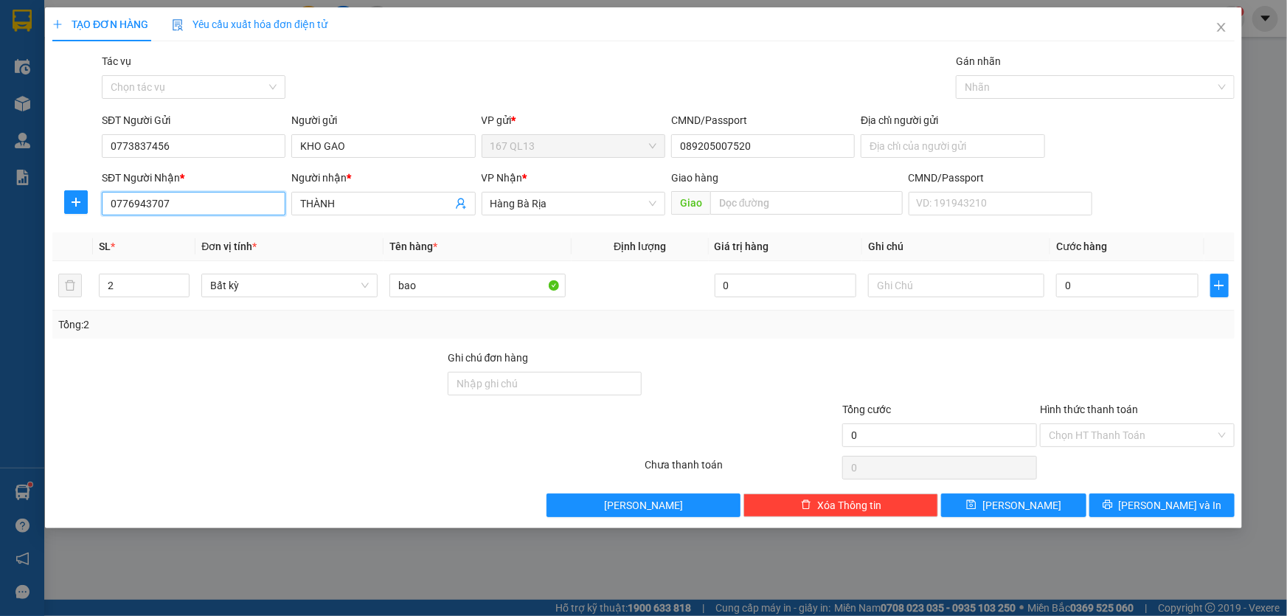
click at [196, 205] on input "0776943707" at bounding box center [194, 204] width 184 height 24
click at [192, 229] on div "0776943707 - THÀNH" at bounding box center [194, 233] width 166 height 16
click at [1059, 279] on input "0" at bounding box center [1127, 286] width 142 height 24
click at [1167, 497] on span "[PERSON_NAME] và In" at bounding box center [1170, 505] width 103 height 16
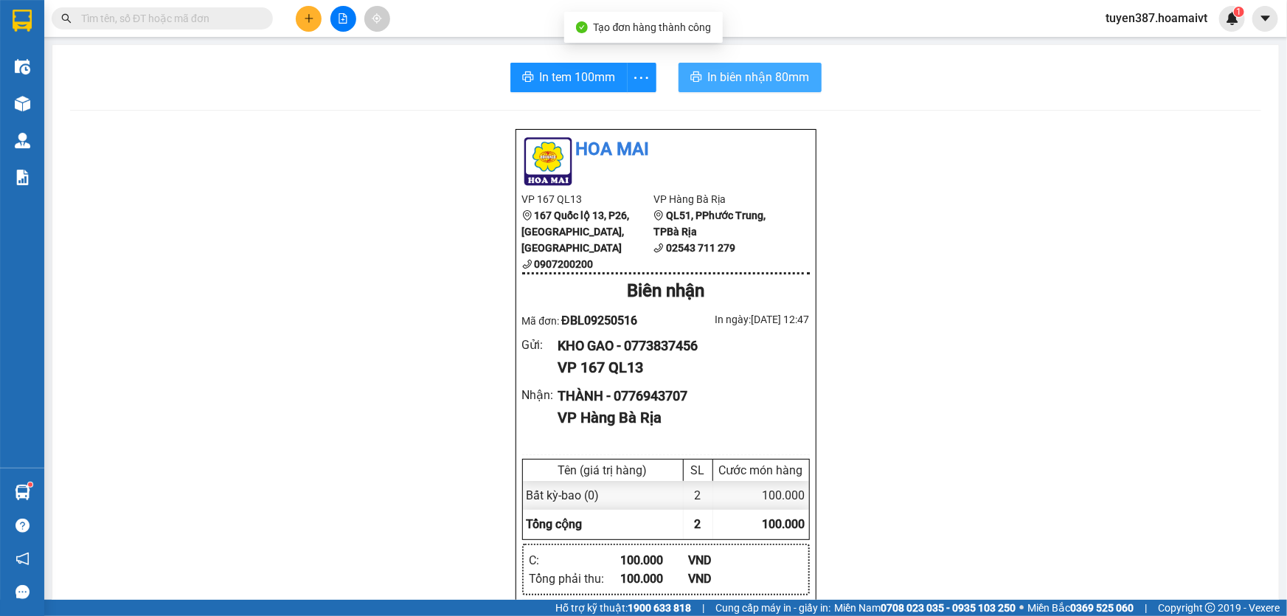
click at [726, 80] on span "In biên nhận 80mm" at bounding box center [759, 77] width 102 height 18
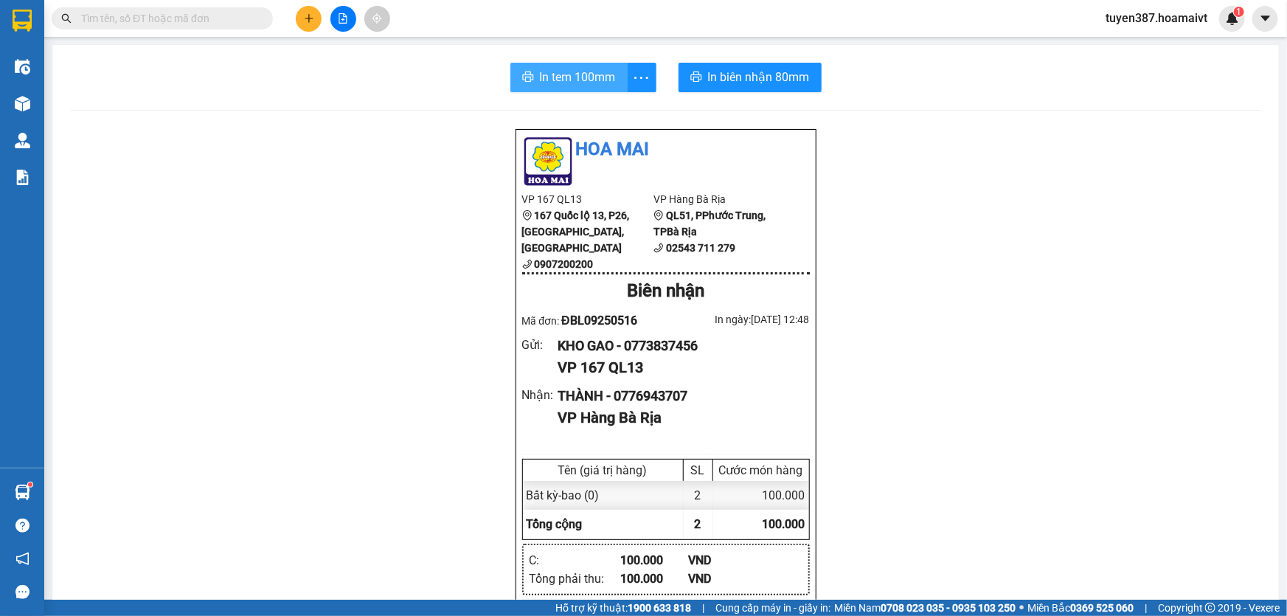
click at [583, 86] on span "In tem 100mm" at bounding box center [578, 77] width 76 height 18
click at [315, 13] on button at bounding box center [309, 19] width 26 height 26
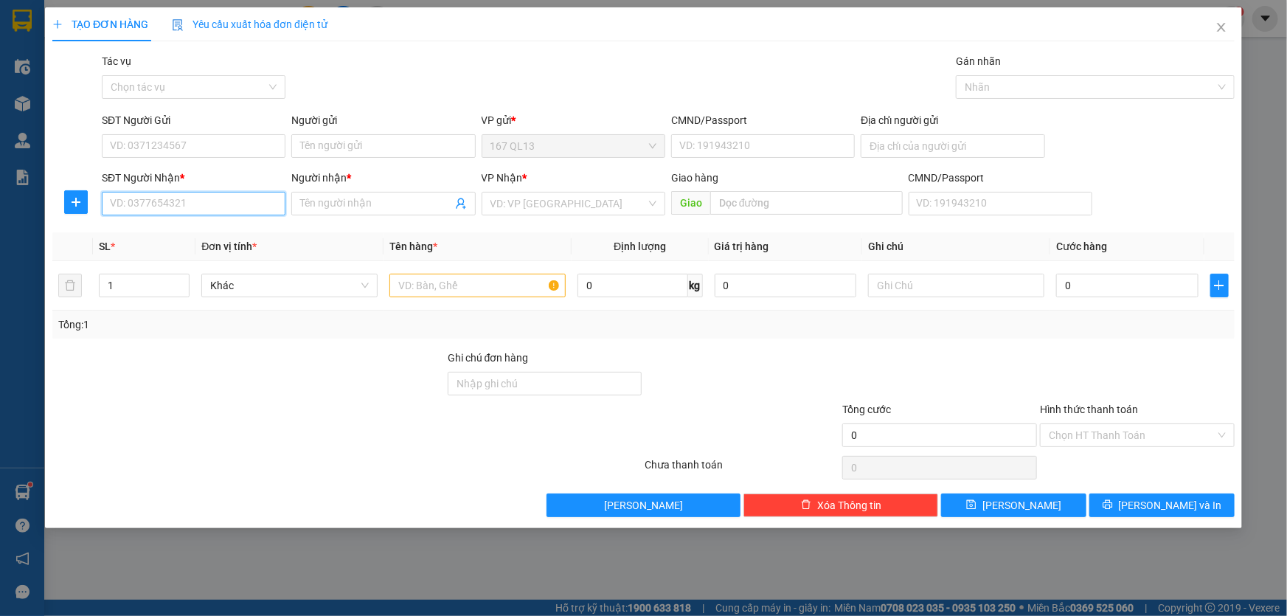
click at [264, 209] on input "SĐT Người Nhận *" at bounding box center [194, 204] width 184 height 24
click at [257, 205] on input "SĐT Người Nhận *" at bounding box center [194, 204] width 184 height 24
click at [347, 204] on input "Người nhận *" at bounding box center [375, 203] width 151 height 16
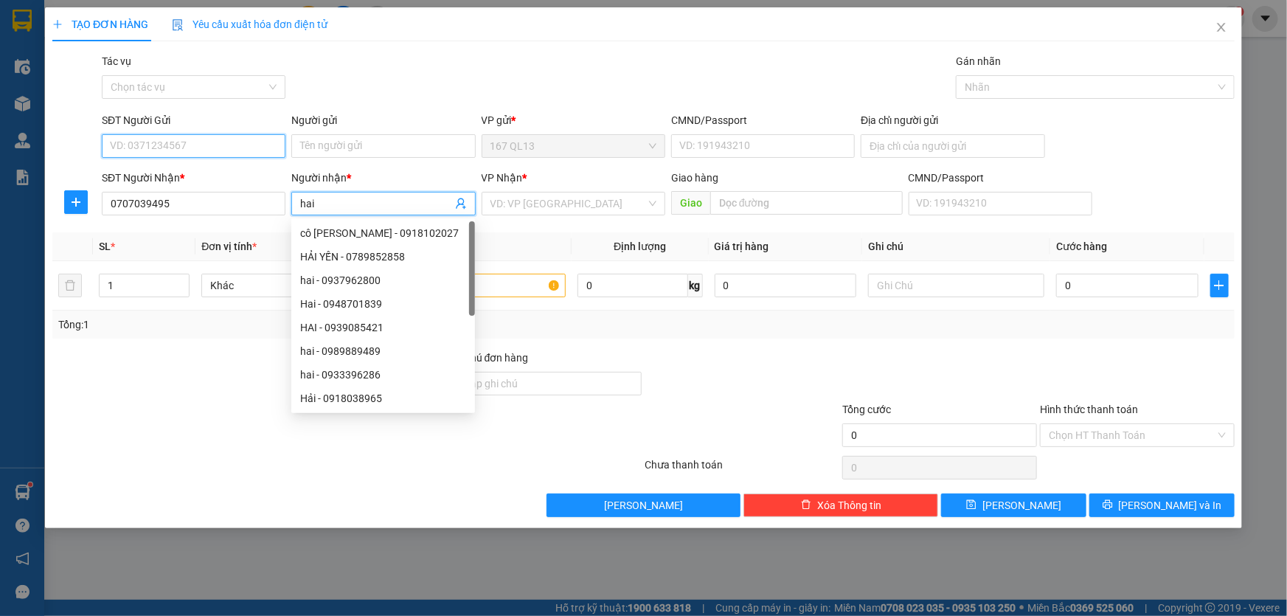
click at [227, 142] on input "SĐT Người Gửi" at bounding box center [194, 146] width 184 height 24
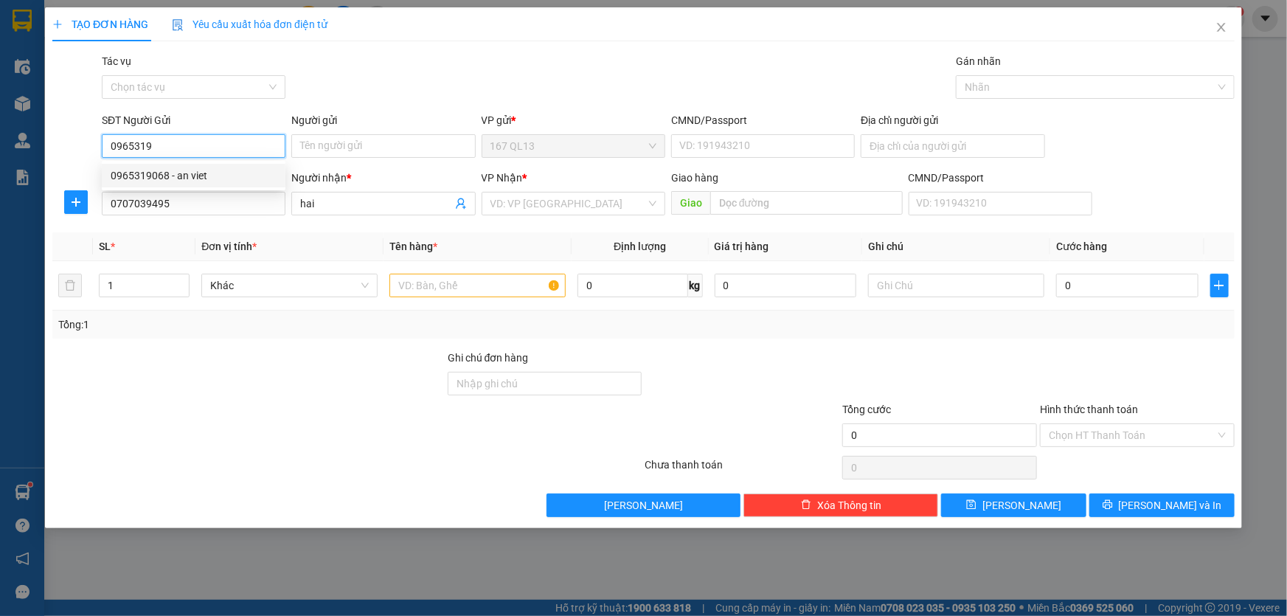
drag, startPoint x: 197, startPoint y: 176, endPoint x: 313, endPoint y: 195, distance: 118.1
click at [198, 176] on div "0965319068 - an viet" at bounding box center [194, 175] width 166 height 16
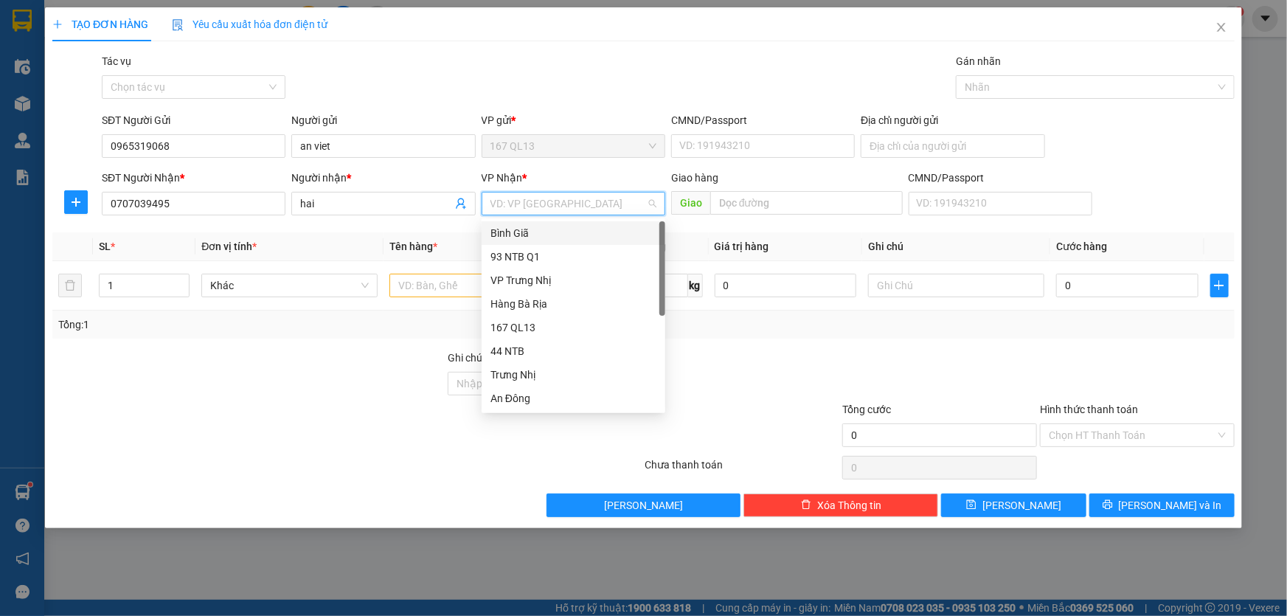
click at [558, 198] on input "search" at bounding box center [568, 203] width 156 height 22
drag, startPoint x: 557, startPoint y: 377, endPoint x: 633, endPoint y: 350, distance: 80.5
click at [557, 485] on div "HANG NGOAI" at bounding box center [573, 493] width 166 height 16
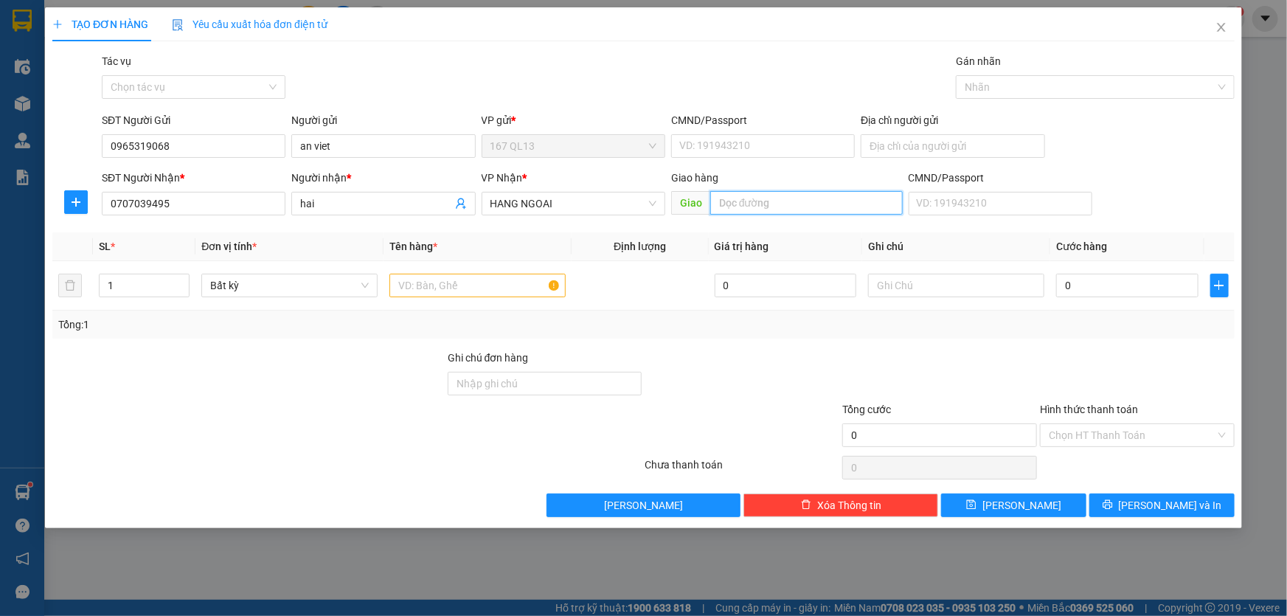
click at [821, 202] on input "text" at bounding box center [806, 203] width 192 height 24
click at [1060, 284] on input "0" at bounding box center [1127, 286] width 142 height 24
drag, startPoint x: 1161, startPoint y: 497, endPoint x: 1158, endPoint y: 484, distance: 13.8
click at [1161, 497] on span "[PERSON_NAME] và In" at bounding box center [1170, 505] width 103 height 16
click at [470, 279] on input "text" at bounding box center [477, 286] width 176 height 24
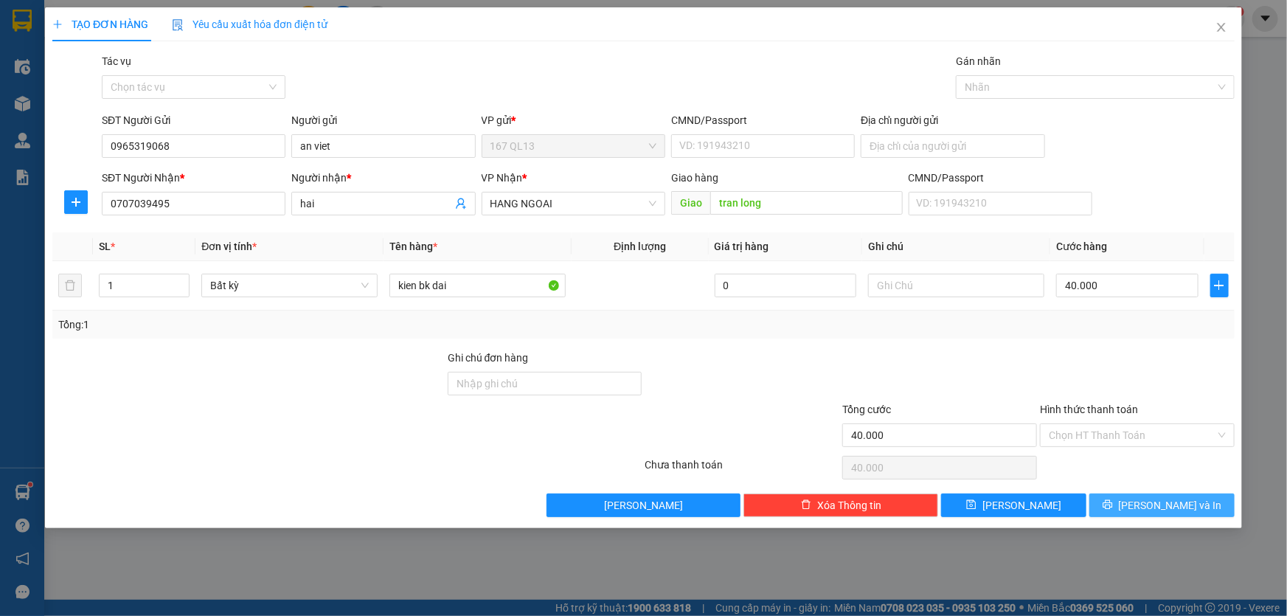
click at [1164, 501] on span "[PERSON_NAME] và In" at bounding box center [1170, 505] width 103 height 16
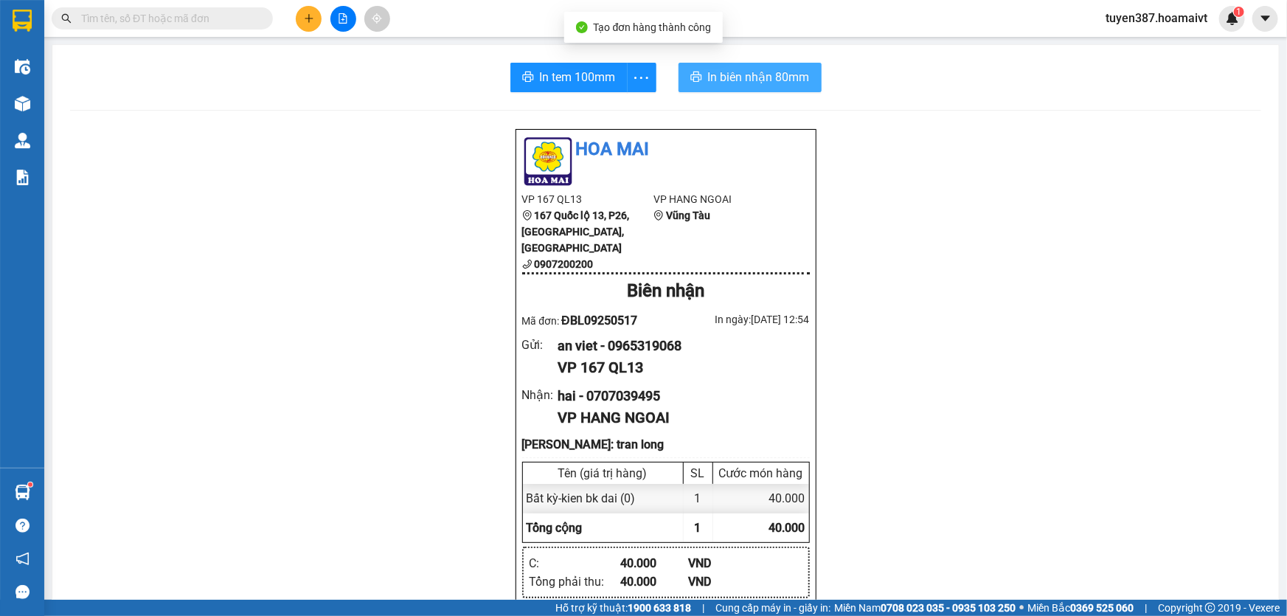
click at [711, 77] on span "In biên nhận 80mm" at bounding box center [759, 77] width 102 height 18
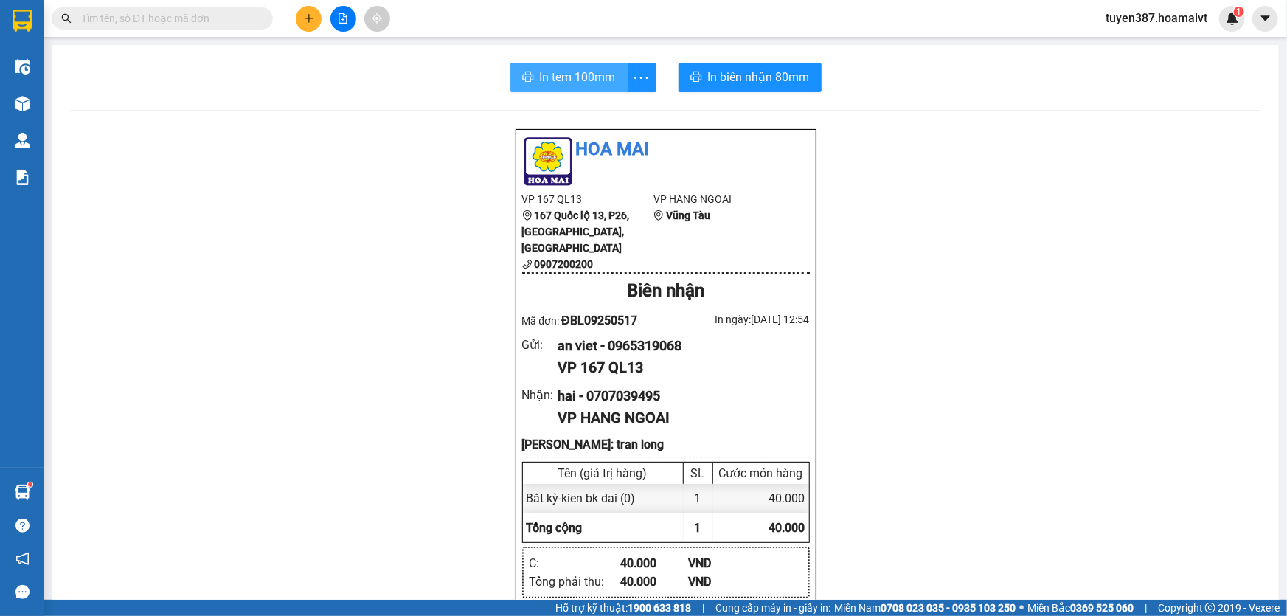
click at [560, 77] on span "In tem 100mm" at bounding box center [578, 77] width 76 height 18
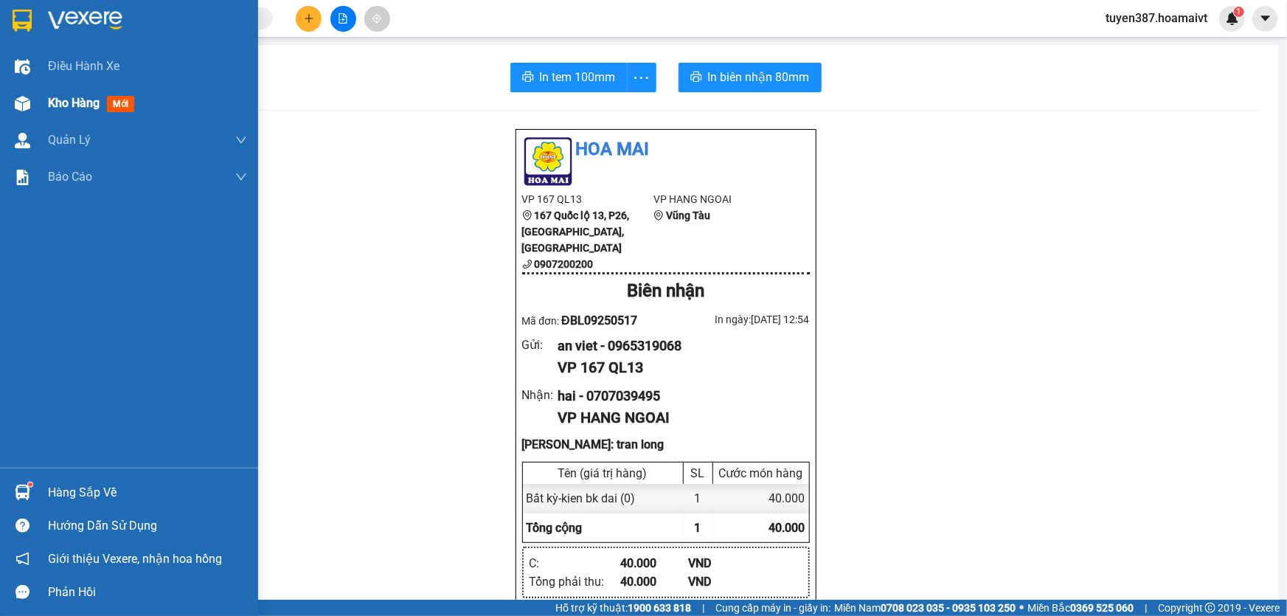
click at [125, 103] on span "mới" at bounding box center [120, 104] width 27 height 16
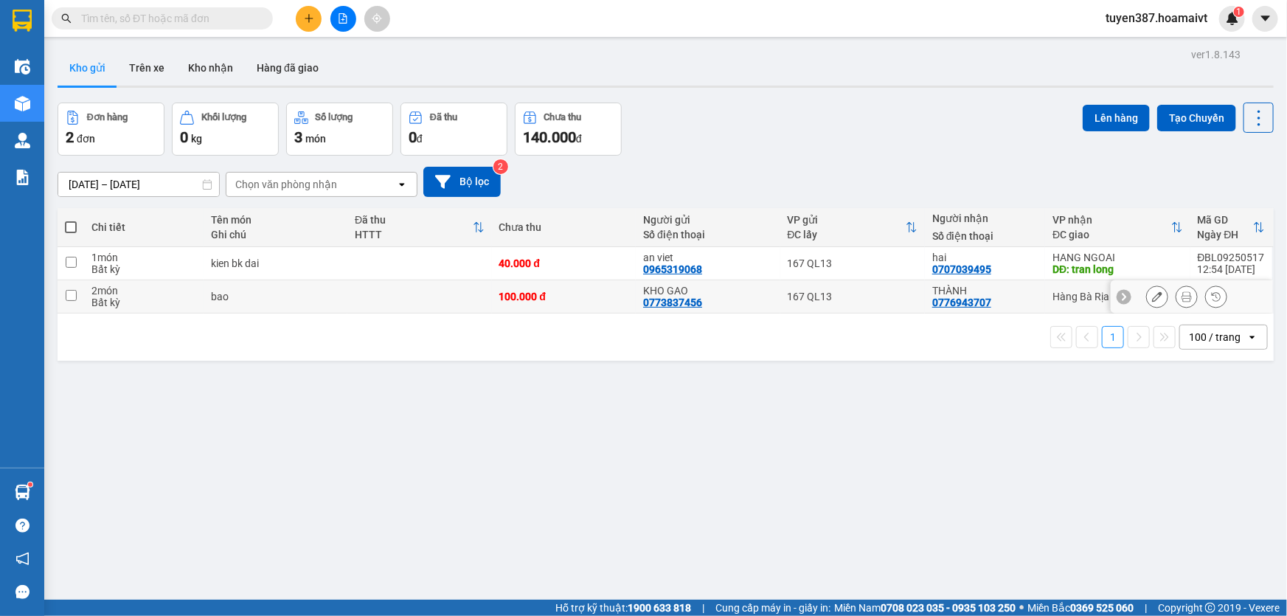
click at [74, 294] on input "checkbox" at bounding box center [71, 295] width 11 height 11
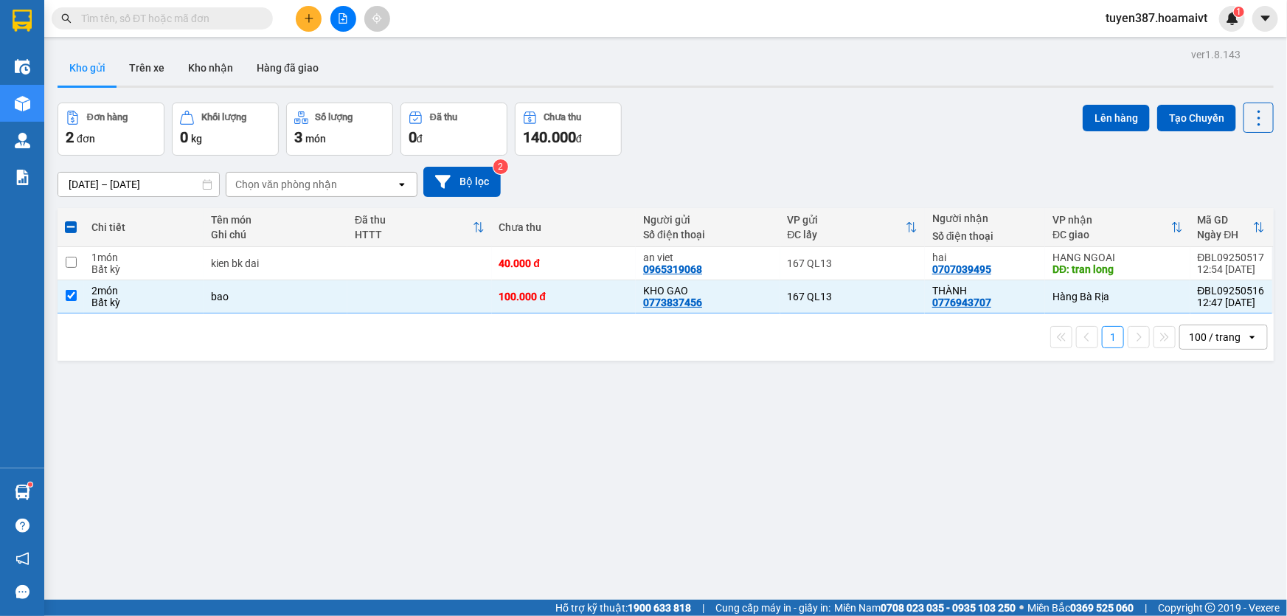
drag, startPoint x: 1108, startPoint y: 118, endPoint x: 667, endPoint y: 117, distance: 440.3
click at [1018, 117] on div "Đơn hàng 2 đơn Khối lượng 0 kg Số lượng 3 món Đã thu 0 đ Chưa thu 140.000 đ Lên…" at bounding box center [666, 129] width 1216 height 53
click at [1114, 125] on button "Lên hàng" at bounding box center [1116, 118] width 67 height 27
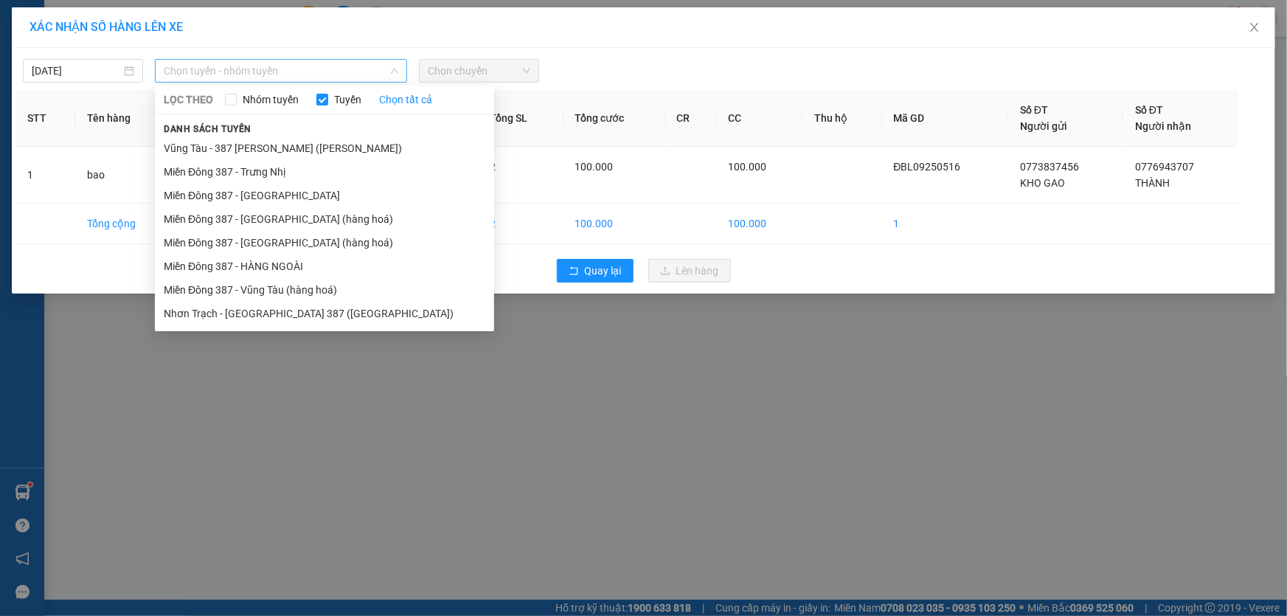
click at [284, 74] on span "Chọn tuyến - nhóm tuyến" at bounding box center [281, 71] width 235 height 22
drag, startPoint x: 260, startPoint y: 237, endPoint x: 296, endPoint y: 195, distance: 55.4
click at [264, 231] on li "Miền Đông 387 - [GEOGRAPHIC_DATA] (hàng hoá)" at bounding box center [324, 243] width 339 height 24
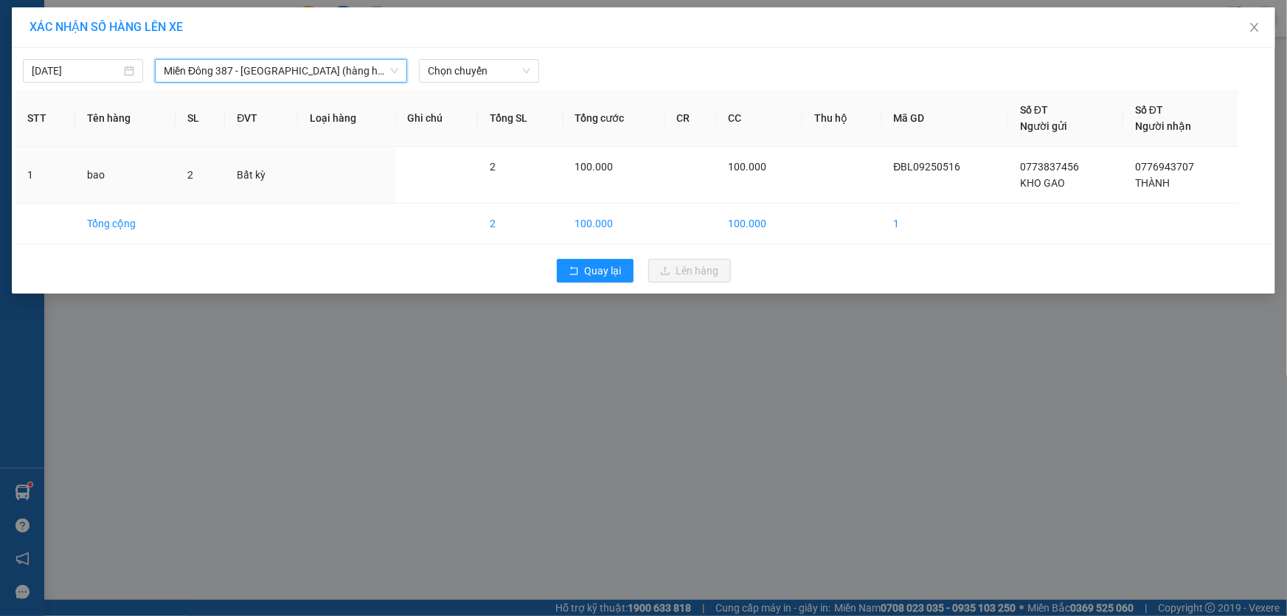
click at [513, 58] on div "11/09/2025 Miền Đông 387 - Bà Rịa (hàng hoá) Miền Đông 387 - Bà Rịa (hàng hoá) …" at bounding box center [643, 67] width 1256 height 31
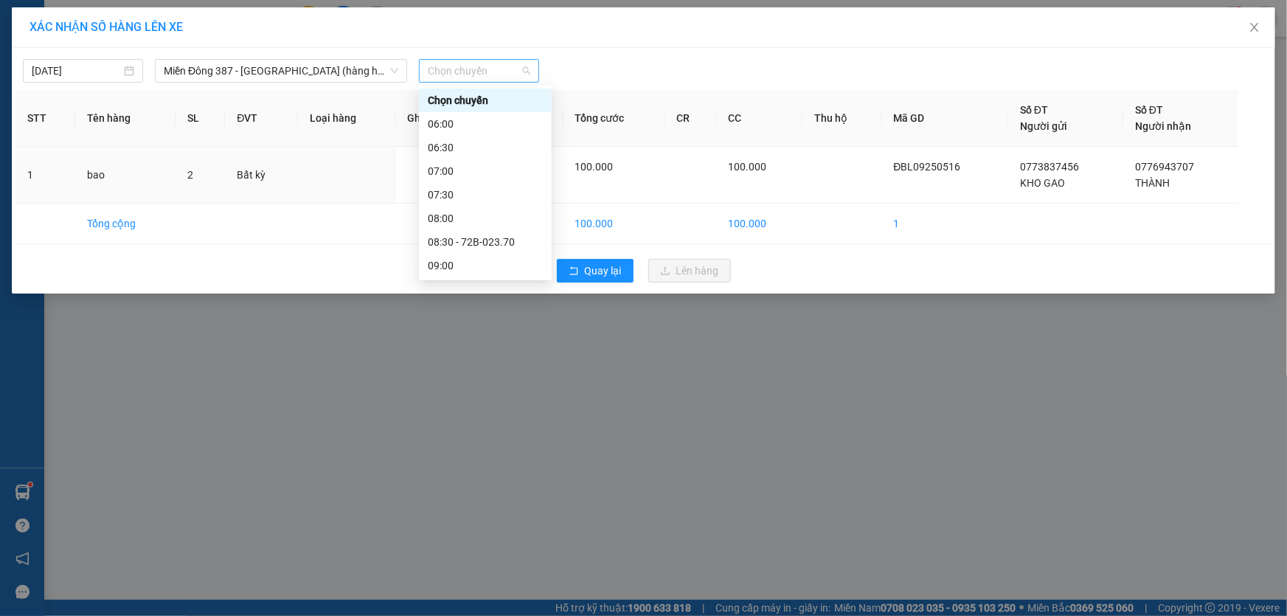
click at [513, 65] on span "Chọn chuyến" at bounding box center [479, 71] width 103 height 22
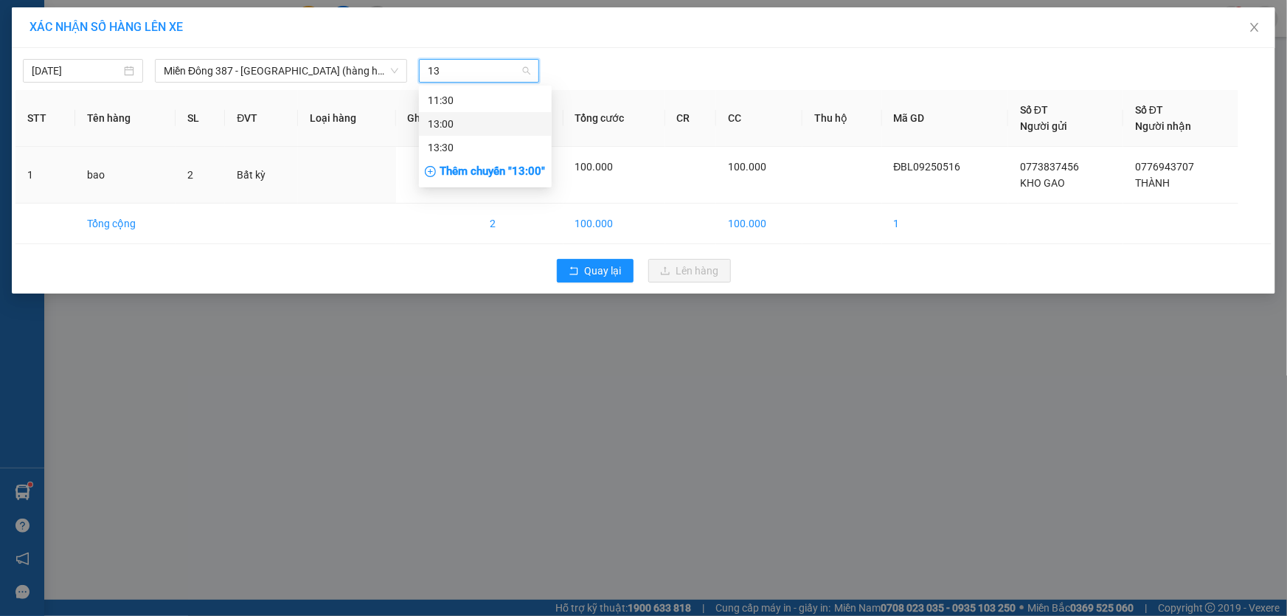
drag, startPoint x: 445, startPoint y: 120, endPoint x: 533, endPoint y: 83, distance: 96.2
click at [448, 118] on div "13:00" at bounding box center [485, 124] width 115 height 16
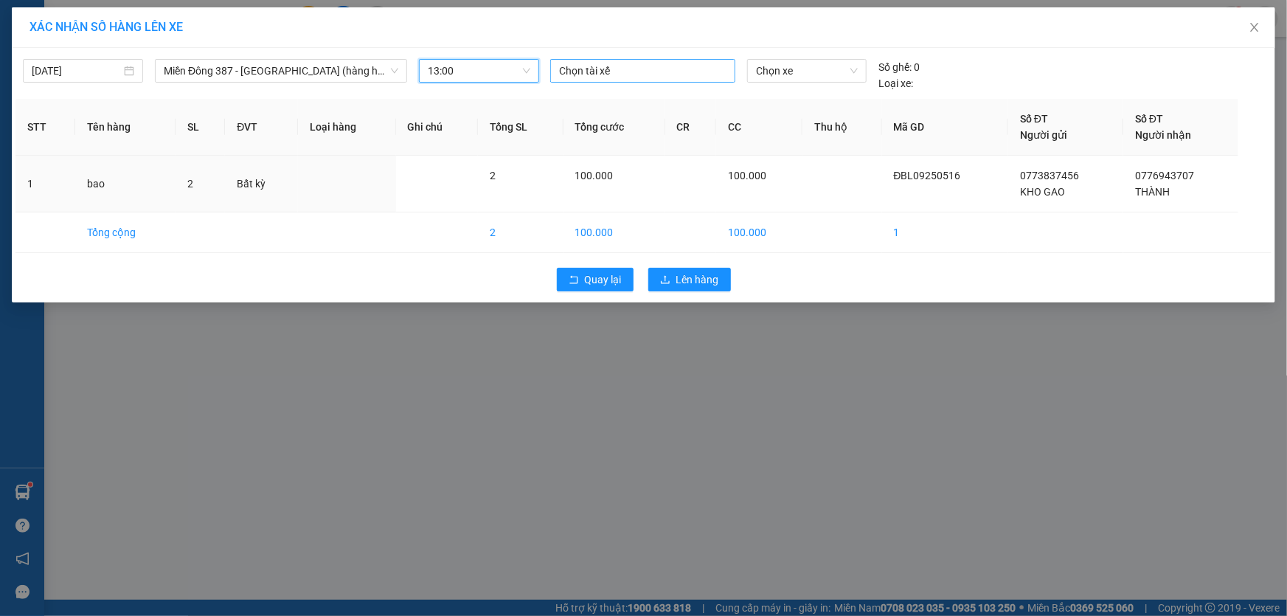
click at [632, 67] on div at bounding box center [643, 71] width 178 height 18
click at [573, 141] on div "BÌNH MĐ" at bounding box center [662, 147] width 204 height 16
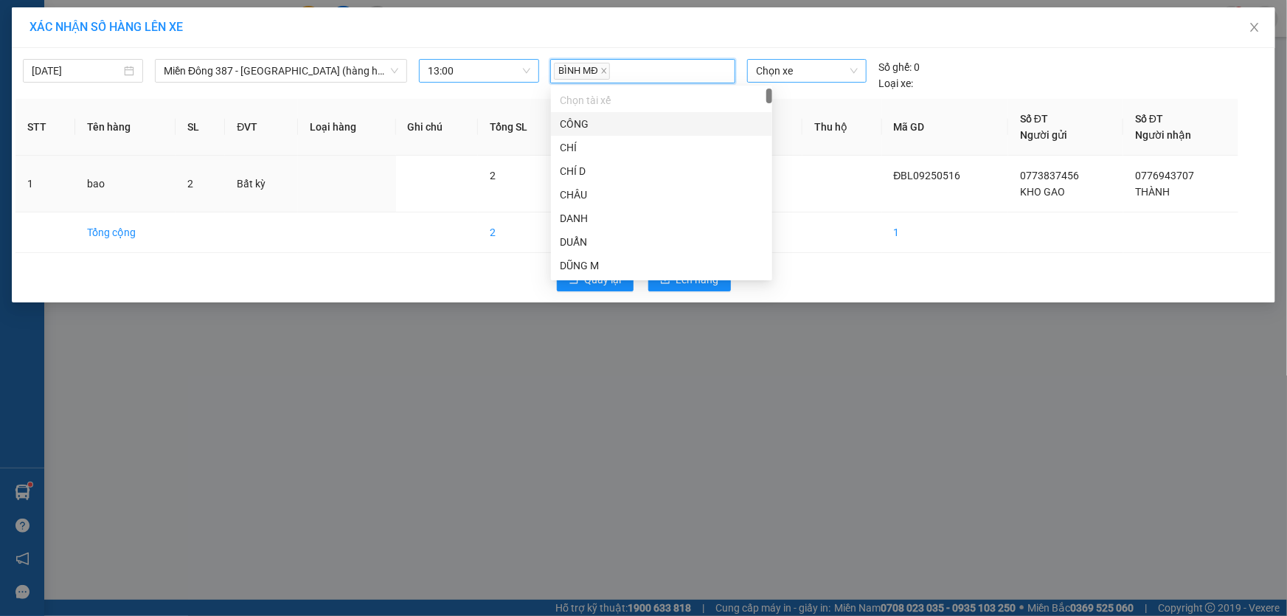
click at [820, 74] on span "Chọn xe" at bounding box center [807, 71] width 102 height 22
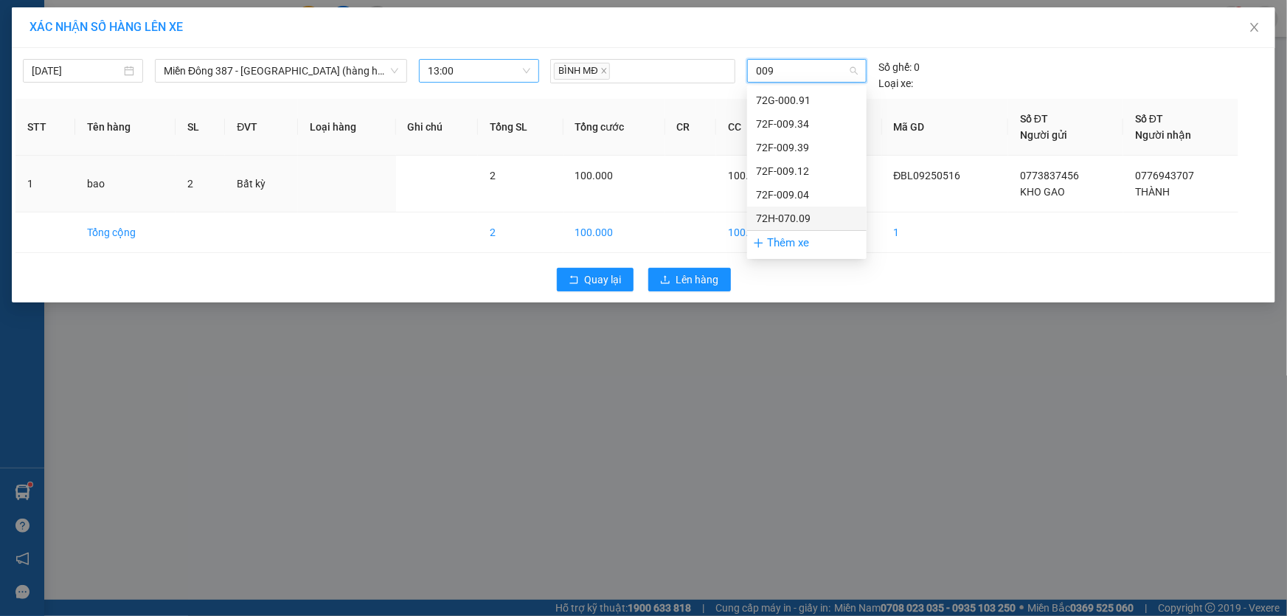
drag, startPoint x: 778, startPoint y: 212, endPoint x: 762, endPoint y: 225, distance: 21.0
click at [777, 213] on div "72H-070.09" at bounding box center [807, 218] width 102 height 16
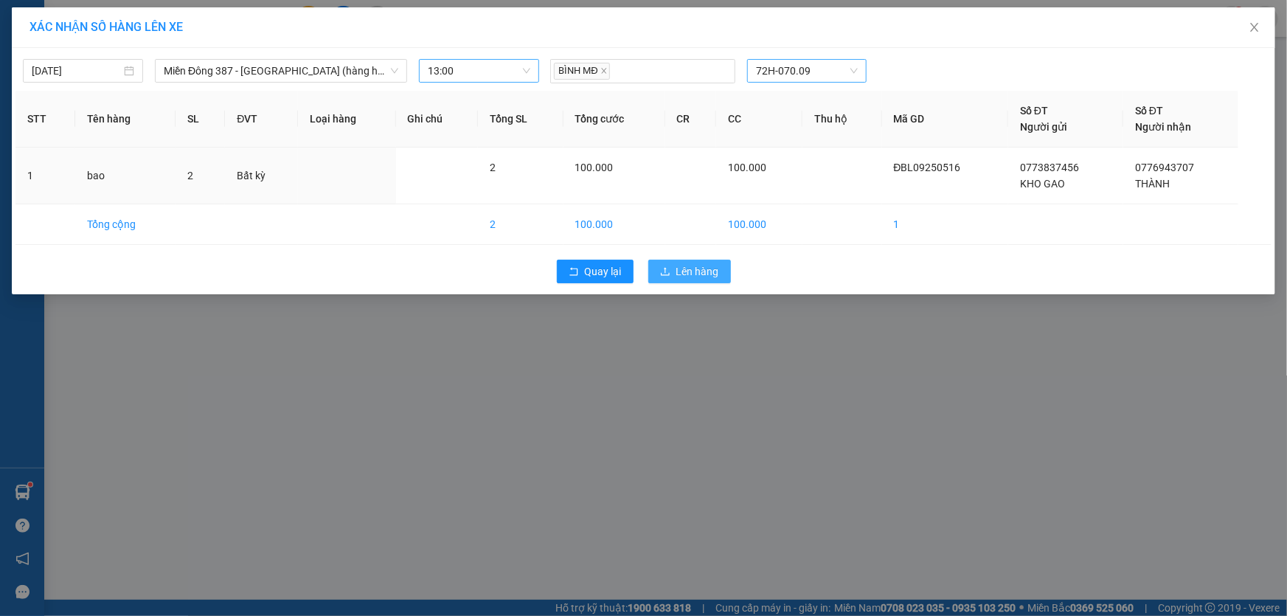
drag, startPoint x: 690, startPoint y: 266, endPoint x: 711, endPoint y: 246, distance: 29.7
click at [692, 263] on span "Lên hàng" at bounding box center [697, 271] width 43 height 16
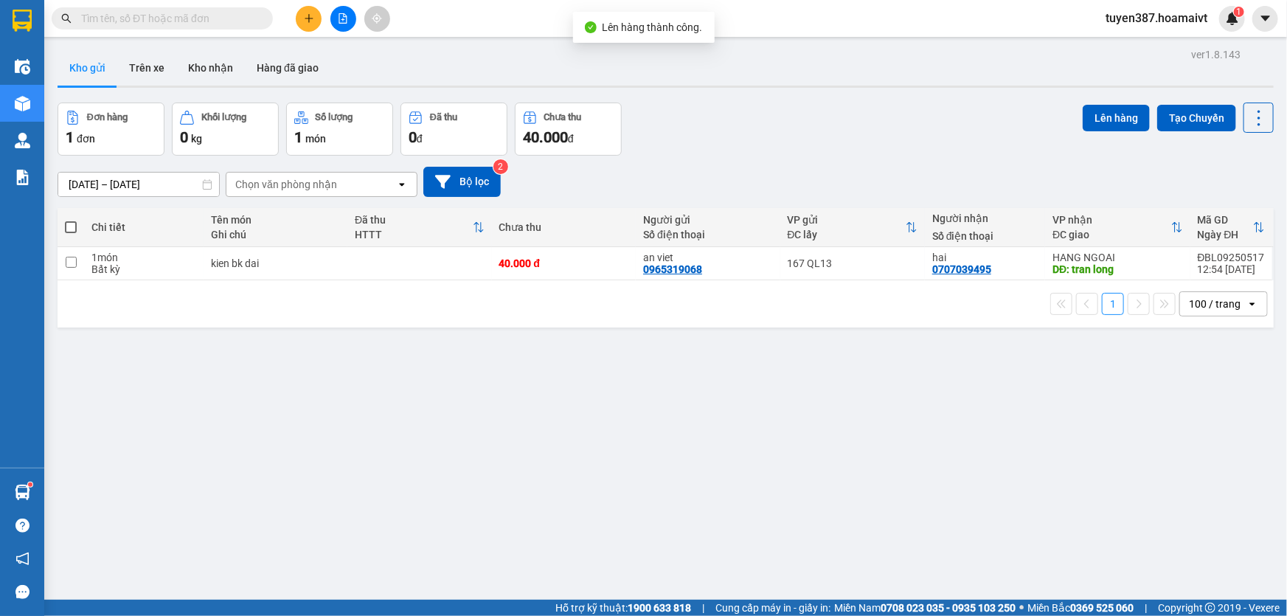
drag, startPoint x: 72, startPoint y: 226, endPoint x: 406, endPoint y: 155, distance: 341.6
click at [97, 216] on tr "Chi tiết Tên món Ghi chú Đã thu HTTT Chưa thu Người gửi Số điện thoại VP gửi ĐC…" at bounding box center [666, 227] width 1216 height 39
click at [68, 226] on span at bounding box center [71, 227] width 12 height 12
click at [71, 220] on input "checkbox" at bounding box center [71, 220] width 0 height 0
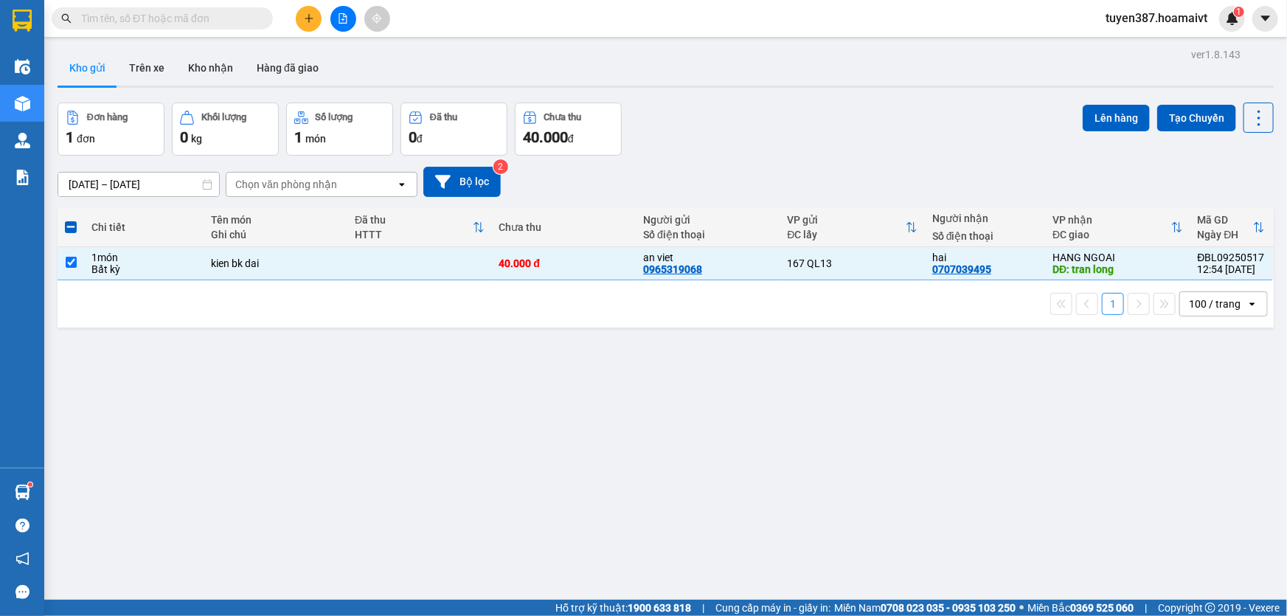
drag, startPoint x: 1102, startPoint y: 111, endPoint x: 737, endPoint y: 90, distance: 366.4
click at [1022, 101] on div "ver 1.8.143 Kho gửi Trên xe Kho nhận Hàng đã giao Đơn hàng 1 đơn Khối lượng 0 k…" at bounding box center [666, 352] width 1228 height 616
click at [1108, 119] on button "Lên hàng" at bounding box center [1116, 118] width 67 height 27
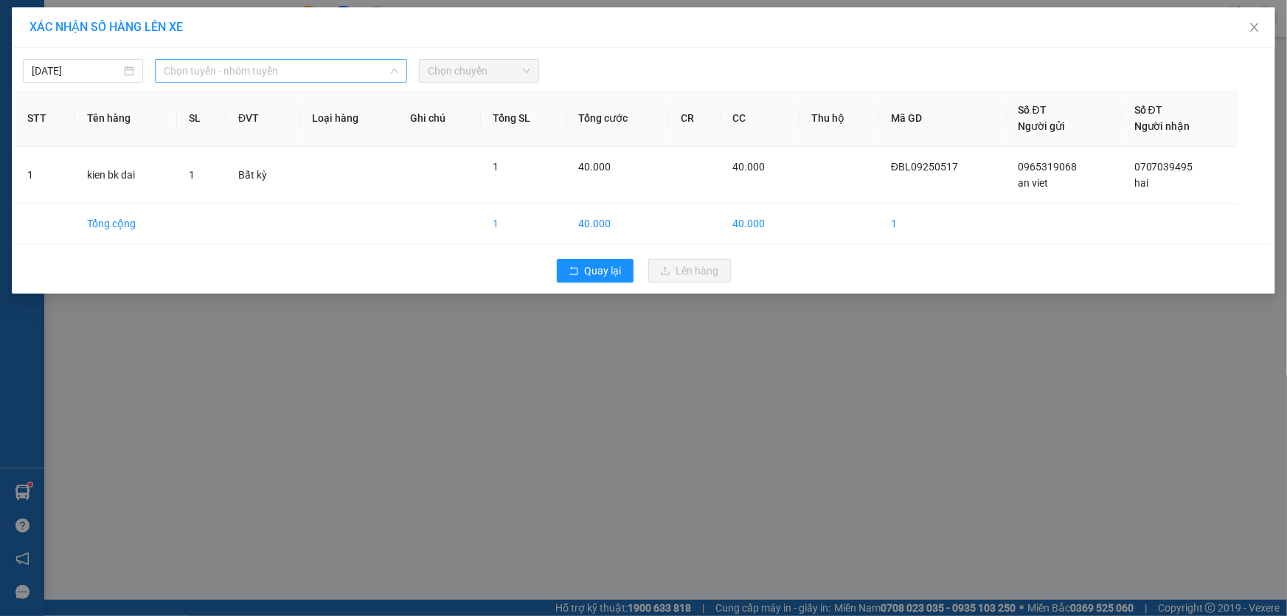
click at [310, 71] on span "Chọn tuyến - nhóm tuyến" at bounding box center [281, 71] width 235 height 22
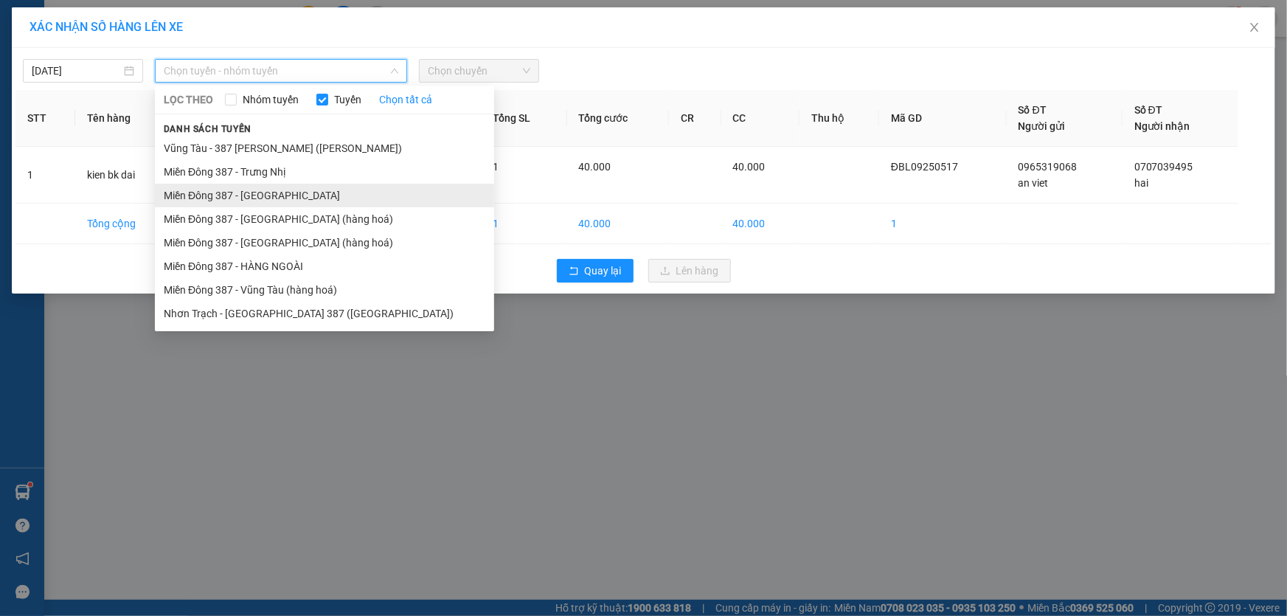
drag, startPoint x: 248, startPoint y: 260, endPoint x: 412, endPoint y: 198, distance: 175.7
click at [273, 249] on ul "Vũng Tàu - 387 Đinh Bộ Lĩnh (Hàng Hoá) Miền Đông 387 - Trưng Nhị Miền Đông 387 …" at bounding box center [324, 230] width 339 height 189
drag, startPoint x: 252, startPoint y: 264, endPoint x: 288, endPoint y: 246, distance: 39.6
click at [253, 262] on li "Miền Đông 387 - HÀNG NGOÀI" at bounding box center [324, 266] width 339 height 24
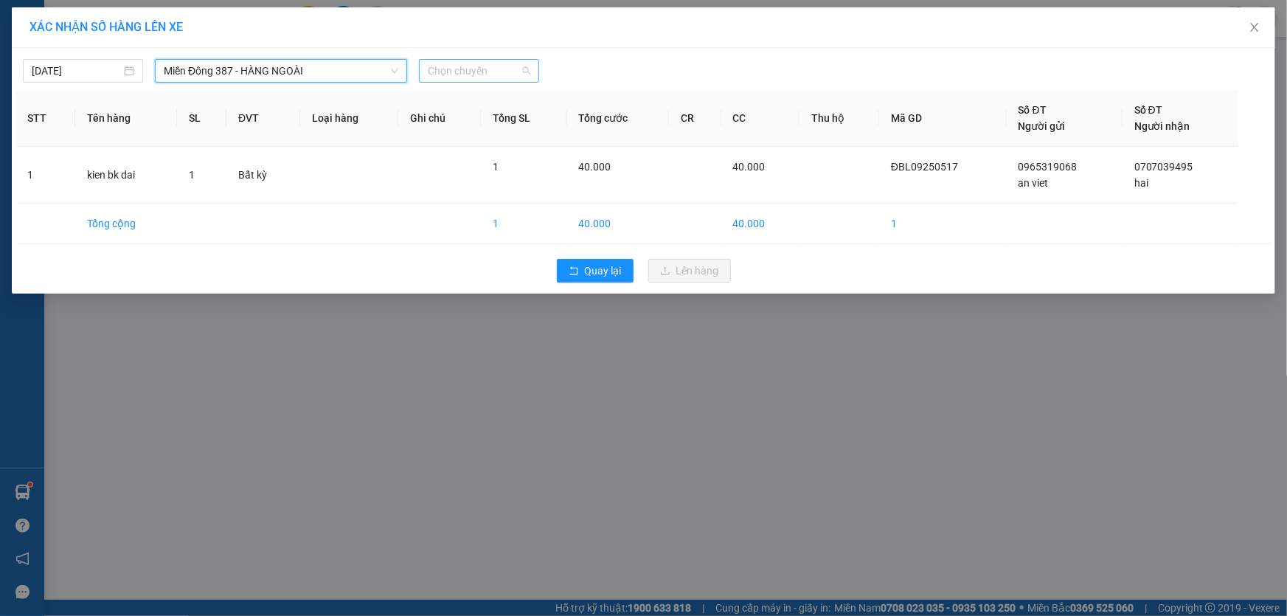
click at [516, 71] on span "Chọn chuyến" at bounding box center [479, 71] width 103 height 22
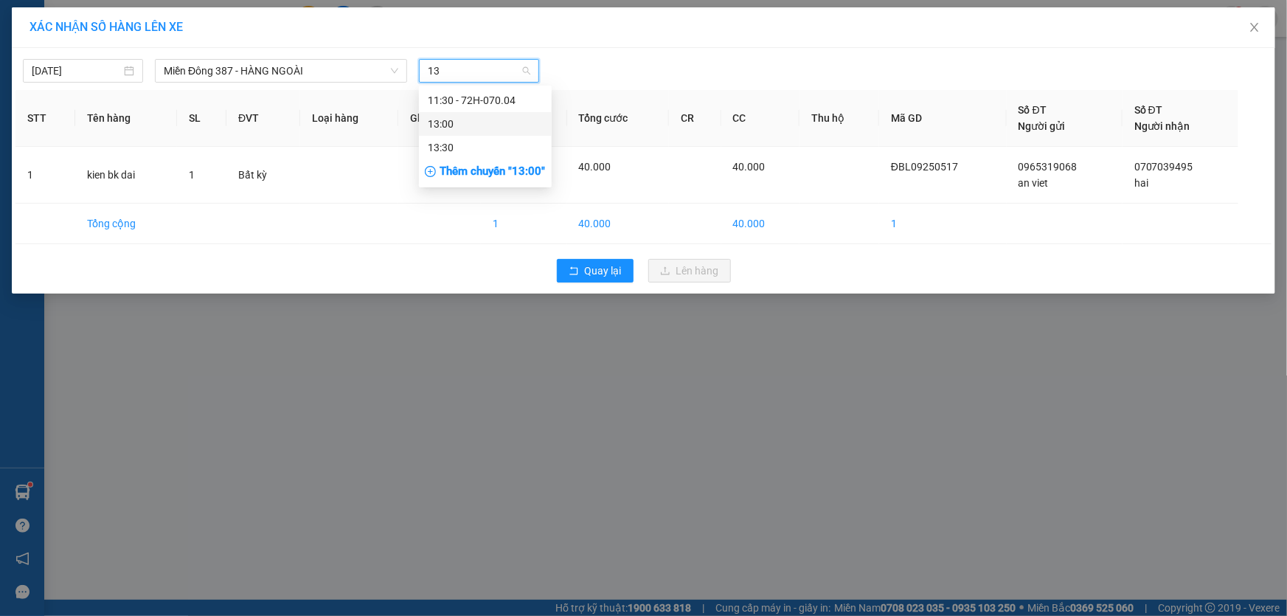
drag, startPoint x: 443, startPoint y: 120, endPoint x: 535, endPoint y: 114, distance: 91.7
click at [445, 119] on div "13:00" at bounding box center [485, 124] width 115 height 16
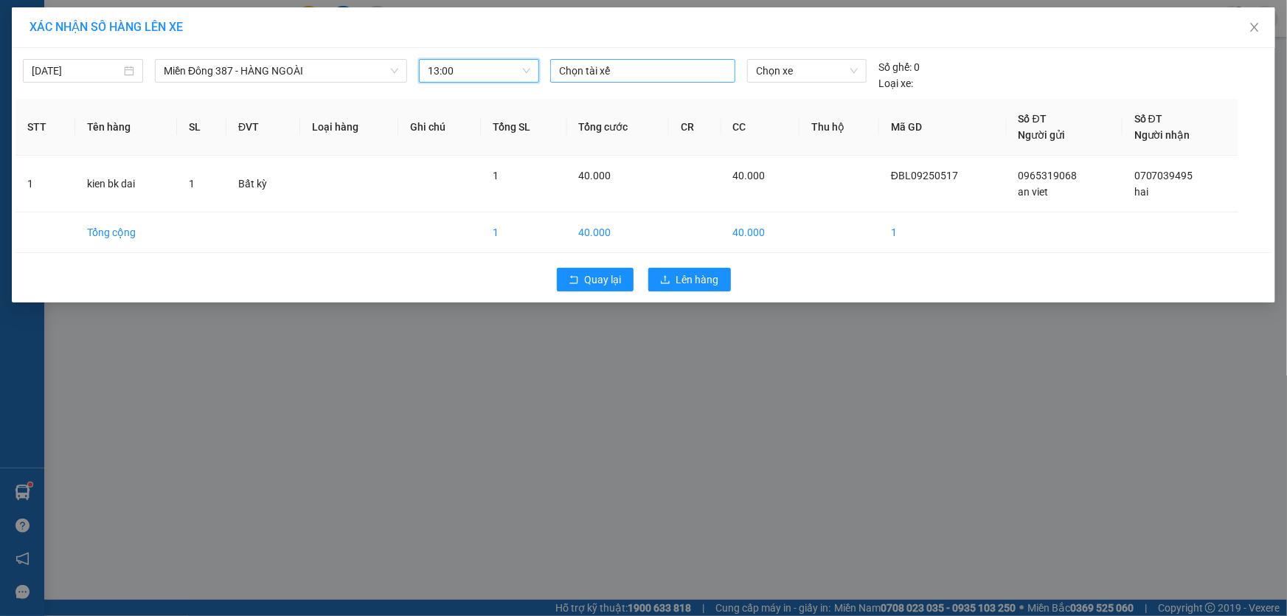
click at [636, 75] on div at bounding box center [643, 71] width 178 height 18
click at [577, 139] on div "BÌNH MĐ" at bounding box center [662, 147] width 204 height 16
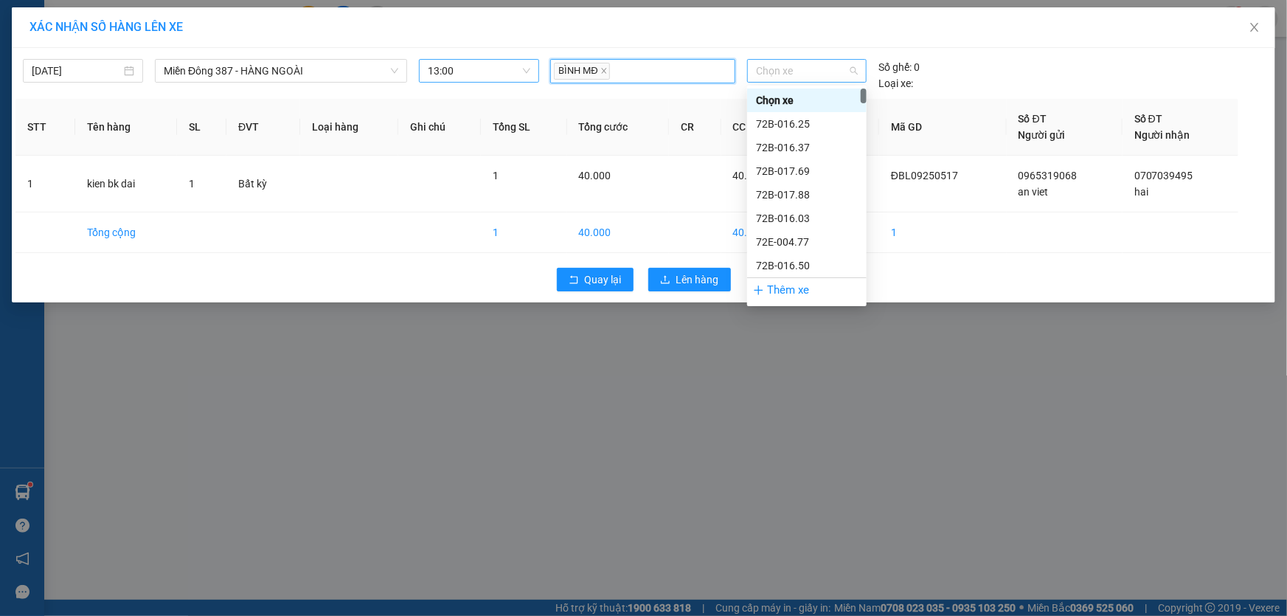
click at [816, 63] on span "Chọn xe" at bounding box center [807, 71] width 102 height 22
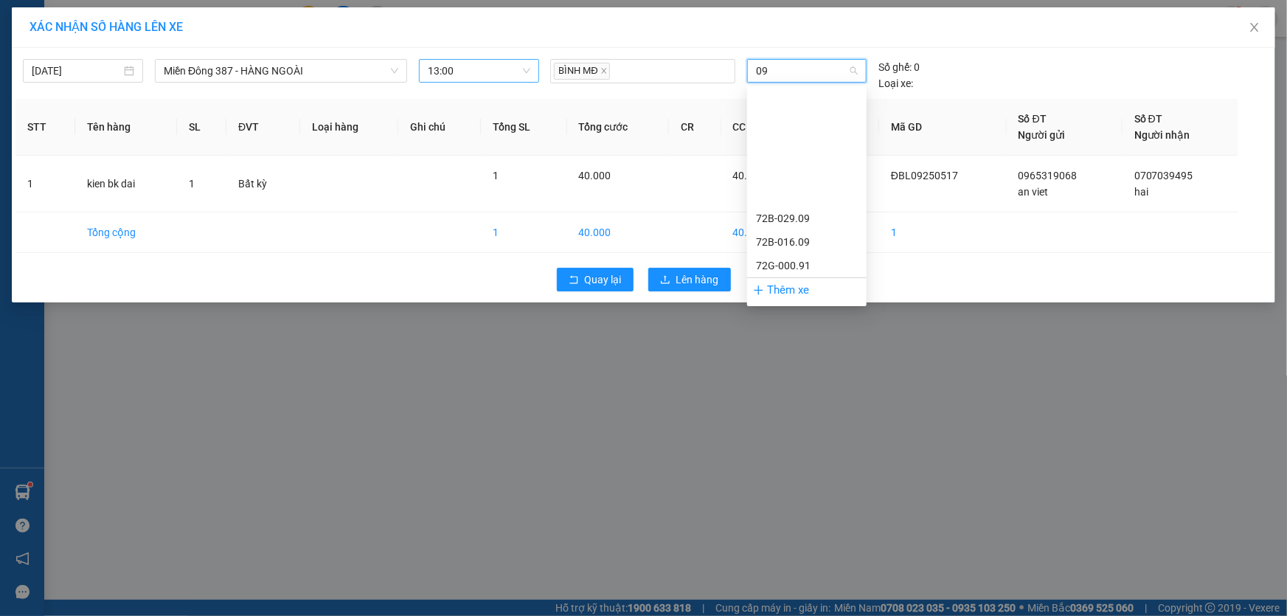
click at [768, 399] on div "72H-070.09" at bounding box center [807, 407] width 102 height 16
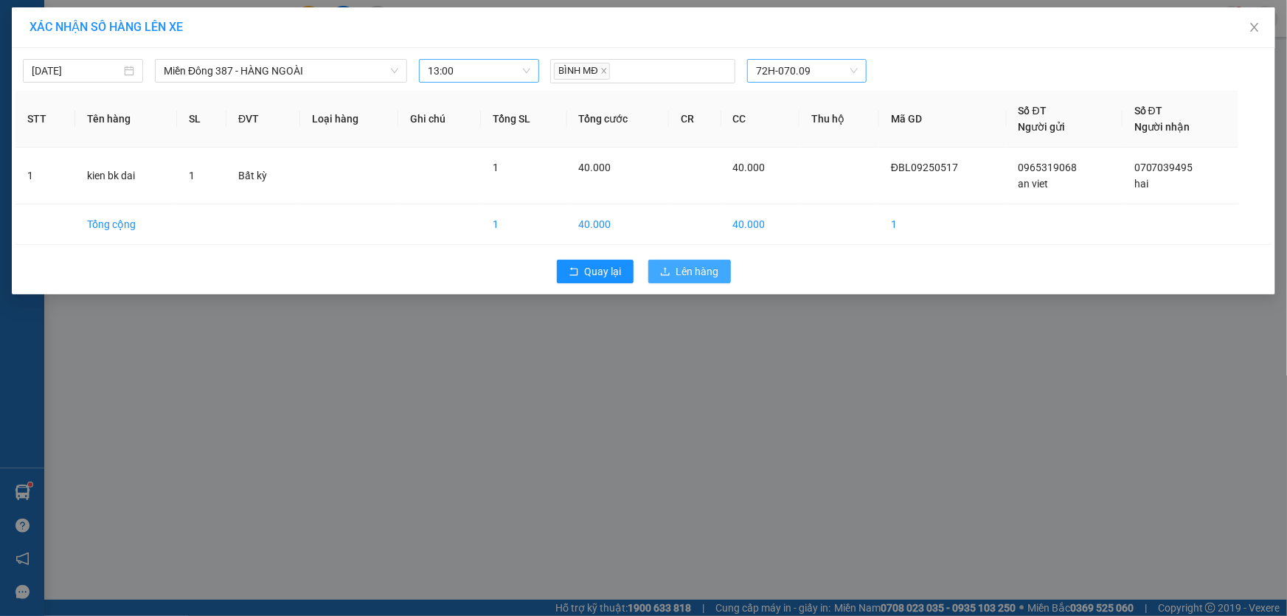
click at [690, 260] on button "Lên hàng" at bounding box center [689, 272] width 83 height 24
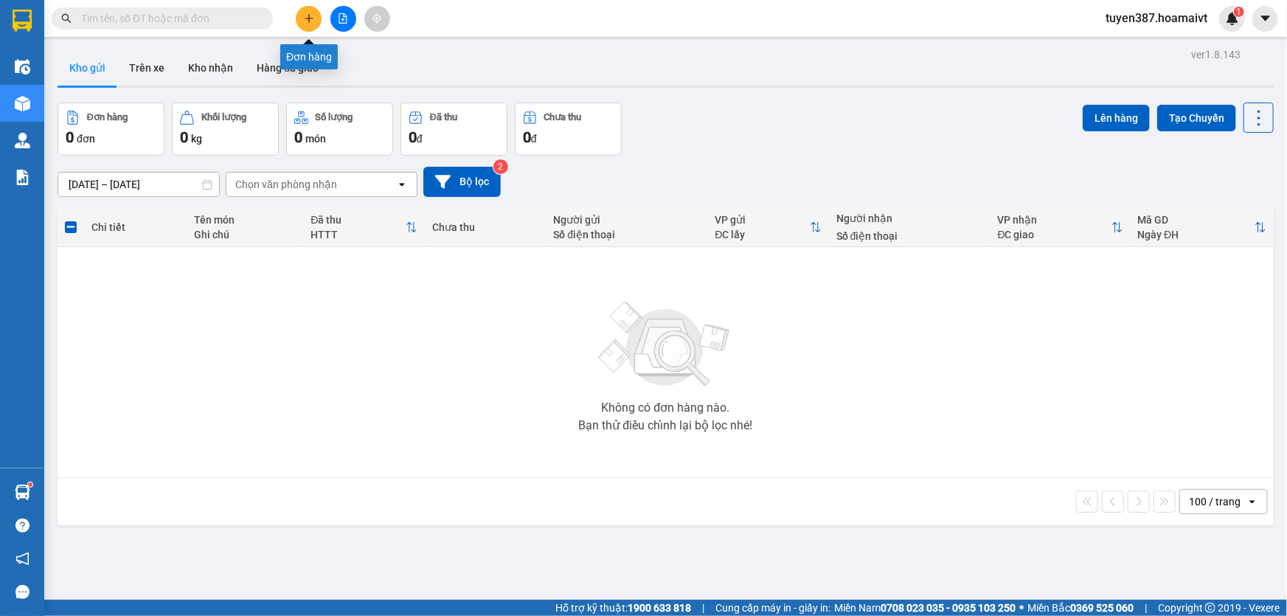
click at [309, 20] on icon "plus" at bounding box center [308, 18] width 1 height 8
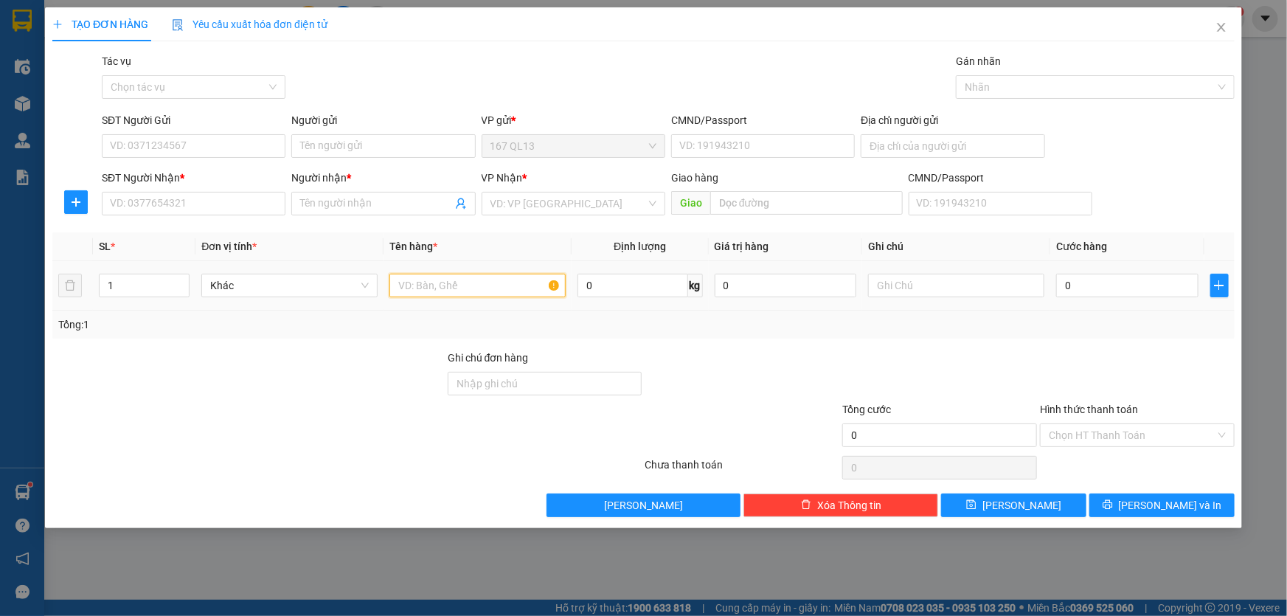
click at [472, 285] on input "text" at bounding box center [477, 286] width 176 height 24
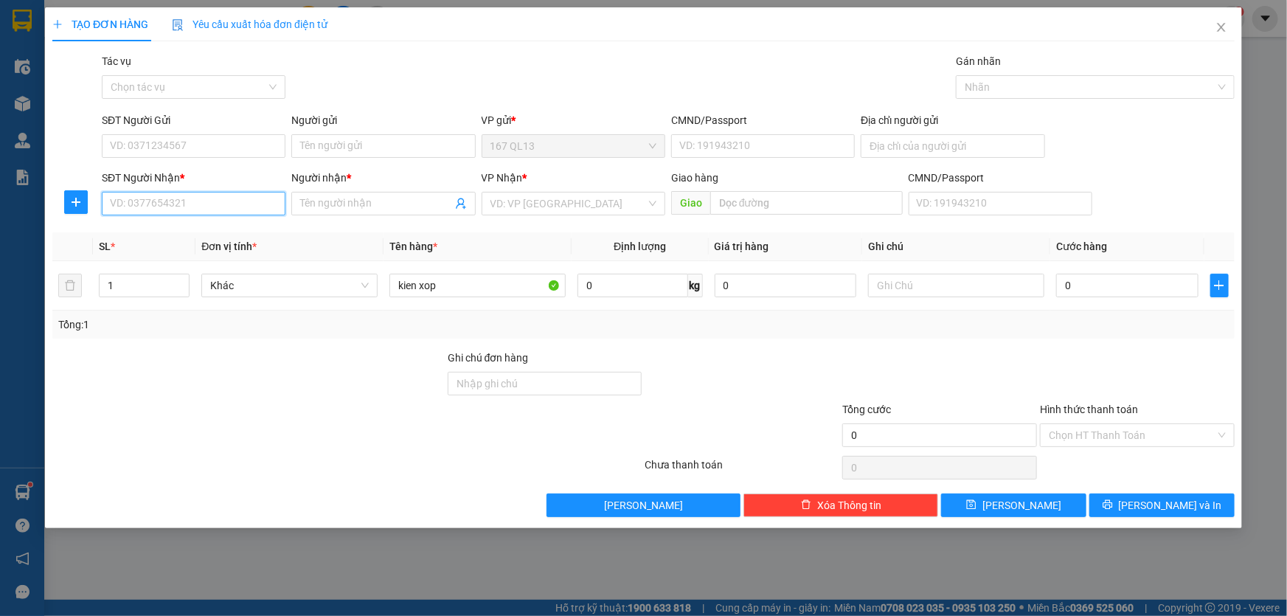
click at [207, 204] on input "SĐT Người Nhận *" at bounding box center [194, 204] width 184 height 24
click at [175, 214] on input "0" at bounding box center [194, 204] width 184 height 24
drag, startPoint x: 173, startPoint y: 200, endPoint x: 187, endPoint y: 184, distance: 21.4
click at [176, 201] on input "0" at bounding box center [194, 204] width 184 height 24
click at [157, 201] on input "0" at bounding box center [194, 204] width 184 height 24
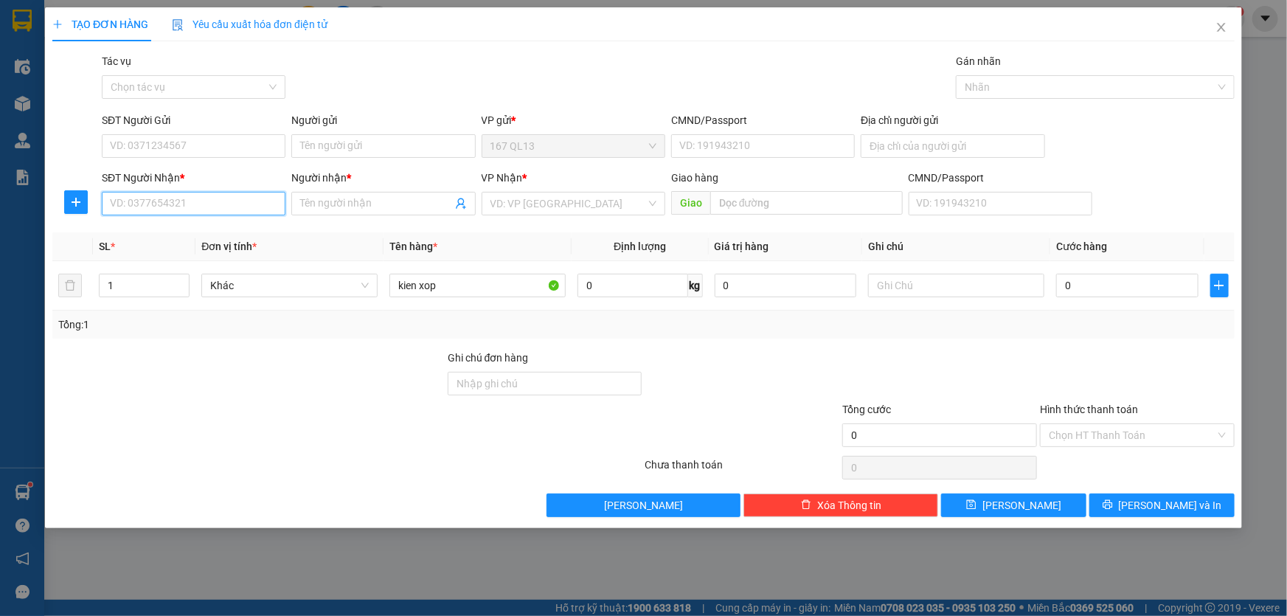
click at [155, 201] on input "SĐT Người Nhận *" at bounding box center [194, 204] width 184 height 24
click at [192, 194] on input "SĐT Người Nhận *" at bounding box center [194, 204] width 184 height 24
click at [191, 196] on input "SĐT Người Nhận *" at bounding box center [194, 204] width 184 height 24
click at [187, 203] on input "SĐT Người Nhận *" at bounding box center [194, 204] width 184 height 24
click at [205, 204] on input "SĐT Người Nhận *" at bounding box center [194, 204] width 184 height 24
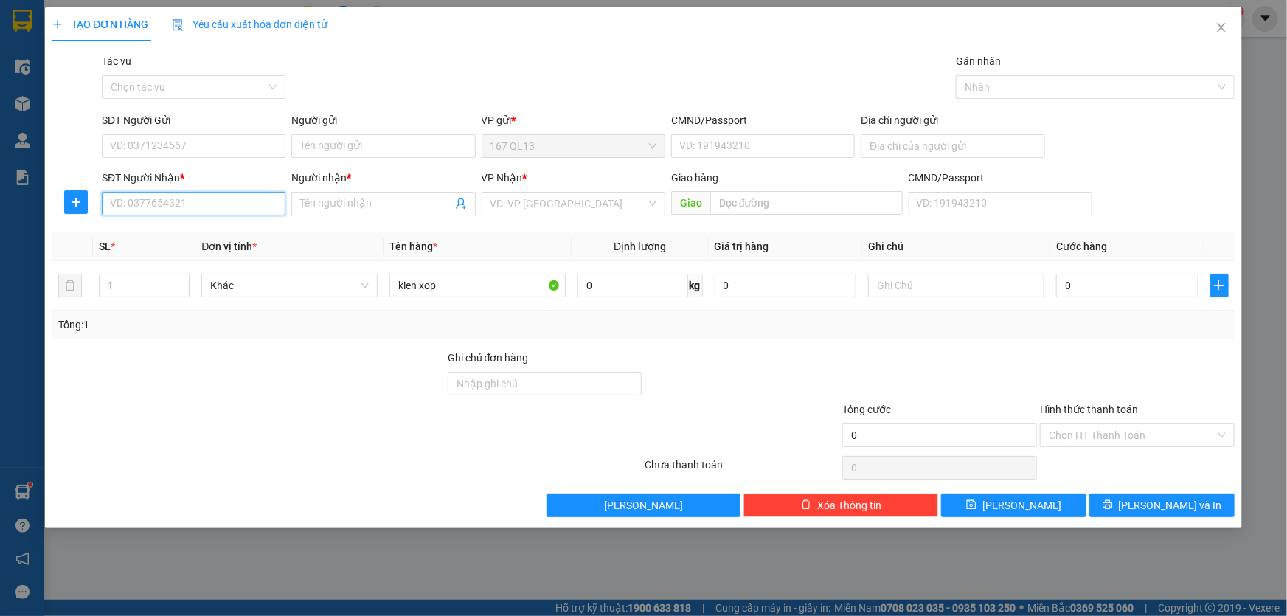
click at [205, 204] on input "SĐT Người Nhận *" at bounding box center [194, 204] width 184 height 24
click at [1217, 24] on icon "close" at bounding box center [1221, 27] width 12 height 12
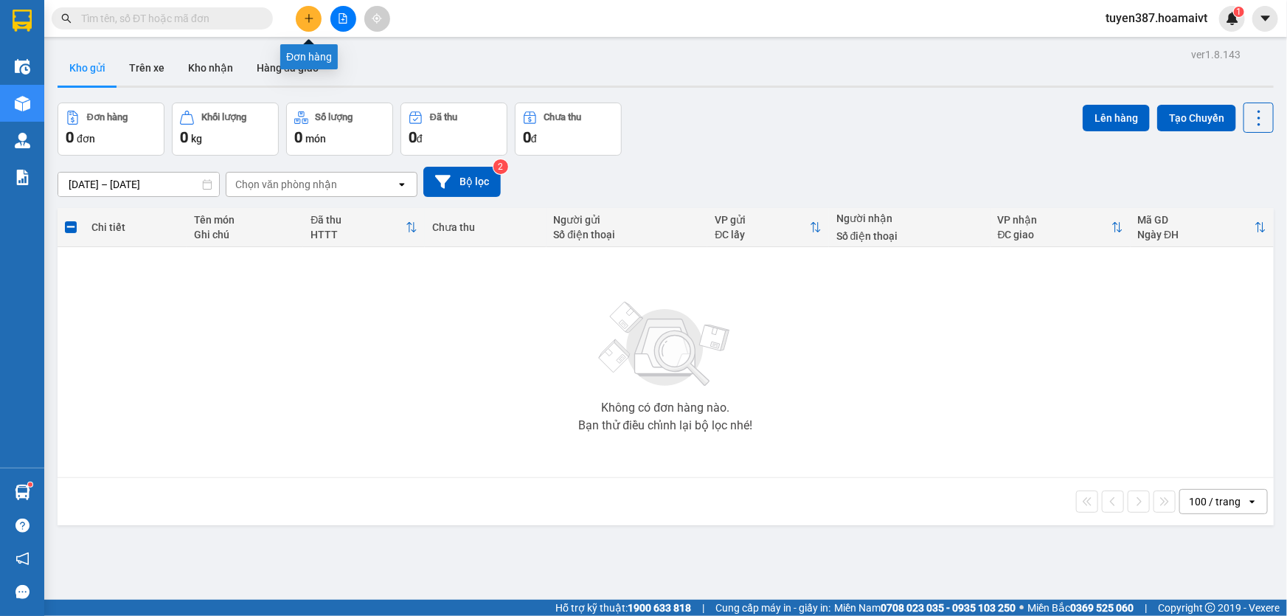
click at [307, 15] on icon "plus" at bounding box center [309, 18] width 10 height 10
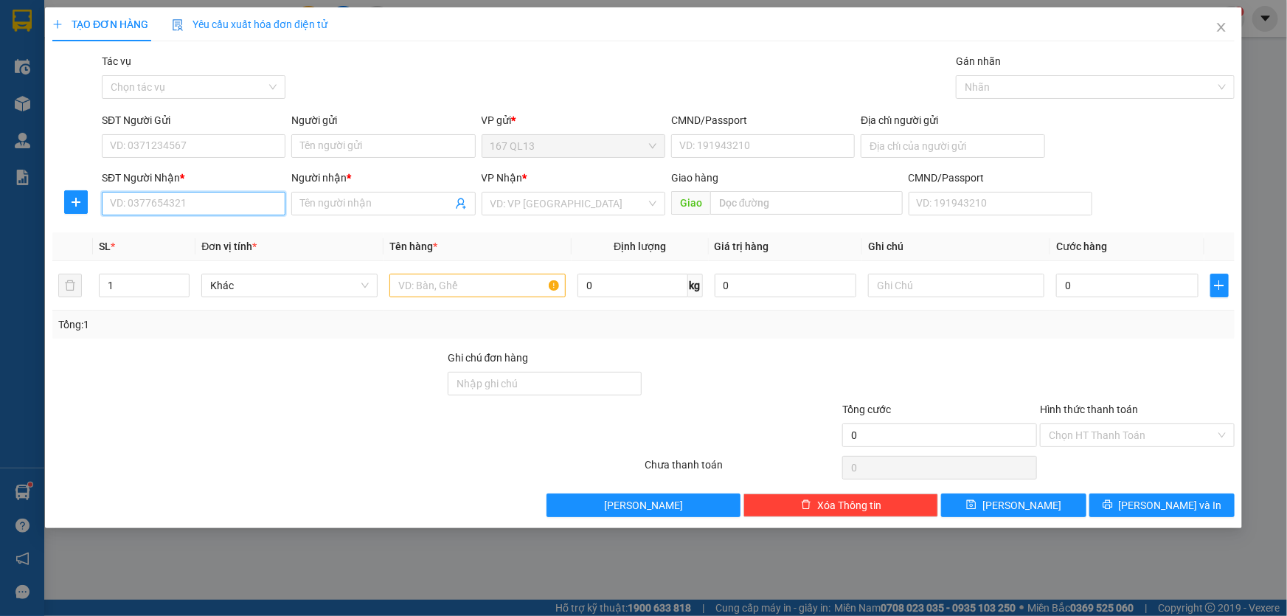
click at [240, 202] on input "SĐT Người Nhận *" at bounding box center [194, 204] width 184 height 24
click at [204, 200] on input "SĐT Người Nhận *" at bounding box center [194, 204] width 184 height 24
click at [234, 211] on input "SĐT Người Nhận *" at bounding box center [194, 204] width 184 height 24
click at [232, 201] on input "SĐT Người Nhận *" at bounding box center [194, 204] width 184 height 24
click at [1220, 21] on icon "close" at bounding box center [1221, 27] width 12 height 12
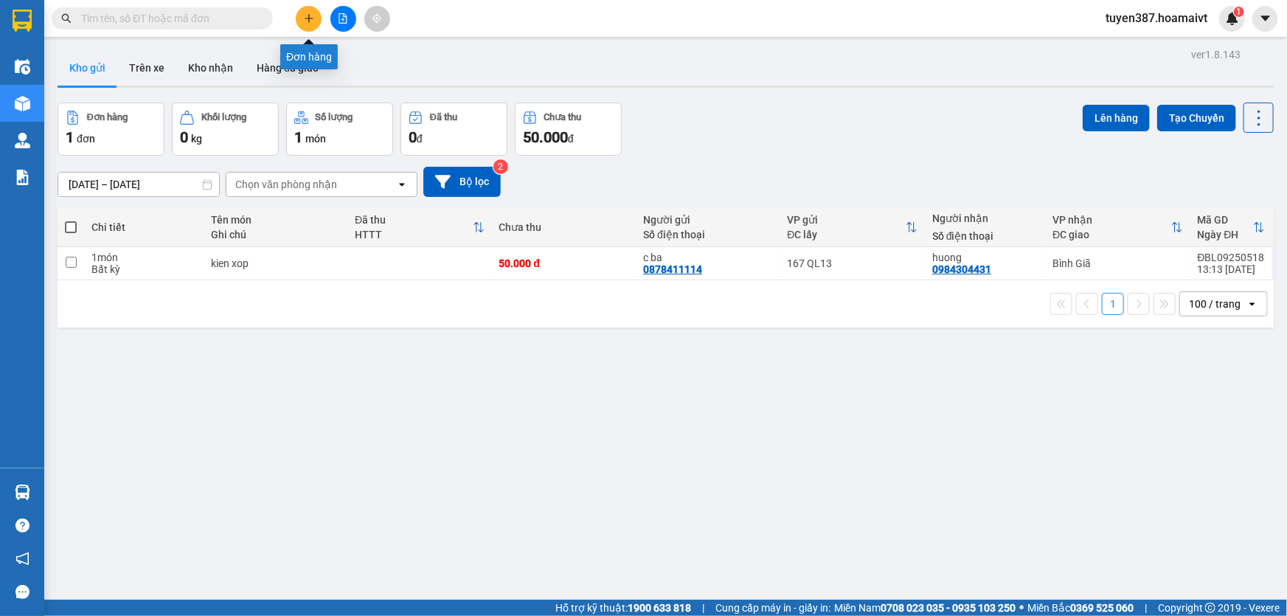
click at [312, 15] on icon "plus" at bounding box center [309, 18] width 10 height 10
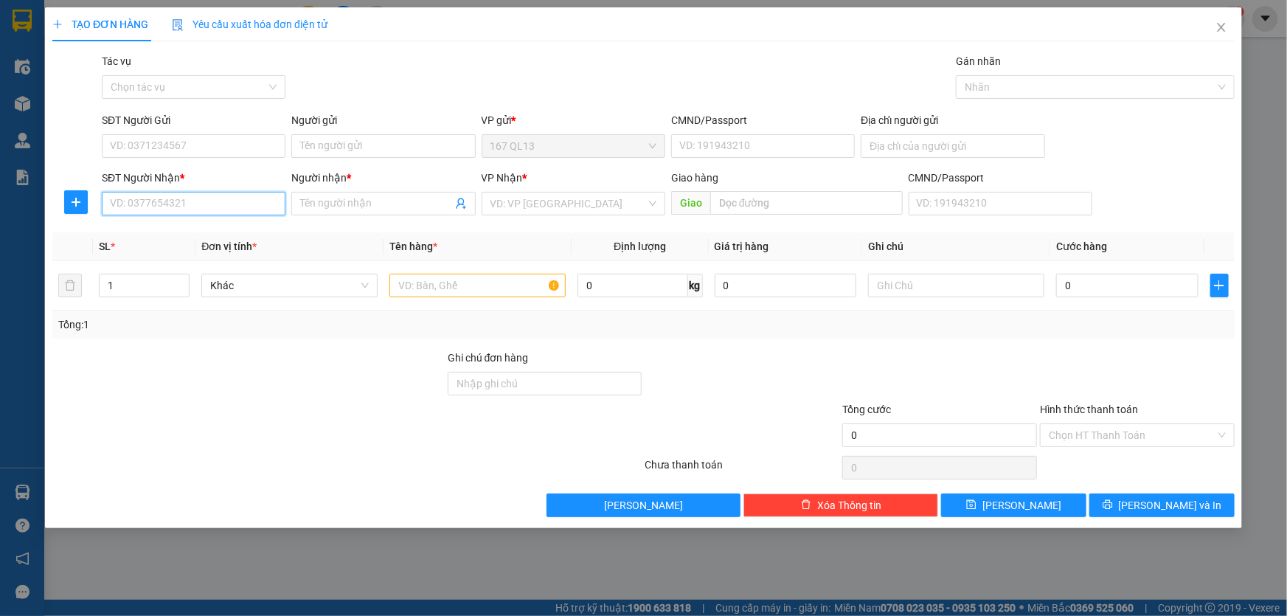
click at [257, 207] on input "SĐT Người Nhận *" at bounding box center [194, 204] width 184 height 24
click at [468, 286] on input "text" at bounding box center [477, 286] width 176 height 24
click at [257, 196] on input "SĐT Người Nhận *" at bounding box center [194, 204] width 184 height 24
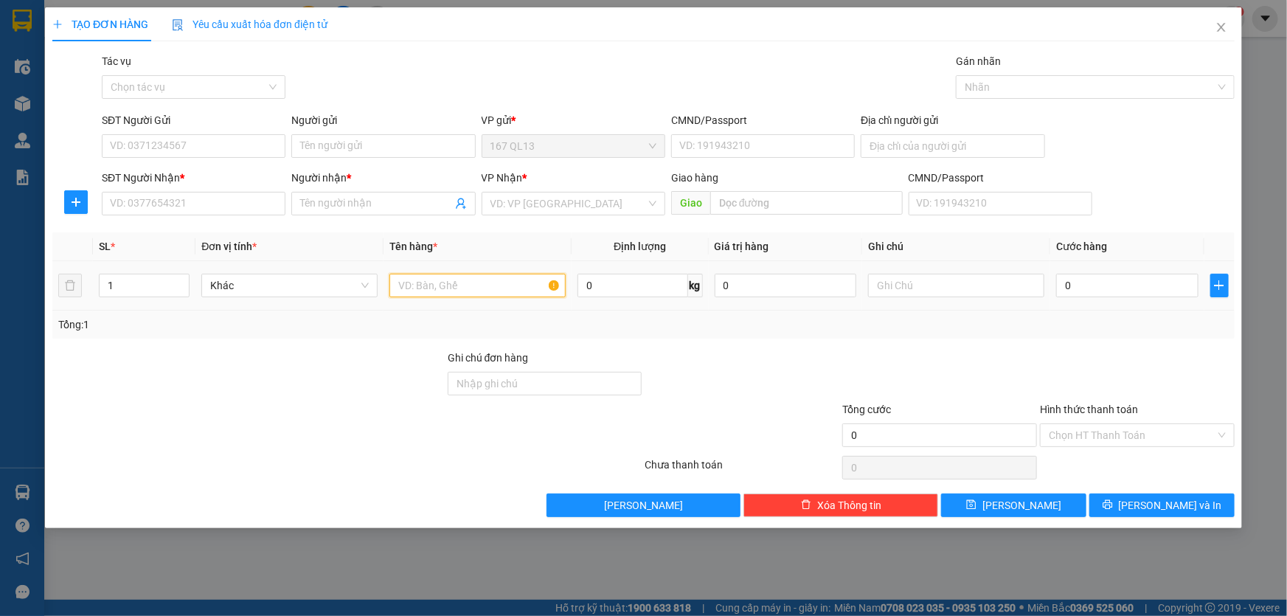
click at [463, 287] on input "text" at bounding box center [477, 286] width 176 height 24
click at [1215, 27] on icon "close" at bounding box center [1221, 27] width 12 height 12
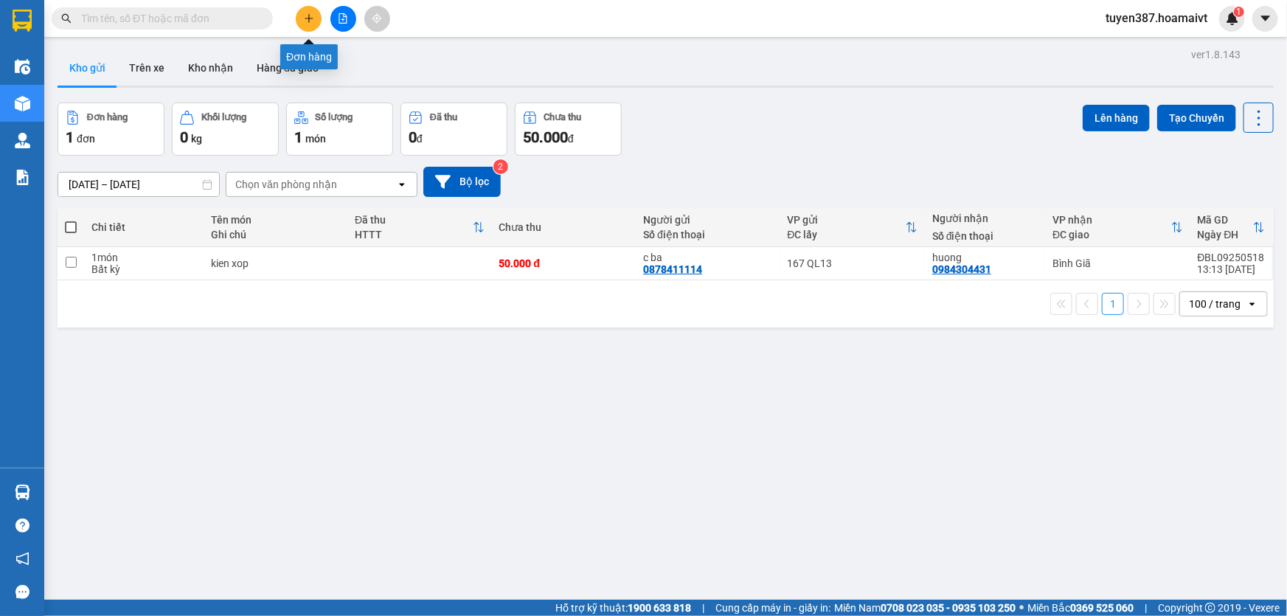
click at [304, 15] on icon "plus" at bounding box center [309, 18] width 10 height 10
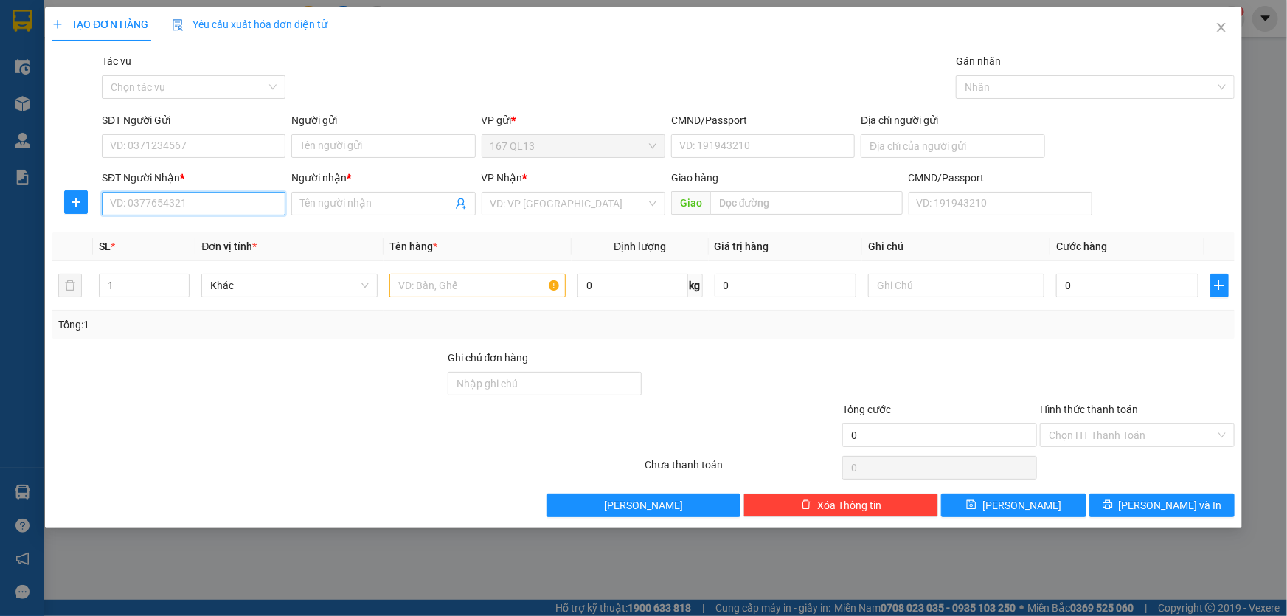
click at [259, 204] on input "SĐT Người Nhận *" at bounding box center [194, 204] width 184 height 24
type input "0"
click at [467, 285] on input "text" at bounding box center [477, 286] width 176 height 24
type input "hop"
click at [232, 206] on input "SĐT Người Nhận *" at bounding box center [194, 204] width 184 height 24
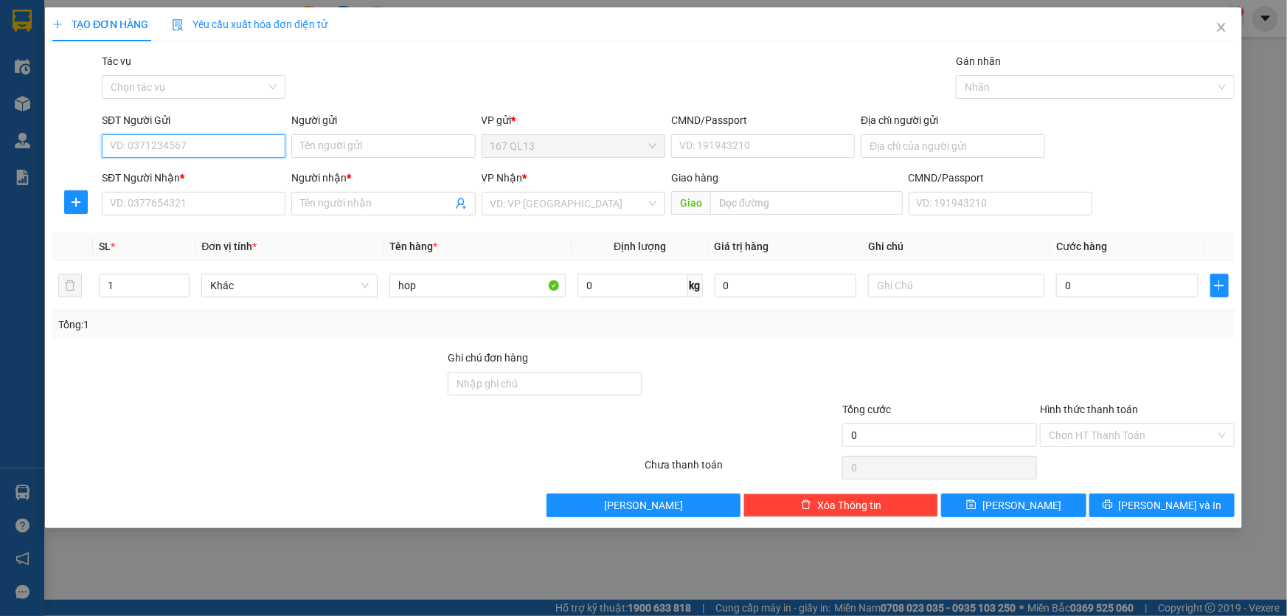
click at [229, 145] on input "SĐT Người Gửi" at bounding box center [194, 146] width 184 height 24
click at [201, 176] on div "0946239297 - h anh" at bounding box center [194, 175] width 166 height 16
type input "0946239297"
type input "h anh"
type input "038205017052"
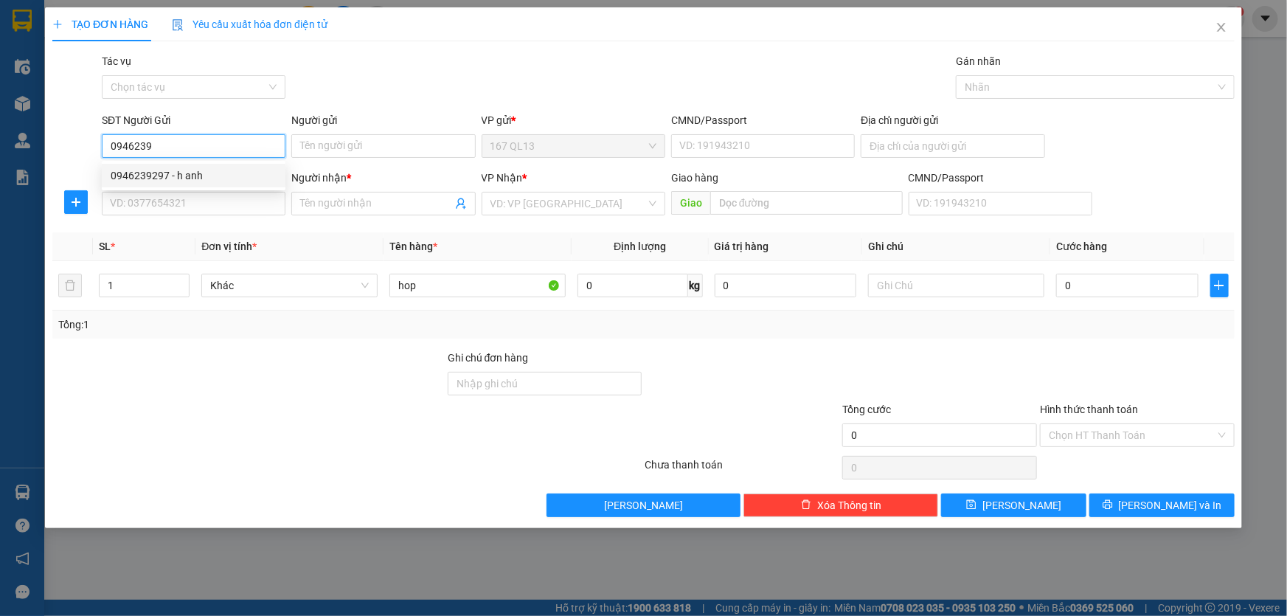
type input "0908022896"
type input "Thy"
type input "0946239297"
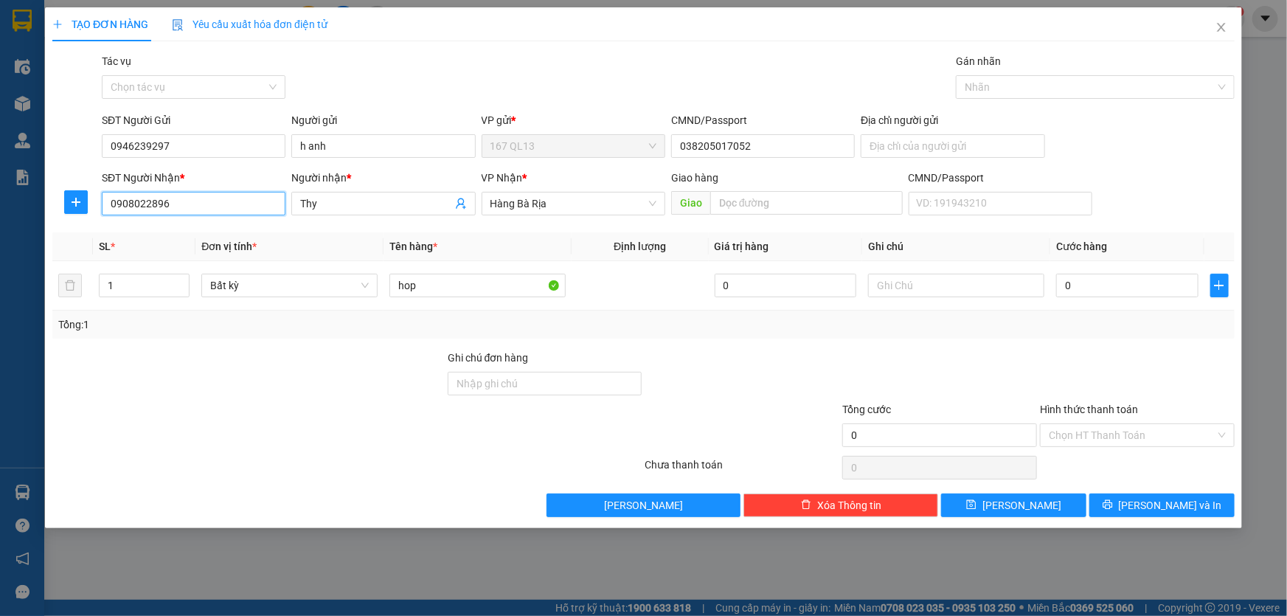
click at [237, 208] on input "0908022896" at bounding box center [194, 204] width 184 height 24
click at [201, 232] on div "0908022896 - Thy" at bounding box center [194, 233] width 166 height 16
click at [1062, 280] on input "0" at bounding box center [1127, 286] width 142 height 24
type input "3"
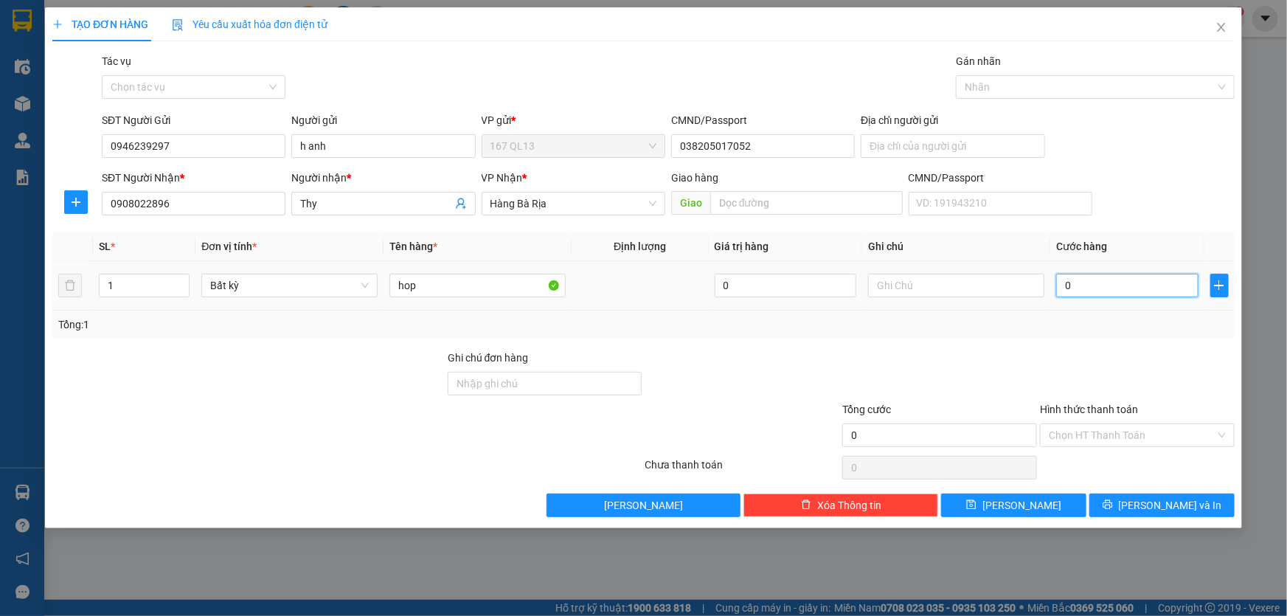
type input "3"
type input "30"
type input "30.000"
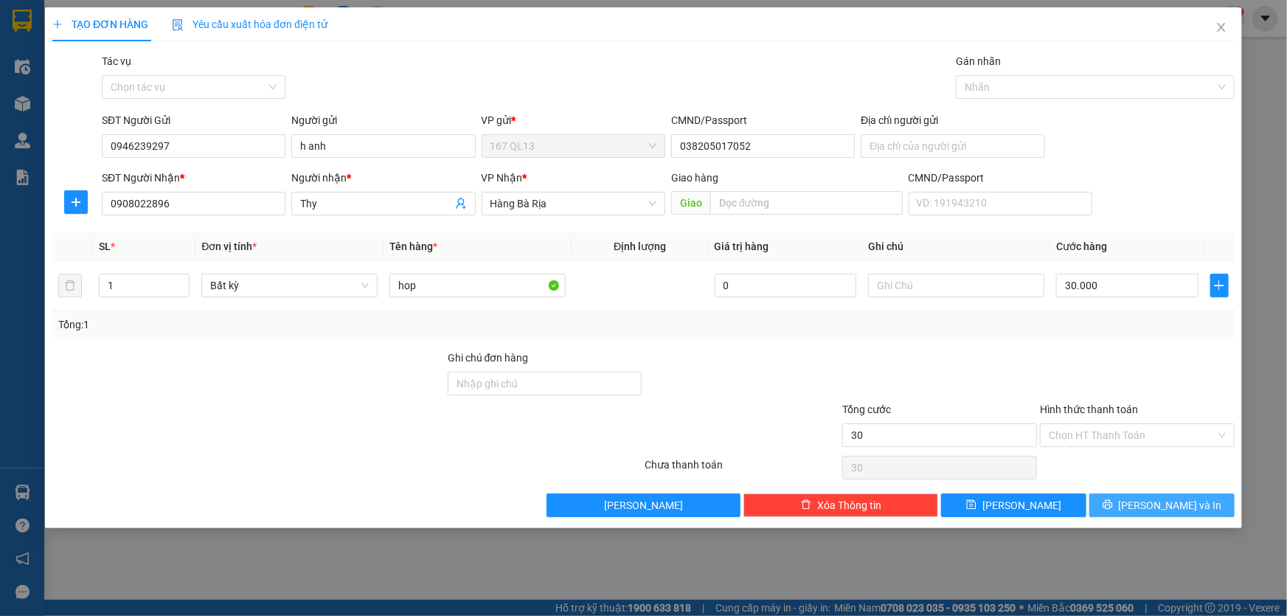
type input "30.000"
click at [1176, 498] on span "[PERSON_NAME] và In" at bounding box center [1170, 505] width 103 height 16
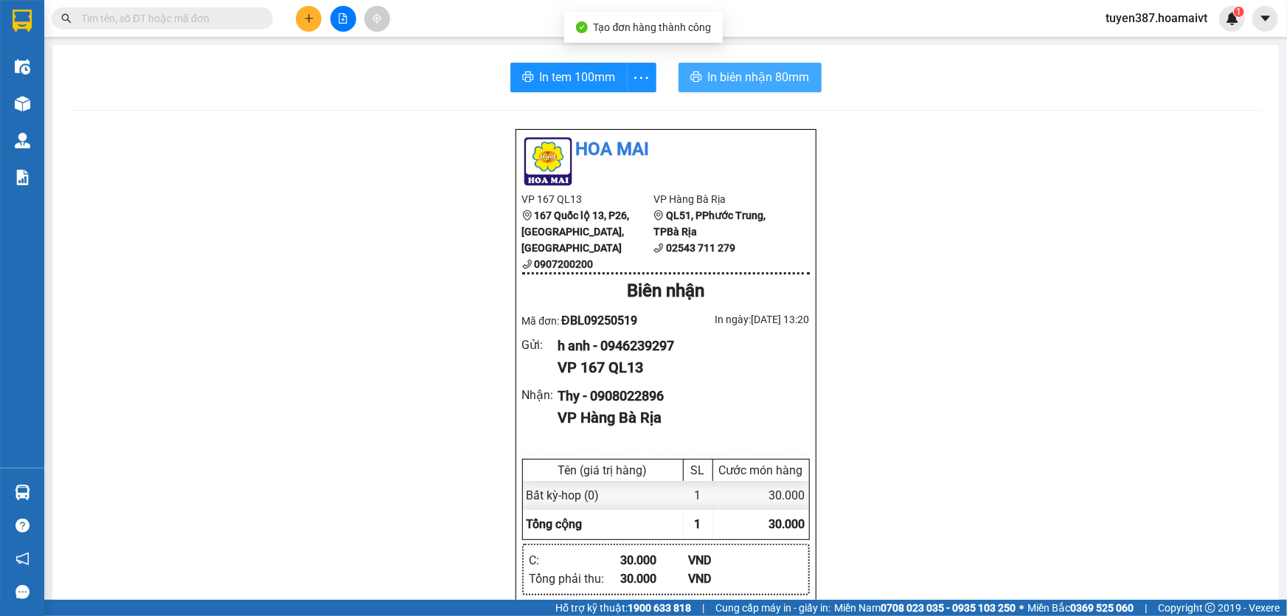
click at [743, 75] on span "In biên nhận 80mm" at bounding box center [759, 77] width 102 height 18
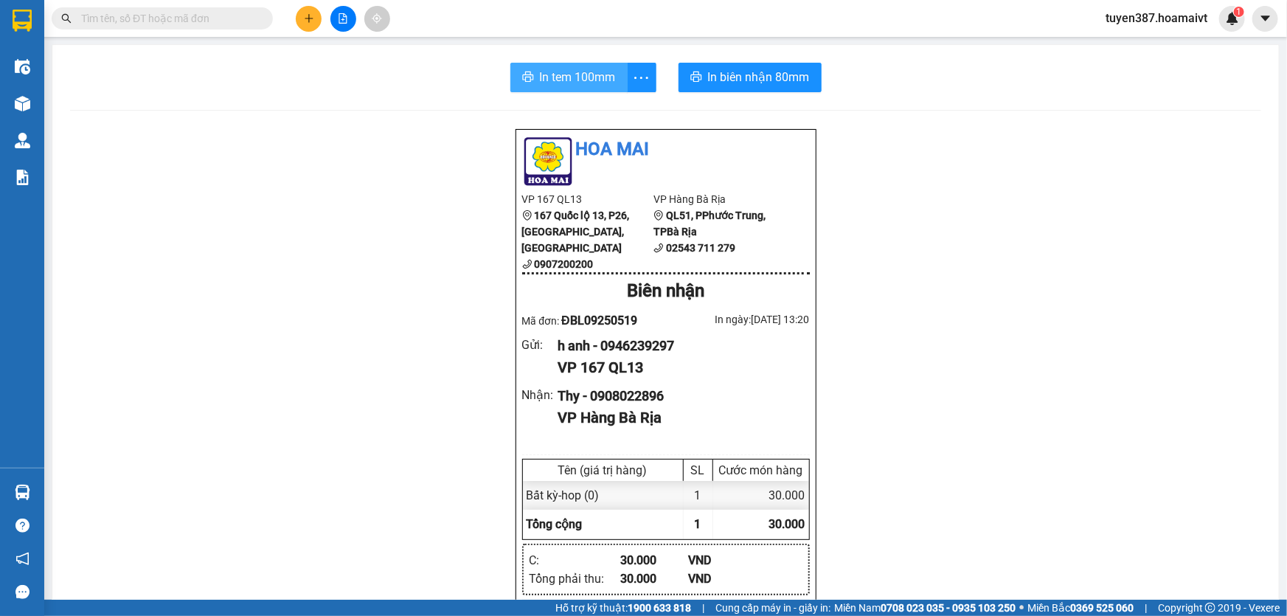
click at [566, 66] on button "In tem 100mm" at bounding box center [568, 77] width 117 height 29
click at [308, 18] on icon "plus" at bounding box center [309, 18] width 8 height 1
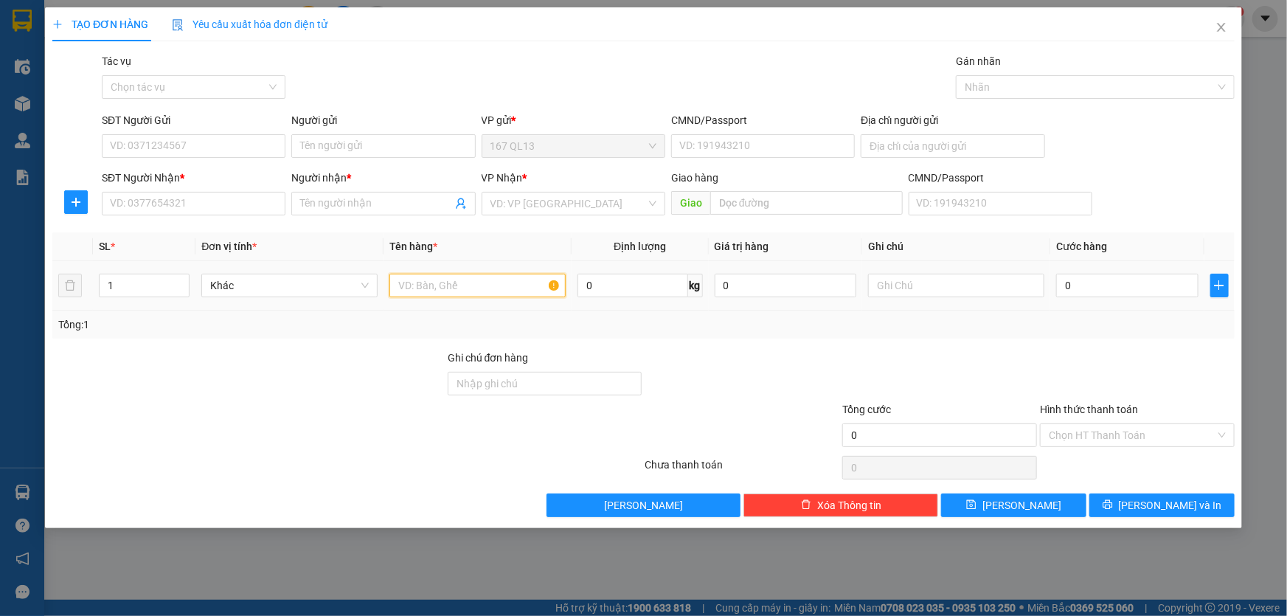
click at [489, 283] on input "text" at bounding box center [477, 286] width 176 height 24
click at [1217, 27] on icon "close" at bounding box center [1221, 27] width 12 height 12
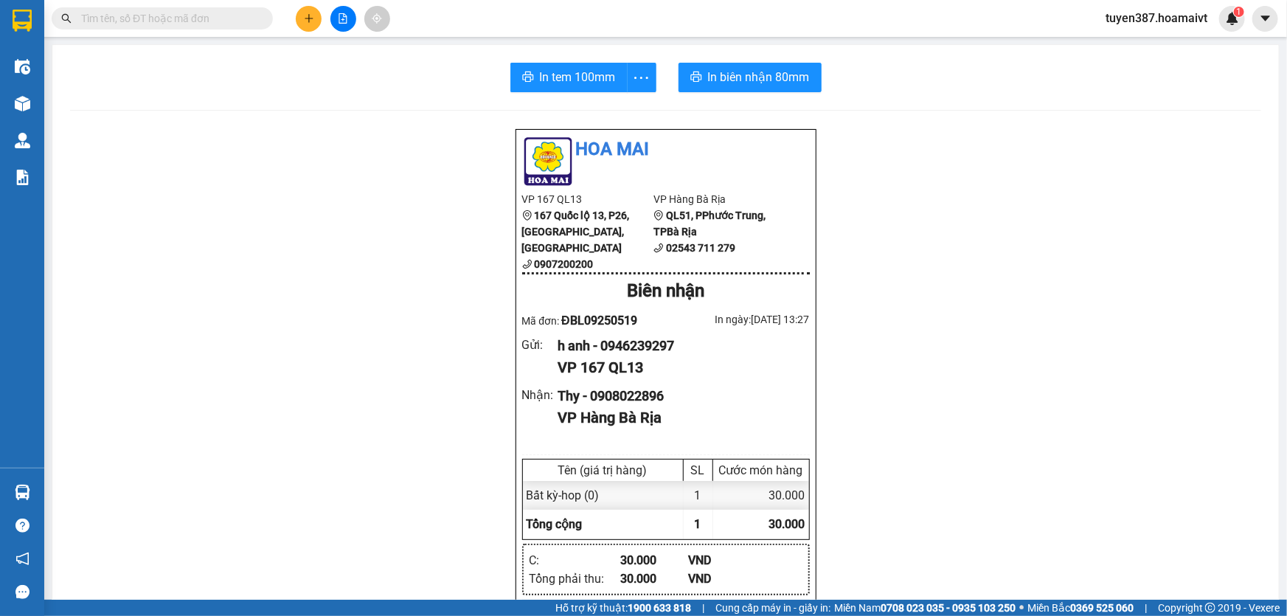
click at [108, 100] on div "In tem 100mm In biên nhận 80mm Hoa Mai VP 167 QL13 167 Quốc lộ 13, P26, [GEOGRA…" at bounding box center [665, 580] width 1226 height 1070
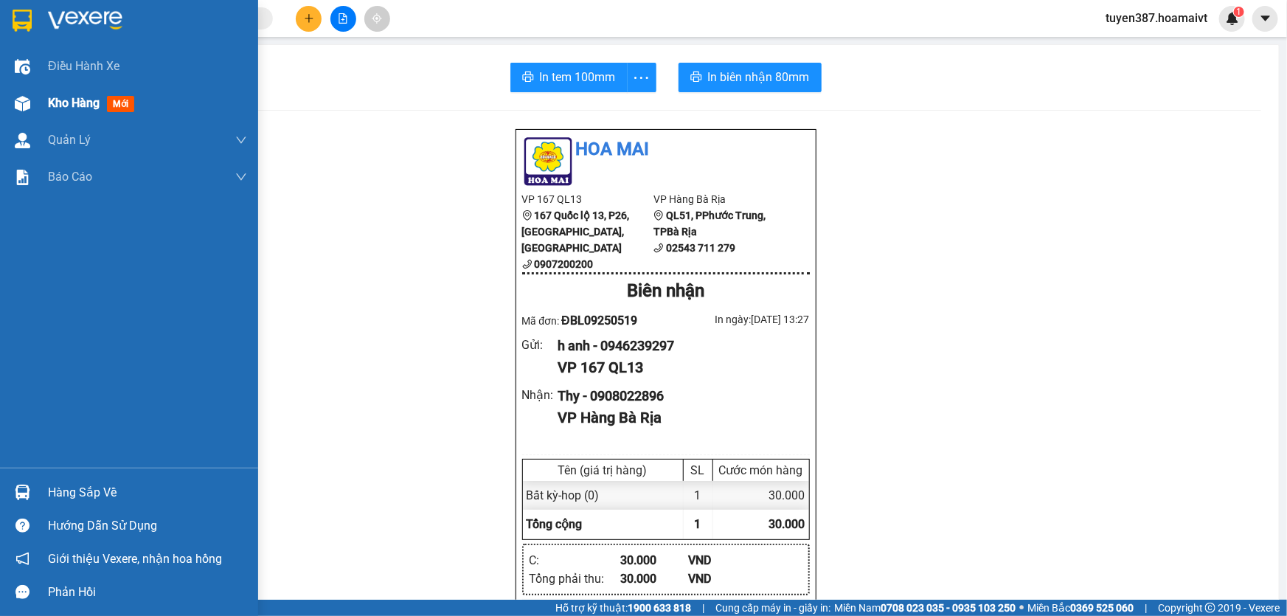
click at [118, 98] on span "mới" at bounding box center [120, 104] width 27 height 16
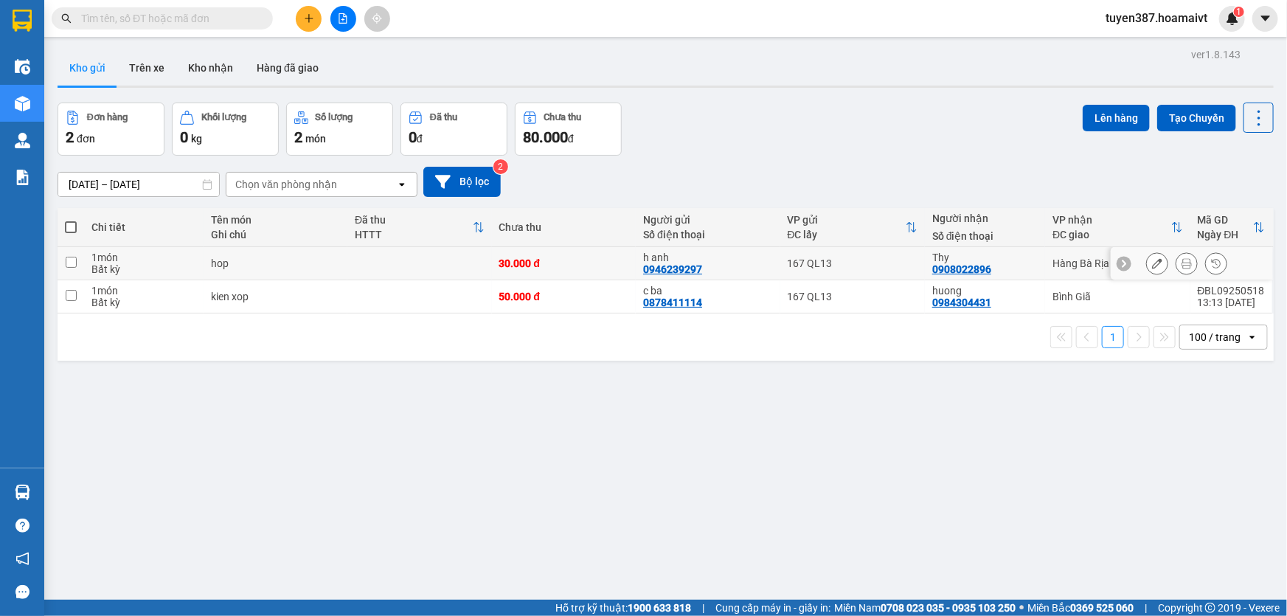
click at [73, 261] on input "checkbox" at bounding box center [71, 262] width 11 height 11
checkbox input "true"
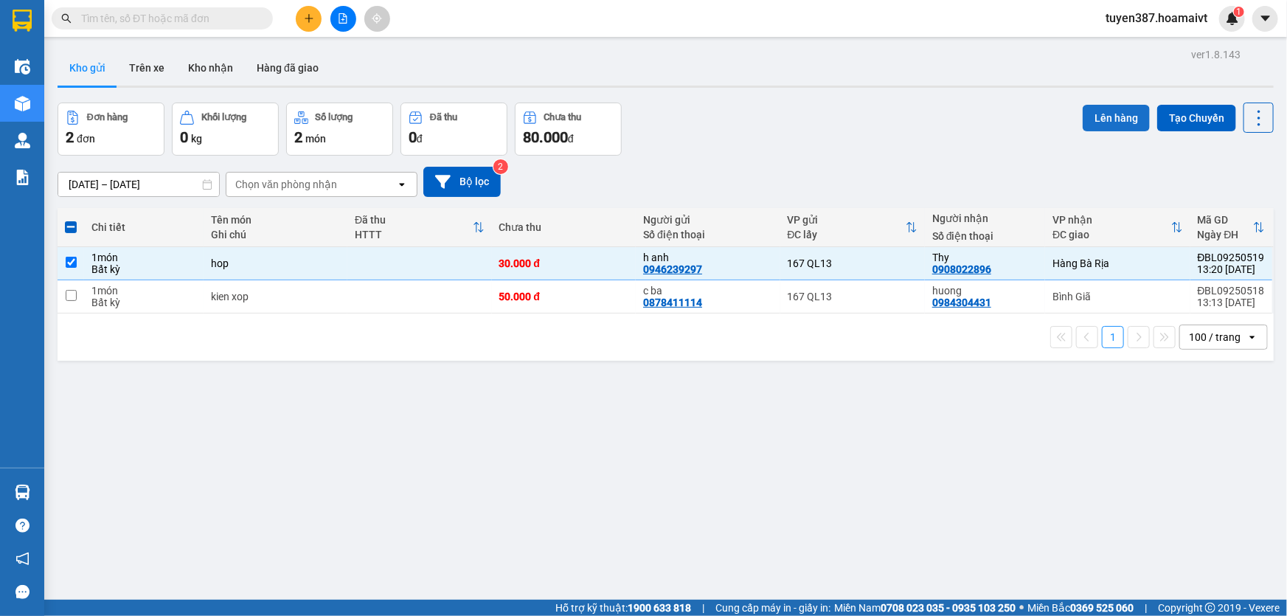
click at [1100, 113] on button "Lên hàng" at bounding box center [1116, 118] width 67 height 27
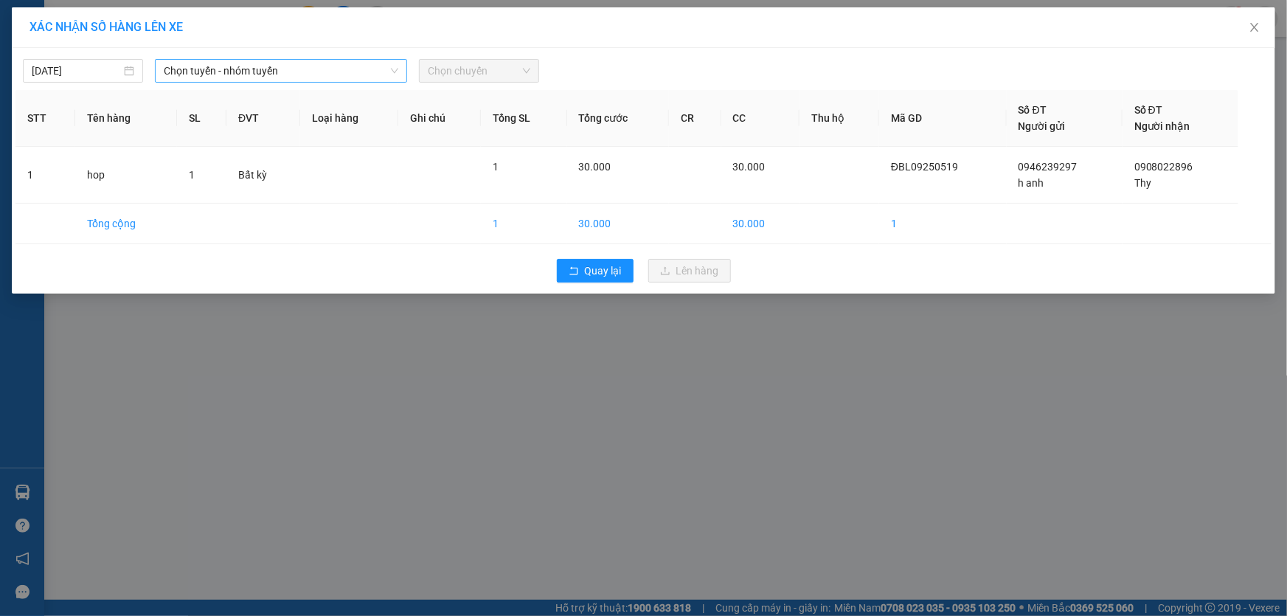
click at [309, 69] on span "Chọn tuyến - nhóm tuyến" at bounding box center [281, 71] width 235 height 22
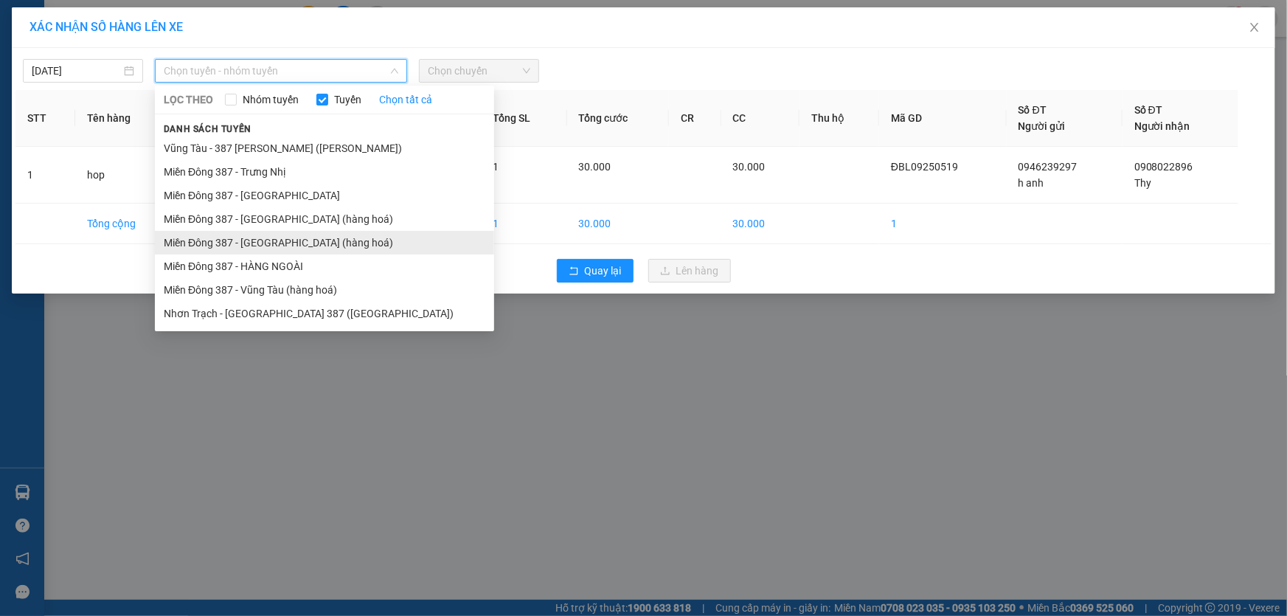
click at [257, 238] on li "Miền Đông 387 - [GEOGRAPHIC_DATA] (hàng hoá)" at bounding box center [324, 243] width 339 height 24
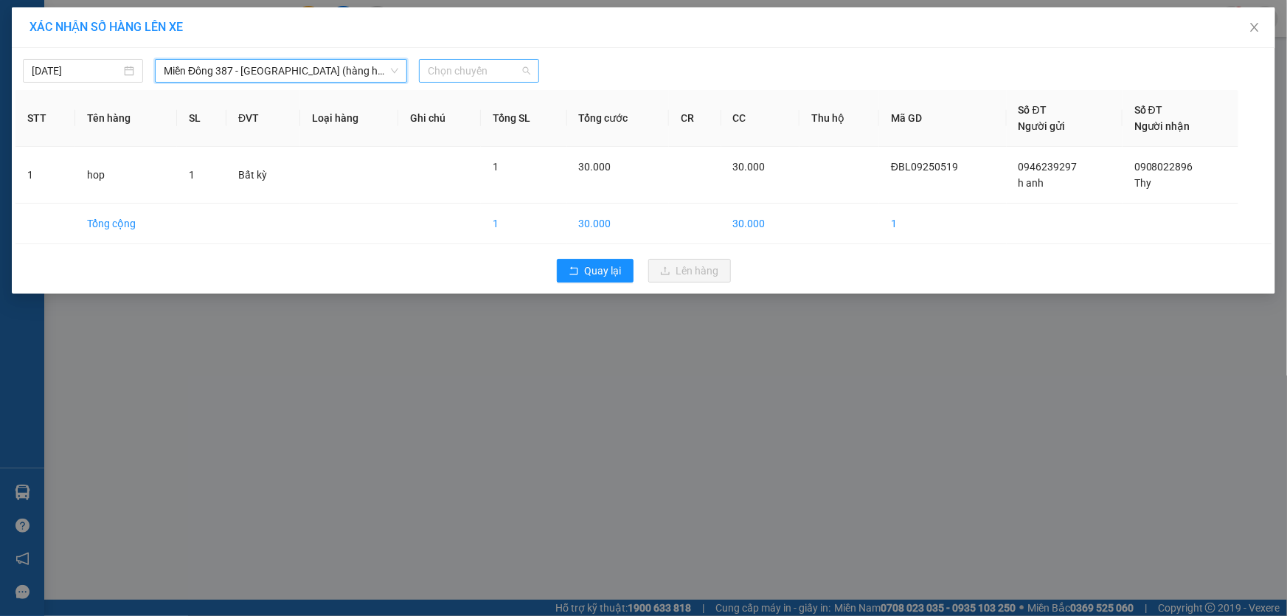
click at [507, 66] on span "Chọn chuyến" at bounding box center [479, 71] width 103 height 22
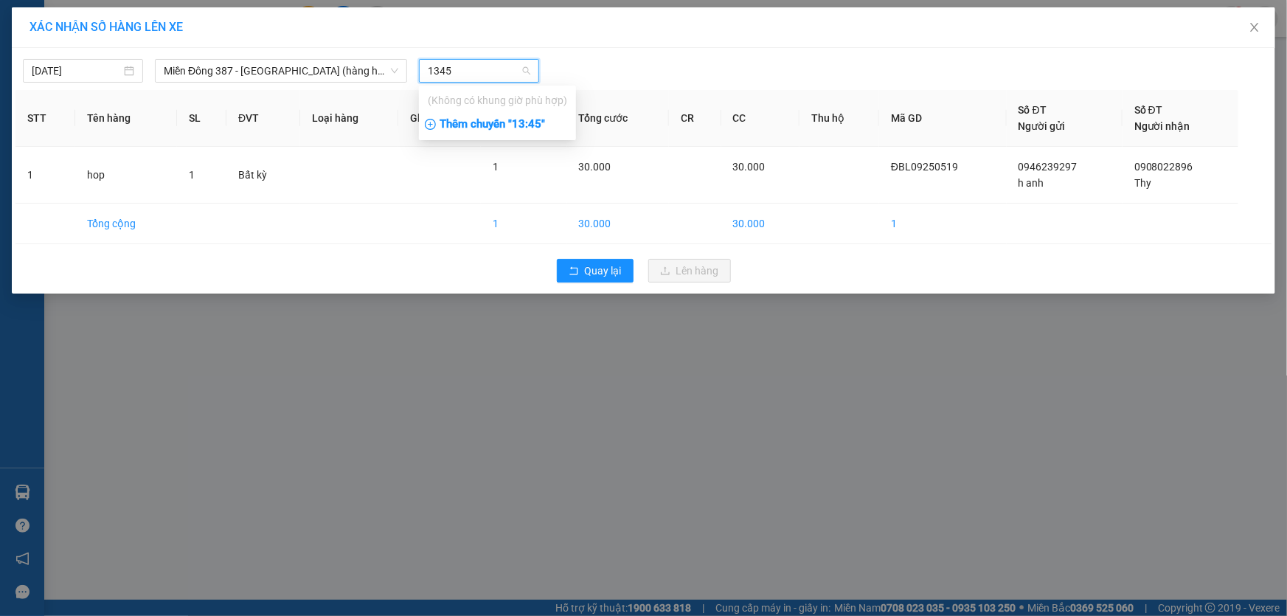
type input "1345"
click at [541, 119] on div "Thêm chuyến " 13:45 "" at bounding box center [497, 124] width 157 height 25
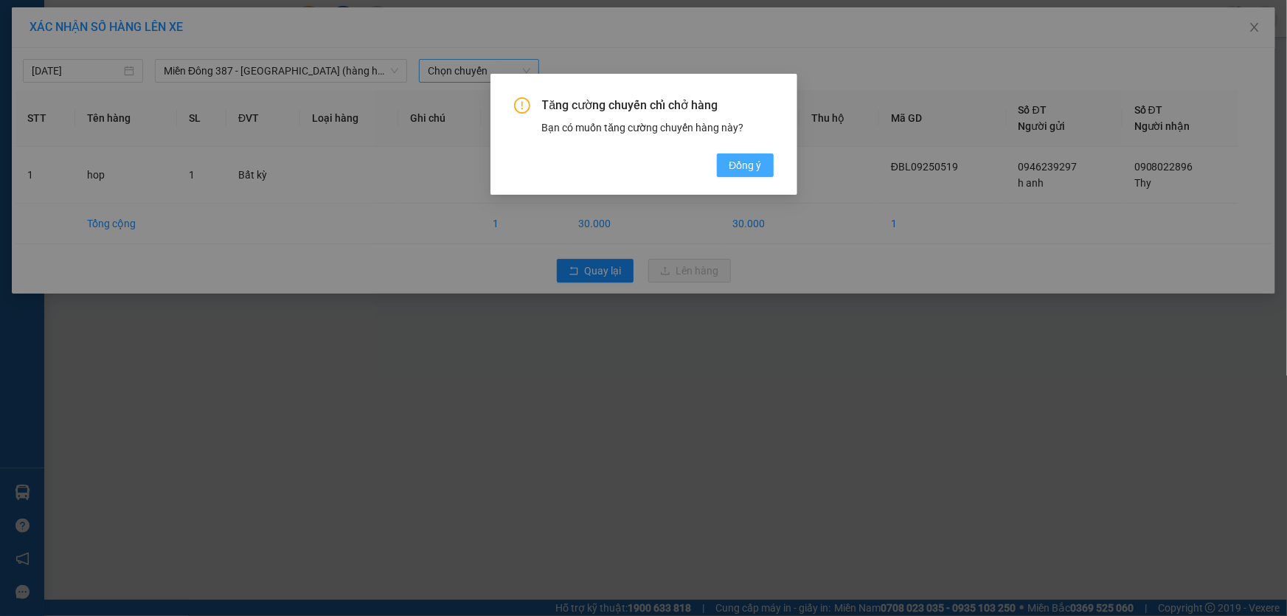
click at [742, 162] on span "Đồng ý" at bounding box center [745, 165] width 32 height 16
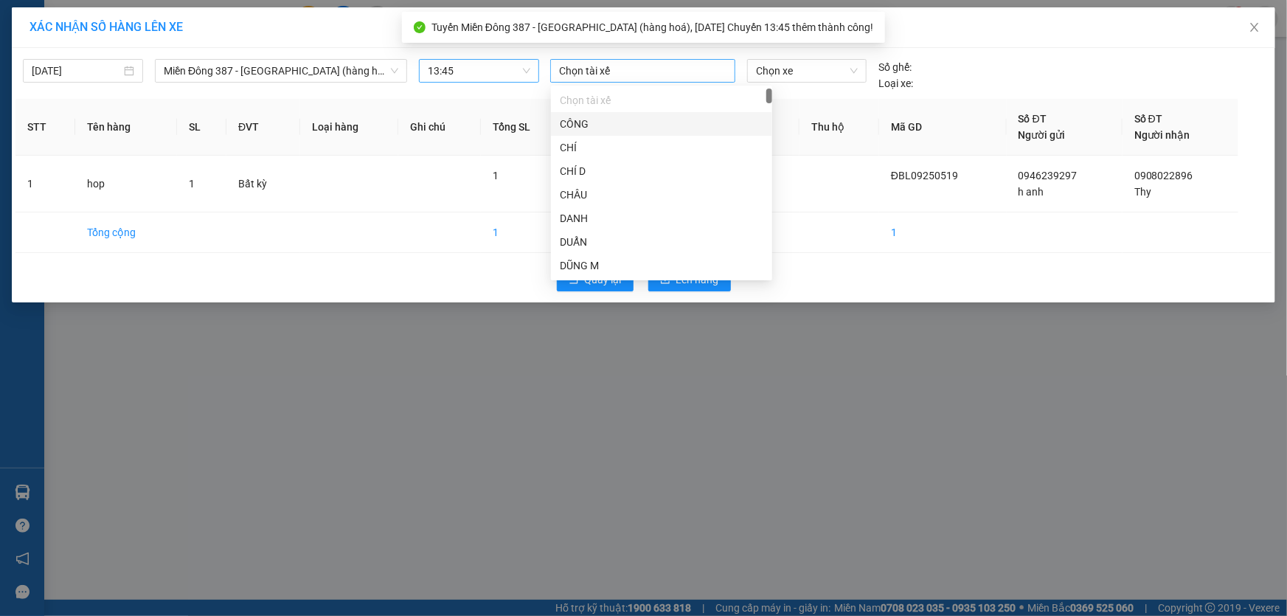
click at [638, 72] on div at bounding box center [643, 71] width 178 height 18
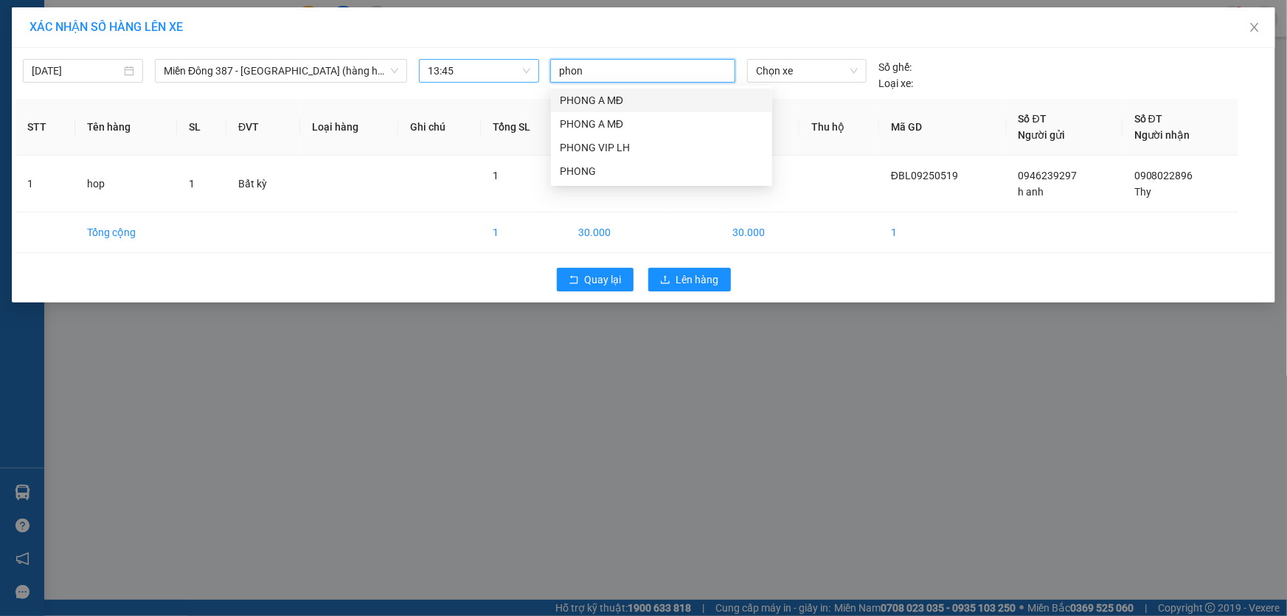
type input "phong"
click at [590, 119] on div "PHONG A MĐ" at bounding box center [662, 124] width 204 height 16
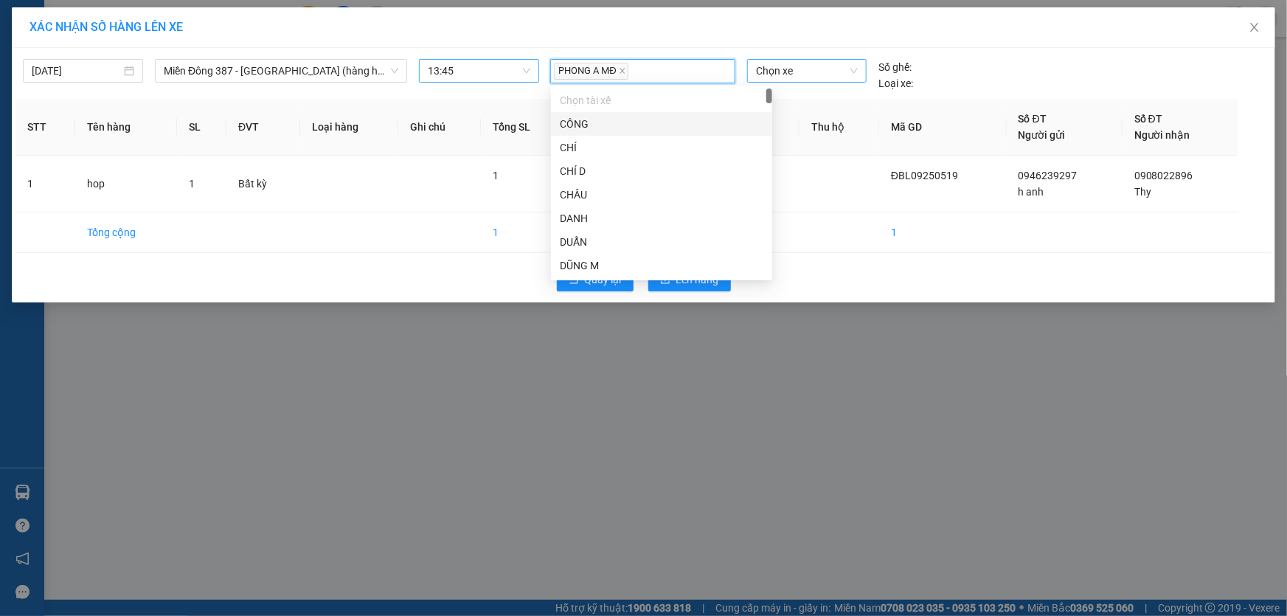
click at [816, 73] on span "Chọn xe" at bounding box center [807, 71] width 102 height 22
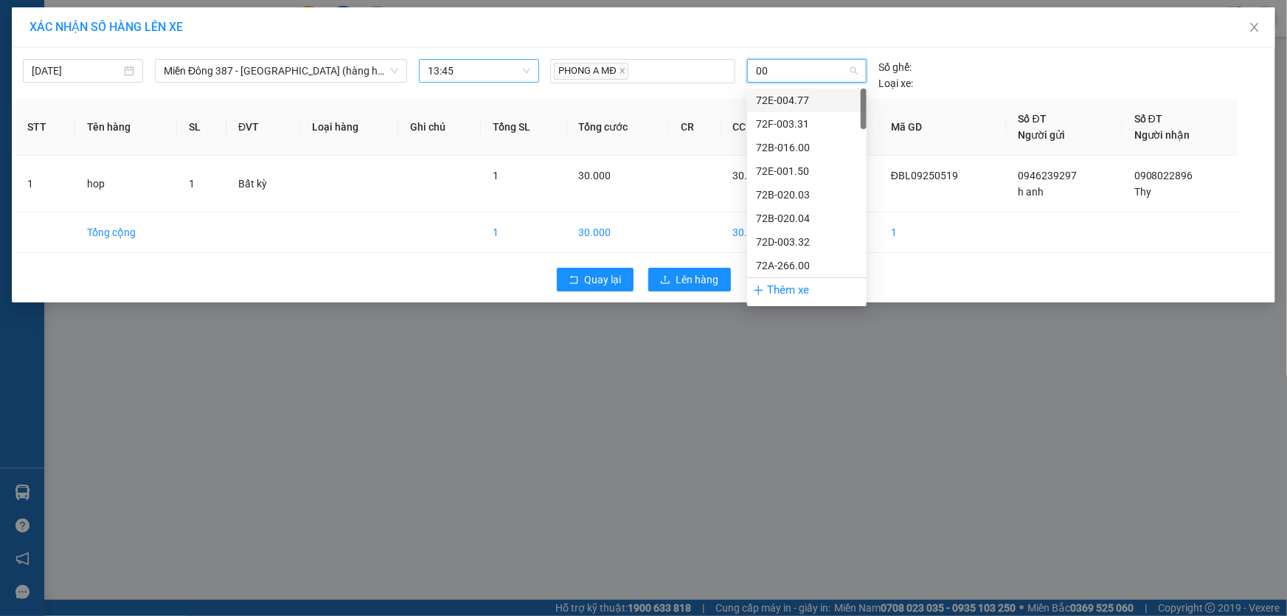
type input "005"
click at [779, 169] on div "72H-070.05" at bounding box center [807, 171] width 102 height 16
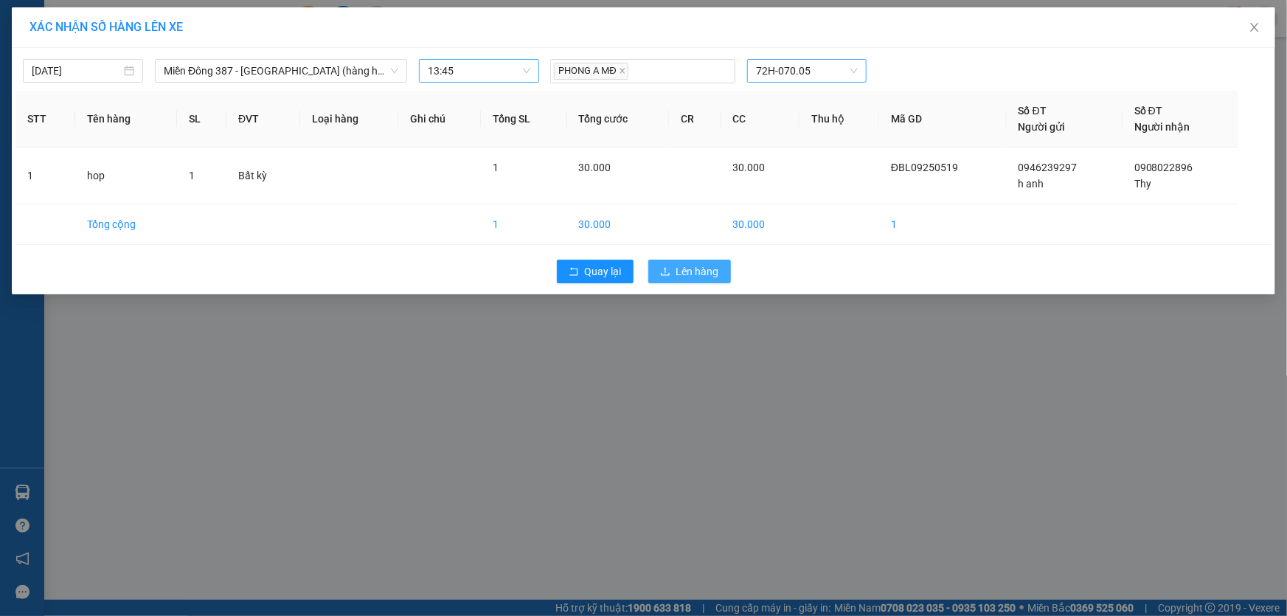
click at [697, 271] on span "Lên hàng" at bounding box center [697, 271] width 43 height 16
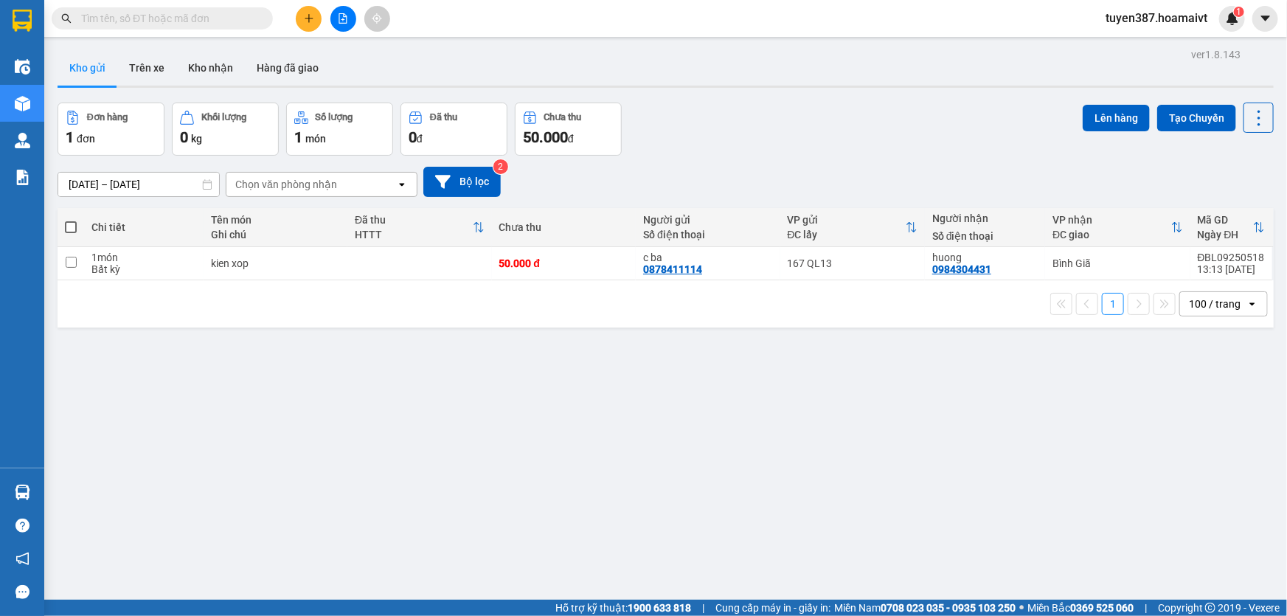
click at [70, 221] on span at bounding box center [71, 227] width 12 height 12
click at [71, 220] on input "checkbox" at bounding box center [71, 220] width 0 height 0
checkbox input "true"
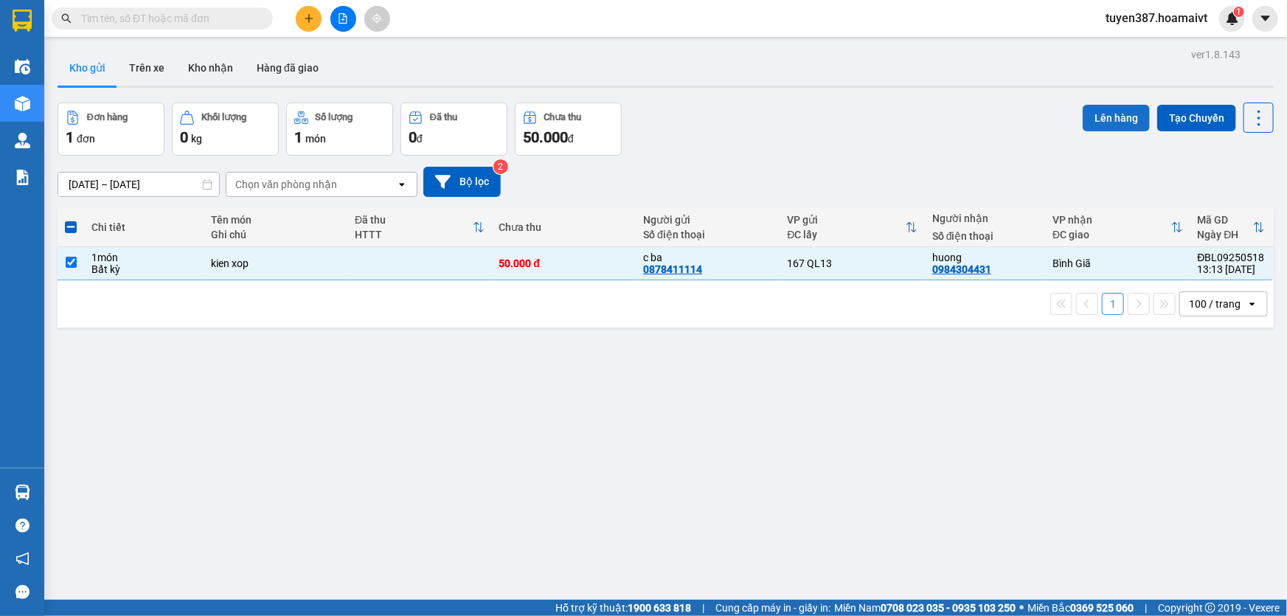
drag, startPoint x: 1102, startPoint y: 107, endPoint x: 1090, endPoint y: 107, distance: 12.5
click at [1094, 107] on button "Lên hàng" at bounding box center [1116, 118] width 67 height 27
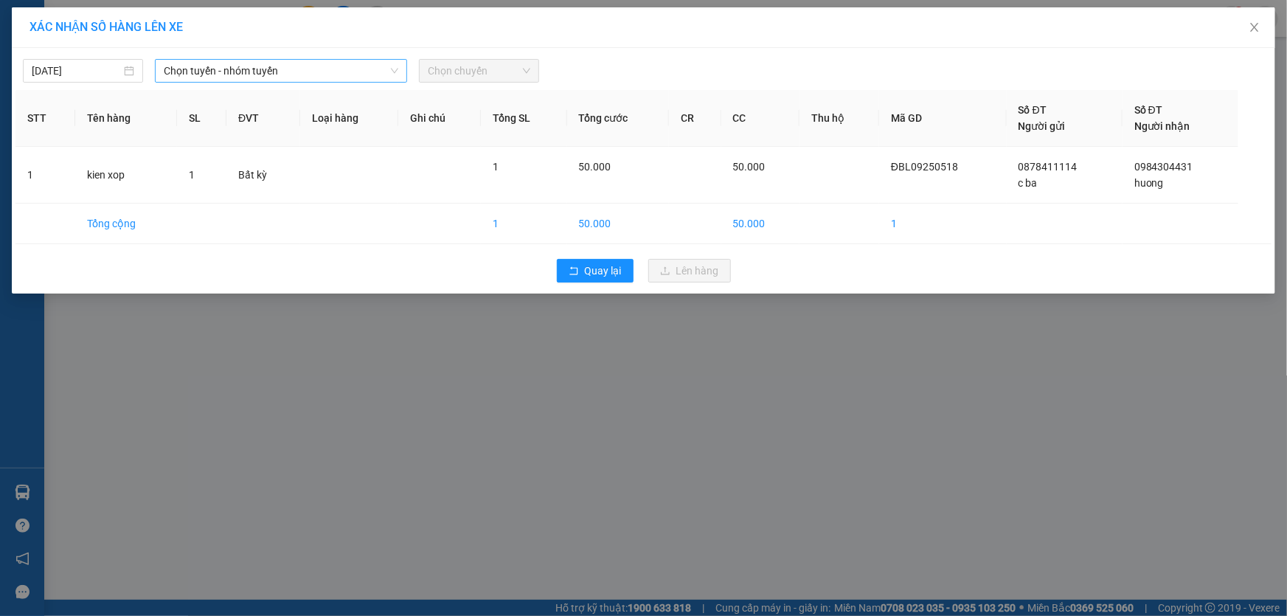
click at [308, 66] on span "Chọn tuyến - nhóm tuyến" at bounding box center [281, 71] width 235 height 22
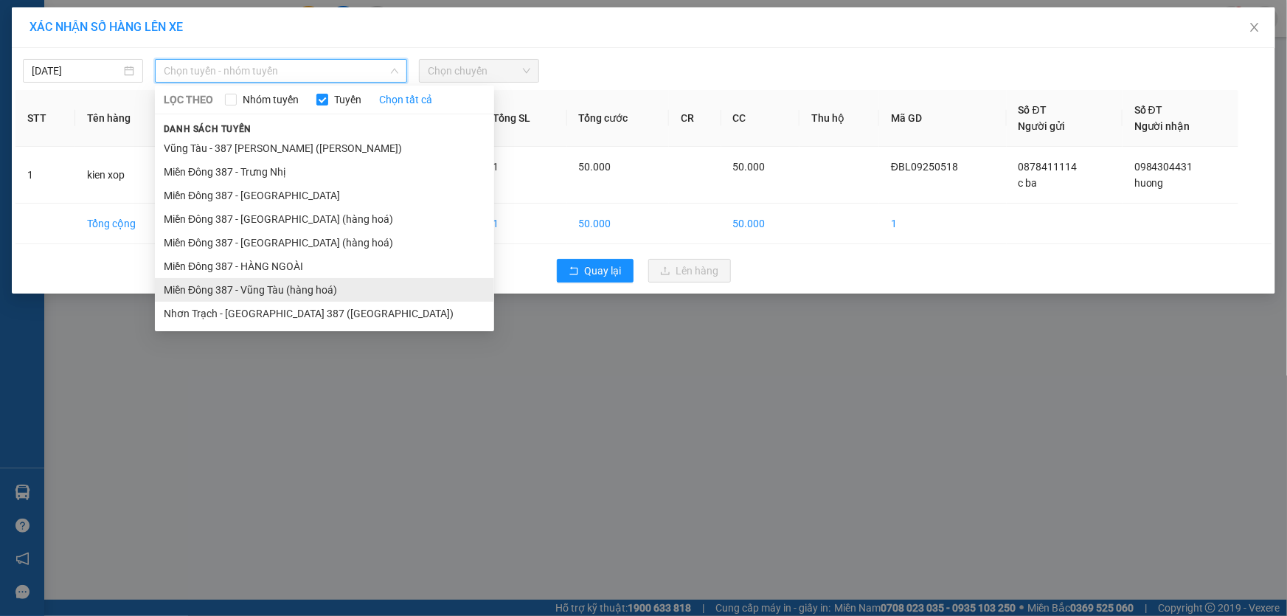
click at [257, 284] on li "Miền Đông 387 - Vũng Tàu (hàng hoá)" at bounding box center [324, 290] width 339 height 24
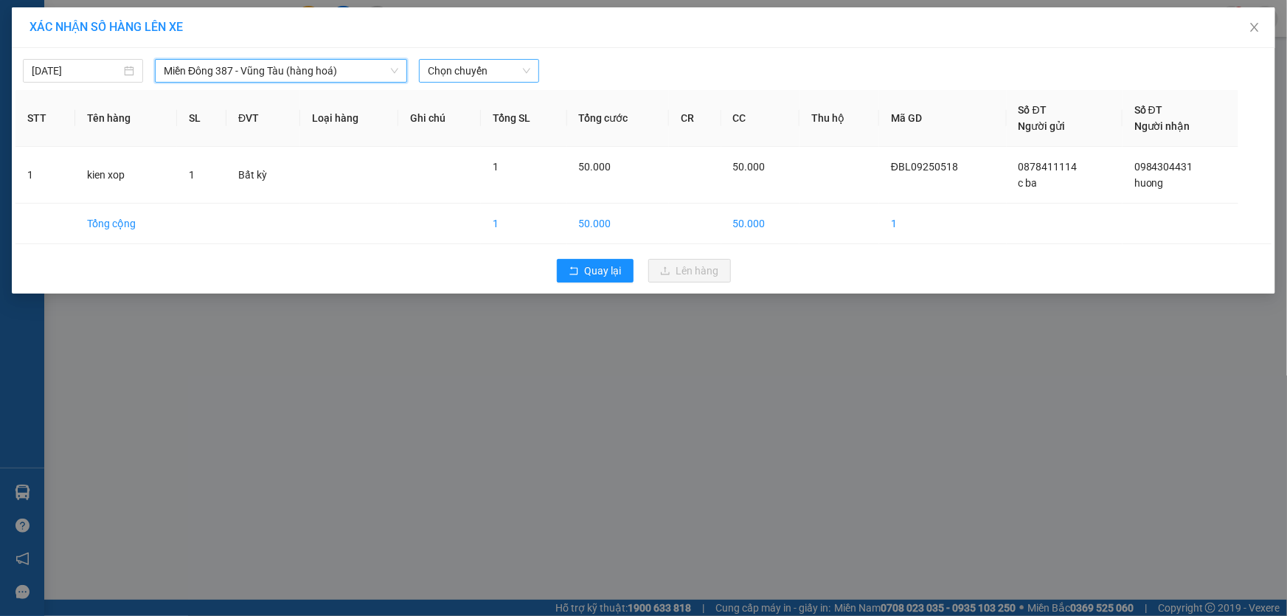
click at [482, 66] on span "Chọn chuyến" at bounding box center [479, 71] width 103 height 22
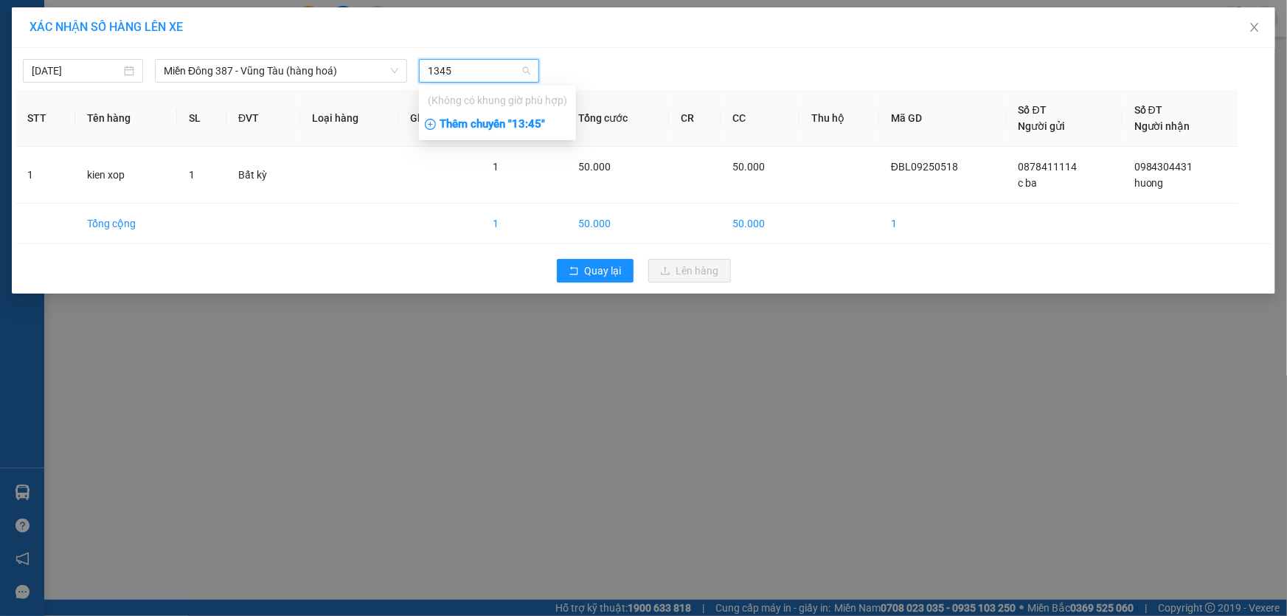
type input "1345"
click at [530, 125] on div "Thêm chuyến " 13:45 "" at bounding box center [497, 124] width 157 height 25
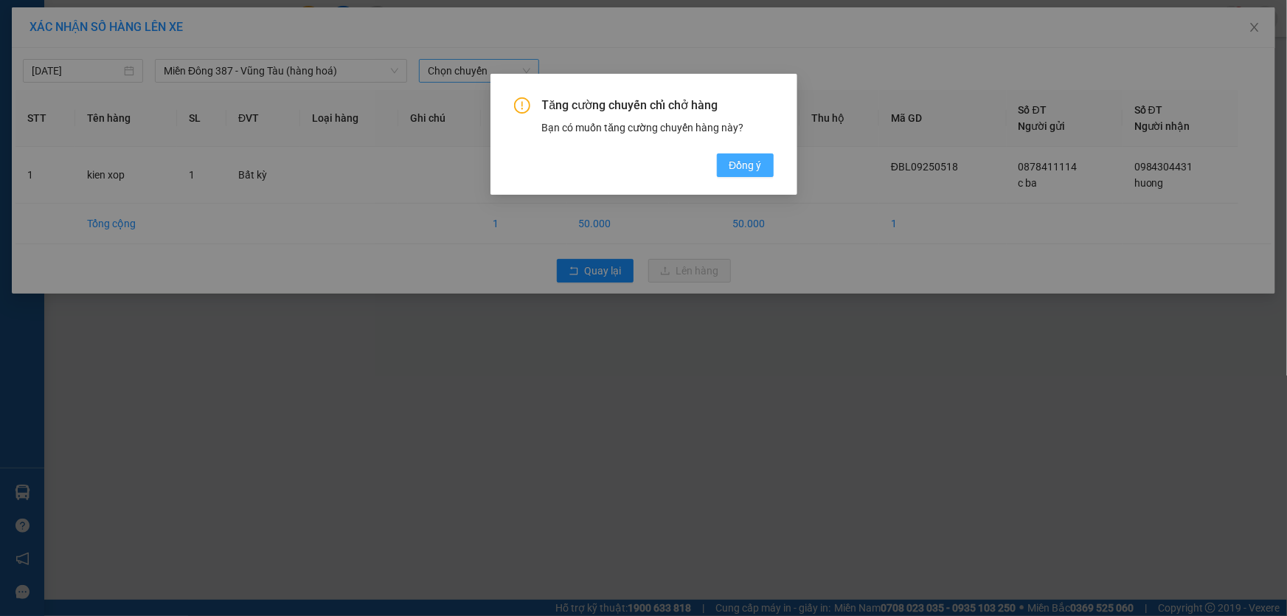
click at [737, 171] on span "Đồng ý" at bounding box center [745, 165] width 32 height 16
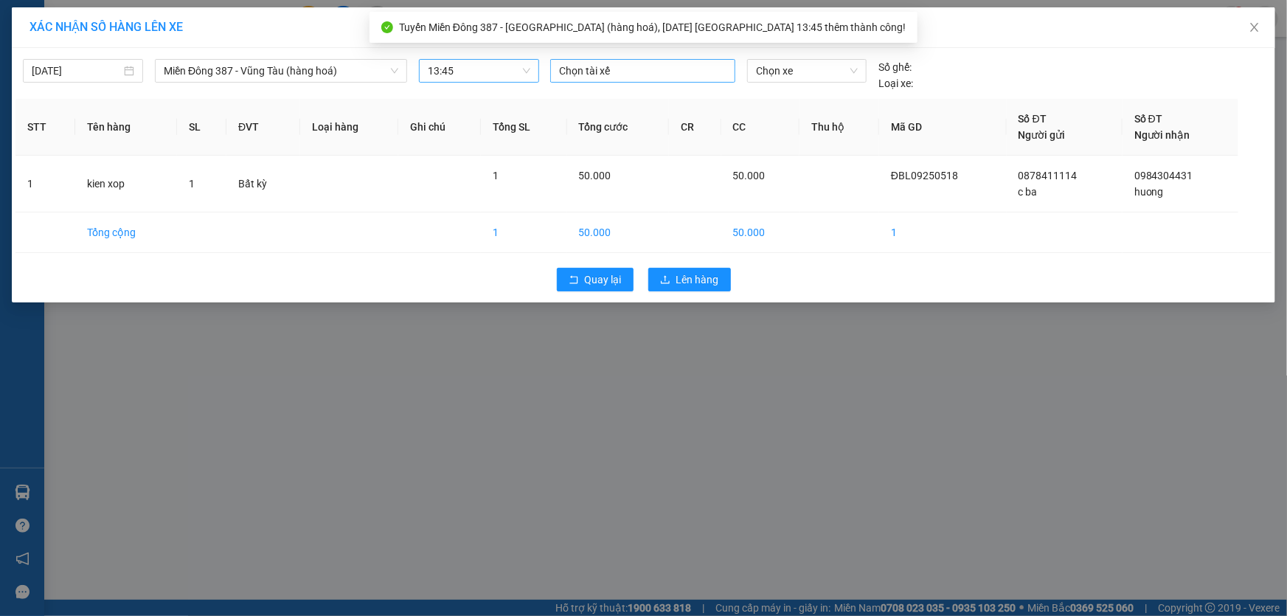
click at [646, 74] on div at bounding box center [643, 71] width 178 height 18
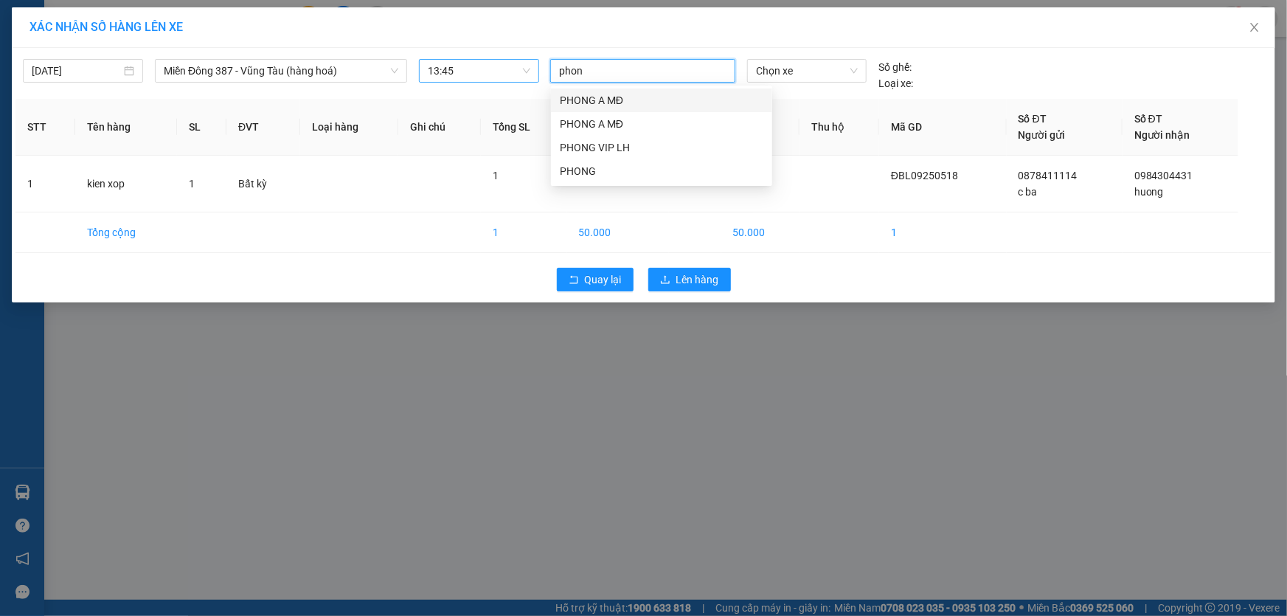
type input "phong"
click at [593, 120] on div "PHONG A MĐ" at bounding box center [662, 124] width 204 height 16
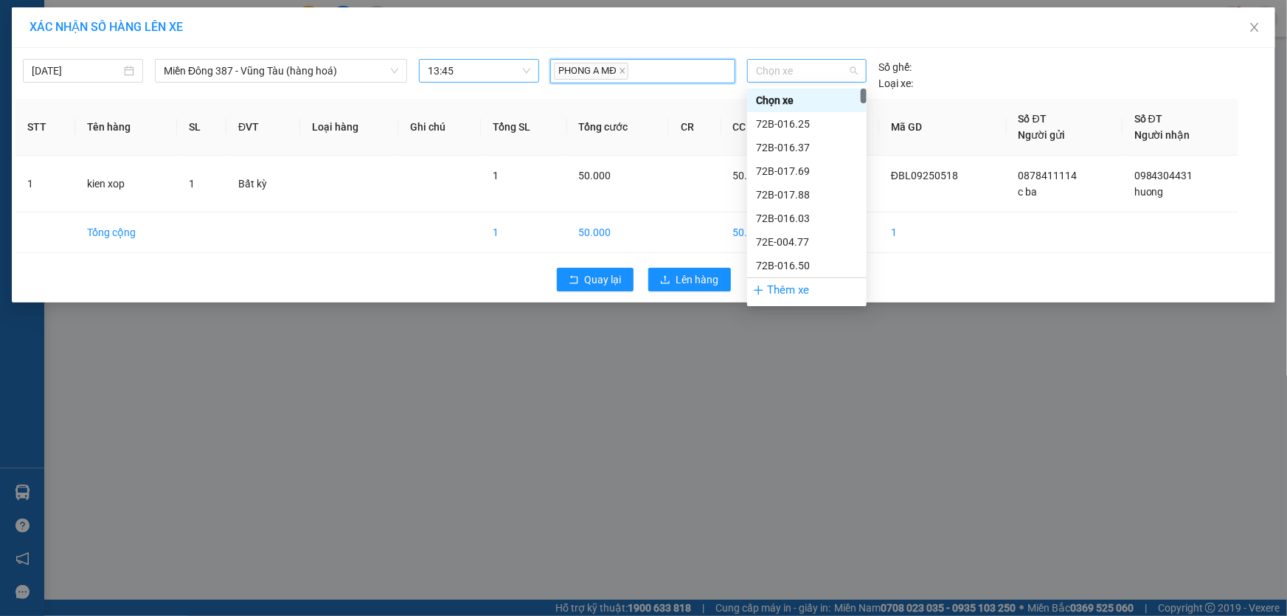
click at [804, 71] on span "Chọn xe" at bounding box center [807, 71] width 102 height 22
type input "005"
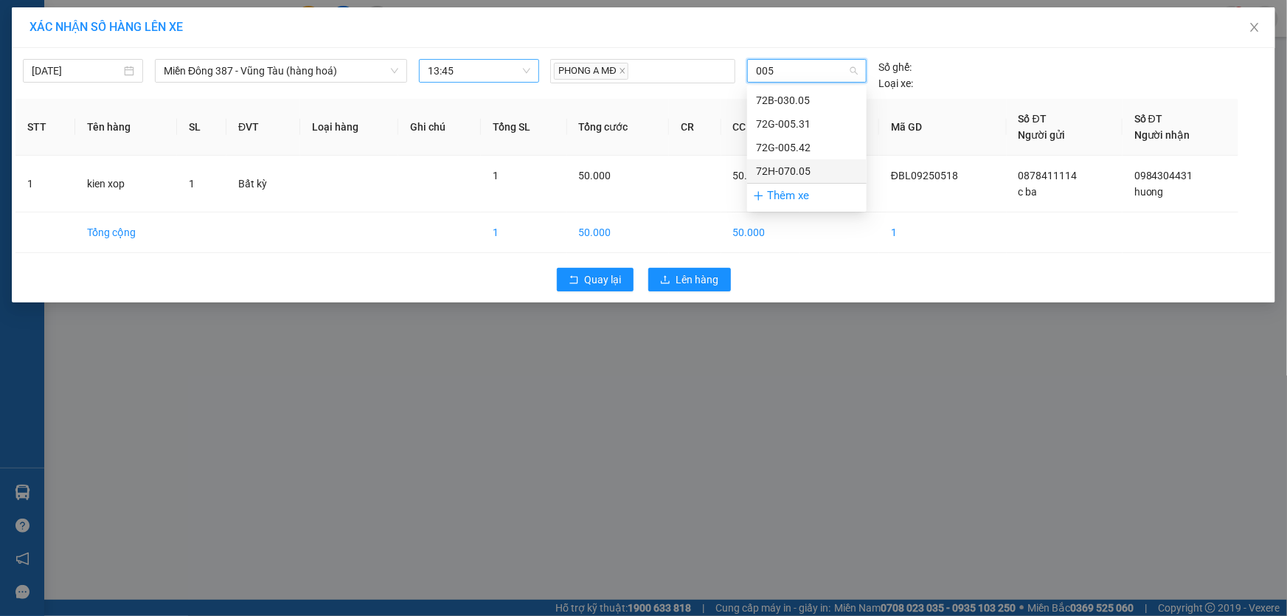
click at [768, 163] on div "72H-070.05" at bounding box center [807, 171] width 102 height 16
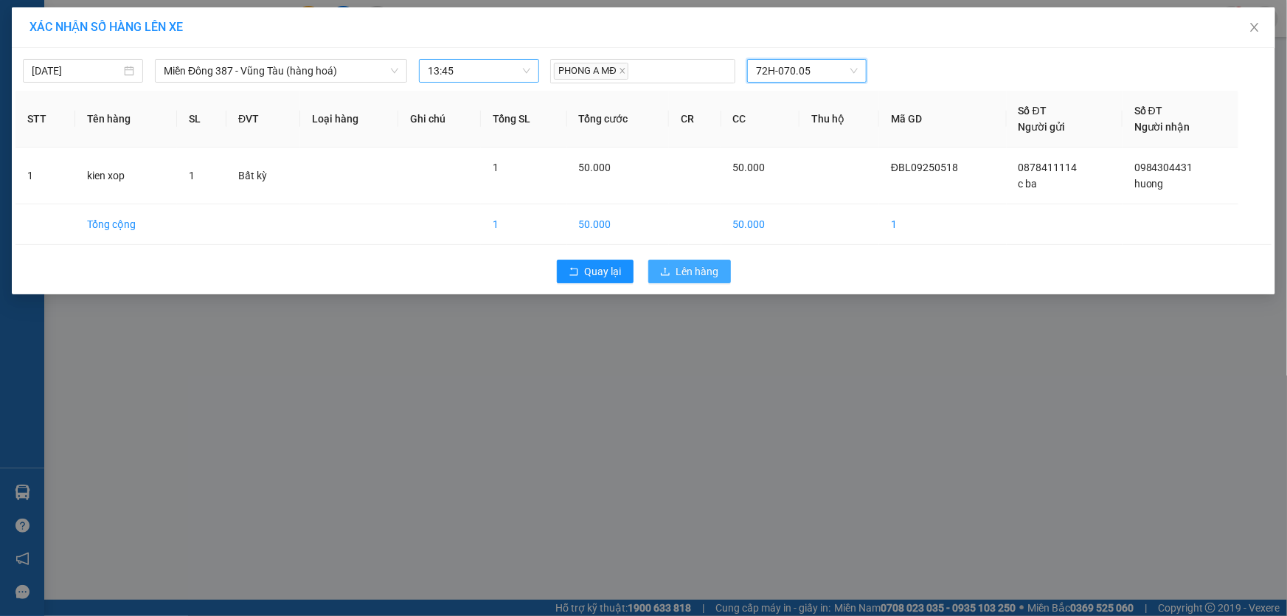
click at [692, 265] on span "Lên hàng" at bounding box center [697, 271] width 43 height 16
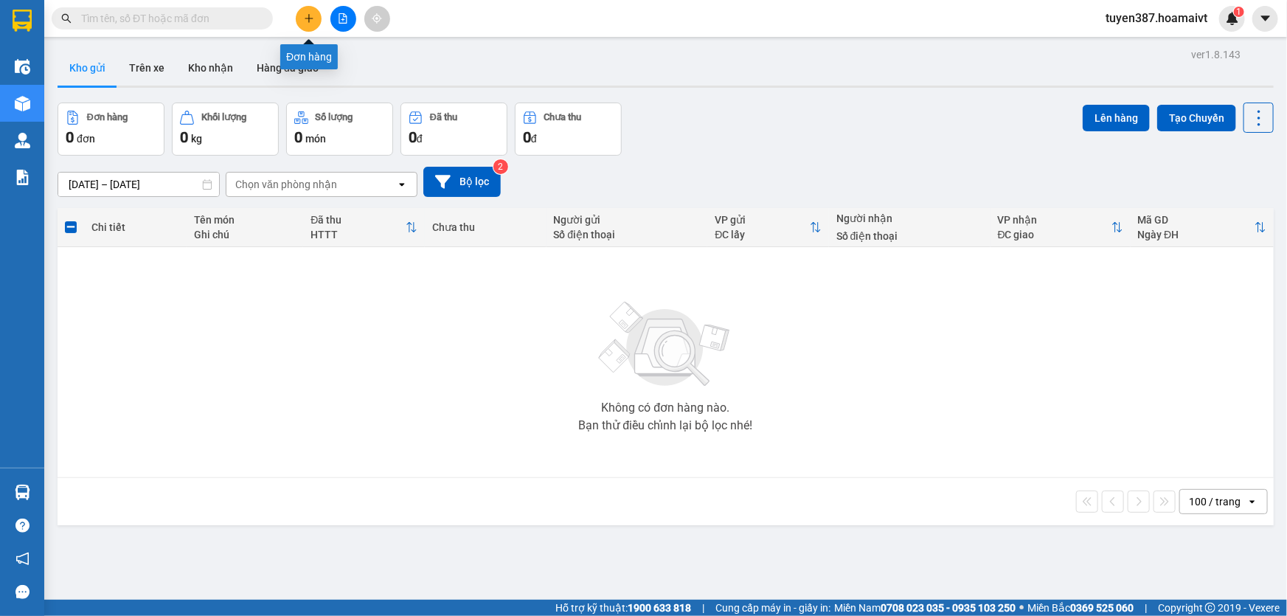
click at [301, 16] on button at bounding box center [309, 19] width 26 height 26
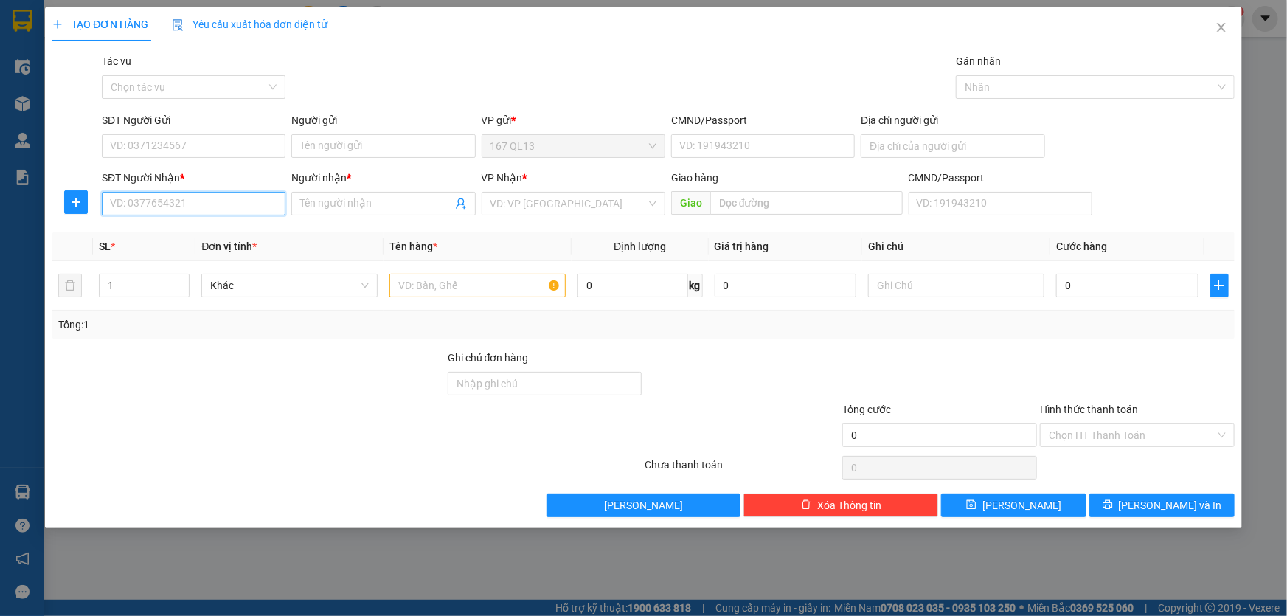
click at [162, 203] on input "SĐT Người Nhận *" at bounding box center [194, 204] width 184 height 24
type input "0984404555"
click at [188, 229] on div "0984404555 - Toàn" at bounding box center [194, 233] width 166 height 16
type input "Toàn"
type input "0984404555"
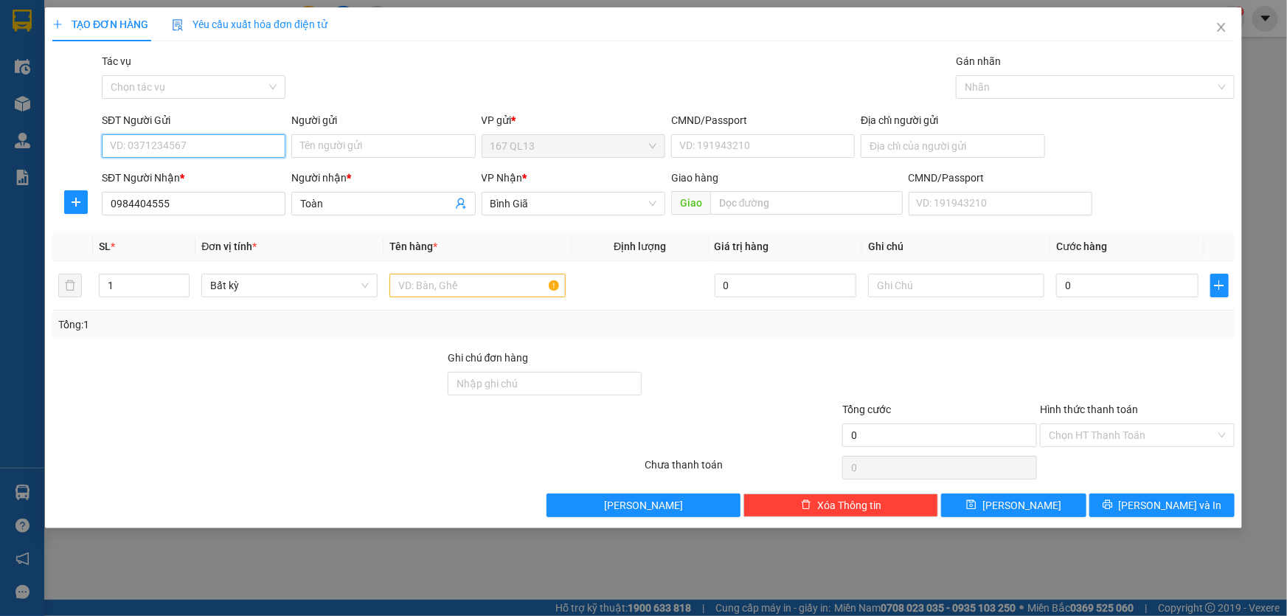
click at [184, 140] on input "SĐT Người Gửi" at bounding box center [194, 146] width 184 height 24
click at [168, 175] on div "0935577067 - hung" at bounding box center [194, 175] width 166 height 16
type input "0935577067"
type input "hung"
click at [488, 280] on input "text" at bounding box center [477, 286] width 176 height 24
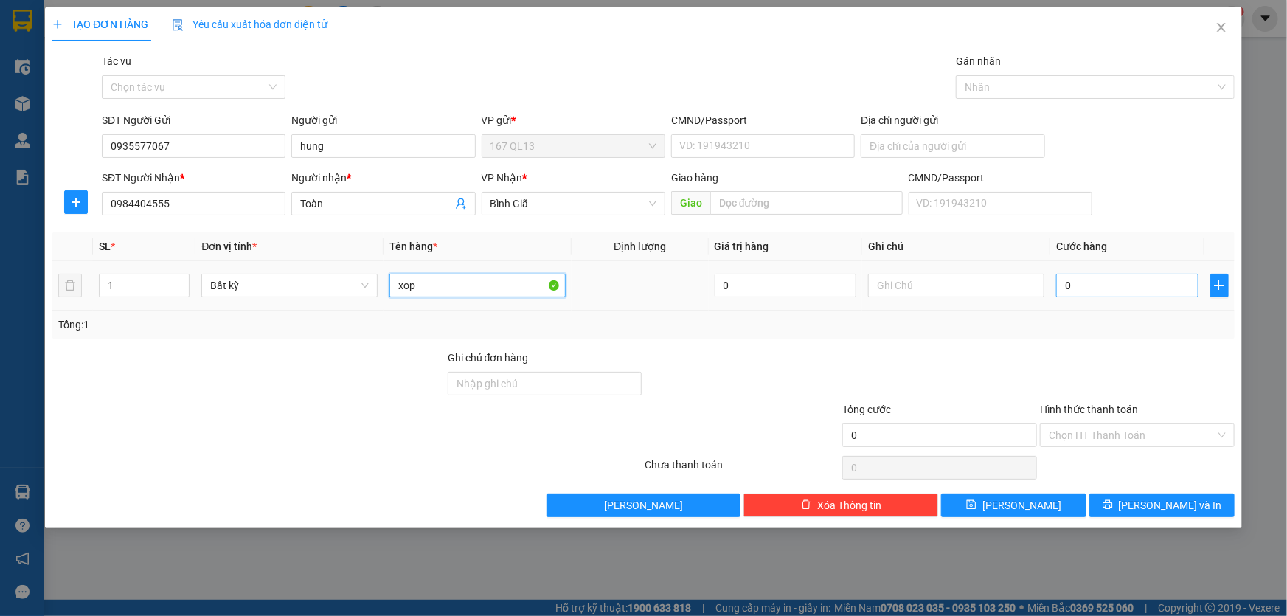
type input "xop"
click at [1136, 288] on input "0" at bounding box center [1127, 286] width 142 height 24
type input "5"
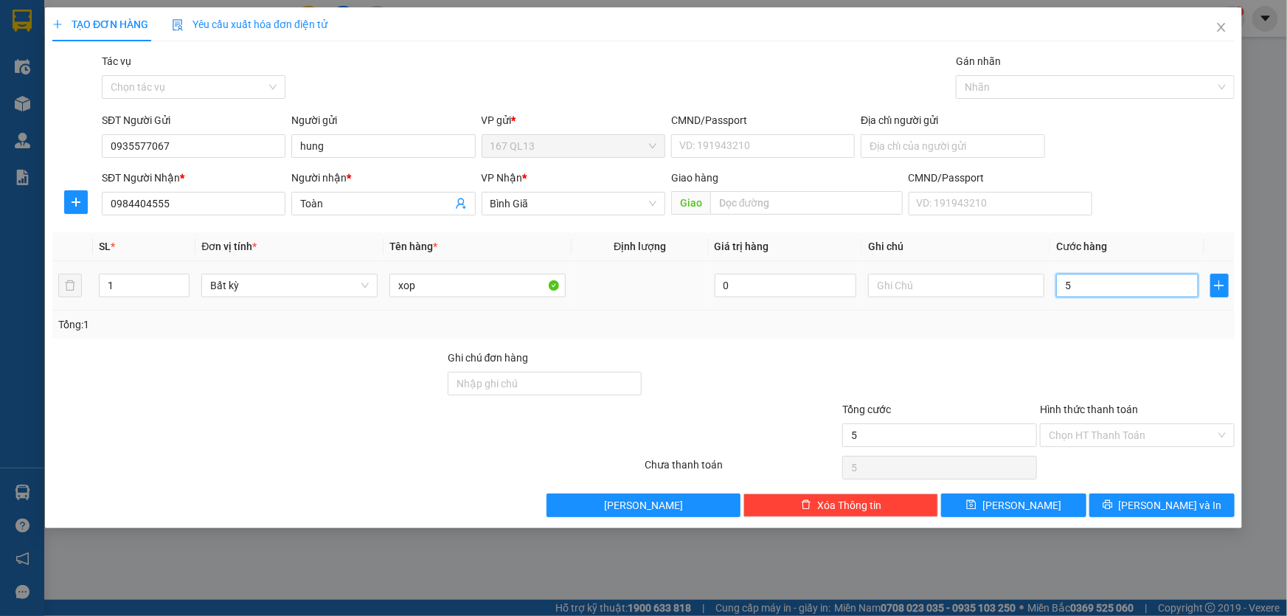
type input "50"
type input "50.000"
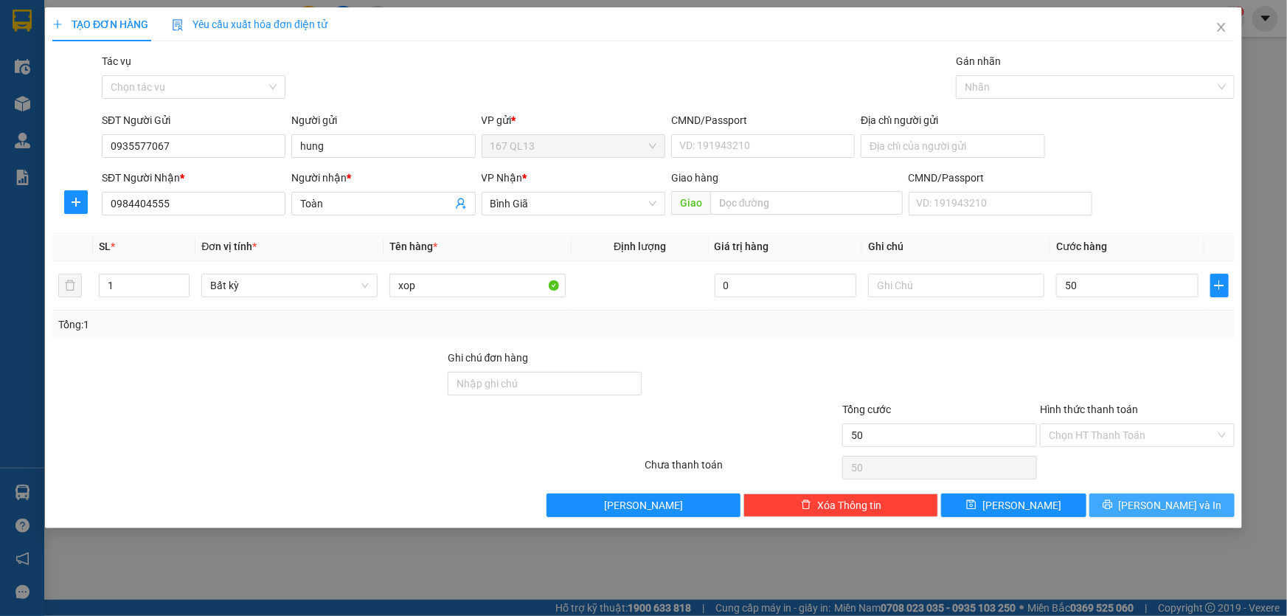
type input "50.000"
click at [1128, 510] on button "[PERSON_NAME] và In" at bounding box center [1161, 505] width 145 height 24
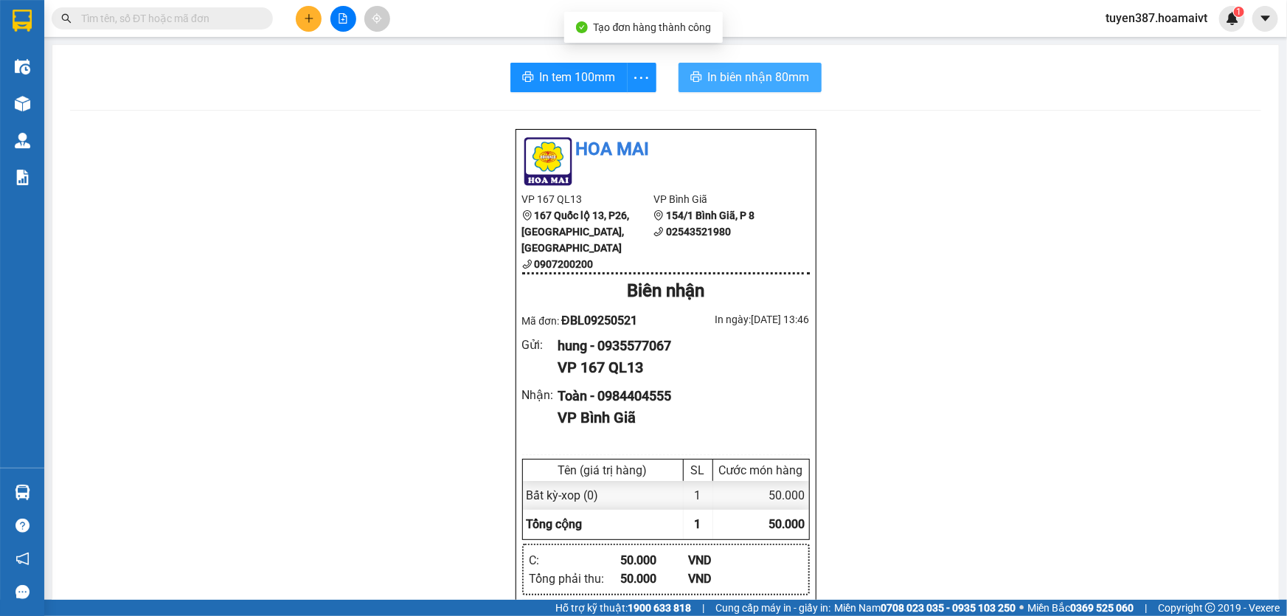
click at [726, 80] on span "In biên nhận 80mm" at bounding box center [759, 77] width 102 height 18
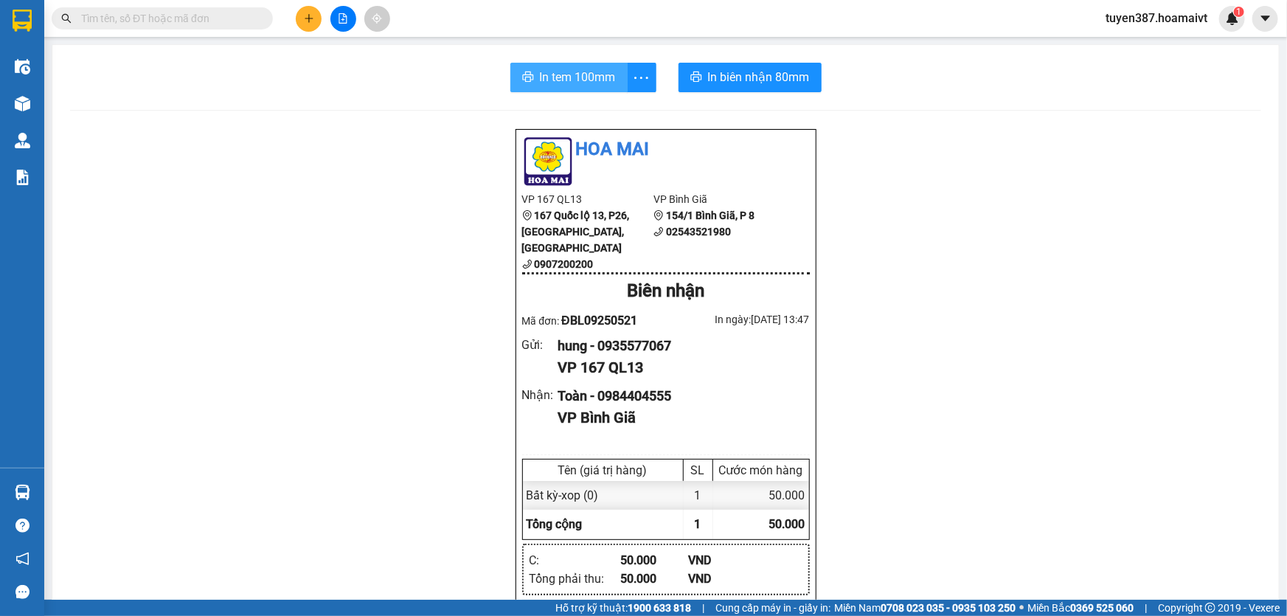
click at [561, 75] on span "In tem 100mm" at bounding box center [578, 77] width 76 height 18
